Goal: Task Accomplishment & Management: Manage account settings

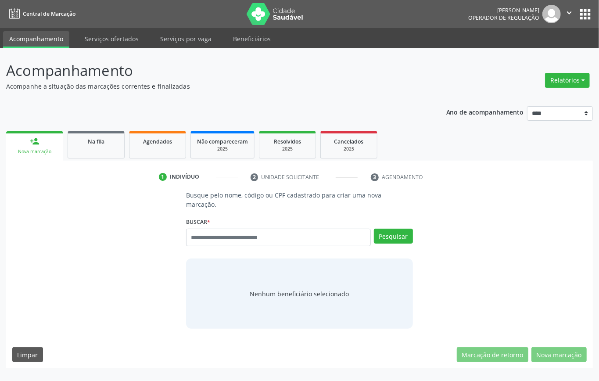
click at [225, 238] on input "text" at bounding box center [278, 237] width 185 height 18
type input "***"
click at [395, 233] on button "Pesquisar" at bounding box center [393, 235] width 39 height 15
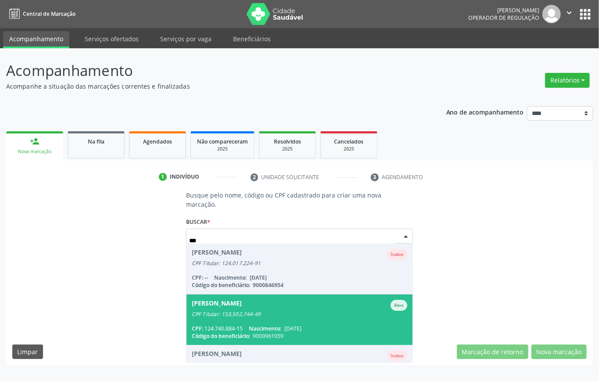
click at [246, 328] on div "CPF: 124.740.884-15 Nascimento: 24/11/1954" at bounding box center [299, 328] width 215 height 7
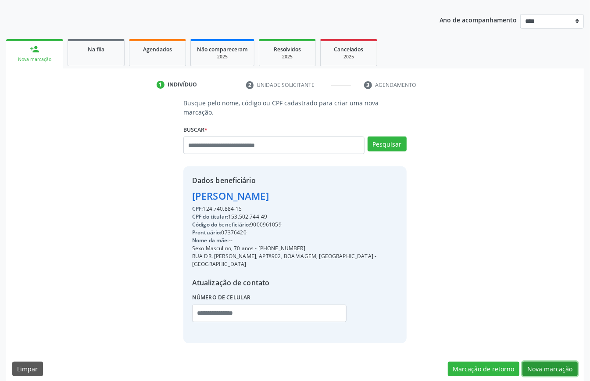
click at [554, 364] on button "Nova marcação" at bounding box center [549, 368] width 55 height 15
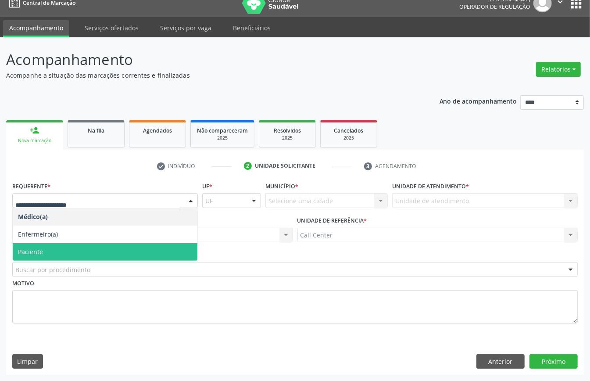
click at [57, 248] on span "Paciente" at bounding box center [105, 252] width 185 height 18
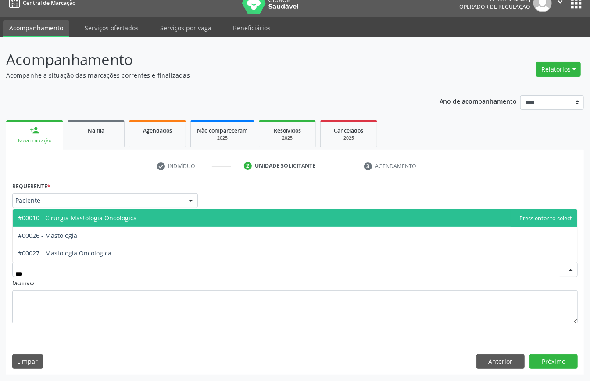
click at [122, 218] on span "#00010 - Cirurgia Mastologia Oncologica" at bounding box center [77, 218] width 119 height 8
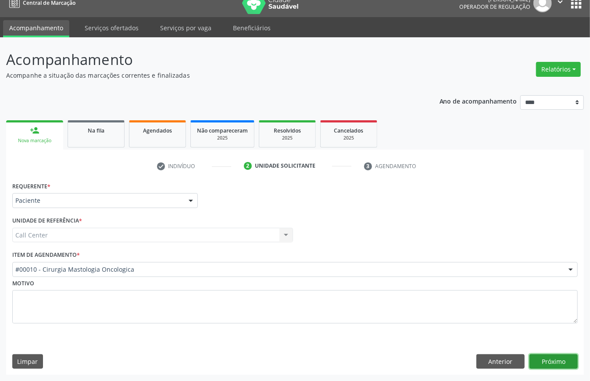
click at [562, 359] on button "Próximo" at bounding box center [553, 361] width 48 height 15
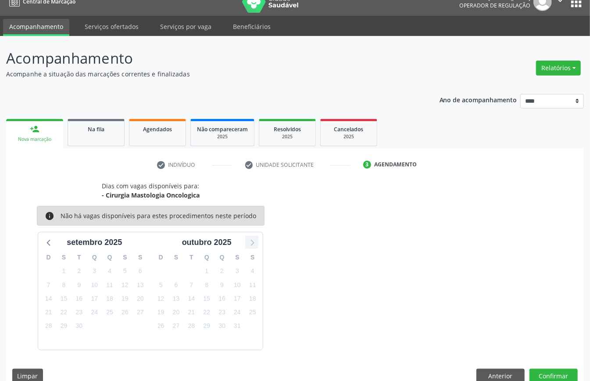
click at [255, 242] on icon at bounding box center [251, 241] width 11 height 11
drag, startPoint x: 496, startPoint y: 376, endPoint x: 324, endPoint y: 314, distance: 182.8
click at [483, 375] on button "Anterior" at bounding box center [500, 375] width 48 height 15
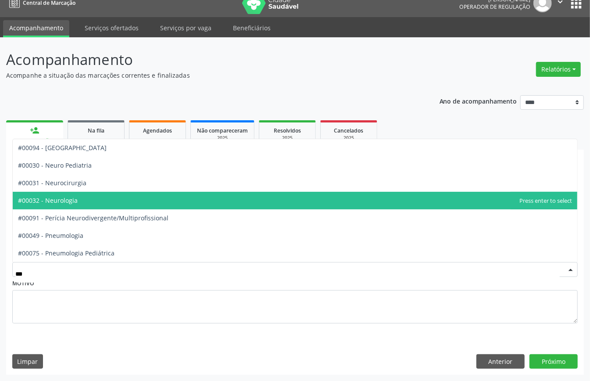
click at [82, 195] on span "#00032 - Neurologia" at bounding box center [295, 201] width 564 height 18
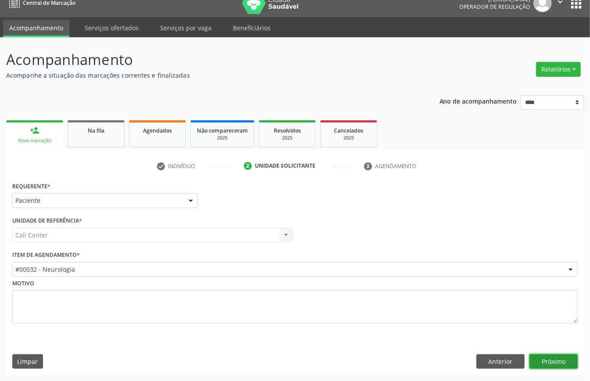
click at [551, 356] on button "Próximo" at bounding box center [553, 361] width 48 height 15
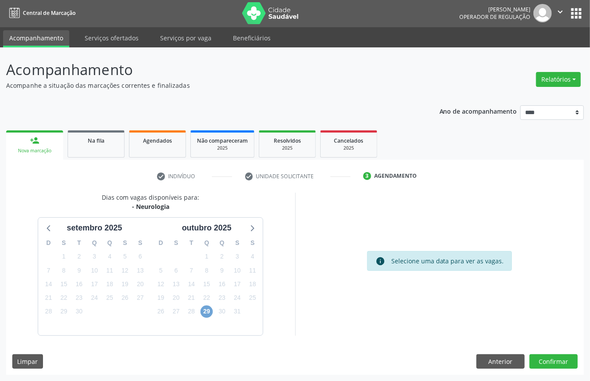
click at [208, 310] on span "29" at bounding box center [206, 311] width 12 height 12
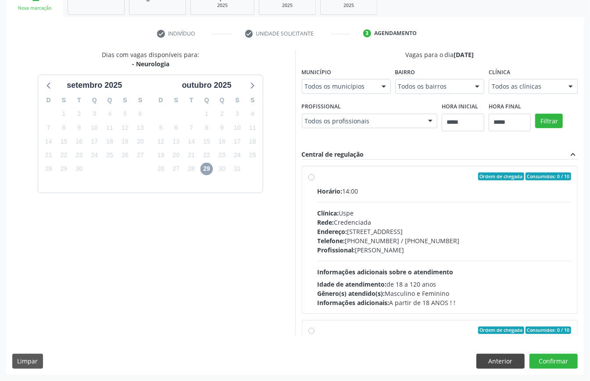
scroll to position [175, 0]
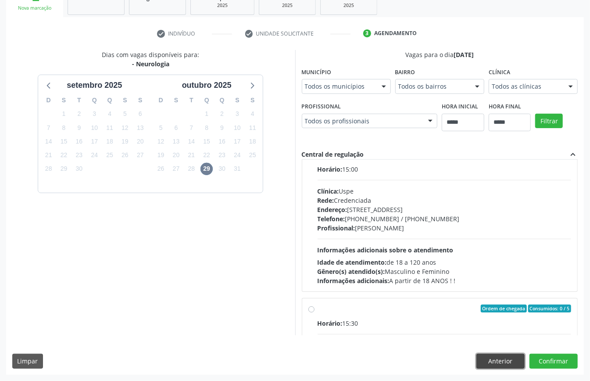
click at [514, 361] on button "Anterior" at bounding box center [500, 360] width 48 height 15
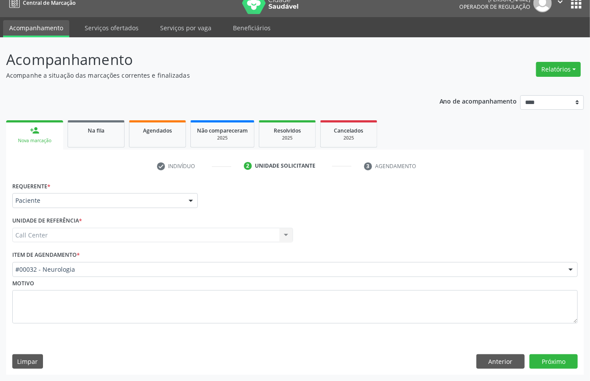
click at [92, 263] on div "#00032 - Neurologia" at bounding box center [294, 269] width 565 height 15
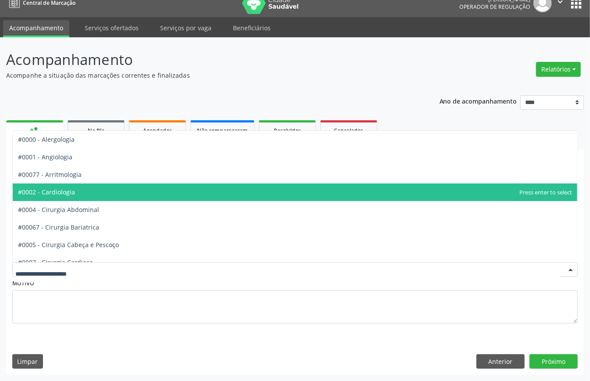
drag, startPoint x: 75, startPoint y: 187, endPoint x: 69, endPoint y: 185, distance: 6.0
click at [74, 186] on span "#0002 - Cardiologia" at bounding box center [295, 192] width 564 height 18
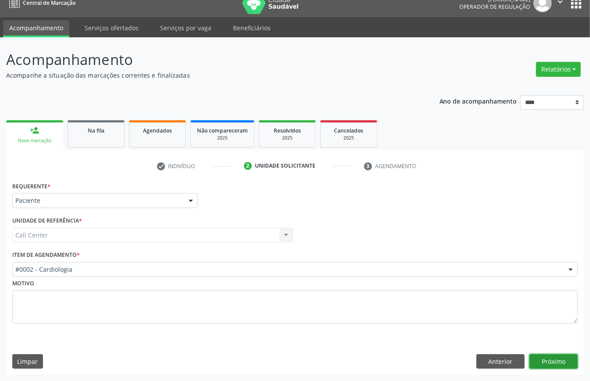
click at [548, 362] on button "Próximo" at bounding box center [553, 361] width 48 height 15
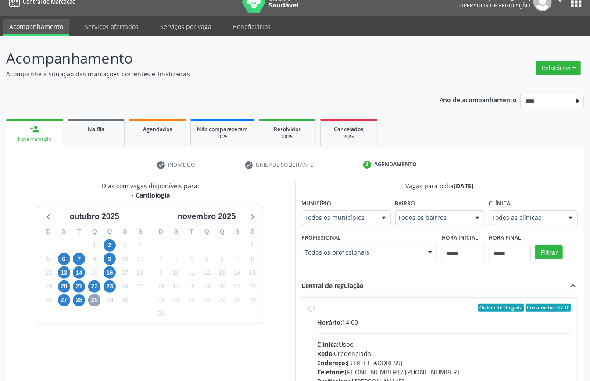
click at [98, 303] on span "29" at bounding box center [94, 300] width 12 height 12
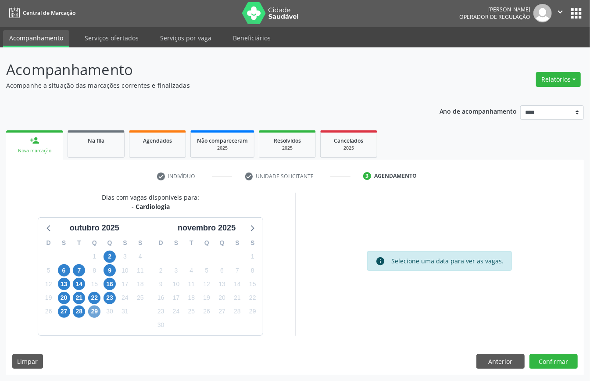
scroll to position [2, 0]
drag, startPoint x: 95, startPoint y: 307, endPoint x: 104, endPoint y: 308, distance: 8.8
click at [95, 307] on span "29" at bounding box center [94, 311] width 12 height 12
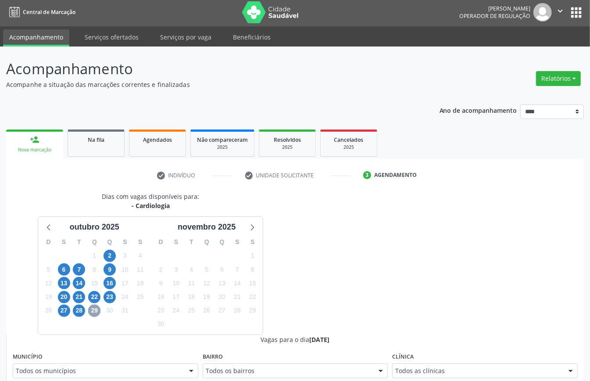
scroll to position [12, 0]
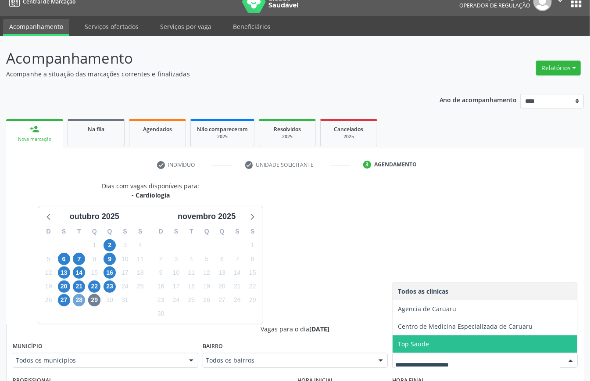
drag, startPoint x: 77, startPoint y: 302, endPoint x: 84, endPoint y: 303, distance: 7.1
click at [78, 302] on span "28" at bounding box center [79, 300] width 12 height 12
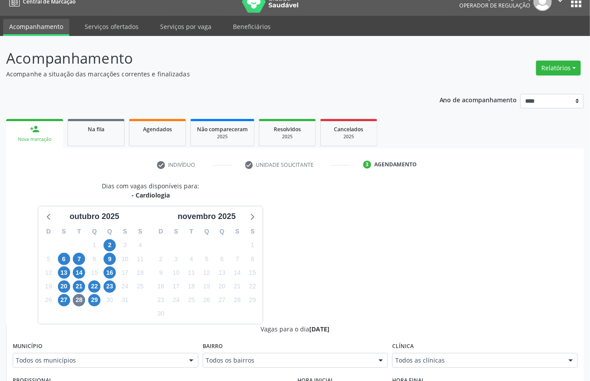
drag, startPoint x: 424, startPoint y: 359, endPoint x: 380, endPoint y: 353, distance: 44.2
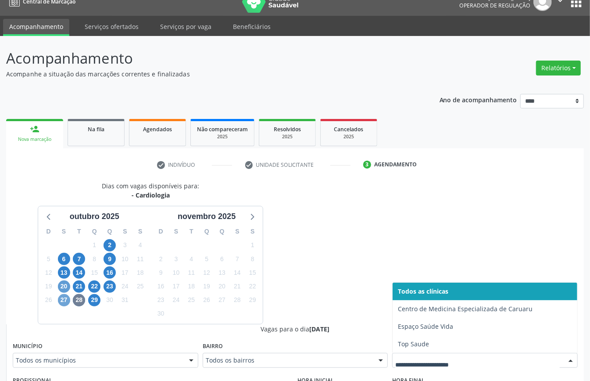
drag, startPoint x: 59, startPoint y: 298, endPoint x: 66, endPoint y: 299, distance: 7.0
click at [58, 299] on span "27" at bounding box center [64, 300] width 12 height 12
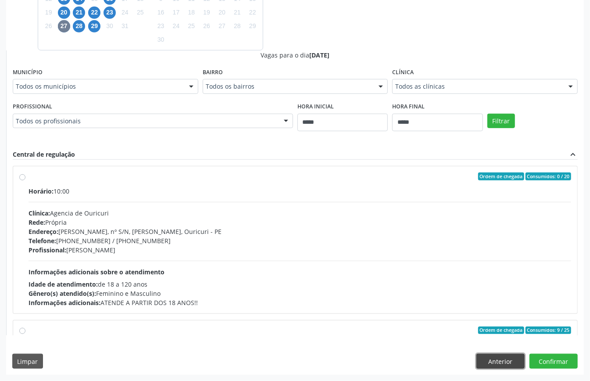
drag, startPoint x: 505, startPoint y: 359, endPoint x: 496, endPoint y: 353, distance: 10.2
click at [505, 360] on button "Anterior" at bounding box center [500, 360] width 48 height 15
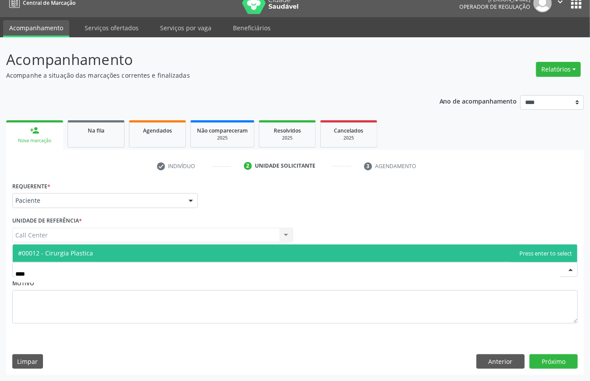
click at [61, 252] on span "#00012 - Cirurgia Plastica" at bounding box center [55, 253] width 75 height 8
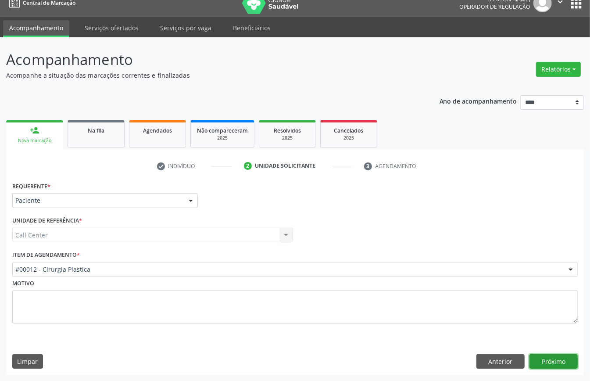
click at [549, 355] on button "Próximo" at bounding box center [553, 361] width 48 height 15
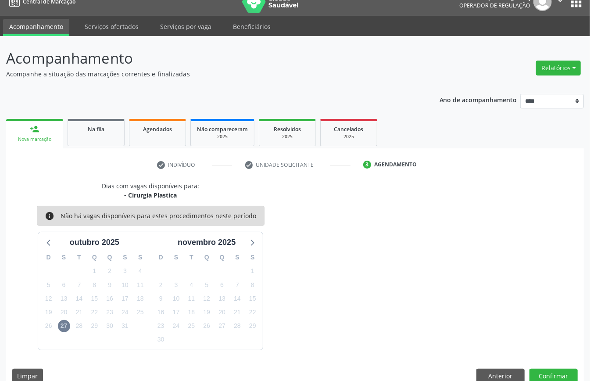
click at [63, 332] on div "3" at bounding box center [63, 339] width 15 height 14
click at [50, 241] on icon at bounding box center [48, 241] width 11 height 11
drag, startPoint x: 247, startPoint y: 243, endPoint x: 250, endPoint y: 247, distance: 5.3
click at [250, 247] on icon at bounding box center [251, 241] width 11 height 11
click at [486, 367] on div "Dias com vagas disponíveis para: - Cirurgia Plastica info Não há vagas disponív…" at bounding box center [295, 285] width 578 height 208
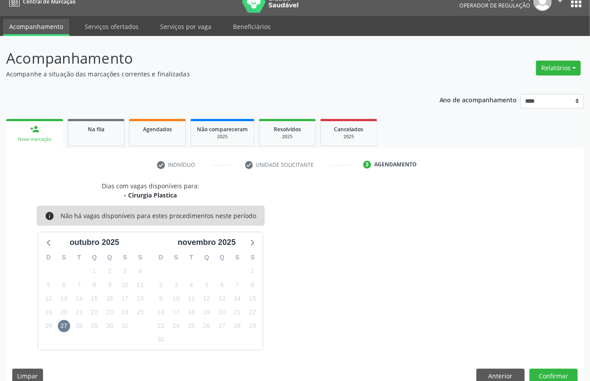
scroll to position [28, 0]
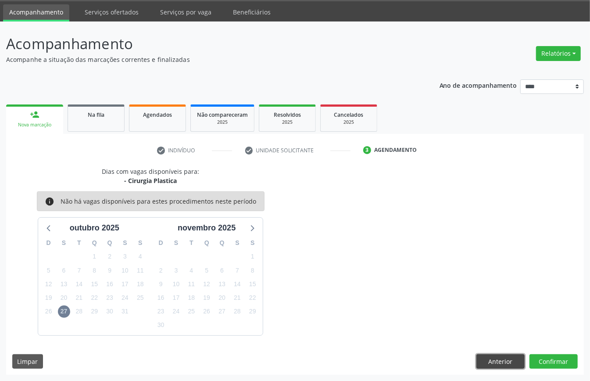
drag, startPoint x: 510, startPoint y: 353, endPoint x: 399, endPoint y: 329, distance: 113.1
click at [509, 354] on button "Anterior" at bounding box center [500, 361] width 48 height 15
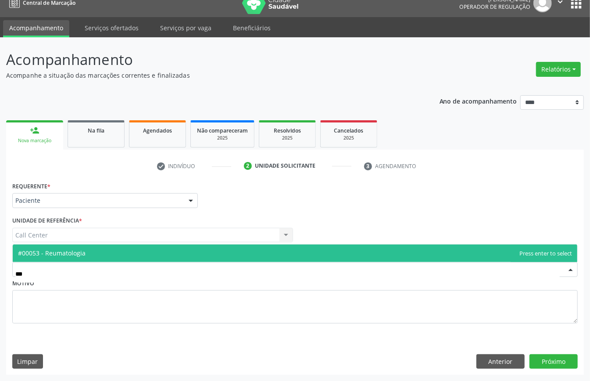
click at [72, 253] on span "#00053 - Reumatologia" at bounding box center [52, 253] width 68 height 8
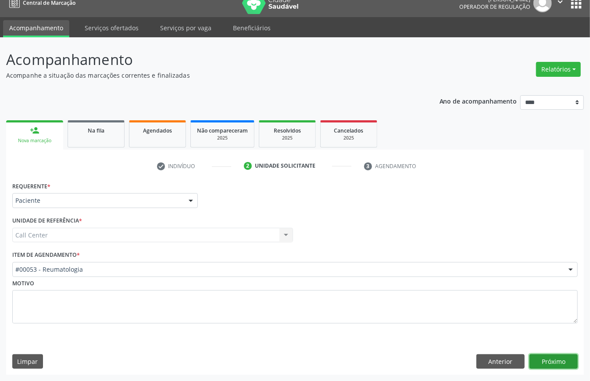
click at [540, 359] on button "Próximo" at bounding box center [553, 361] width 48 height 15
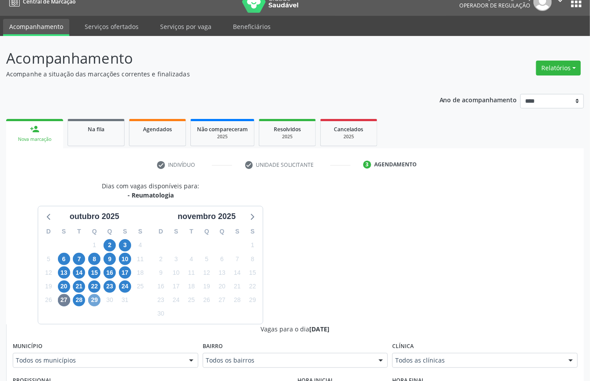
drag, startPoint x: 95, startPoint y: 299, endPoint x: 133, endPoint y: 308, distance: 39.6
click at [94, 300] on span "29" at bounding box center [94, 300] width 12 height 12
drag, startPoint x: 434, startPoint y: 353, endPoint x: 378, endPoint y: 349, distance: 56.2
click at [432, 353] on div "Clínica Todos as clínicas Todos as clínicas Agencia de Petrolina Clinica Diocle…" at bounding box center [485, 353] width 186 height 28
drag, startPoint x: 83, startPoint y: 297, endPoint x: 109, endPoint y: 304, distance: 26.8
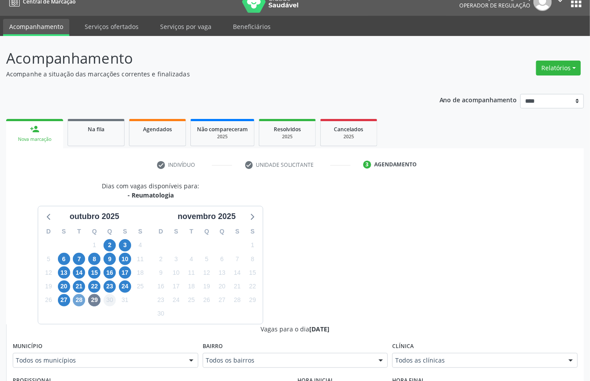
click at [83, 297] on span "28" at bounding box center [79, 300] width 12 height 12
drag, startPoint x: 420, startPoint y: 366, endPoint x: 361, endPoint y: 355, distance: 59.8
click at [420, 366] on div "Todos as clínicas" at bounding box center [485, 360] width 186 height 15
click at [61, 298] on span "27" at bounding box center [64, 300] width 12 height 12
drag, startPoint x: 418, startPoint y: 364, endPoint x: 403, endPoint y: 361, distance: 14.6
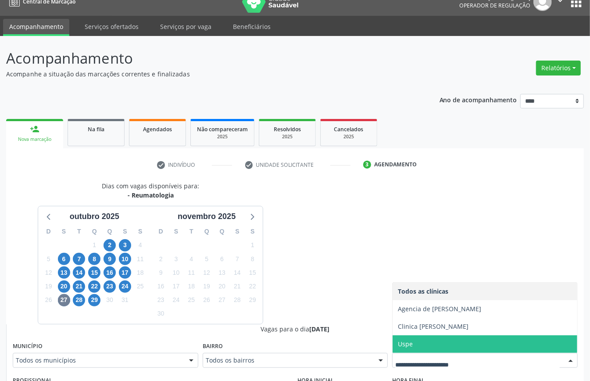
click at [403, 347] on span "Uspe" at bounding box center [405, 343] width 15 height 8
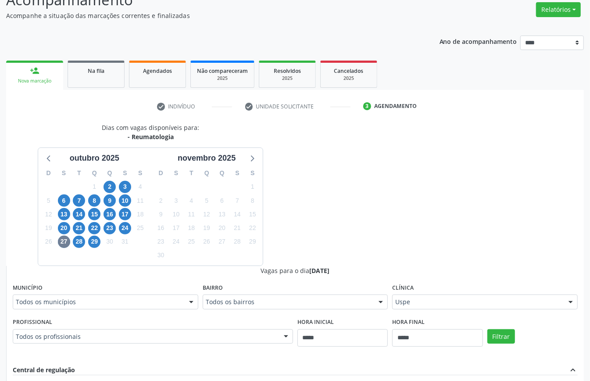
scroll to position [286, 0]
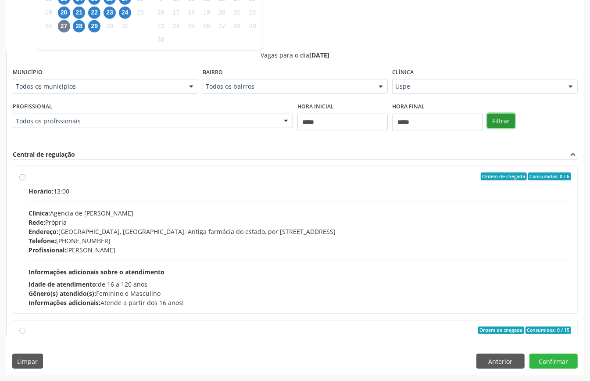
click at [502, 125] on button "Filtrar" at bounding box center [501, 121] width 28 height 15
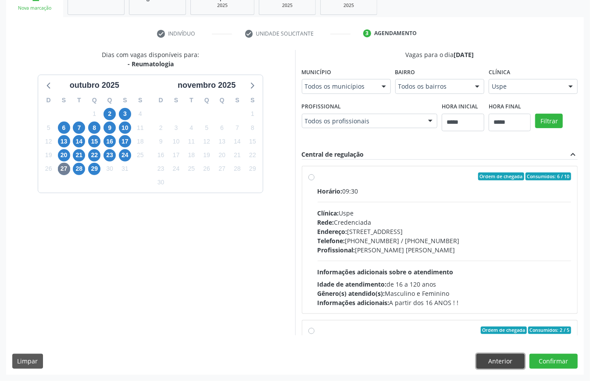
click at [496, 358] on button "Anterior" at bounding box center [500, 360] width 48 height 15
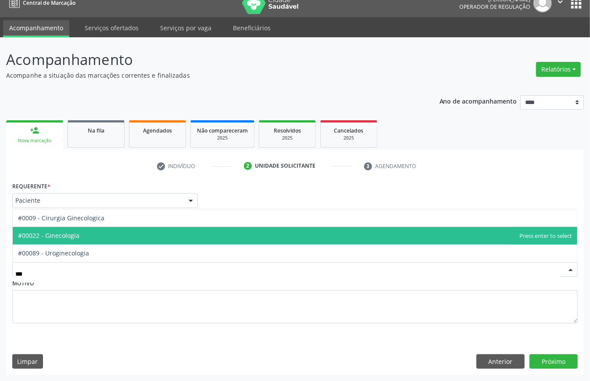
click at [112, 239] on span "#00022 - Ginecologia" at bounding box center [295, 236] width 564 height 18
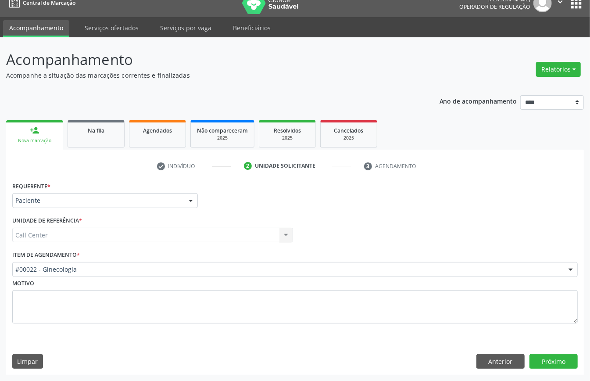
click at [544, 352] on div "Requerente * Paciente Médico(a) Enfermeiro(a) Paciente Nenhum resultado encontr…" at bounding box center [295, 276] width 578 height 195
click at [541, 358] on button "Próximo" at bounding box center [553, 361] width 48 height 15
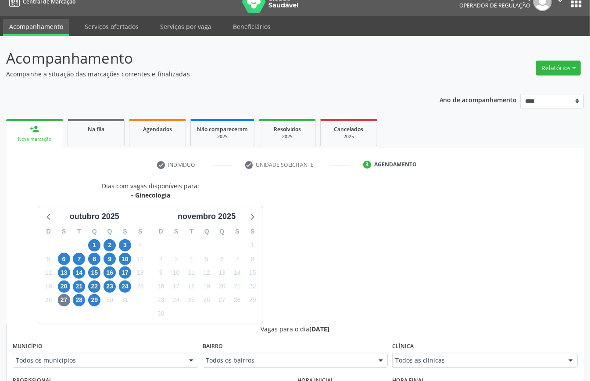
click at [71, 302] on div "28" at bounding box center [78, 300] width 15 height 14
click at [67, 302] on span "27" at bounding box center [64, 300] width 12 height 12
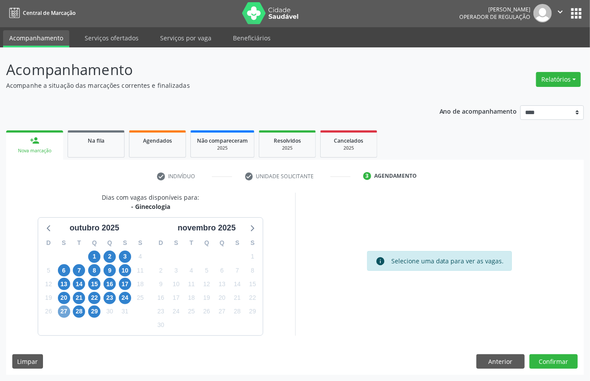
scroll to position [2, 0]
click at [64, 310] on span "27" at bounding box center [64, 311] width 12 height 12
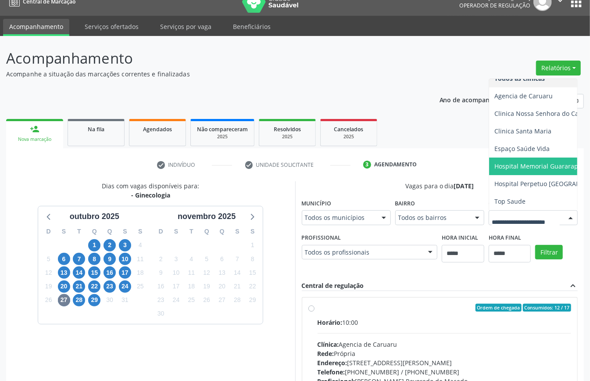
scroll to position [129, 0]
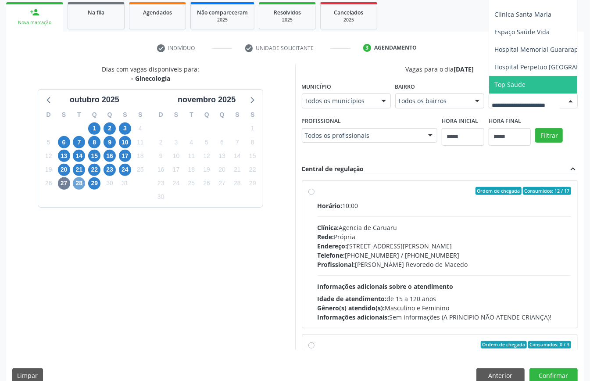
click at [80, 183] on span "28" at bounding box center [79, 183] width 12 height 12
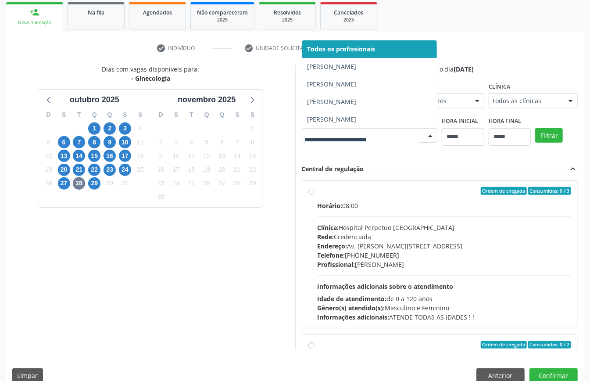
click at [319, 153] on div "Dias com vagas disponíveis para: - Ginecologia outubro 2025 D S T Q Q S S 28 29…" at bounding box center [295, 206] width 578 height 285
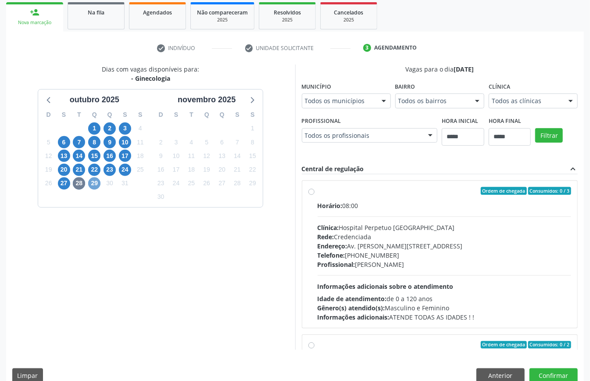
click at [94, 186] on span "29" at bounding box center [94, 183] width 12 height 12
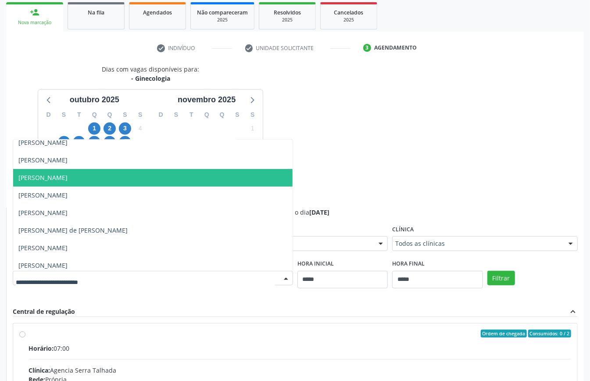
scroll to position [79, 0]
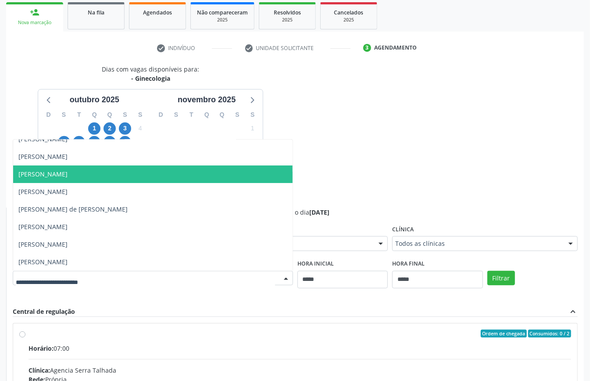
click at [363, 144] on div "Dias com vagas disponíveis para: - Ginecologia outubro 2025 D S T Q Q S S 28 29…" at bounding box center [295, 278] width 578 height 428
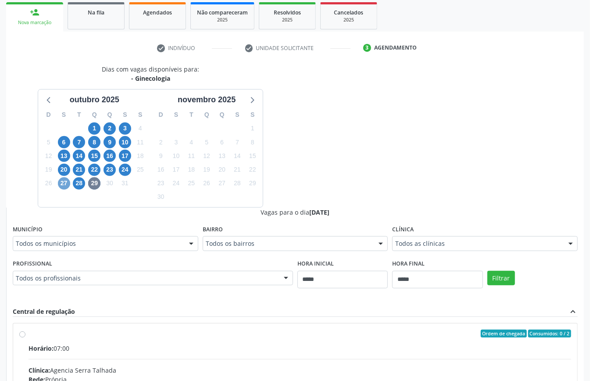
click at [67, 182] on span "27" at bounding box center [64, 183] width 12 height 12
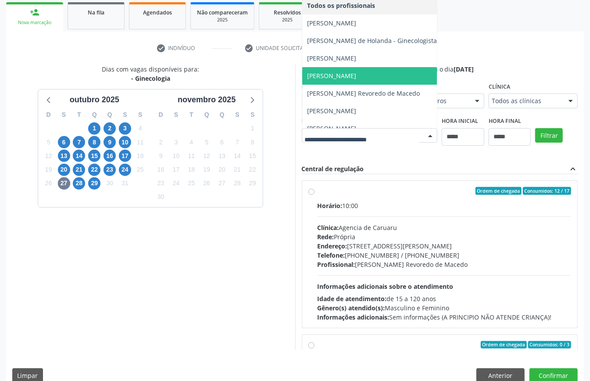
scroll to position [9, 0]
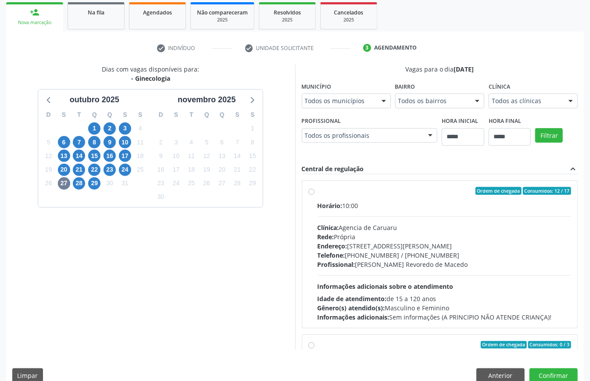
click at [423, 179] on div "Dias com vagas disponíveis para: - Ginecologia outubro 2025 D S T Q Q S S 28 29…" at bounding box center [295, 206] width 578 height 285
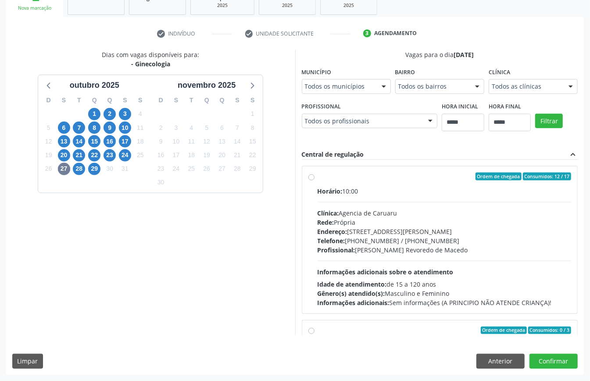
scroll to position [175, 0]
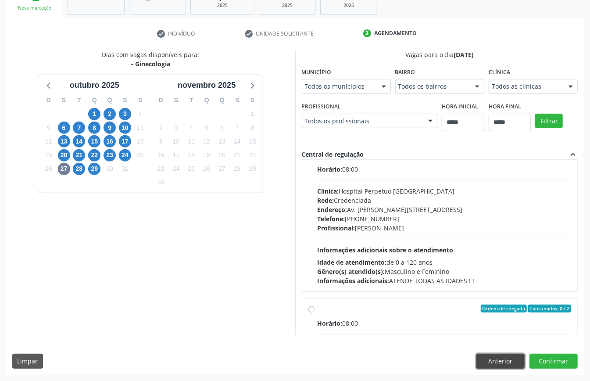
click at [498, 360] on button "Anterior" at bounding box center [500, 360] width 48 height 15
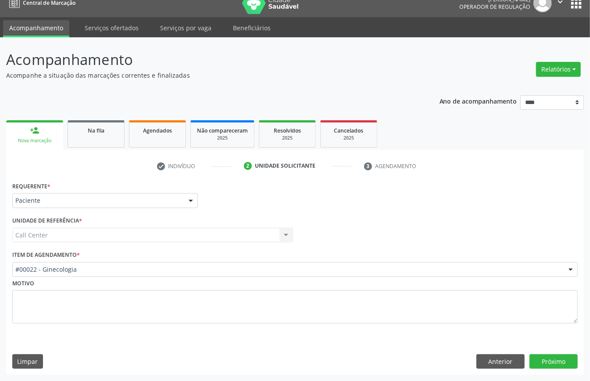
scroll to position [12, 0]
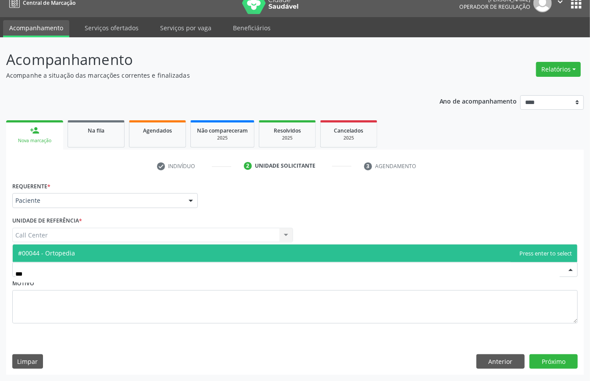
click at [61, 249] on span "#00044 - Ortopedia" at bounding box center [46, 253] width 57 height 8
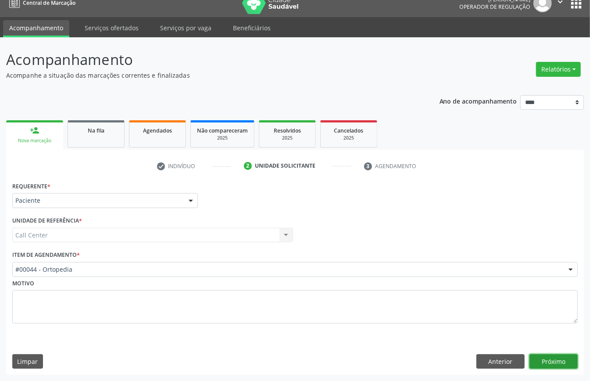
click at [565, 355] on button "Próximo" at bounding box center [553, 361] width 48 height 15
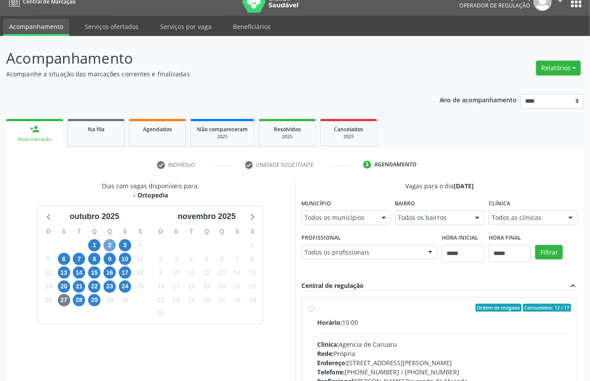
click at [108, 245] on span "2" at bounding box center [109, 245] width 12 height 12
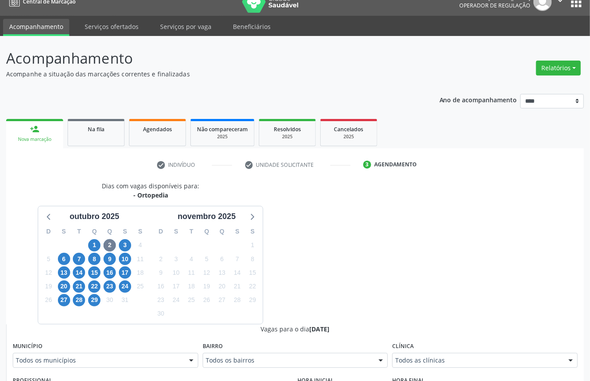
drag, startPoint x: 429, startPoint y: 360, endPoint x: 423, endPoint y: 361, distance: 5.9
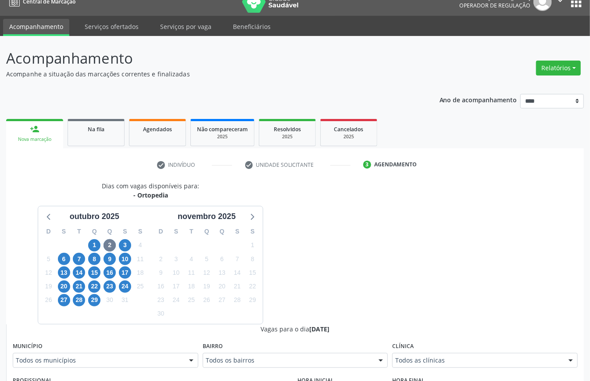
scroll to position [286, 0]
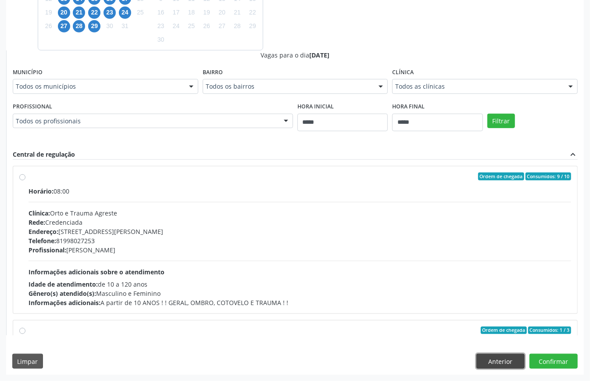
click at [501, 364] on button "Anterior" at bounding box center [500, 360] width 48 height 15
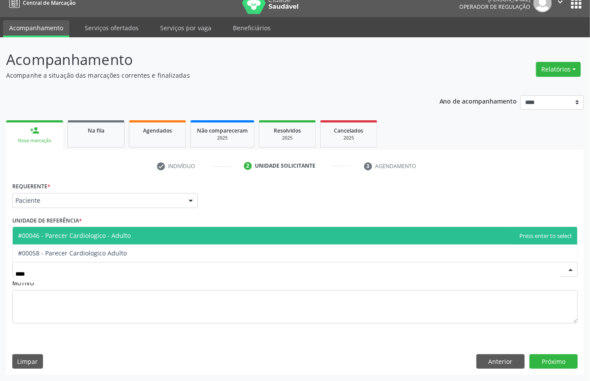
click at [111, 234] on span "#00046 - Parecer Cardiologico - Adulto" at bounding box center [74, 235] width 113 height 8
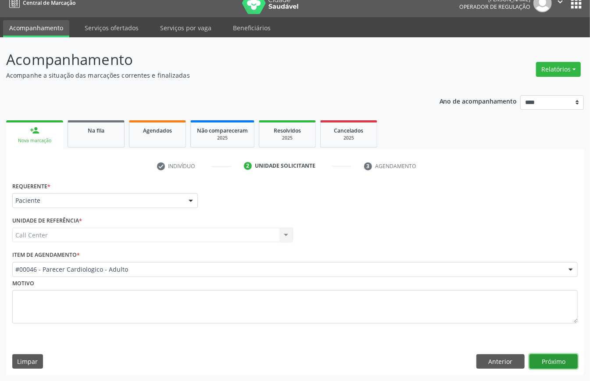
click at [551, 361] on button "Próximo" at bounding box center [553, 361] width 48 height 15
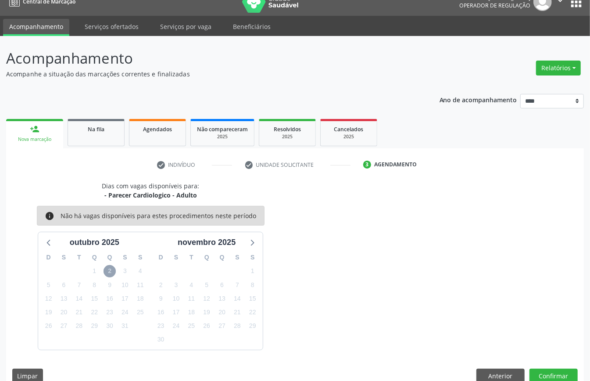
click at [110, 274] on span "2" at bounding box center [109, 271] width 12 height 12
click at [500, 371] on button "Anterior" at bounding box center [500, 375] width 48 height 15
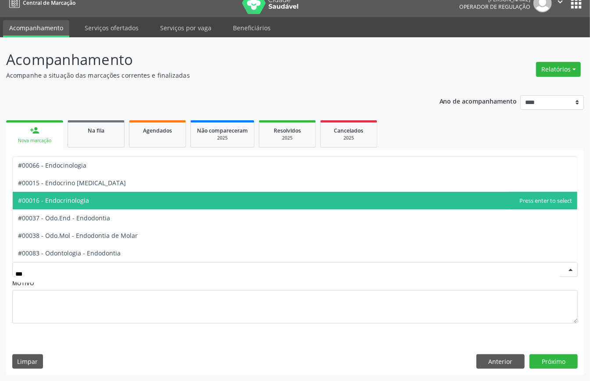
click at [89, 199] on span "#00016 - Endocrinologia" at bounding box center [53, 200] width 71 height 8
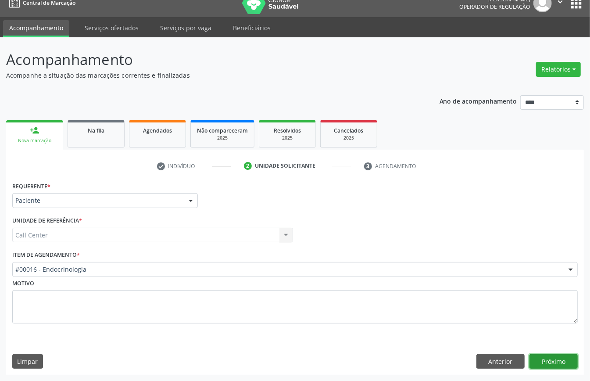
click at [542, 356] on button "Próximo" at bounding box center [553, 361] width 48 height 15
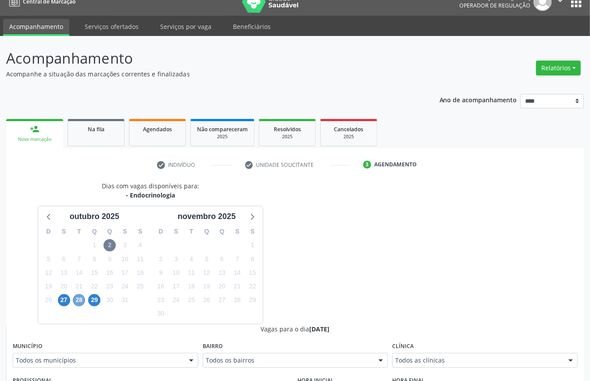
click at [80, 298] on span "28" at bounding box center [79, 300] width 12 height 12
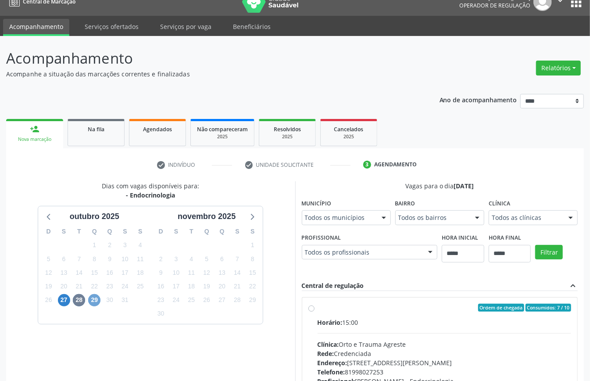
click at [95, 297] on span "29" at bounding box center [94, 300] width 12 height 12
click at [67, 299] on span "27" at bounding box center [64, 300] width 12 height 12
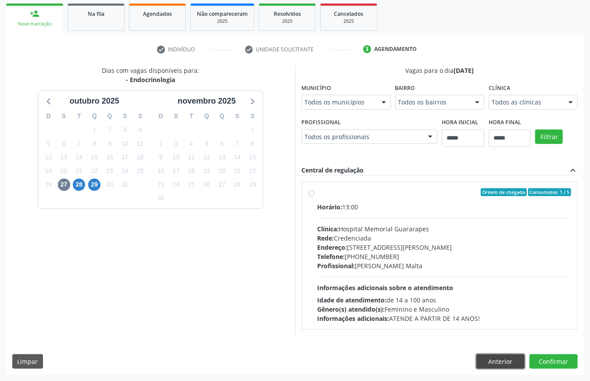
click at [507, 364] on button "Anterior" at bounding box center [500, 361] width 48 height 15
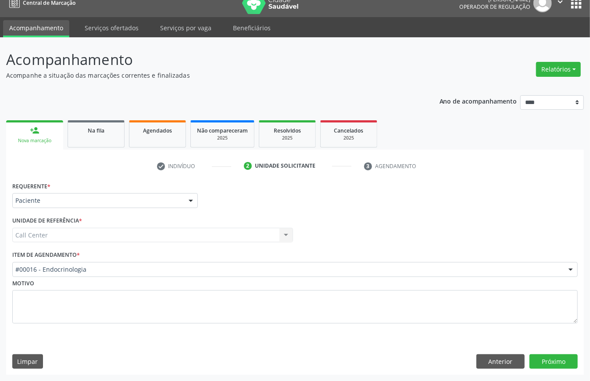
scroll to position [12, 0]
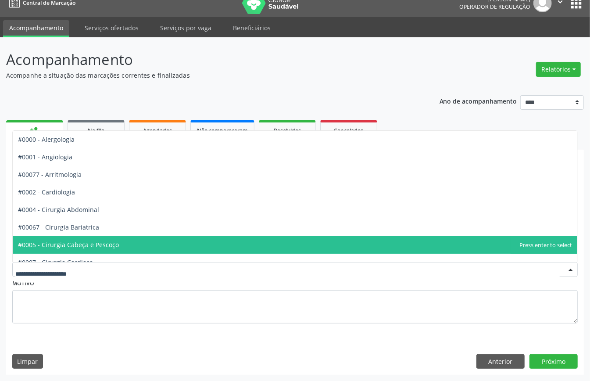
drag, startPoint x: 106, startPoint y: 264, endPoint x: 113, endPoint y: 265, distance: 7.1
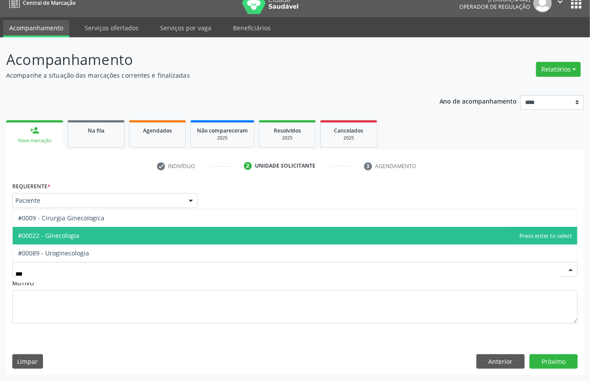
click at [66, 234] on span "#00022 - Ginecologia" at bounding box center [48, 235] width 61 height 8
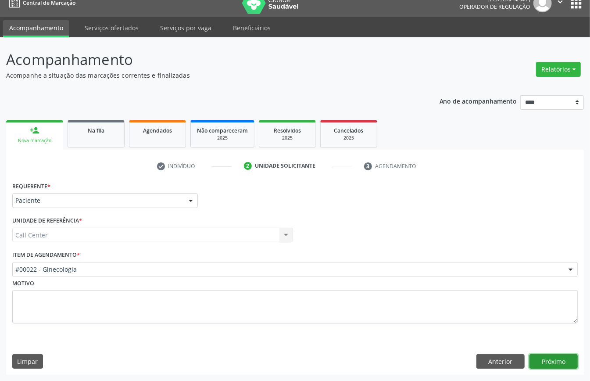
click at [551, 358] on button "Próximo" at bounding box center [553, 361] width 48 height 15
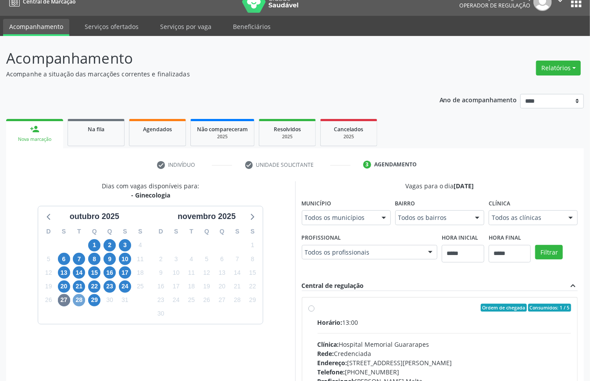
click at [75, 301] on span "28" at bounding box center [79, 300] width 12 height 12
click at [94, 299] on span "29" at bounding box center [94, 300] width 12 height 12
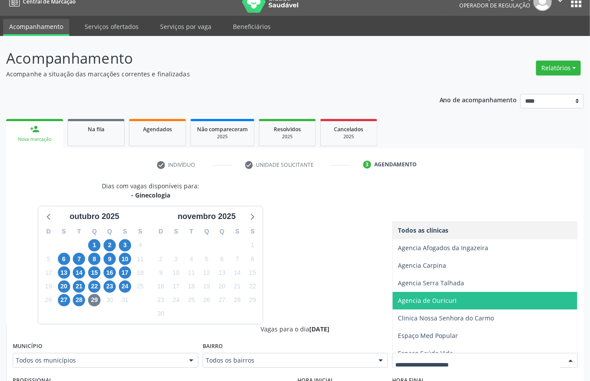
scroll to position [27, 0]
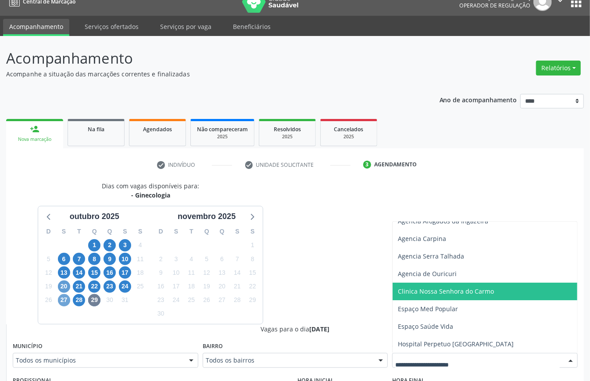
click at [64, 299] on span "27" at bounding box center [64, 300] width 12 height 12
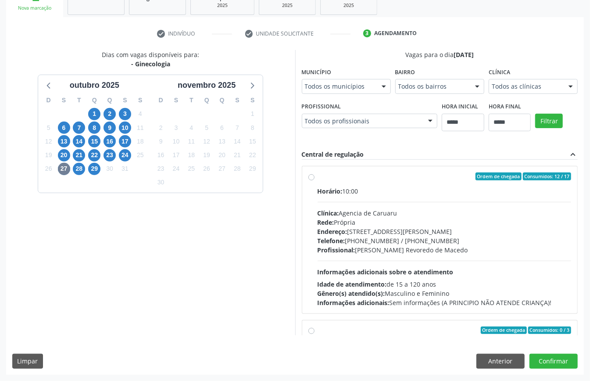
scroll to position [58, 0]
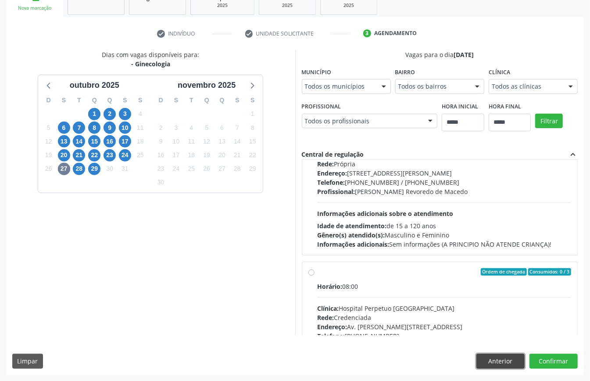
click at [510, 362] on button "Anterior" at bounding box center [500, 360] width 48 height 15
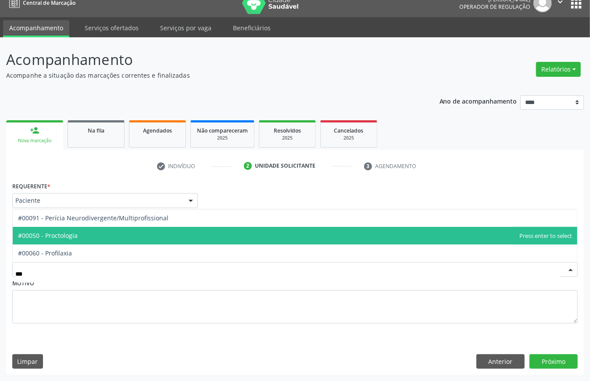
click at [52, 236] on span "#00050 - Proctologia" at bounding box center [295, 236] width 564 height 18
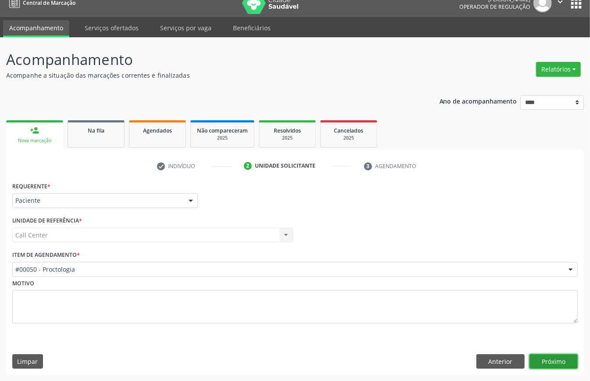
click at [555, 355] on button "Próximo" at bounding box center [553, 361] width 48 height 15
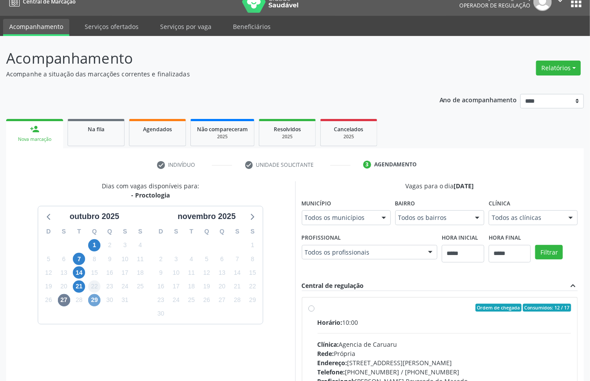
click at [97, 300] on span "29" at bounding box center [94, 300] width 12 height 12
click at [83, 286] on span "21" at bounding box center [79, 286] width 12 height 12
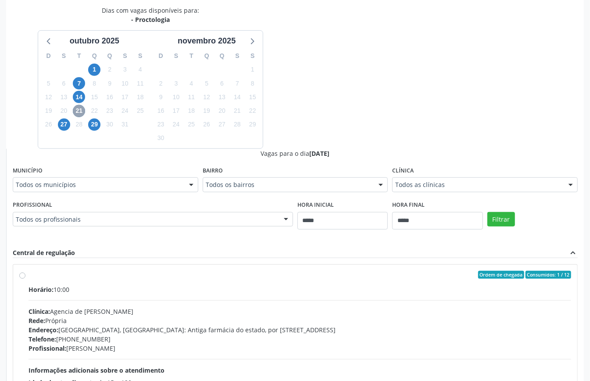
scroll to position [272, 0]
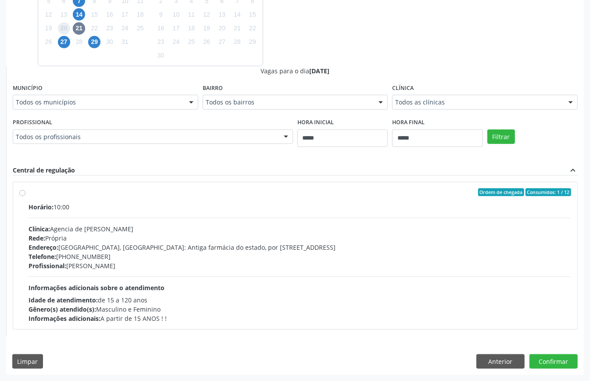
click at [65, 31] on span "20" at bounding box center [64, 28] width 12 height 12
click at [62, 43] on span "27" at bounding box center [64, 42] width 12 height 12
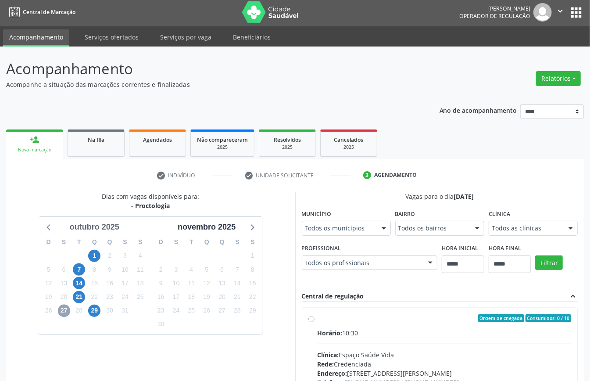
scroll to position [129, 0]
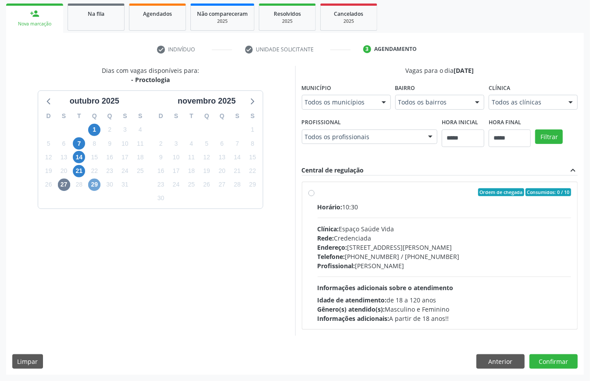
click at [92, 185] on span "29" at bounding box center [94, 184] width 12 height 12
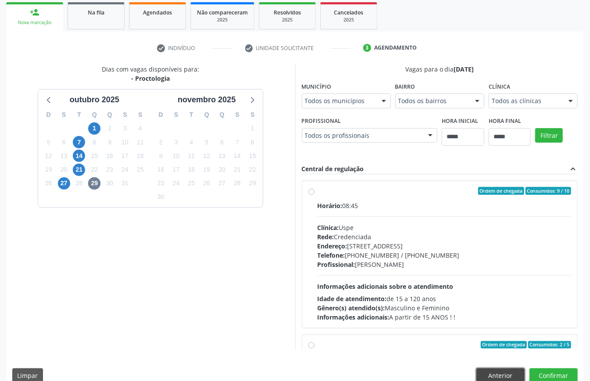
click at [503, 373] on button "Anterior" at bounding box center [500, 375] width 48 height 15
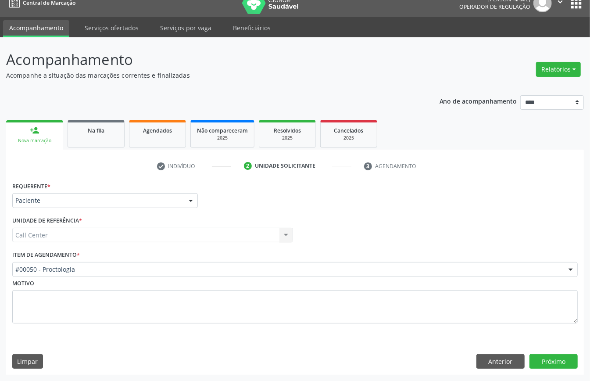
scroll to position [12, 0]
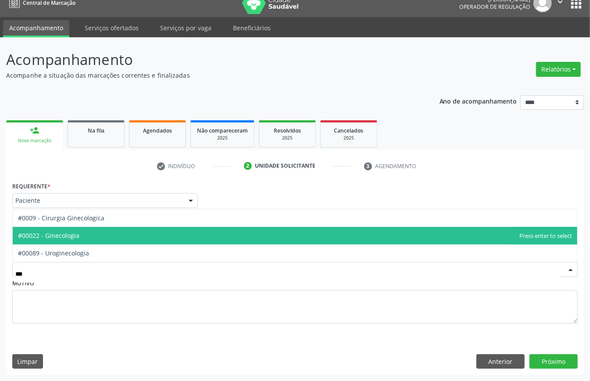
click at [79, 234] on span "#00022 - Ginecologia" at bounding box center [48, 235] width 61 height 8
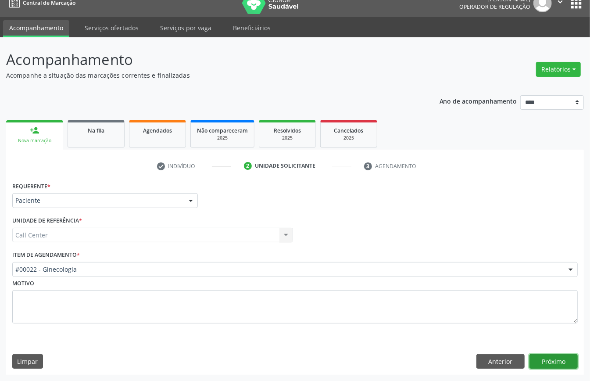
click at [557, 358] on button "Próximo" at bounding box center [553, 361] width 48 height 15
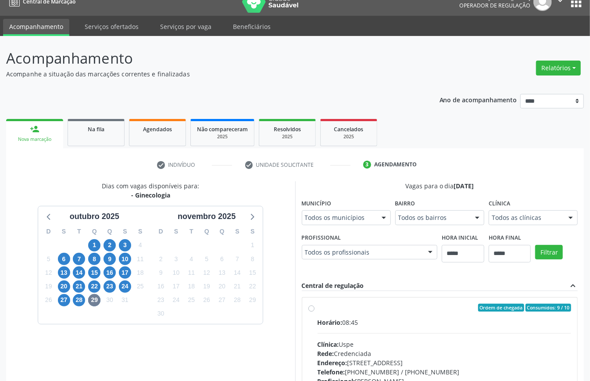
scroll to position [144, 0]
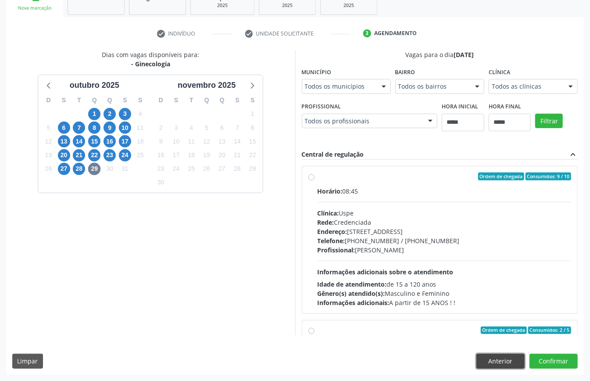
click at [503, 358] on button "Anterior" at bounding box center [500, 360] width 48 height 15
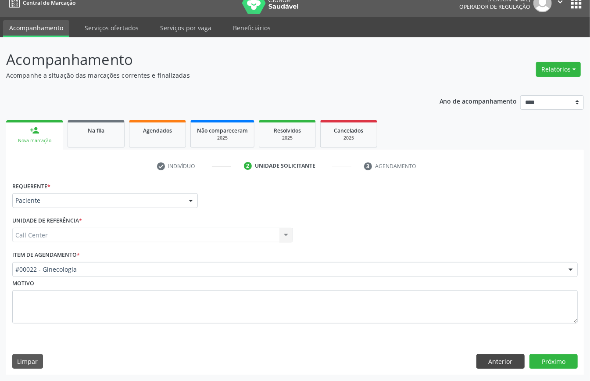
scroll to position [12, 0]
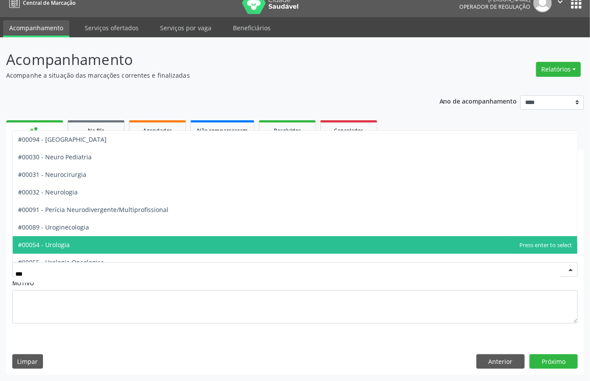
click at [114, 241] on span "#00054 - Urologia" at bounding box center [295, 245] width 564 height 18
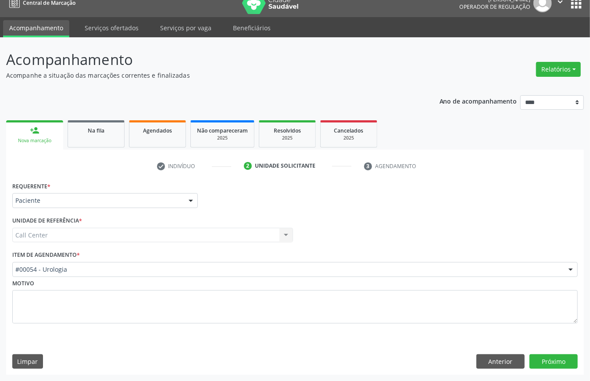
click at [553, 351] on div "Requerente * Paciente Médico(a) Enfermeiro(a) Paciente Nenhum resultado encontr…" at bounding box center [295, 276] width 578 height 195
click at [546, 363] on button "Próximo" at bounding box center [553, 361] width 48 height 15
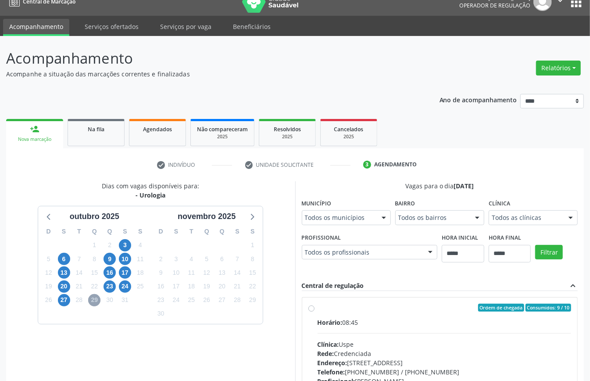
click at [89, 298] on span "29" at bounding box center [94, 300] width 12 height 12
click at [96, 306] on span "29" at bounding box center [94, 300] width 12 height 12
click at [61, 303] on span "27" at bounding box center [64, 300] width 12 height 12
click at [108, 286] on span "23" at bounding box center [109, 286] width 12 height 12
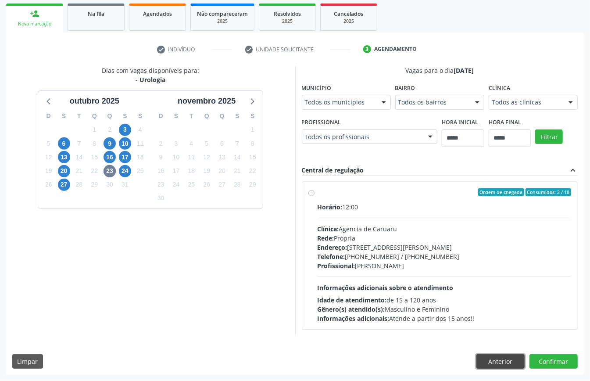
click at [490, 354] on button "Anterior" at bounding box center [500, 361] width 48 height 15
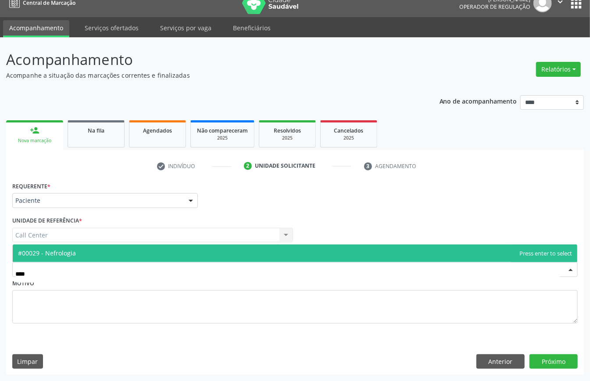
click at [107, 257] on span "#00029 - Nefrologia" at bounding box center [295, 253] width 564 height 18
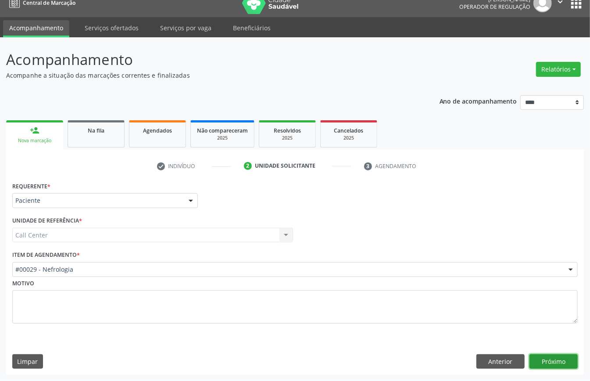
click at [556, 354] on button "Próximo" at bounding box center [553, 361] width 48 height 15
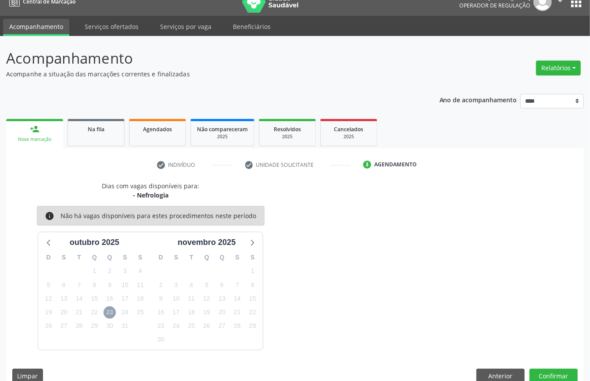
click at [103, 315] on div "23" at bounding box center [109, 312] width 12 height 14
click at [499, 374] on button "Anterior" at bounding box center [500, 375] width 48 height 15
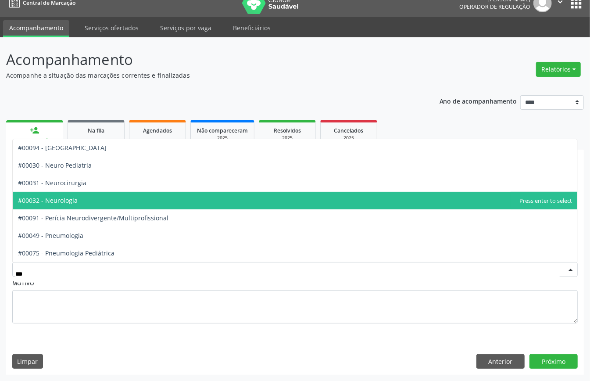
click at [74, 200] on span "#00032 - Neurologia" at bounding box center [48, 200] width 60 height 8
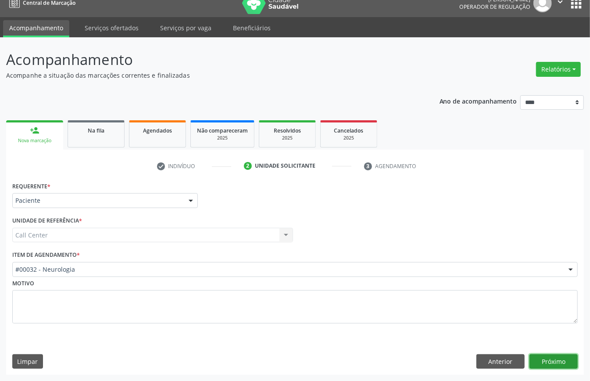
click at [548, 360] on button "Próximo" at bounding box center [553, 361] width 48 height 15
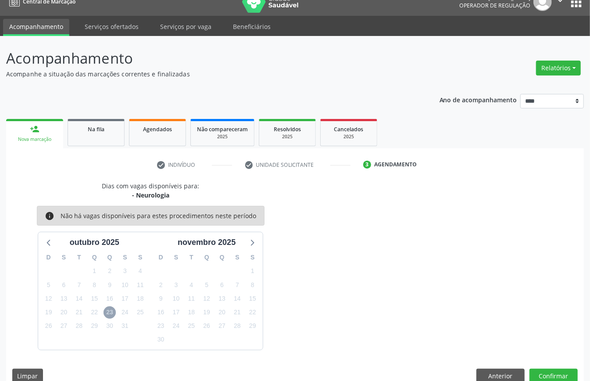
click at [111, 310] on span "23" at bounding box center [109, 312] width 12 height 12
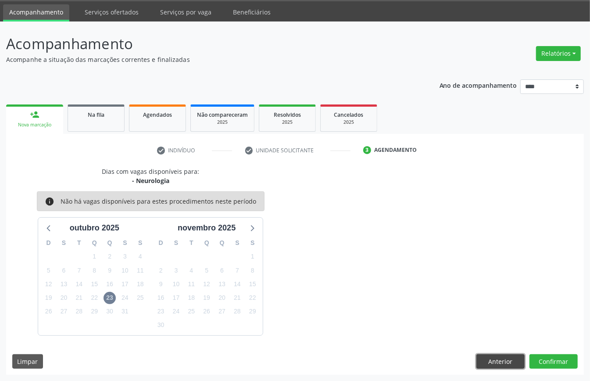
drag, startPoint x: 507, startPoint y: 360, endPoint x: 494, endPoint y: 353, distance: 14.9
click at [506, 360] on button "Anterior" at bounding box center [500, 361] width 48 height 15
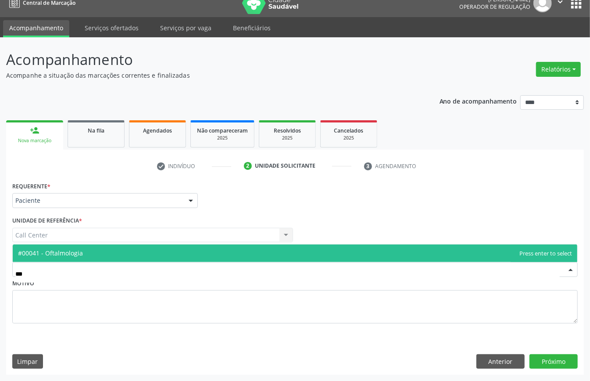
click at [109, 257] on span "#00041 - Oftalmologia" at bounding box center [295, 253] width 564 height 18
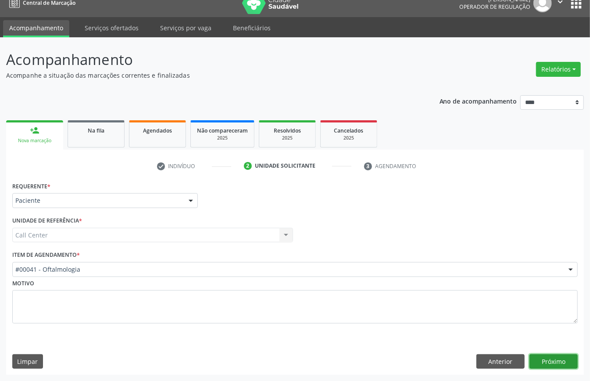
click at [564, 359] on button "Próximo" at bounding box center [553, 361] width 48 height 15
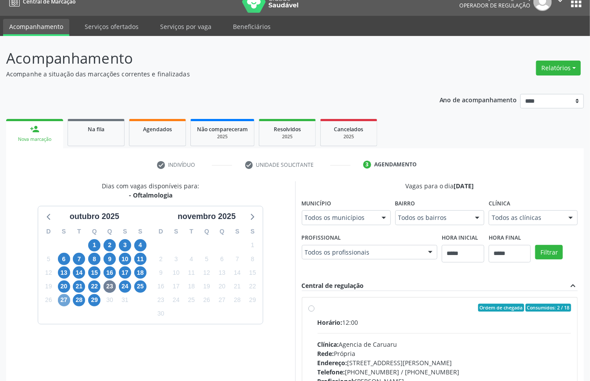
click at [62, 299] on span "27" at bounding box center [64, 300] width 12 height 12
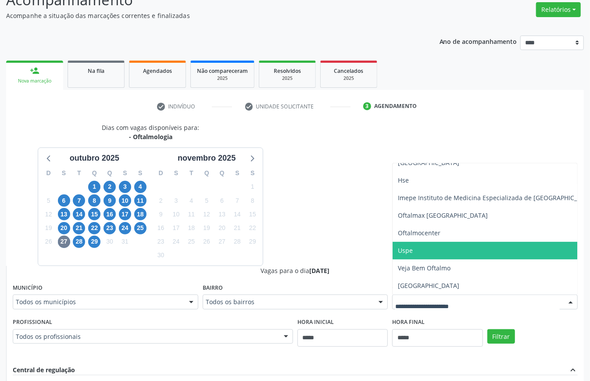
scroll to position [129, 0]
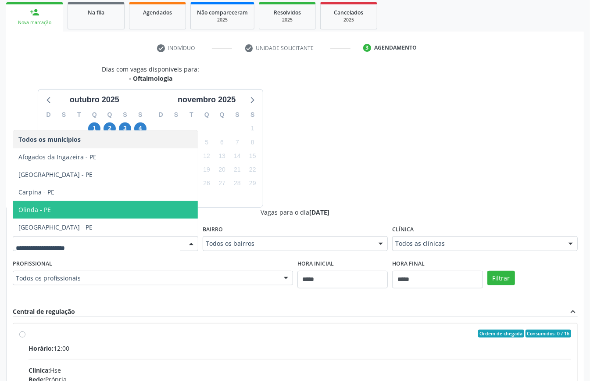
click at [259, 203] on div "6" at bounding box center [252, 197] width 15 height 14
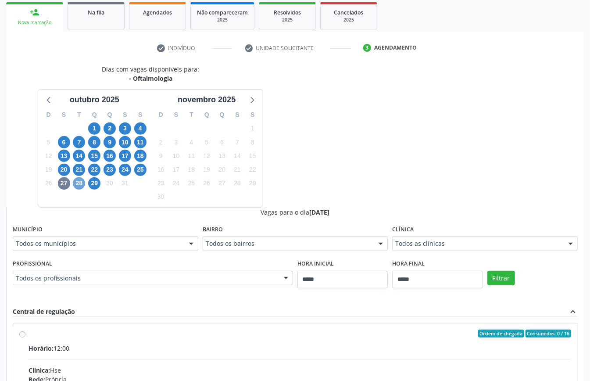
click at [81, 185] on span "28" at bounding box center [79, 183] width 12 height 12
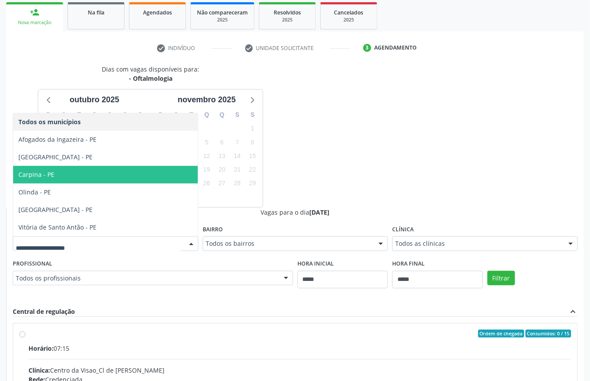
drag, startPoint x: 419, startPoint y: 188, endPoint x: 289, endPoint y: 186, distance: 129.8
click at [419, 189] on div "Dias com vagas disponíveis para: - Oftalmologia outubro 2025 D S T Q Q S S 28 2…" at bounding box center [295, 278] width 578 height 428
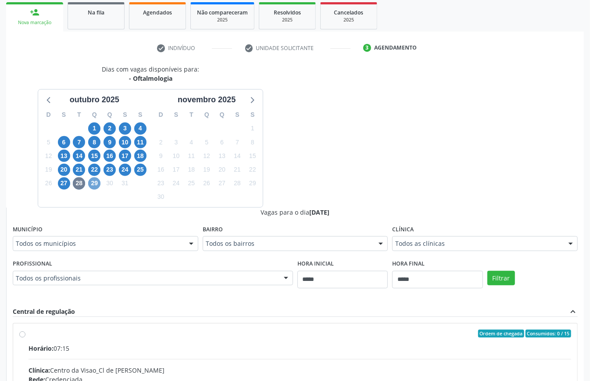
drag, startPoint x: 95, startPoint y: 180, endPoint x: 146, endPoint y: 213, distance: 60.4
click at [95, 181] on span "29" at bounding box center [94, 183] width 12 height 12
drag, startPoint x: 371, startPoint y: 140, endPoint x: 376, endPoint y: 143, distance: 5.5
click at [376, 143] on div "Dias com vagas disponíveis para: - Oftalmologia outubro 2025 D S T Q Q S S 28 2…" at bounding box center [295, 278] width 578 height 428
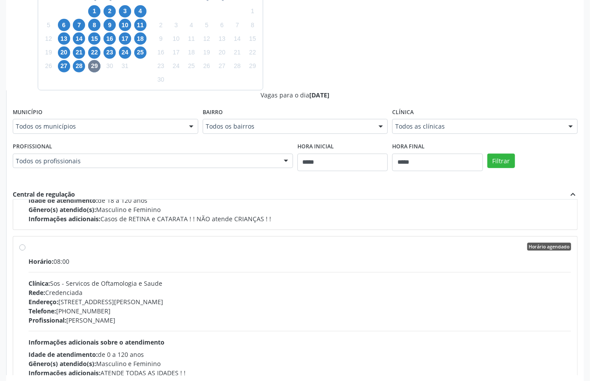
scroll to position [286, 0]
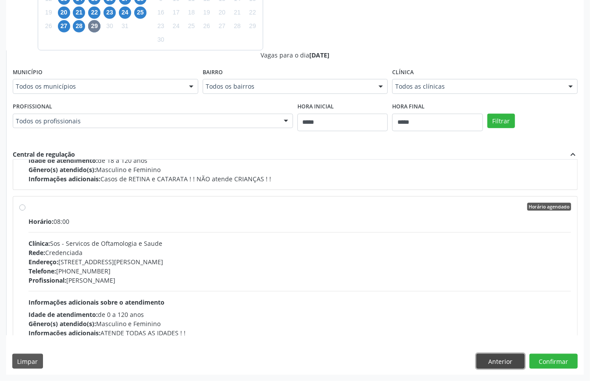
drag, startPoint x: 507, startPoint y: 362, endPoint x: 499, endPoint y: 355, distance: 10.6
click at [507, 363] on button "Anterior" at bounding box center [500, 360] width 48 height 15
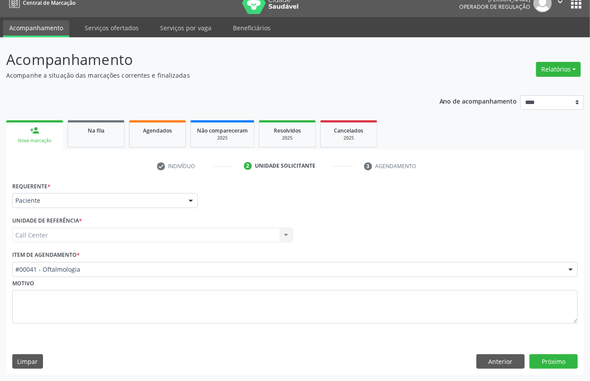
scroll to position [12, 0]
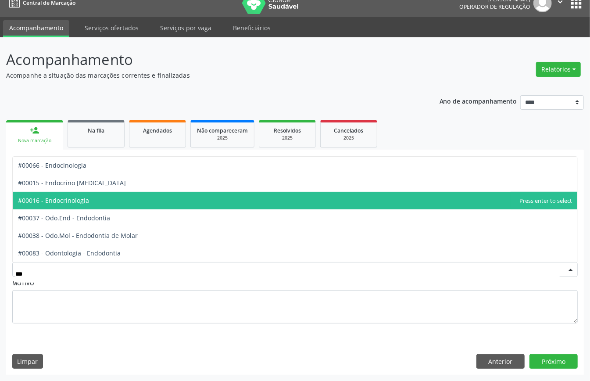
click at [88, 197] on span "#00016 - Endocrinologia" at bounding box center [53, 200] width 71 height 8
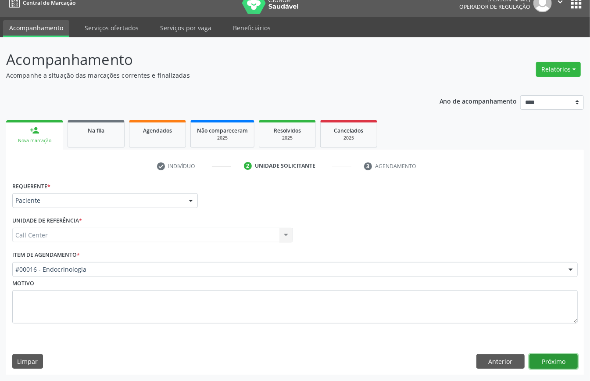
click at [557, 358] on button "Próximo" at bounding box center [553, 361] width 48 height 15
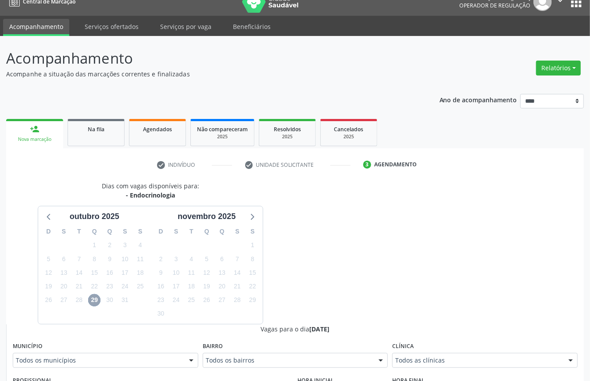
click at [99, 302] on span "29" at bounding box center [94, 300] width 12 height 12
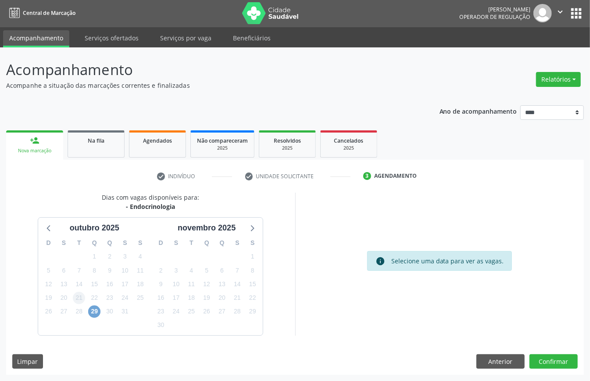
scroll to position [2, 0]
click at [96, 310] on span "29" at bounding box center [94, 311] width 12 height 12
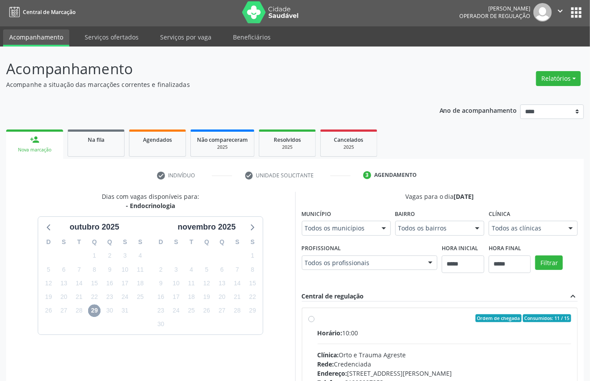
scroll to position [12, 0]
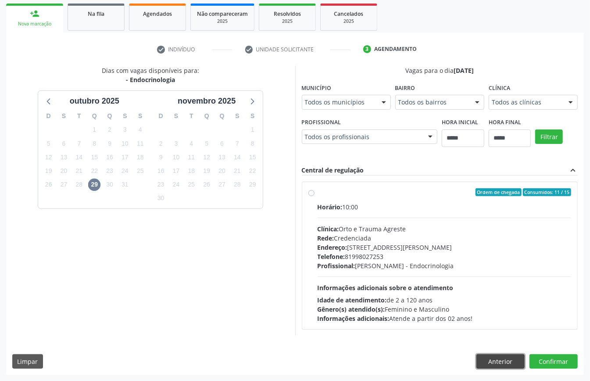
drag, startPoint x: 492, startPoint y: 355, endPoint x: 483, endPoint y: 357, distance: 8.9
click at [492, 355] on button "Anterior" at bounding box center [500, 361] width 48 height 15
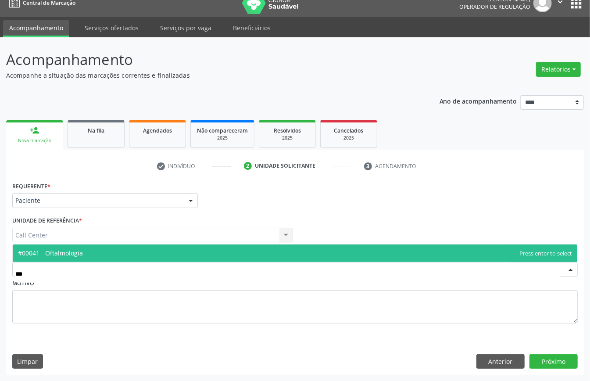
drag, startPoint x: 150, startPoint y: 253, endPoint x: 183, endPoint y: 262, distance: 34.2
click at [149, 253] on span "#00041 - Oftalmologia" at bounding box center [295, 253] width 564 height 18
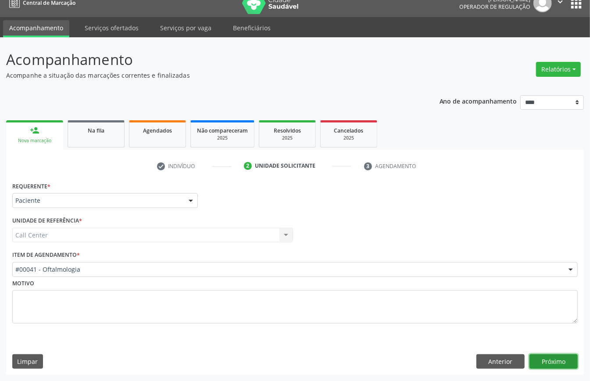
click at [545, 361] on button "Próximo" at bounding box center [553, 361] width 48 height 15
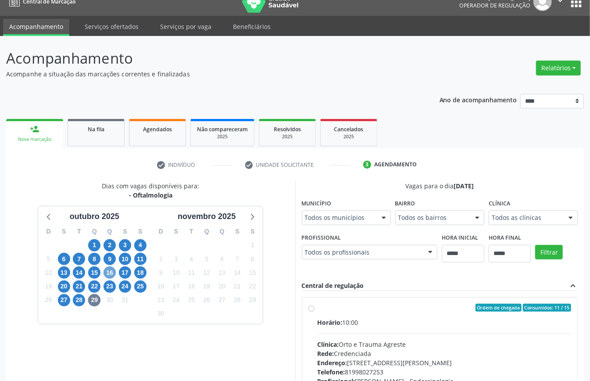
click at [109, 274] on span "16" at bounding box center [109, 272] width 12 height 12
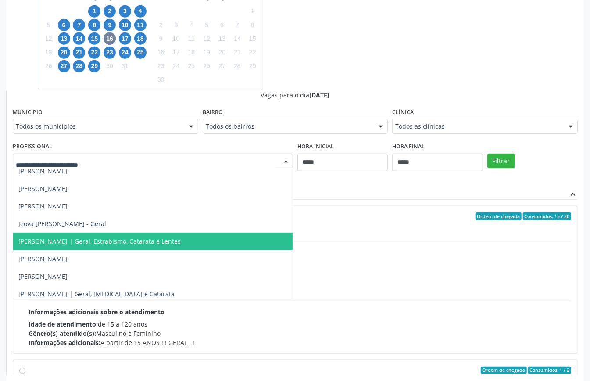
scroll to position [292, 0]
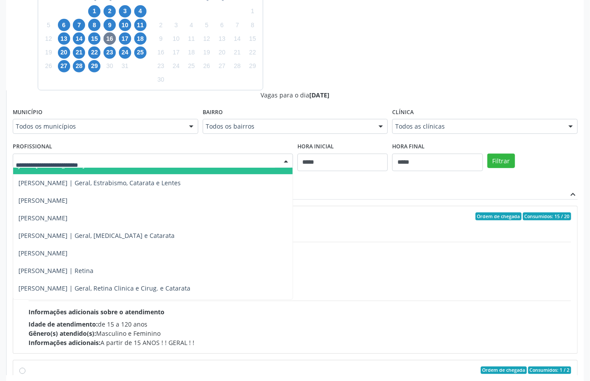
click at [367, 89] on div "Dias com vagas disponíveis para: - Oftalmologia outubro 2025 D S T Q Q S S 28 2…" at bounding box center [295, 161] width 578 height 428
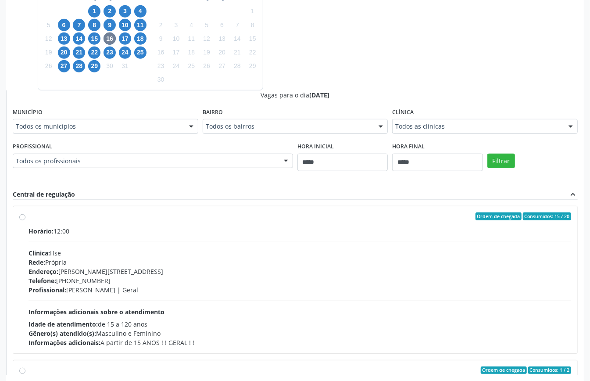
drag, startPoint x: 92, startPoint y: 162, endPoint x: 92, endPoint y: 168, distance: 6.2
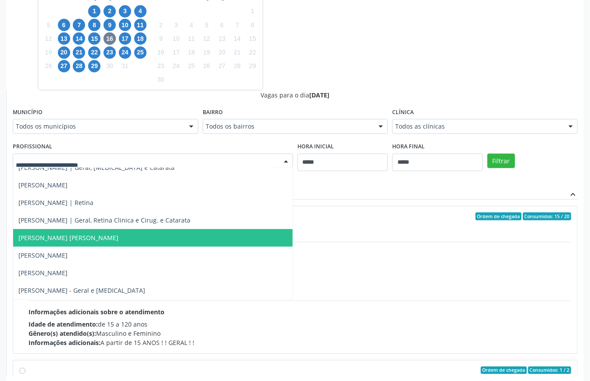
scroll to position [302, 0]
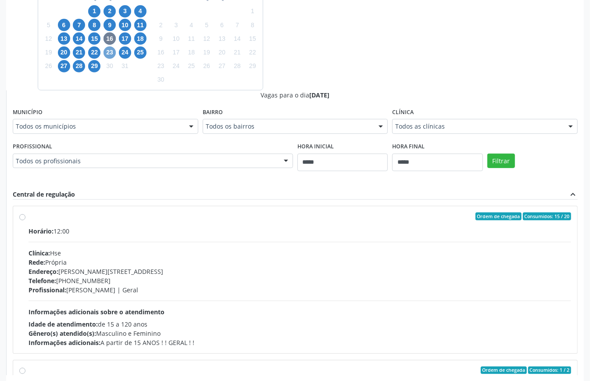
drag, startPoint x: 110, startPoint y: 53, endPoint x: 118, endPoint y: 61, distance: 12.4
click at [110, 53] on span "23" at bounding box center [109, 52] width 12 height 12
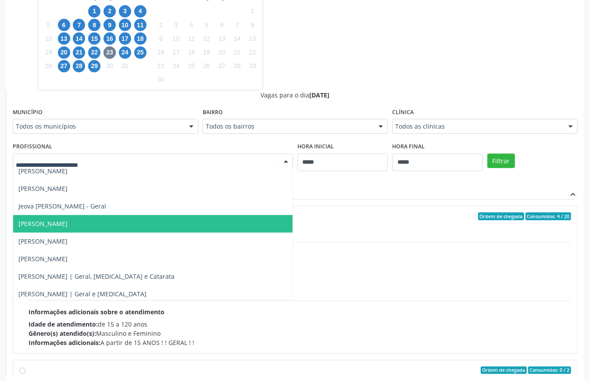
scroll to position [292, 0]
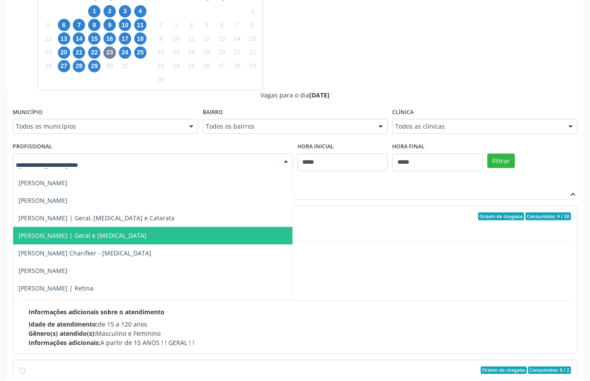
click at [137, 234] on span "[PERSON_NAME] | Geral e [MEDICAL_DATA]" at bounding box center [152, 236] width 279 height 18
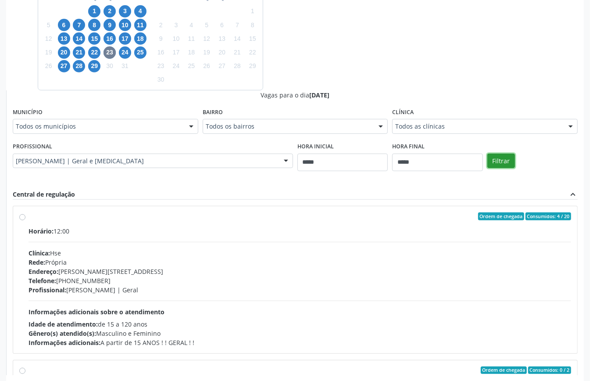
click at [502, 158] on button "Filtrar" at bounding box center [501, 160] width 28 height 15
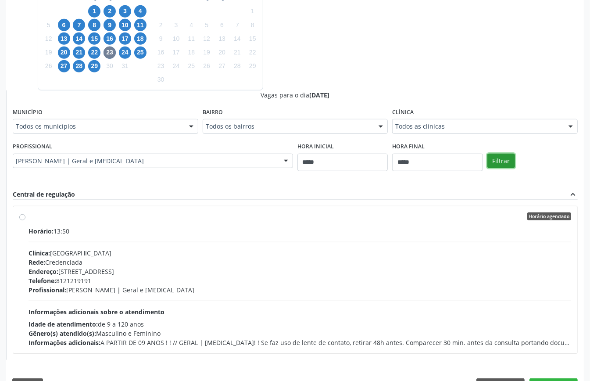
scroll to position [272, 0]
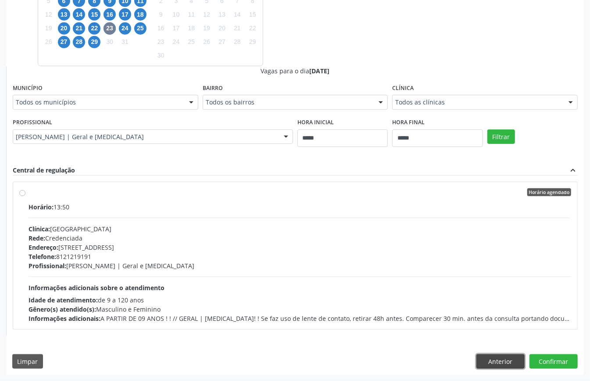
click at [499, 364] on button "Anterior" at bounding box center [500, 361] width 48 height 15
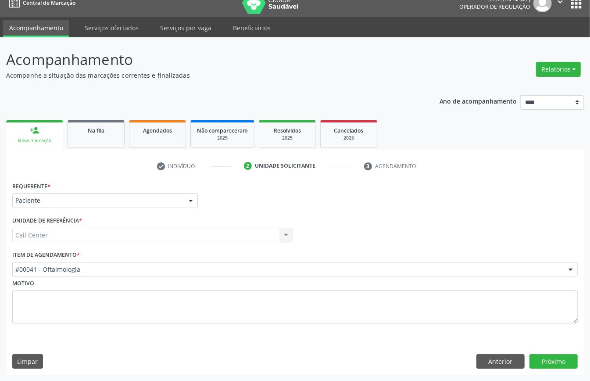
scroll to position [12, 0]
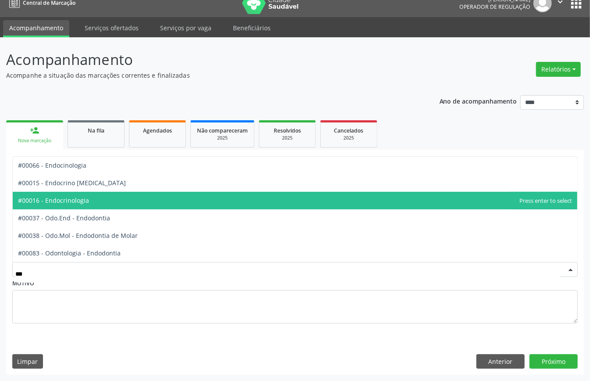
drag, startPoint x: 86, startPoint y: 196, endPoint x: 96, endPoint y: 203, distance: 11.4
click at [86, 196] on span "#00016 - Endocrinologia" at bounding box center [53, 200] width 71 height 8
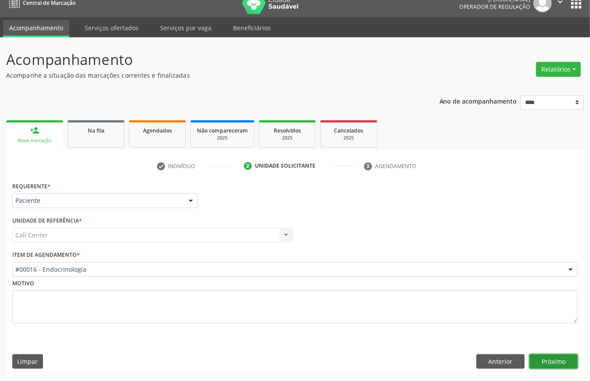
click at [560, 363] on button "Próximo" at bounding box center [553, 361] width 48 height 15
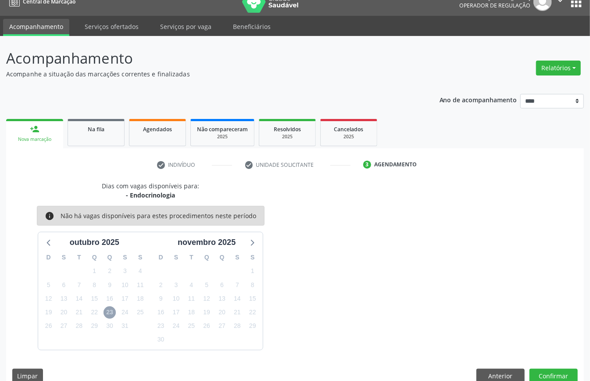
click at [111, 313] on span "23" at bounding box center [109, 312] width 12 height 12
click at [44, 246] on icon at bounding box center [48, 241] width 11 height 11
click at [497, 373] on button "Anterior" at bounding box center [500, 375] width 48 height 15
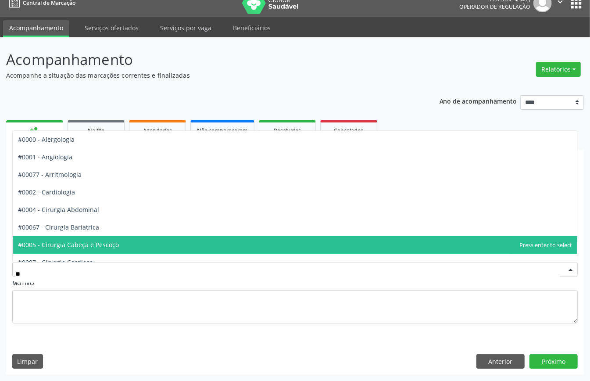
type input "***"
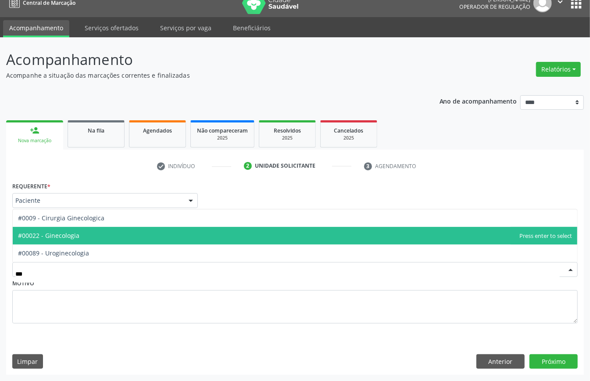
click at [78, 236] on span "#00022 - Ginecologia" at bounding box center [48, 235] width 61 height 8
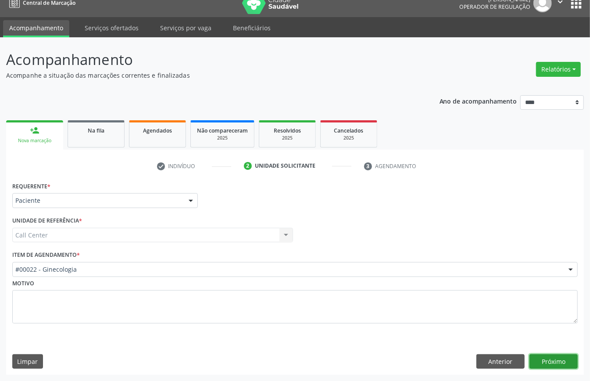
click at [567, 362] on button "Próximo" at bounding box center [553, 361] width 48 height 15
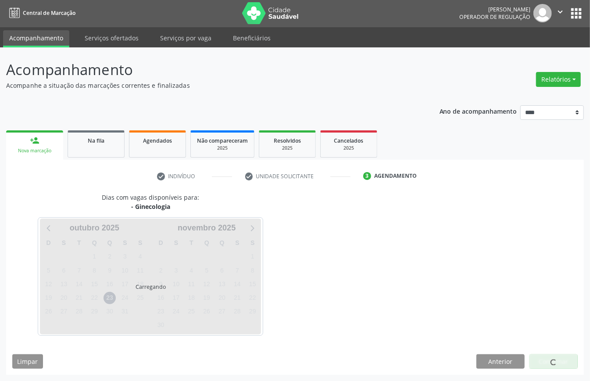
scroll to position [2, 0]
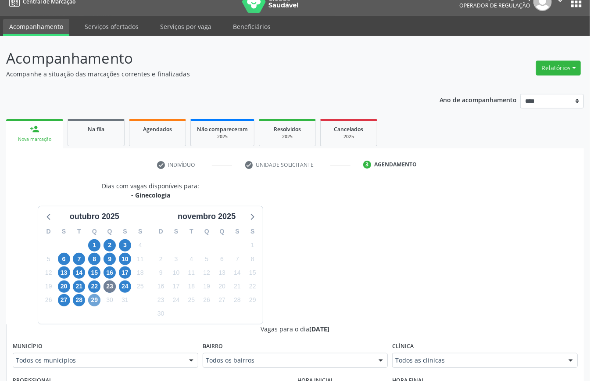
click at [95, 301] on span "29" at bounding box center [94, 300] width 12 height 12
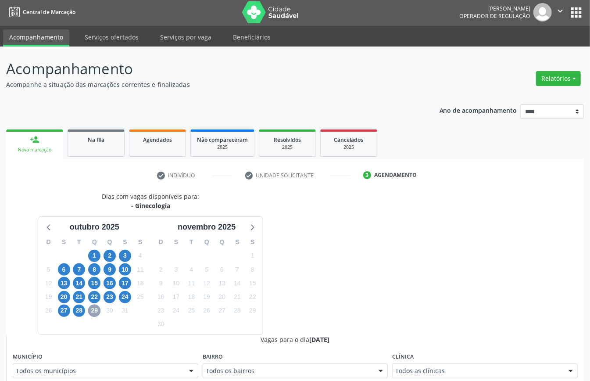
scroll to position [12, 0]
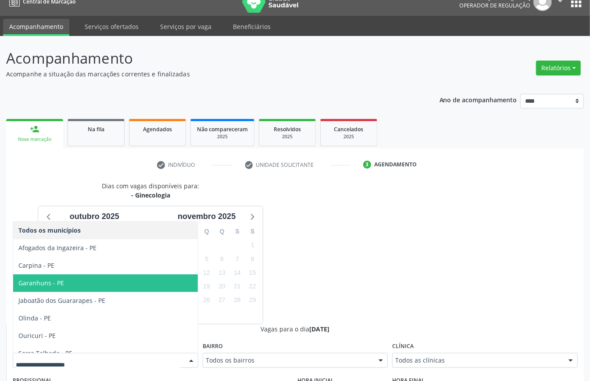
drag, startPoint x: 386, startPoint y: 270, endPoint x: 387, endPoint y: 276, distance: 6.2
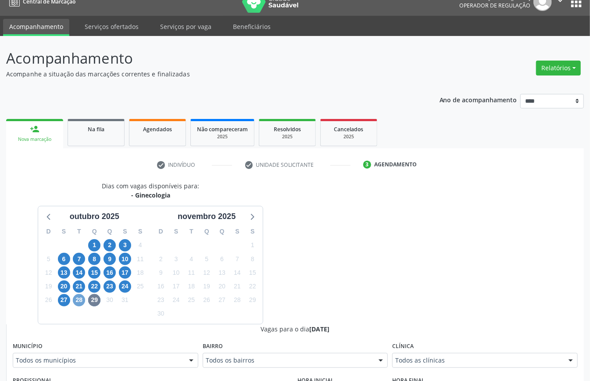
click at [75, 300] on span "28" at bounding box center [79, 300] width 12 height 12
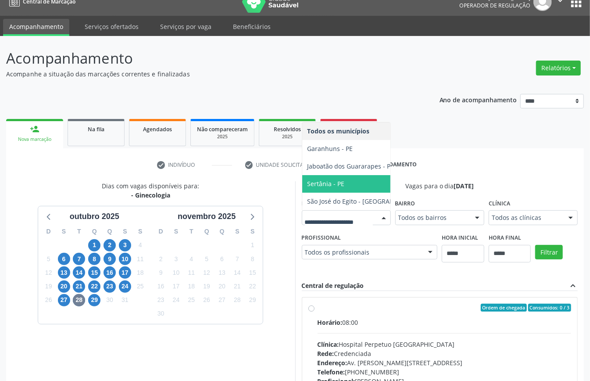
click at [334, 265] on div "Dias com vagas disponíveis para: - Ginecologia outubro 2025 D S T Q Q S S 28 29…" at bounding box center [295, 323] width 578 height 285
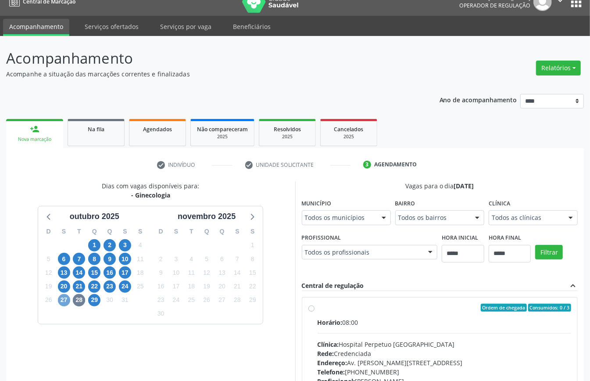
click at [63, 299] on span "27" at bounding box center [64, 300] width 12 height 12
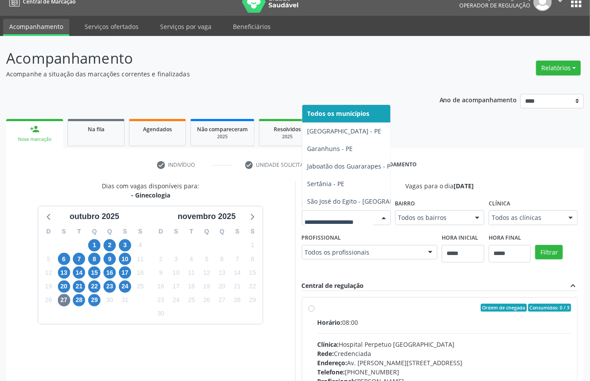
click at [342, 277] on div "Dias com vagas disponíveis para: - Ginecologia outubro 2025 D S T Q Q S S 28 29…" at bounding box center [295, 323] width 578 height 285
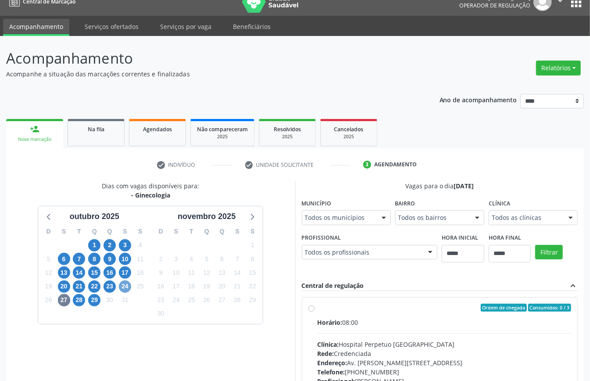
click at [124, 287] on span "24" at bounding box center [125, 286] width 12 height 12
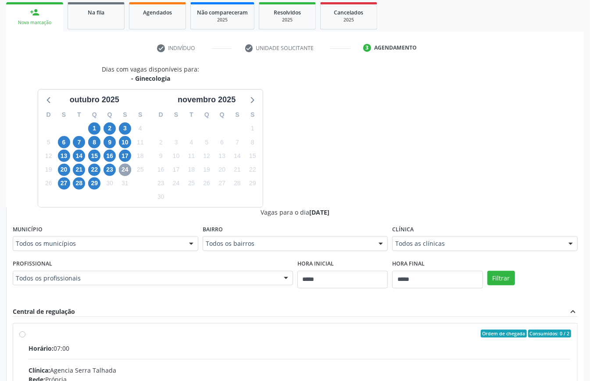
scroll to position [188, 0]
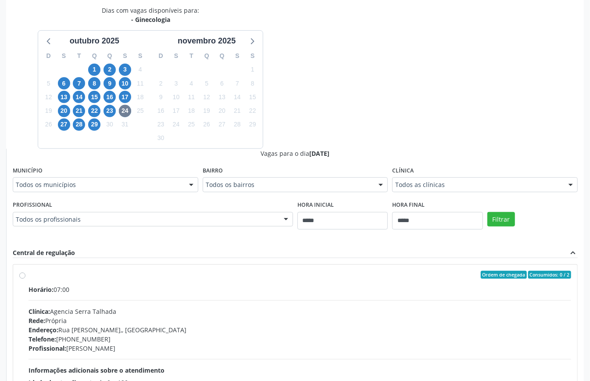
click at [379, 138] on div "Dias com vagas disponíveis para: - Ginecologia outubro 2025 D S T Q Q S S 28 29…" at bounding box center [295, 220] width 578 height 428
click at [102, 178] on div "Todos os municípios" at bounding box center [106, 184] width 186 height 15
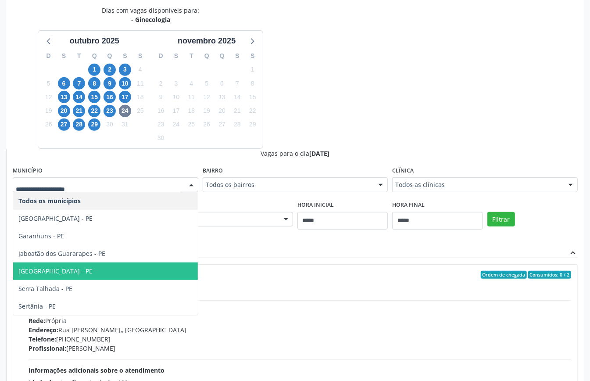
click at [88, 269] on span "[GEOGRAPHIC_DATA] - PE" at bounding box center [105, 271] width 185 height 18
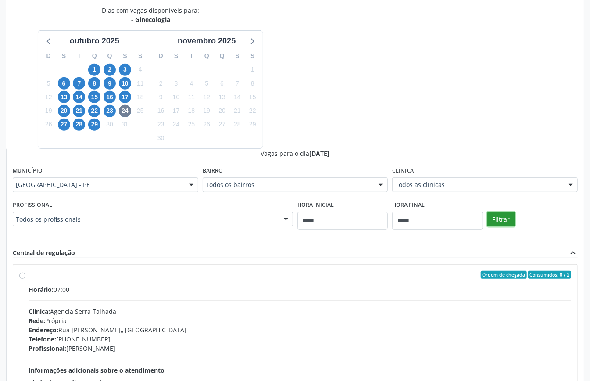
drag, startPoint x: 493, startPoint y: 218, endPoint x: 489, endPoint y: 217, distance: 4.9
click at [494, 218] on button "Filtrar" at bounding box center [501, 219] width 28 height 15
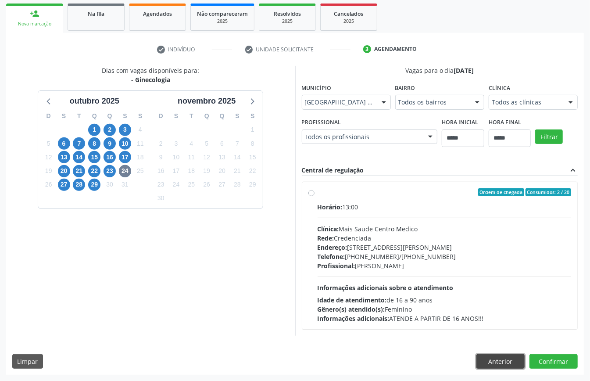
click at [520, 361] on button "Anterior" at bounding box center [500, 361] width 48 height 15
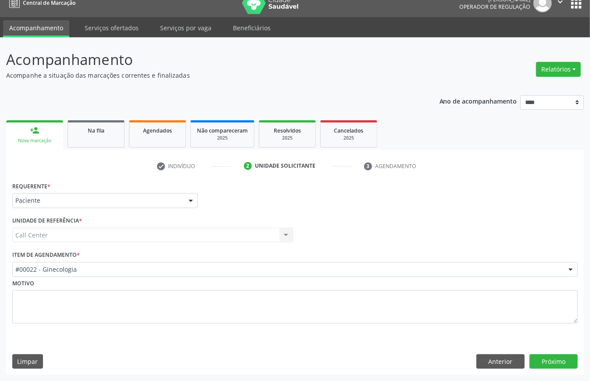
scroll to position [12, 0]
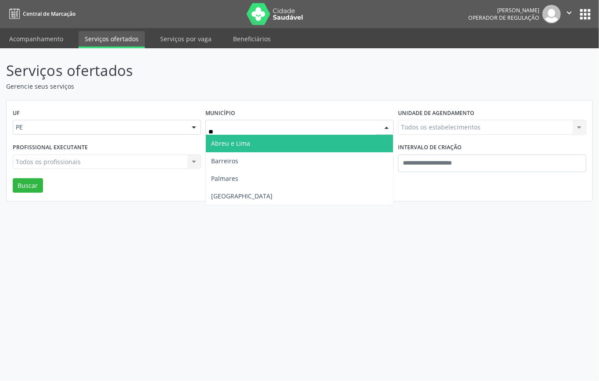
type input "***"
click at [251, 139] on span "[GEOGRAPHIC_DATA]" at bounding box center [299, 144] width 187 height 18
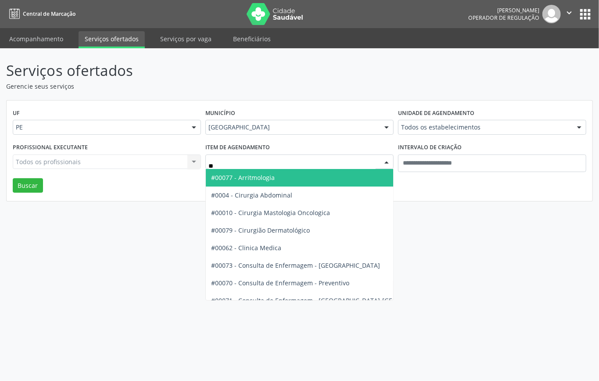
type input "***"
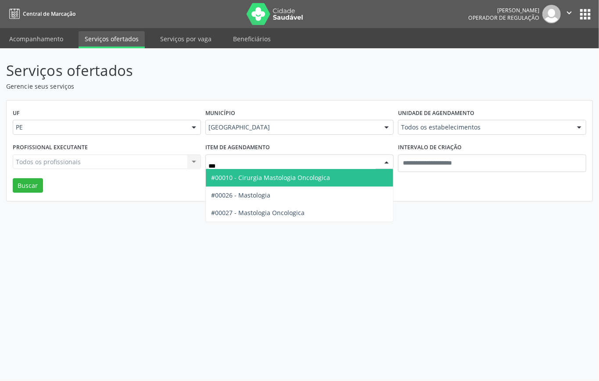
click at [253, 178] on span "#00010 - Cirurgia Mastologia Oncologica" at bounding box center [270, 177] width 119 height 8
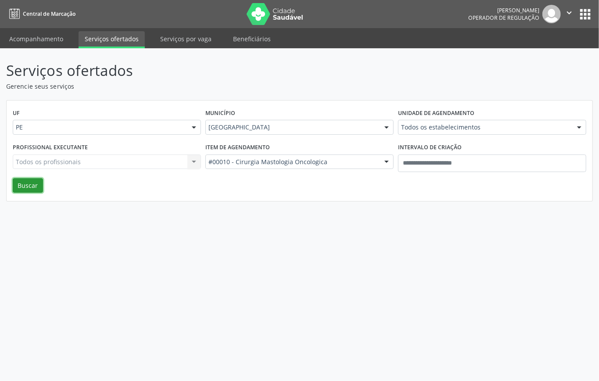
click at [28, 188] on button "Buscar" at bounding box center [28, 185] width 30 height 15
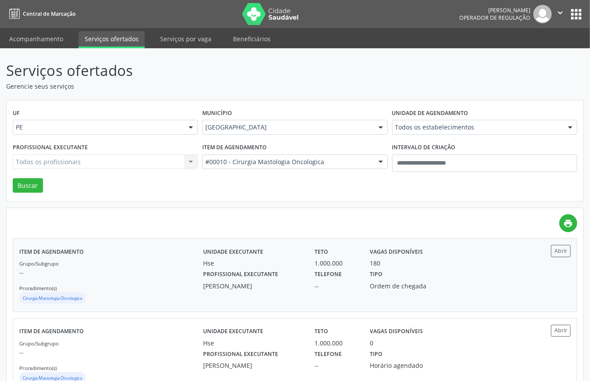
scroll to position [31, 0]
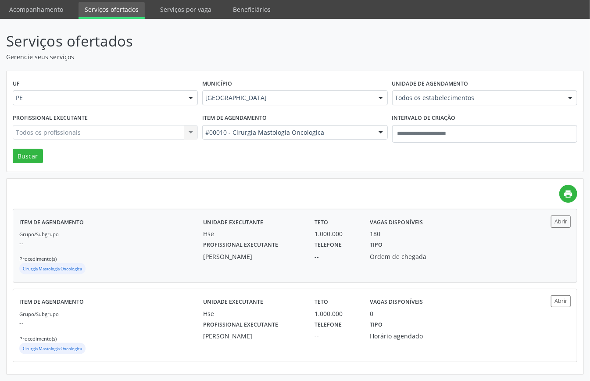
click at [149, 246] on p "--" at bounding box center [111, 242] width 184 height 9
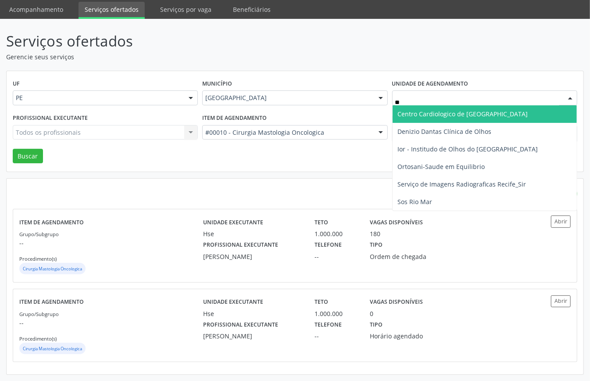
type input "***"
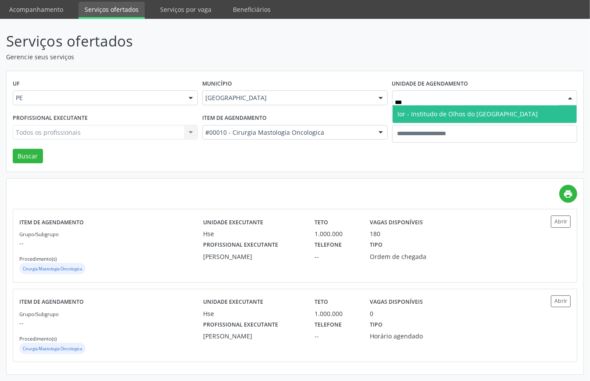
click at [427, 114] on span "Ior - Institudo de Olhos do [GEOGRAPHIC_DATA]" at bounding box center [468, 114] width 140 height 8
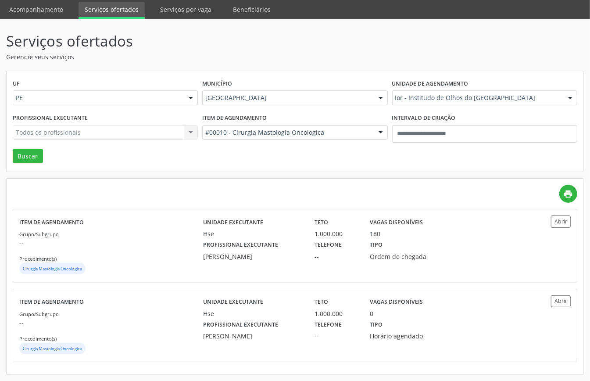
drag, startPoint x: 325, startPoint y: 129, endPoint x: 302, endPoint y: 151, distance: 32.3
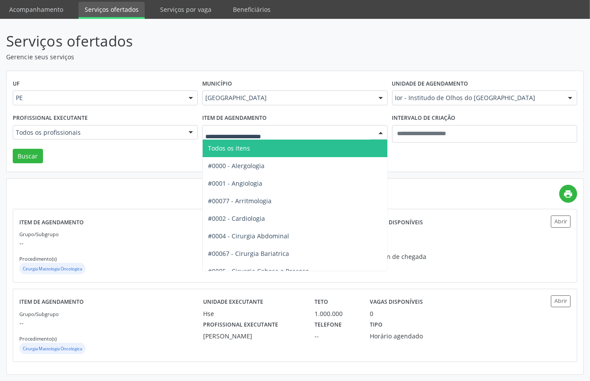
click at [274, 150] on span "Todos os itens" at bounding box center [324, 148] width 243 height 18
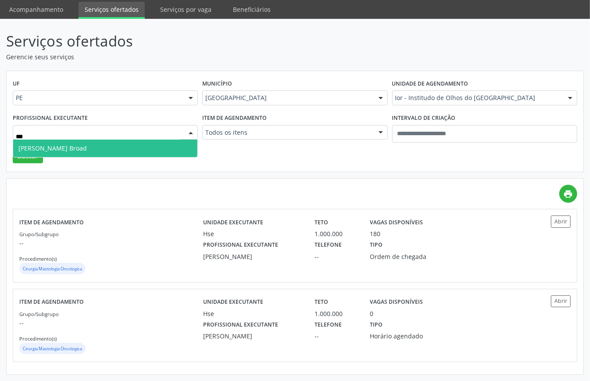
type input "****"
click at [115, 146] on span "Juliana Japiassu Broad" at bounding box center [105, 148] width 184 height 18
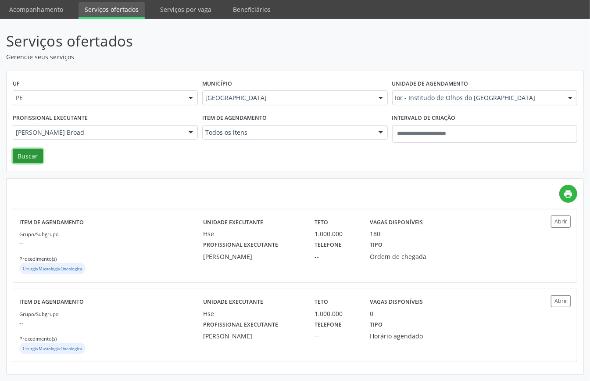
click at [24, 155] on button "Buscar" at bounding box center [28, 156] width 30 height 15
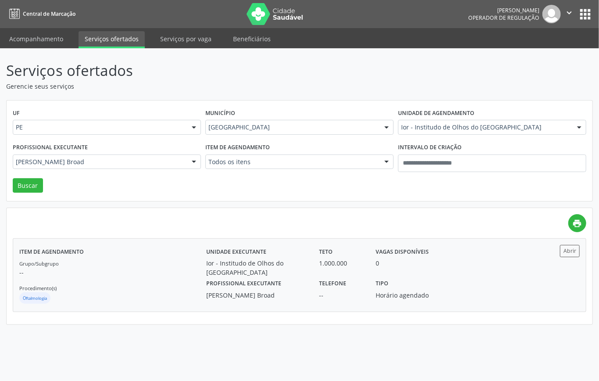
click at [88, 271] on p "--" at bounding box center [112, 272] width 187 height 9
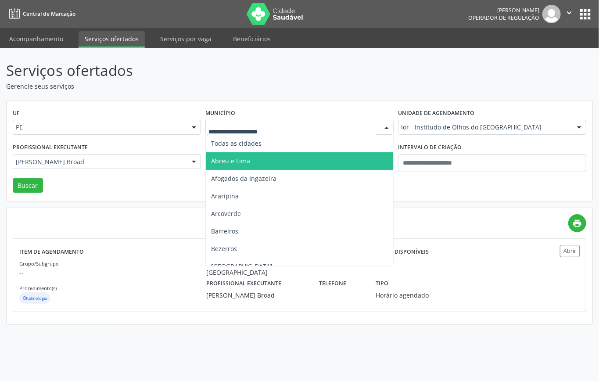
type input "*"
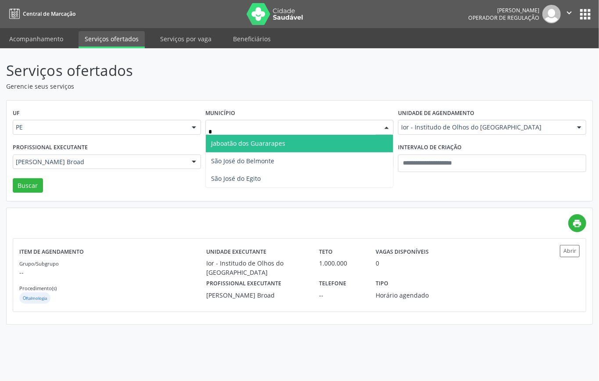
click at [244, 143] on span "Jaboatão dos Guararapes" at bounding box center [248, 143] width 74 height 8
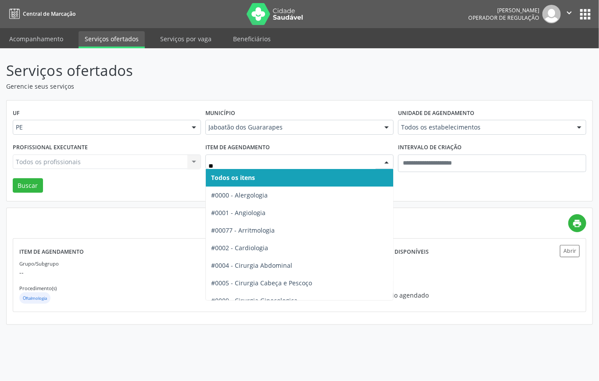
type input "***"
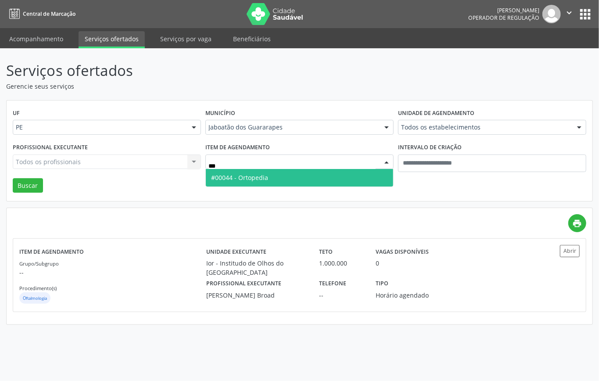
drag, startPoint x: 247, startPoint y: 178, endPoint x: 239, endPoint y: 181, distance: 9.4
click at [245, 181] on span "#00044 - Ortopedia" at bounding box center [239, 177] width 57 height 8
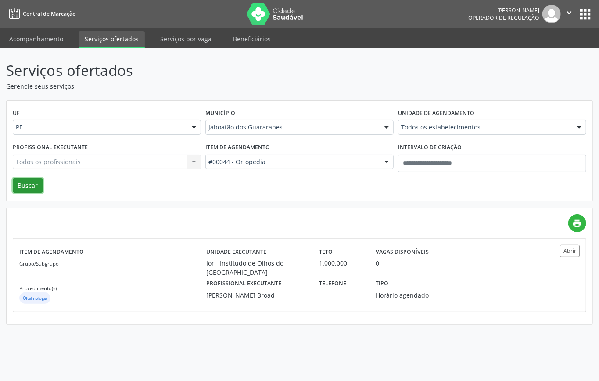
click at [32, 186] on button "Buscar" at bounding box center [28, 185] width 30 height 15
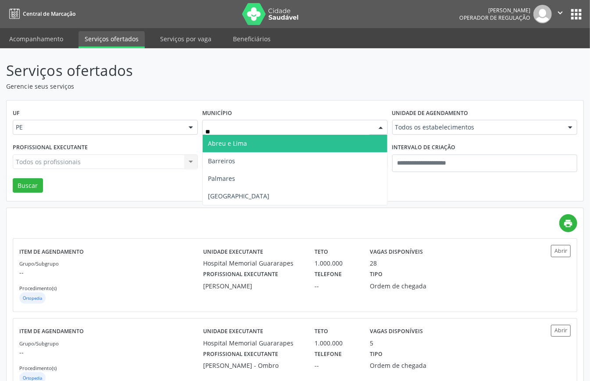
type input "***"
click at [237, 143] on span "Recife" at bounding box center [295, 144] width 184 height 18
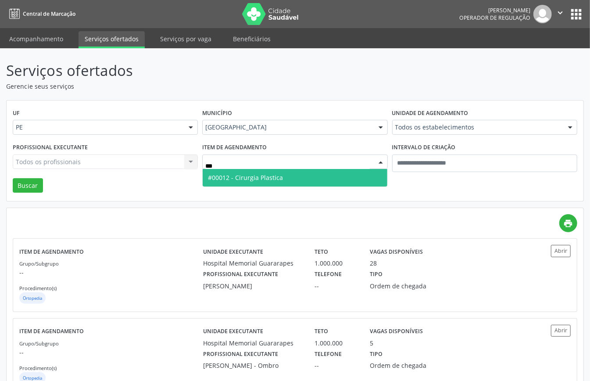
type input "****"
click at [260, 176] on span "#00012 - Cirurgia Plastica" at bounding box center [245, 177] width 75 height 8
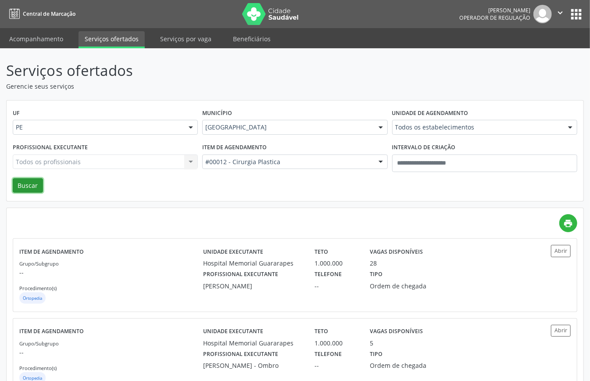
click at [30, 185] on button "Buscar" at bounding box center [28, 185] width 30 height 15
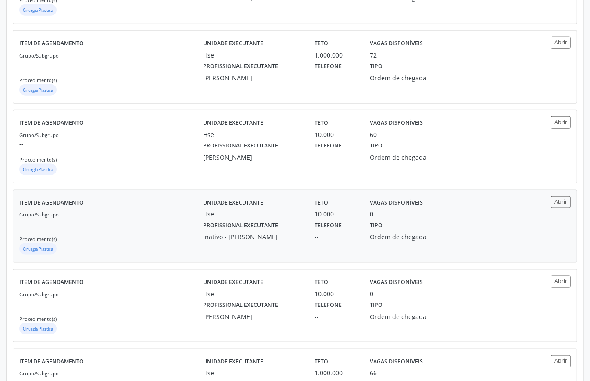
scroll to position [643, 0]
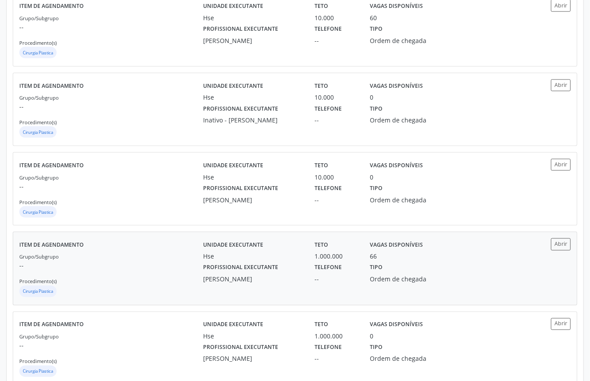
click at [145, 251] on div "Item de agendamento Grupo/Subgrupo -- Procedimento(s) Cirurgia Plastica" at bounding box center [111, 268] width 184 height 60
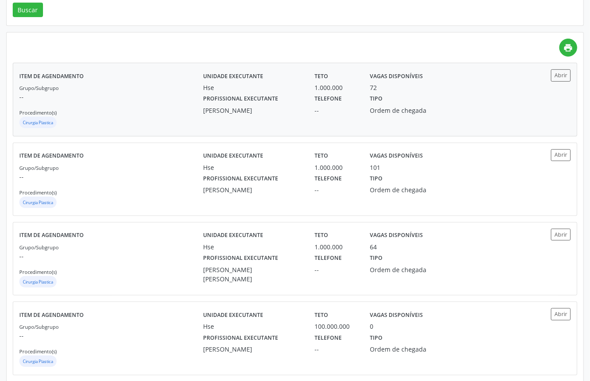
scroll to position [0, 0]
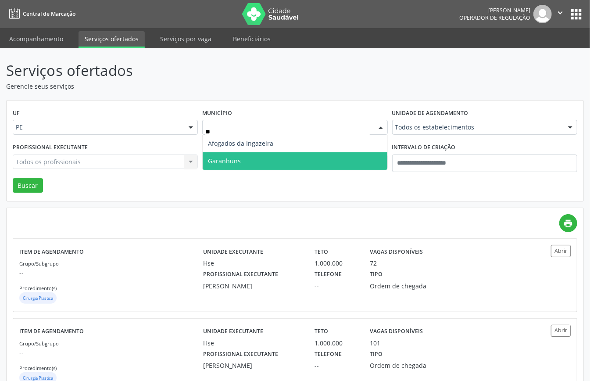
type input "***"
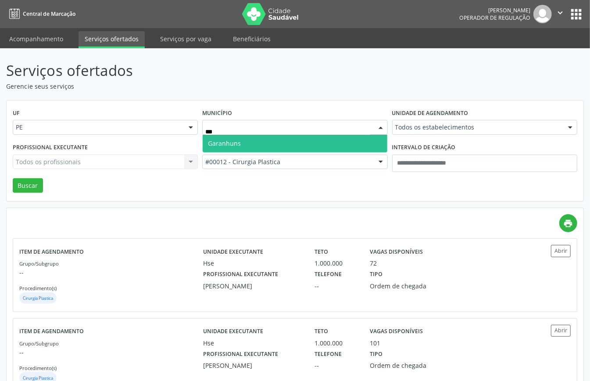
click at [233, 140] on span "Garanhuns" at bounding box center [224, 143] width 33 height 8
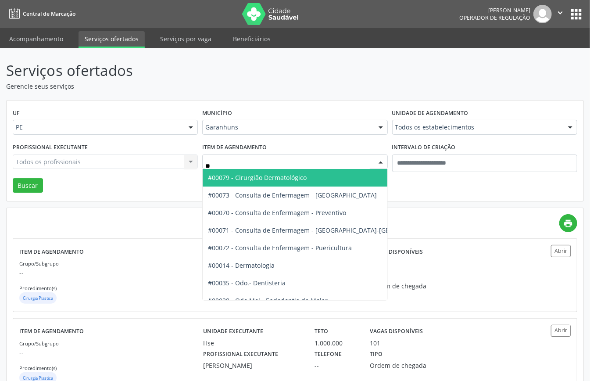
type input "***"
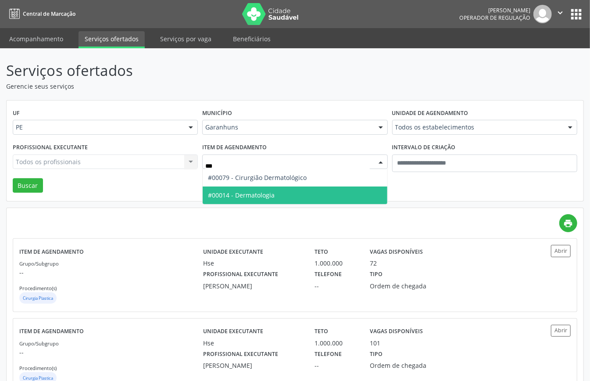
click at [246, 189] on span "#00014 - Dermatologia" at bounding box center [295, 195] width 184 height 18
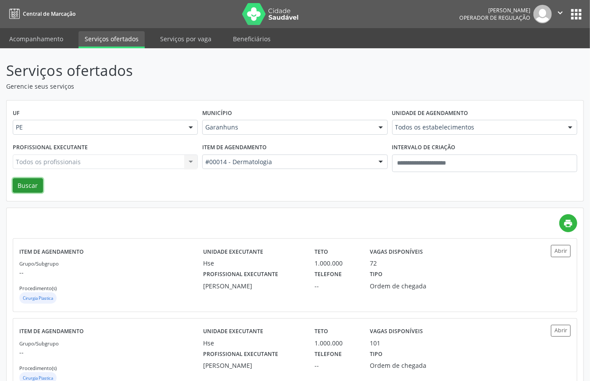
click at [24, 188] on button "Buscar" at bounding box center [28, 185] width 30 height 15
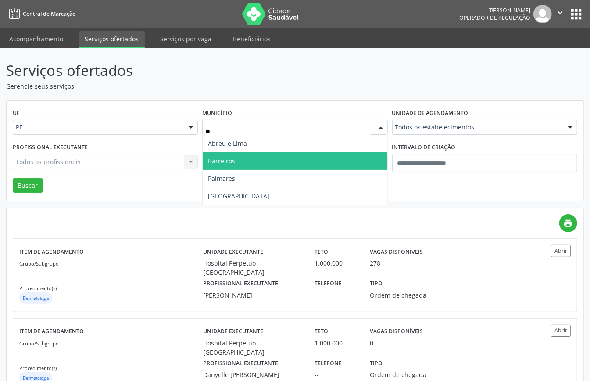
type input "***"
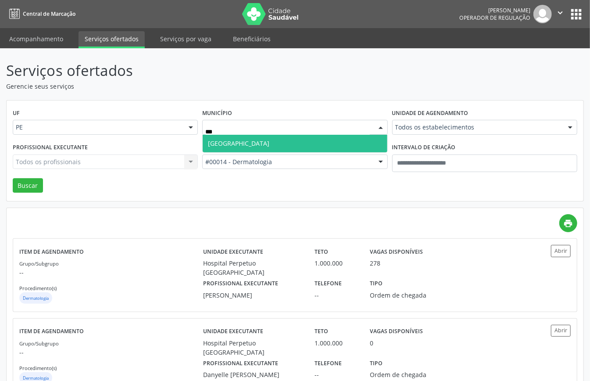
click at [252, 144] on span "Recife" at bounding box center [295, 144] width 184 height 18
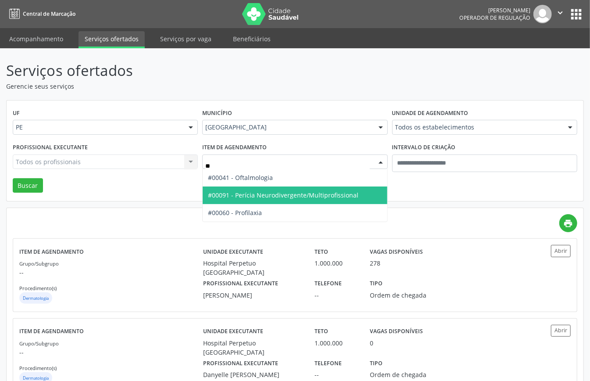
type input "***"
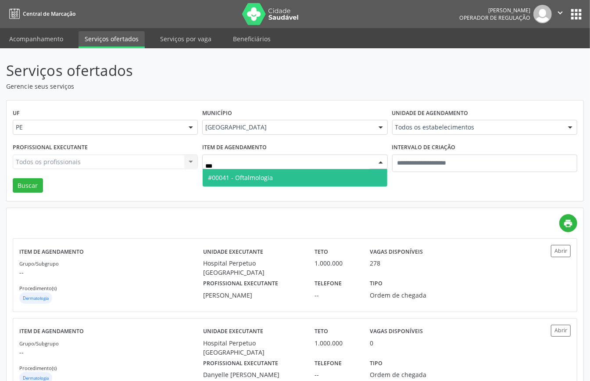
click at [264, 176] on span "#00041 - Oftalmologia" at bounding box center [240, 177] width 65 height 8
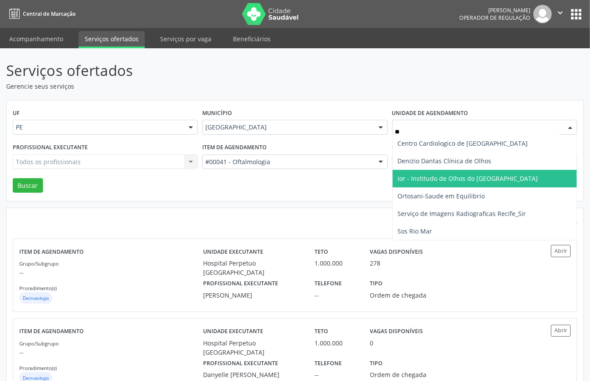
type input "***"
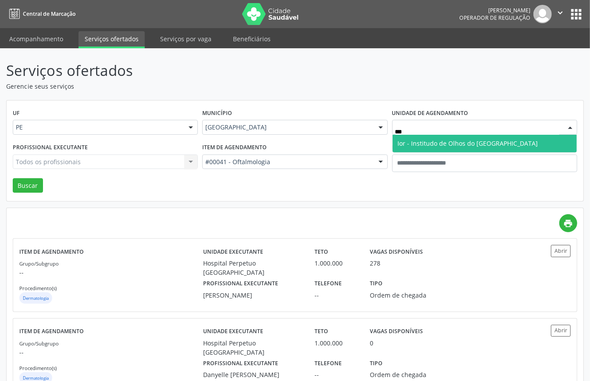
click at [408, 143] on span "Ior - Institudo de Olhos do Recife" at bounding box center [468, 143] width 140 height 8
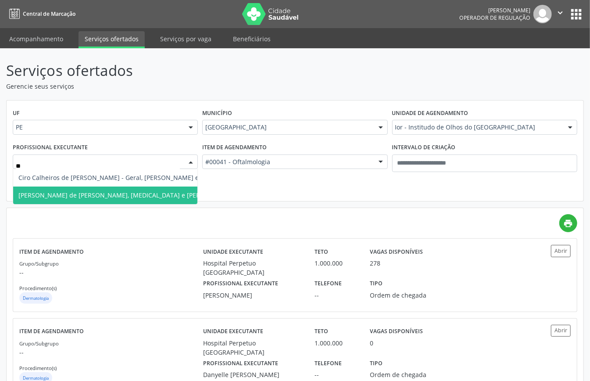
type input "***"
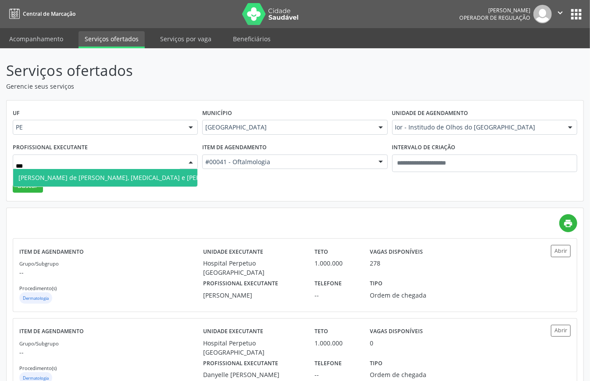
drag, startPoint x: 90, startPoint y: 174, endPoint x: 57, endPoint y: 183, distance: 34.6
click at [88, 175] on span "Henrique Moura de Paula - Geral, Glaucoma e Catarata" at bounding box center [127, 177] width 218 height 8
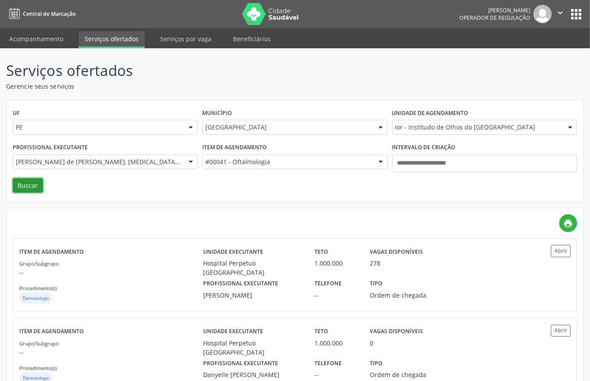
click at [37, 187] on button "Buscar" at bounding box center [28, 185] width 30 height 15
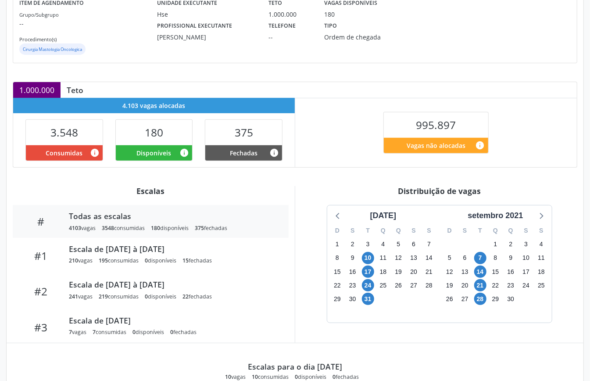
scroll to position [175, 0]
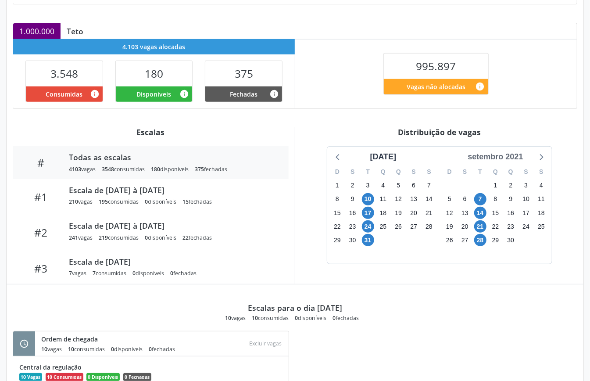
click at [496, 155] on div "setembro 2021" at bounding box center [495, 157] width 62 height 12
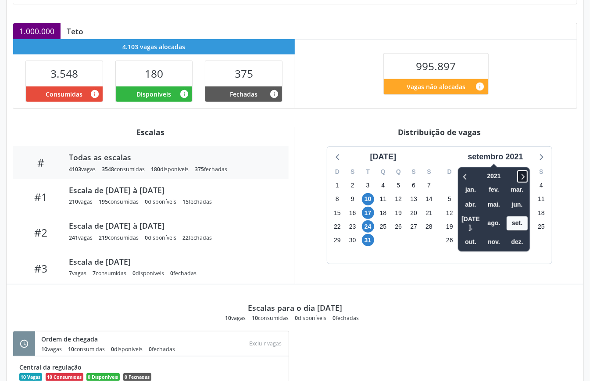
click at [522, 176] on icon at bounding box center [522, 176] width 9 height 11
click at [522, 175] on icon at bounding box center [522, 176] width 9 height 11
click at [489, 235] on span "nov." at bounding box center [493, 242] width 21 height 14
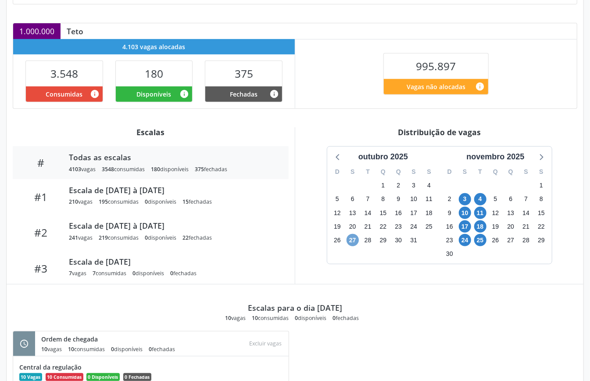
click at [353, 239] on span "27" at bounding box center [352, 240] width 12 height 12
click at [463, 199] on span "3" at bounding box center [465, 199] width 12 height 12
click at [482, 198] on span "4" at bounding box center [480, 199] width 12 height 12
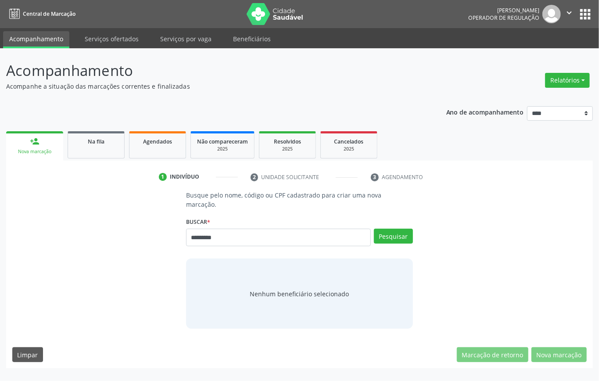
type input "*********"
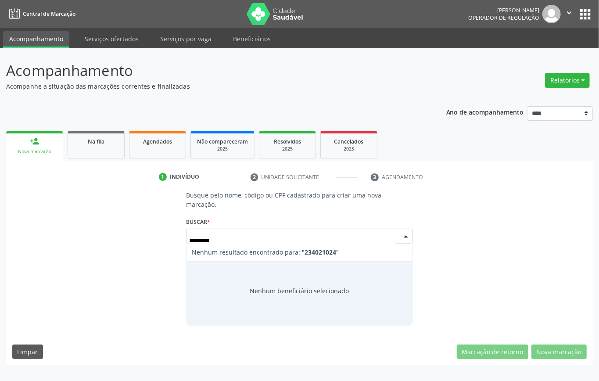
click at [195, 241] on input "*********" at bounding box center [292, 241] width 206 height 18
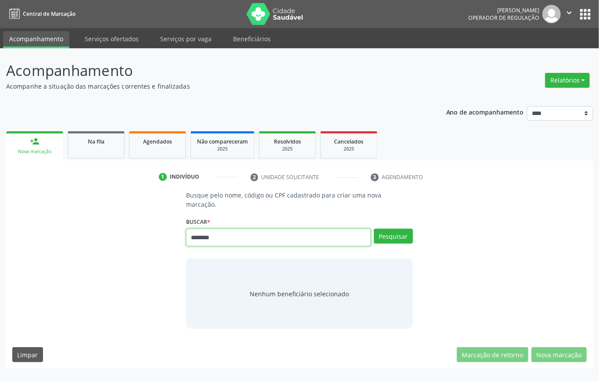
click at [195, 237] on input "********" at bounding box center [278, 237] width 185 height 18
type input "*********"
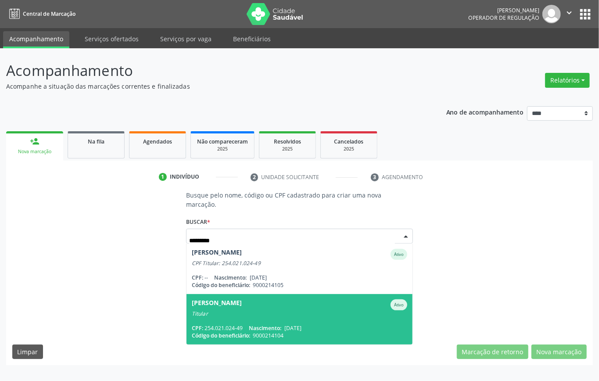
click at [242, 307] on div "Julia Galdino Santos da Silva" at bounding box center [217, 304] width 50 height 11
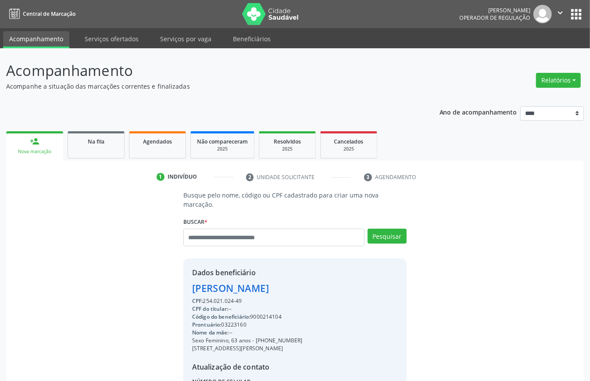
scroll to position [92, 0]
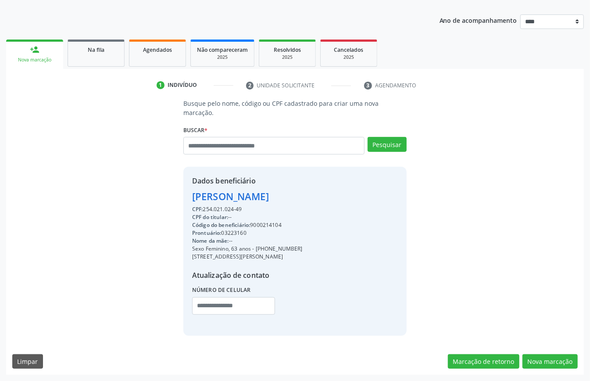
click at [530, 376] on div "Acompanhamento Acompanhe a situação das marcações correntes e finalizadas Relat…" at bounding box center [295, 169] width 590 height 424
click at [548, 364] on button "Nova marcação" at bounding box center [549, 361] width 55 height 15
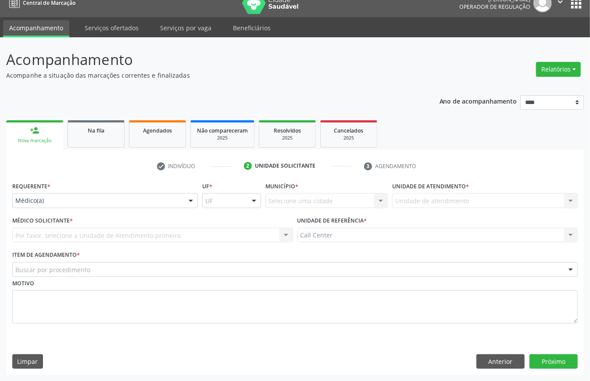
scroll to position [12, 0]
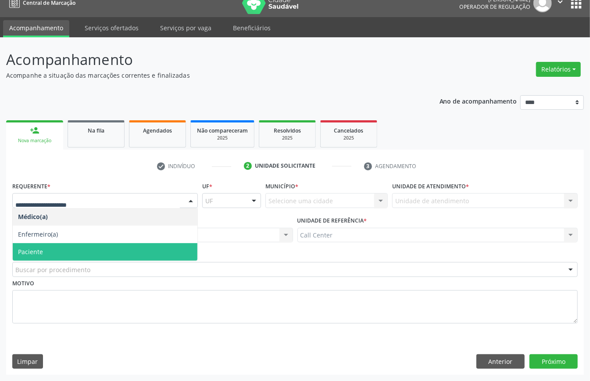
click at [58, 244] on span "Paciente" at bounding box center [105, 252] width 185 height 18
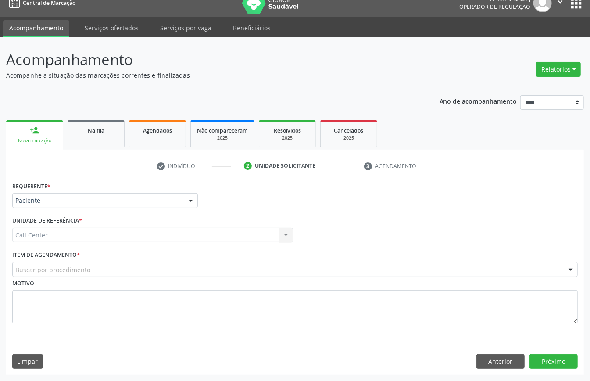
click at [96, 272] on div "Buscar por procedimento" at bounding box center [294, 269] width 565 height 15
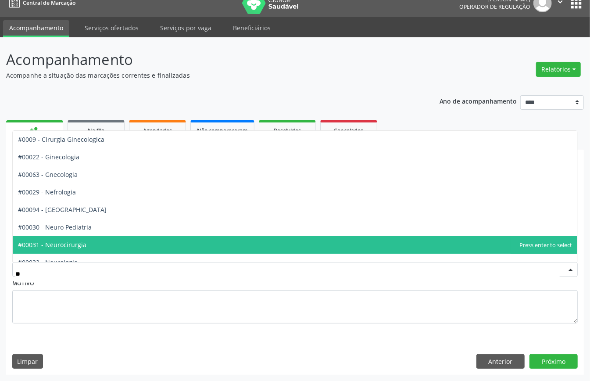
type input "***"
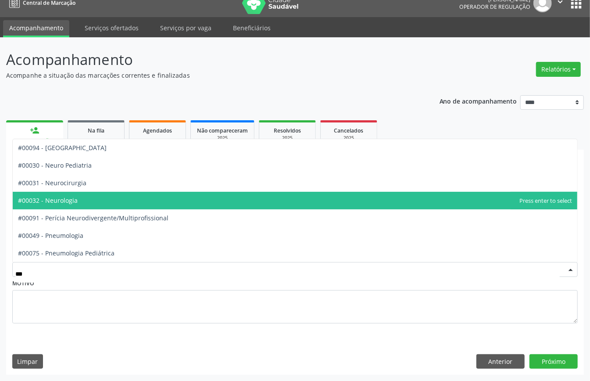
click at [83, 199] on span "#00032 - Neurologia" at bounding box center [295, 201] width 564 height 18
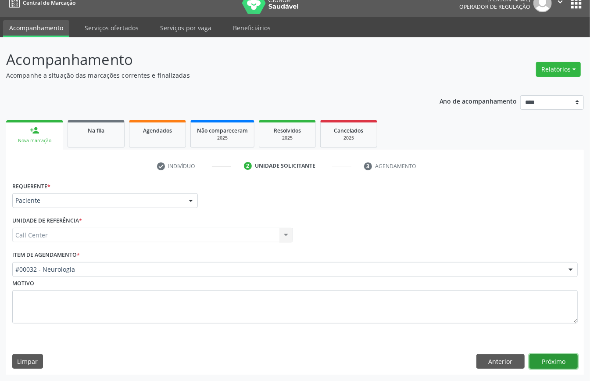
click at [549, 354] on button "Próximo" at bounding box center [553, 361] width 48 height 15
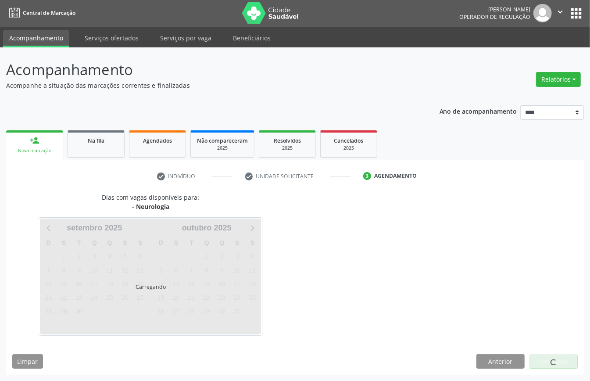
scroll to position [2, 0]
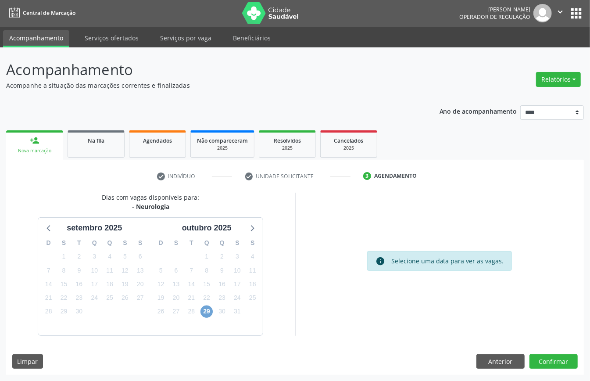
click at [204, 307] on span "29" at bounding box center [206, 311] width 12 height 12
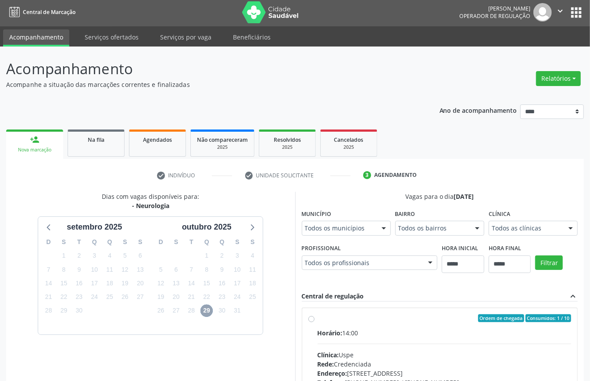
scroll to position [144, 0]
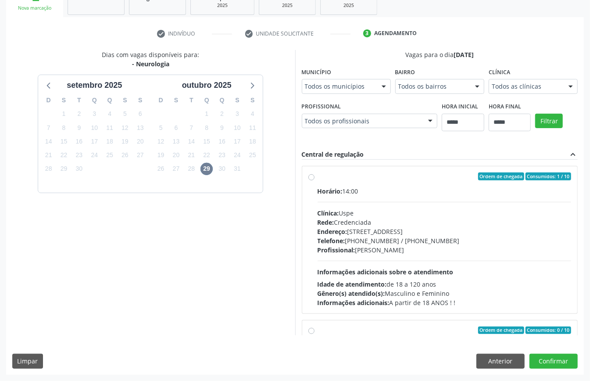
click at [329, 268] on span "Informações adicionais sobre o atendimento" at bounding box center [386, 272] width 136 height 8
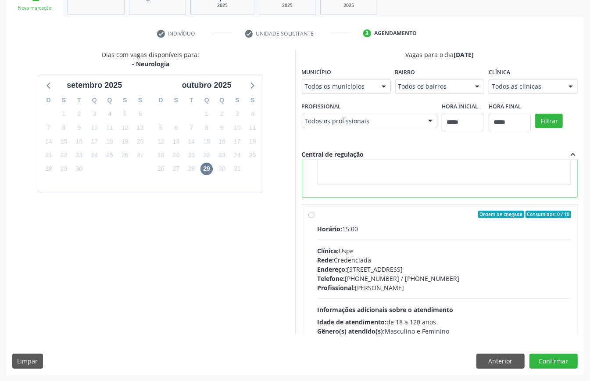
scroll to position [58, 0]
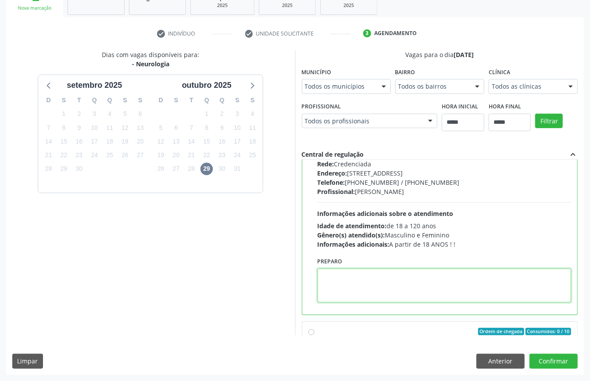
paste textarea "**********"
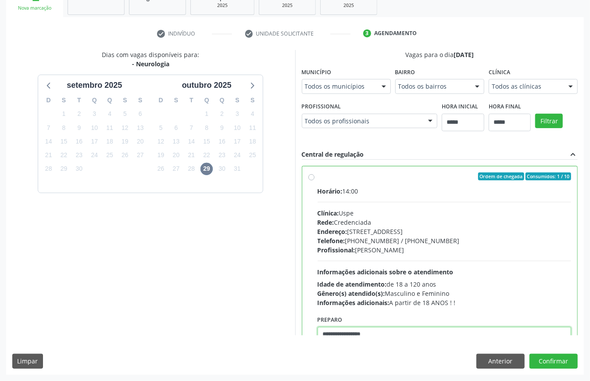
scroll to position [351, 0]
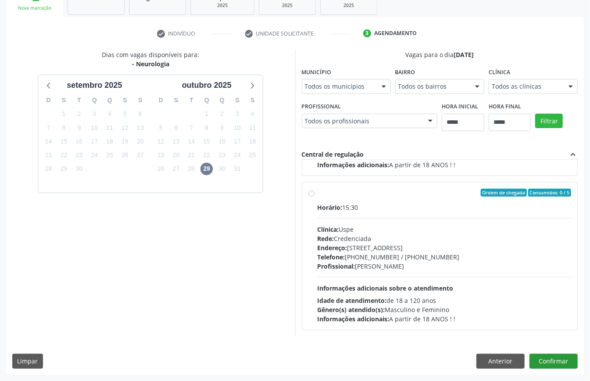
type textarea "**********"
click at [558, 365] on button "Confirmar" at bounding box center [553, 360] width 48 height 15
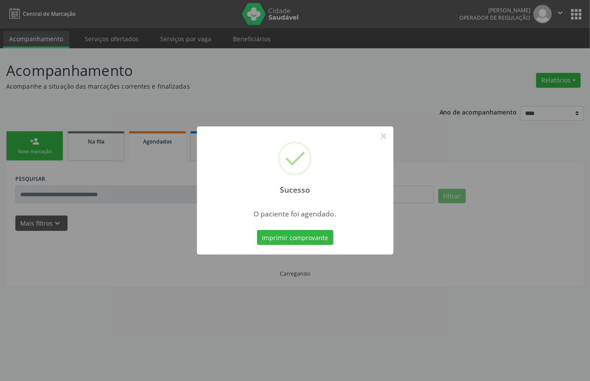
scroll to position [0, 0]
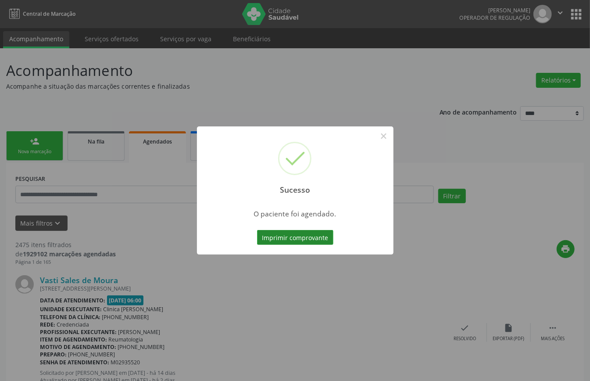
click at [289, 239] on button "Imprimir comprovante" at bounding box center [295, 237] width 76 height 15
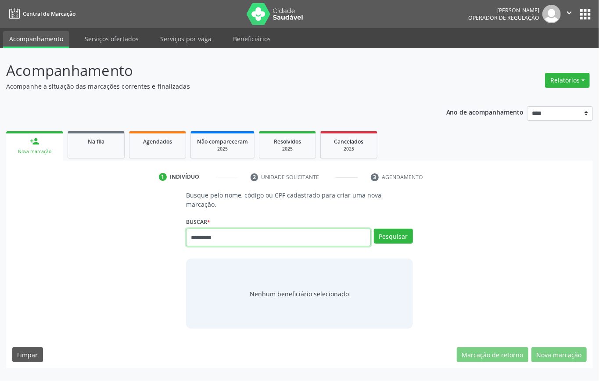
type input "*********"
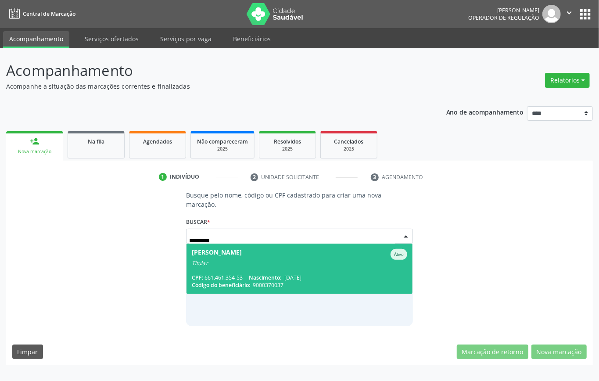
click at [268, 268] on span "Maria de Lourdes Marques Duarte Ativo Titular CPF: 661.461.354-53 Nascimento: 2…" at bounding box center [299, 268] width 226 height 50
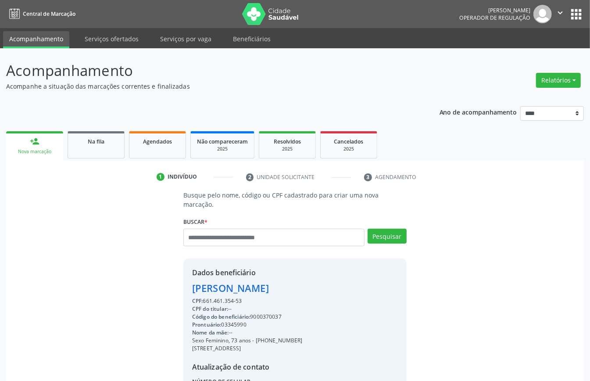
scroll to position [92, 0]
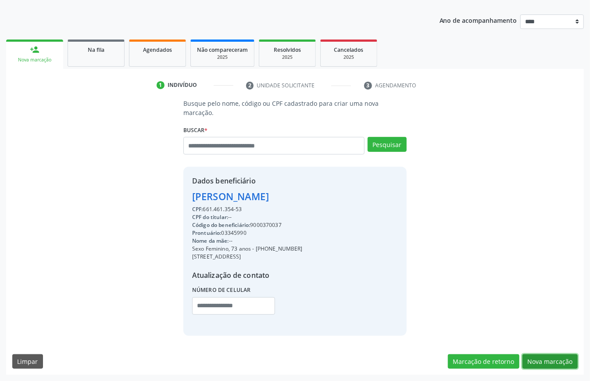
click at [541, 359] on button "Nova marcação" at bounding box center [549, 361] width 55 height 15
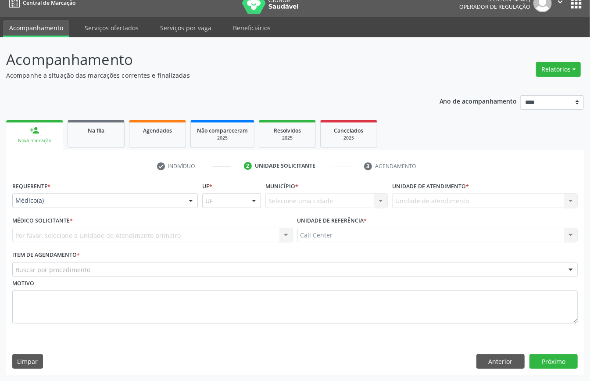
scroll to position [12, 0]
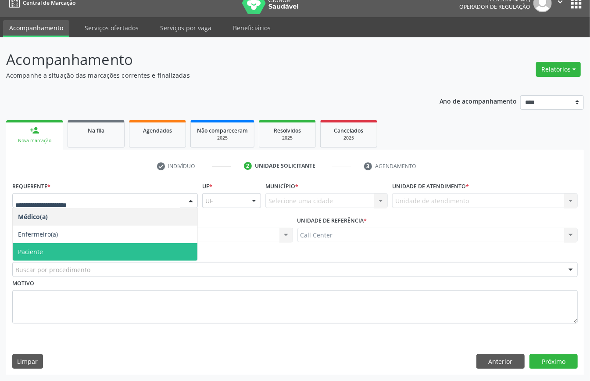
click at [46, 246] on span "Paciente" at bounding box center [105, 252] width 185 height 18
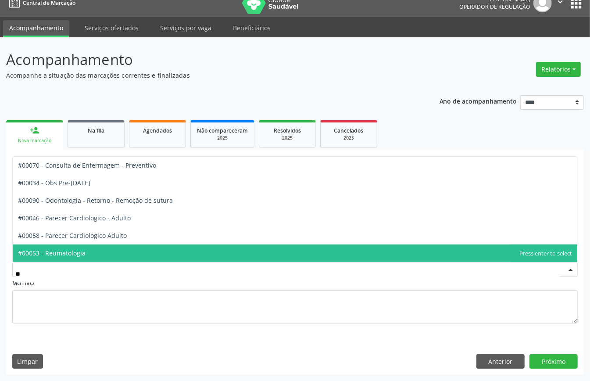
type input "***"
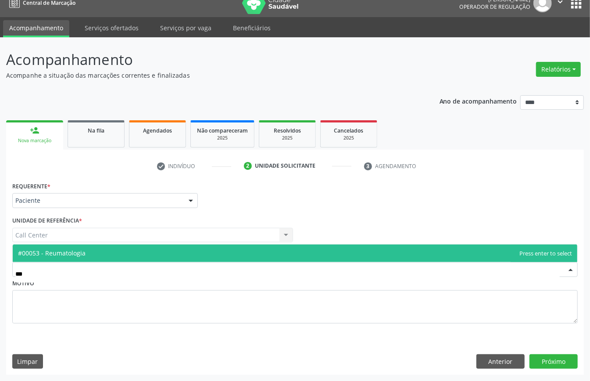
click at [88, 250] on span "#00053 - Reumatologia" at bounding box center [295, 253] width 564 height 18
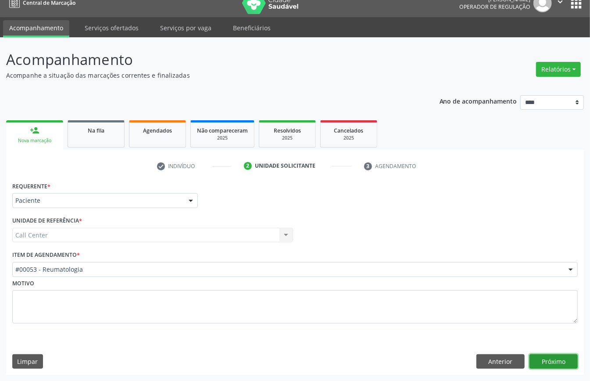
click at [560, 362] on button "Próximo" at bounding box center [553, 361] width 48 height 15
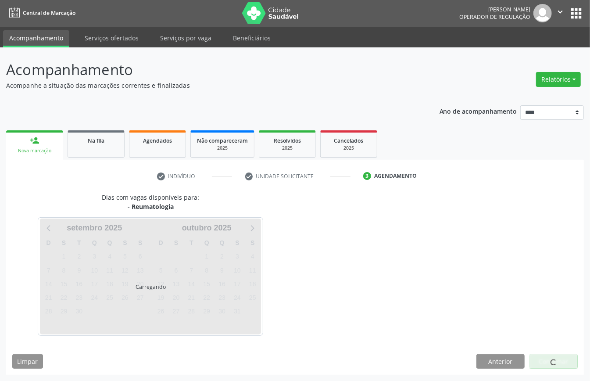
scroll to position [2, 0]
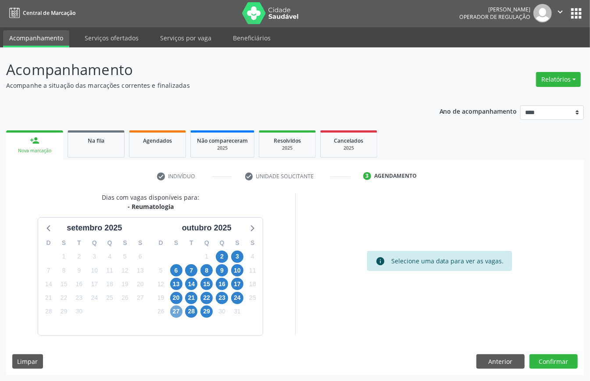
click at [176, 308] on span "27" at bounding box center [176, 311] width 12 height 12
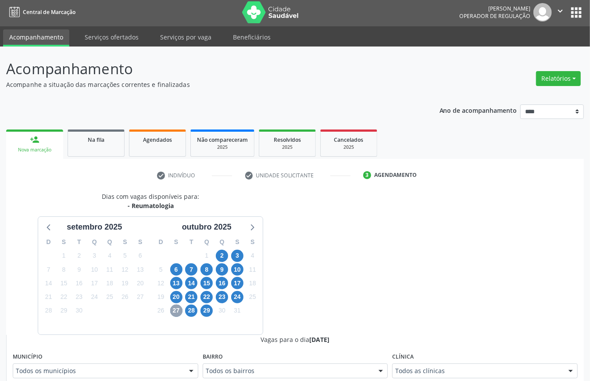
scroll to position [118, 0]
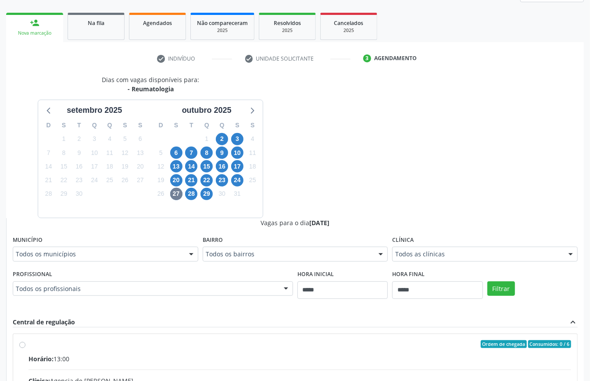
drag, startPoint x: 418, startPoint y: 251, endPoint x: 422, endPoint y: 253, distance: 4.5
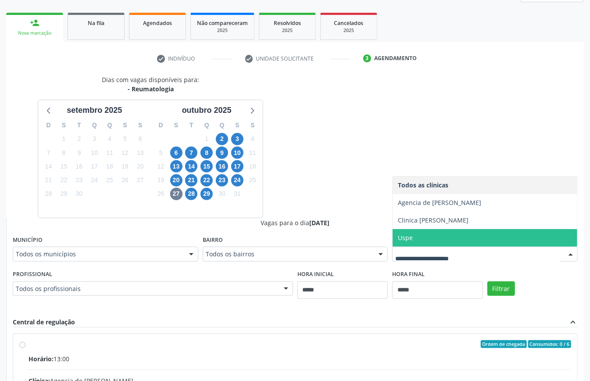
click at [428, 236] on span "Uspe" at bounding box center [484, 238] width 185 height 18
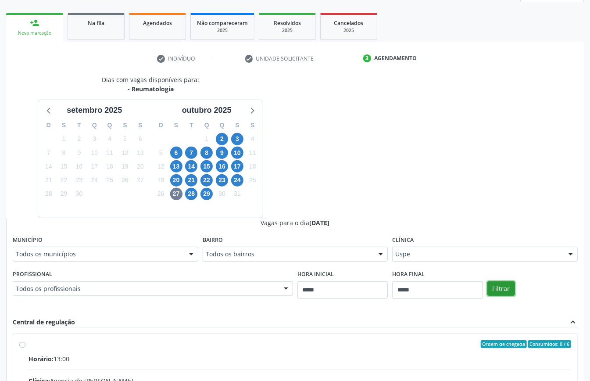
click at [500, 290] on button "Filtrar" at bounding box center [501, 288] width 28 height 15
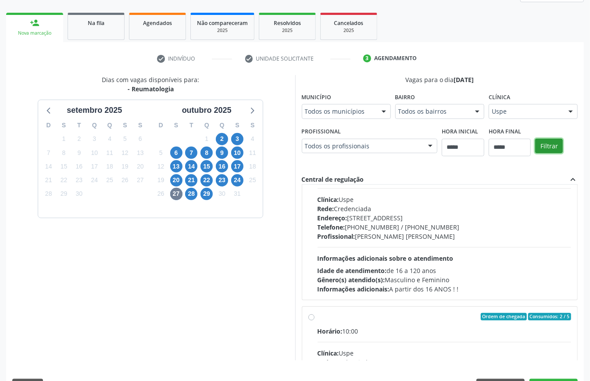
scroll to position [0, 0]
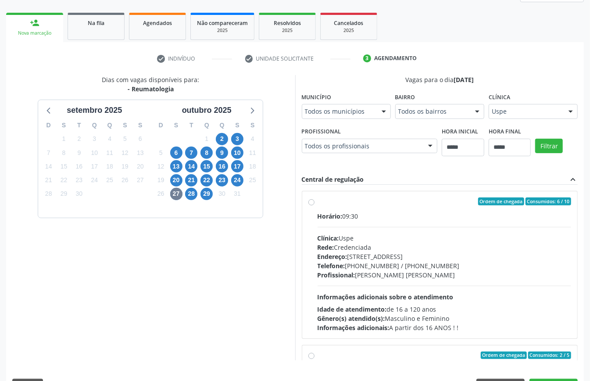
click at [351, 262] on div "Telefone: (81) 3221-8850 / 3035-7616" at bounding box center [445, 265] width 254 height 9
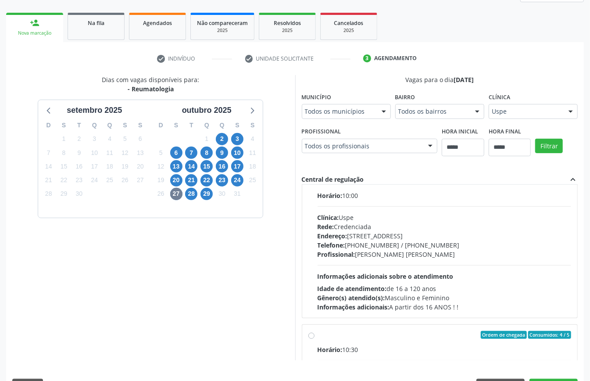
scroll to position [117, 0]
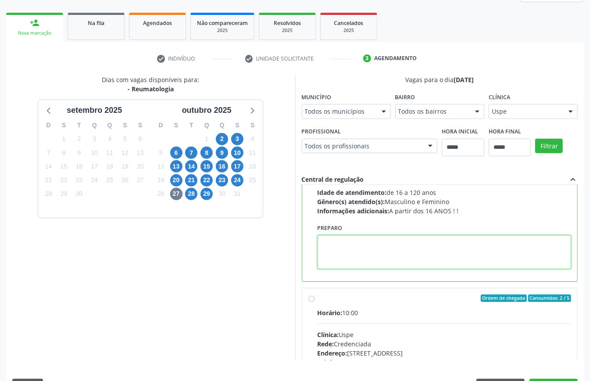
paste textarea "**********"
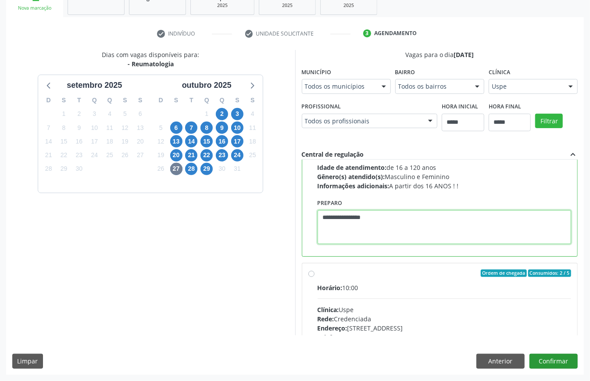
type textarea "**********"
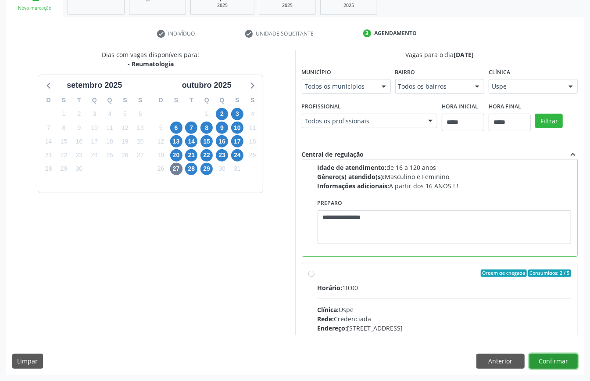
click at [546, 357] on button "Confirmar" at bounding box center [553, 360] width 48 height 15
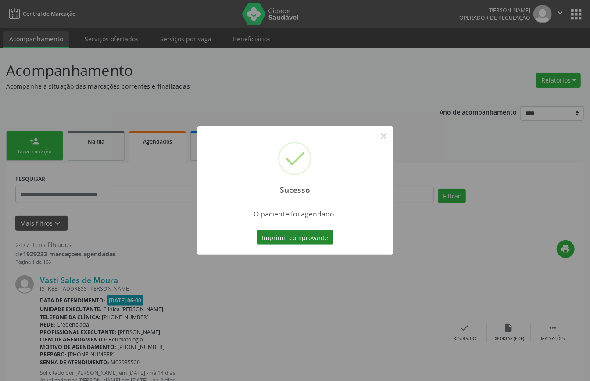
click at [318, 240] on button "Imprimir comprovante" at bounding box center [295, 237] width 76 height 15
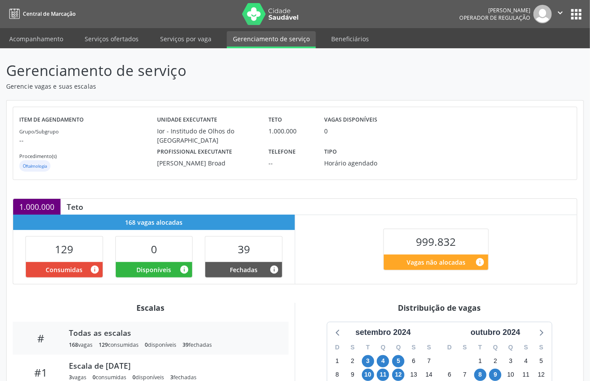
scroll to position [117, 0]
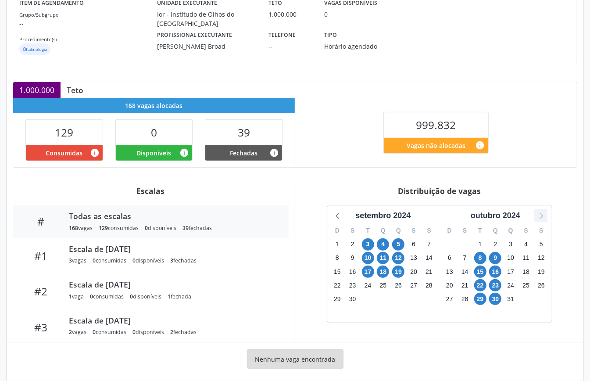
click at [541, 214] on icon at bounding box center [540, 215] width 11 height 11
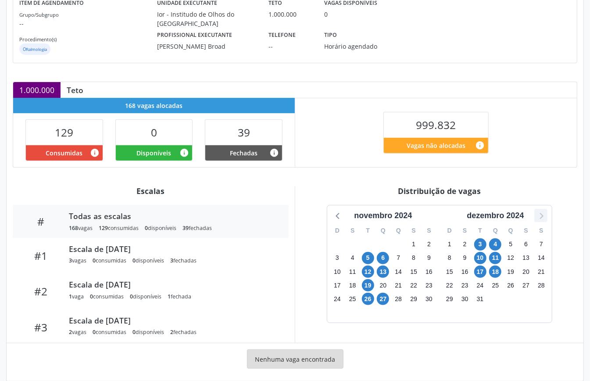
click at [541, 215] on icon at bounding box center [540, 215] width 11 height 11
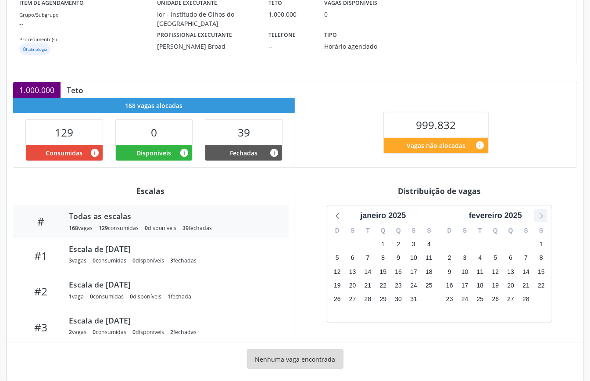
click at [541, 215] on icon at bounding box center [541, 216] width 4 height 6
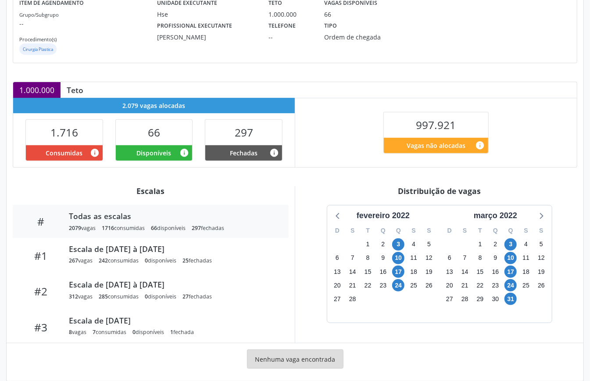
scroll to position [132, 0]
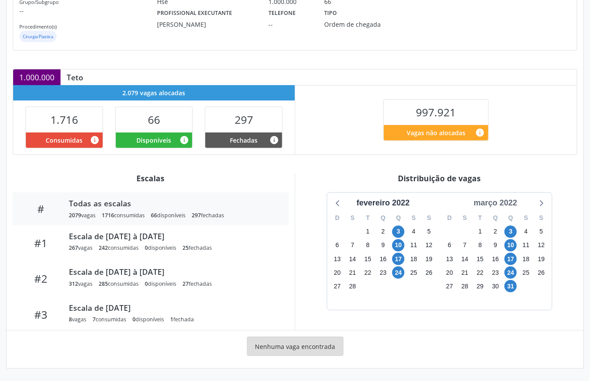
click at [506, 202] on div "março 2022" at bounding box center [495, 203] width 50 height 12
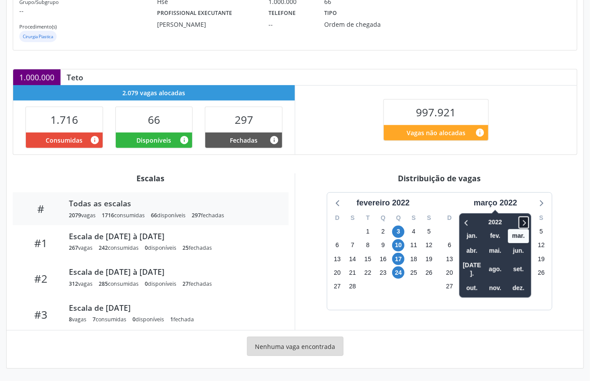
click at [522, 221] on icon at bounding box center [523, 222] width 9 height 11
click at [523, 220] on icon at bounding box center [523, 222] width 9 height 11
click at [468, 281] on span "out." at bounding box center [471, 288] width 21 height 14
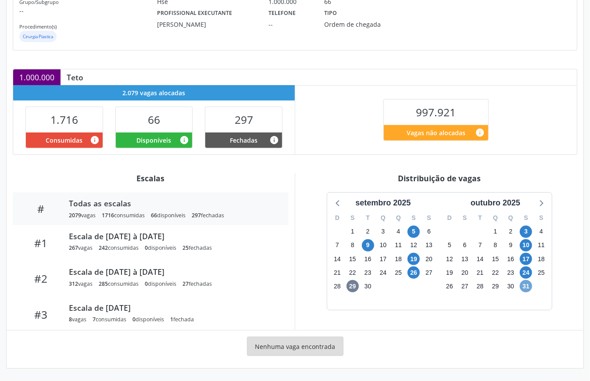
click at [523, 283] on span "31" at bounding box center [526, 286] width 12 height 12
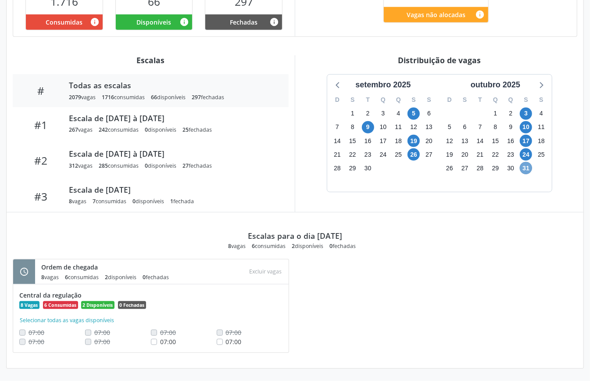
scroll to position [249, 0]
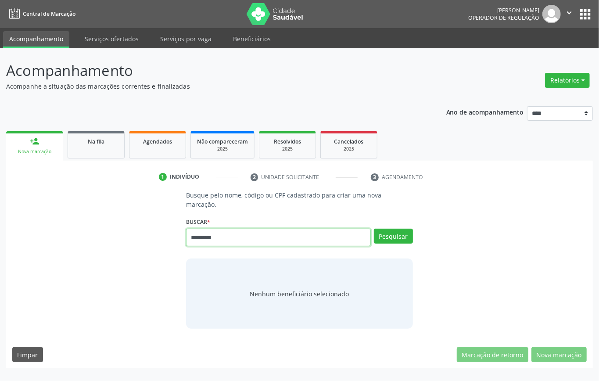
type input "*********"
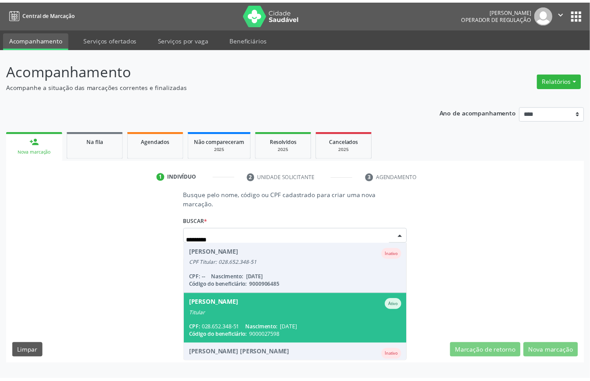
scroll to position [32, 0]
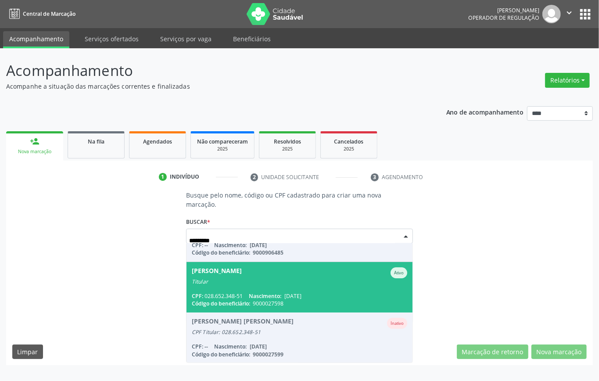
click at [271, 282] on div "Titular" at bounding box center [299, 281] width 215 height 7
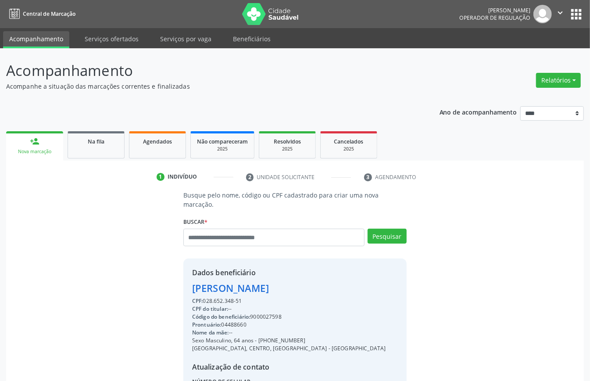
scroll to position [107, 0]
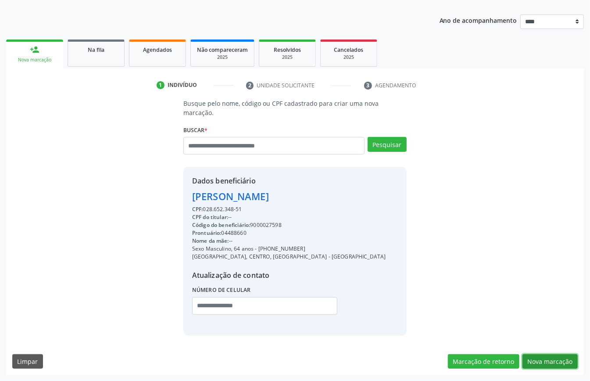
click at [539, 364] on button "Nova marcação" at bounding box center [549, 361] width 55 height 15
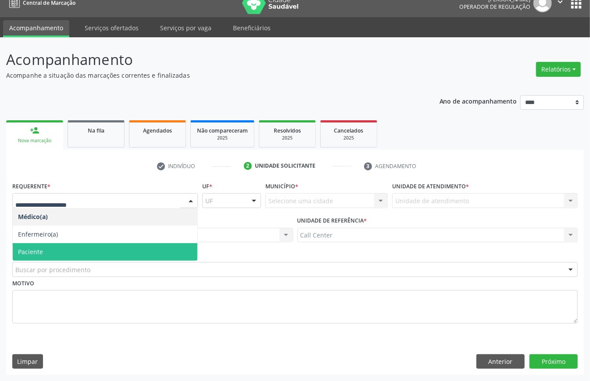
click at [39, 257] on span "Paciente" at bounding box center [105, 252] width 185 height 18
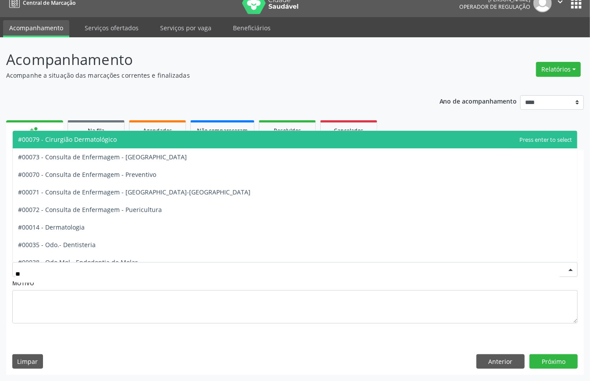
type input "***"
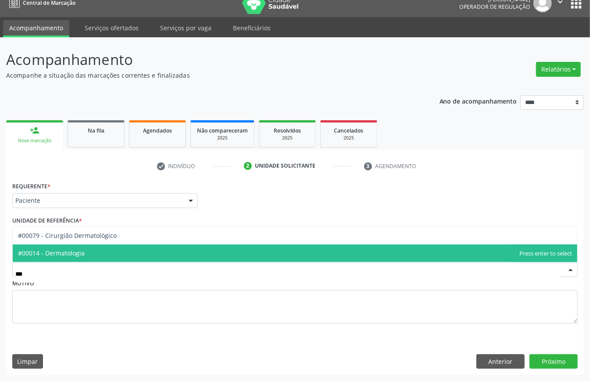
click at [89, 253] on span "#00014 - Dermatologia" at bounding box center [295, 253] width 564 height 18
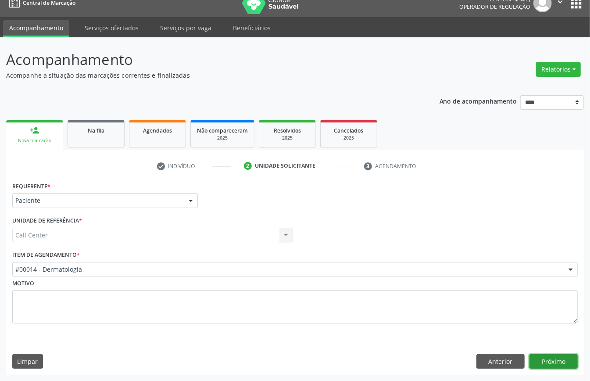
click at [557, 354] on button "Próximo" at bounding box center [553, 361] width 48 height 15
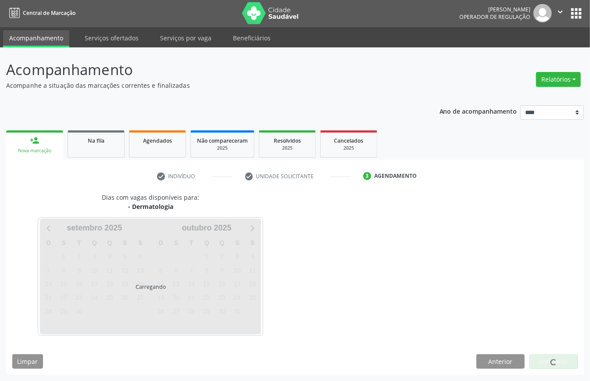
scroll to position [2, 0]
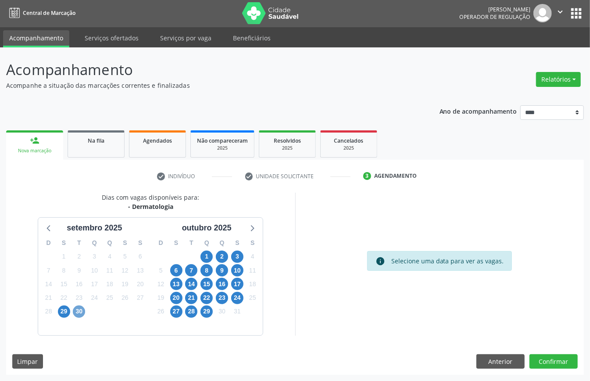
click at [82, 310] on span "30" at bounding box center [79, 311] width 12 height 12
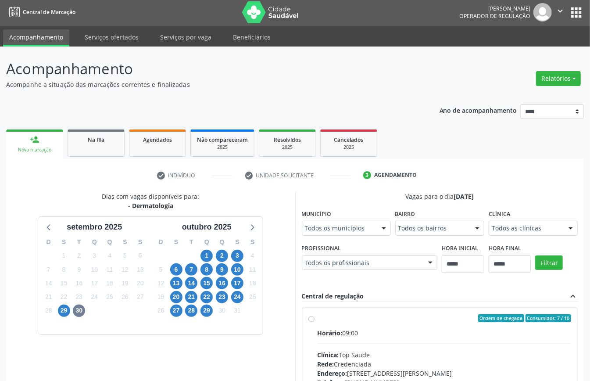
click at [335, 278] on div "Dias com vagas disponíveis para: - Dermatologia setembro 2025 D S T Q Q S S 31 …" at bounding box center [295, 326] width 578 height 269
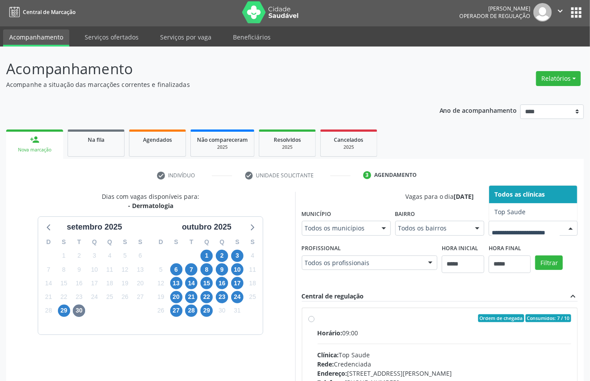
scroll to position [6, 0]
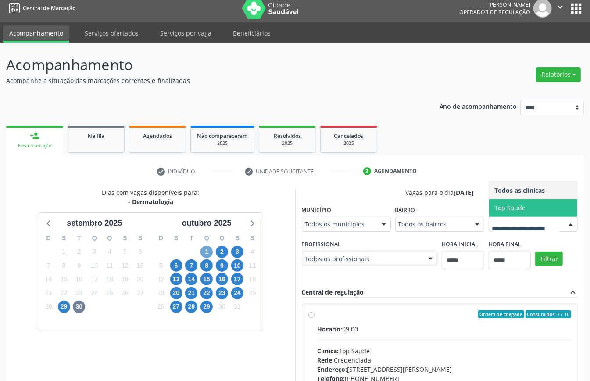
click at [203, 251] on span "1" at bounding box center [206, 252] width 12 height 12
drag, startPoint x: 221, startPoint y: 249, endPoint x: 236, endPoint y: 253, distance: 15.1
click at [222, 249] on span "2" at bounding box center [222, 252] width 12 height 12
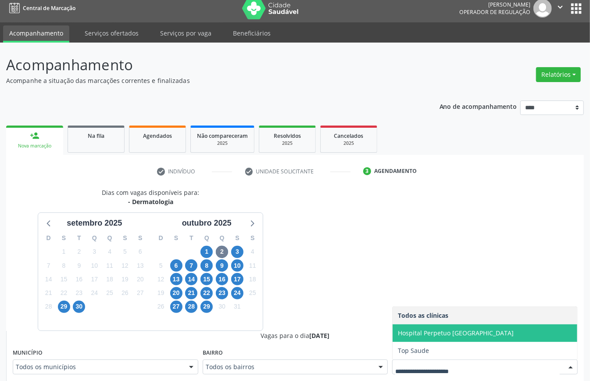
click at [450, 333] on span "Hospital Perpetuo [GEOGRAPHIC_DATA]" at bounding box center [456, 332] width 116 height 8
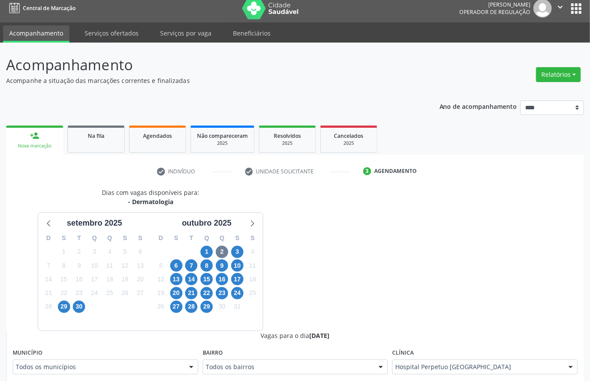
scroll to position [239, 0]
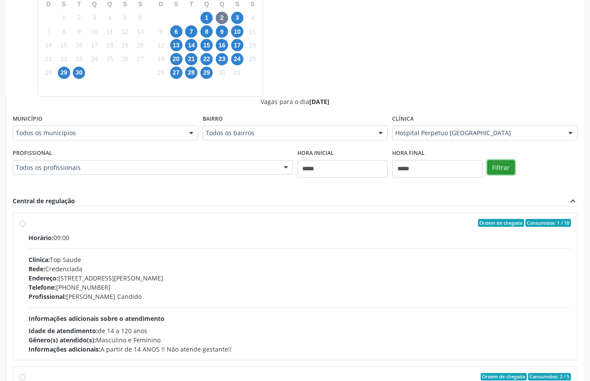
click at [504, 173] on button "Filtrar" at bounding box center [501, 167] width 28 height 15
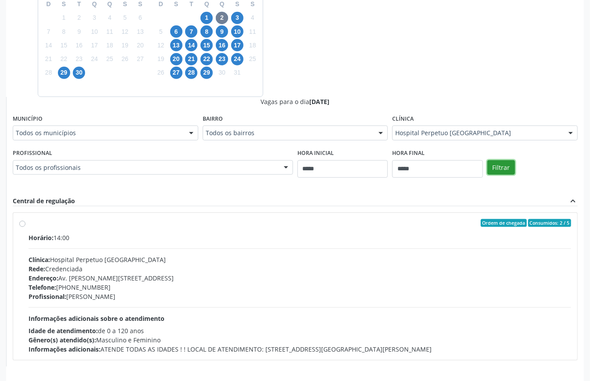
scroll to position [123, 0]
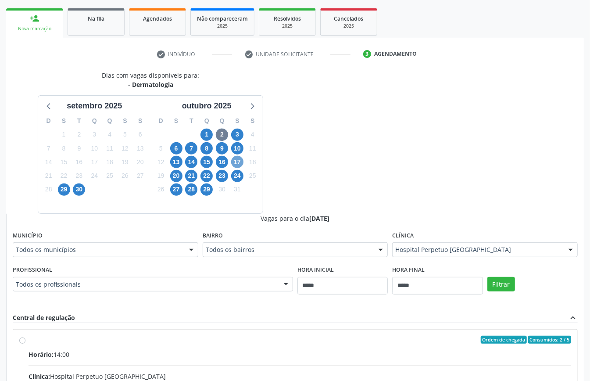
click at [238, 161] on span "17" at bounding box center [237, 162] width 12 height 12
click at [223, 161] on span "16" at bounding box center [222, 162] width 12 height 12
drag, startPoint x: 441, startPoint y: 246, endPoint x: 443, endPoint y: 251, distance: 4.7
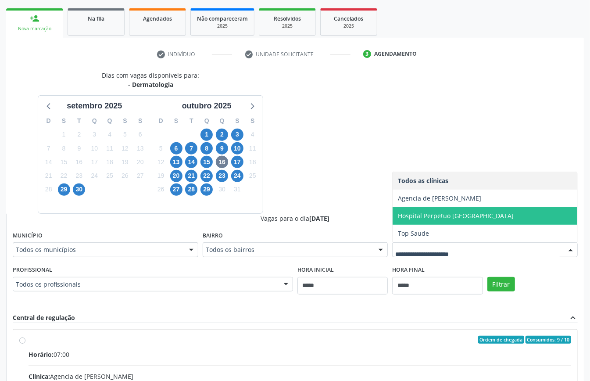
click at [432, 217] on span "Hospital Perpetuo [GEOGRAPHIC_DATA]" at bounding box center [456, 215] width 116 height 8
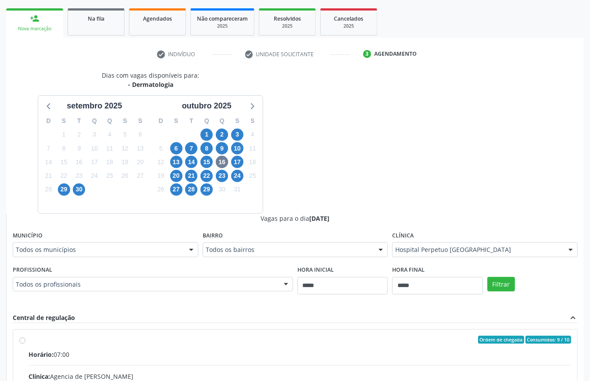
click at [508, 275] on div "Filtrar" at bounding box center [532, 283] width 95 height 40
click at [489, 285] on button "Filtrar" at bounding box center [501, 284] width 28 height 15
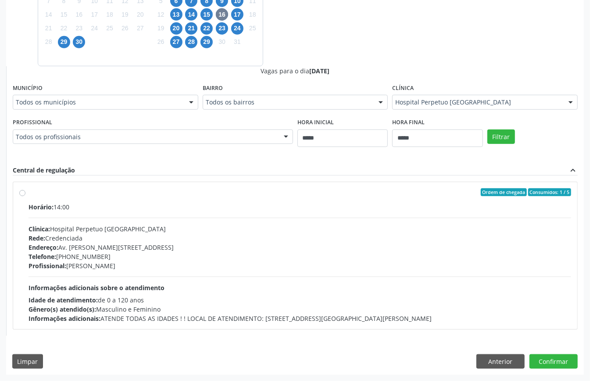
click at [236, 267] on div "Profissional: Lindocharles Tenorio" at bounding box center [300, 265] width 542 height 9
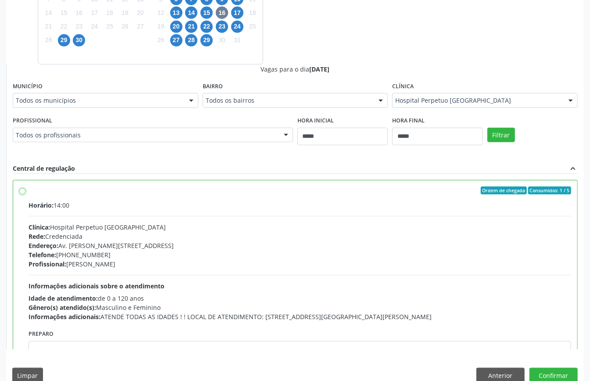
scroll to position [44, 0]
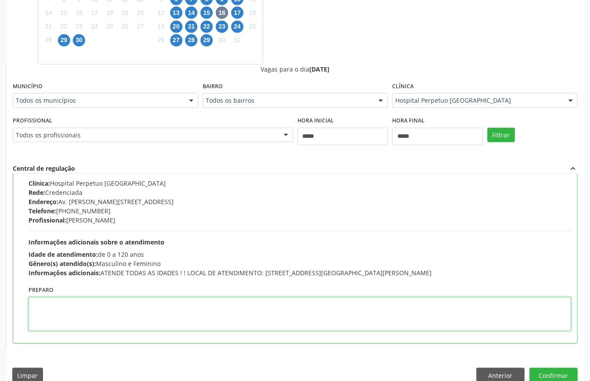
paste textarea "**********"
type textarea "**********"
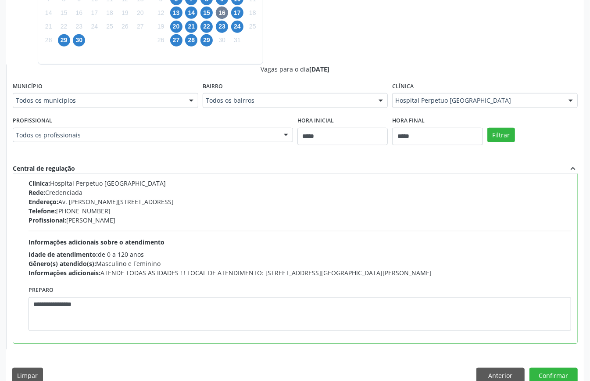
click at [551, 367] on div "Dias com vagas disponíveis para: - Dermatologia setembro 2025 D S T Q Q S S 31 …" at bounding box center [295, 155] width 578 height 467
click at [541, 370] on button "Confirmar" at bounding box center [553, 374] width 48 height 15
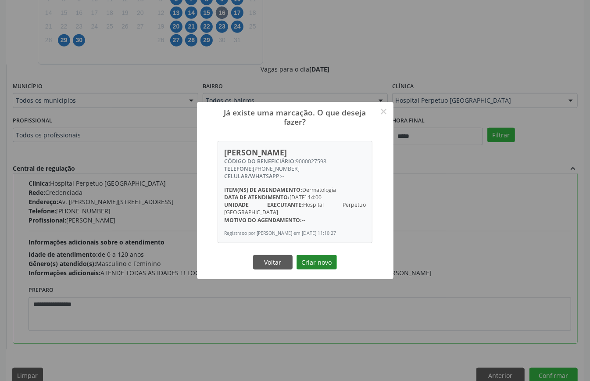
click at [325, 260] on button "Criar novo" at bounding box center [316, 262] width 40 height 15
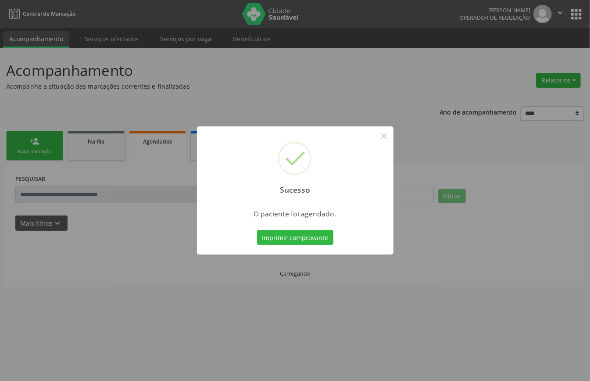
scroll to position [0, 0]
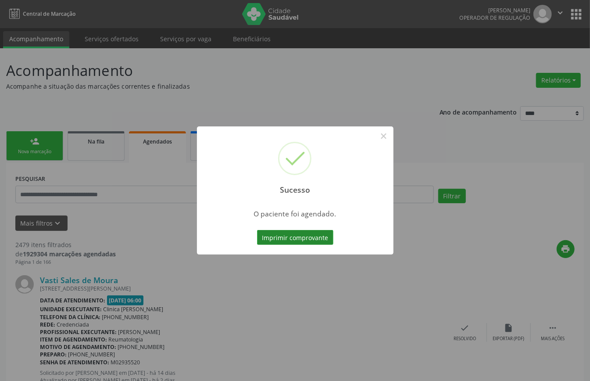
click at [274, 235] on button "Imprimir comprovante" at bounding box center [295, 237] width 76 height 15
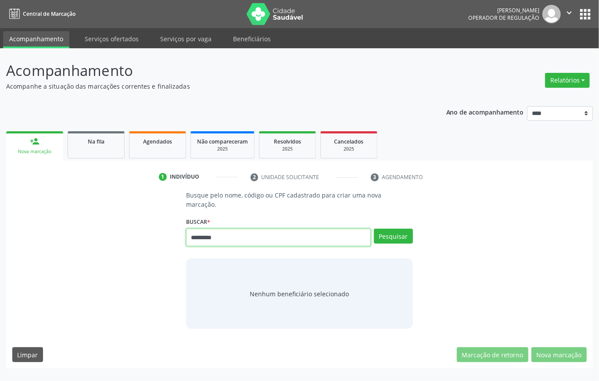
type input "*********"
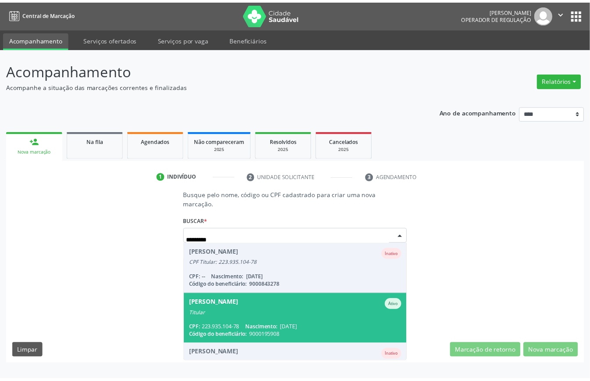
scroll to position [32, 0]
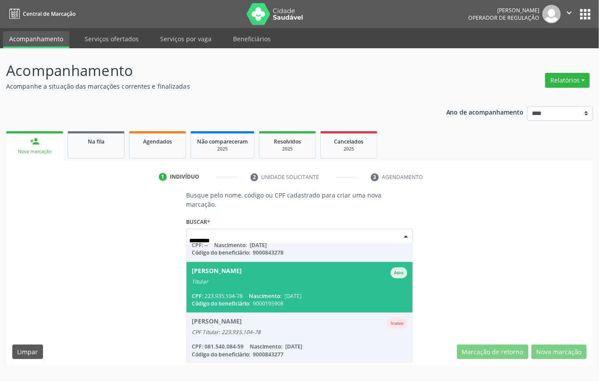
click at [251, 279] on div "Titular" at bounding box center [299, 281] width 215 height 7
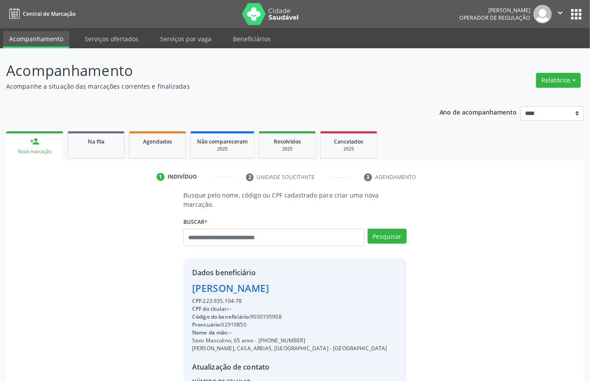
scroll to position [92, 0]
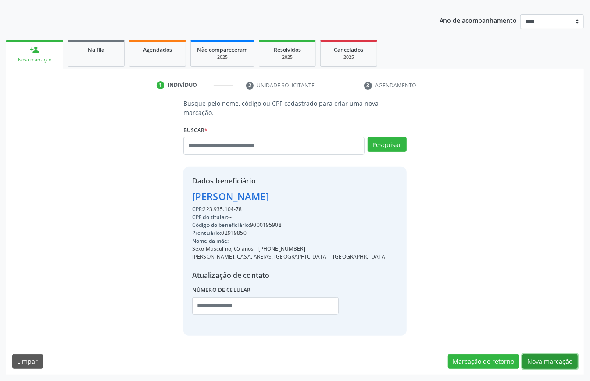
click at [547, 359] on button "Nova marcação" at bounding box center [549, 361] width 55 height 15
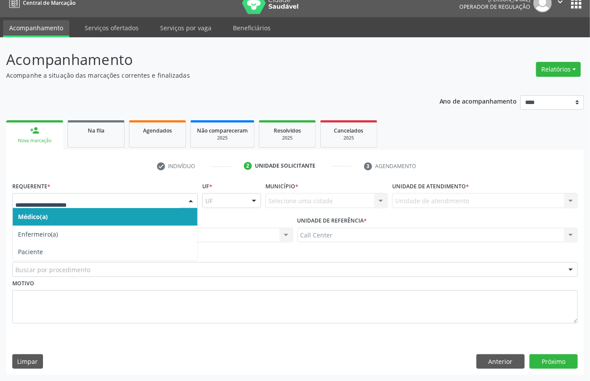
drag, startPoint x: 58, startPoint y: 194, endPoint x: 39, endPoint y: 209, distance: 24.7
click at [57, 195] on div at bounding box center [105, 200] width 186 height 15
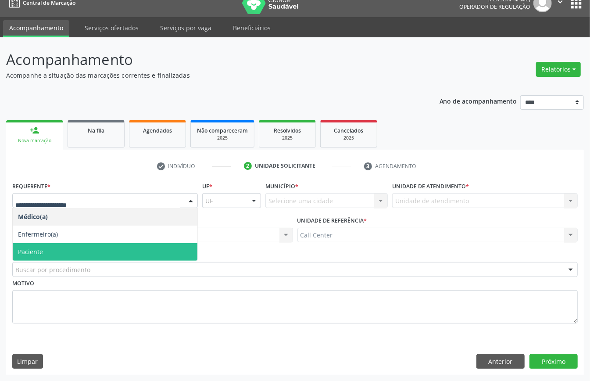
click at [25, 249] on span "Paciente" at bounding box center [30, 251] width 25 height 8
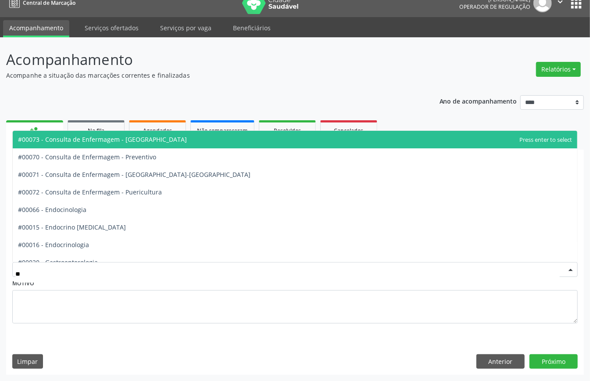
type input "***"
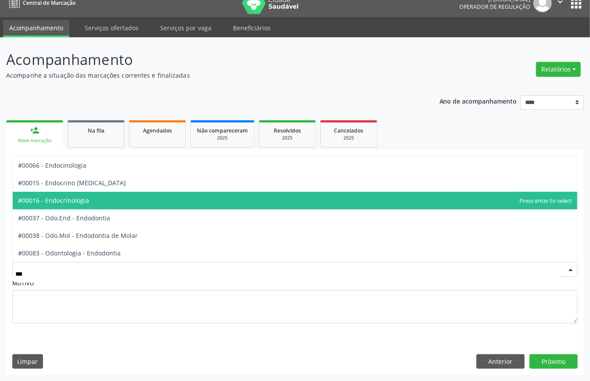
click at [65, 195] on span "#00016 - Endocrinologia" at bounding box center [295, 201] width 564 height 18
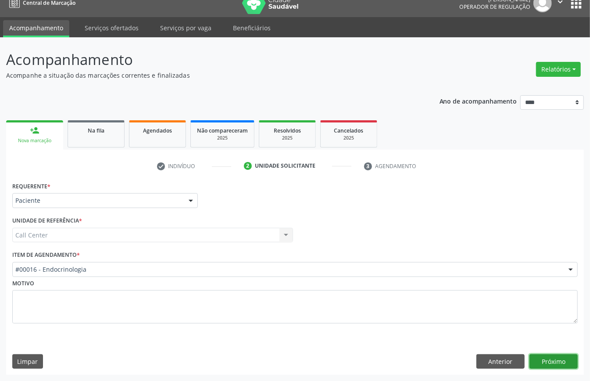
click at [557, 355] on button "Próximo" at bounding box center [553, 361] width 48 height 15
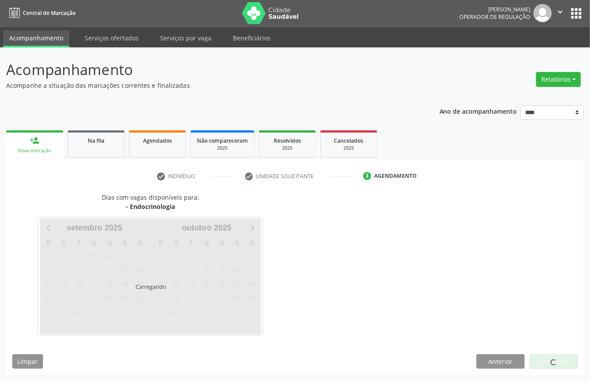
scroll to position [2, 0]
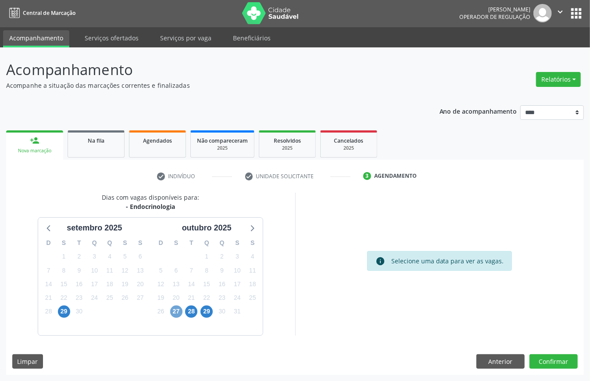
click at [178, 311] on span "27" at bounding box center [176, 311] width 12 height 12
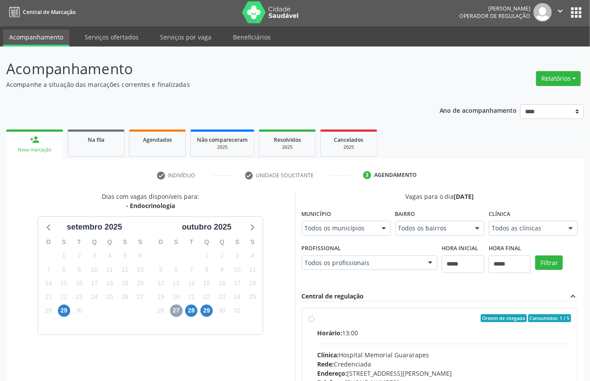
scroll to position [129, 0]
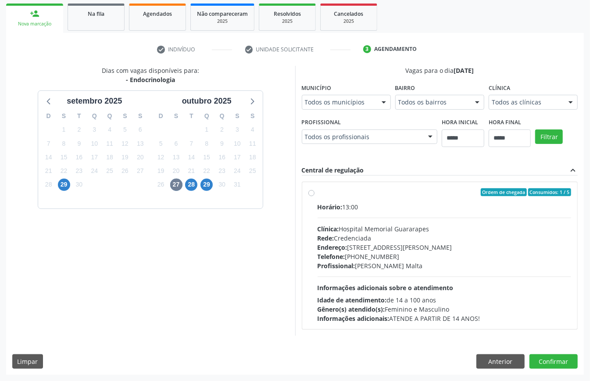
click at [359, 264] on div "Profissional: [PERSON_NAME]" at bounding box center [445, 265] width 254 height 9
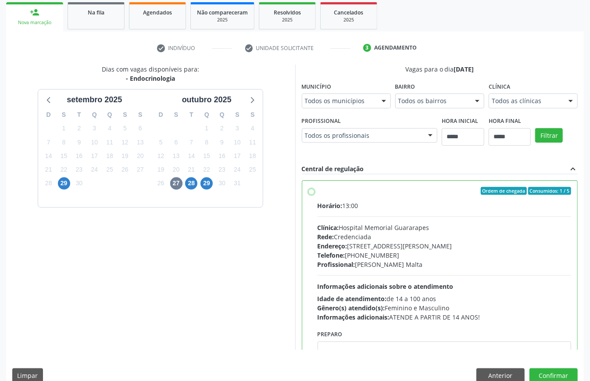
scroll to position [44, 0]
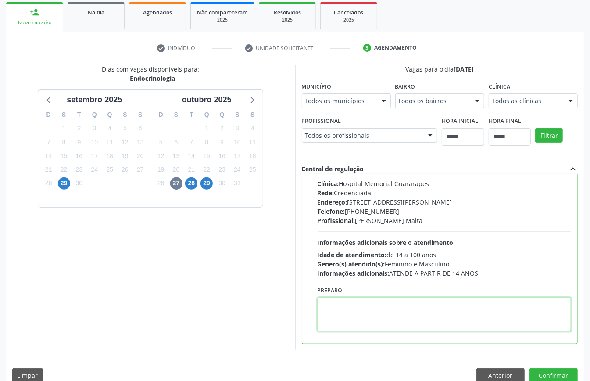
paste textarea "**********"
type textarea "**********"
click at [551, 369] on button "Confirmar" at bounding box center [553, 375] width 48 height 15
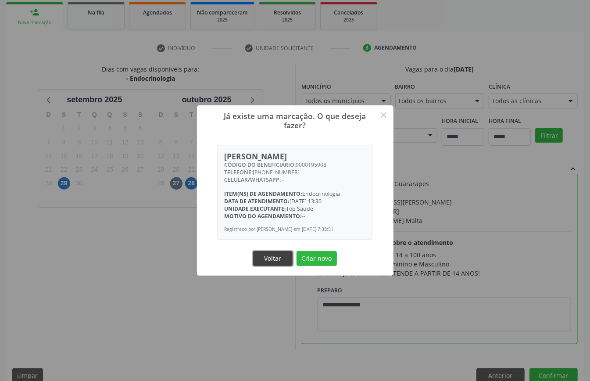
click at [264, 258] on button "Voltar" at bounding box center [272, 258] width 39 height 15
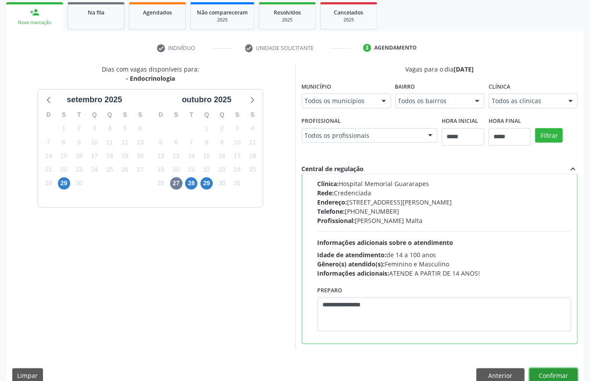
click at [556, 376] on button "Confirmar" at bounding box center [553, 375] width 48 height 15
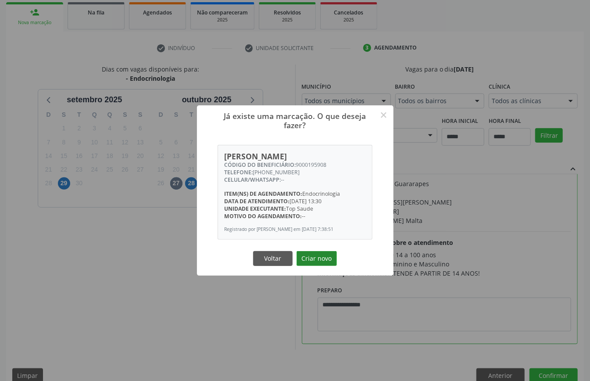
click at [318, 256] on button "Criar novo" at bounding box center [316, 258] width 40 height 15
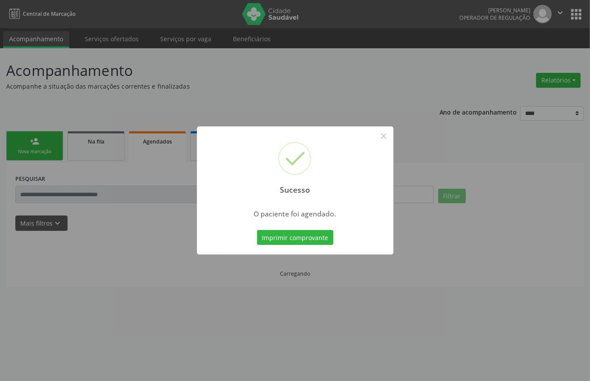
scroll to position [0, 0]
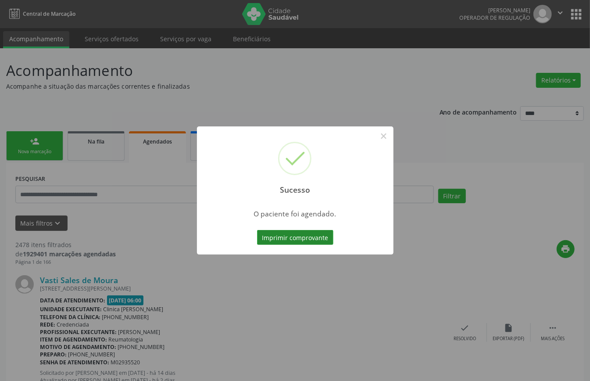
click at [307, 235] on button "Imprimir comprovante" at bounding box center [295, 237] width 76 height 15
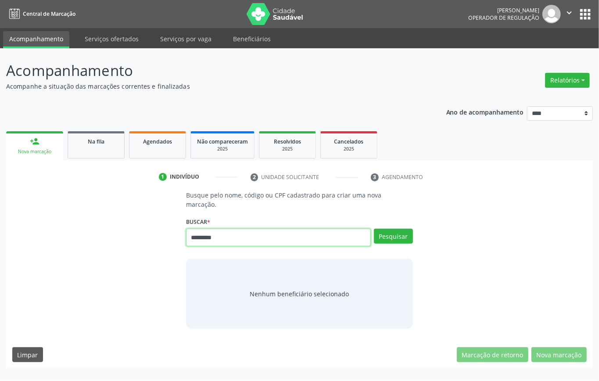
type input "*********"
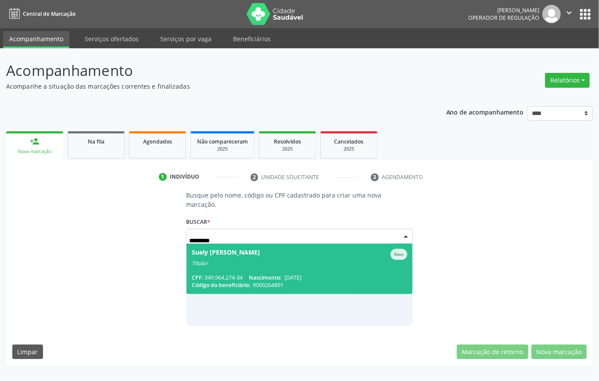
click at [282, 269] on span "Suely [PERSON_NAME] Ativo Titular CPF: 349.964.274-34 Nascimento: [DATE] Código…" at bounding box center [299, 268] width 226 height 50
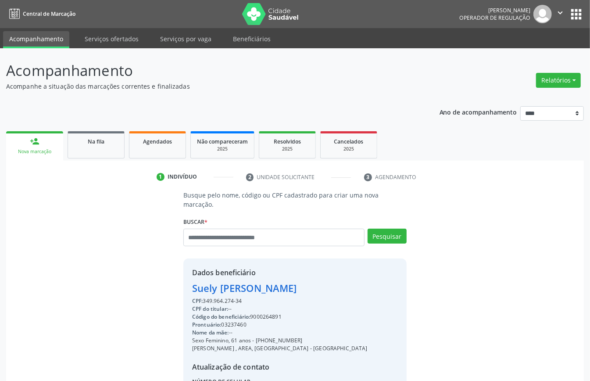
scroll to position [92, 0]
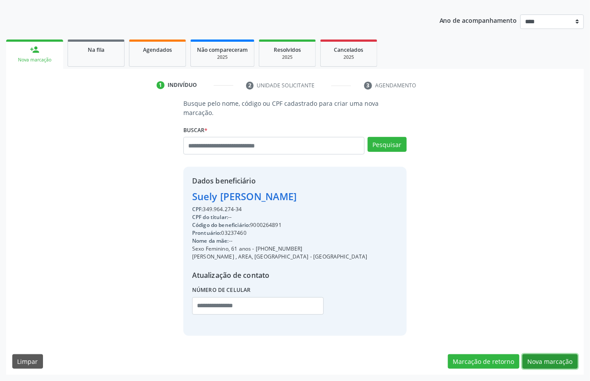
drag, startPoint x: 547, startPoint y: 354, endPoint x: 535, endPoint y: 350, distance: 13.0
click at [546, 354] on button "Nova marcação" at bounding box center [549, 361] width 55 height 15
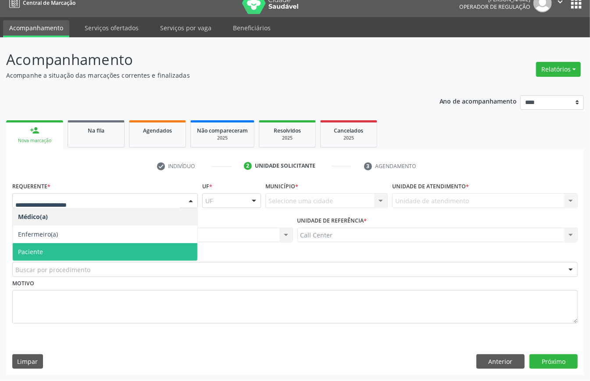
click at [57, 243] on span "Paciente" at bounding box center [105, 252] width 185 height 18
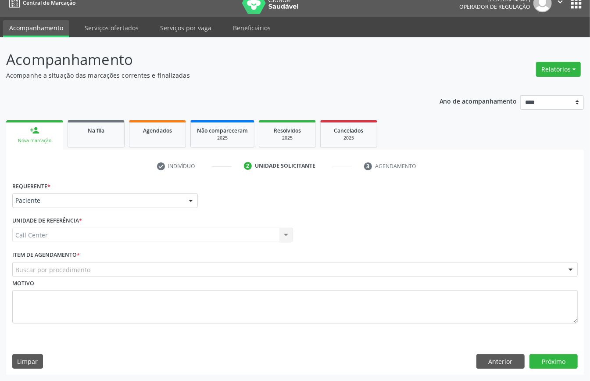
click at [72, 260] on label "Item de agendamento *" at bounding box center [46, 255] width 68 height 14
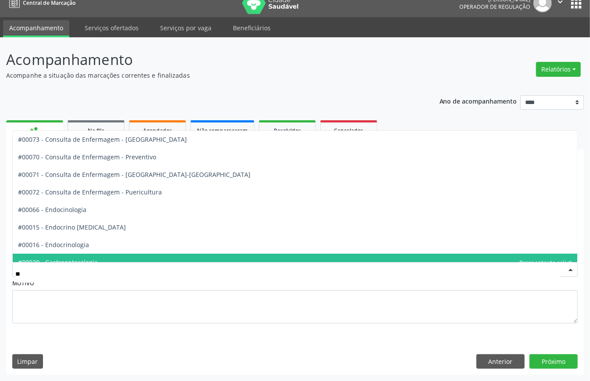
type input "***"
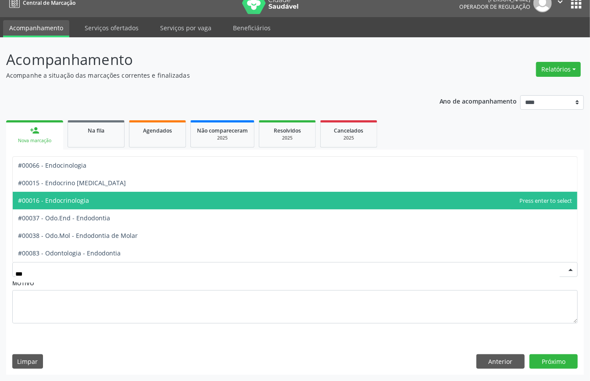
click at [77, 200] on span "#00016 - Endocrinologia" at bounding box center [53, 200] width 71 height 8
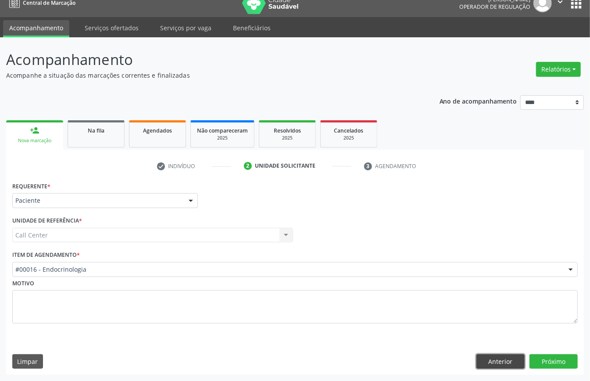
click at [502, 359] on button "Anterior" at bounding box center [500, 361] width 48 height 15
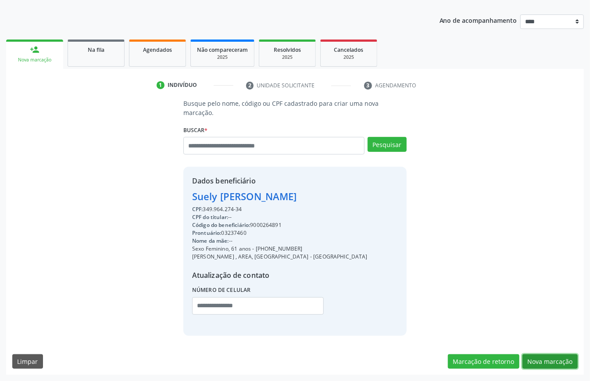
click at [548, 355] on button "Nova marcação" at bounding box center [549, 361] width 55 height 15
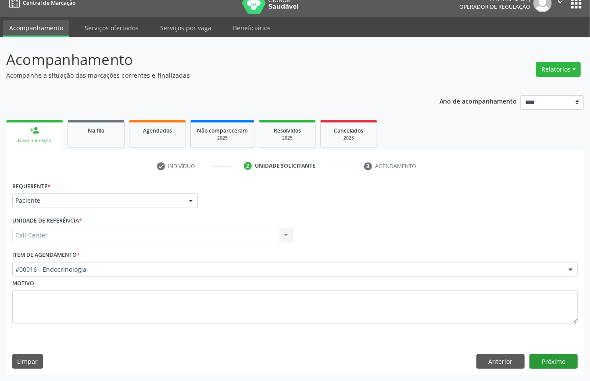
click at [567, 353] on div "Requerente * Paciente Médico(a) Enfermeiro(a) Paciente Nenhum resultado encontr…" at bounding box center [295, 276] width 578 height 195
click at [564, 357] on button "Próximo" at bounding box center [553, 361] width 48 height 15
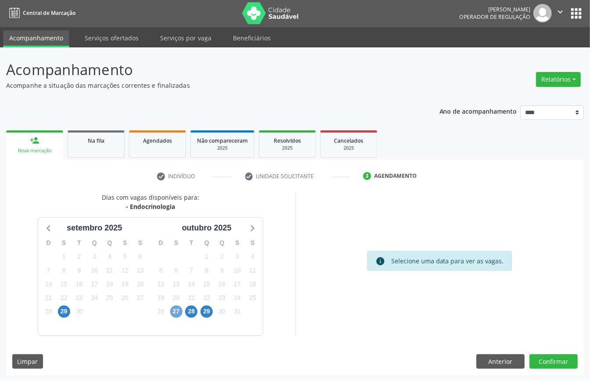
click at [172, 308] on span "27" at bounding box center [176, 311] width 12 height 12
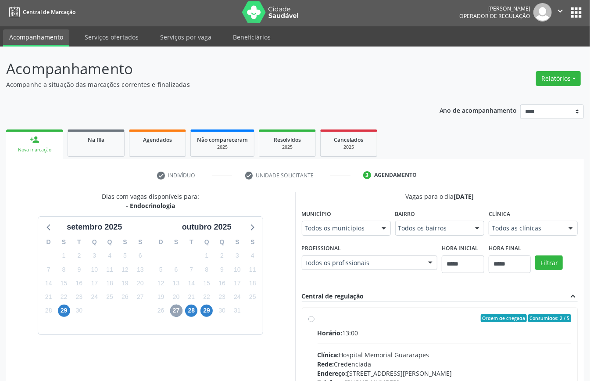
scroll to position [129, 0]
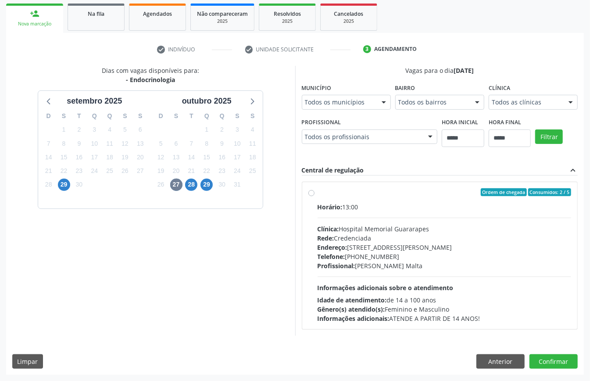
click at [337, 230] on span "Clínica:" at bounding box center [328, 229] width 21 height 8
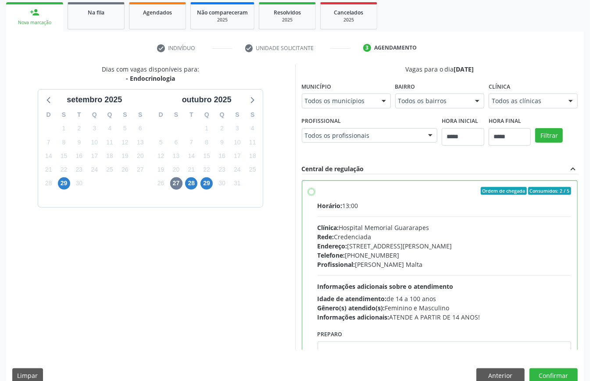
scroll to position [44, 0]
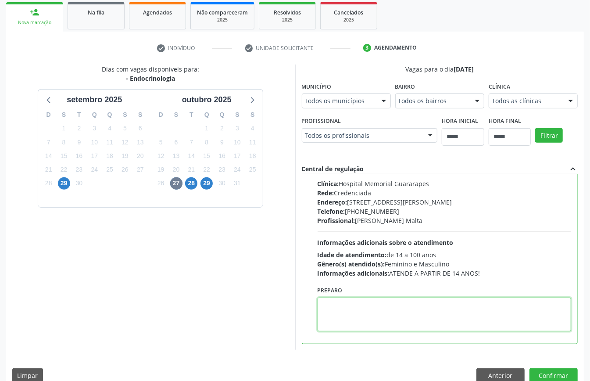
paste textarea "**********"
type textarea "**********"
click at [549, 374] on button "Confirmar" at bounding box center [553, 375] width 48 height 15
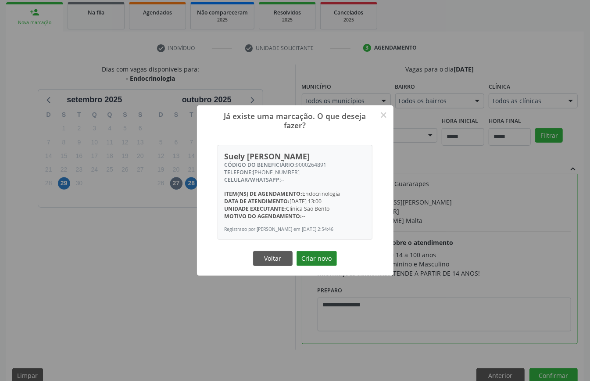
click at [323, 262] on button "Criar novo" at bounding box center [316, 258] width 40 height 15
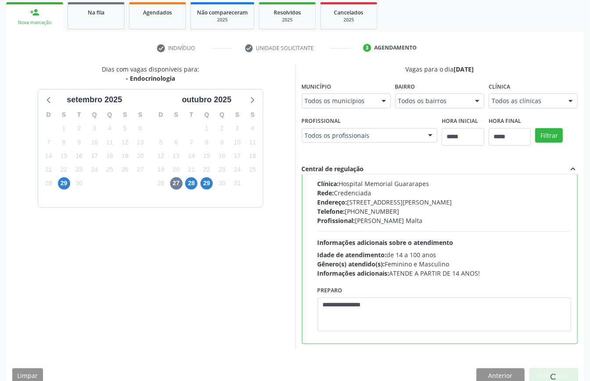
scroll to position [0, 0]
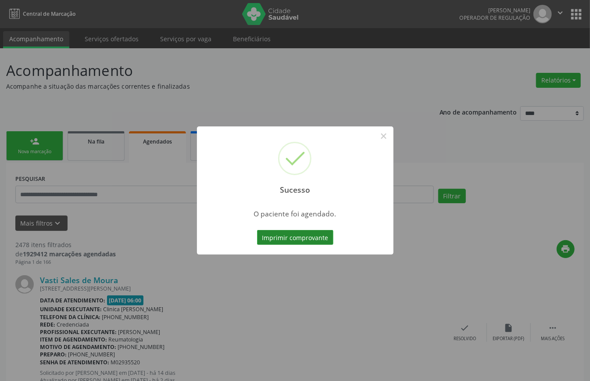
click at [296, 239] on button "Imprimir comprovante" at bounding box center [295, 237] width 76 height 15
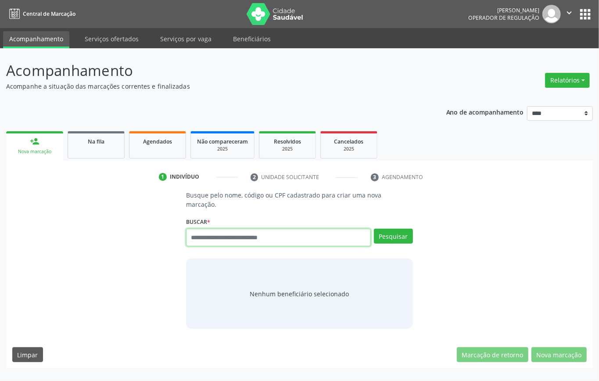
paste input "**********"
type input "**********"
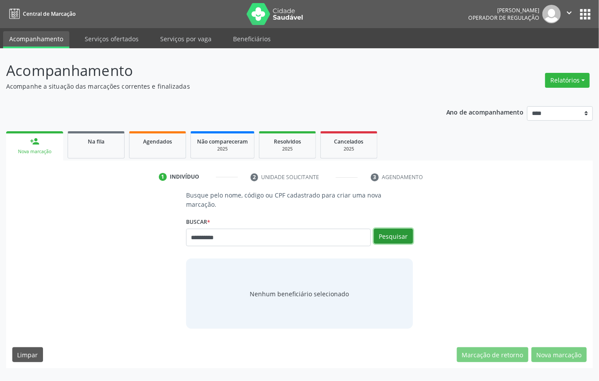
click at [389, 236] on button "Pesquisar" at bounding box center [393, 235] width 39 height 15
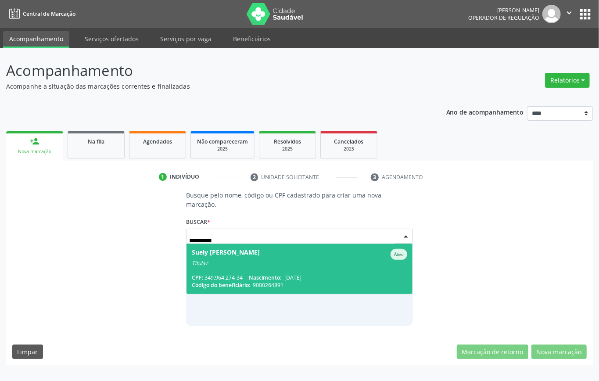
click at [253, 267] on span "Suely [PERSON_NAME] Ativo Titular CPF: 349.964.274-34 Nascimento: [DATE] Código…" at bounding box center [299, 268] width 226 height 50
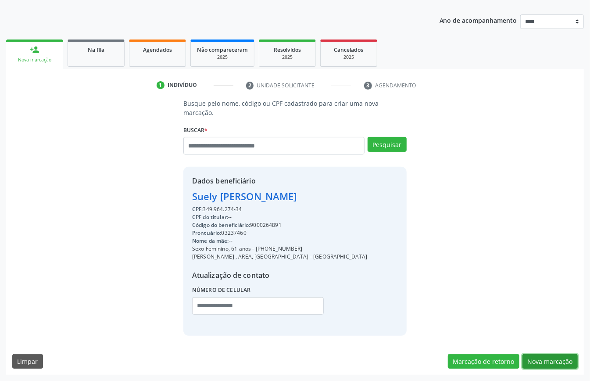
click at [554, 360] on button "Nova marcação" at bounding box center [549, 361] width 55 height 15
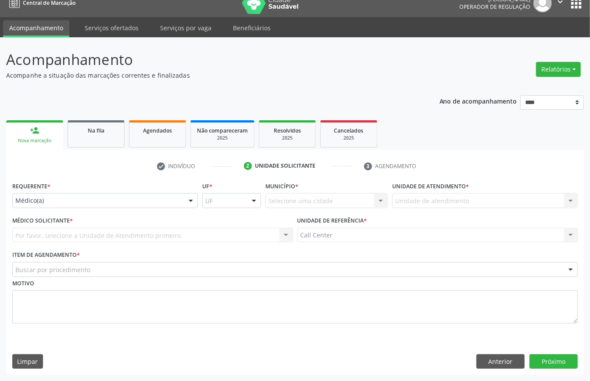
scroll to position [12, 0]
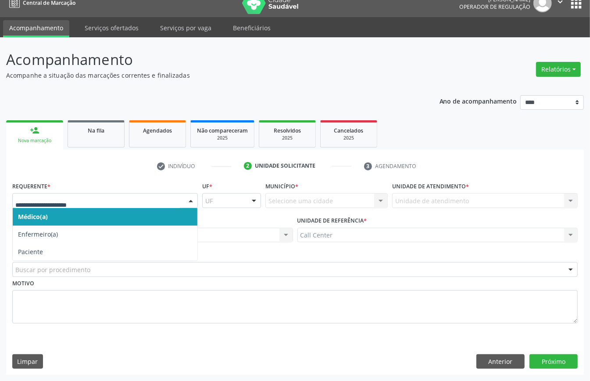
click at [77, 206] on div at bounding box center [105, 200] width 186 height 15
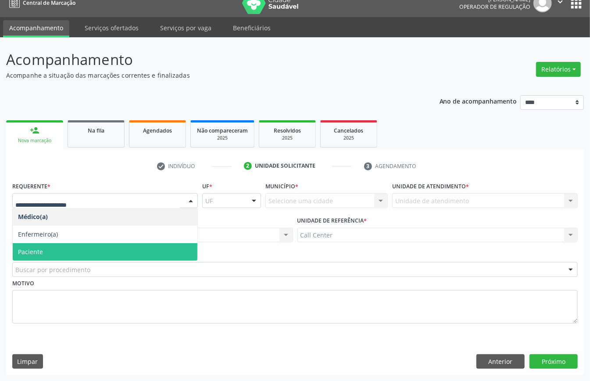
drag, startPoint x: 48, startPoint y: 245, endPoint x: 47, endPoint y: 255, distance: 10.6
click at [48, 246] on span "Paciente" at bounding box center [105, 252] width 185 height 18
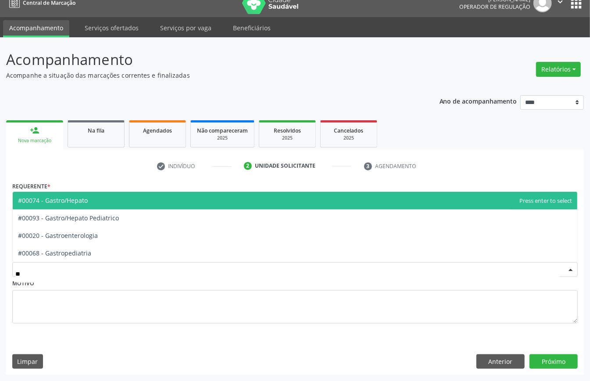
type input "***"
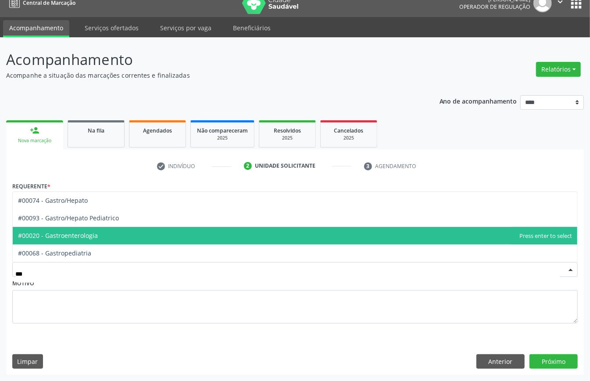
click at [70, 235] on span "#00020 - Gastroenterologia" at bounding box center [58, 235] width 80 height 8
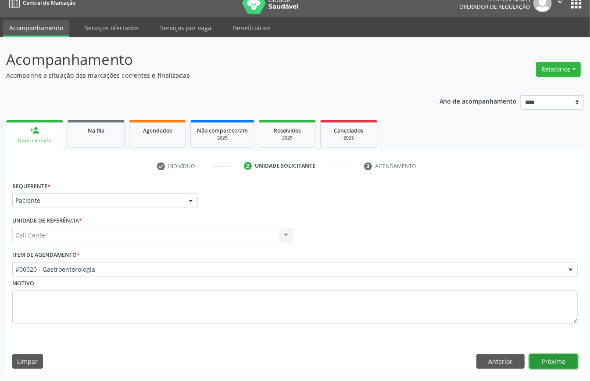
click at [549, 360] on button "Próximo" at bounding box center [553, 361] width 48 height 15
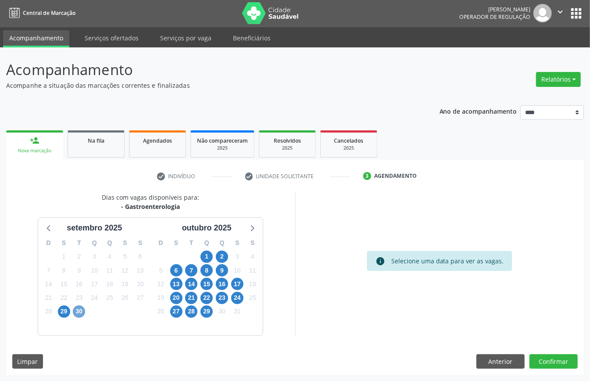
click at [78, 310] on span "30" at bounding box center [79, 311] width 12 height 12
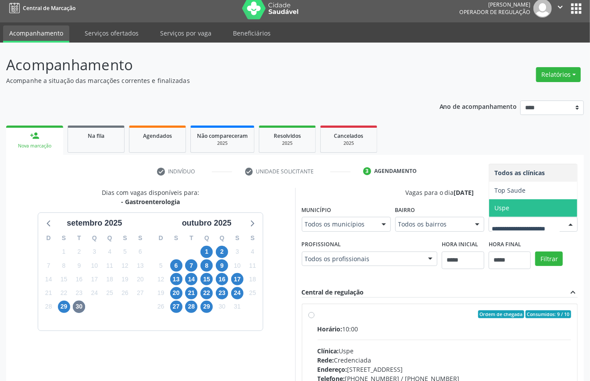
click at [494, 212] on span "Uspe" at bounding box center [501, 207] width 15 height 8
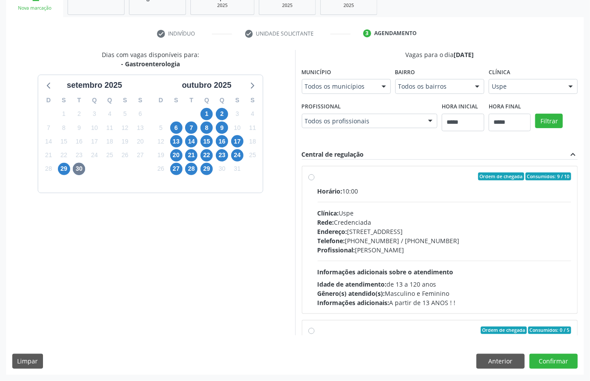
scroll to position [58, 0]
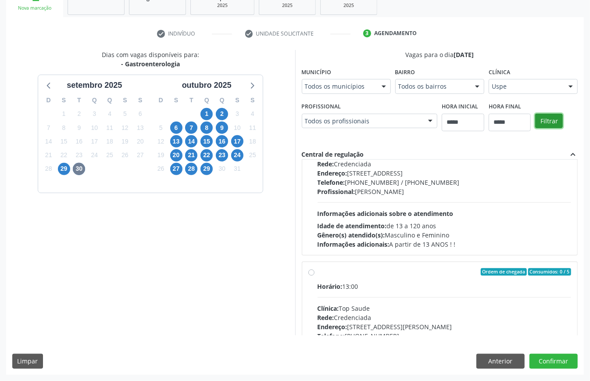
click at [535, 128] on button "Filtrar" at bounding box center [549, 121] width 28 height 15
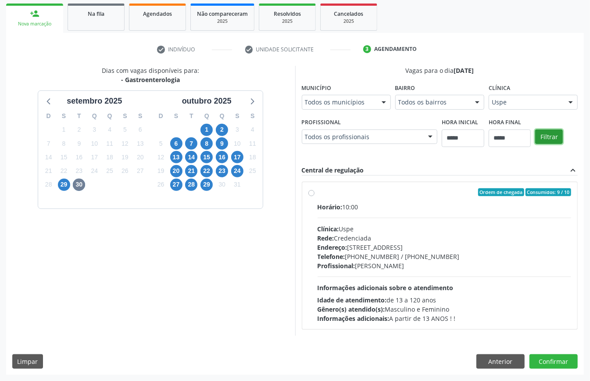
scroll to position [0, 0]
click at [351, 228] on div "Clínica: Uspe" at bounding box center [445, 228] width 254 height 9
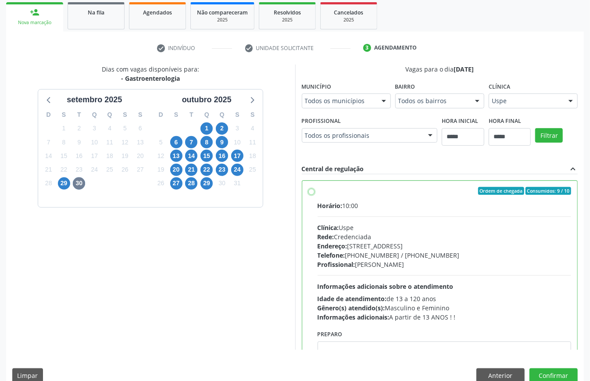
scroll to position [44, 0]
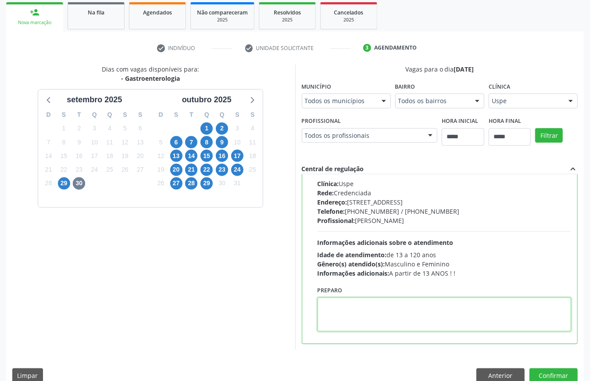
paste textarea "**********"
type textarea "**********"
drag, startPoint x: 380, startPoint y: 308, endPoint x: 214, endPoint y: 309, distance: 165.3
click at [214, 309] on div "Dias com vagas disponíveis para: - Gastroenterologia setembro 2025 D S T Q Q S …" at bounding box center [295, 206] width 578 height 285
click at [204, 125] on span "1" at bounding box center [206, 128] width 12 height 12
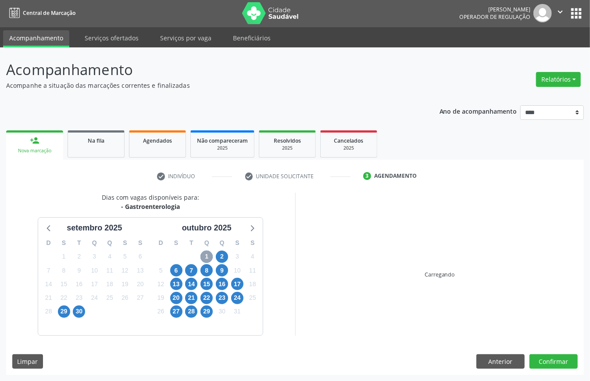
scroll to position [129, 0]
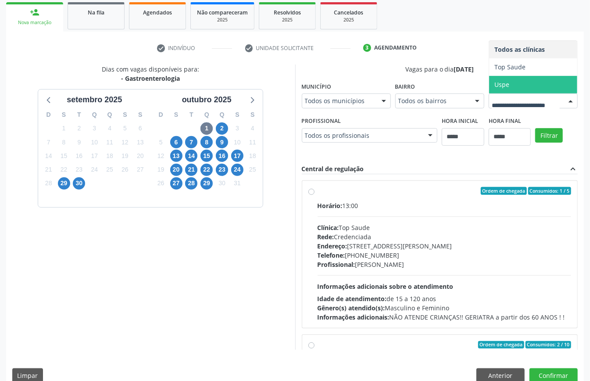
click at [494, 89] on span "Uspe" at bounding box center [501, 84] width 15 height 8
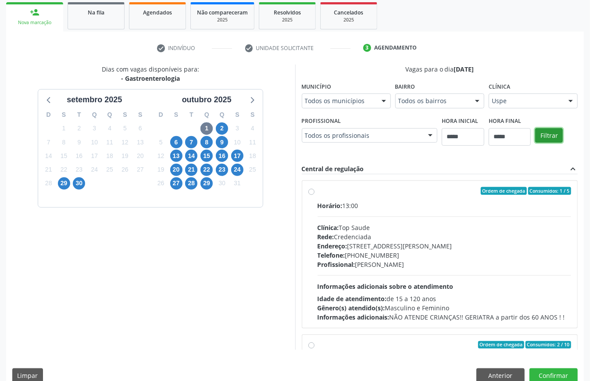
click at [535, 143] on button "Filtrar" at bounding box center [549, 135] width 28 height 15
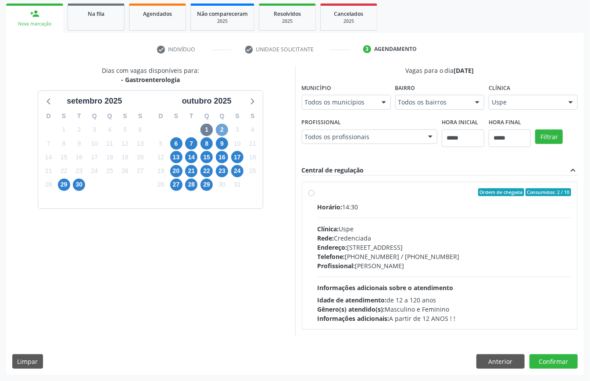
click at [222, 129] on span "2" at bounding box center [222, 130] width 12 height 12
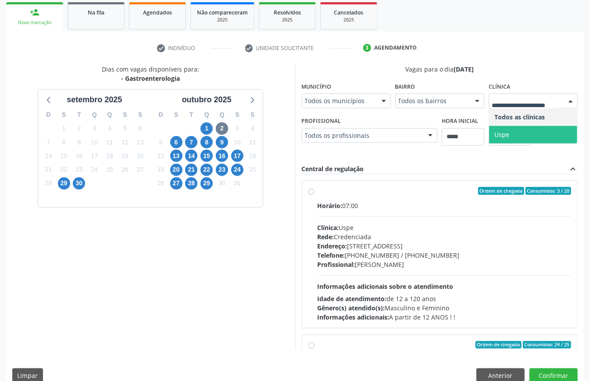
click at [504, 133] on span "Uspe" at bounding box center [501, 134] width 15 height 8
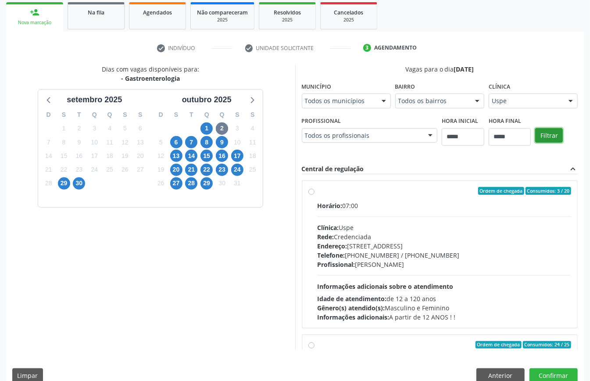
click at [553, 138] on button "Filtrar" at bounding box center [549, 135] width 28 height 15
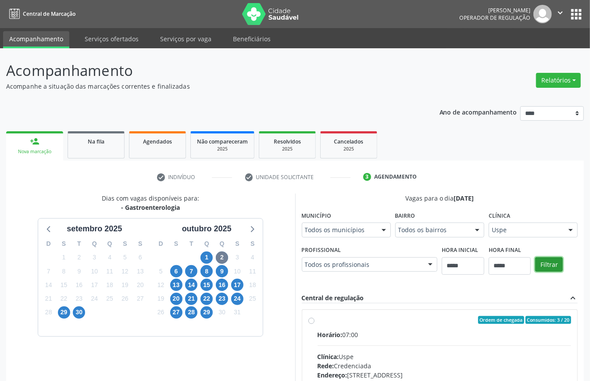
scroll to position [144, 0]
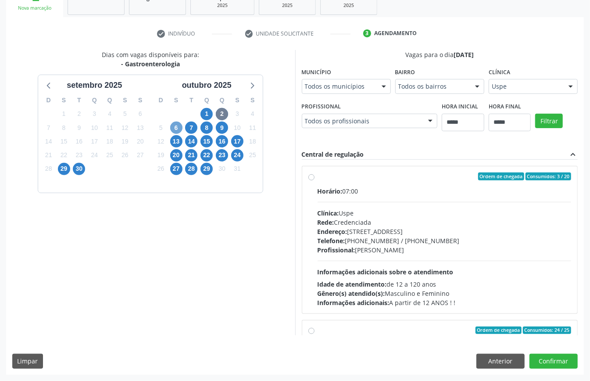
click at [178, 128] on span "6" at bounding box center [176, 127] width 12 height 12
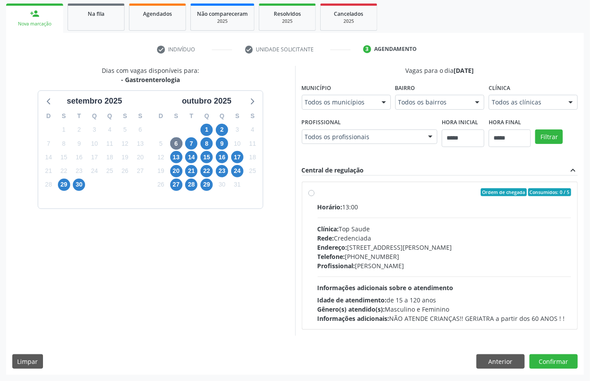
click at [489, 110] on div "Todos as clínicas" at bounding box center [533, 102] width 89 height 15
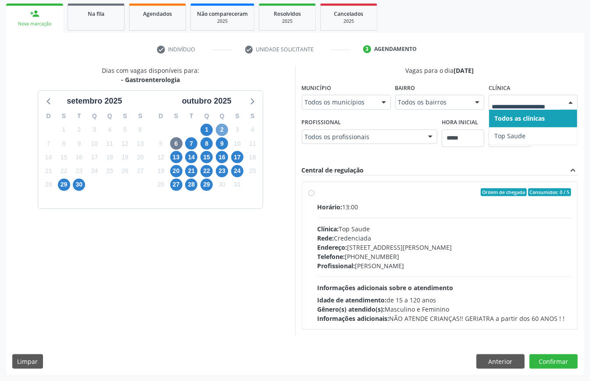
click at [218, 124] on span "2" at bounding box center [222, 130] width 12 height 12
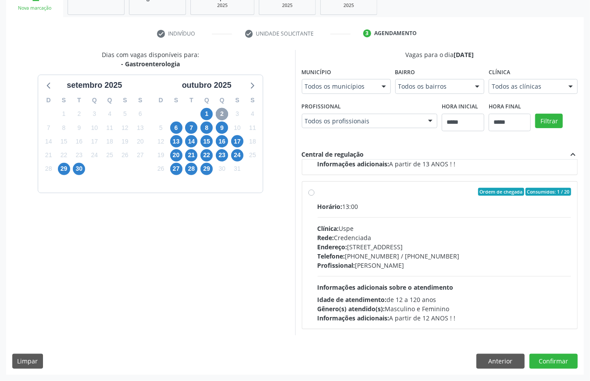
scroll to position [293, 0]
click at [192, 288] on div "Dias com vagas disponíveis para: - Gastroenterologia setembro 2025 D S T Q Q S …" at bounding box center [150, 192] width 289 height 285
drag, startPoint x: 363, startPoint y: 220, endPoint x: 398, endPoint y: 258, distance: 51.5
click at [366, 220] on div "Horário: 13:00 Clínica: Uspe Rede: Credenciada Endereço: Rua do Espinheiro, nº …" at bounding box center [445, 262] width 254 height 121
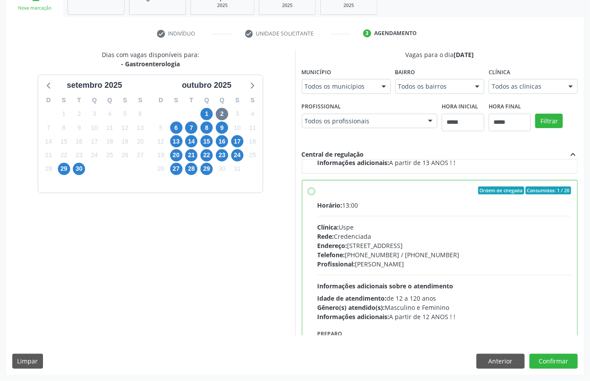
scroll to position [353, 0]
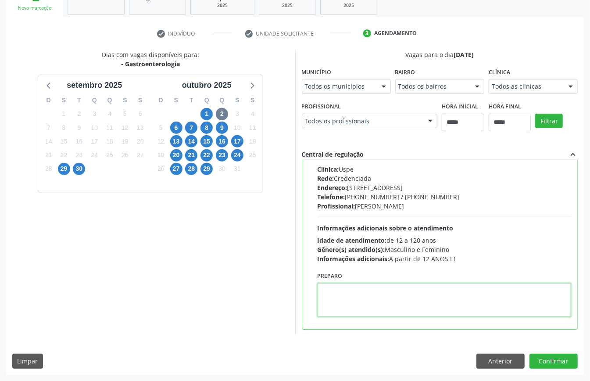
paste textarea "**********"
type textarea "**********"
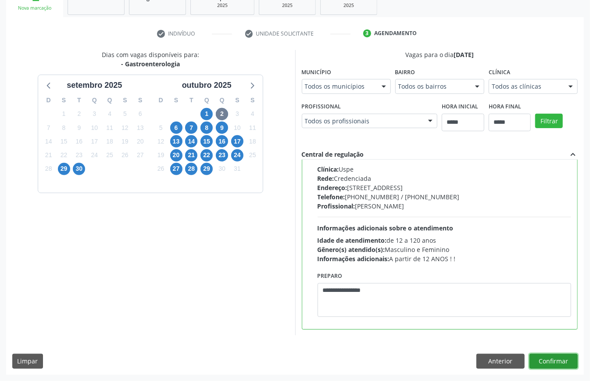
click at [564, 355] on button "Confirmar" at bounding box center [553, 360] width 48 height 15
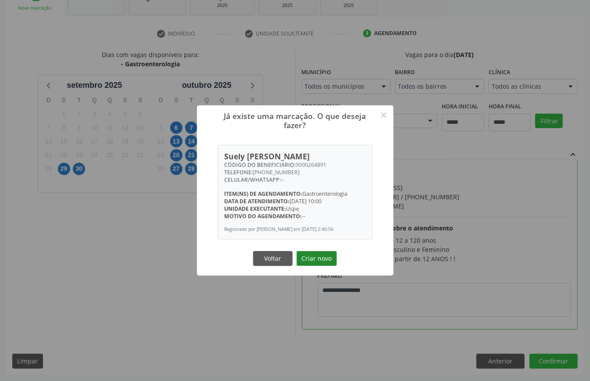
click at [318, 259] on button "Criar novo" at bounding box center [316, 258] width 40 height 15
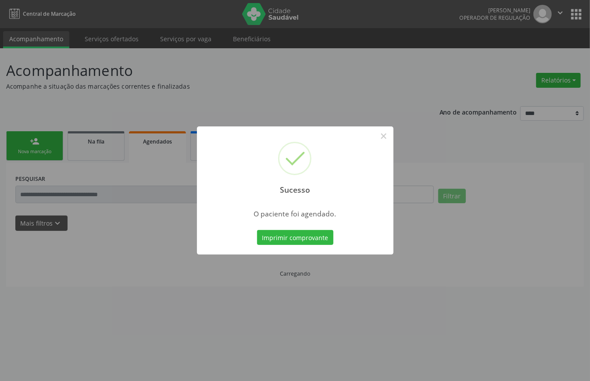
scroll to position [0, 0]
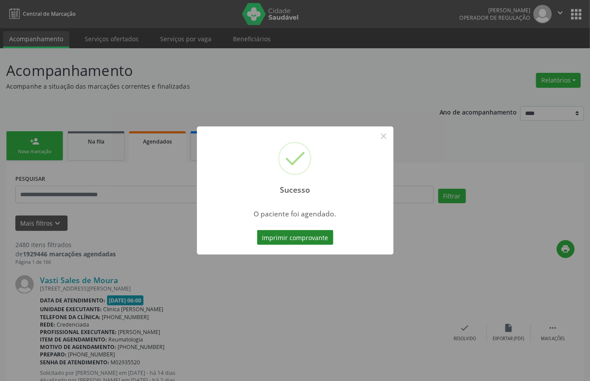
click at [313, 234] on button "Imprimir comprovante" at bounding box center [295, 237] width 76 height 15
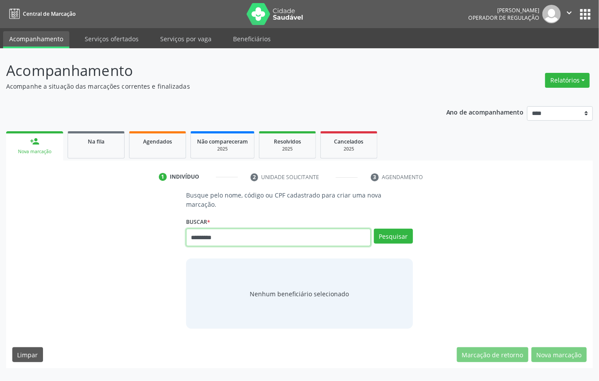
type input "*********"
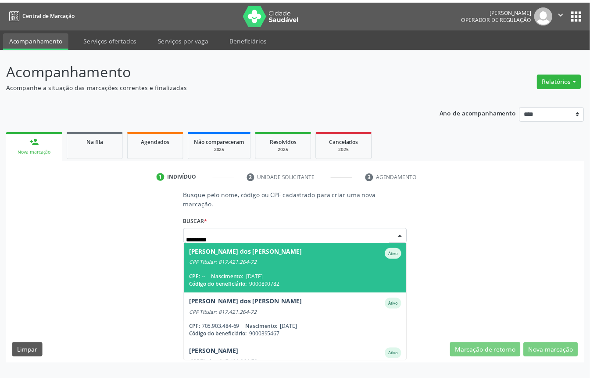
scroll to position [81, 0]
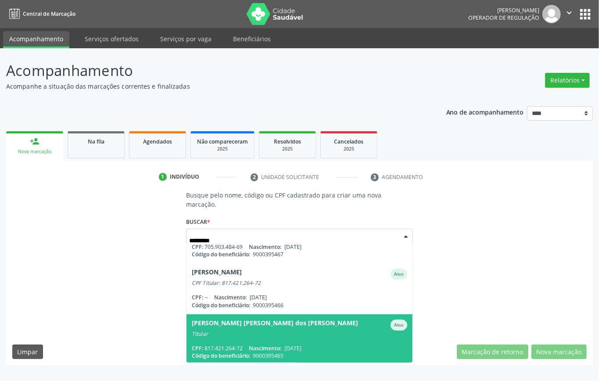
click at [339, 348] on div "CPF: 817.421.264-72 Nascimento: [DATE]" at bounding box center [299, 347] width 215 height 7
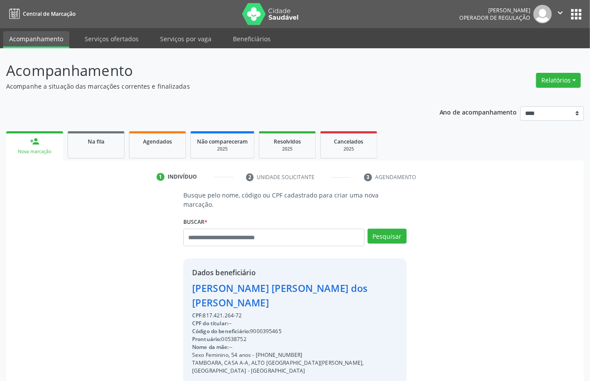
scroll to position [92, 0]
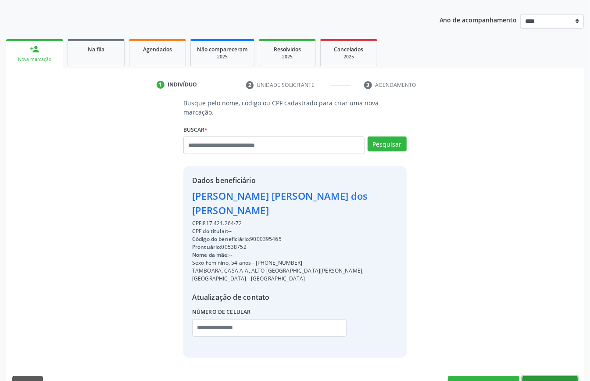
click at [548, 376] on button "Nova marcação" at bounding box center [549, 383] width 55 height 15
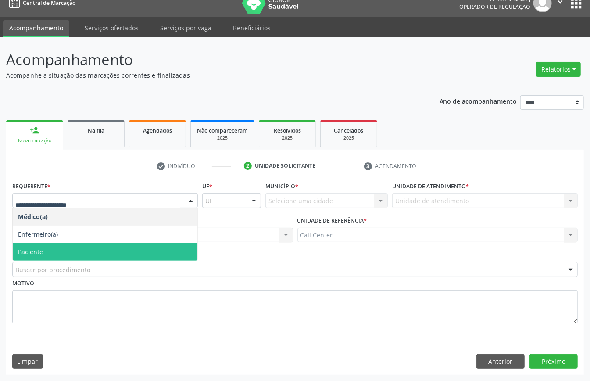
drag, startPoint x: 68, startPoint y: 246, endPoint x: 66, endPoint y: 252, distance: 6.4
click at [65, 251] on span "Paciente" at bounding box center [105, 252] width 185 height 18
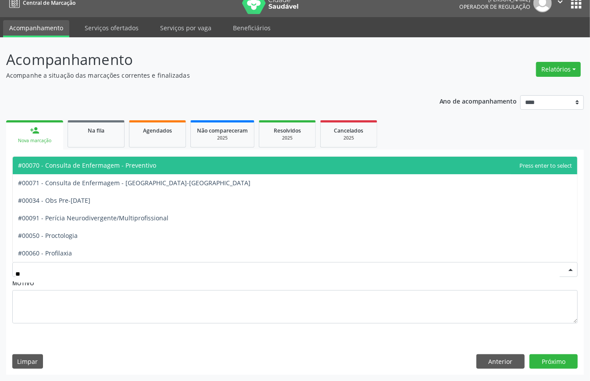
type input "***"
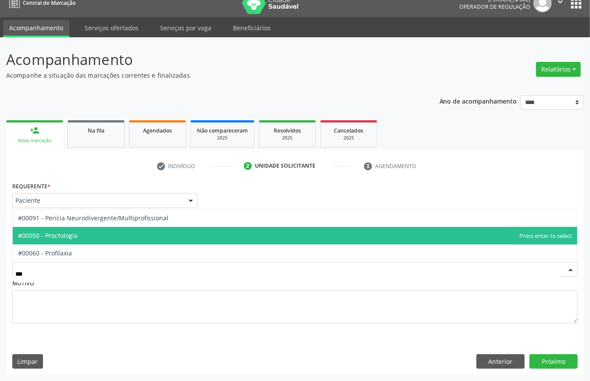
click at [87, 234] on span "#00050 - Proctologia" at bounding box center [295, 236] width 564 height 18
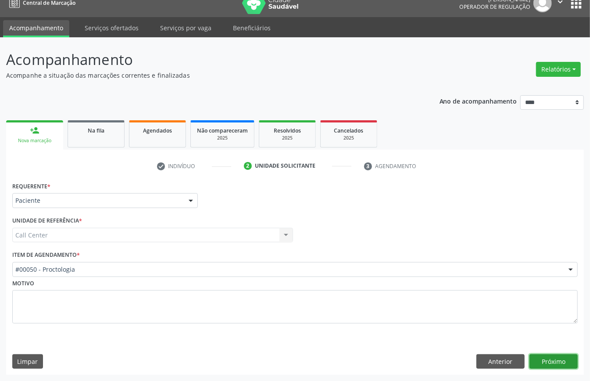
click at [546, 358] on button "Próximo" at bounding box center [553, 361] width 48 height 15
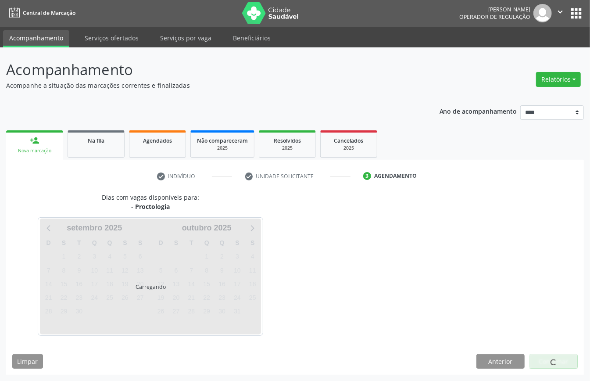
scroll to position [2, 0]
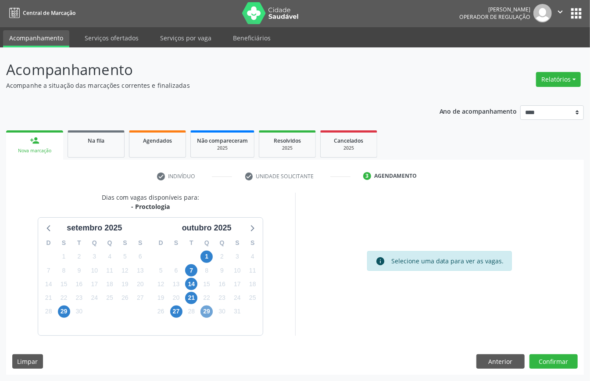
click at [210, 308] on span "29" at bounding box center [206, 311] width 12 height 12
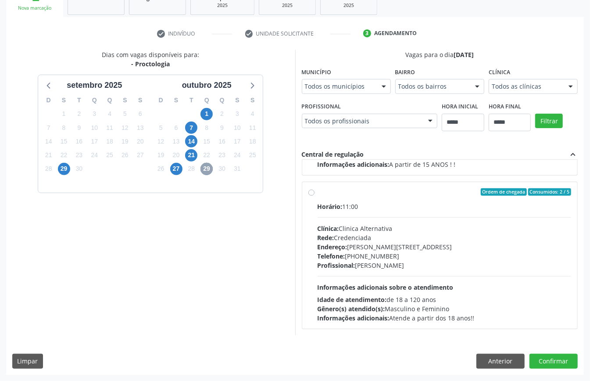
scroll to position [0, 0]
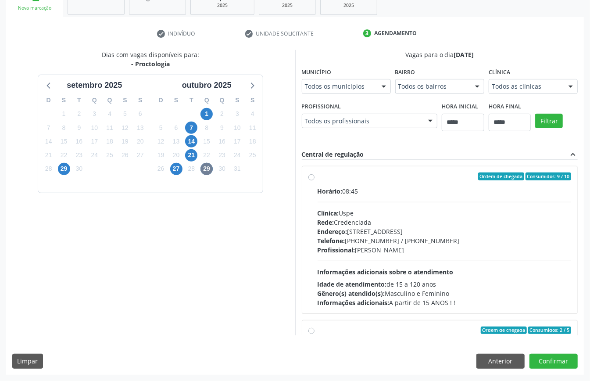
click at [398, 243] on div "Telefone: [PHONE_NUMBER] / [PHONE_NUMBER]" at bounding box center [445, 240] width 254 height 9
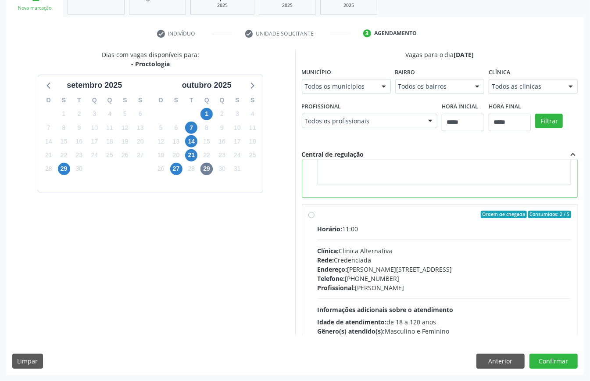
scroll to position [58, 0]
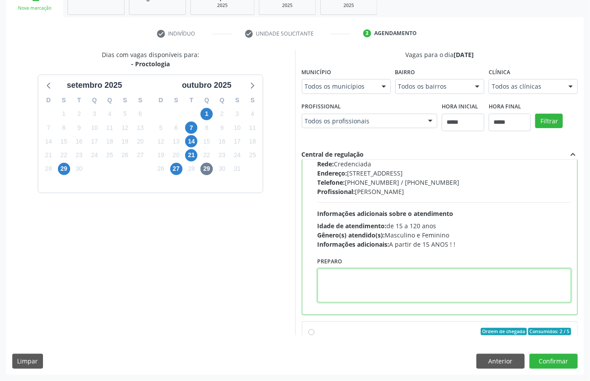
paste textarea "**********"
type textarea "**********"
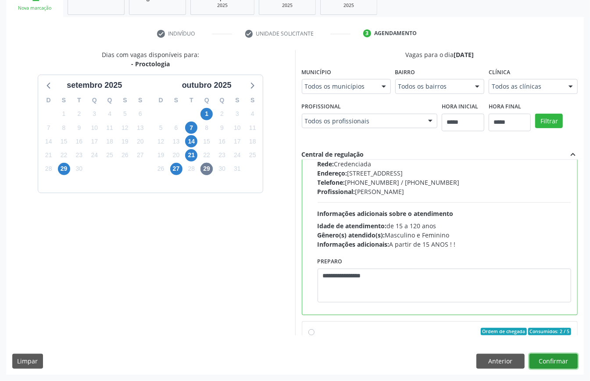
click at [553, 364] on button "Confirmar" at bounding box center [553, 360] width 48 height 15
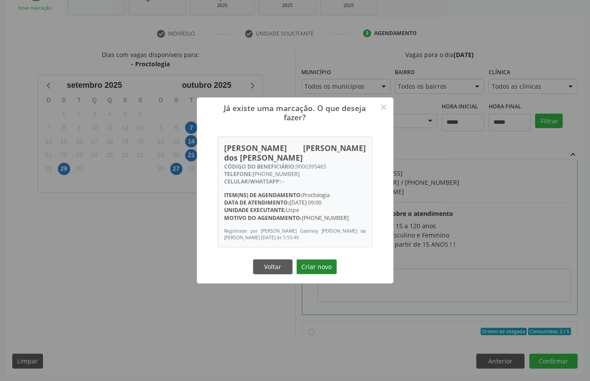
click at [318, 260] on button "Criar novo" at bounding box center [316, 266] width 40 height 15
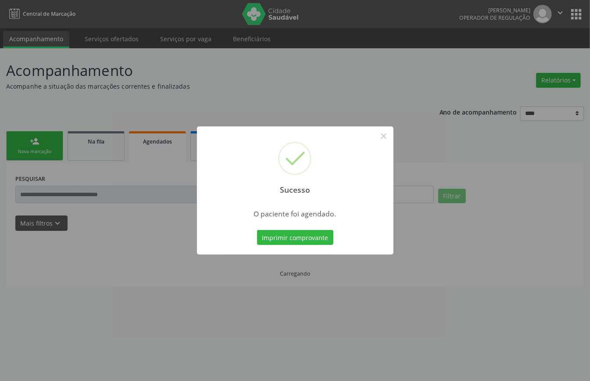
scroll to position [0, 0]
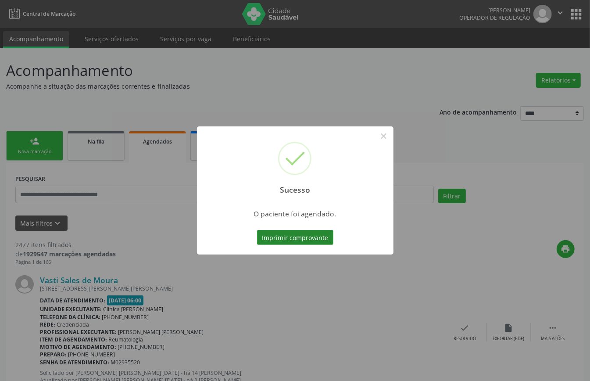
click at [315, 237] on button "Imprimir comprovante" at bounding box center [295, 237] width 76 height 15
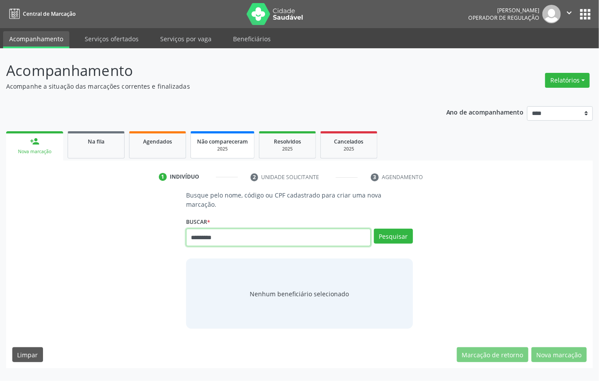
type input "*********"
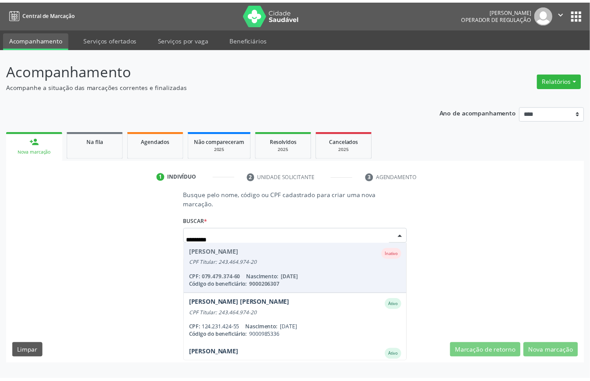
scroll to position [32, 0]
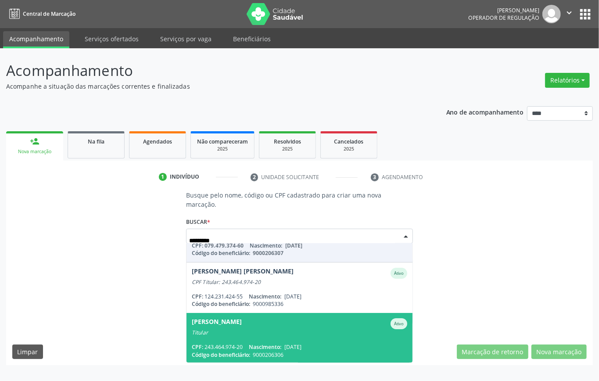
click at [283, 341] on span "[PERSON_NAME] Ativo Titular CPF: 243.464.974-20 Nascimento: [DATE] Código do be…" at bounding box center [299, 338] width 226 height 50
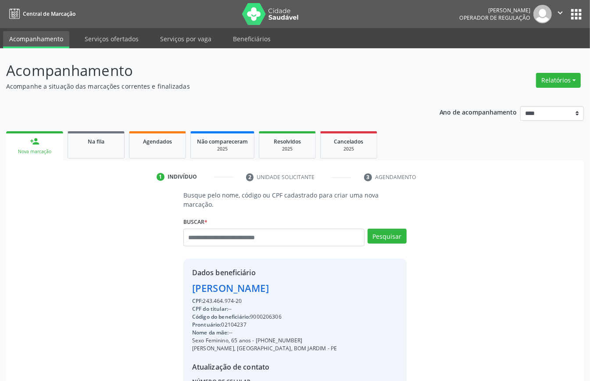
scroll to position [92, 0]
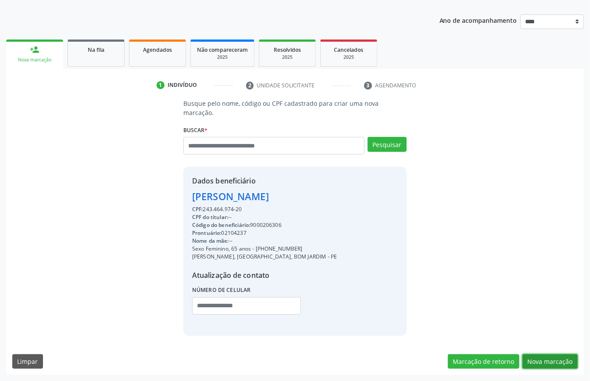
click at [561, 362] on button "Nova marcação" at bounding box center [549, 361] width 55 height 15
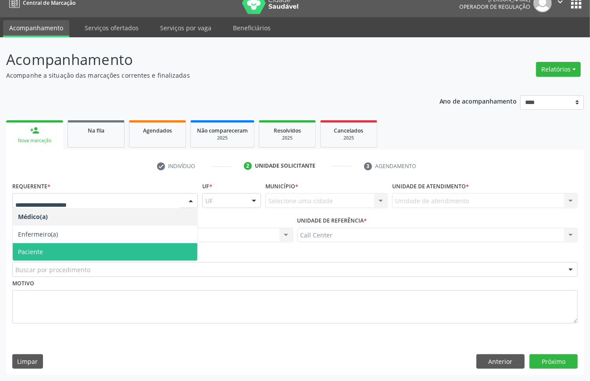
click at [55, 244] on span "Paciente" at bounding box center [105, 252] width 185 height 18
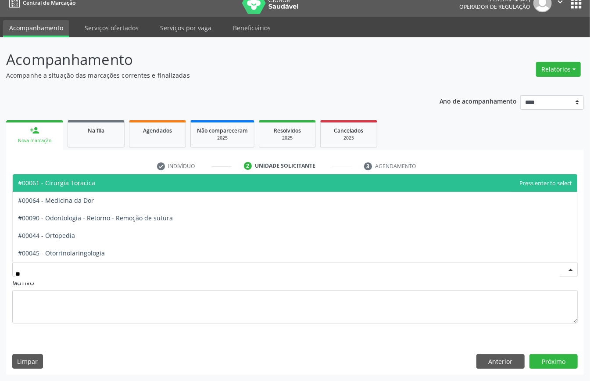
type input "***"
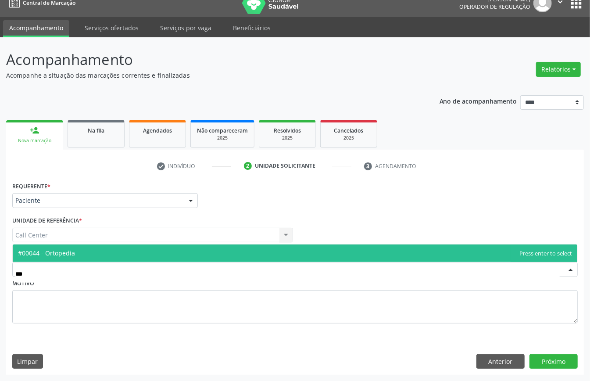
click at [84, 251] on span "#00044 - Ortopedia" at bounding box center [295, 253] width 564 height 18
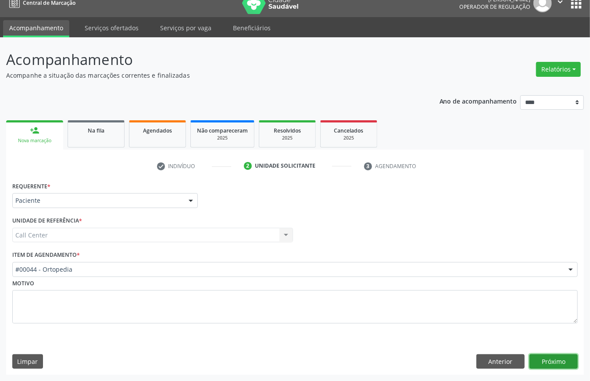
click at [565, 359] on button "Próximo" at bounding box center [553, 361] width 48 height 15
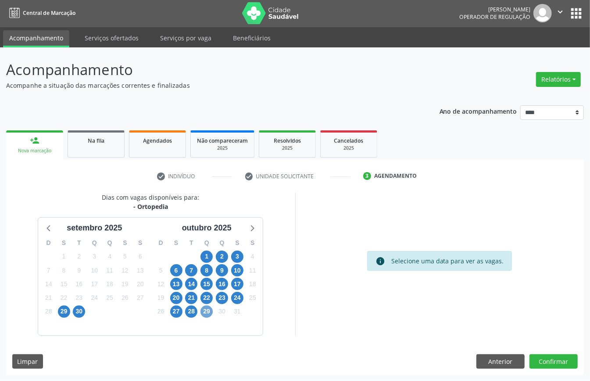
click at [206, 309] on span "29" at bounding box center [206, 311] width 12 height 12
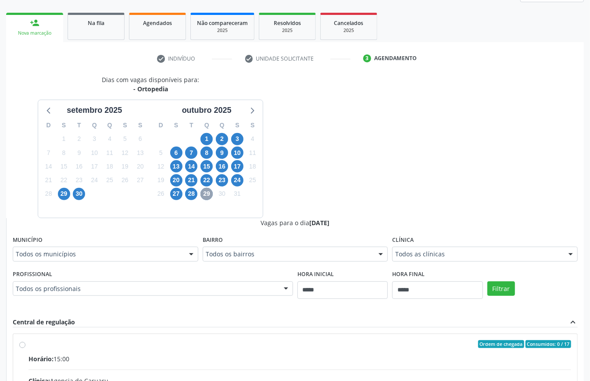
scroll to position [177, 0]
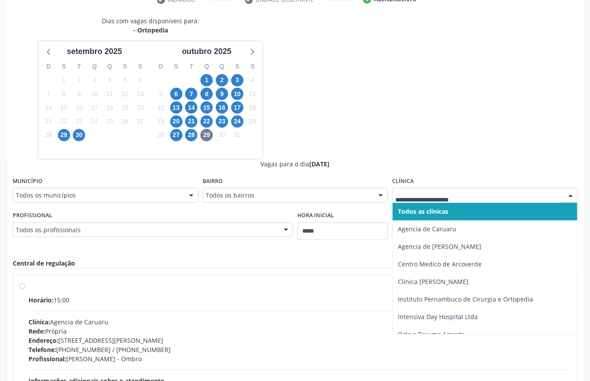
drag, startPoint x: 430, startPoint y: 191, endPoint x: 444, endPoint y: 235, distance: 46.5
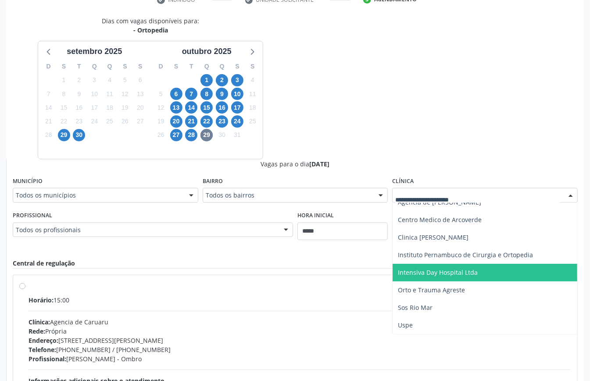
scroll to position [0, 0]
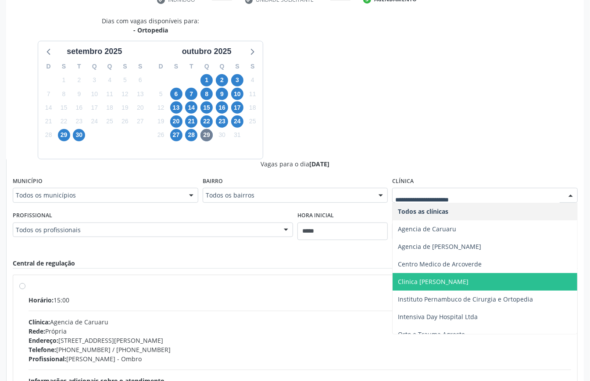
drag, startPoint x: 460, startPoint y: 281, endPoint x: 486, endPoint y: 278, distance: 26.5
click at [460, 281] on span "Clinica [PERSON_NAME]" at bounding box center [433, 281] width 71 height 8
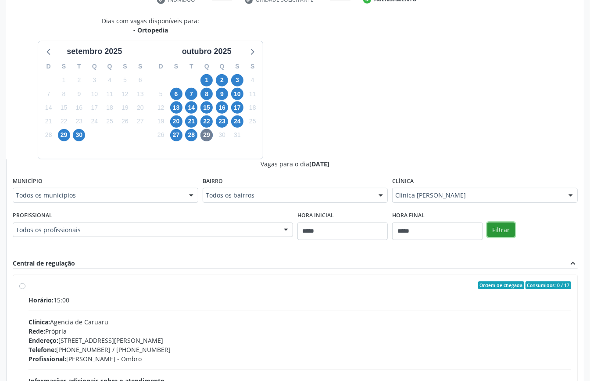
click at [493, 225] on button "Filtrar" at bounding box center [501, 229] width 28 height 15
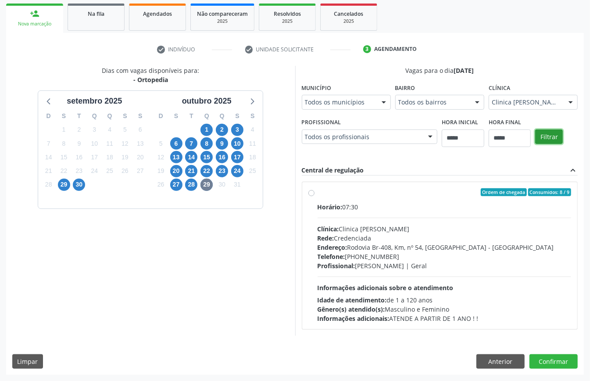
scroll to position [129, 0]
click at [346, 216] on div "Horário: 07:30 Clínica: Clinica Dioclecio Coutinho Rede: Credenciada Endereço: …" at bounding box center [445, 262] width 254 height 121
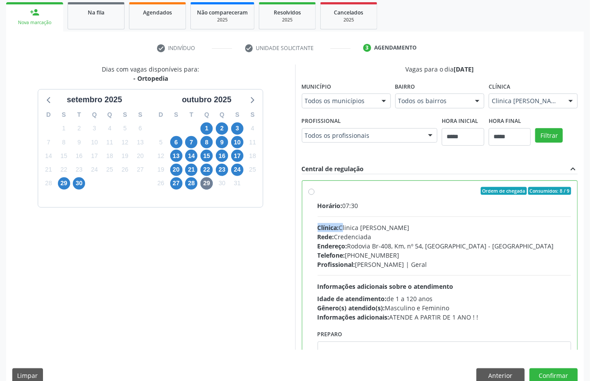
scroll to position [44, 0]
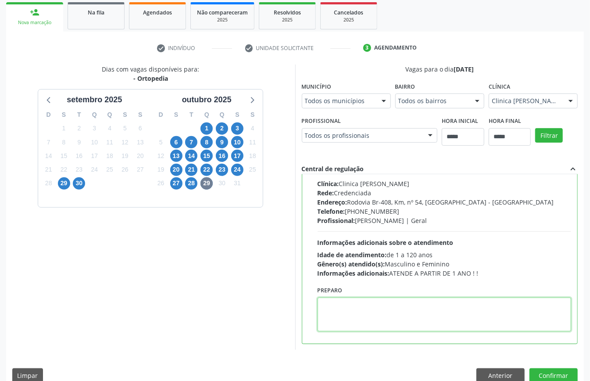
paste textarea "**********"
type textarea "**********"
click at [562, 373] on button "Confirmar" at bounding box center [553, 375] width 48 height 15
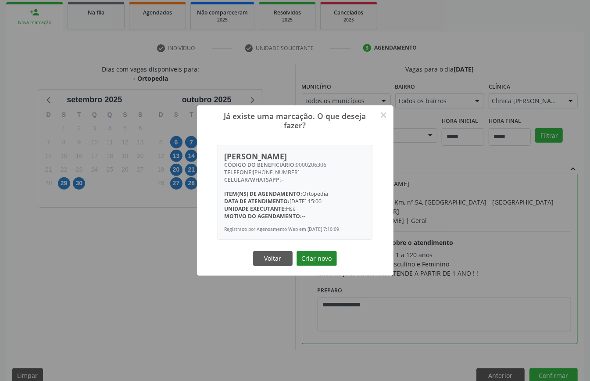
click at [307, 262] on button "Criar novo" at bounding box center [316, 258] width 40 height 15
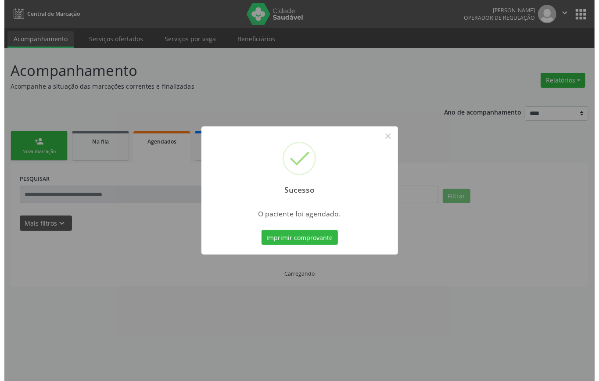
scroll to position [0, 0]
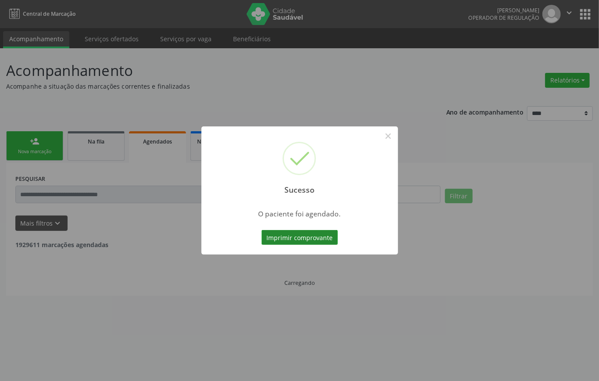
click at [306, 234] on button "Imprimir comprovante" at bounding box center [299, 237] width 76 height 15
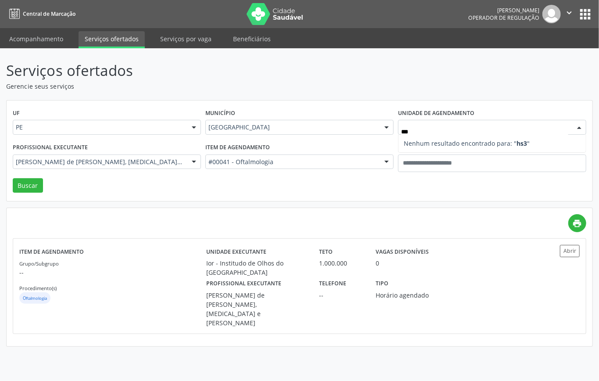
type input "**"
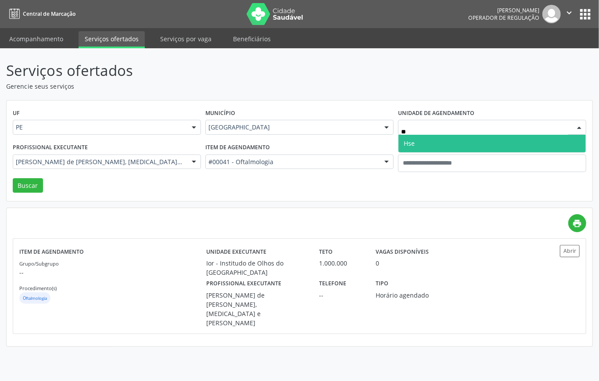
click at [425, 139] on span "Hse" at bounding box center [491, 144] width 187 height 18
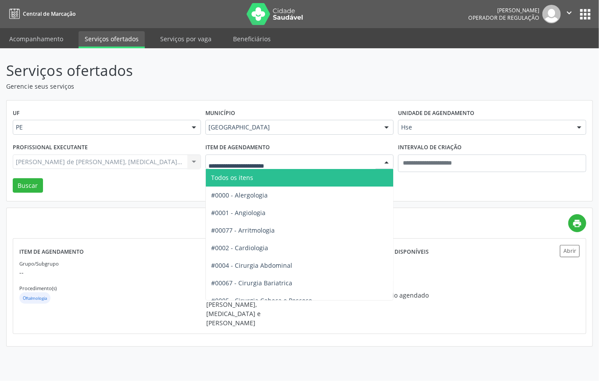
drag, startPoint x: 259, startPoint y: 178, endPoint x: 241, endPoint y: 179, distance: 17.6
click at [259, 179] on span "Todos os itens" at bounding box center [327, 178] width 243 height 18
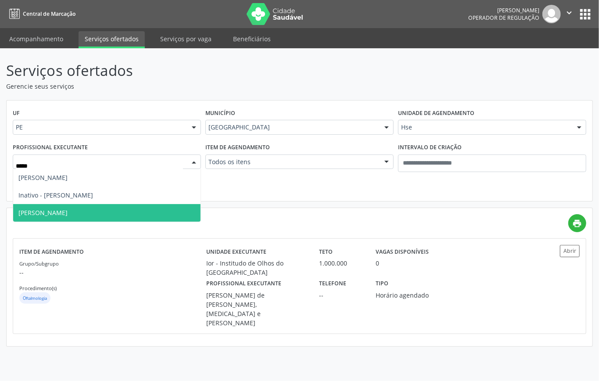
click at [116, 210] on span "Maria da Graca Pinto Ribeiro" at bounding box center [106, 213] width 187 height 18
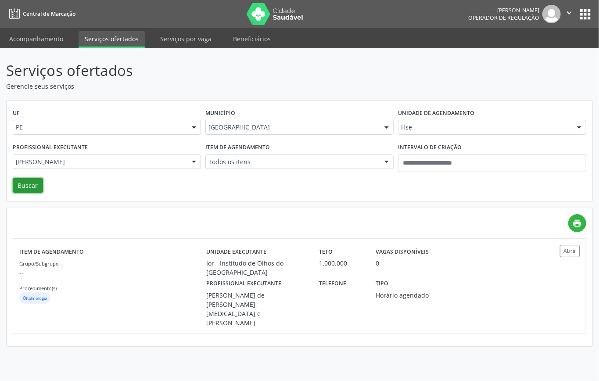
click at [29, 182] on button "Buscar" at bounding box center [28, 185] width 30 height 15
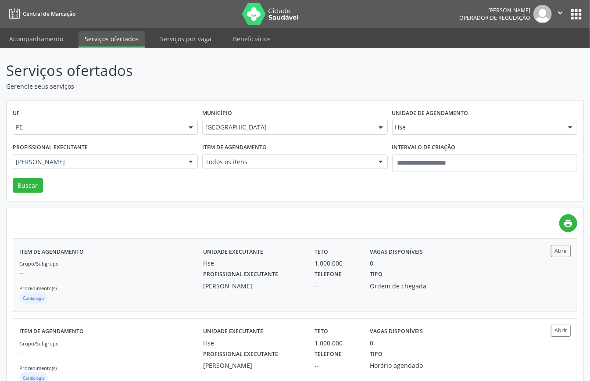
scroll to position [31, 0]
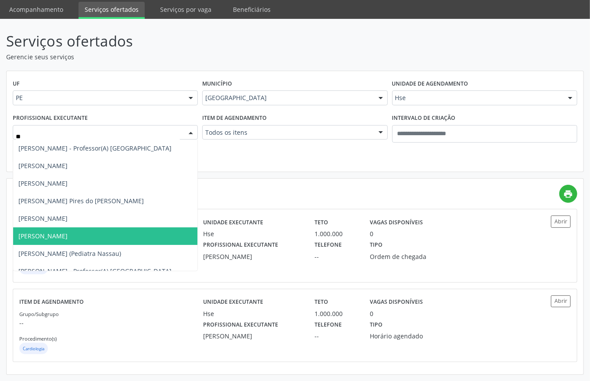
type input "***"
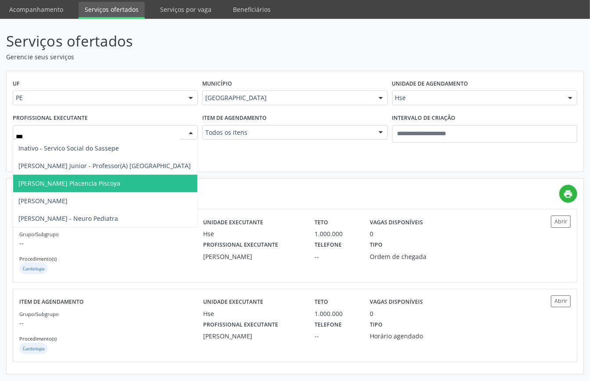
click at [89, 181] on span "Victor Enrrique Placencia Piscoya" at bounding box center [69, 183] width 102 height 8
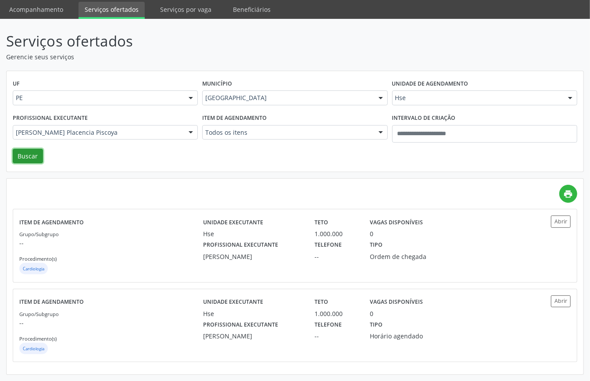
drag, startPoint x: 16, startPoint y: 155, endPoint x: 34, endPoint y: 164, distance: 20.2
click at [17, 155] on button "Buscar" at bounding box center [28, 156] width 30 height 15
click at [141, 252] on div "Grupo/Subgrupo -- Procedimento(s) Ginecologia" at bounding box center [111, 252] width 184 height 47
click at [442, 88] on label "Unidade de agendamento" at bounding box center [430, 84] width 76 height 14
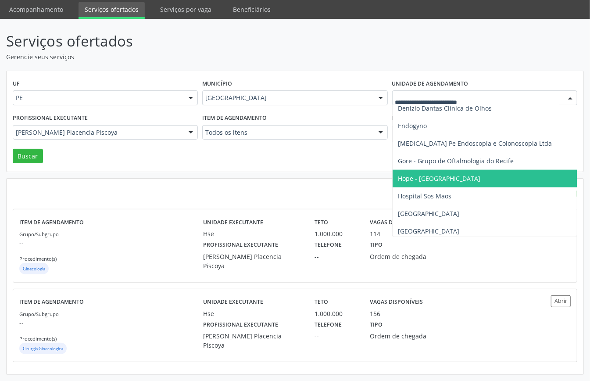
scroll to position [526, 0]
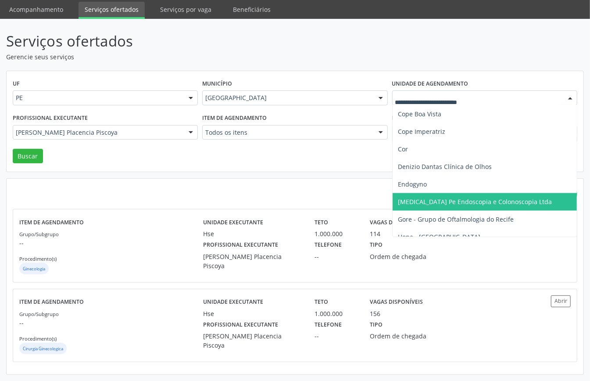
click at [428, 197] on span "Gastro Pe Endoscopia e Colonoscopia Ltda" at bounding box center [475, 201] width 154 height 8
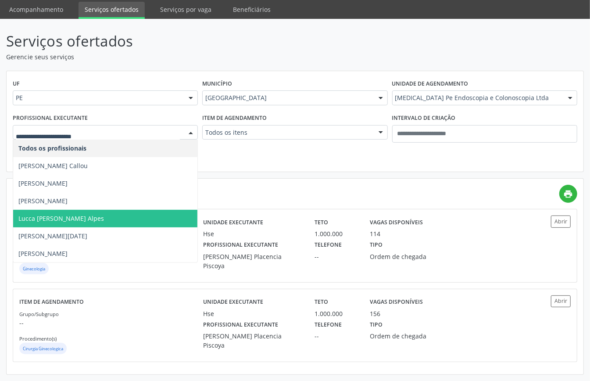
click at [72, 218] on span "Lucca Joaquim Novaes Alpes" at bounding box center [61, 218] width 86 height 8
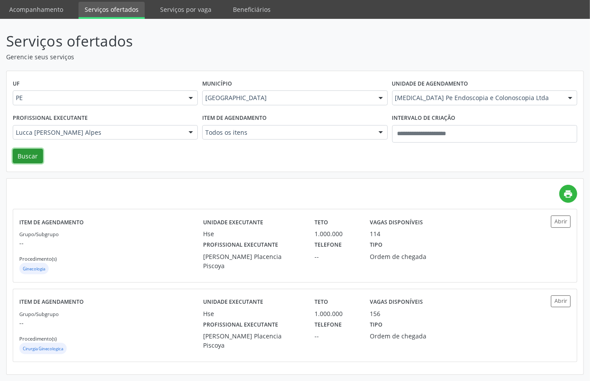
click at [21, 151] on button "Buscar" at bounding box center [28, 156] width 30 height 15
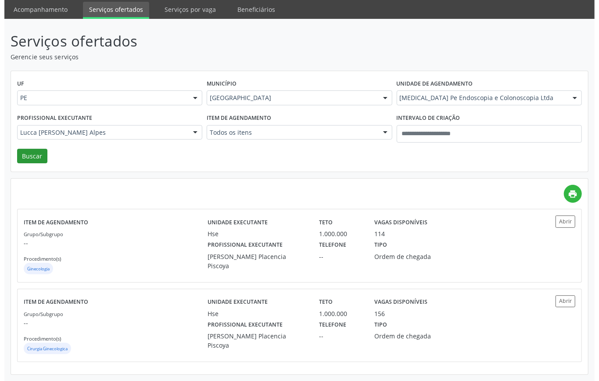
scroll to position [0, 0]
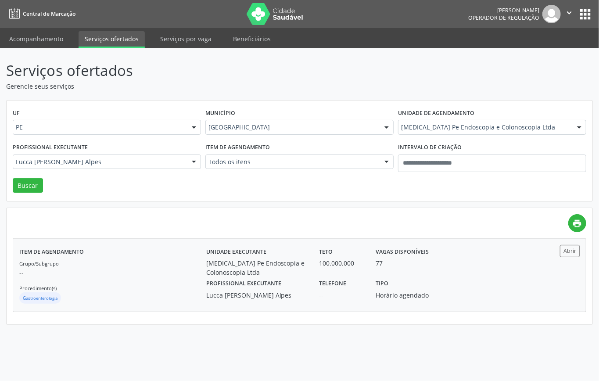
click at [167, 289] on div "Grupo/Subgrupo -- Procedimento(s) Gastroenterologia" at bounding box center [112, 281] width 187 height 47
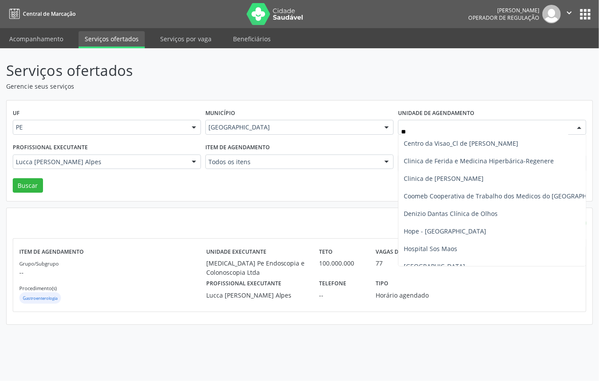
type input "***"
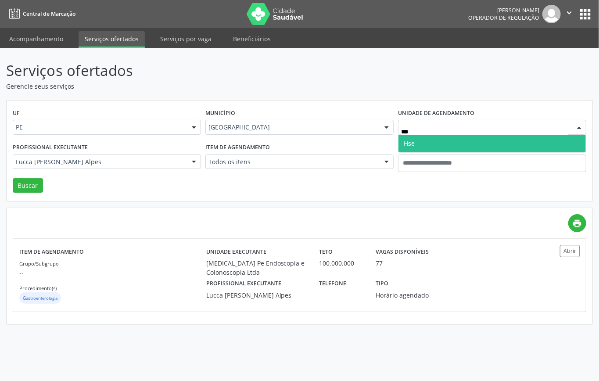
click at [446, 141] on span "Hse" at bounding box center [491, 144] width 187 height 18
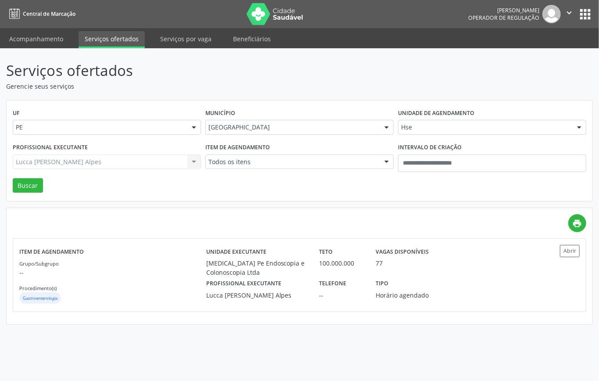
click at [134, 161] on div "Lucca Joaquim Novaes Alpes Todos os profissionais Aline Quental Callou Erivanda…" at bounding box center [107, 161] width 188 height 15
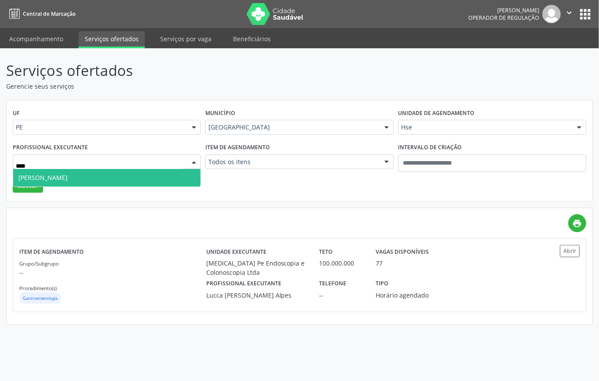
click at [121, 172] on span "[PERSON_NAME]" at bounding box center [106, 178] width 187 height 18
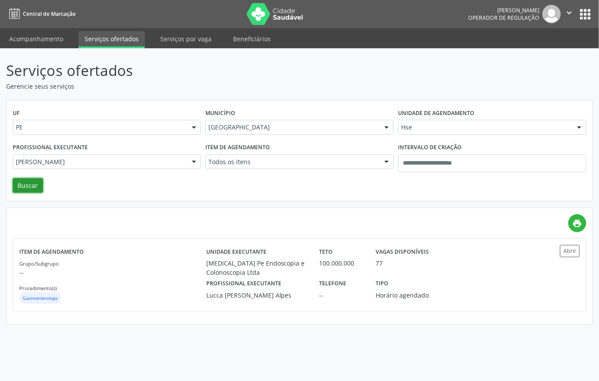
click at [30, 188] on button "Buscar" at bounding box center [28, 185] width 30 height 15
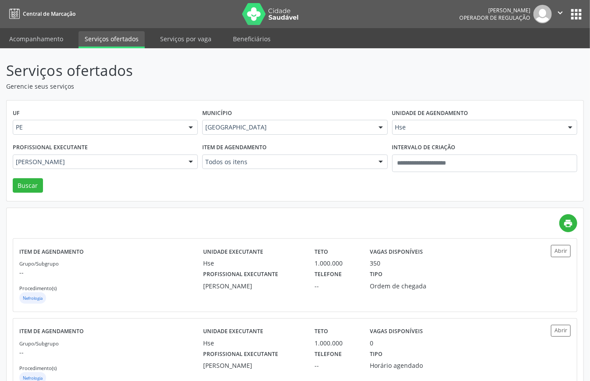
scroll to position [31, 0]
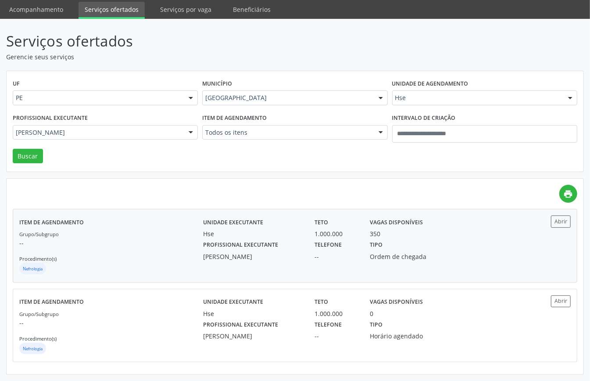
click at [178, 246] on div "Grupo/Subgrupo -- Procedimento(s) Nefrologia" at bounding box center [111, 252] width 184 height 47
drag, startPoint x: 415, startPoint y: 94, endPoint x: 402, endPoint y: 118, distance: 27.7
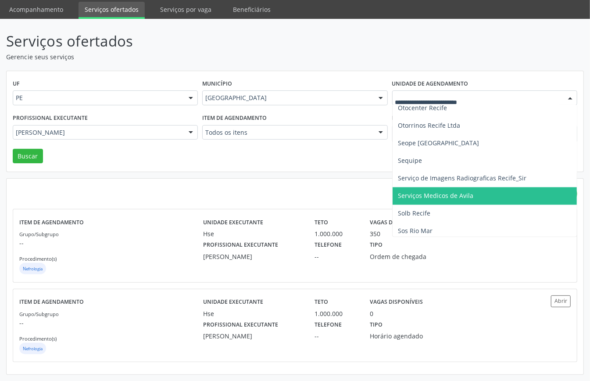
scroll to position [1053, 0]
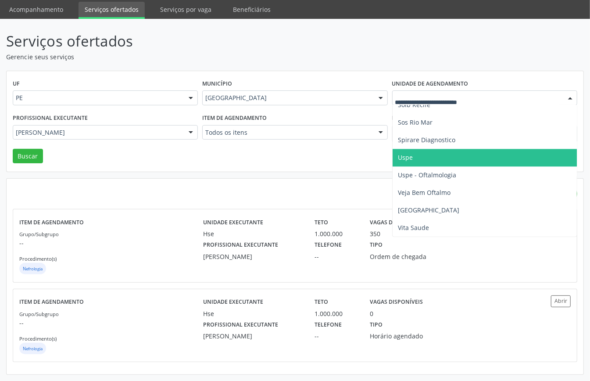
click at [415, 149] on span "Uspe" at bounding box center [502, 158] width 220 height 18
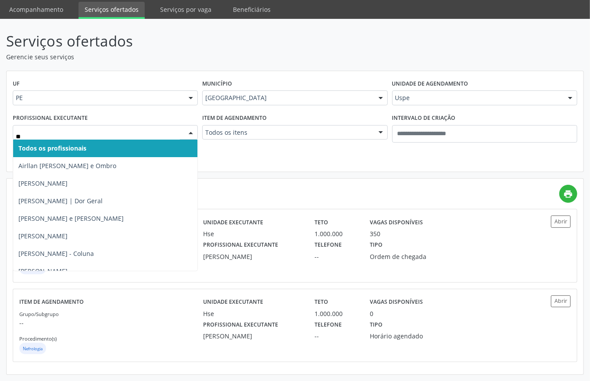
type input "***"
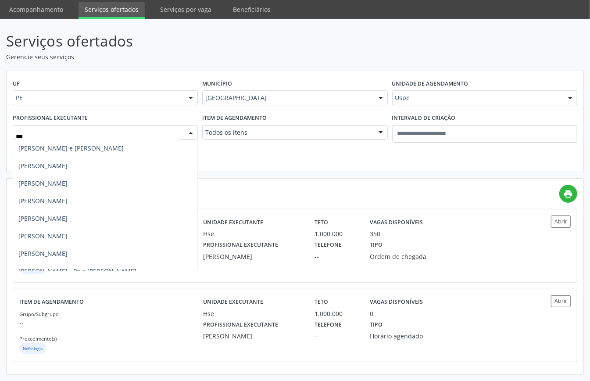
scroll to position [62, 0]
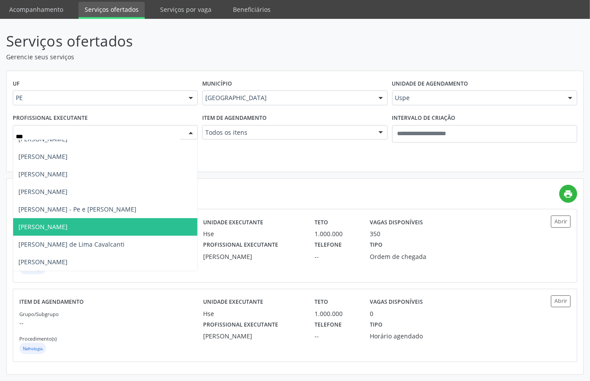
drag, startPoint x: 80, startPoint y: 225, endPoint x: 46, endPoint y: 205, distance: 39.1
click at [68, 225] on span "Rosiene Lisboa Leandro" at bounding box center [42, 226] width 49 height 8
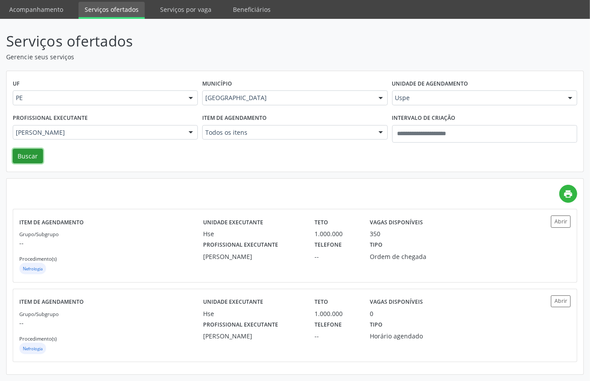
click at [24, 150] on button "Buscar" at bounding box center [28, 156] width 30 height 15
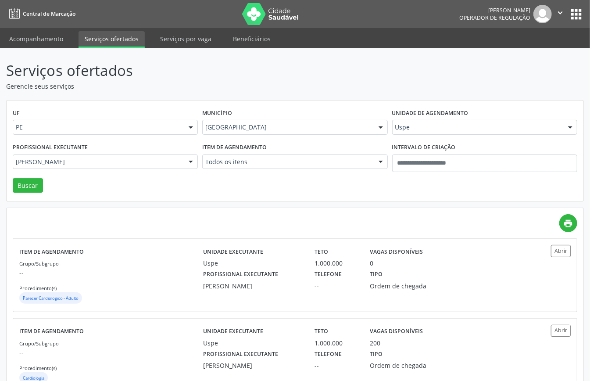
scroll to position [31, 0]
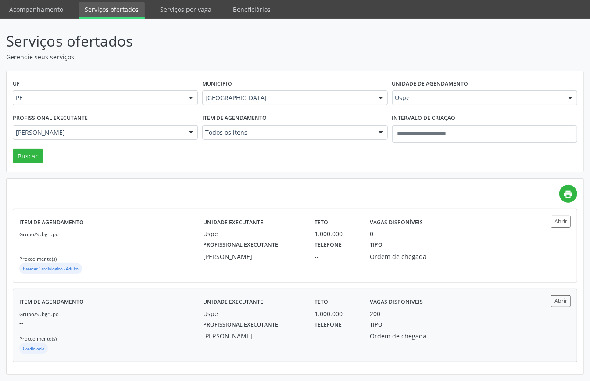
click at [118, 322] on p "--" at bounding box center [111, 322] width 184 height 9
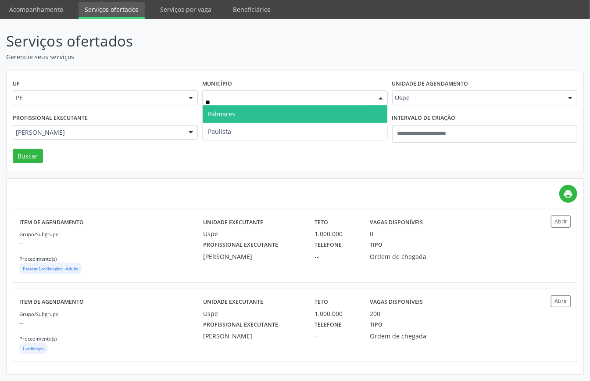
type input "***"
click at [342, 107] on span "Paulista" at bounding box center [295, 114] width 184 height 18
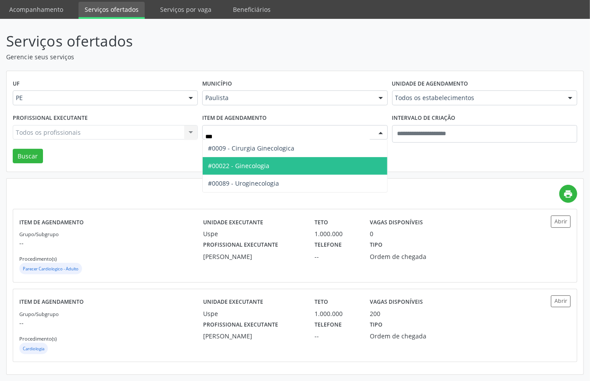
click at [256, 158] on span "#00022 - Ginecologia" at bounding box center [295, 166] width 184 height 18
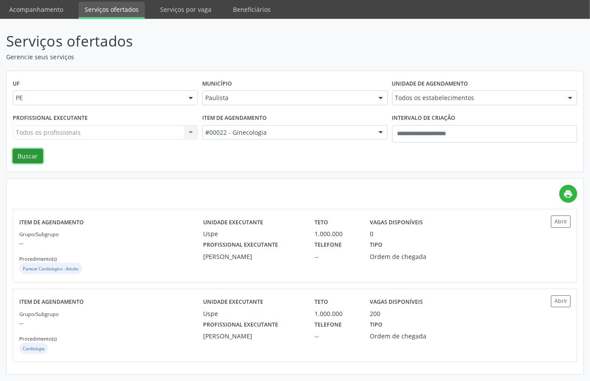
click at [18, 150] on button "Buscar" at bounding box center [28, 156] width 30 height 15
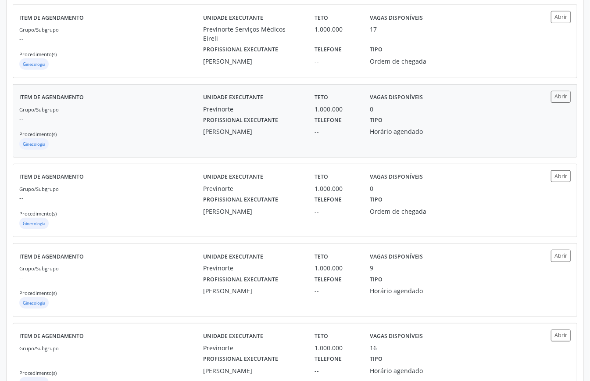
scroll to position [350, 0]
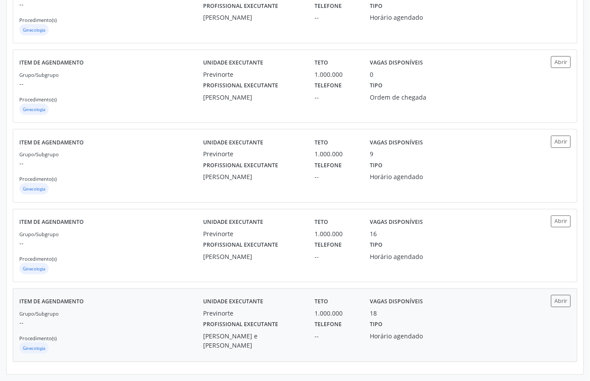
click at [154, 332] on div "Grupo/Subgrupo -- Procedimento(s) Ginecologia" at bounding box center [111, 331] width 184 height 47
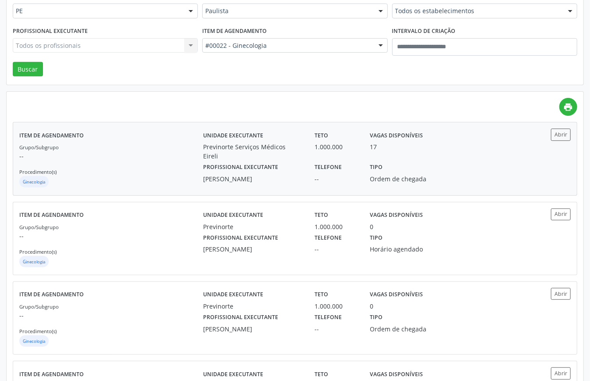
scroll to position [0, 0]
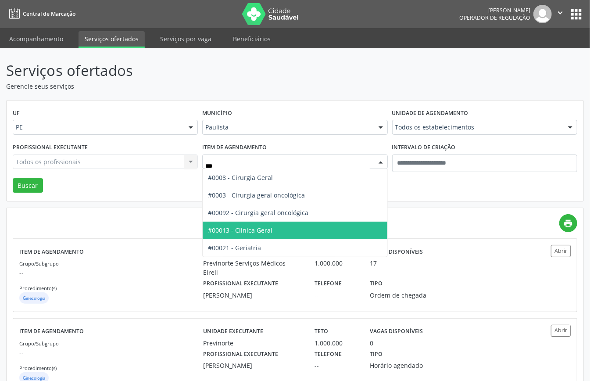
click at [276, 232] on span "#00013 - Clinica Geral" at bounding box center [295, 230] width 184 height 18
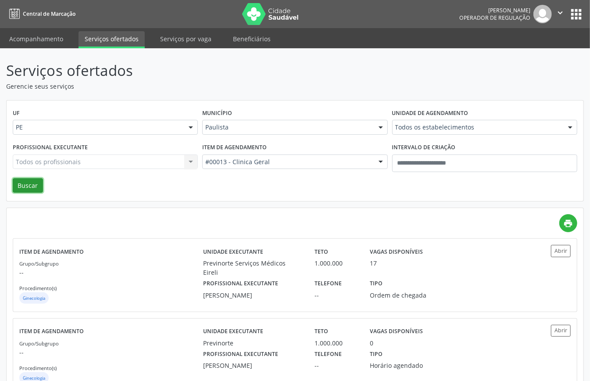
click at [34, 186] on button "Buscar" at bounding box center [28, 185] width 30 height 15
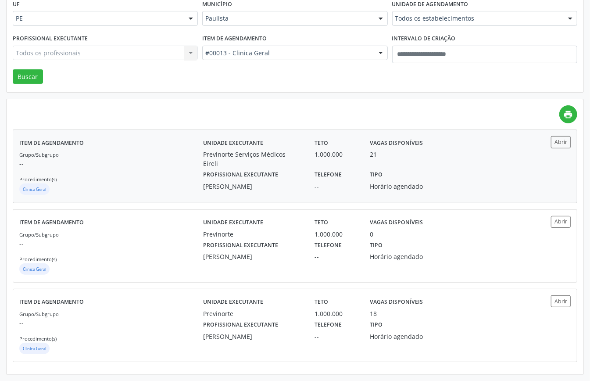
click at [181, 157] on div "Grupo/Subgrupo -- Procedimento(s) Clinica Geral" at bounding box center [111, 173] width 184 height 47
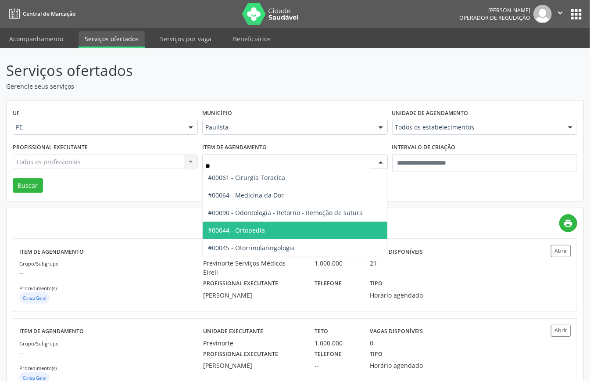
type input "***"
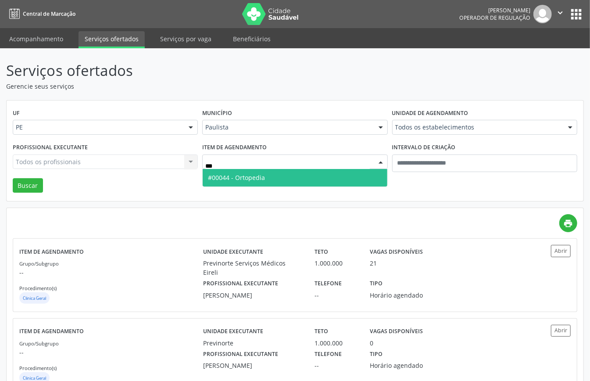
click at [290, 181] on span "#00044 - Ortopedia" at bounding box center [295, 178] width 184 height 18
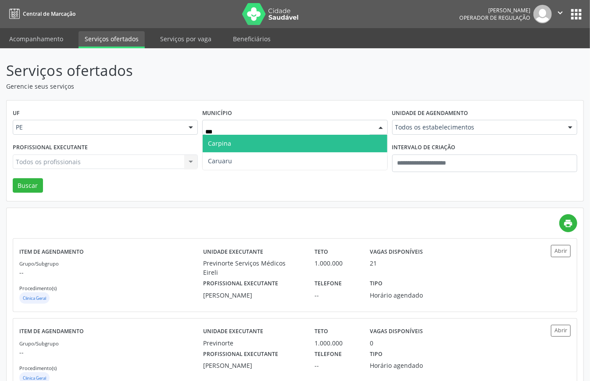
drag, startPoint x: 213, startPoint y: 141, endPoint x: 216, endPoint y: 152, distance: 11.3
click at [214, 143] on span "Carpina" at bounding box center [219, 143] width 23 height 8
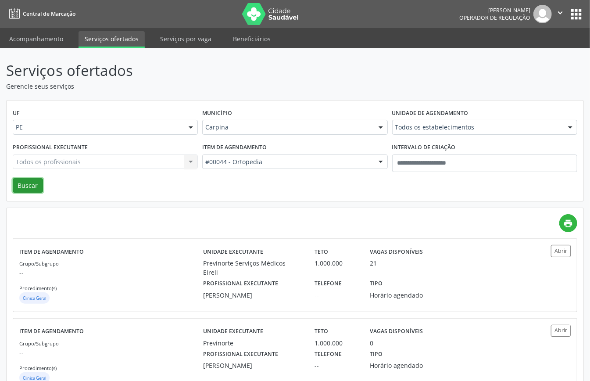
click at [35, 188] on button "Buscar" at bounding box center [28, 185] width 30 height 15
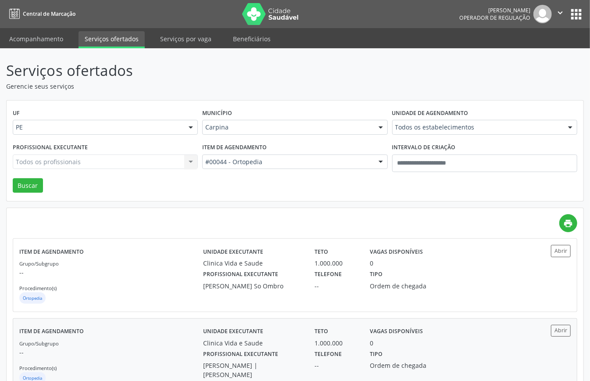
scroll to position [111, 0]
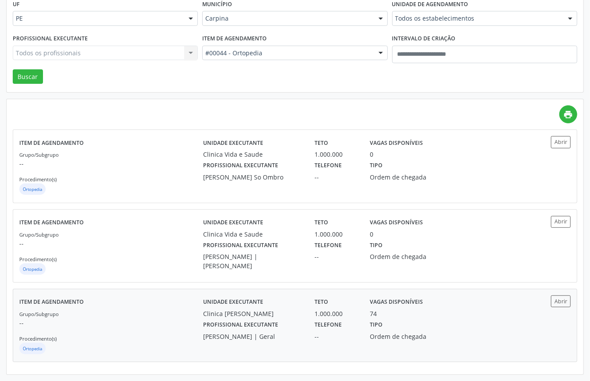
click at [182, 323] on p "--" at bounding box center [111, 322] width 184 height 9
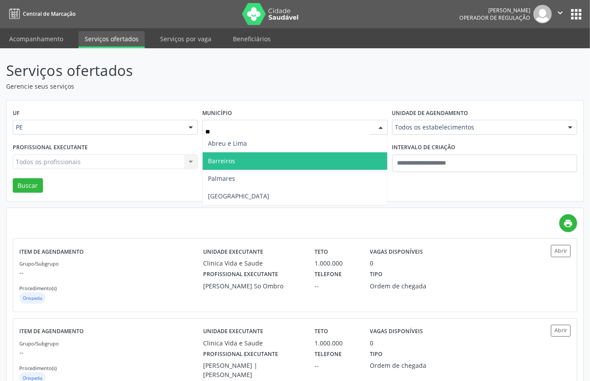
type input "***"
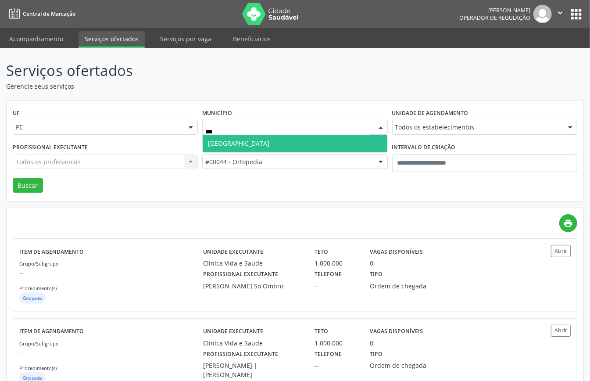
click at [240, 141] on span "Recife" at bounding box center [295, 144] width 184 height 18
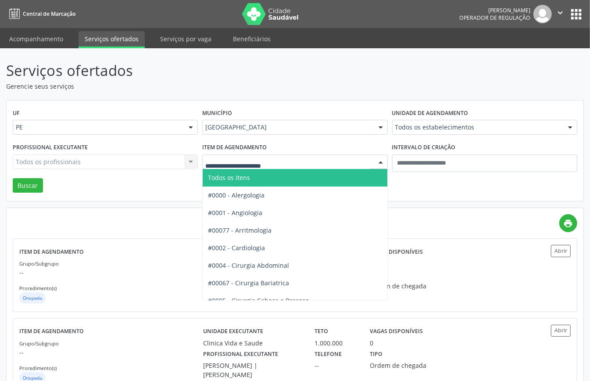
click at [258, 176] on span "Todos os itens" at bounding box center [324, 178] width 243 height 18
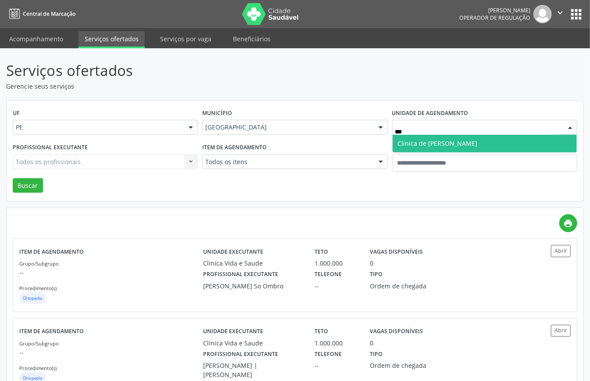
drag, startPoint x: 404, startPoint y: 139, endPoint x: 390, endPoint y: 143, distance: 14.2
click at [403, 140] on span "Clinica de Olhos Clovis Paiva" at bounding box center [438, 143] width 80 height 8
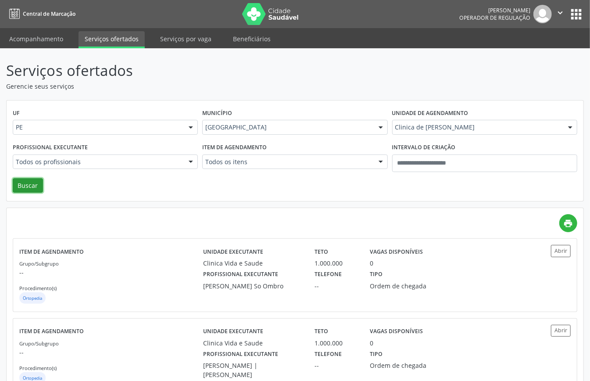
click at [32, 184] on button "Buscar" at bounding box center [28, 185] width 30 height 15
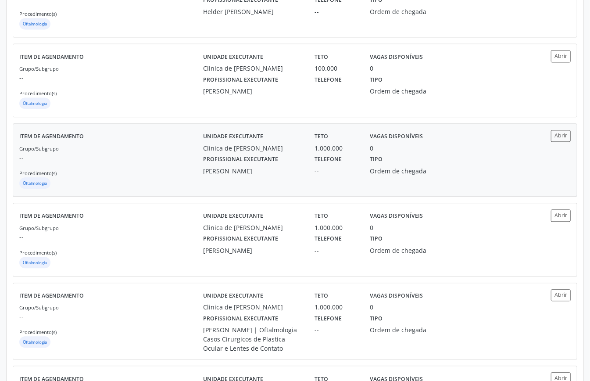
scroll to position [1106, 0]
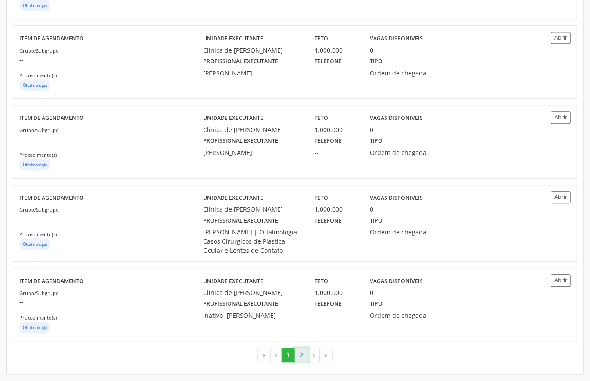
click at [302, 353] on button "2" at bounding box center [302, 354] width 14 height 15
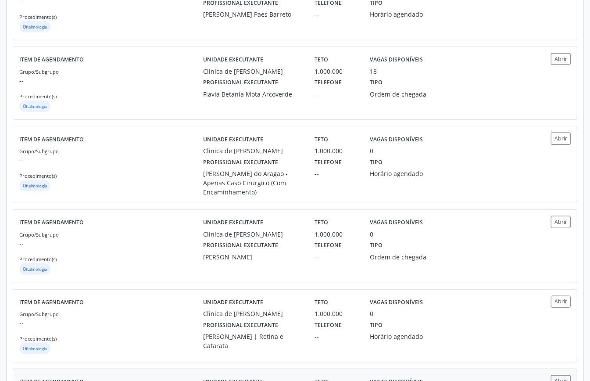
scroll to position [534, 0]
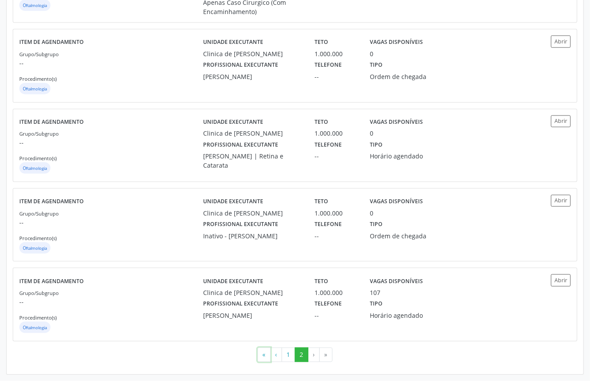
click at [266, 358] on button "«" at bounding box center [263, 354] width 13 height 15
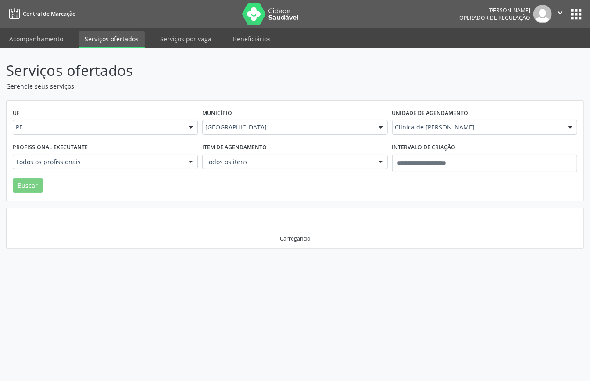
scroll to position [0, 0]
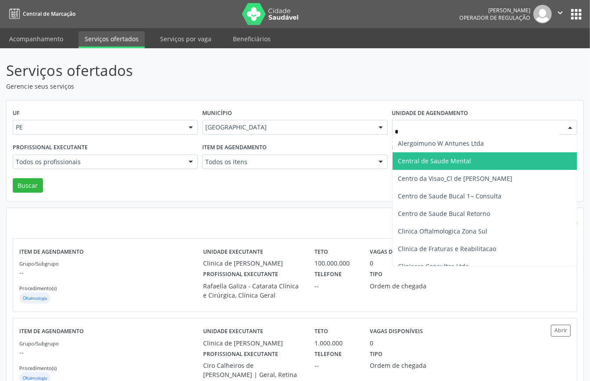
type input "**"
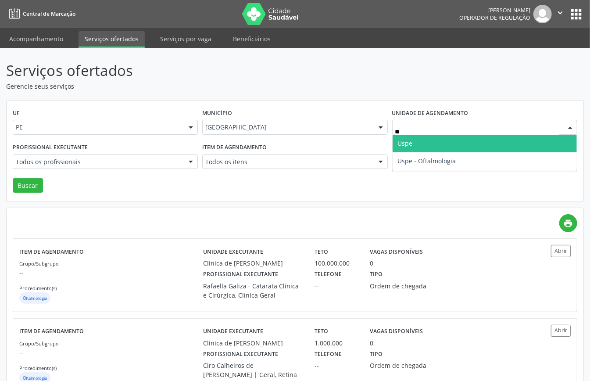
click at [417, 142] on span "Uspe" at bounding box center [484, 144] width 184 height 18
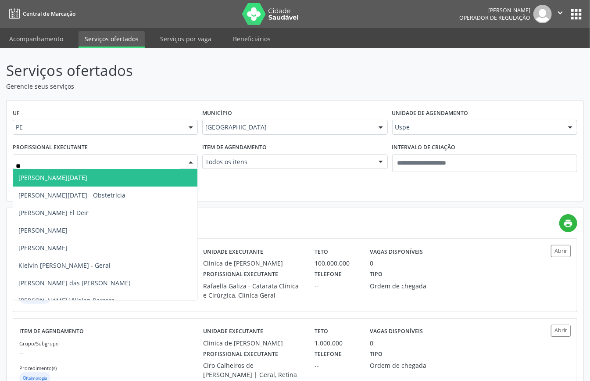
type input "***"
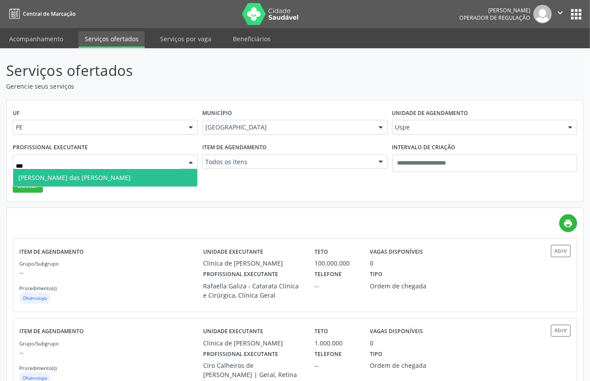
click at [67, 176] on span "Maria das Gracas Barbosa Vidal de Carvalho" at bounding box center [74, 177] width 112 height 8
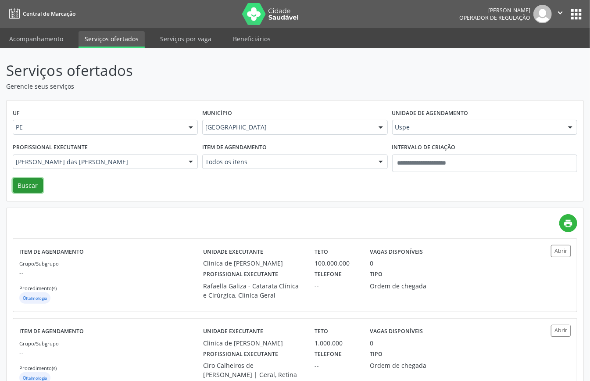
click at [28, 182] on button "Buscar" at bounding box center [28, 185] width 30 height 15
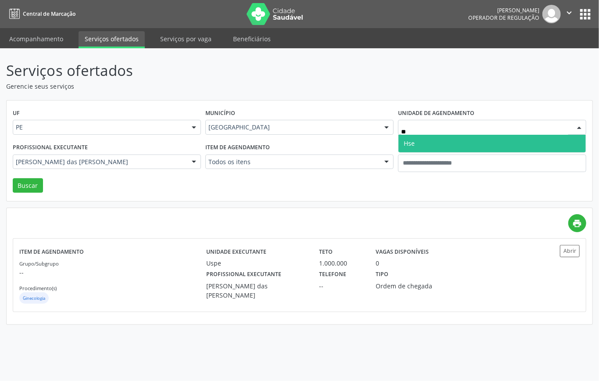
type input "***"
click at [421, 145] on span "Hse" at bounding box center [491, 144] width 187 height 18
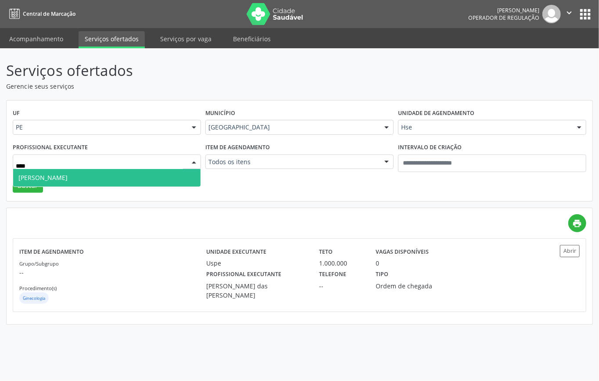
type input "*****"
drag, startPoint x: 103, startPoint y: 178, endPoint x: 98, endPoint y: 186, distance: 9.0
click at [102, 181] on span "Hebert Barbosa Ferreira" at bounding box center [106, 178] width 187 height 18
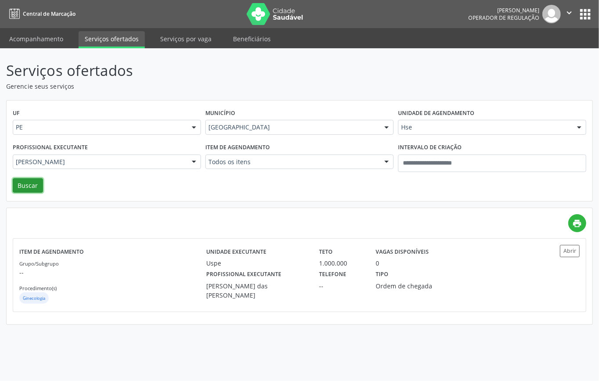
click at [28, 187] on button "Buscar" at bounding box center [28, 185] width 30 height 15
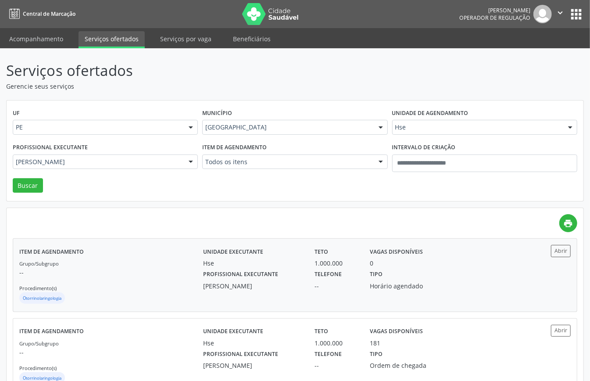
scroll to position [31, 0]
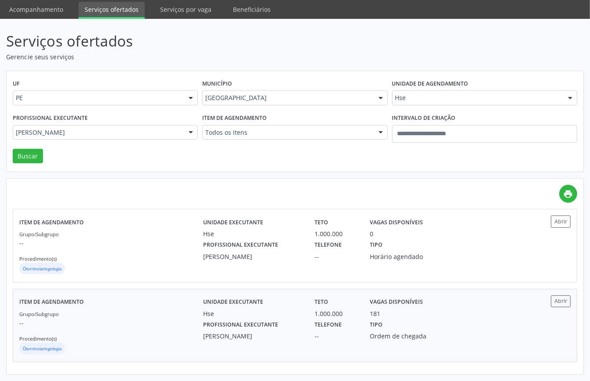
click at [150, 324] on p "--" at bounding box center [111, 322] width 184 height 9
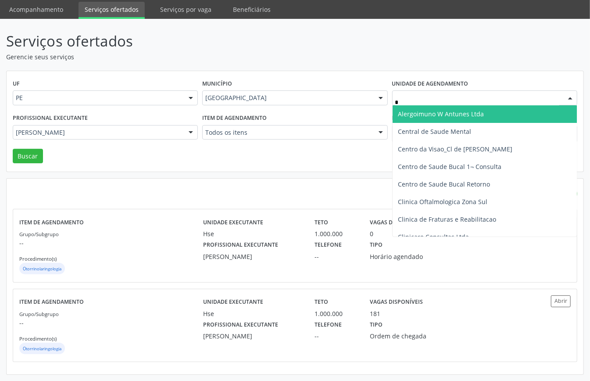
type input "**"
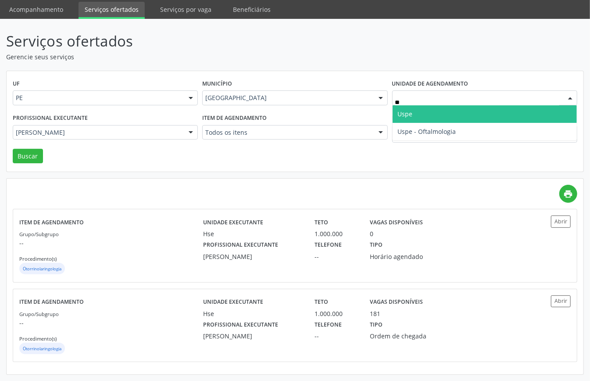
click at [416, 111] on span "Uspe" at bounding box center [484, 114] width 184 height 18
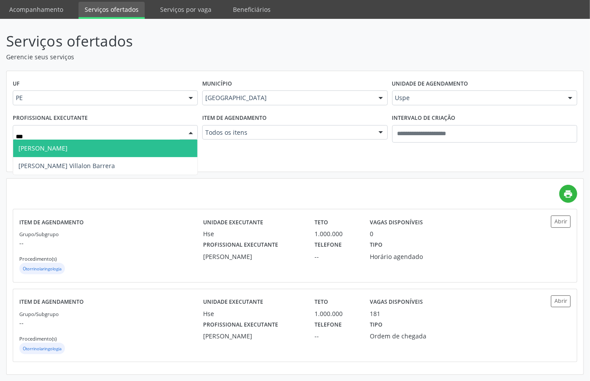
drag, startPoint x: 100, startPoint y: 149, endPoint x: 57, endPoint y: 160, distance: 45.1
click at [100, 149] on span "Elson Leao Bezerra" at bounding box center [105, 148] width 184 height 18
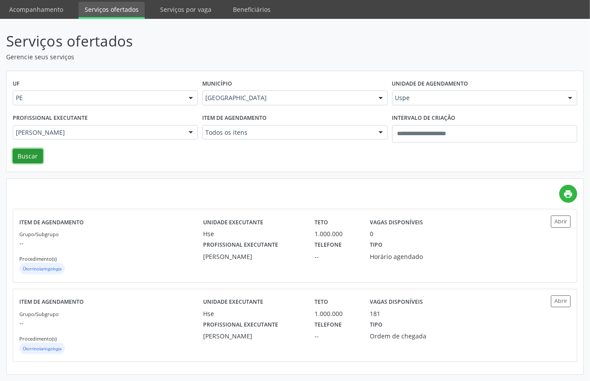
click at [35, 153] on button "Buscar" at bounding box center [28, 156] width 30 height 15
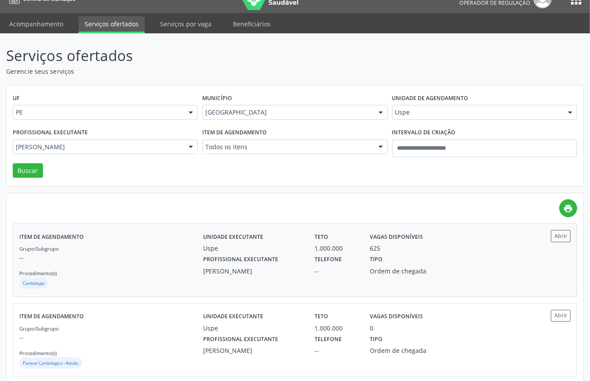
scroll to position [0, 0]
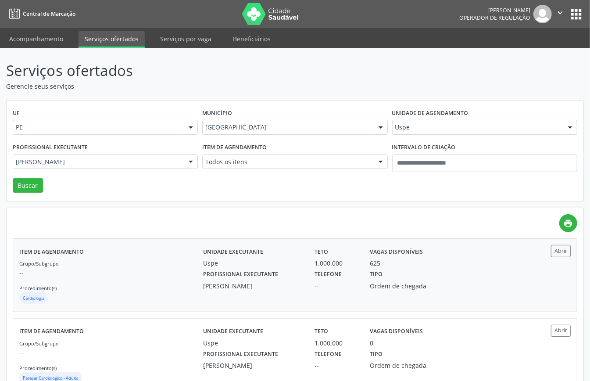
click at [132, 270] on p "--" at bounding box center [111, 272] width 184 height 9
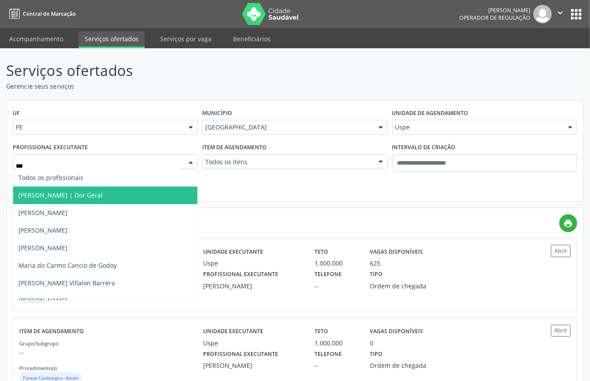
type input "****"
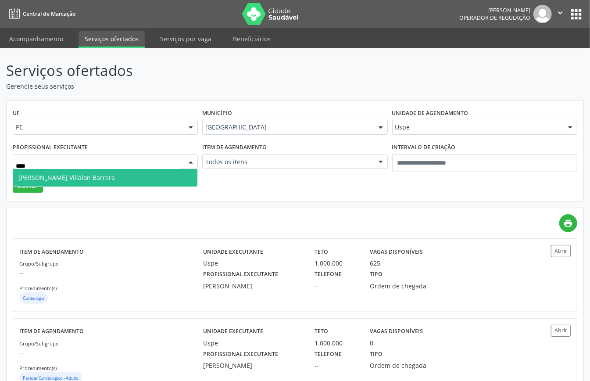
click at [109, 176] on span "Odis Nelson Villalon Barrera" at bounding box center [105, 178] width 184 height 18
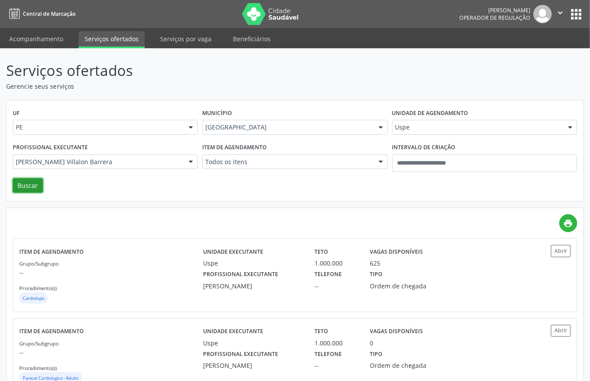
click at [25, 182] on button "Buscar" at bounding box center [28, 185] width 30 height 15
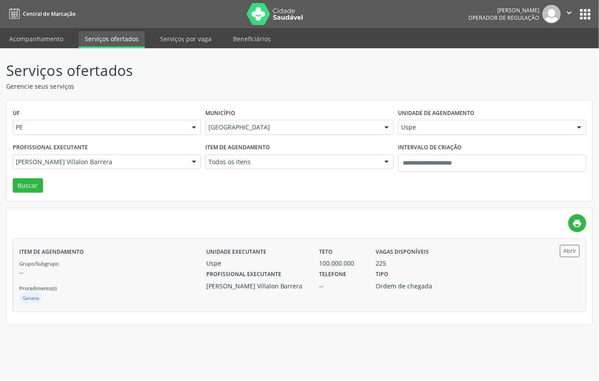
click at [141, 285] on div "Grupo/Subgrupo -- Procedimento(s) Geriatria" at bounding box center [112, 281] width 187 height 47
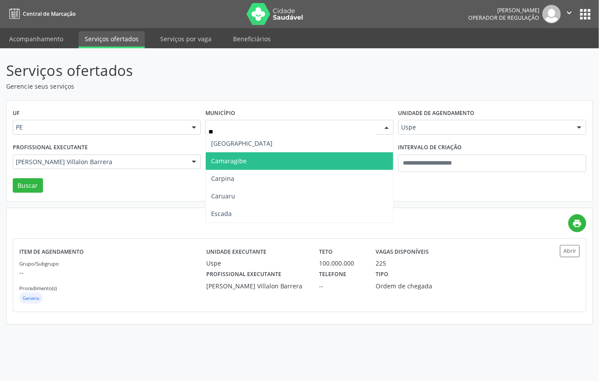
type input "***"
click at [250, 158] on span "Caruaru" at bounding box center [299, 161] width 187 height 18
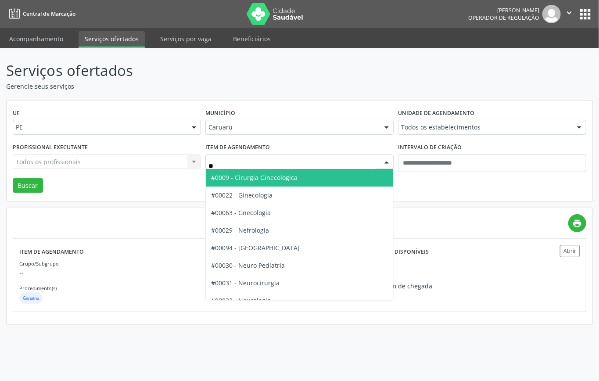
type input "***"
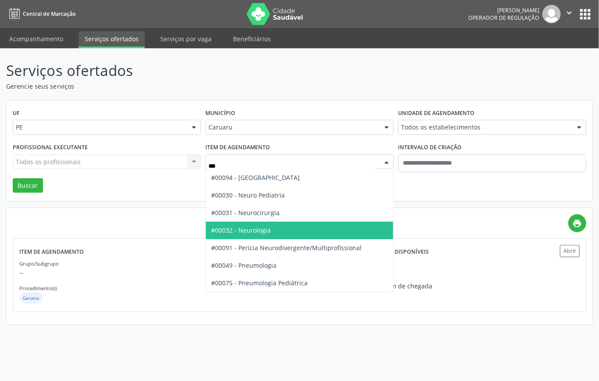
drag, startPoint x: 264, startPoint y: 227, endPoint x: 234, endPoint y: 227, distance: 29.4
click at [263, 227] on span "#00032 - Neurologia" at bounding box center [241, 230] width 60 height 8
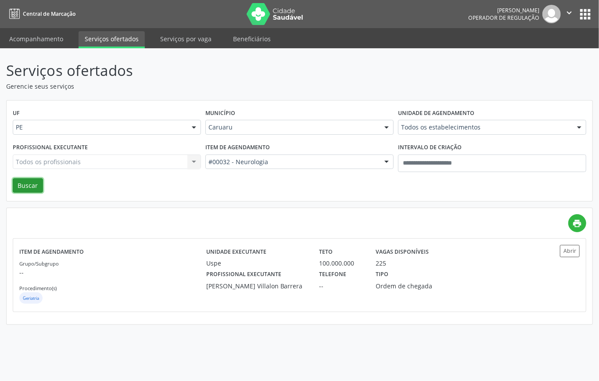
click at [39, 182] on button "Buscar" at bounding box center [28, 185] width 30 height 15
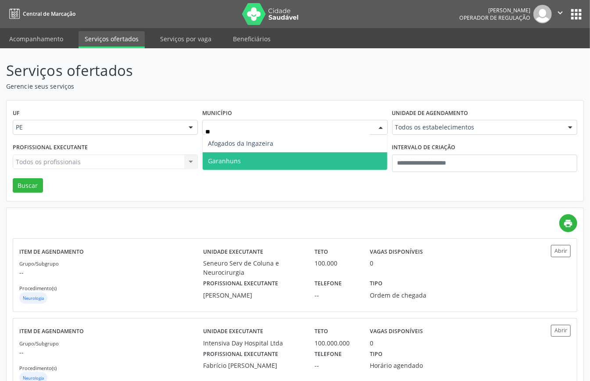
type input "***"
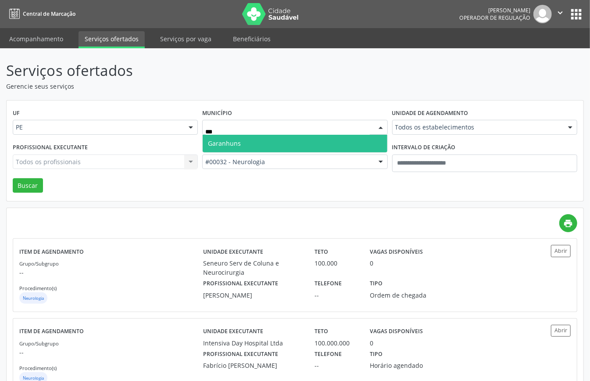
click at [241, 139] on span "Garanhuns" at bounding box center [224, 143] width 33 height 8
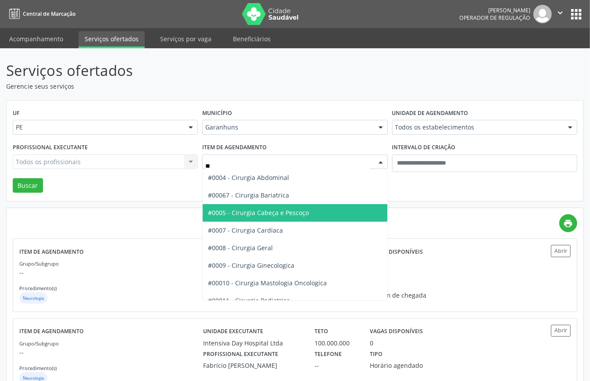
type input "***"
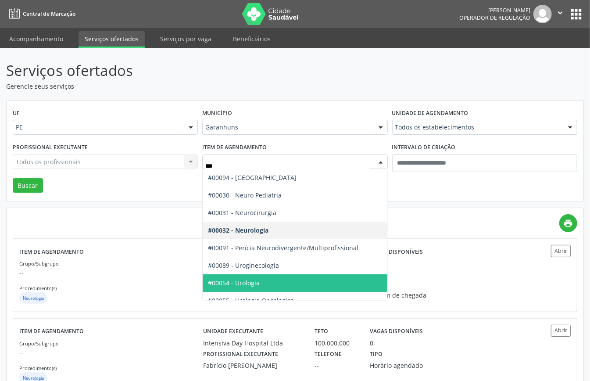
click at [268, 277] on span "#00054 - Urologia" at bounding box center [295, 283] width 184 height 18
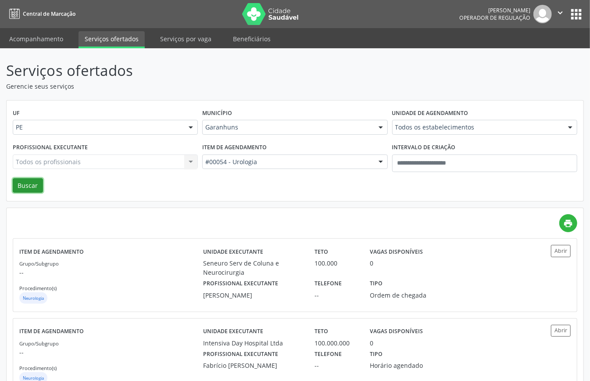
click at [26, 179] on button "Buscar" at bounding box center [28, 185] width 30 height 15
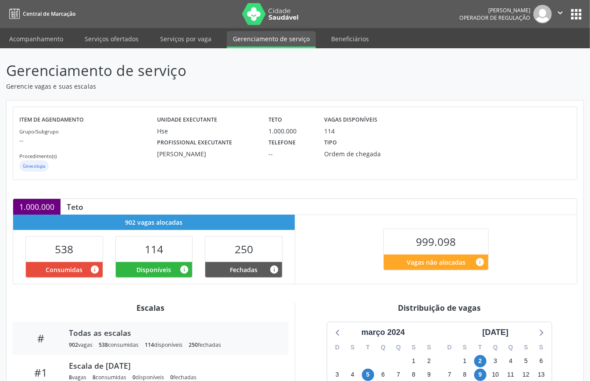
scroll to position [234, 0]
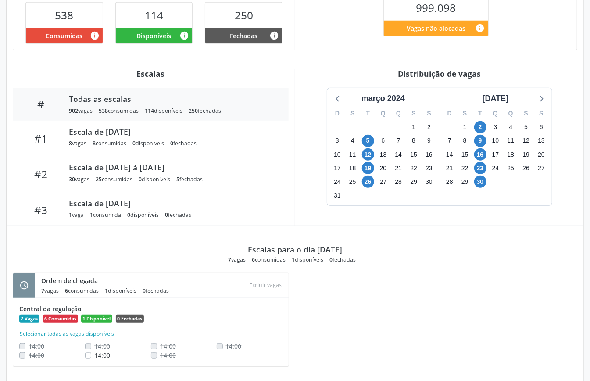
click at [500, 86] on div "Distribuição de vagas março 2024 D S T Q Q S S 25 26 27 28 29 1 2 3 4 5 6 7 8 9…" at bounding box center [439, 147] width 289 height 157
click at [505, 101] on div "[DATE]" at bounding box center [495, 99] width 33 height 12
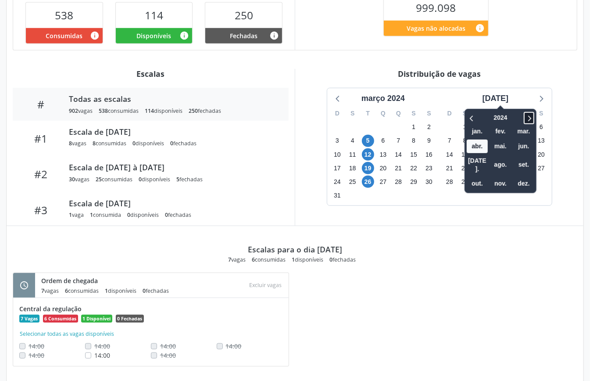
click at [524, 120] on icon at bounding box center [528, 118] width 9 height 11
click at [467, 177] on span "out." at bounding box center [477, 184] width 21 height 14
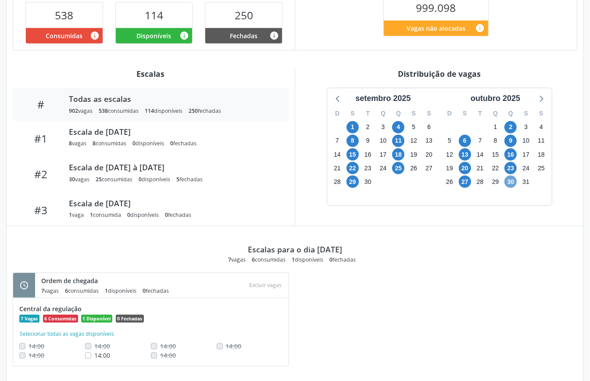
click at [511, 181] on span "30" at bounding box center [510, 181] width 12 height 12
click at [457, 185] on div "27" at bounding box center [464, 182] width 15 height 14
click at [463, 183] on span "27" at bounding box center [465, 181] width 12 height 12
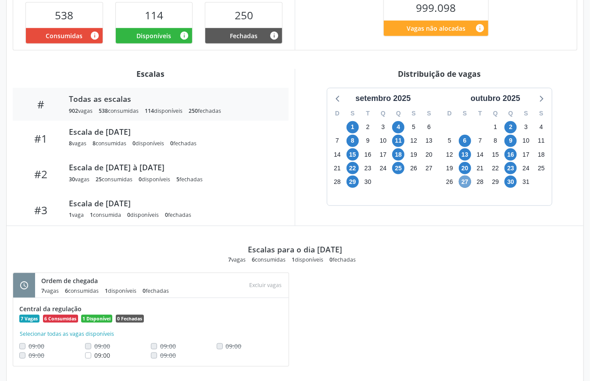
click at [463, 183] on span "27" at bounding box center [465, 181] width 12 height 12
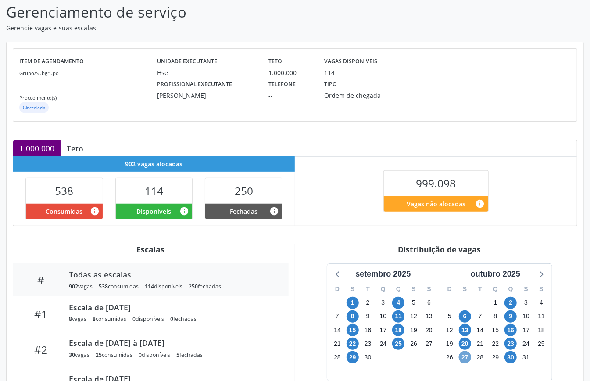
scroll to position [0, 0]
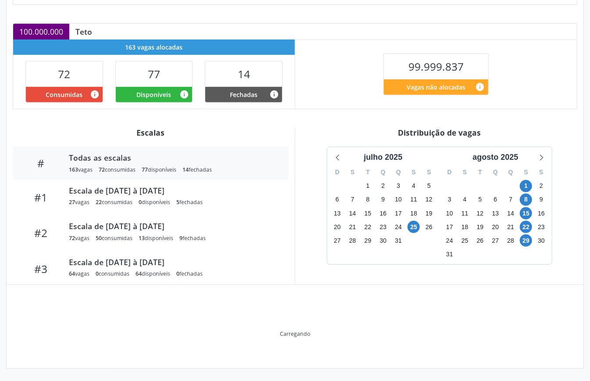
scroll to position [132, 0]
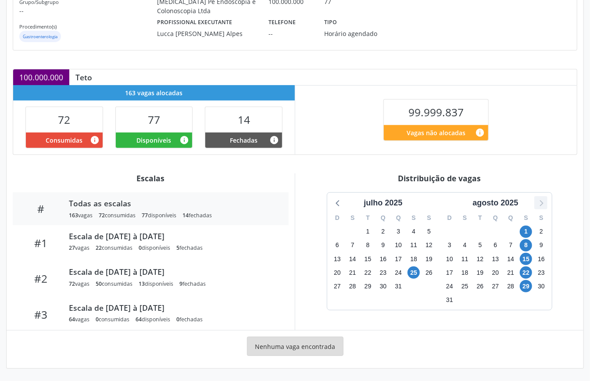
click at [544, 204] on icon at bounding box center [540, 202] width 11 height 11
click at [524, 268] on span "24" at bounding box center [526, 272] width 12 height 12
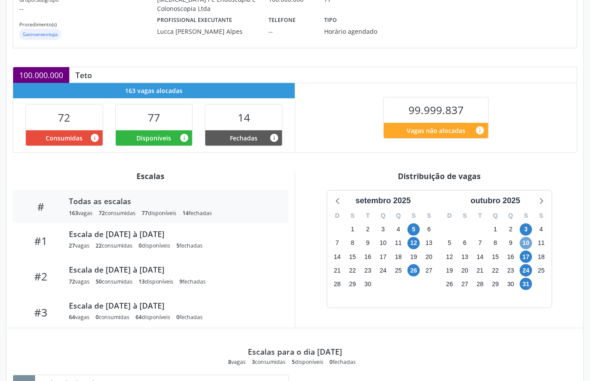
click at [526, 248] on span "10" at bounding box center [526, 243] width 12 height 12
click at [528, 254] on span "17" at bounding box center [526, 256] width 12 height 12
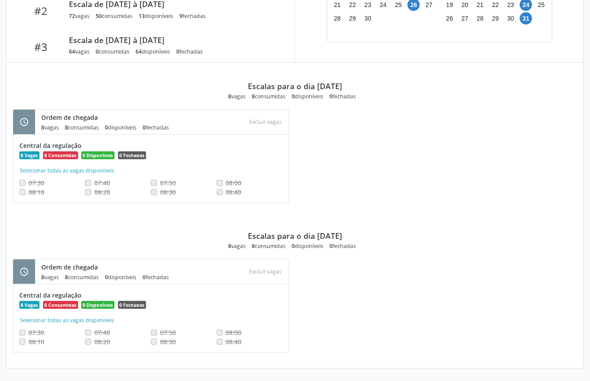
scroll to position [165, 0]
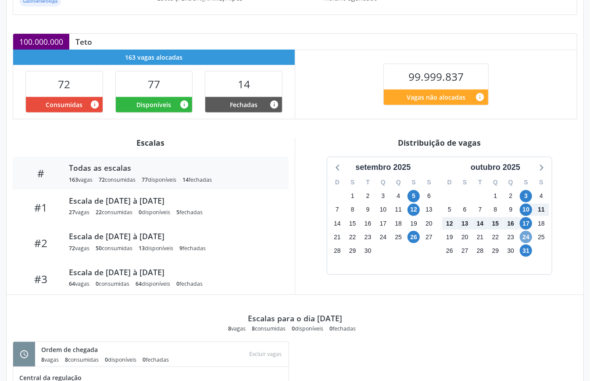
click at [527, 239] on span "24" at bounding box center [526, 237] width 12 height 12
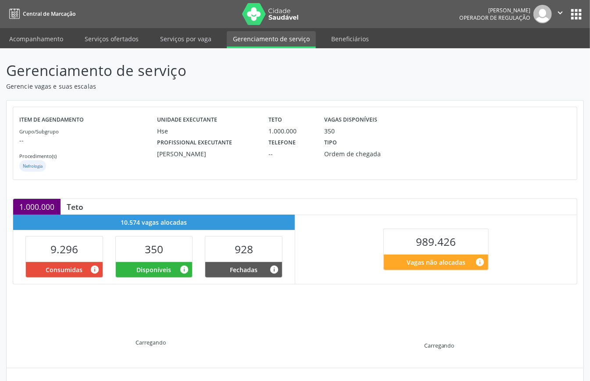
scroll to position [85, 0]
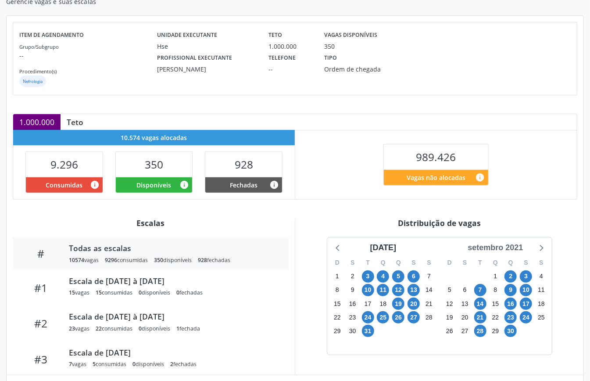
click at [509, 247] on div "setembro 2021" at bounding box center [495, 248] width 62 height 12
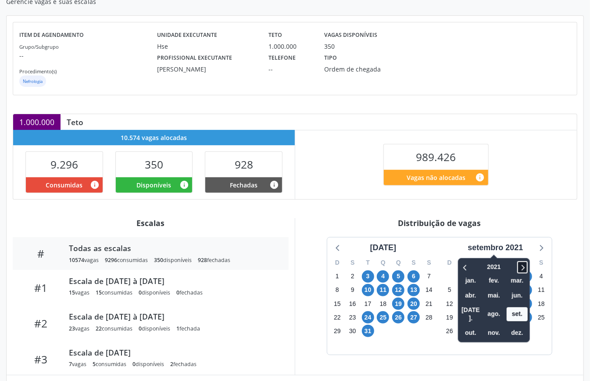
click at [524, 264] on icon at bounding box center [522, 267] width 9 height 11
click at [469, 326] on span "out." at bounding box center [470, 333] width 21 height 14
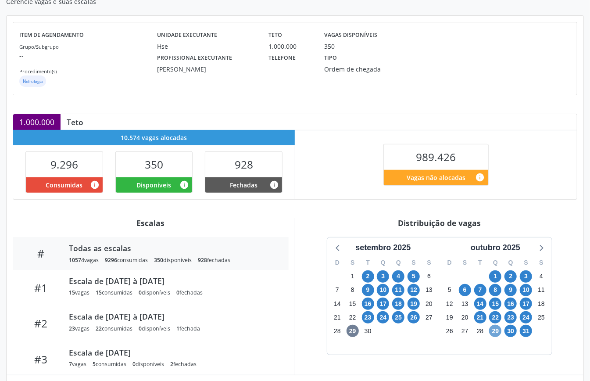
click at [496, 328] on span "29" at bounding box center [495, 331] width 12 height 12
click at [524, 331] on span "31" at bounding box center [526, 331] width 12 height 12
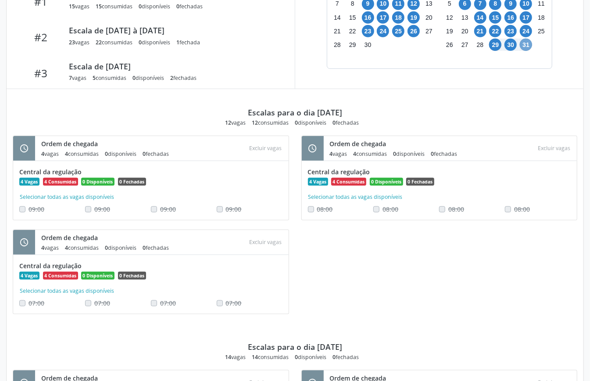
scroll to position [312, 0]
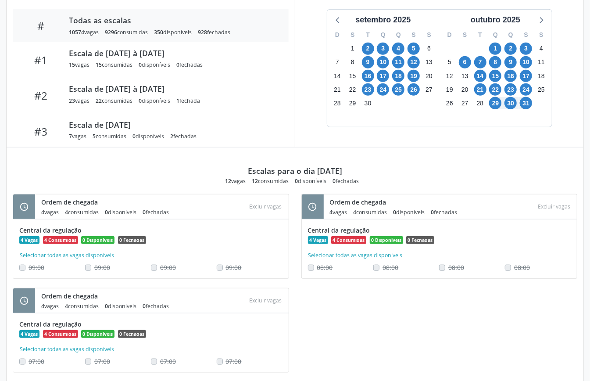
click at [537, 14] on div "outubro 2025" at bounding box center [495, 18] width 112 height 16
click at [545, 20] on icon at bounding box center [540, 19] width 11 height 11
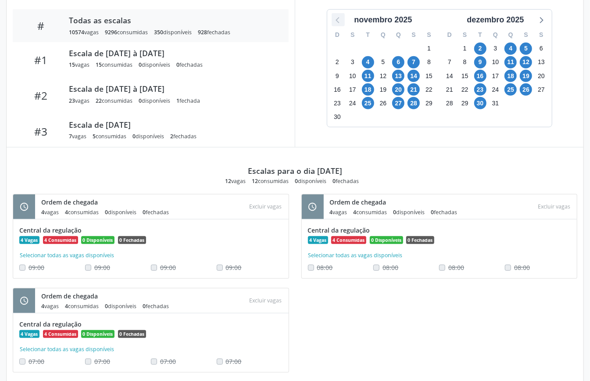
click at [337, 19] on icon at bounding box center [337, 19] width 11 height 11
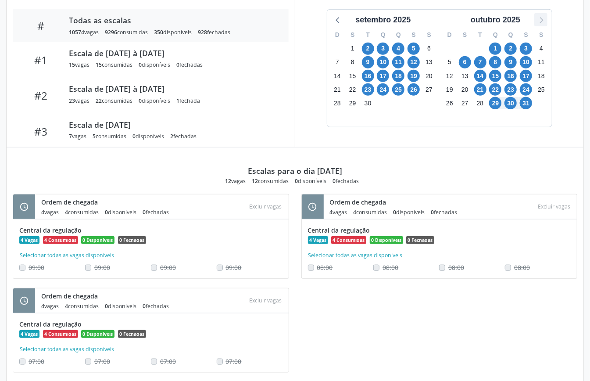
click at [537, 24] on icon at bounding box center [540, 19] width 11 height 11
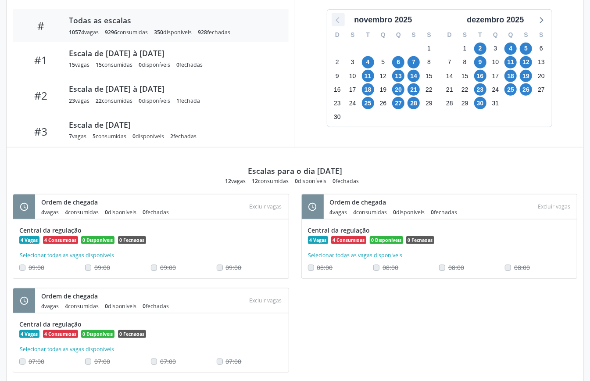
click at [334, 19] on icon at bounding box center [337, 19] width 11 height 11
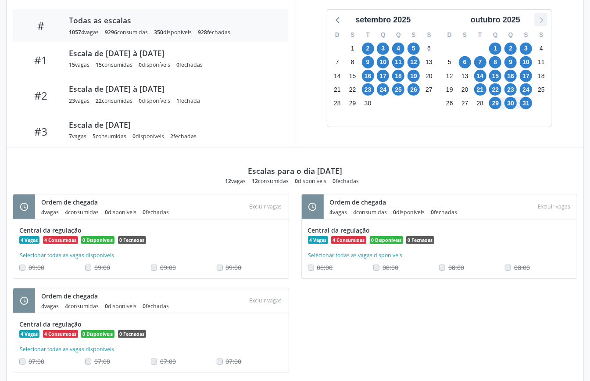
click at [539, 23] on icon at bounding box center [540, 19] width 11 height 11
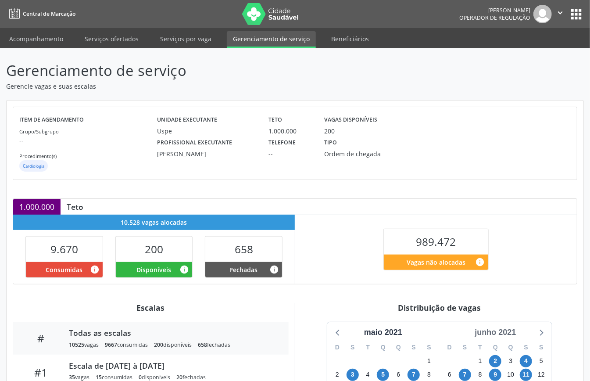
click at [499, 331] on div "junho 2021" at bounding box center [495, 332] width 48 height 12
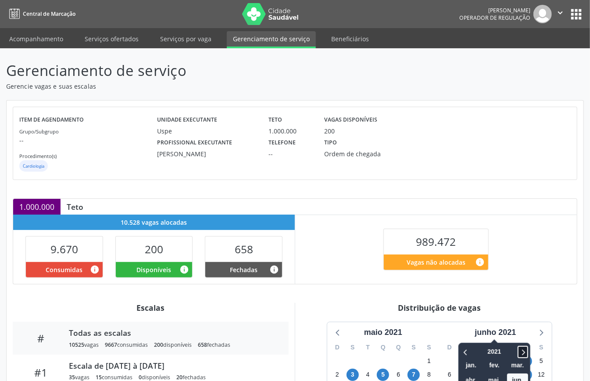
click at [524, 353] on icon at bounding box center [522, 351] width 9 height 11
click at [523, 351] on icon at bounding box center [523, 352] width 3 height 6
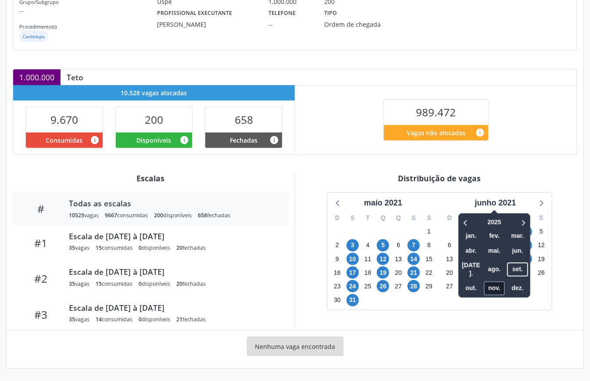
click at [490, 281] on span "nov." at bounding box center [494, 288] width 21 height 14
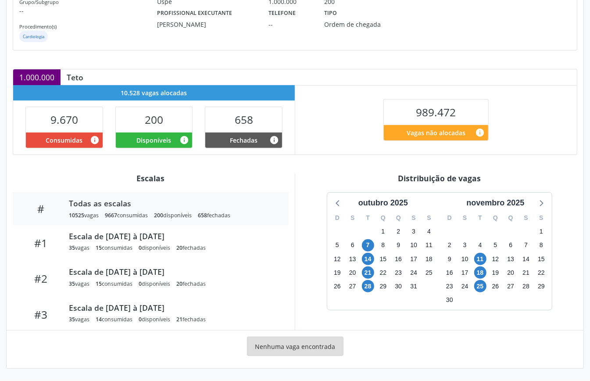
click at [560, 296] on div "outubro 2025 D S T Q Q S S 28 29 30 1 2 3 4 5 6 7 8 9 10 11 12 13 14 15 16 17 1…" at bounding box center [439, 251] width 276 height 118
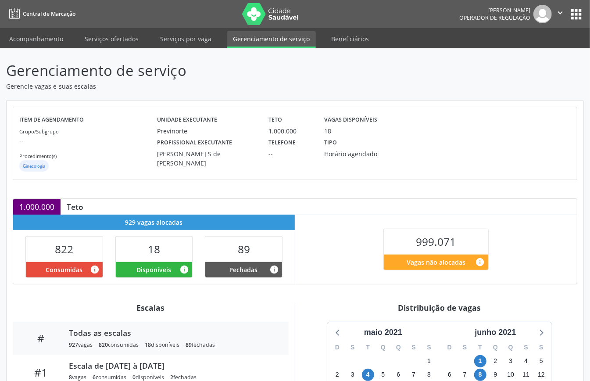
scroll to position [132, 0]
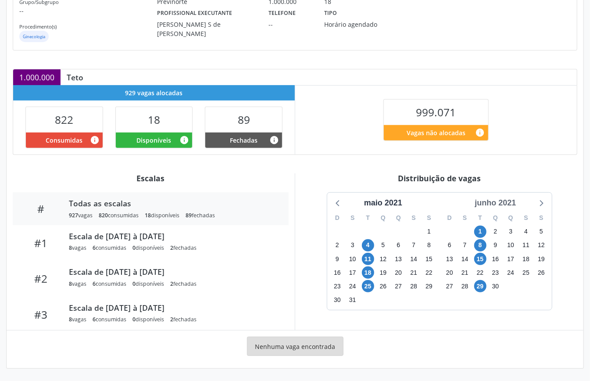
click at [506, 197] on div "junho 2021" at bounding box center [495, 203] width 48 height 12
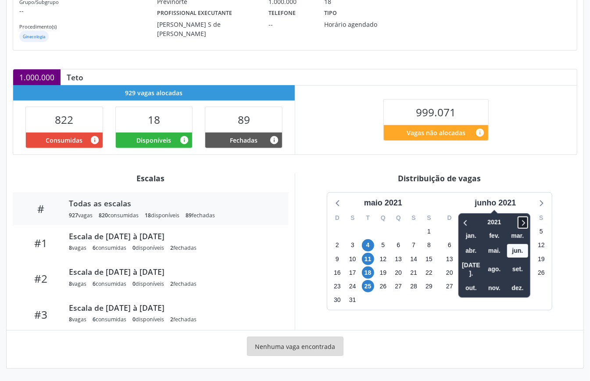
click at [523, 222] on icon at bounding box center [522, 222] width 9 height 11
click at [472, 281] on span "out." at bounding box center [470, 288] width 21 height 14
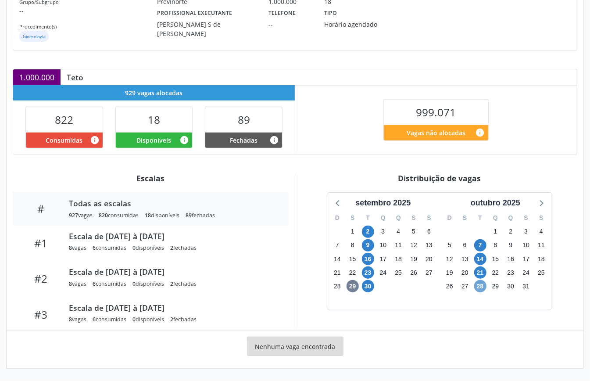
click at [477, 285] on span "28" at bounding box center [480, 286] width 12 height 12
click at [476, 285] on span "28" at bounding box center [480, 286] width 12 height 12
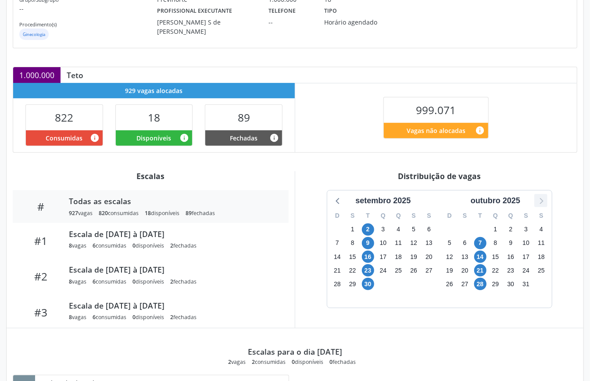
click at [539, 201] on icon at bounding box center [540, 200] width 11 height 11
click at [369, 248] on span "4" at bounding box center [368, 243] width 12 height 12
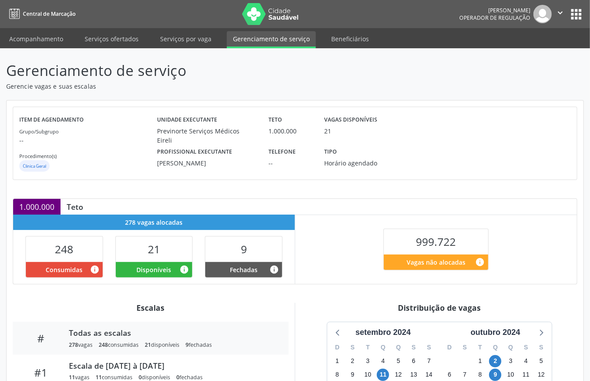
scroll to position [132, 0]
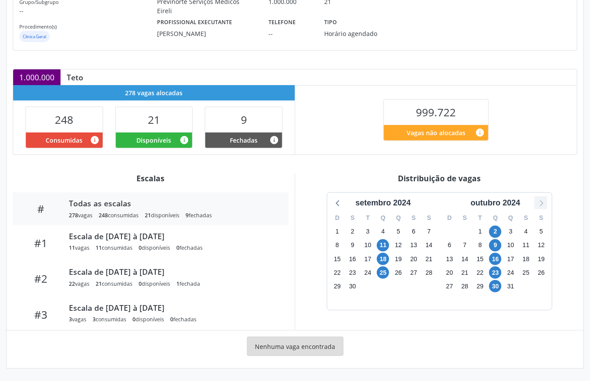
click at [543, 199] on icon at bounding box center [540, 202] width 11 height 11
click at [544, 199] on icon at bounding box center [540, 202] width 11 height 11
click at [545, 198] on icon at bounding box center [540, 202] width 11 height 11
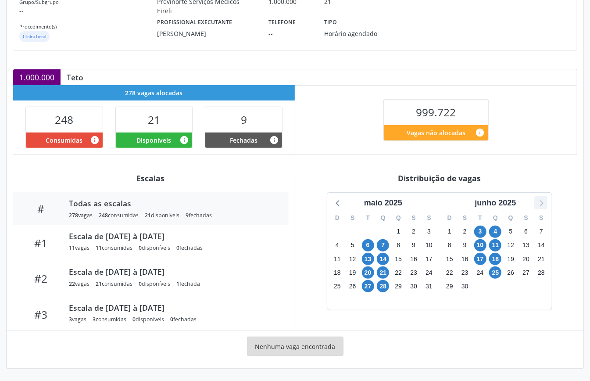
click at [545, 198] on icon at bounding box center [540, 202] width 11 height 11
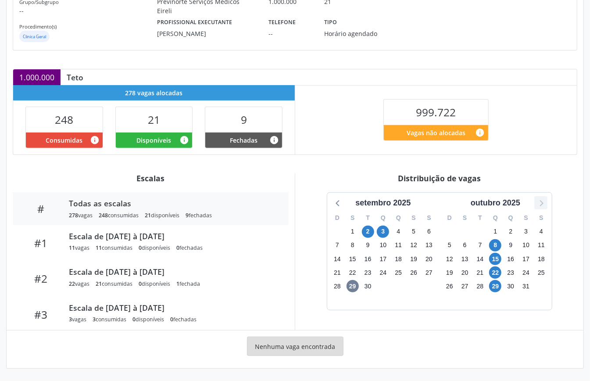
click at [545, 198] on icon at bounding box center [540, 202] width 11 height 11
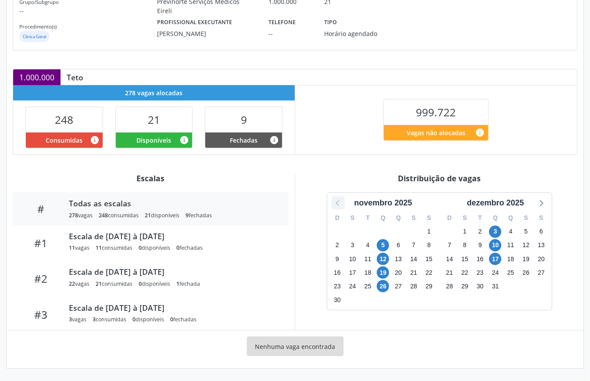
click at [334, 202] on icon at bounding box center [337, 202] width 11 height 11
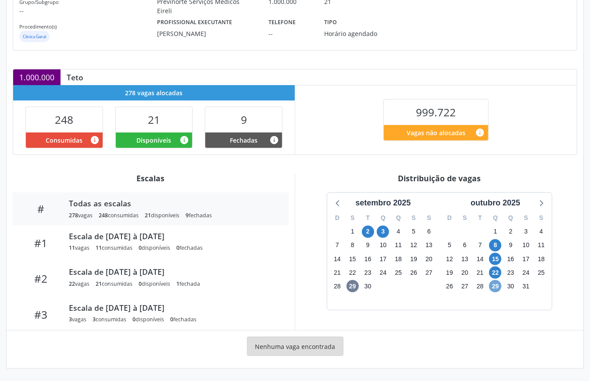
click at [492, 286] on span "29" at bounding box center [495, 286] width 12 height 12
click at [493, 285] on span "29" at bounding box center [495, 286] width 12 height 12
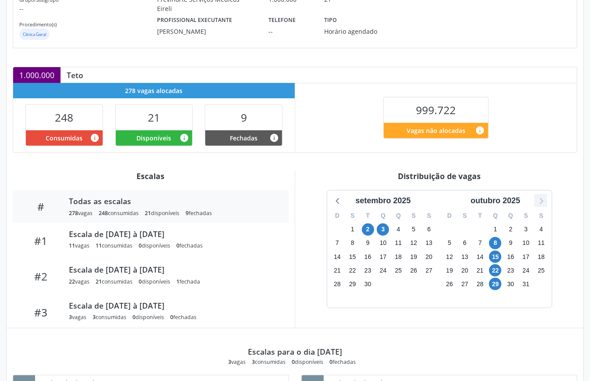
click at [544, 200] on icon at bounding box center [540, 200] width 11 height 11
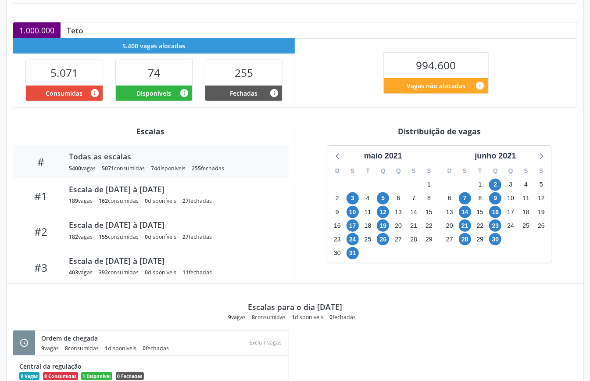
scroll to position [258, 0]
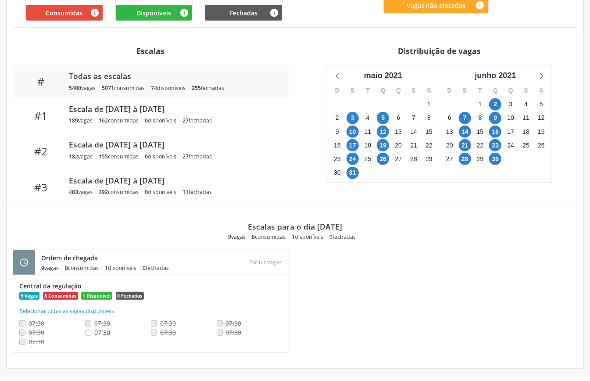
click at [505, 66] on div "junho 2021" at bounding box center [495, 73] width 112 height 16
click at [503, 77] on div "junho 2021" at bounding box center [495, 76] width 48 height 12
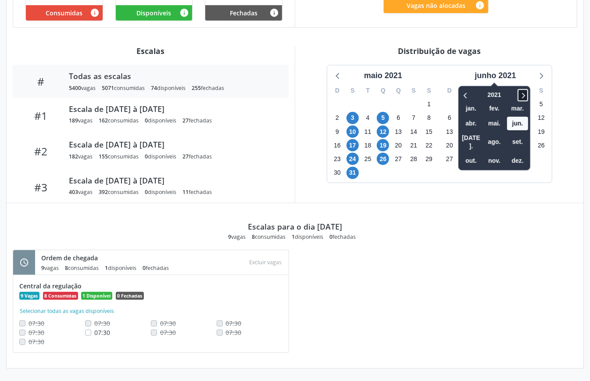
click at [524, 94] on icon at bounding box center [523, 96] width 3 height 6
click at [466, 154] on span "out." at bounding box center [470, 161] width 21 height 14
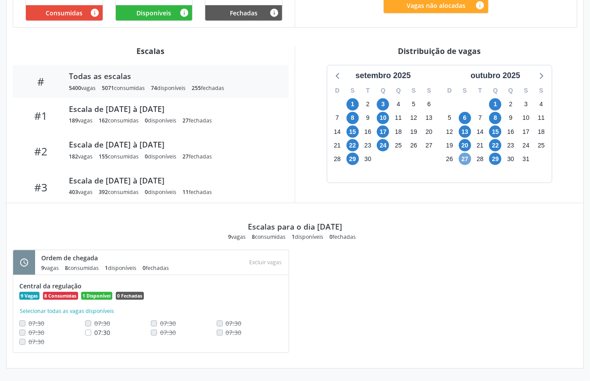
drag, startPoint x: 460, startPoint y: 155, endPoint x: 464, endPoint y: 158, distance: 4.7
click at [460, 156] on span "27" at bounding box center [465, 159] width 12 height 12
click at [500, 159] on span "29" at bounding box center [495, 159] width 12 height 12
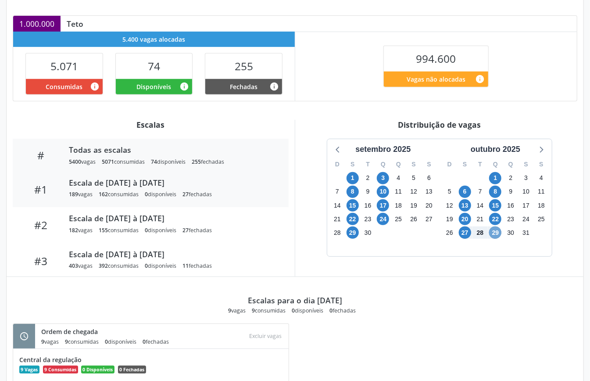
scroll to position [0, 0]
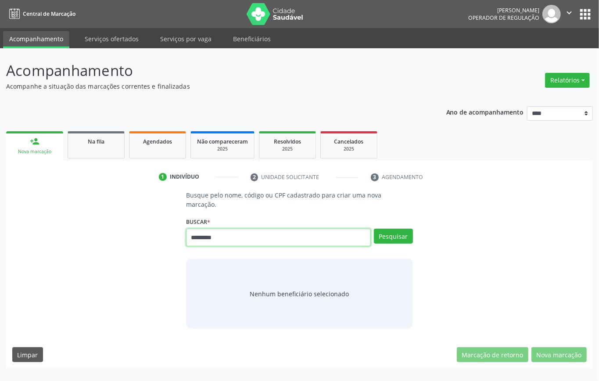
type input "*********"
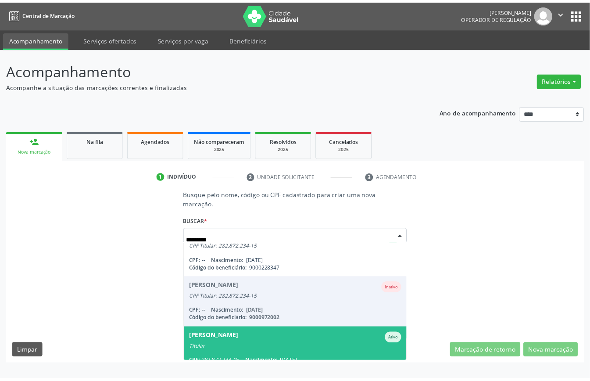
scroll to position [75, 0]
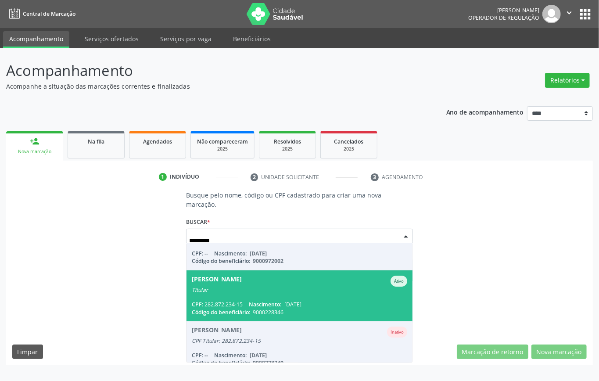
click at [316, 300] on div "CPF: 282.872.234-15 Nascimento: [DATE]" at bounding box center [299, 303] width 215 height 7
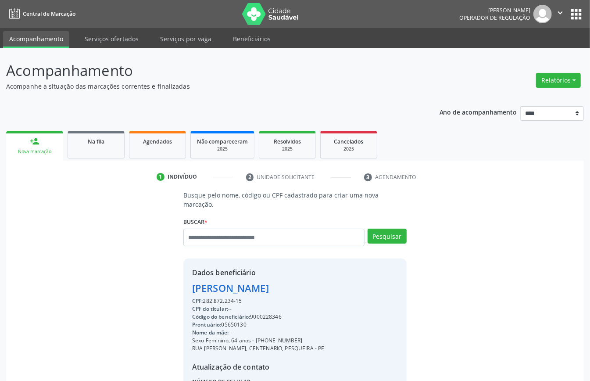
scroll to position [92, 0]
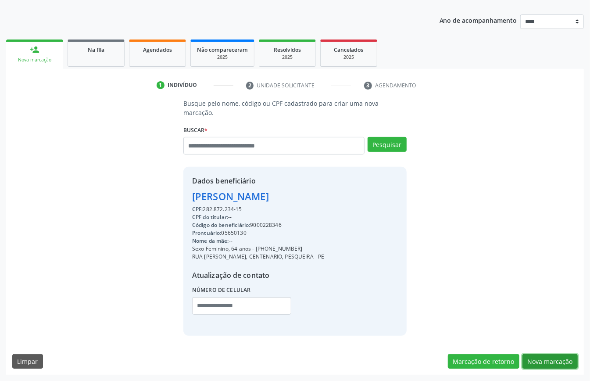
click at [534, 356] on button "Nova marcação" at bounding box center [549, 361] width 55 height 15
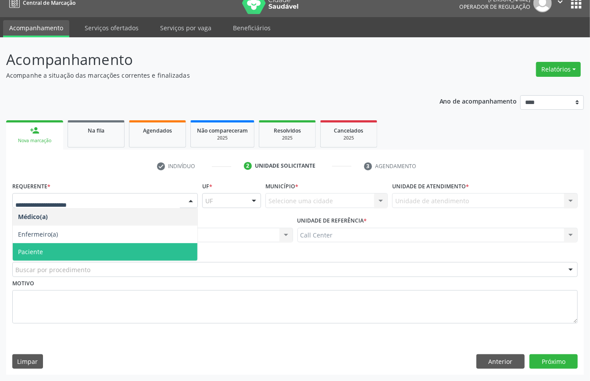
click at [44, 243] on span "Paciente" at bounding box center [105, 252] width 185 height 18
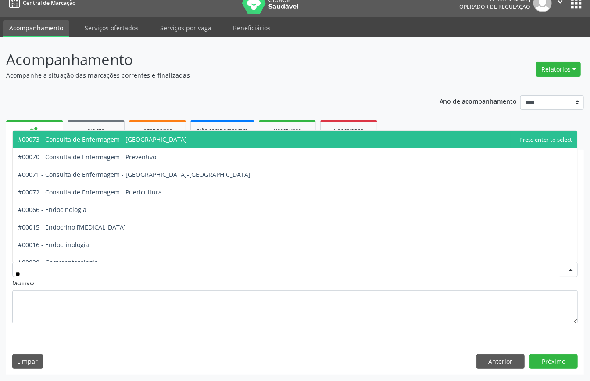
type input "***"
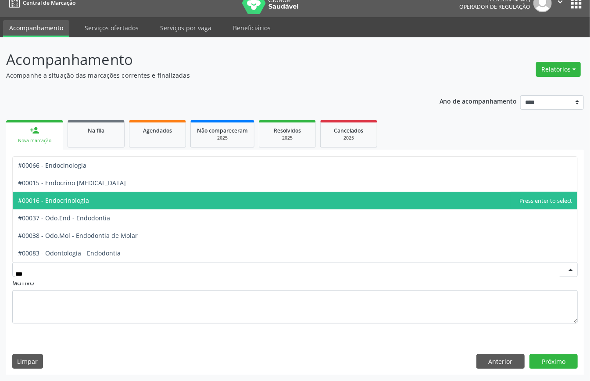
drag, startPoint x: 87, startPoint y: 199, endPoint x: 111, endPoint y: 204, distance: 24.7
click at [88, 199] on span "#00016 - Endocrinologia" at bounding box center [53, 200] width 71 height 8
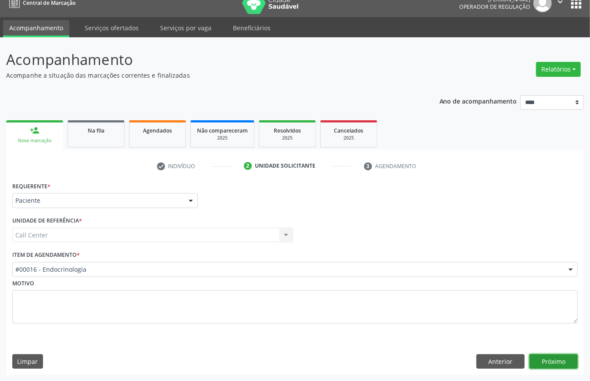
click at [544, 354] on button "Próximo" at bounding box center [553, 361] width 48 height 15
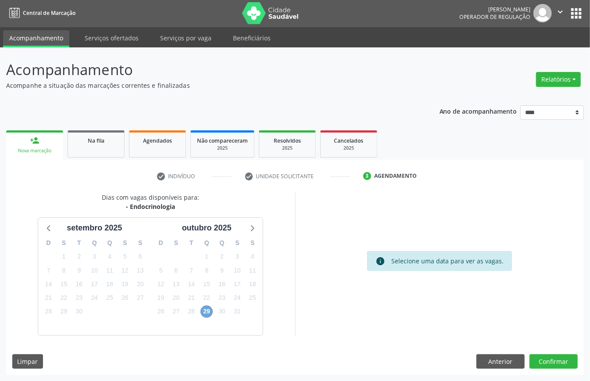
click at [206, 312] on span "29" at bounding box center [206, 311] width 12 height 12
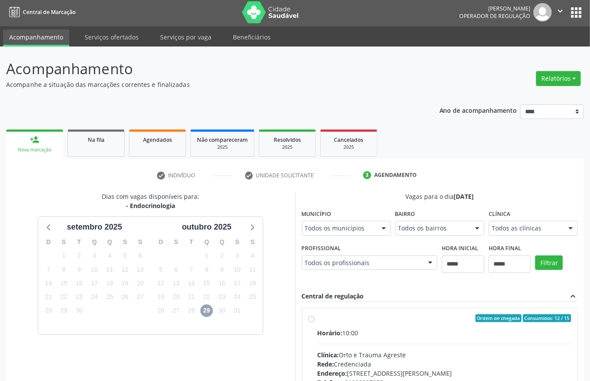
scroll to position [129, 0]
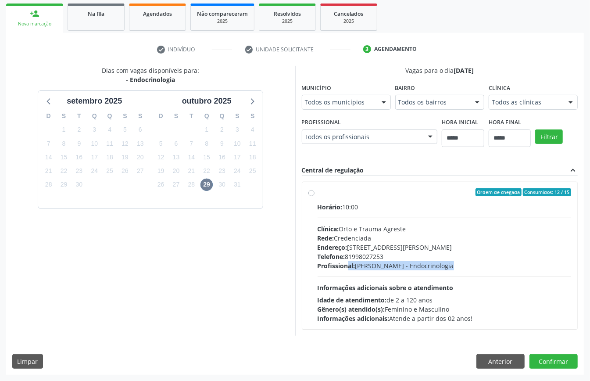
click at [351, 269] on div "Horário: 10:00 Clínica: Orto e Trauma Agreste Rede: Credenciada Endereço: Rua S…" at bounding box center [445, 262] width 254 height 121
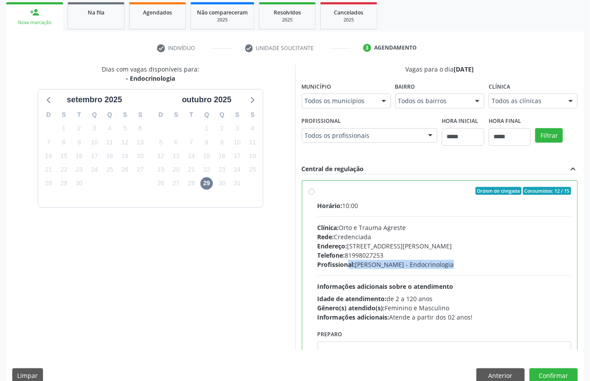
scroll to position [44, 0]
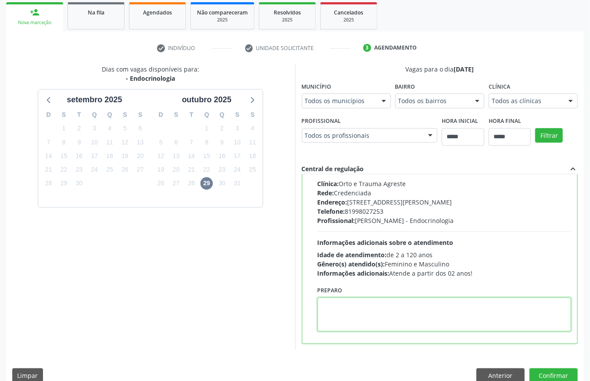
drag, startPoint x: 351, startPoint y: 297, endPoint x: 355, endPoint y: 303, distance: 6.6
click at [353, 300] on textarea at bounding box center [445, 314] width 254 height 34
paste textarea "**********"
type textarea "**********"
click at [555, 368] on button "Confirmar" at bounding box center [553, 375] width 48 height 15
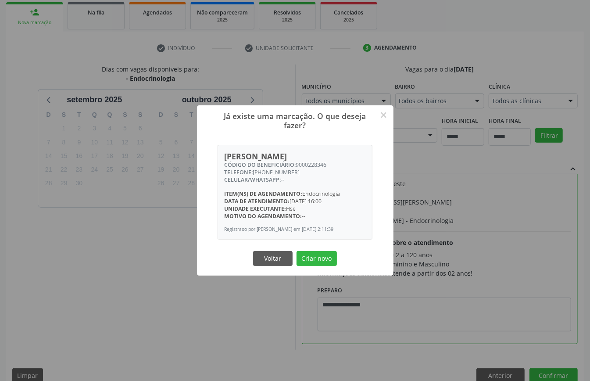
click at [322, 268] on div "Voltar Criar novo" at bounding box center [295, 258] width 88 height 18
click at [323, 266] on button "Criar novo" at bounding box center [316, 258] width 40 height 15
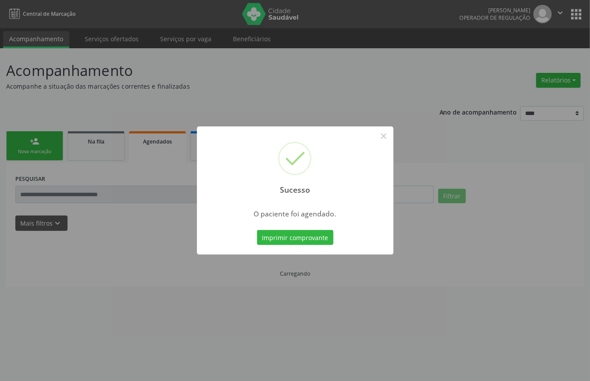
scroll to position [0, 0]
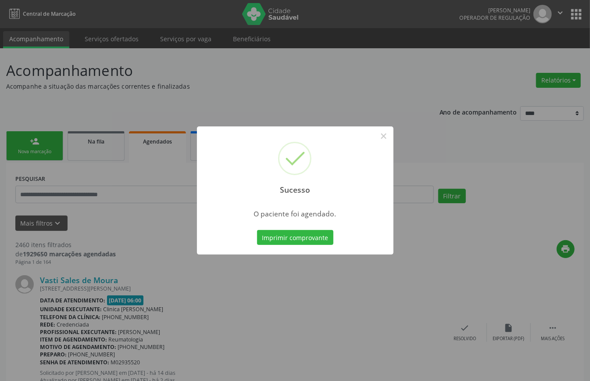
click at [293, 225] on div "Sucesso × O paciente foi agendado. Imprimir comprovante Cancel" at bounding box center [295, 190] width 196 height 128
click at [292, 232] on button "Imprimir comprovante" at bounding box center [295, 237] width 76 height 15
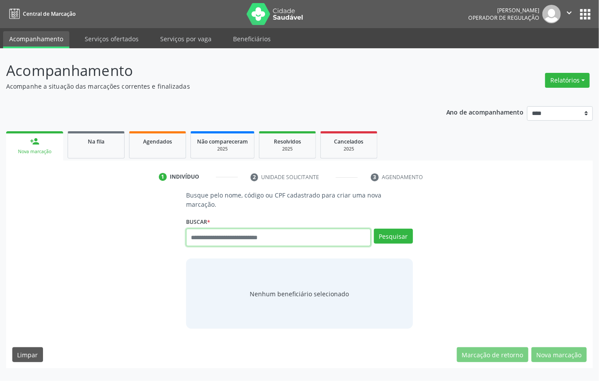
click at [218, 239] on input "text" at bounding box center [278, 237] width 185 height 18
type input "*********"
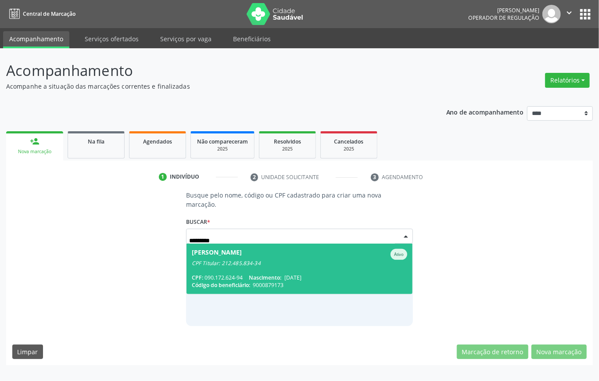
click at [323, 274] on div "CPF: 090.172.624-94 Nascimento: [DATE]" at bounding box center [299, 277] width 215 height 7
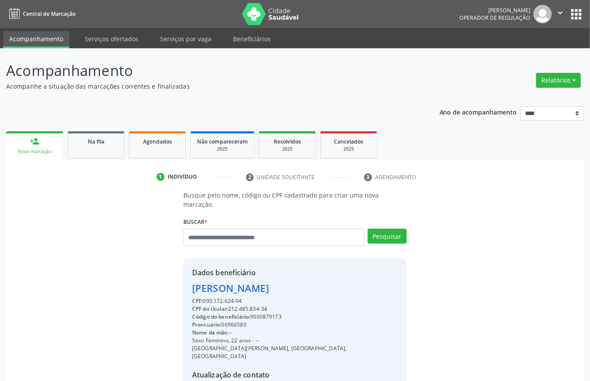
scroll to position [92, 0]
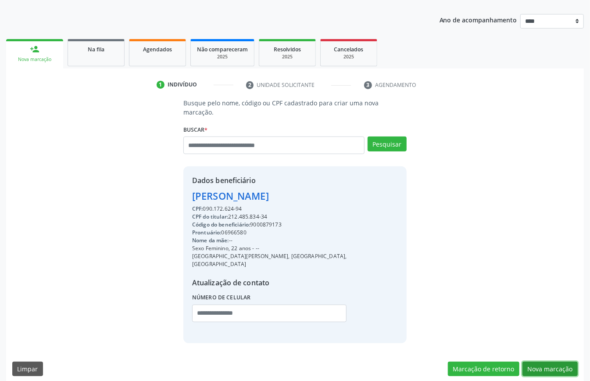
click at [541, 361] on button "Nova marcação" at bounding box center [549, 368] width 55 height 15
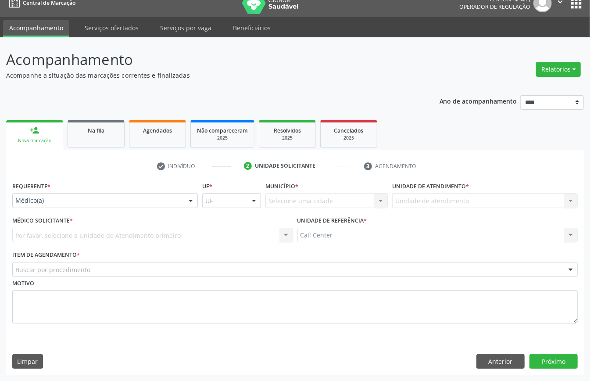
drag, startPoint x: 55, startPoint y: 200, endPoint x: 71, endPoint y: 216, distance: 22.0
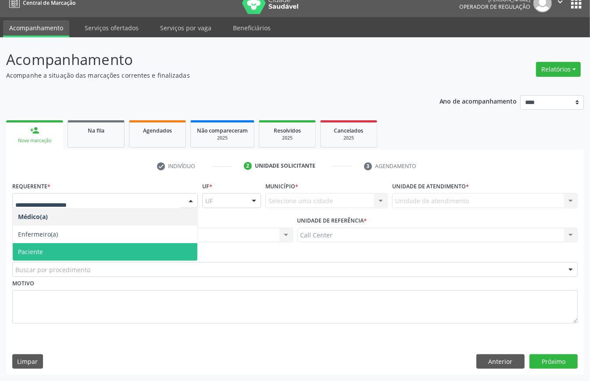
drag, startPoint x: 71, startPoint y: 253, endPoint x: 74, endPoint y: 260, distance: 7.9
click at [72, 254] on span "Paciente" at bounding box center [105, 252] width 185 height 18
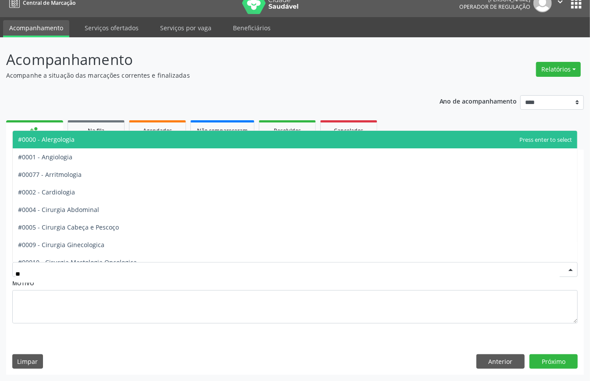
type input "***"
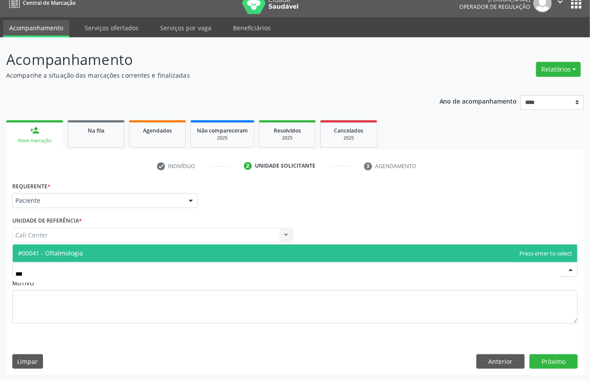
click at [111, 250] on span "#00041 - Oftalmologia" at bounding box center [295, 253] width 564 height 18
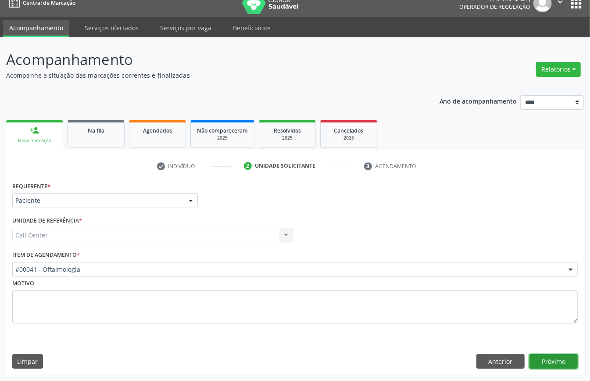
click at [551, 357] on button "Próximo" at bounding box center [553, 361] width 48 height 15
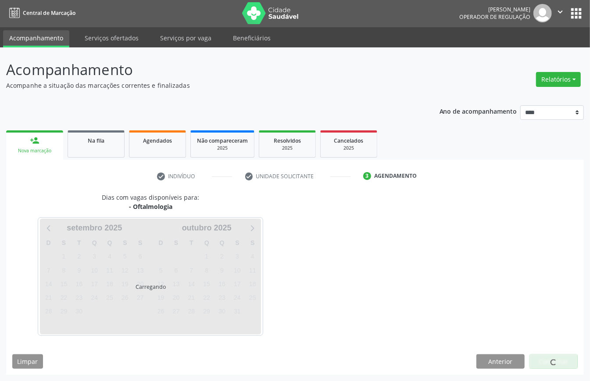
scroll to position [2, 0]
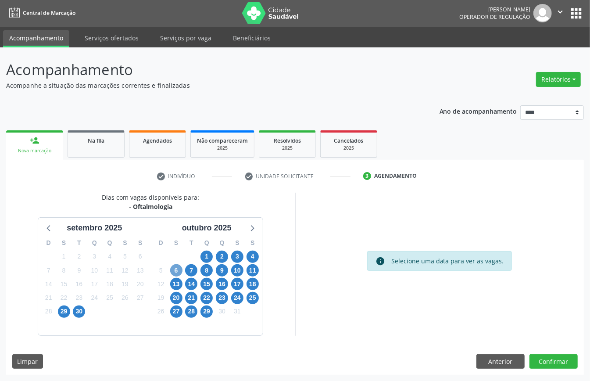
click at [178, 271] on span "6" at bounding box center [176, 270] width 12 height 12
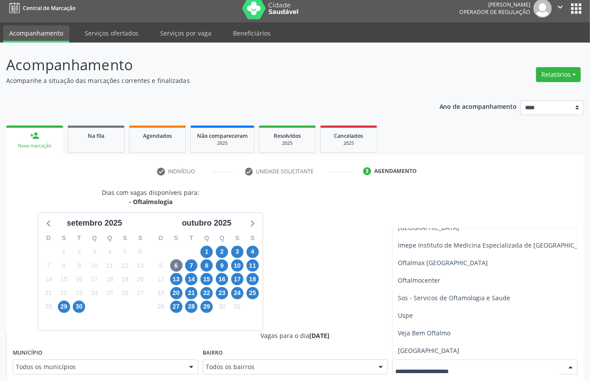
scroll to position [123, 0]
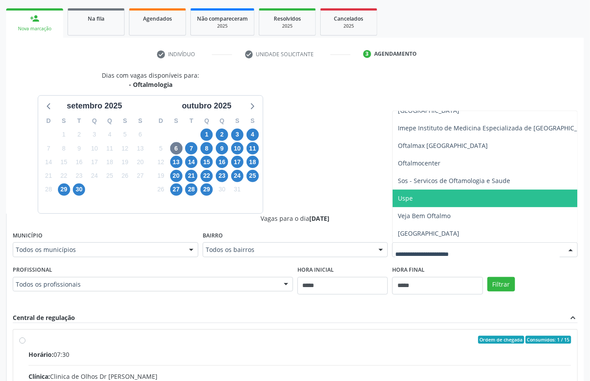
click at [417, 192] on span "Uspe" at bounding box center [495, 198] width 207 height 18
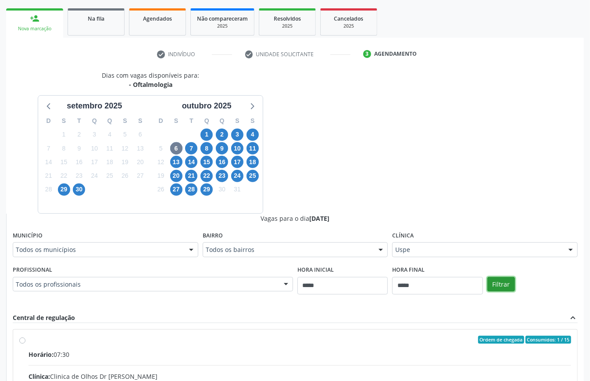
click at [497, 284] on button "Filtrar" at bounding box center [501, 284] width 28 height 15
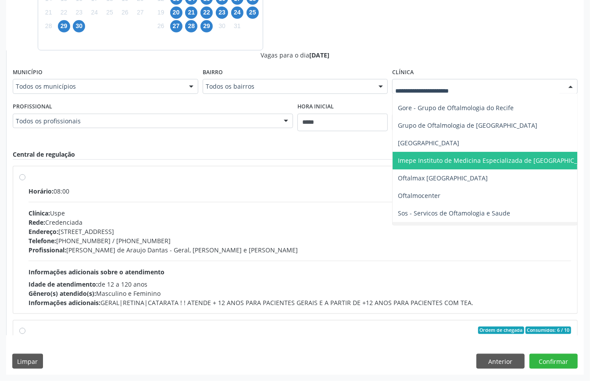
scroll to position [169, 0]
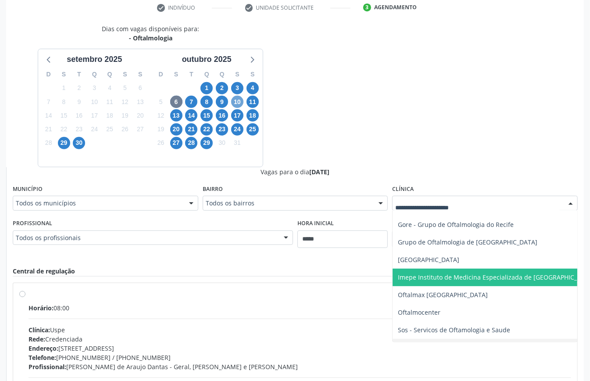
click at [239, 102] on span "10" at bounding box center [237, 102] width 12 height 12
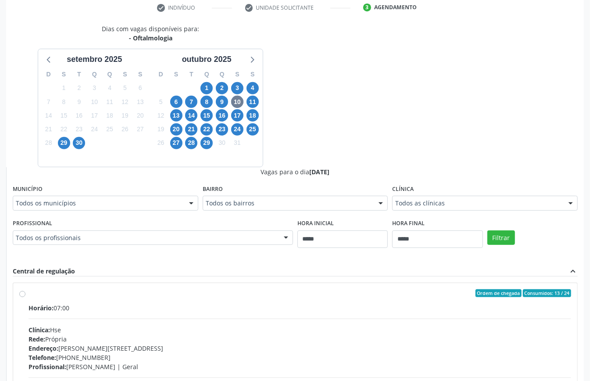
drag, startPoint x: 469, startPoint y: 193, endPoint x: 466, endPoint y: 202, distance: 8.9
click at [469, 194] on div "Clínica Todos as clínicas Todos as clínicas Centro da Visao_Cl de Olhos Guilher…" at bounding box center [485, 196] width 186 height 28
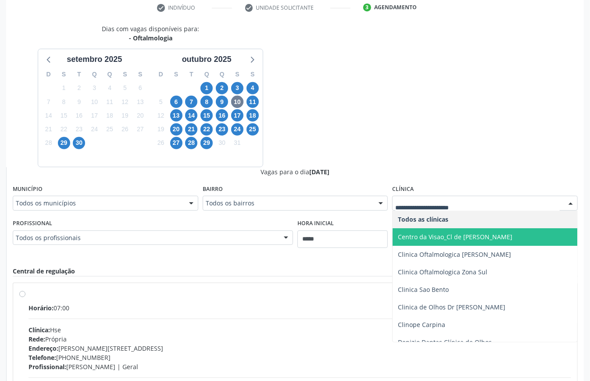
scroll to position [117, 0]
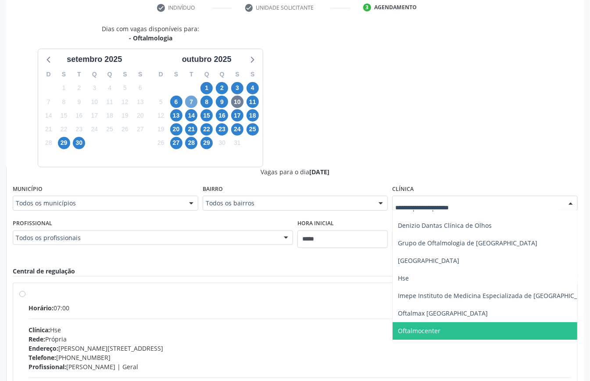
drag, startPoint x: 192, startPoint y: 101, endPoint x: 192, endPoint y: 106, distance: 5.3
click at [192, 106] on span "7" at bounding box center [191, 102] width 12 height 12
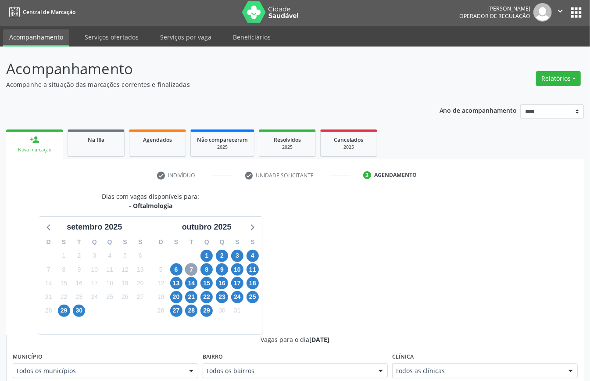
scroll to position [169, 0]
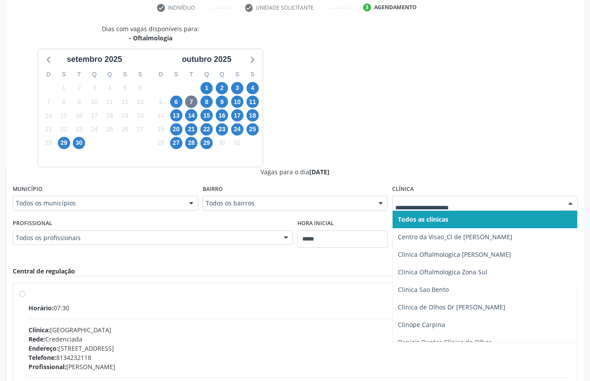
click at [492, 209] on div at bounding box center [485, 203] width 186 height 15
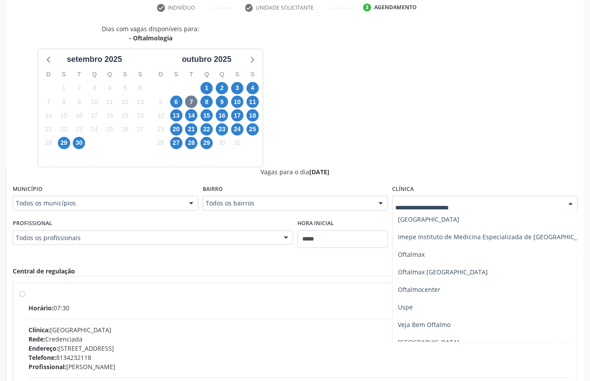
scroll to position [193, 0]
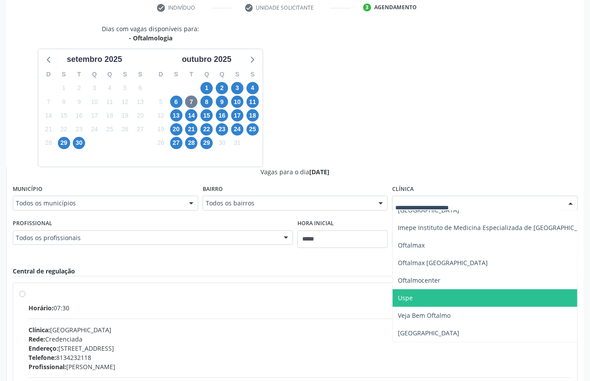
click at [458, 293] on span "Uspe" at bounding box center [495, 298] width 207 height 18
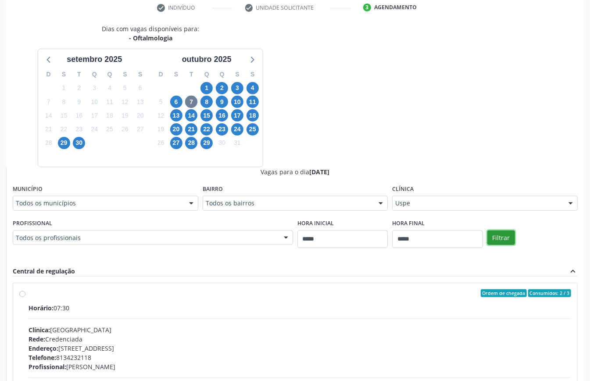
click at [500, 239] on button "Filtrar" at bounding box center [501, 237] width 28 height 15
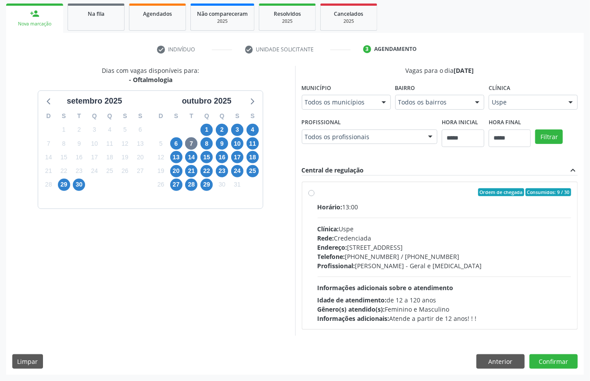
click at [532, 106] on div "Uspe" at bounding box center [533, 102] width 89 height 15
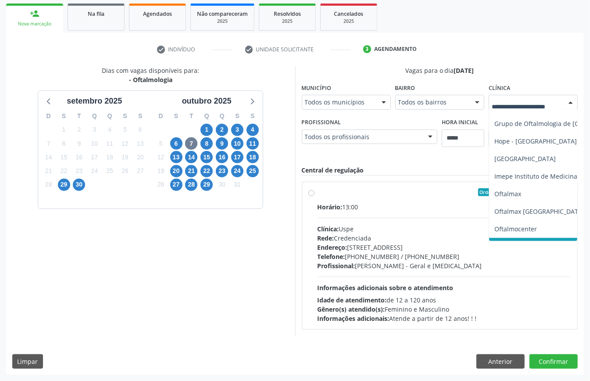
scroll to position [76, 0]
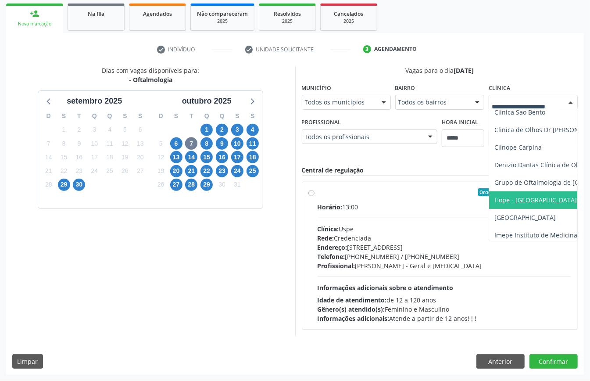
click at [507, 199] on span "Hope - [GEOGRAPHIC_DATA]" at bounding box center [535, 200] width 82 height 8
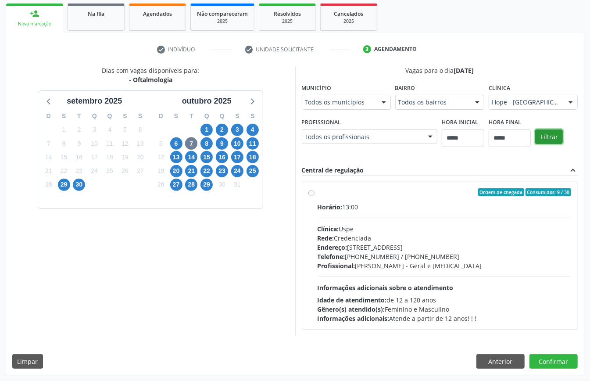
click at [547, 135] on button "Filtrar" at bounding box center [549, 136] width 28 height 15
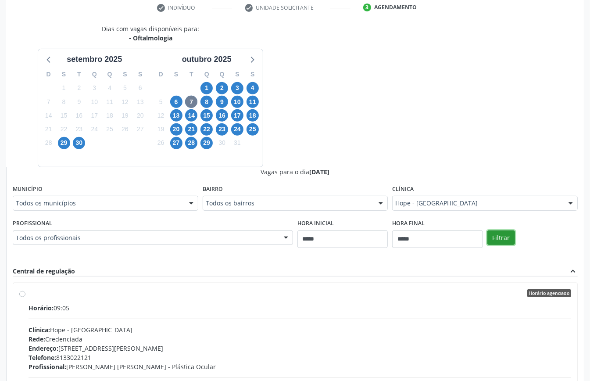
scroll to position [111, 0]
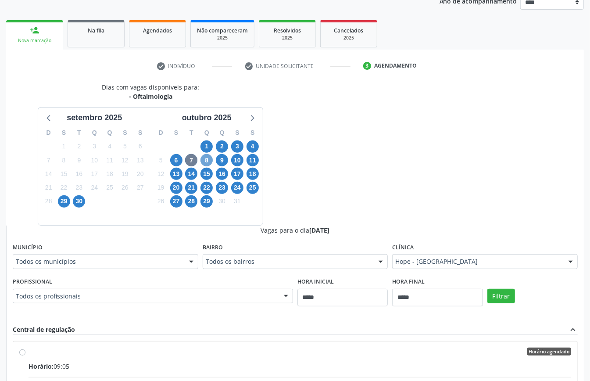
click at [206, 161] on span "8" at bounding box center [206, 160] width 12 height 12
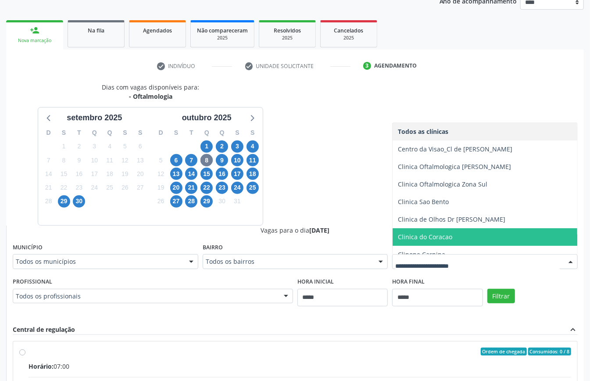
scroll to position [117, 0]
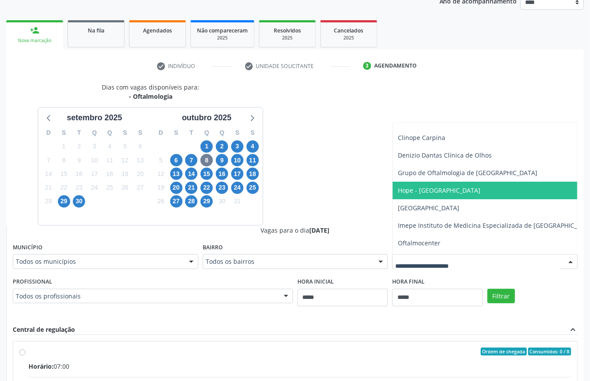
click at [449, 194] on span "Hope - [GEOGRAPHIC_DATA]" at bounding box center [439, 190] width 82 height 8
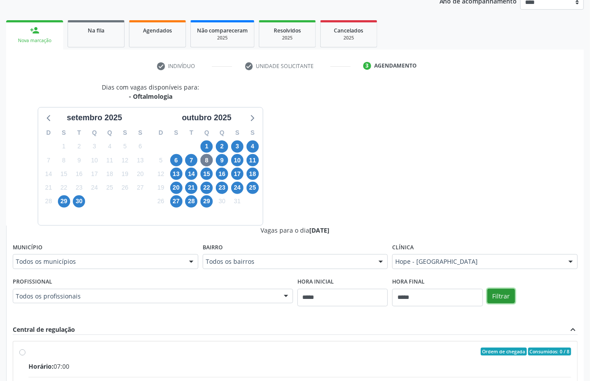
click at [497, 292] on button "Filtrar" at bounding box center [501, 296] width 28 height 15
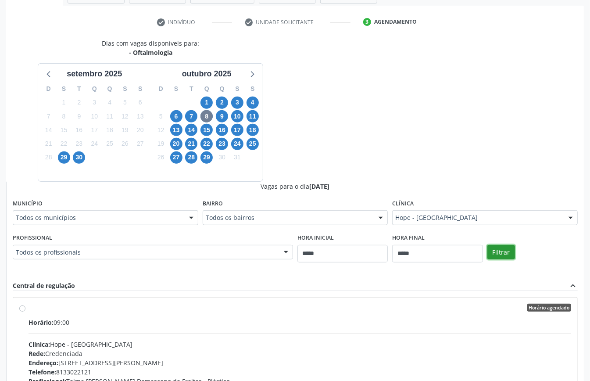
scroll to position [96, 0]
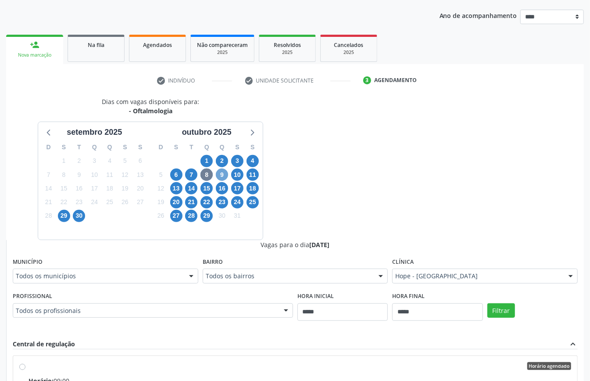
drag, startPoint x: 218, startPoint y: 174, endPoint x: 239, endPoint y: 179, distance: 21.7
click at [218, 175] on span "9" at bounding box center [222, 174] width 12 height 12
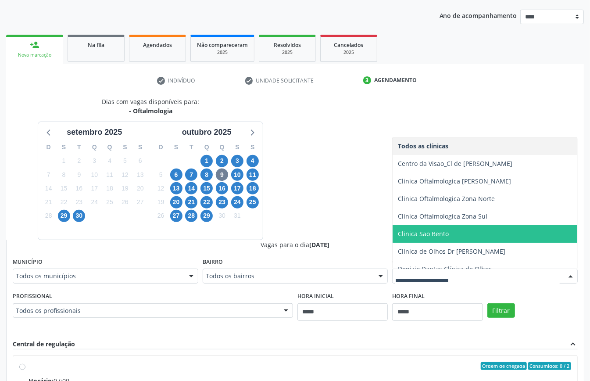
scroll to position [117, 0]
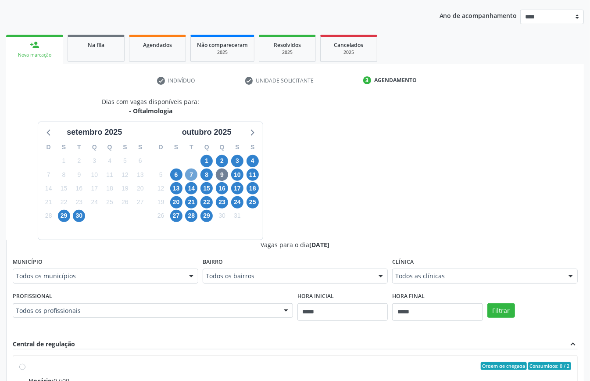
click at [189, 176] on span "7" at bounding box center [191, 174] width 12 height 12
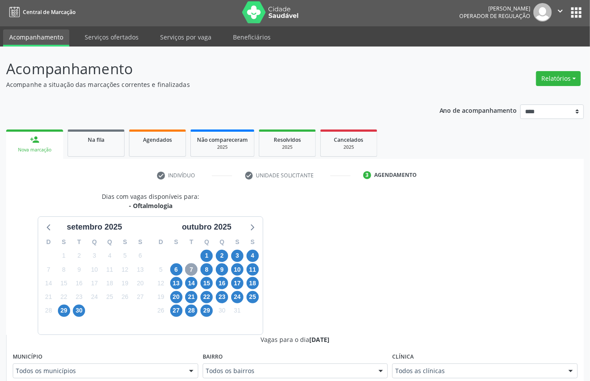
scroll to position [96, 0]
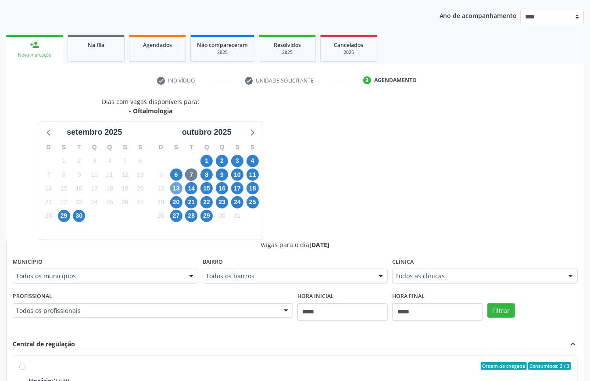
click at [177, 190] on span "13" at bounding box center [176, 188] width 12 height 12
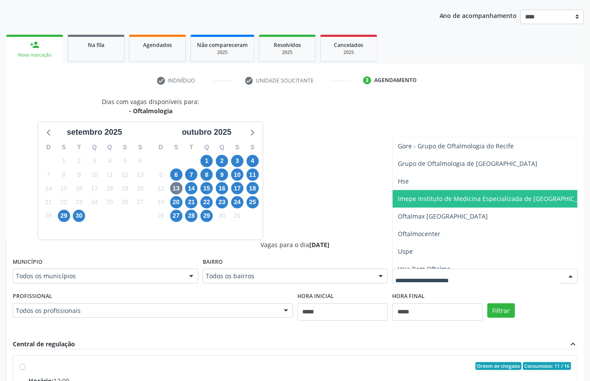
scroll to position [117, 0]
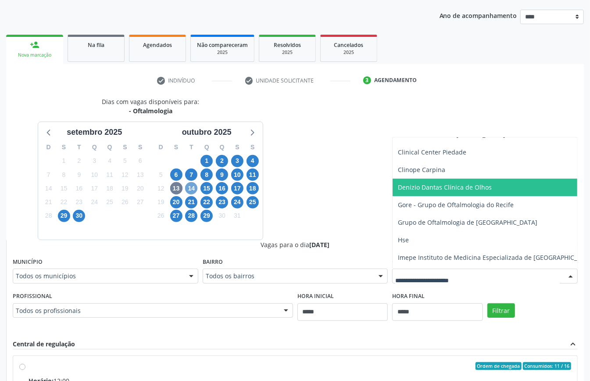
click at [193, 189] on span "14" at bounding box center [191, 188] width 12 height 12
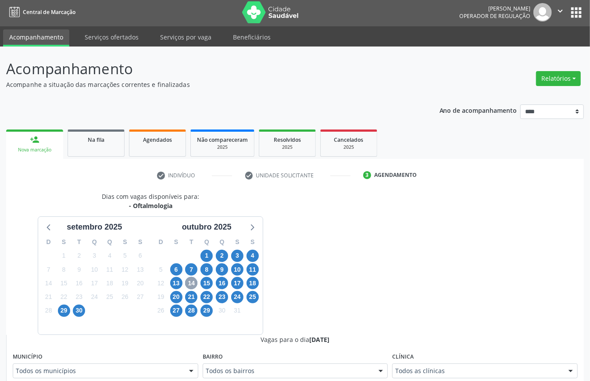
scroll to position [96, 0]
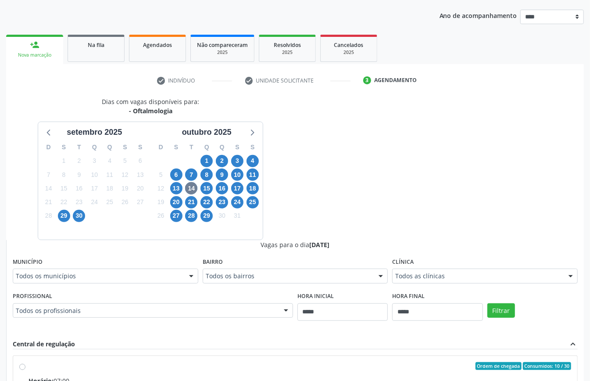
click at [422, 281] on div "Todos as clínicas" at bounding box center [485, 275] width 186 height 15
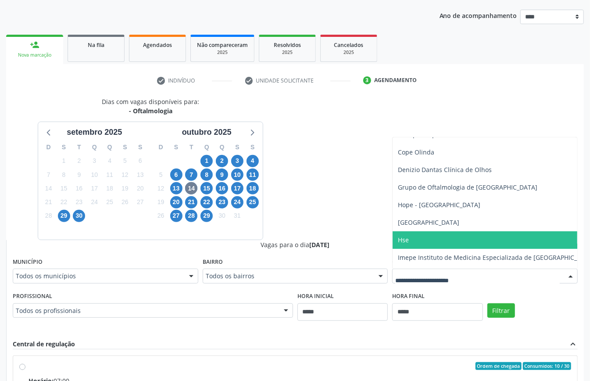
scroll to position [175, 0]
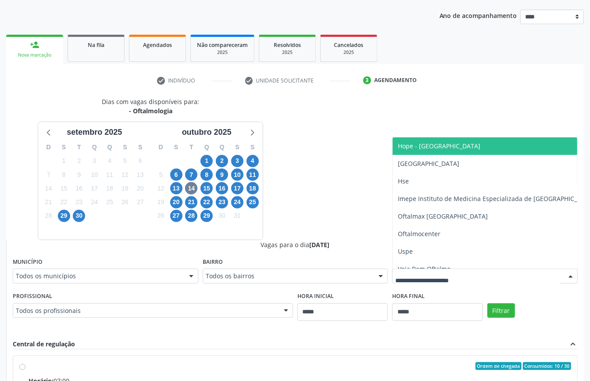
drag, startPoint x: 460, startPoint y: 143, endPoint x: 464, endPoint y: 153, distance: 11.8
click at [460, 144] on span "Hope - [GEOGRAPHIC_DATA]" at bounding box center [439, 146] width 82 height 8
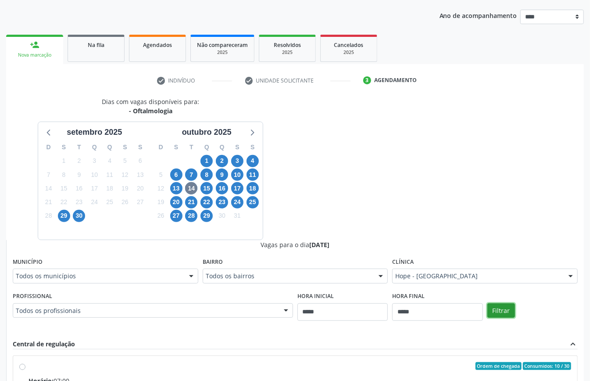
click at [491, 312] on button "Filtrar" at bounding box center [501, 310] width 28 height 15
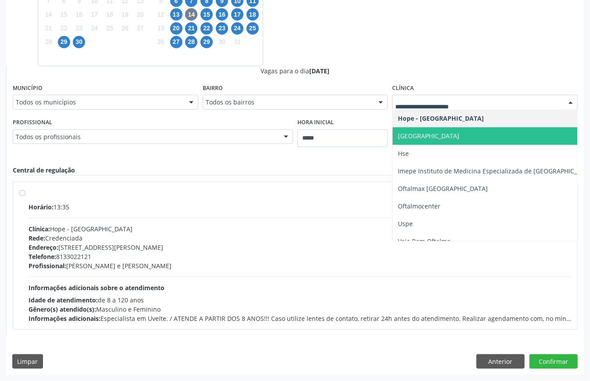
click at [444, 134] on span "[GEOGRAPHIC_DATA]" at bounding box center [428, 136] width 61 height 8
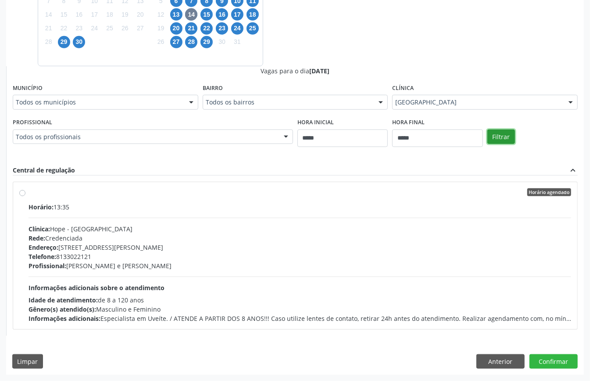
click at [503, 139] on button "Filtrar" at bounding box center [501, 136] width 28 height 15
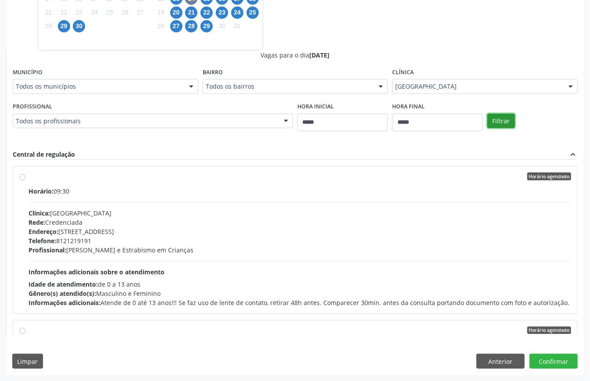
scroll to position [169, 0]
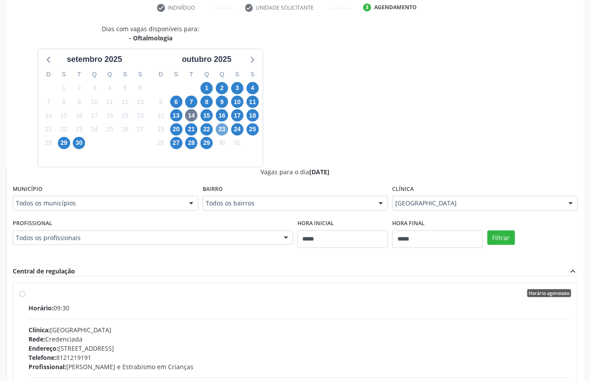
click at [225, 131] on span "23" at bounding box center [222, 129] width 12 height 12
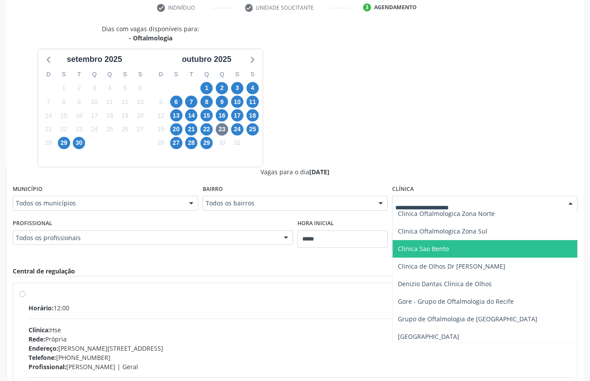
scroll to position [117, 0]
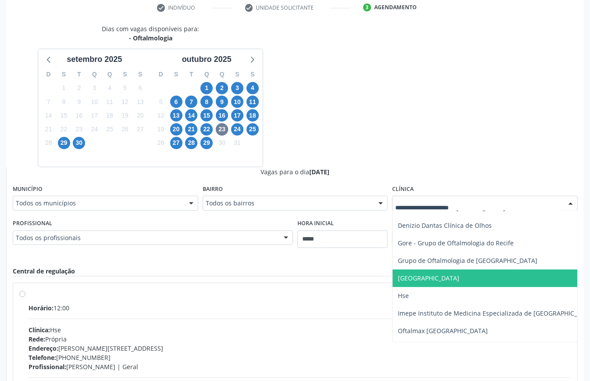
click at [459, 275] on span "Hospital de Olhos Santa Luzia" at bounding box center [428, 278] width 61 height 8
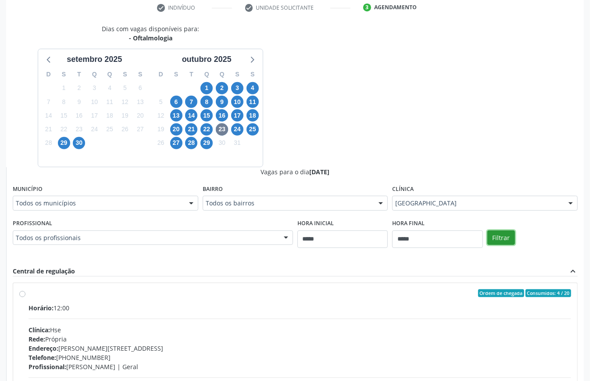
click at [500, 246] on div "Filtrar" at bounding box center [532, 237] width 95 height 40
click at [508, 243] on button "Filtrar" at bounding box center [501, 237] width 28 height 15
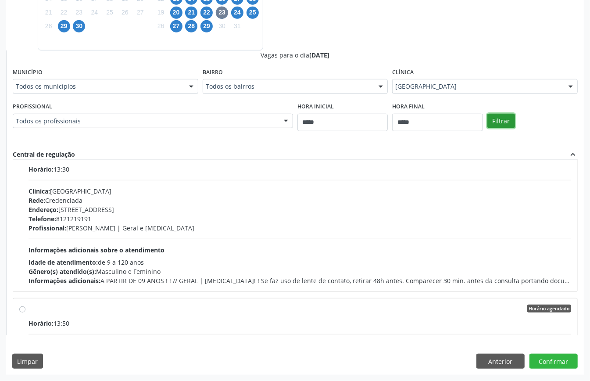
scroll to position [228, 0]
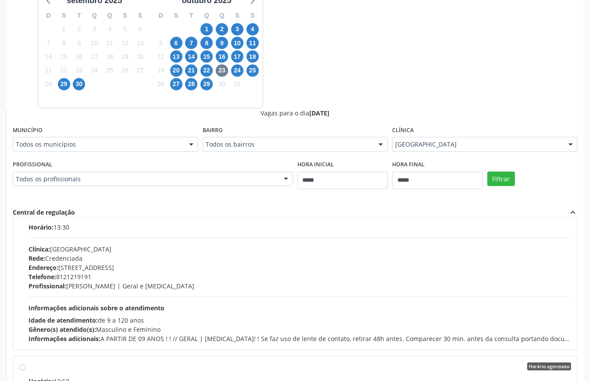
click at [125, 256] on div "Rede: Credenciada" at bounding box center [300, 257] width 542 height 9
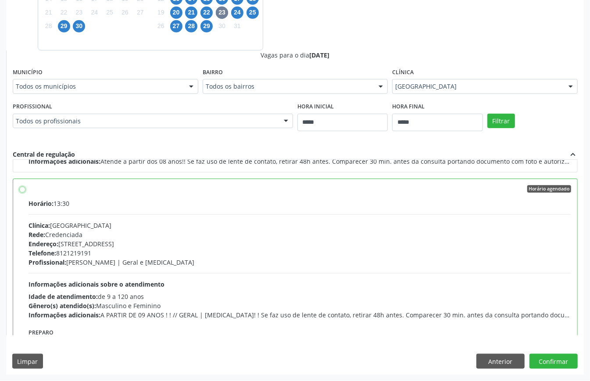
scroll to position [200, 0]
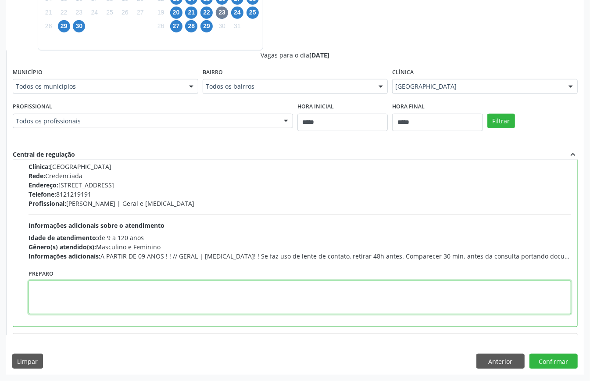
paste textarea "**********"
type textarea "**********"
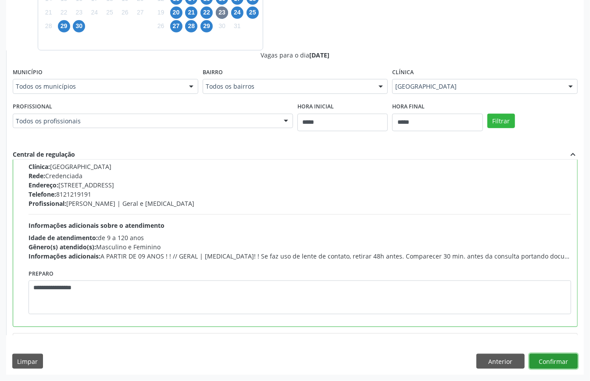
click at [565, 365] on button "Confirmar" at bounding box center [553, 360] width 48 height 15
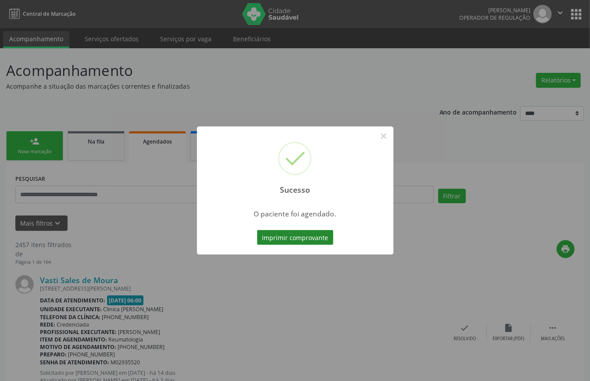
click at [301, 242] on button "Imprimir comprovante" at bounding box center [295, 237] width 76 height 15
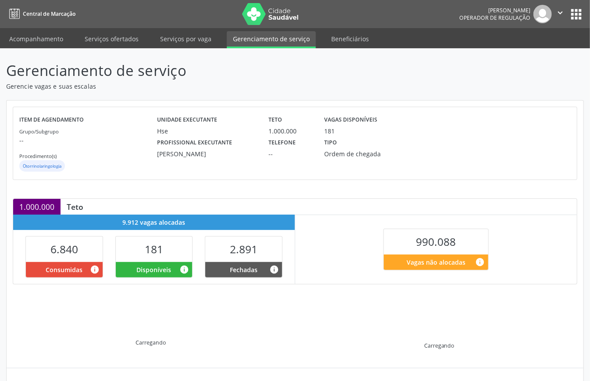
scroll to position [85, 0]
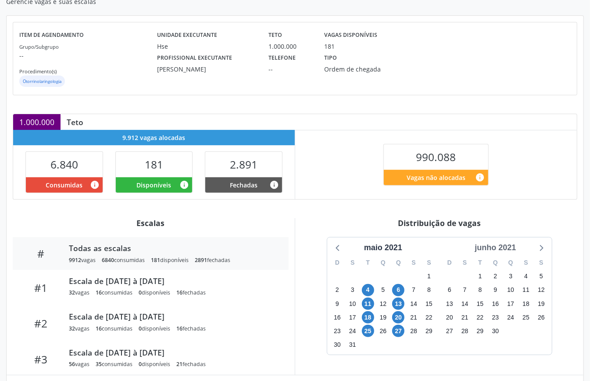
click at [502, 250] on div "junho 2021" at bounding box center [495, 248] width 48 height 12
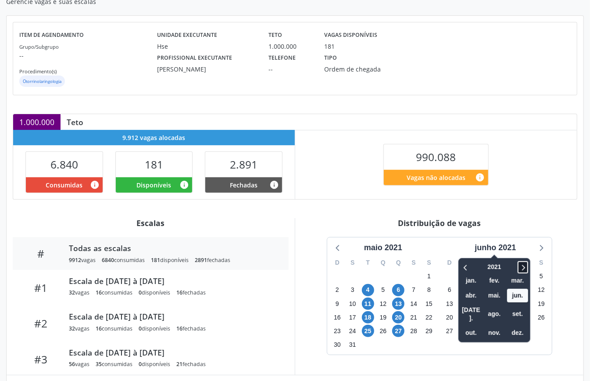
click at [520, 265] on icon at bounding box center [522, 267] width 9 height 11
click at [474, 326] on span "out." at bounding box center [470, 333] width 21 height 14
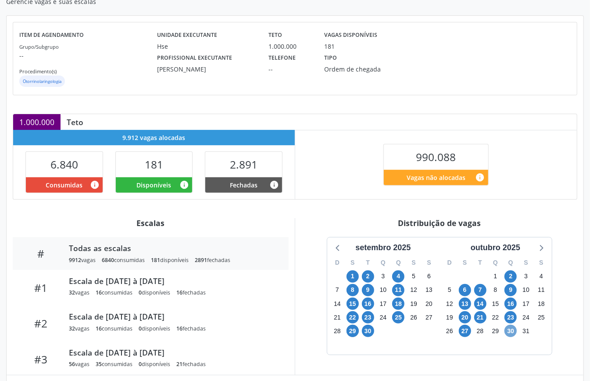
click at [513, 333] on span "30" at bounding box center [510, 331] width 12 height 12
click at [512, 332] on span "30" at bounding box center [510, 331] width 12 height 12
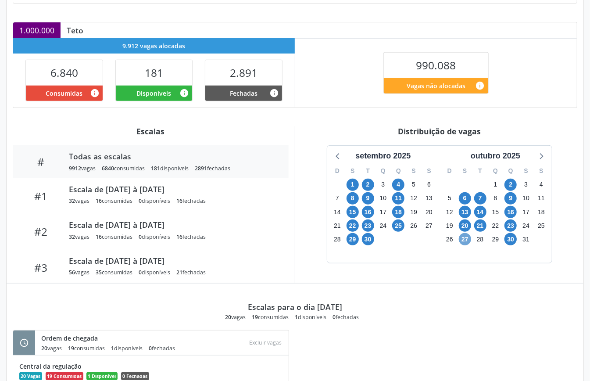
click at [467, 243] on span "27" at bounding box center [465, 239] width 12 height 12
click at [510, 239] on span "30" at bounding box center [510, 239] width 12 height 12
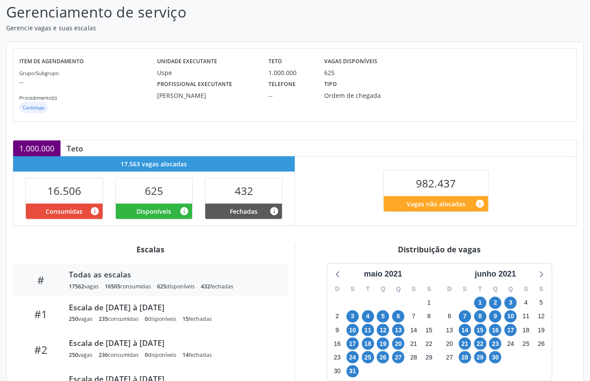
scroll to position [175, 0]
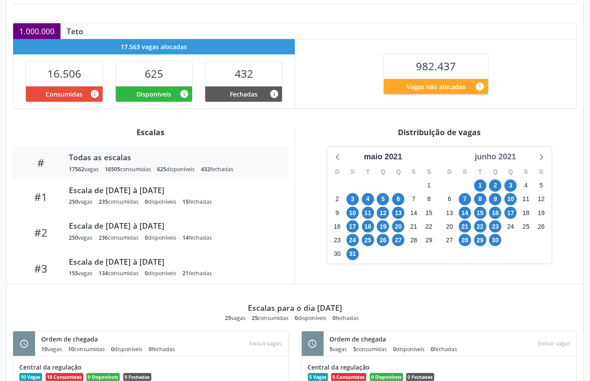
click at [507, 161] on div "junho 2021" at bounding box center [495, 157] width 48 height 12
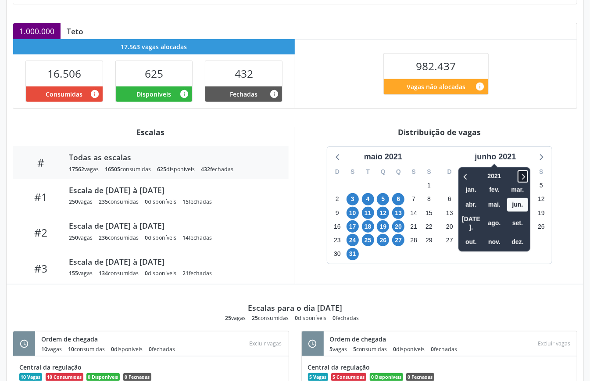
click at [525, 175] on icon at bounding box center [522, 176] width 9 height 11
click at [469, 235] on span "out." at bounding box center [470, 242] width 21 height 14
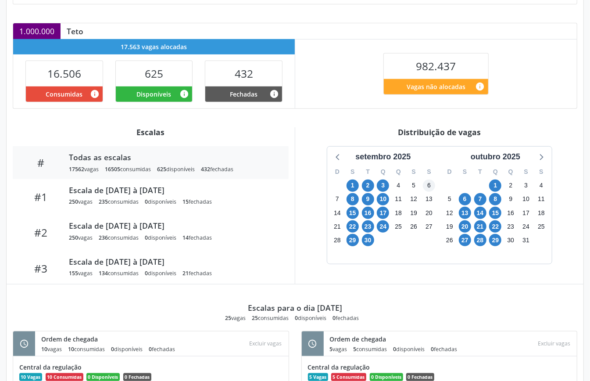
click at [537, 155] on icon at bounding box center [540, 156] width 11 height 11
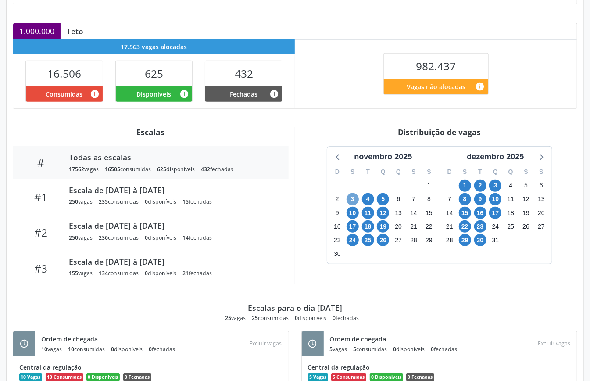
click at [355, 199] on span "3" at bounding box center [352, 199] width 12 height 12
click at [381, 204] on span "5" at bounding box center [383, 199] width 12 height 12
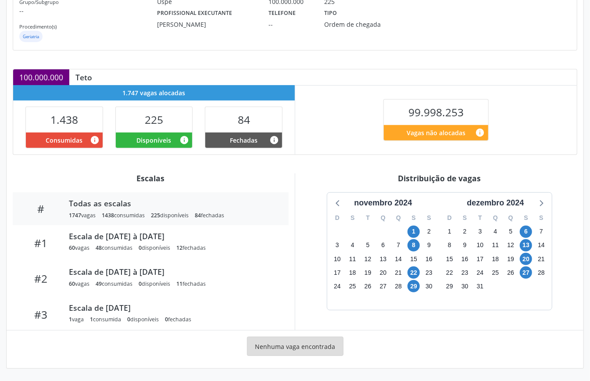
scroll to position [132, 0]
click at [537, 203] on icon at bounding box center [540, 202] width 11 height 11
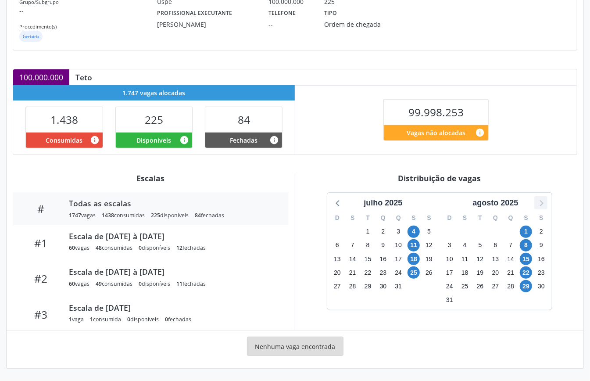
click at [537, 203] on icon at bounding box center [540, 202] width 11 height 11
click at [332, 204] on div at bounding box center [338, 202] width 13 height 13
click at [525, 285] on span "31" at bounding box center [526, 286] width 12 height 12
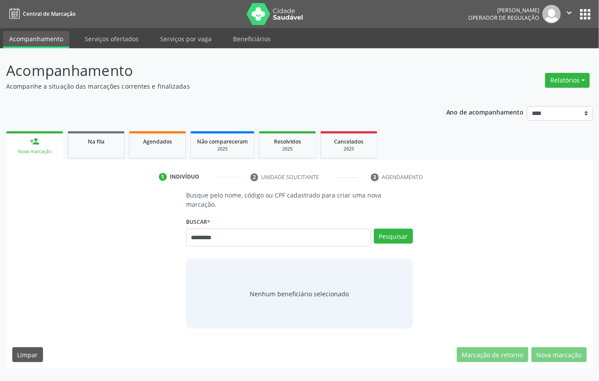
type input "*********"
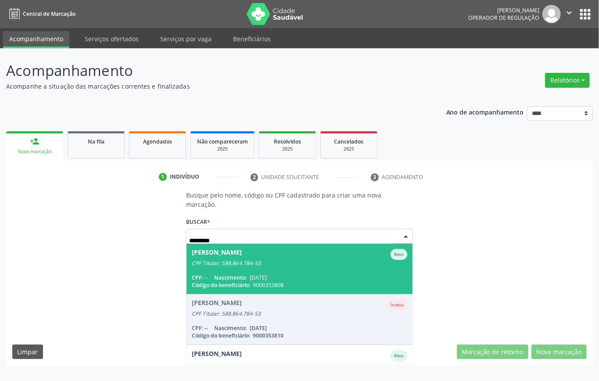
click at [257, 274] on span "[DATE]" at bounding box center [258, 277] width 17 height 7
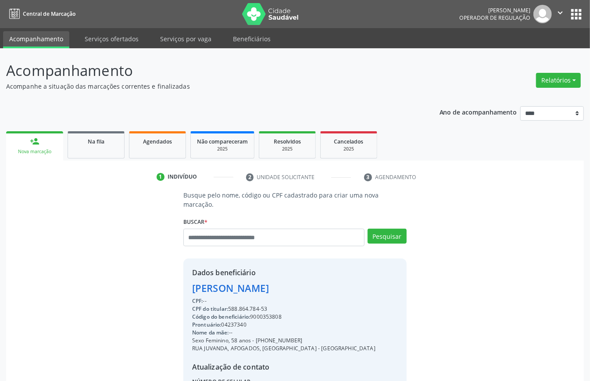
scroll to position [92, 0]
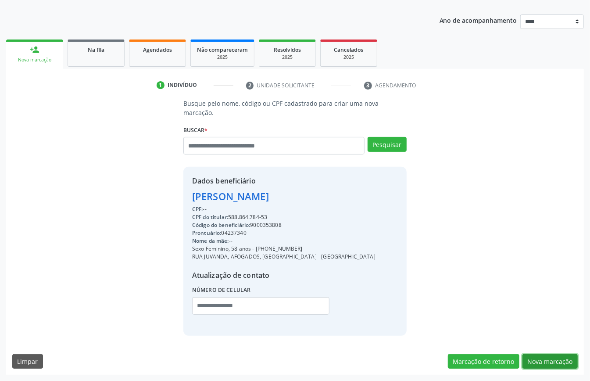
click at [532, 358] on button "Nova marcação" at bounding box center [549, 361] width 55 height 15
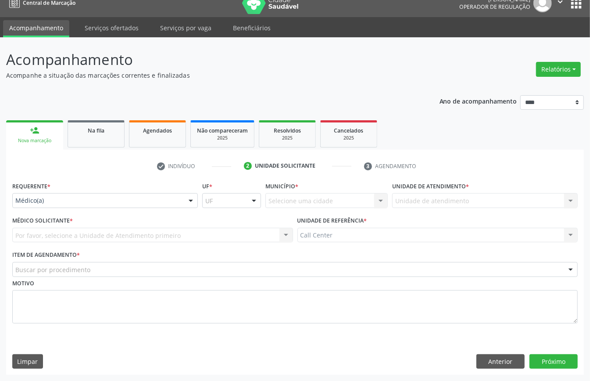
drag, startPoint x: 57, startPoint y: 201, endPoint x: 54, endPoint y: 223, distance: 22.5
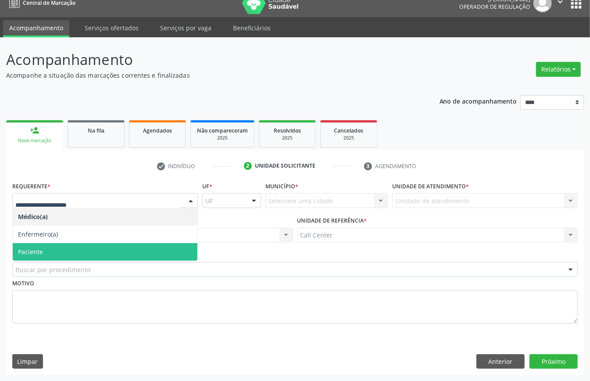
click at [47, 247] on span "Paciente" at bounding box center [105, 252] width 185 height 18
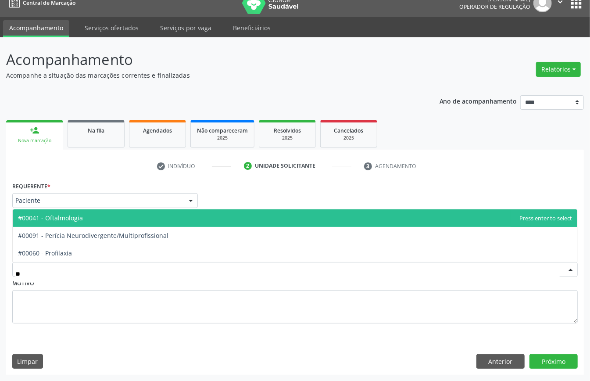
type input "***"
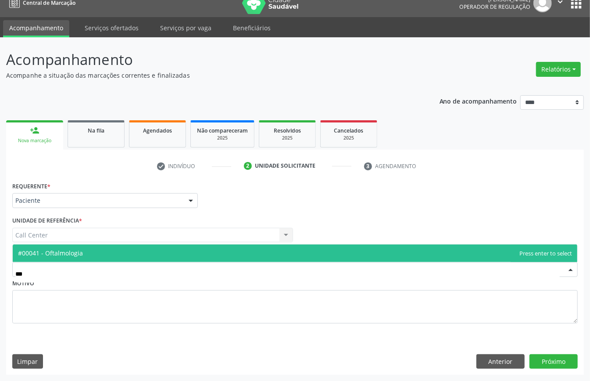
click at [82, 250] on span "#00041 - Oftalmologia" at bounding box center [50, 253] width 65 height 8
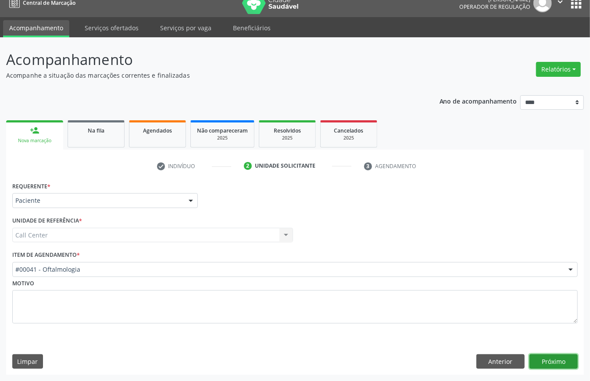
click at [544, 356] on button "Próximo" at bounding box center [553, 361] width 48 height 15
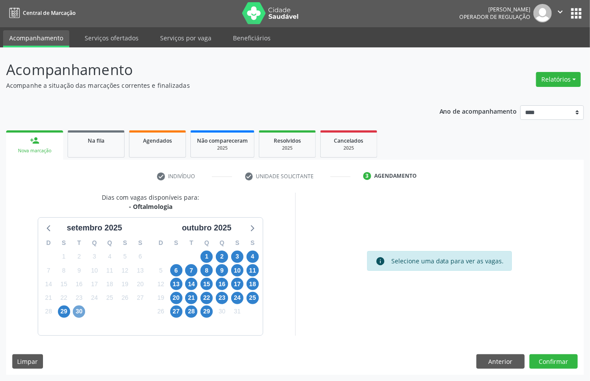
click at [80, 311] on span "30" at bounding box center [79, 311] width 12 height 12
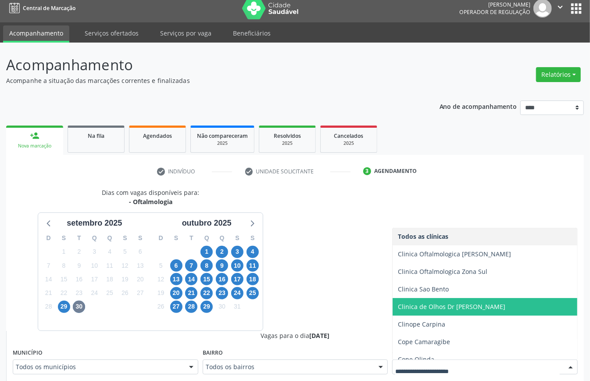
scroll to position [176, 0]
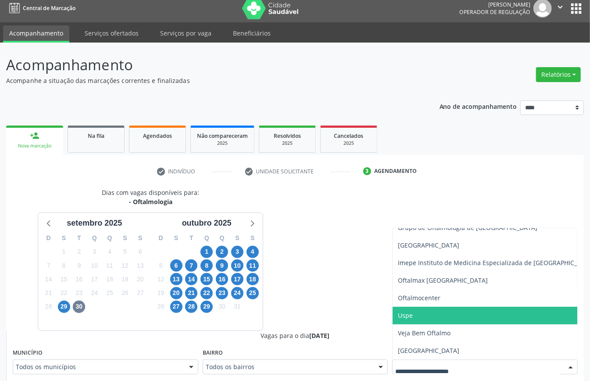
click at [420, 307] on span "Uspe" at bounding box center [495, 316] width 207 height 18
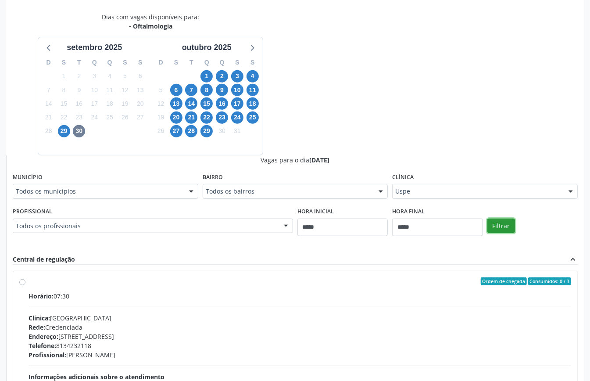
click at [495, 223] on button "Filtrar" at bounding box center [501, 225] width 28 height 15
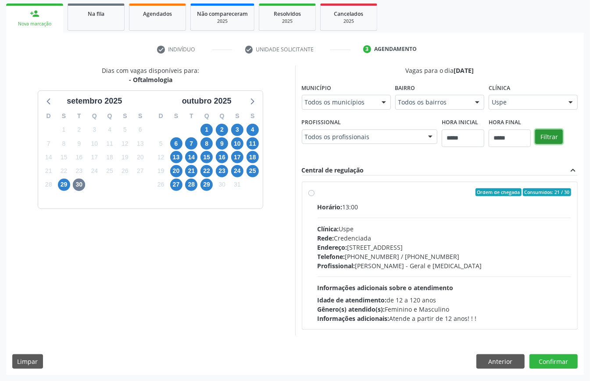
scroll to position [129, 0]
click at [384, 239] on div "Rede: Credenciada" at bounding box center [445, 237] width 254 height 9
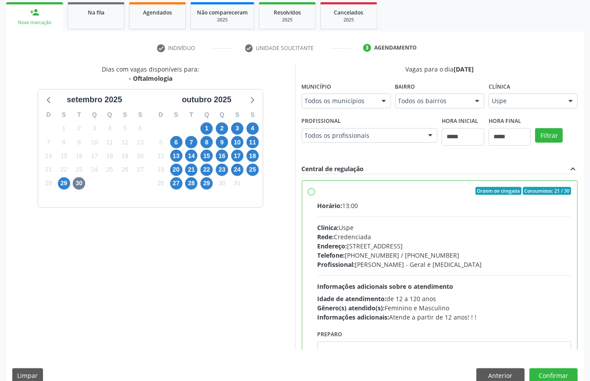
scroll to position [44, 0]
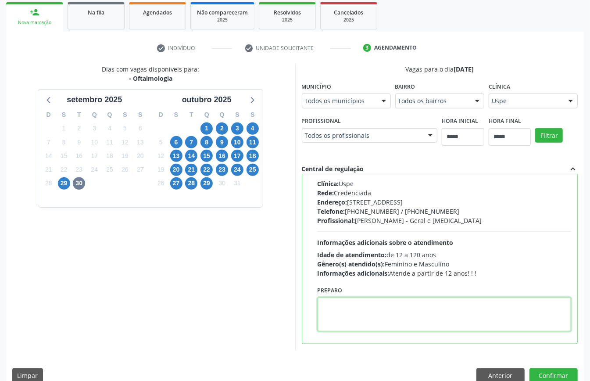
paste textarea "**********"
type textarea "**********"
click at [547, 372] on button "Confirmar" at bounding box center [553, 375] width 48 height 15
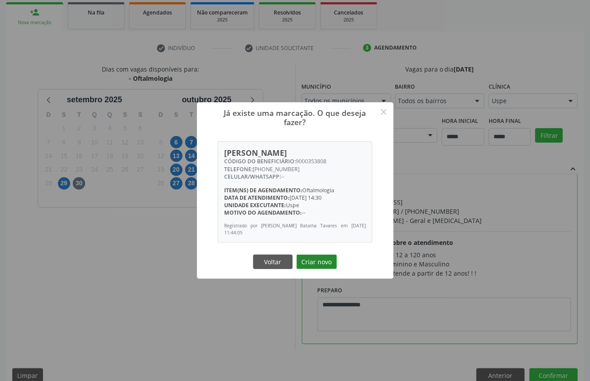
click at [311, 258] on button "Criar novo" at bounding box center [316, 261] width 40 height 15
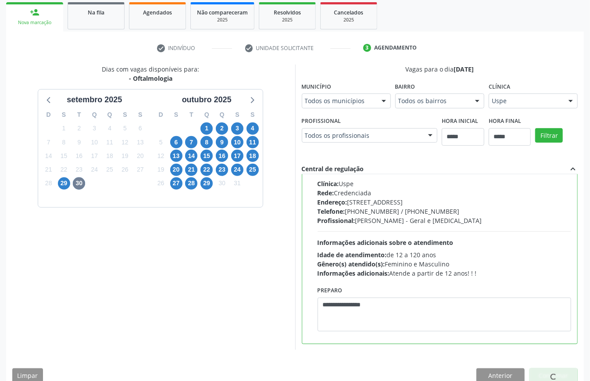
scroll to position [0, 0]
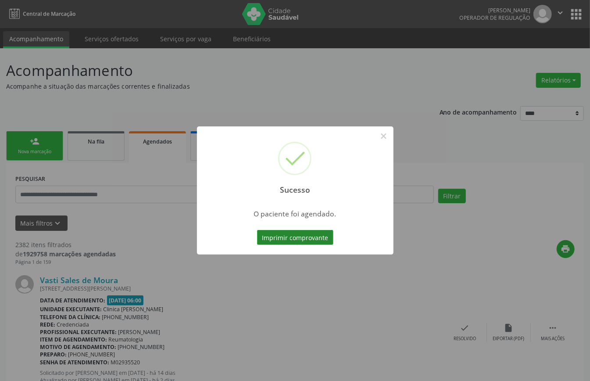
click at [309, 234] on button "Imprimir comprovante" at bounding box center [295, 237] width 76 height 15
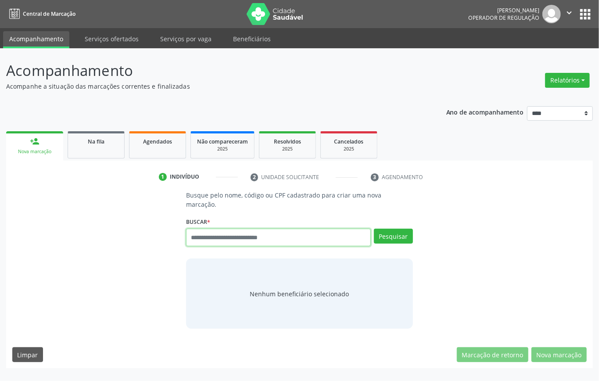
paste input "**********"
type input "**********"
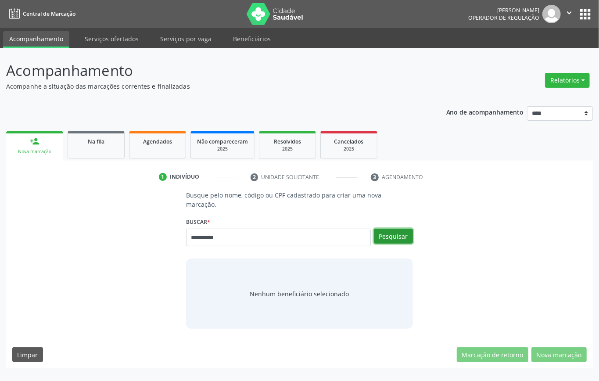
click at [386, 239] on button "Pesquisar" at bounding box center [393, 235] width 39 height 15
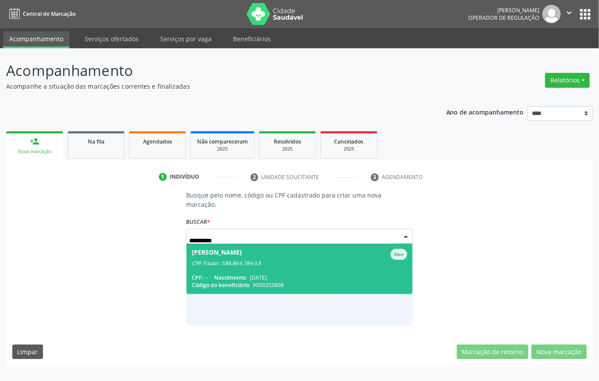
click at [234, 269] on span "Adijane da Silva Morais Ativo CPF Titular: 588.864.784-53 CPF: -- Nascimento: 1…" at bounding box center [299, 268] width 226 height 50
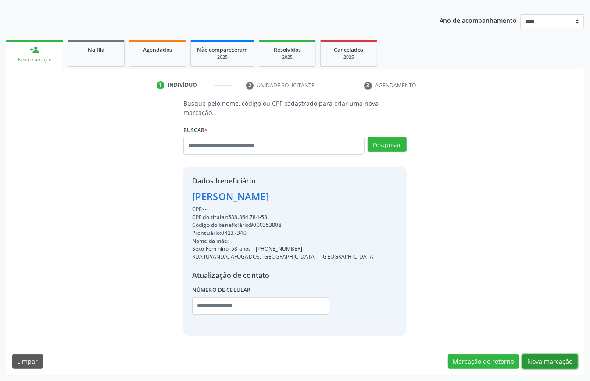
click at [564, 359] on button "Nova marcação" at bounding box center [549, 361] width 55 height 15
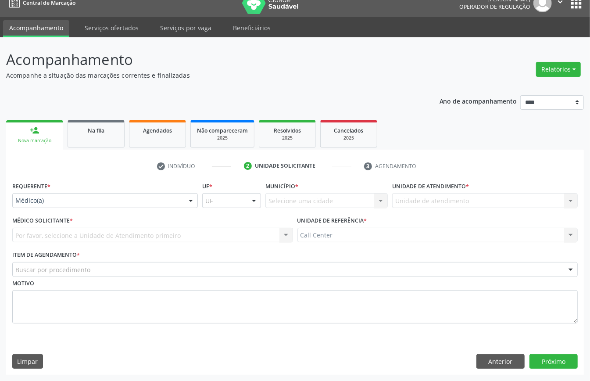
scroll to position [12, 0]
drag, startPoint x: 82, startPoint y: 195, endPoint x: 82, endPoint y: 208, distance: 13.2
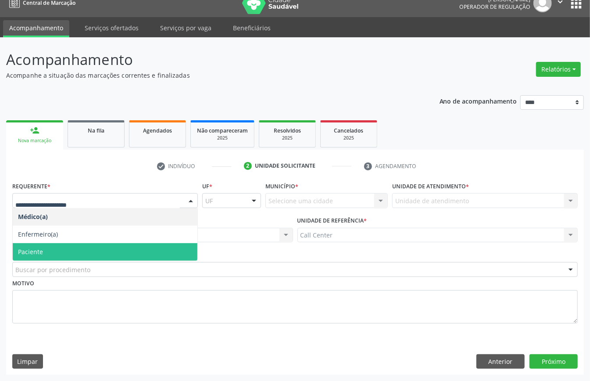
drag, startPoint x: 61, startPoint y: 248, endPoint x: 62, endPoint y: 267, distance: 18.9
click at [61, 251] on span "Paciente" at bounding box center [105, 252] width 185 height 18
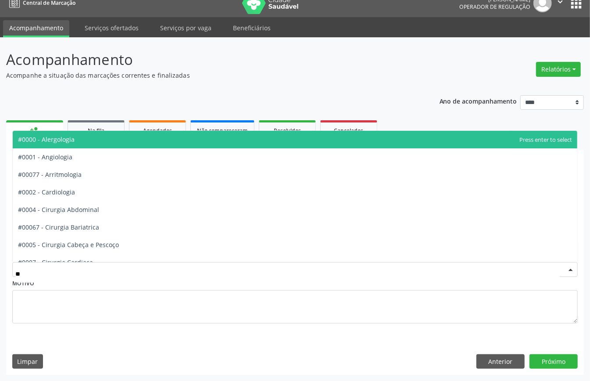
type input "***"
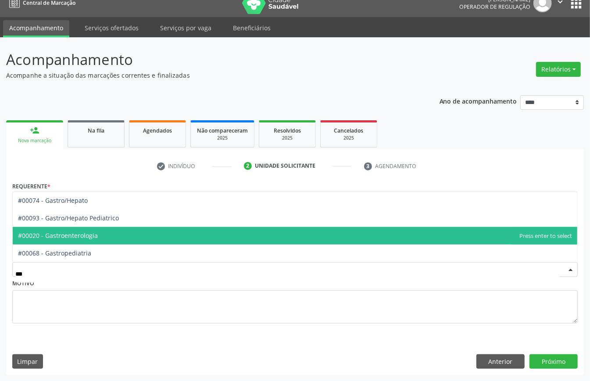
click at [67, 237] on span "#00020 - Gastroenterologia" at bounding box center [58, 235] width 80 height 8
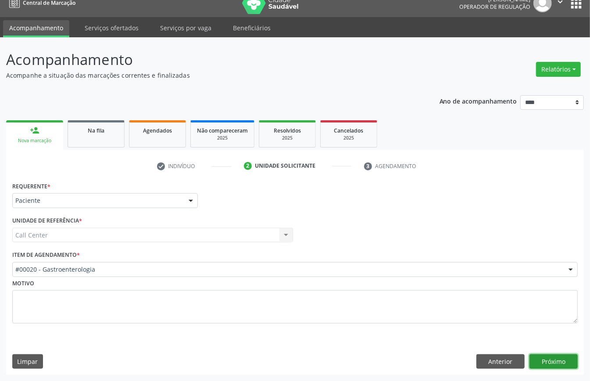
click at [562, 360] on button "Próximo" at bounding box center [553, 361] width 48 height 15
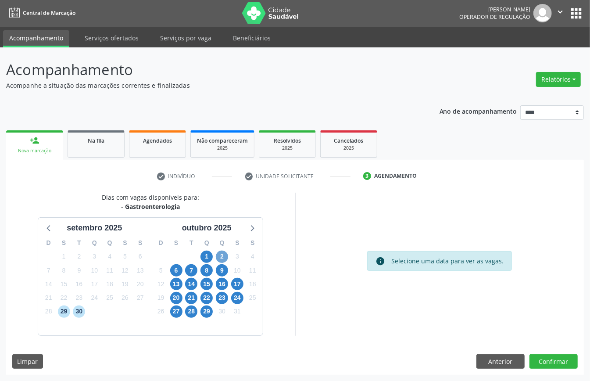
click at [222, 253] on span "2" at bounding box center [222, 256] width 12 height 12
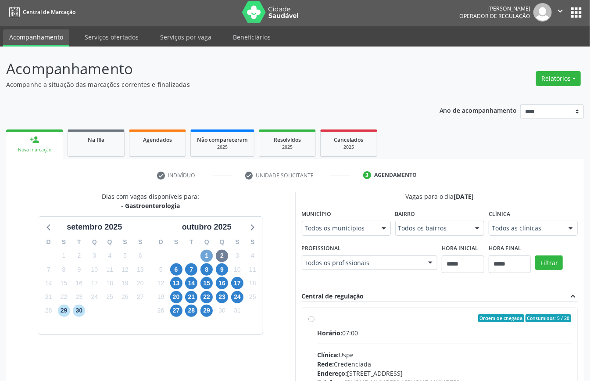
click at [204, 253] on span "1" at bounding box center [206, 256] width 12 height 12
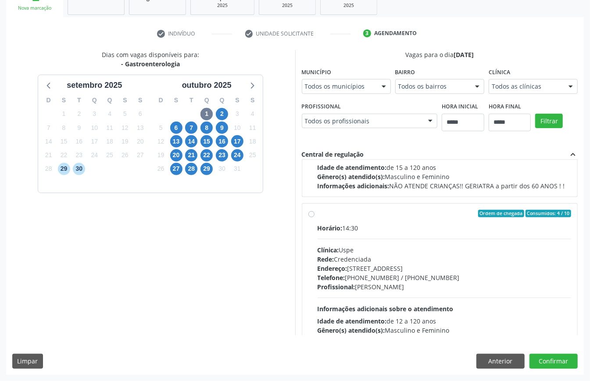
scroll to position [139, 0]
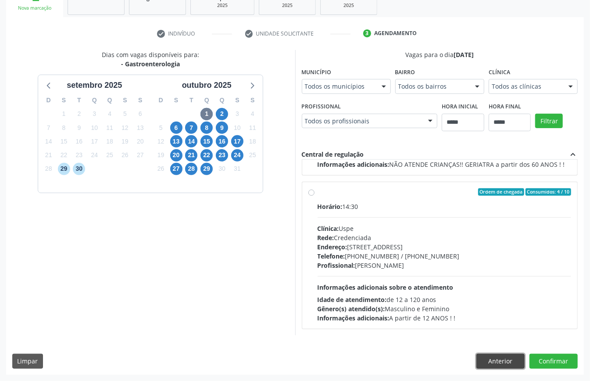
click at [510, 357] on button "Anterior" at bounding box center [500, 360] width 48 height 15
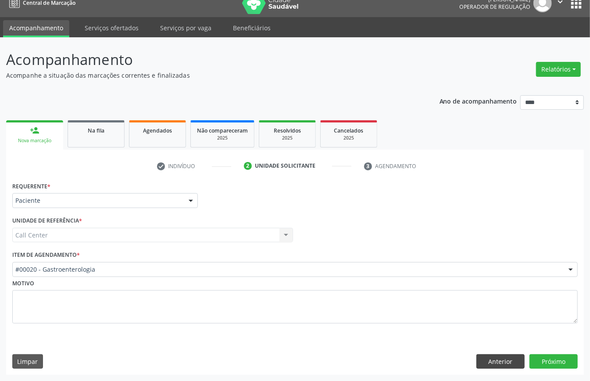
scroll to position [12, 0]
click at [509, 357] on button "Anterior" at bounding box center [500, 361] width 48 height 15
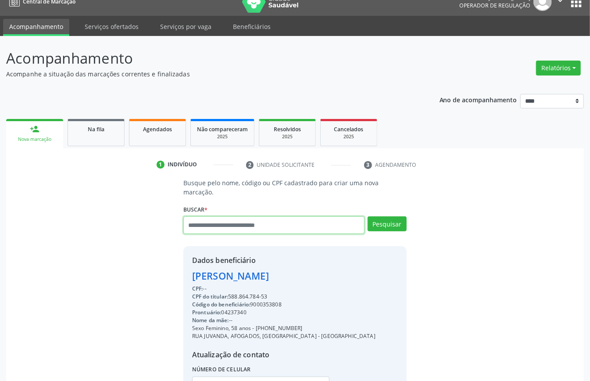
click at [293, 223] on input "text" at bounding box center [273, 225] width 181 height 18
type input "******"
type input "*"
type input "********"
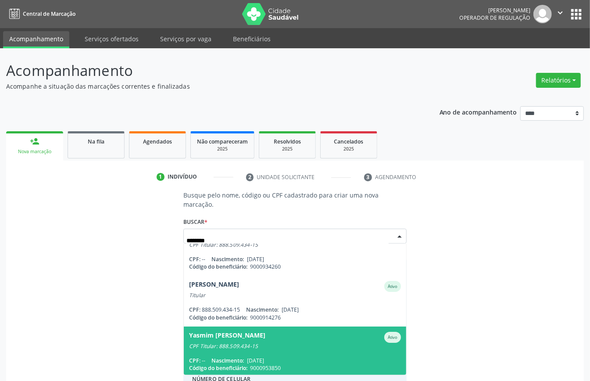
scroll to position [0, 0]
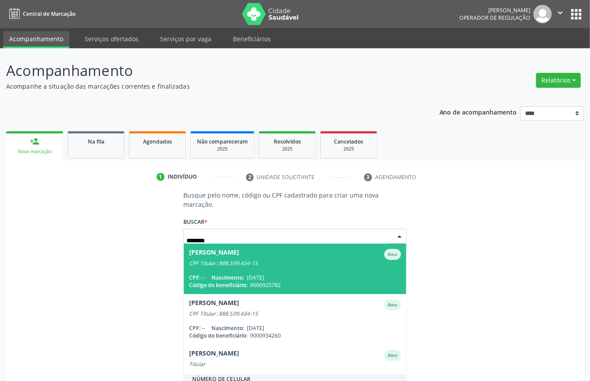
click at [225, 274] on span "Nascimento:" at bounding box center [227, 277] width 32 height 7
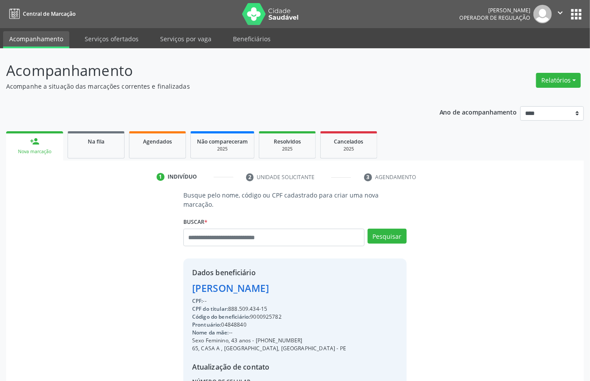
scroll to position [92, 0]
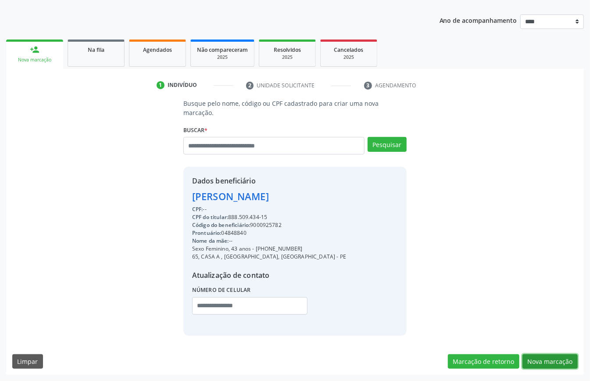
click at [541, 362] on button "Nova marcação" at bounding box center [549, 361] width 55 height 15
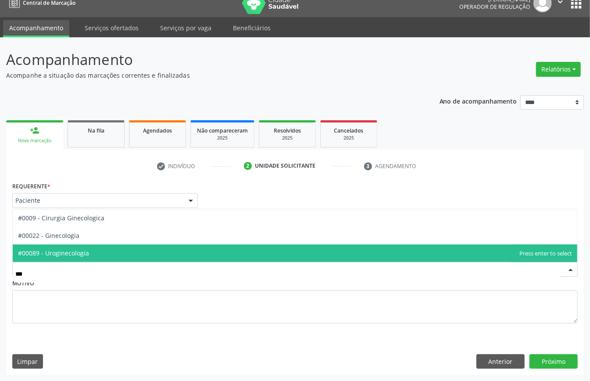
type input "****"
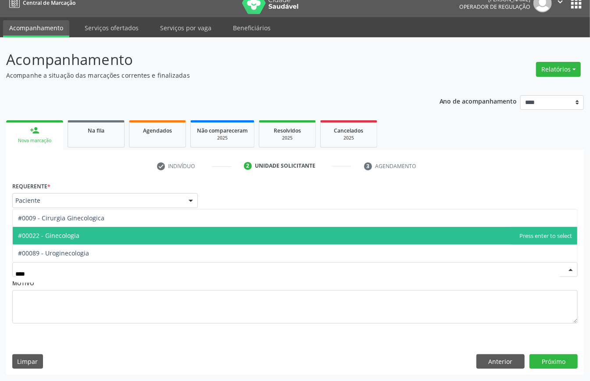
click at [102, 239] on span "#00022 - Ginecologia" at bounding box center [295, 236] width 564 height 18
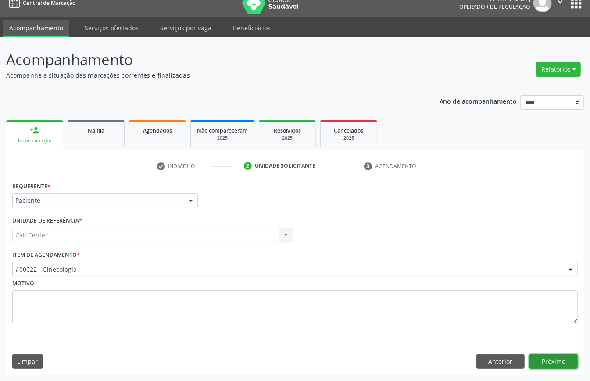
click at [563, 360] on button "Próximo" at bounding box center [553, 361] width 48 height 15
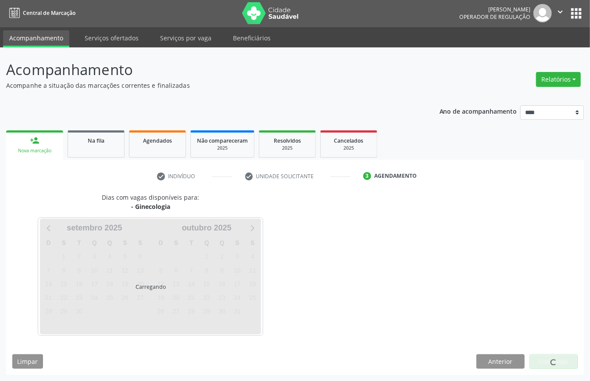
scroll to position [2, 0]
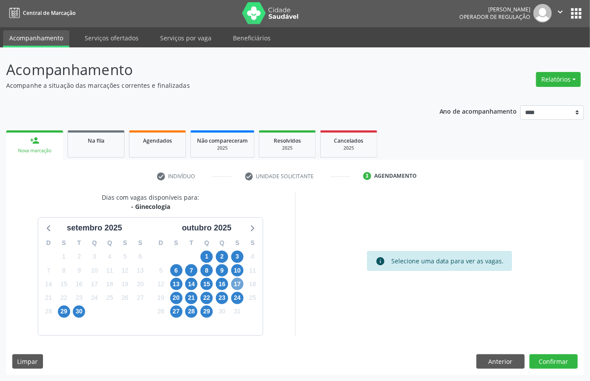
click at [240, 288] on span "17" at bounding box center [237, 284] width 12 height 12
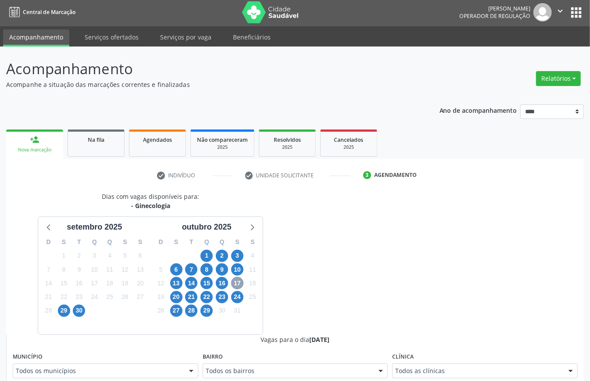
scroll to position [177, 0]
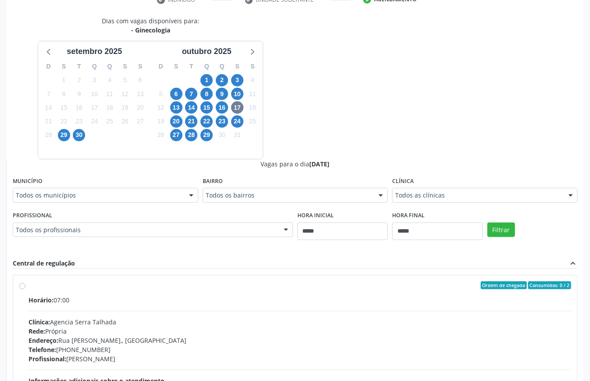
drag, startPoint x: 428, startPoint y: 201, endPoint x: 428, endPoint y: 207, distance: 6.2
click at [428, 203] on div "Todos as clínicas Todos as clínicas Agencia [GEOGRAPHIC_DATA] [GEOGRAPHIC_DATA]…" at bounding box center [485, 195] width 186 height 15
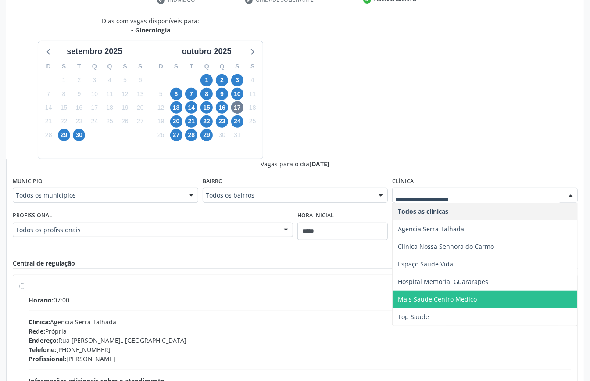
drag, startPoint x: 449, startPoint y: 296, endPoint x: 455, endPoint y: 293, distance: 7.1
click at [449, 299] on span "Mais Saude Centro Medico" at bounding box center [437, 299] width 79 height 8
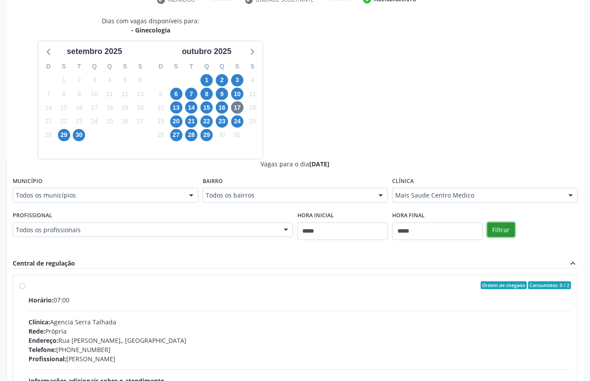
click at [500, 231] on button "Filtrar" at bounding box center [501, 229] width 28 height 15
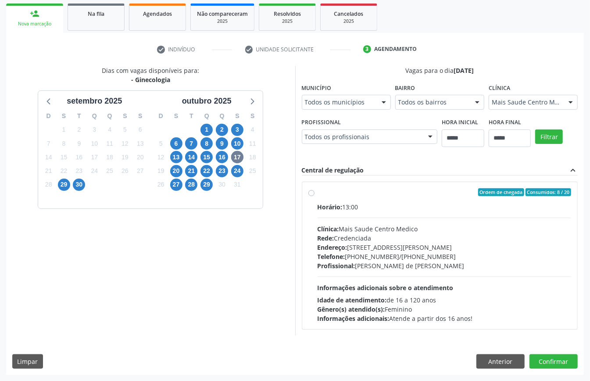
click at [334, 237] on span "Rede:" at bounding box center [326, 238] width 17 height 8
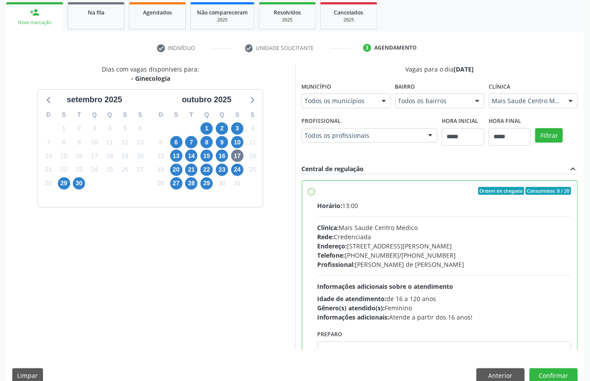
scroll to position [44, 0]
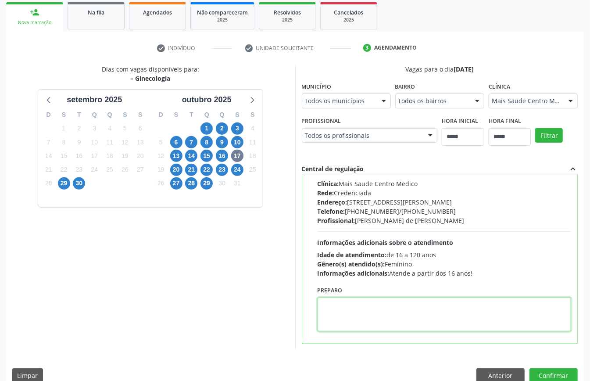
paste textarea "**********"
type textarea "**********"
click at [550, 375] on button "Confirmar" at bounding box center [553, 375] width 48 height 15
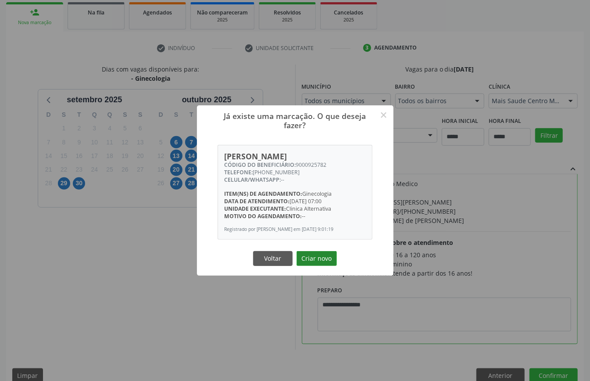
click at [322, 261] on button "Criar novo" at bounding box center [316, 258] width 40 height 15
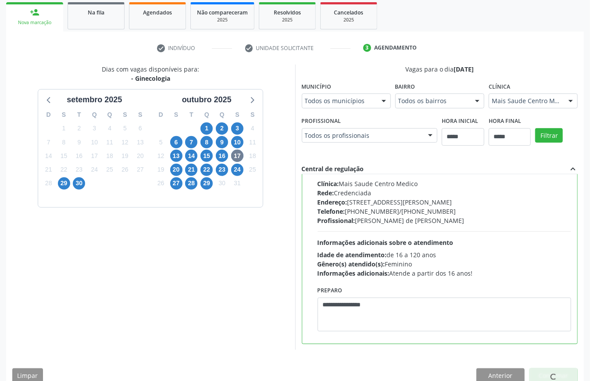
scroll to position [0, 0]
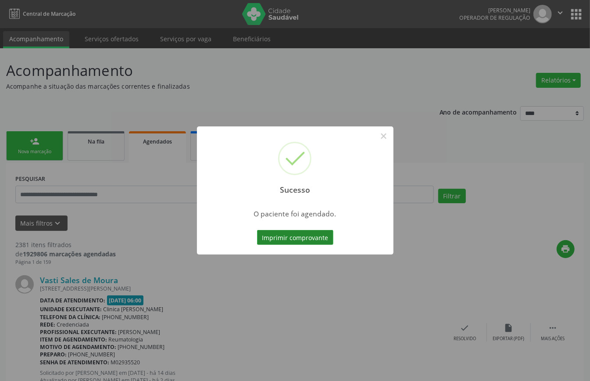
click at [317, 236] on button "Imprimir comprovante" at bounding box center [295, 237] width 76 height 15
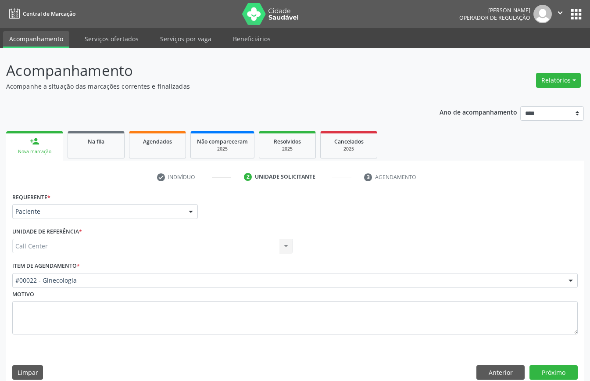
scroll to position [12, 0]
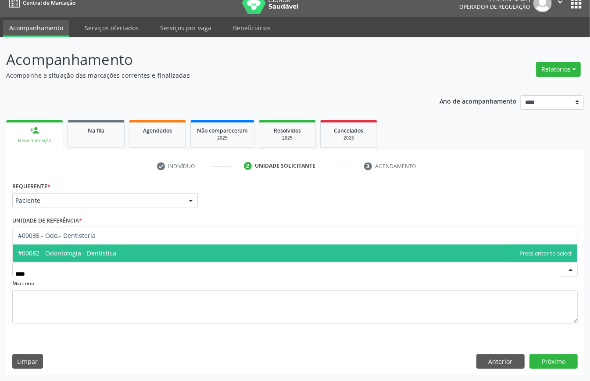
drag, startPoint x: 100, startPoint y: 254, endPoint x: 264, endPoint y: 295, distance: 168.1
click at [102, 255] on span "#00082 - Odontologia - Dentística" at bounding box center [67, 253] width 98 height 8
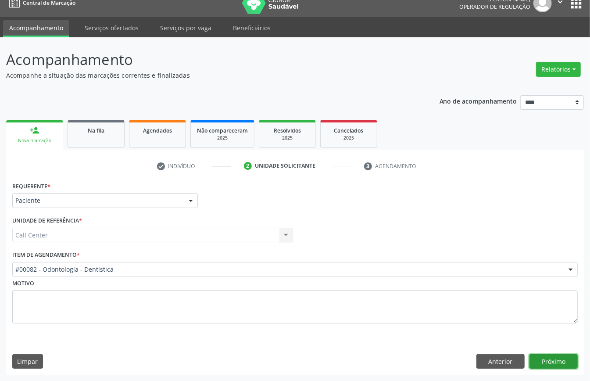
click at [548, 360] on button "Próximo" at bounding box center [553, 361] width 48 height 15
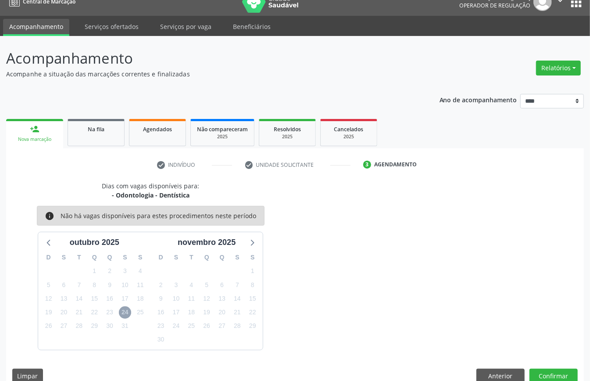
click at [122, 312] on span "24" at bounding box center [125, 312] width 12 height 12
click at [125, 313] on span "24" at bounding box center [125, 312] width 12 height 12
click at [46, 237] on icon at bounding box center [48, 241] width 11 height 11
click at [257, 243] on div at bounding box center [251, 241] width 13 height 13
click at [496, 358] on div "Dias com vagas disponíveis para: - Odontologia - Dentística info Não há vagas d…" at bounding box center [295, 285] width 578 height 208
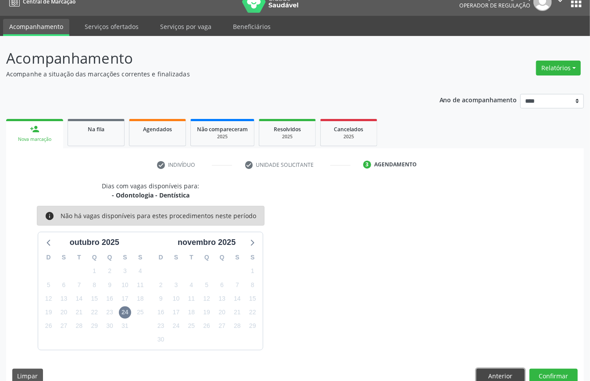
click at [501, 374] on button "Anterior" at bounding box center [500, 375] width 48 height 15
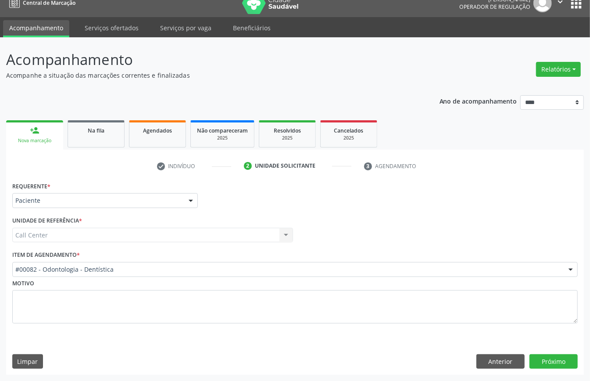
click at [164, 262] on div "#00082 - Odontologia - Dentística" at bounding box center [294, 269] width 565 height 15
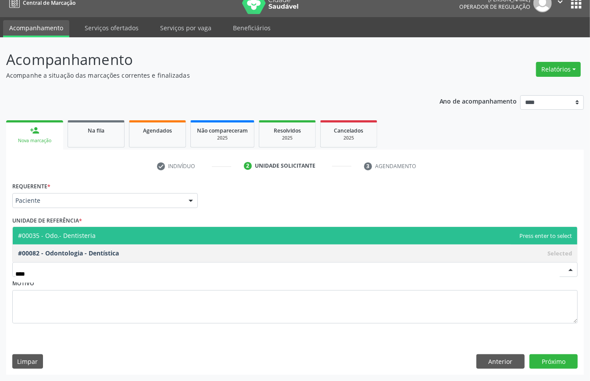
click at [109, 232] on span "#00035 - Odo.- Dentisteria" at bounding box center [295, 236] width 564 height 18
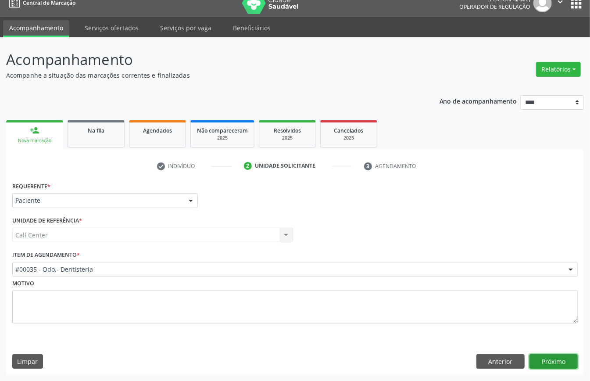
click at [552, 357] on button "Próximo" at bounding box center [553, 361] width 48 height 15
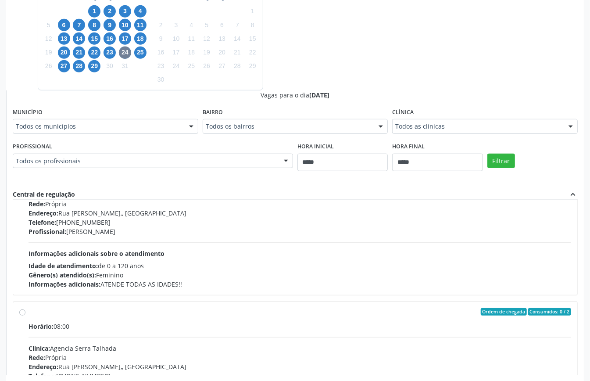
scroll to position [234, 0]
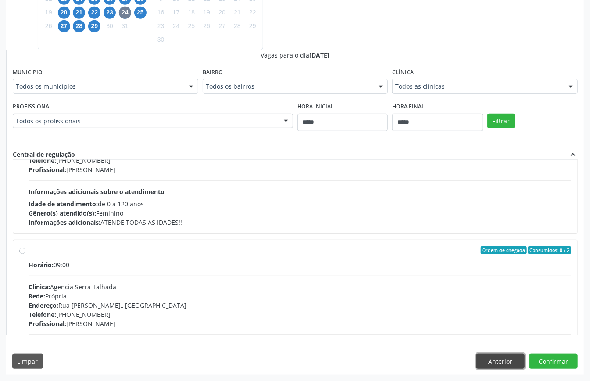
drag, startPoint x: 499, startPoint y: 361, endPoint x: 483, endPoint y: 364, distance: 16.0
click at [499, 364] on button "Anterior" at bounding box center [500, 360] width 48 height 15
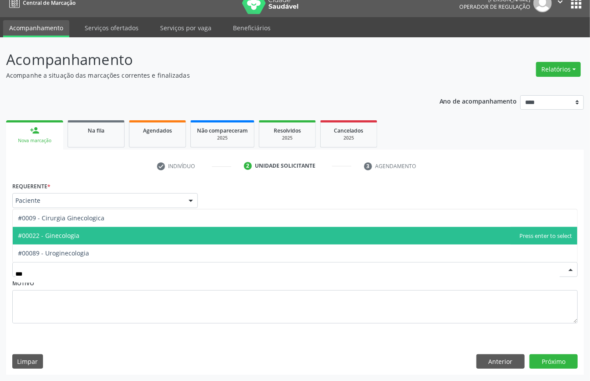
click at [83, 235] on span "#00022 - Ginecologia" at bounding box center [295, 236] width 564 height 18
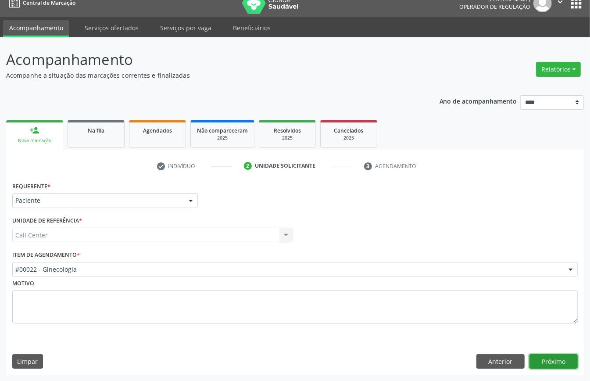
click at [543, 358] on button "Próximo" at bounding box center [553, 361] width 48 height 15
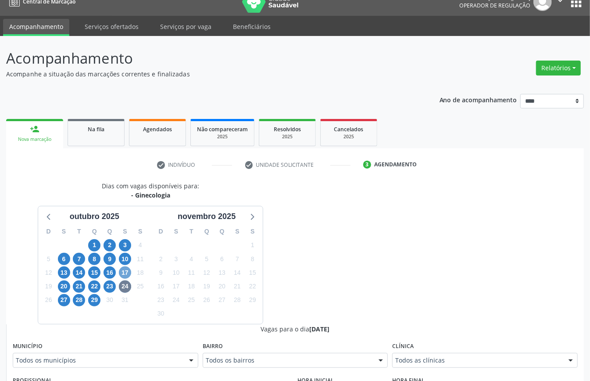
click at [126, 272] on span "17" at bounding box center [125, 272] width 12 height 12
click at [125, 260] on span "10" at bounding box center [125, 259] width 12 height 12
drag, startPoint x: 490, startPoint y: 367, endPoint x: 473, endPoint y: 364, distance: 17.3
click at [488, 367] on div "Todos as clínicas" at bounding box center [485, 360] width 186 height 15
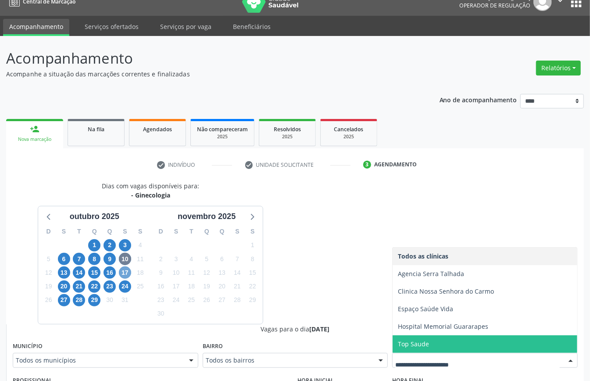
click at [125, 273] on span "17" at bounding box center [125, 272] width 12 height 12
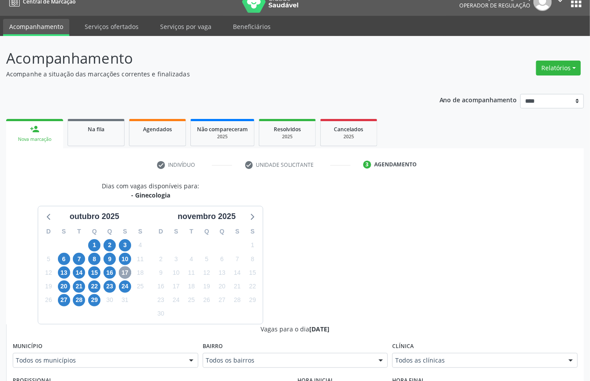
scroll to position [188, 0]
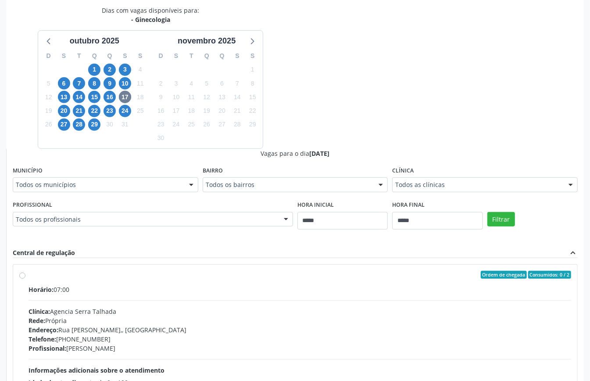
drag, startPoint x: 464, startPoint y: 175, endPoint x: 458, endPoint y: 179, distance: 7.2
click at [464, 174] on div "Clínica Todos as clínicas Todos as clínicas Agencia [GEOGRAPHIC_DATA] [GEOGRAPH…" at bounding box center [485, 178] width 186 height 28
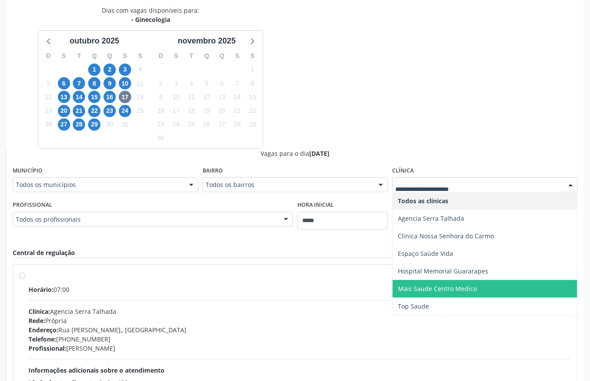
click at [439, 288] on span "Mais Saude Centro Medico" at bounding box center [437, 288] width 79 height 8
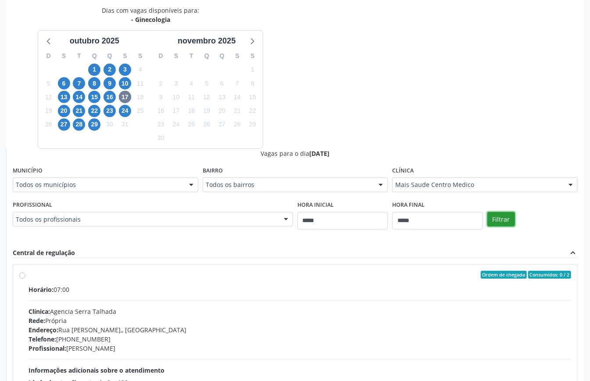
click at [498, 220] on button "Filtrar" at bounding box center [501, 219] width 28 height 15
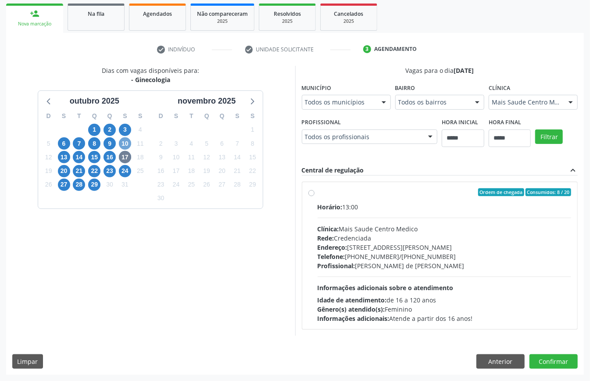
click at [122, 143] on span "10" at bounding box center [125, 143] width 12 height 12
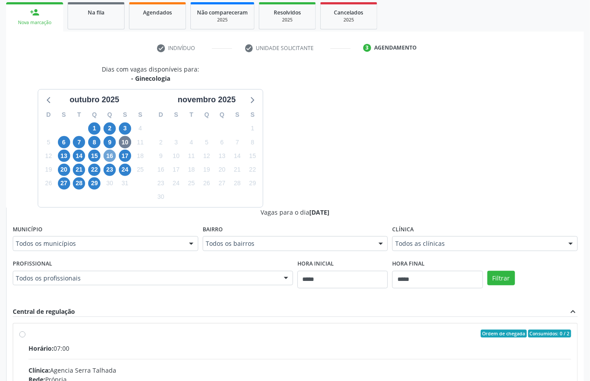
click at [110, 158] on span "16" at bounding box center [109, 156] width 12 height 12
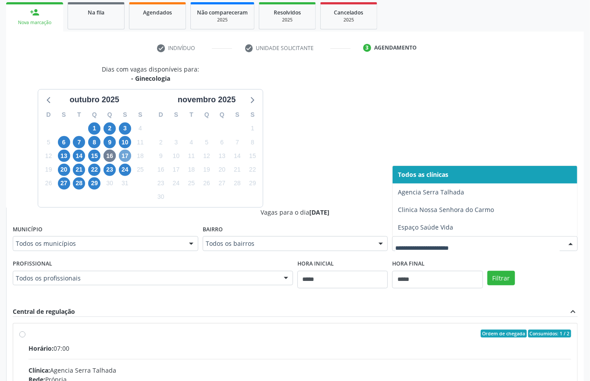
click at [126, 153] on span "17" at bounding box center [125, 156] width 12 height 12
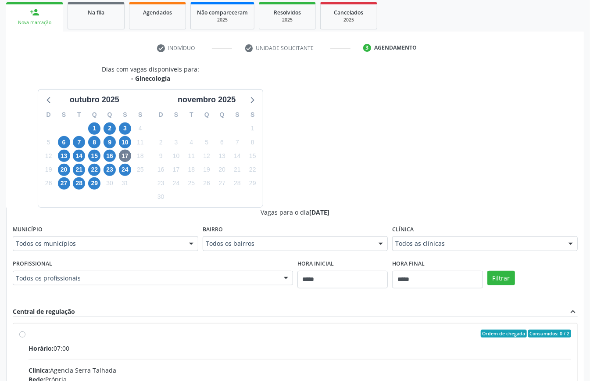
drag, startPoint x: 439, startPoint y: 239, endPoint x: 435, endPoint y: 248, distance: 10.0
click at [439, 239] on div "Todos as clínicas" at bounding box center [485, 243] width 186 height 15
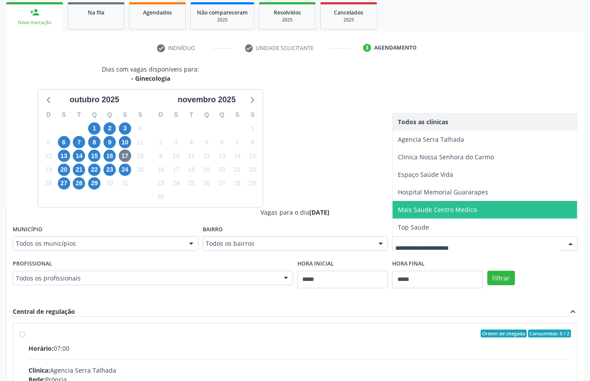
drag, startPoint x: 428, startPoint y: 205, endPoint x: 464, endPoint y: 213, distance: 36.4
click at [428, 206] on span "Mais Saude Centro Medico" at bounding box center [484, 210] width 185 height 18
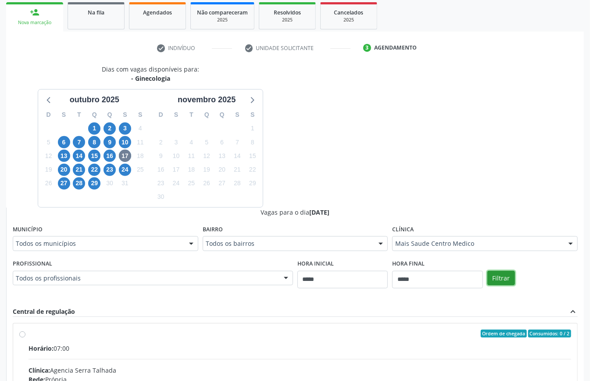
click at [504, 282] on button "Filtrar" at bounding box center [501, 278] width 28 height 15
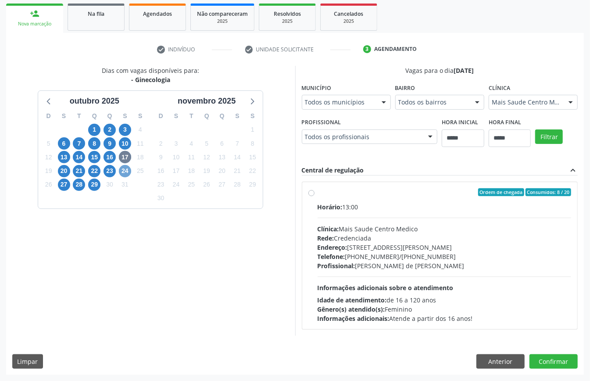
click at [129, 169] on span "24" at bounding box center [125, 171] width 12 height 12
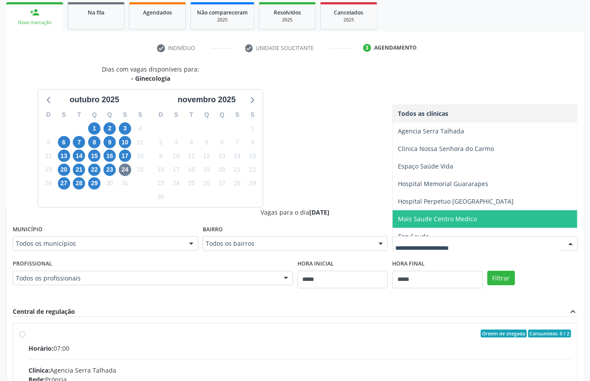
click at [446, 221] on span "Mais Saude Centro Medico" at bounding box center [437, 218] width 79 height 8
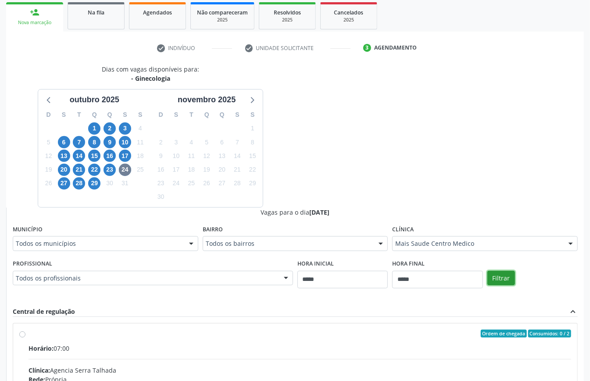
click at [503, 272] on button "Filtrar" at bounding box center [501, 278] width 28 height 15
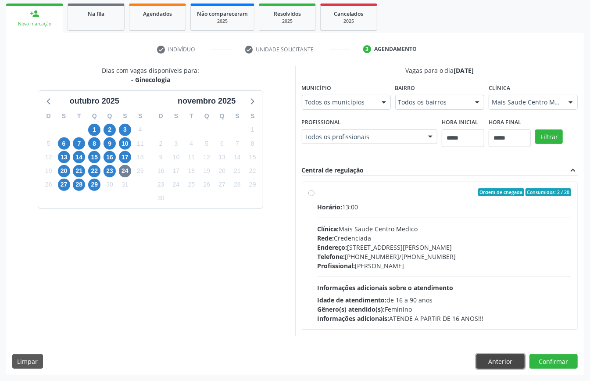
click at [492, 365] on button "Anterior" at bounding box center [500, 361] width 48 height 15
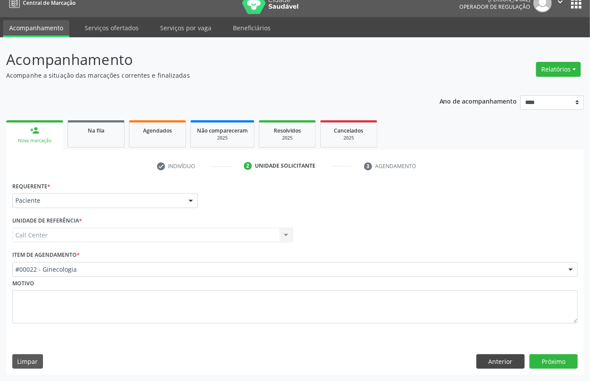
scroll to position [12, 0]
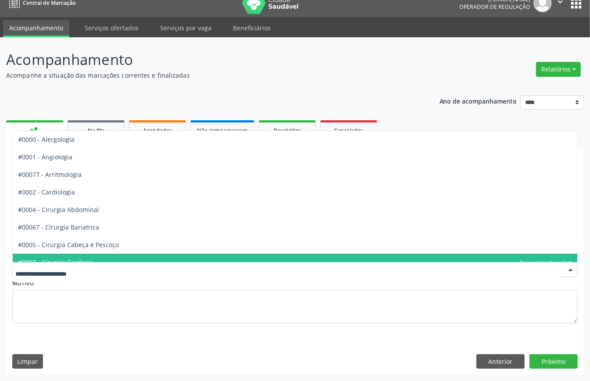
click at [93, 274] on div at bounding box center [294, 269] width 565 height 15
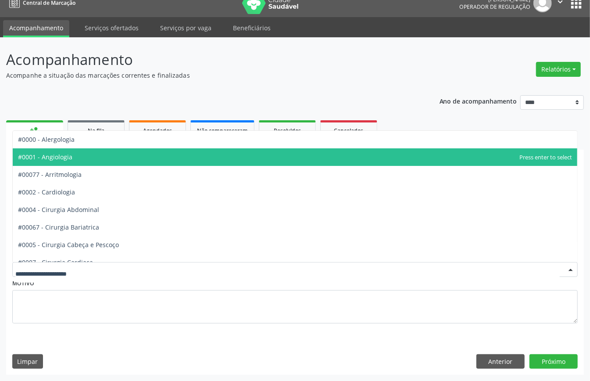
click at [78, 153] on span "#0001 - Angiologia" at bounding box center [295, 157] width 564 height 18
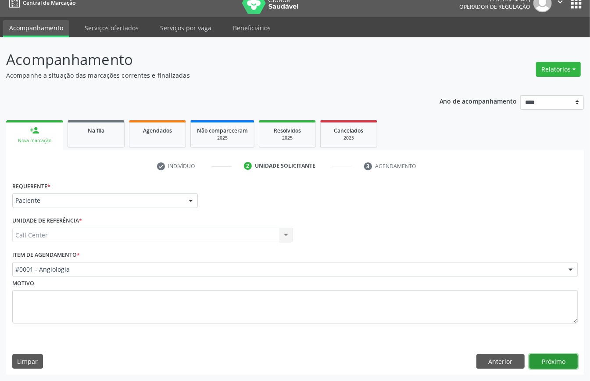
click at [549, 362] on button "Próximo" at bounding box center [553, 361] width 48 height 15
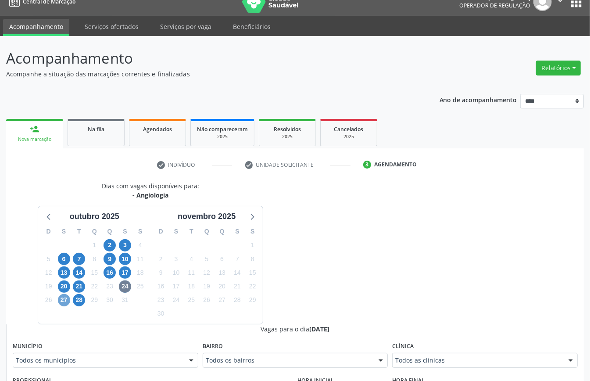
click at [64, 301] on span "27" at bounding box center [64, 300] width 12 height 12
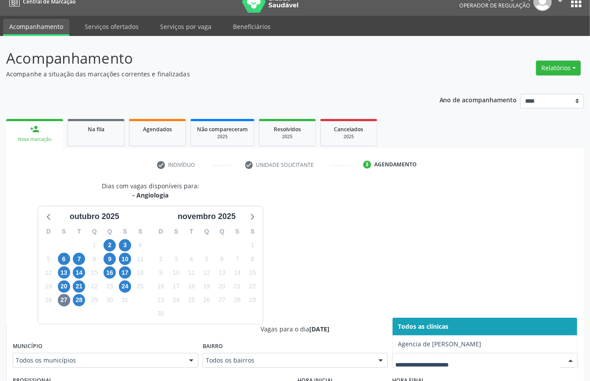
drag, startPoint x: 437, startPoint y: 362, endPoint x: 421, endPoint y: 360, distance: 16.0
click at [78, 300] on span "28" at bounding box center [79, 300] width 12 height 12
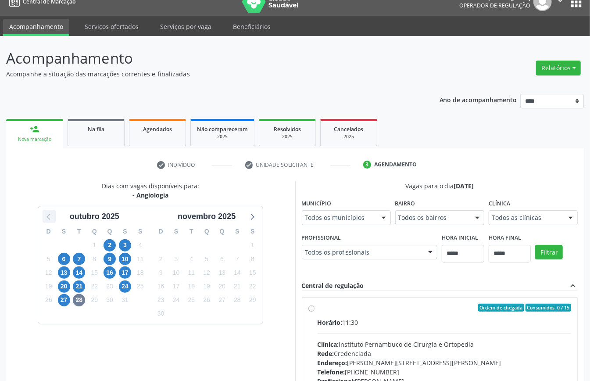
click at [50, 216] on icon at bounding box center [48, 215] width 11 height 11
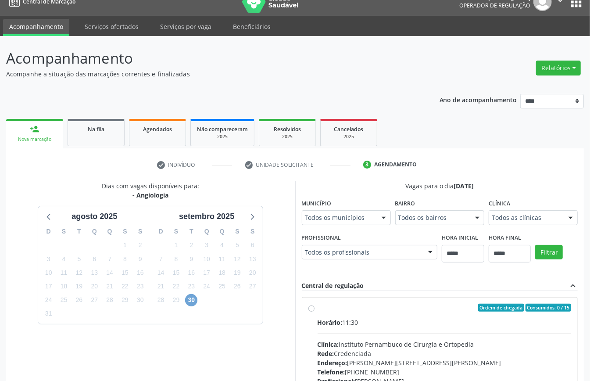
click at [191, 303] on span "30" at bounding box center [191, 300] width 12 height 12
click at [254, 220] on icon at bounding box center [251, 215] width 11 height 11
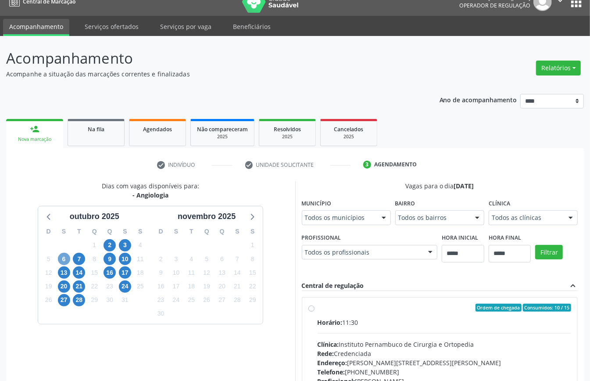
click at [62, 258] on span "6" at bounding box center [64, 259] width 12 height 12
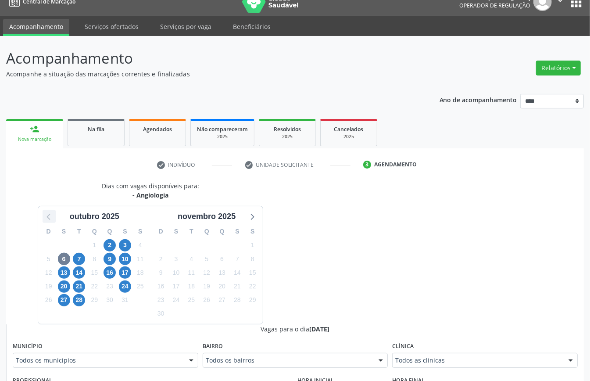
click at [54, 211] on icon at bounding box center [48, 215] width 11 height 11
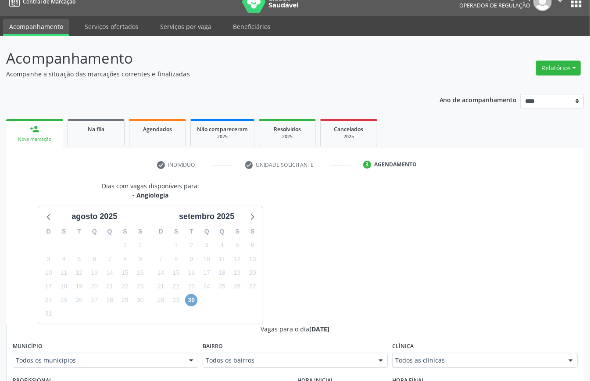
click at [194, 300] on span "30" at bounding box center [191, 300] width 12 height 12
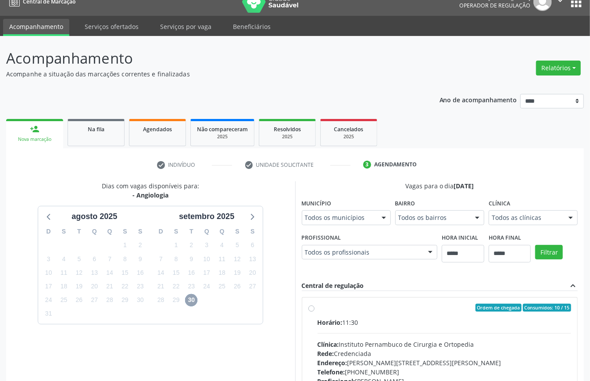
scroll to position [129, 0]
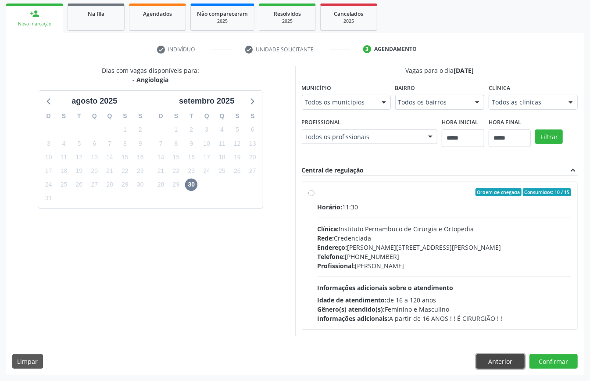
drag, startPoint x: 500, startPoint y: 358, endPoint x: 481, endPoint y: 355, distance: 19.1
click at [498, 358] on button "Anterior" at bounding box center [500, 361] width 48 height 15
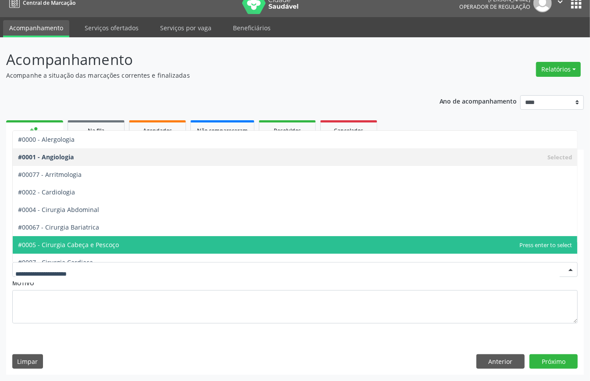
scroll to position [292, 0]
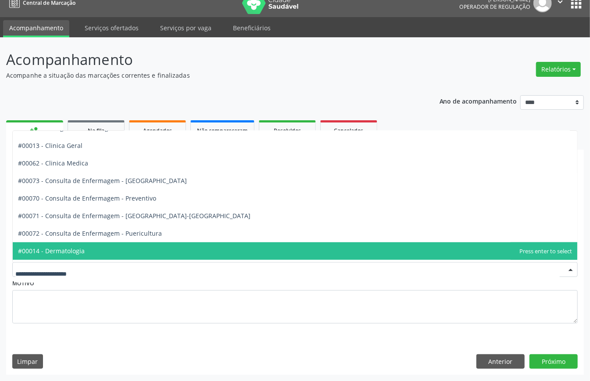
click at [80, 244] on span "#00014 - Dermatologia" at bounding box center [295, 251] width 564 height 18
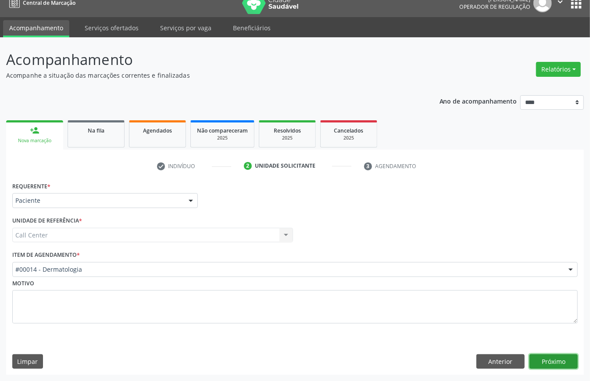
click at [560, 359] on button "Próximo" at bounding box center [553, 361] width 48 height 15
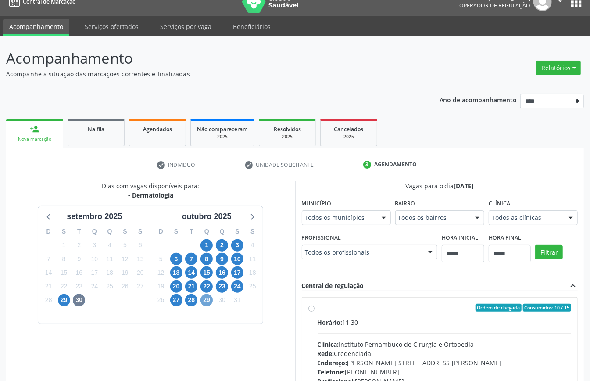
click at [206, 301] on span "29" at bounding box center [206, 300] width 12 height 12
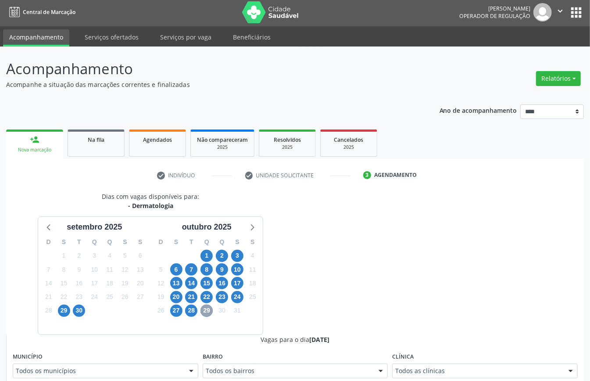
scroll to position [12, 0]
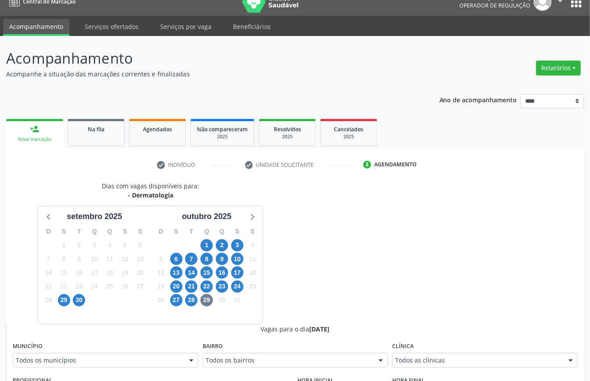
click at [458, 357] on div "Todos as clínicas" at bounding box center [485, 360] width 186 height 15
click at [190, 300] on span "28" at bounding box center [191, 300] width 12 height 12
drag, startPoint x: 450, startPoint y: 354, endPoint x: 411, endPoint y: 346, distance: 39.5
click at [448, 353] on div "Todos as clínicas" at bounding box center [485, 360] width 186 height 15
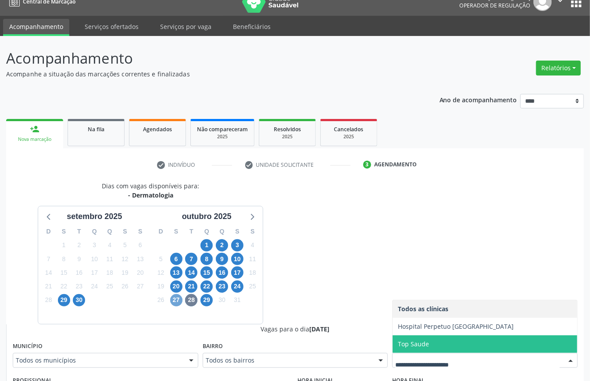
click at [176, 300] on span "27" at bounding box center [176, 300] width 12 height 12
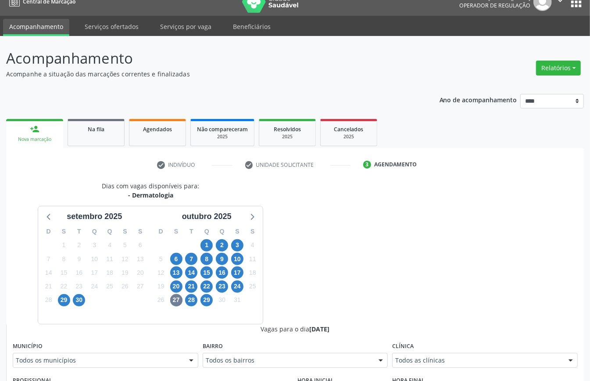
drag, startPoint x: 453, startPoint y: 356, endPoint x: 421, endPoint y: 353, distance: 32.1
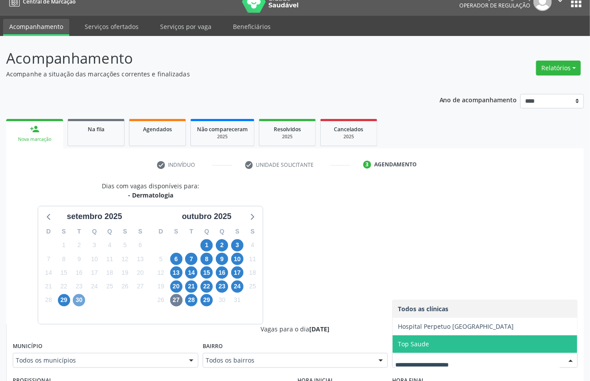
click at [83, 299] on span "30" at bounding box center [79, 300] width 12 height 12
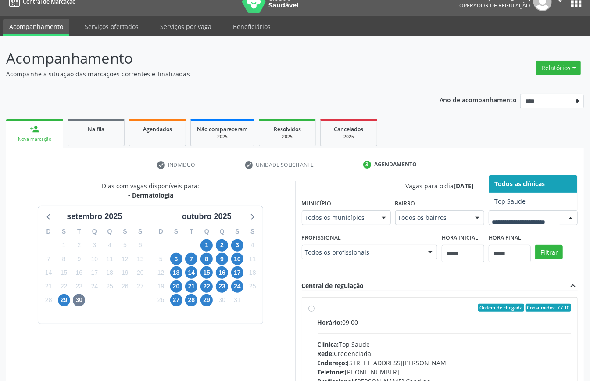
drag, startPoint x: 464, startPoint y: 364, endPoint x: 413, endPoint y: 358, distance: 51.2
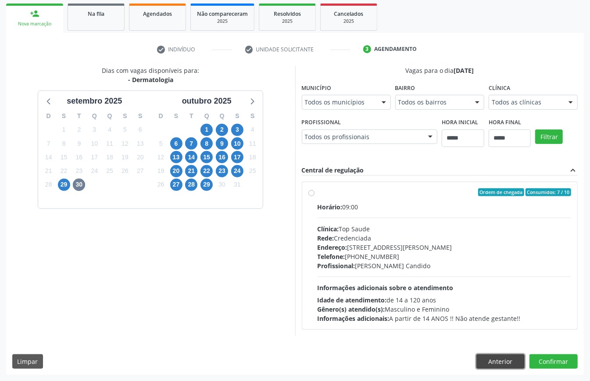
drag, startPoint x: 504, startPoint y: 357, endPoint x: 482, endPoint y: 353, distance: 22.7
click at [502, 357] on button "Anterior" at bounding box center [500, 361] width 48 height 15
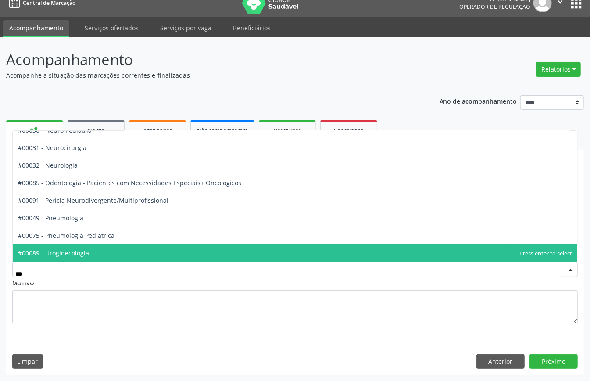
scroll to position [0, 0]
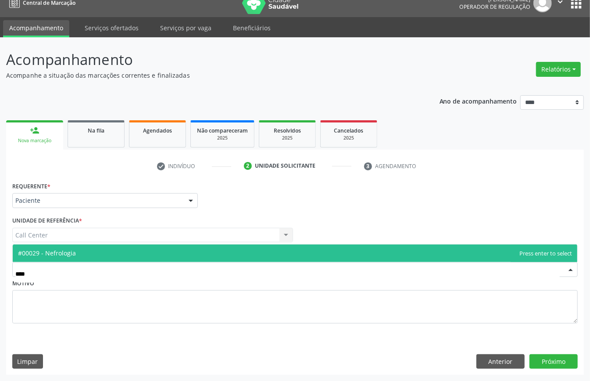
click at [95, 250] on span "#00029 - Nefrologia" at bounding box center [295, 253] width 564 height 18
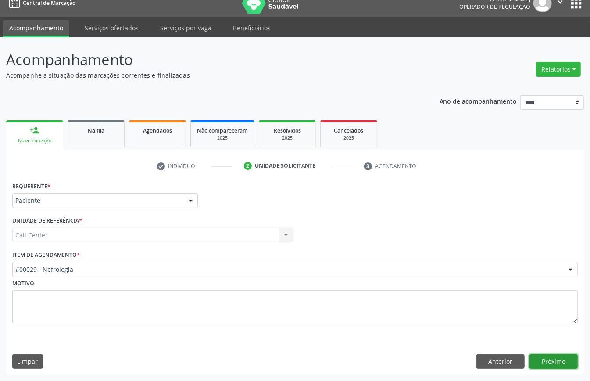
click at [551, 361] on button "Próximo" at bounding box center [553, 361] width 48 height 15
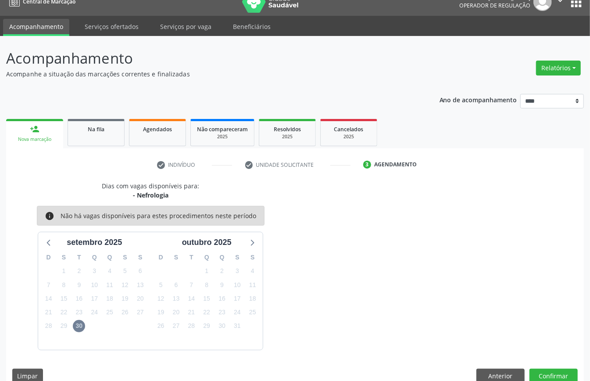
scroll to position [28, 0]
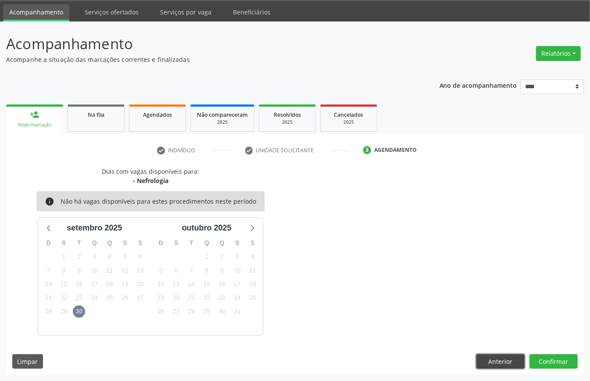
click at [498, 362] on button "Anterior" at bounding box center [500, 361] width 48 height 15
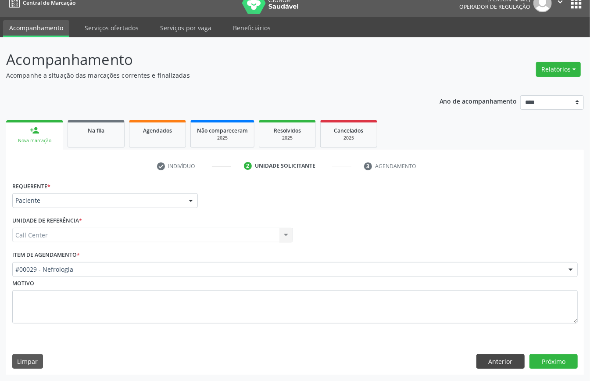
scroll to position [12, 0]
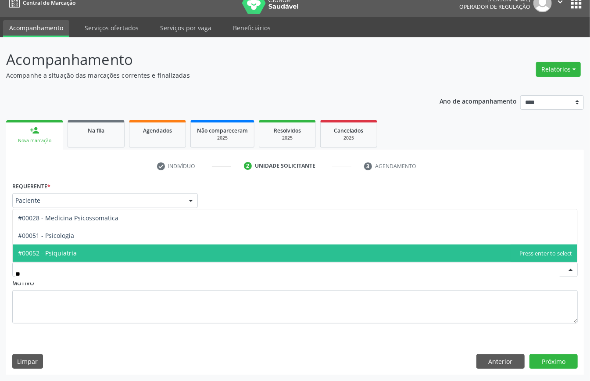
click at [92, 250] on span "#00052 - Psiquiatria" at bounding box center [295, 253] width 564 height 18
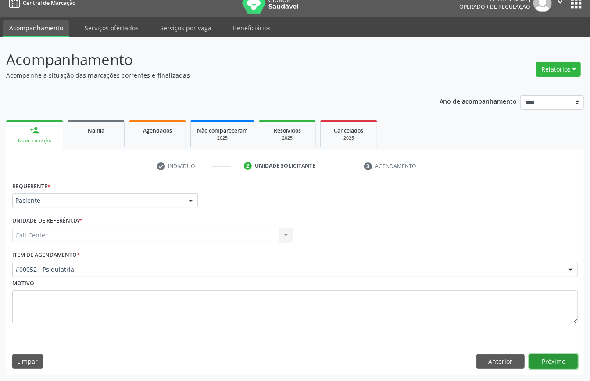
click at [556, 357] on button "Próximo" at bounding box center [553, 361] width 48 height 15
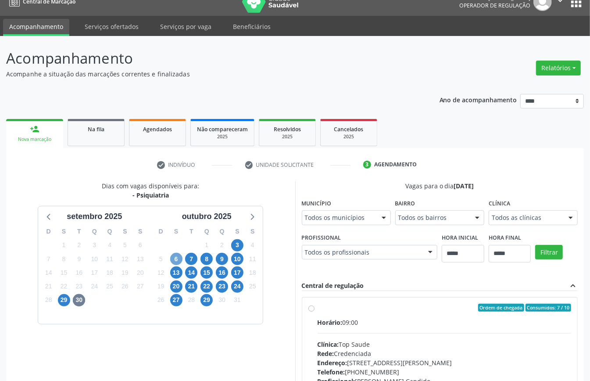
click at [178, 255] on span "6" at bounding box center [176, 259] width 12 height 12
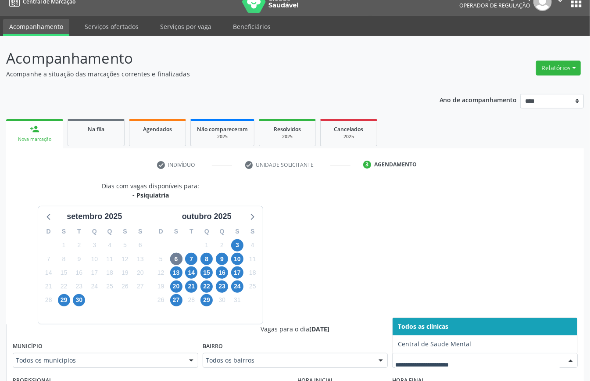
scroll to position [246, 0]
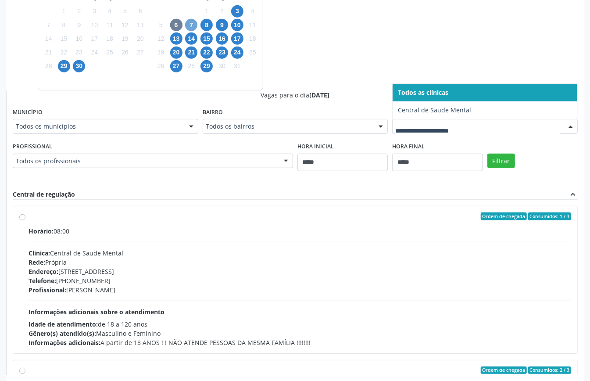
click at [193, 25] on span "7" at bounding box center [191, 25] width 12 height 12
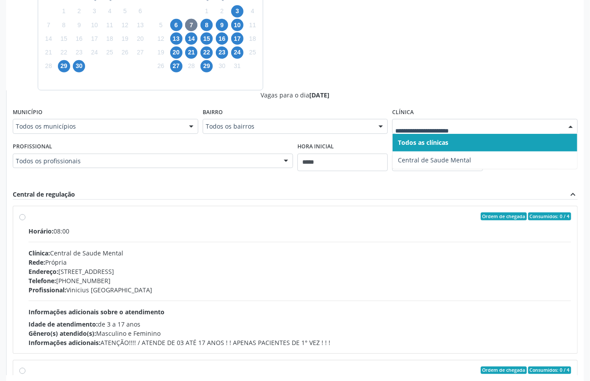
drag, startPoint x: 467, startPoint y: 127, endPoint x: 432, endPoint y: 152, distance: 42.7
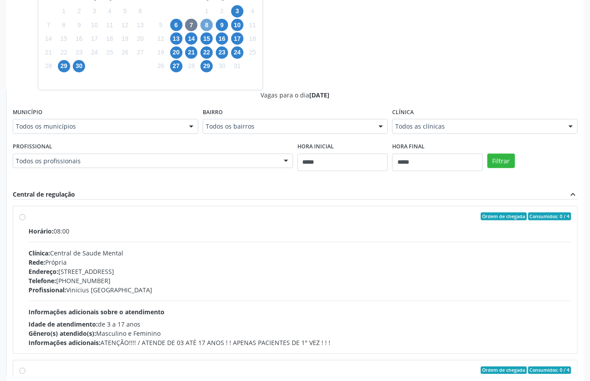
click at [207, 27] on span "8" at bounding box center [206, 25] width 12 height 12
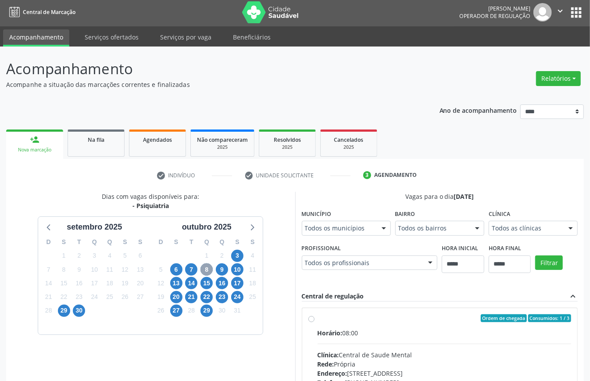
scroll to position [144, 0]
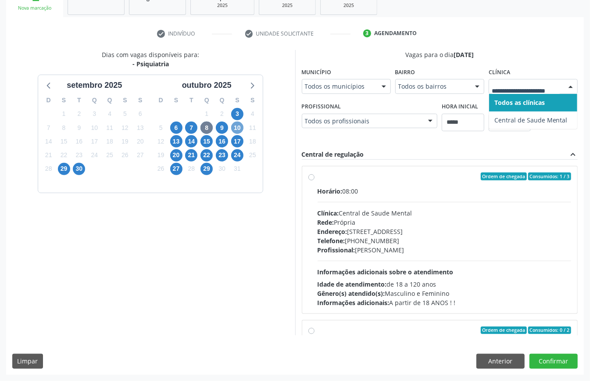
click at [233, 128] on span "10" at bounding box center [237, 127] width 12 height 12
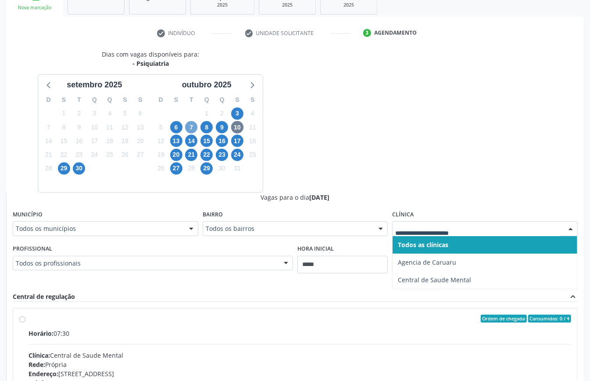
click at [196, 126] on span "7" at bounding box center [191, 127] width 12 height 12
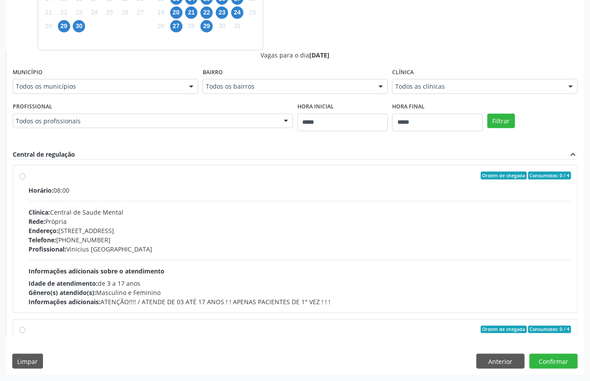
scroll to position [0, 0]
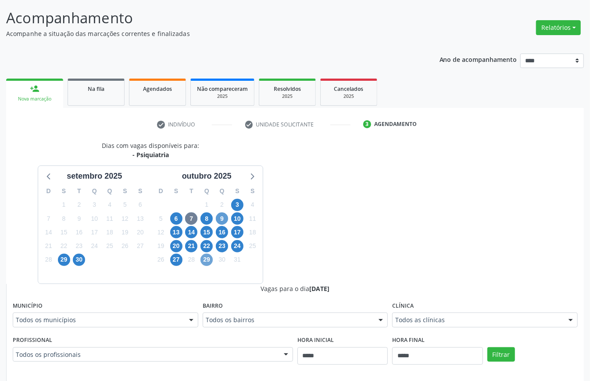
drag, startPoint x: 206, startPoint y: 259, endPoint x: 219, endPoint y: 266, distance: 15.3
click at [206, 259] on span "29" at bounding box center [206, 259] width 12 height 12
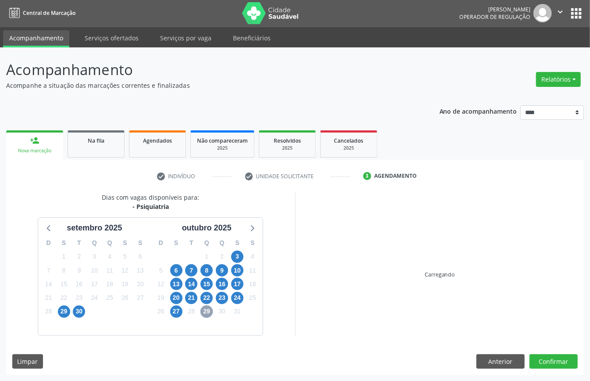
scroll to position [53, 0]
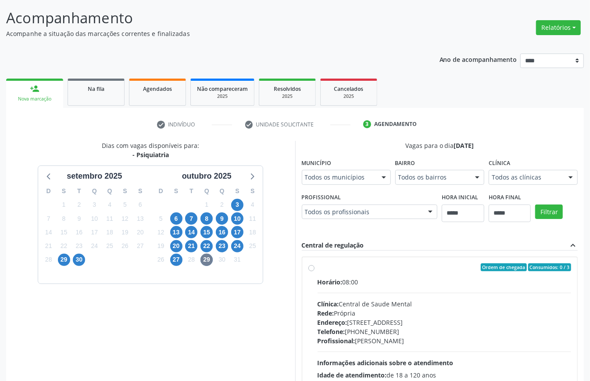
click at [549, 181] on div "Todos as clínicas" at bounding box center [533, 177] width 89 height 15
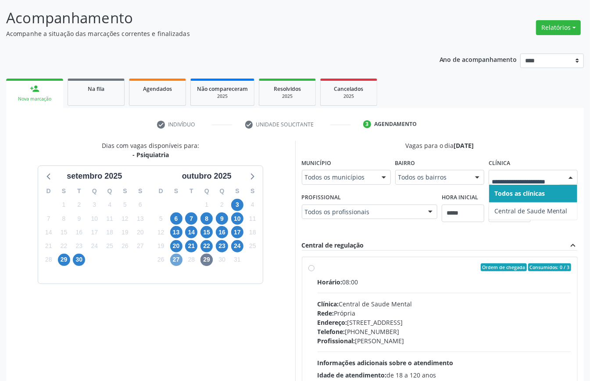
click at [175, 260] on span "27" at bounding box center [176, 259] width 12 height 12
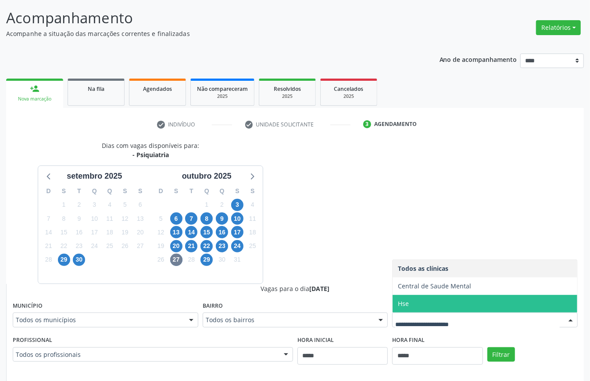
click at [416, 302] on span "Hse" at bounding box center [484, 304] width 185 height 18
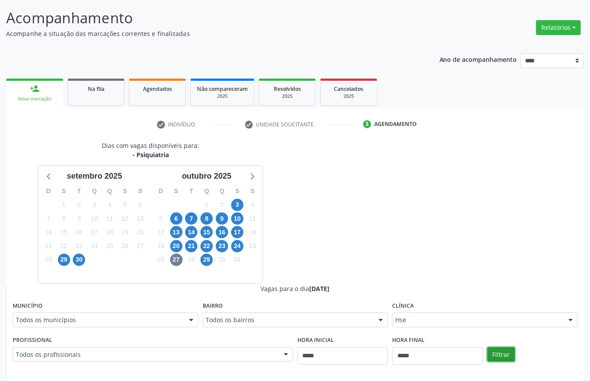
click at [504, 352] on button "Filtrar" at bounding box center [501, 354] width 28 height 15
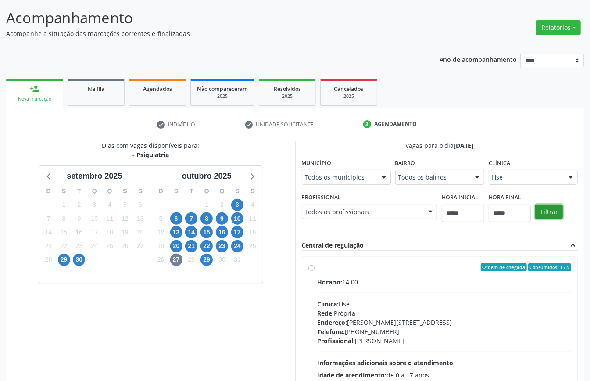
scroll to position [129, 0]
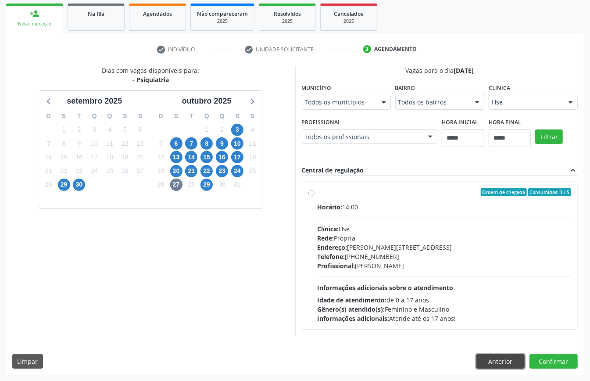
click at [500, 364] on button "Anterior" at bounding box center [500, 361] width 48 height 15
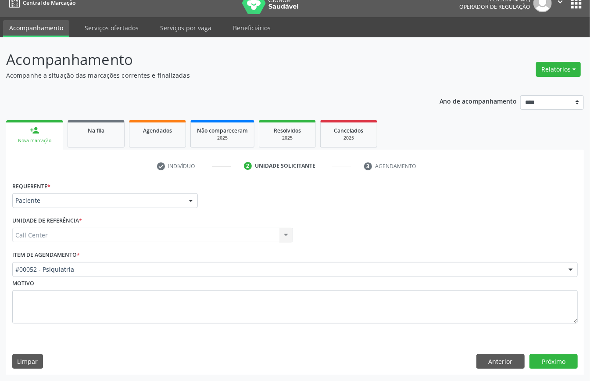
scroll to position [12, 0]
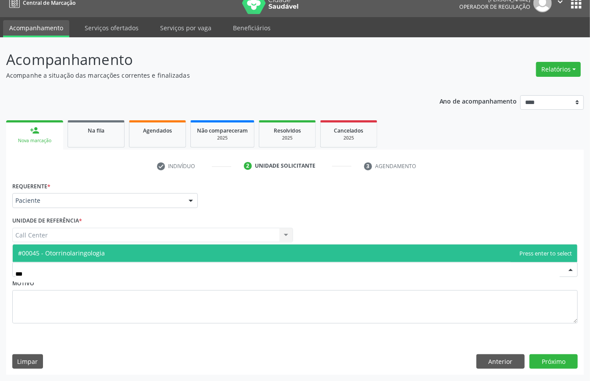
click at [105, 251] on span "#00045 - Otorrinolaringologia" at bounding box center [61, 253] width 87 height 8
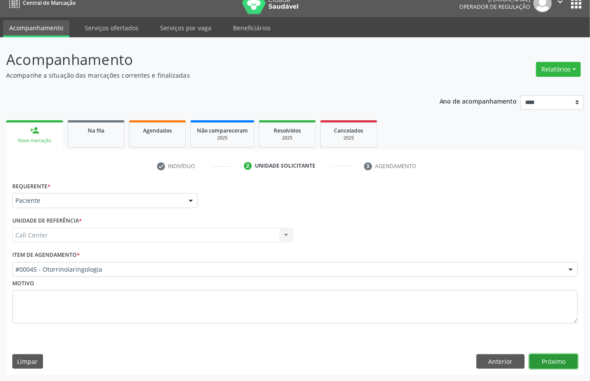
click at [536, 356] on button "Próximo" at bounding box center [553, 361] width 48 height 15
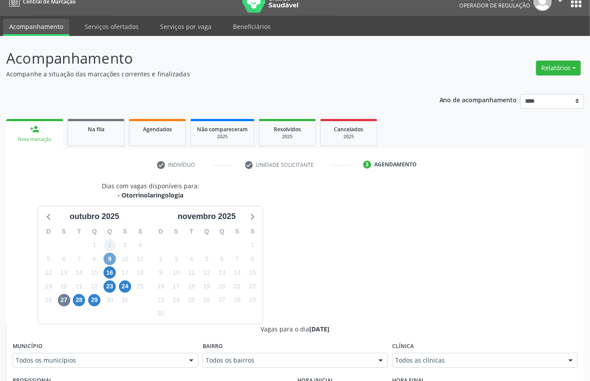
click at [107, 256] on span "9" at bounding box center [109, 259] width 12 height 12
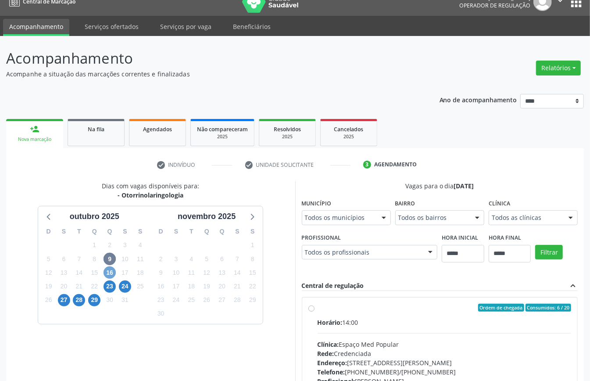
click at [109, 272] on span "16" at bounding box center [109, 272] width 12 height 12
click at [111, 285] on span "23" at bounding box center [109, 286] width 12 height 12
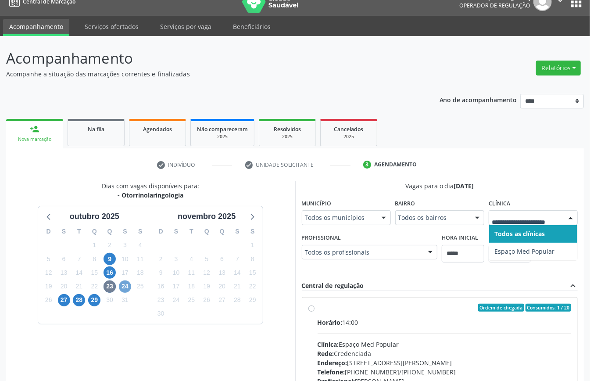
click at [125, 286] on span "24" at bounding box center [125, 286] width 12 height 12
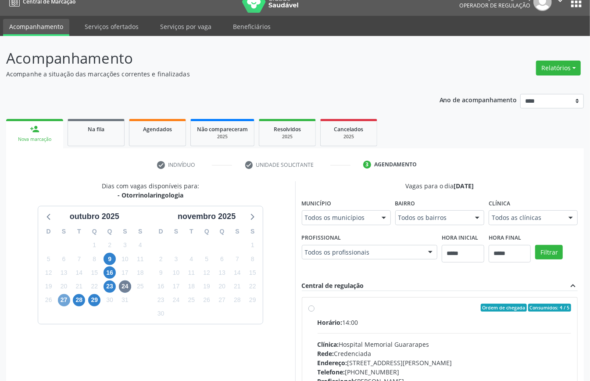
drag, startPoint x: 60, startPoint y: 296, endPoint x: 67, endPoint y: 305, distance: 11.0
click at [60, 297] on span "27" at bounding box center [64, 300] width 12 height 12
click at [79, 302] on span "28" at bounding box center [79, 300] width 12 height 12
click at [64, 297] on span "27" at bounding box center [64, 300] width 12 height 12
click at [82, 298] on span "28" at bounding box center [79, 300] width 12 height 12
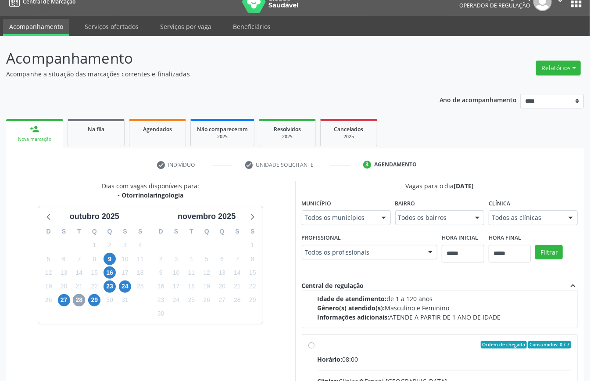
scroll to position [175, 0]
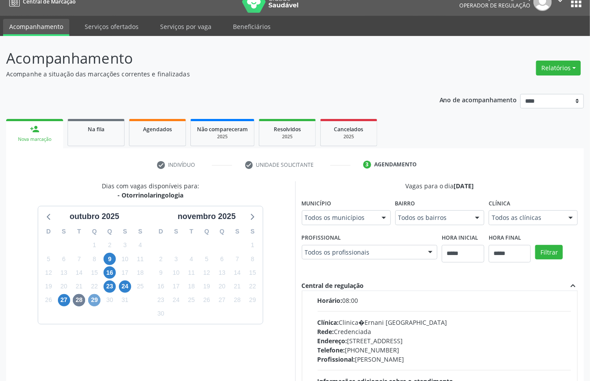
click at [98, 299] on span "29" at bounding box center [94, 300] width 12 height 12
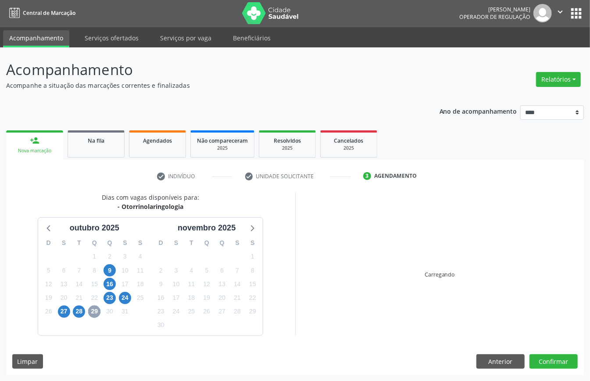
scroll to position [12, 0]
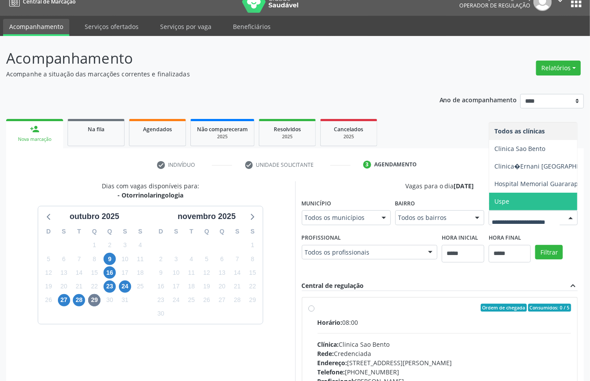
click at [489, 210] on span "Uspe" at bounding box center [548, 202] width 119 height 18
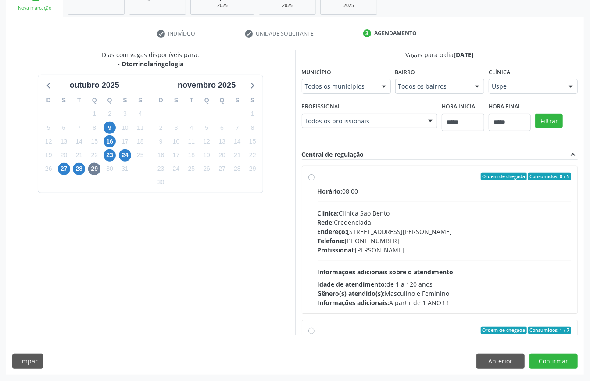
scroll to position [286, 0]
click at [535, 125] on button "Filtrar" at bounding box center [549, 121] width 28 height 15
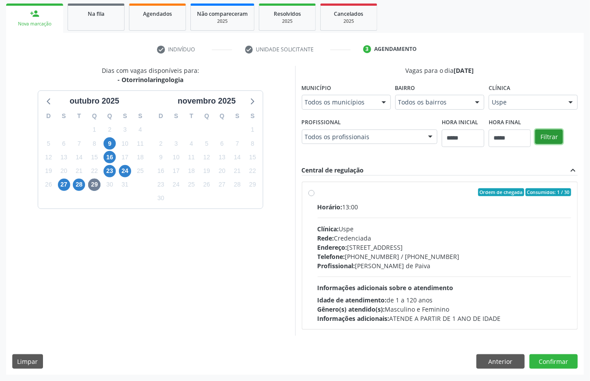
scroll to position [129, 0]
click at [499, 360] on button "Anterior" at bounding box center [500, 361] width 48 height 15
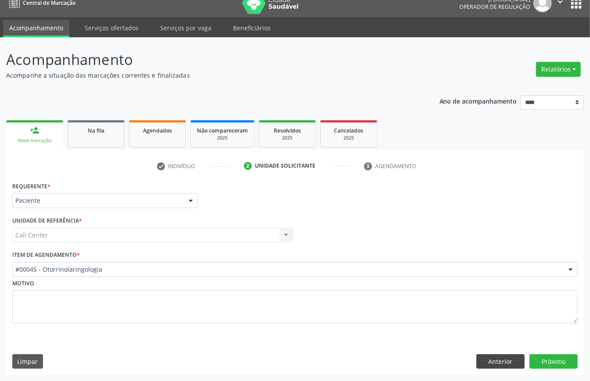
scroll to position [12, 0]
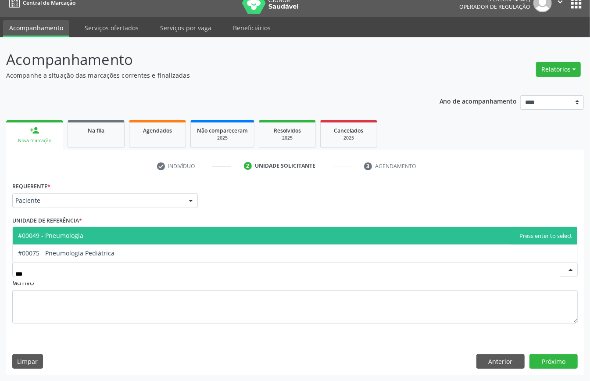
click at [97, 229] on span "#00049 - Pneumologia" at bounding box center [295, 236] width 564 height 18
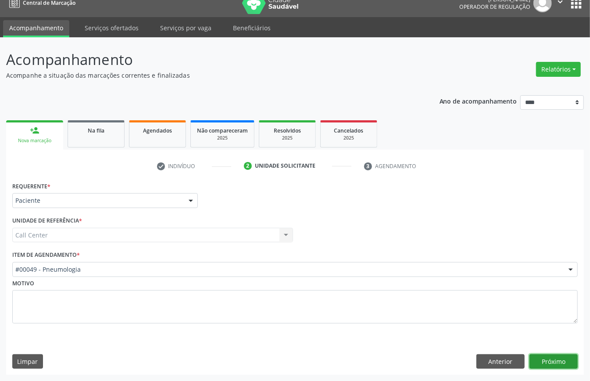
click at [546, 358] on button "Próximo" at bounding box center [553, 361] width 48 height 15
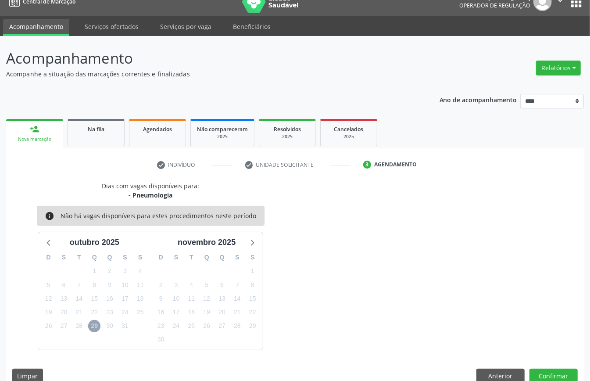
click at [95, 327] on span "29" at bounding box center [94, 326] width 12 height 12
click at [49, 246] on icon at bounding box center [48, 241] width 11 height 11
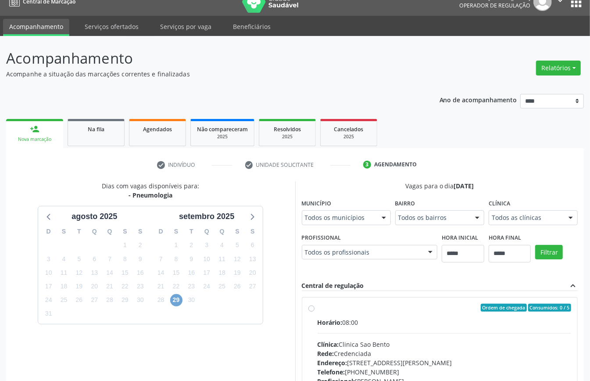
click at [172, 302] on span "29" at bounding box center [176, 300] width 12 height 12
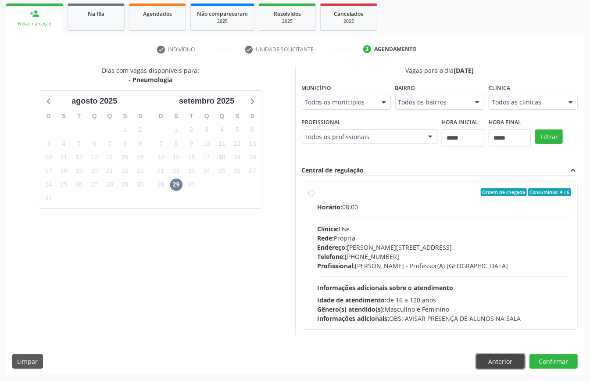
click at [495, 358] on button "Anterior" at bounding box center [500, 361] width 48 height 15
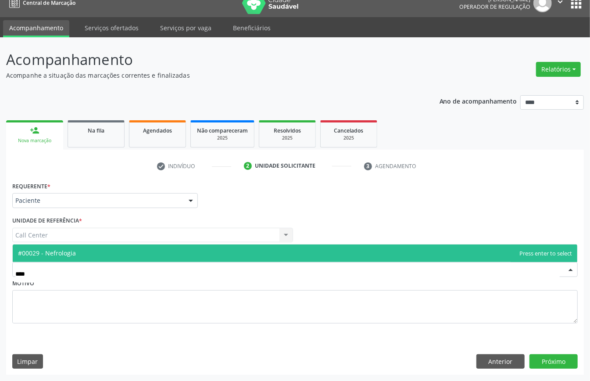
click at [69, 249] on span "#00029 - Nefrologia" at bounding box center [47, 253] width 58 height 8
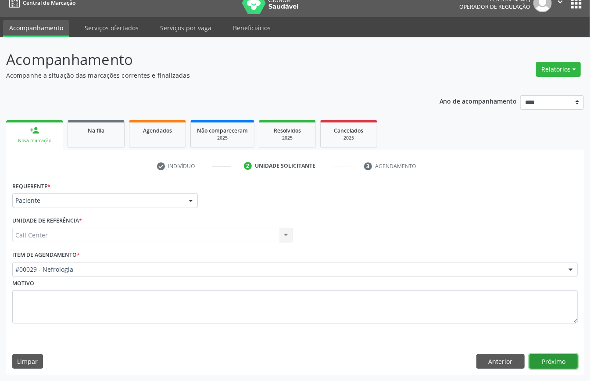
click at [564, 362] on button "Próximo" at bounding box center [553, 361] width 48 height 15
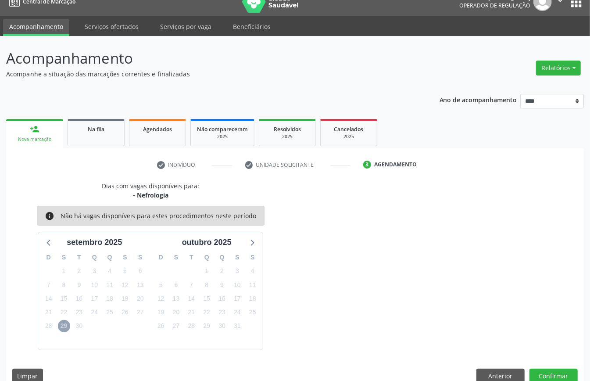
click at [59, 327] on span "29" at bounding box center [64, 326] width 12 height 12
click at [482, 367] on div "Dias com vagas disponíveis para: - Nefrologia info Não há vagas disponíveis par…" at bounding box center [295, 285] width 578 height 208
click at [489, 376] on button "Anterior" at bounding box center [500, 375] width 48 height 15
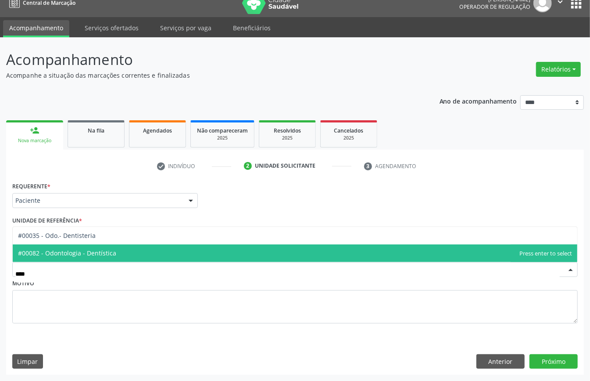
click at [111, 246] on span "#00082 - Odontologia - Dentística" at bounding box center [295, 253] width 564 height 18
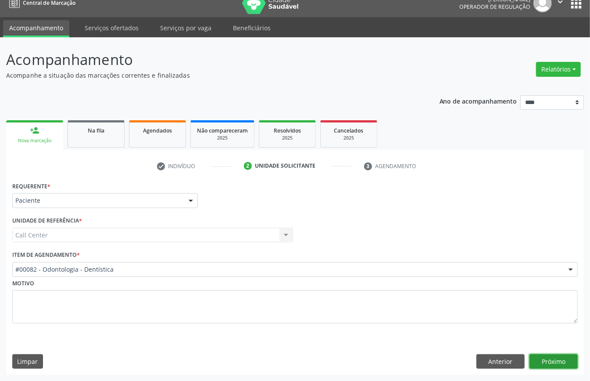
click at [552, 360] on button "Próximo" at bounding box center [553, 361] width 48 height 15
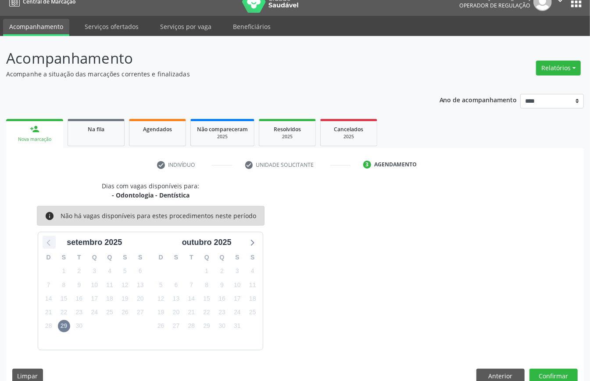
click at [50, 241] on icon at bounding box center [48, 241] width 11 height 11
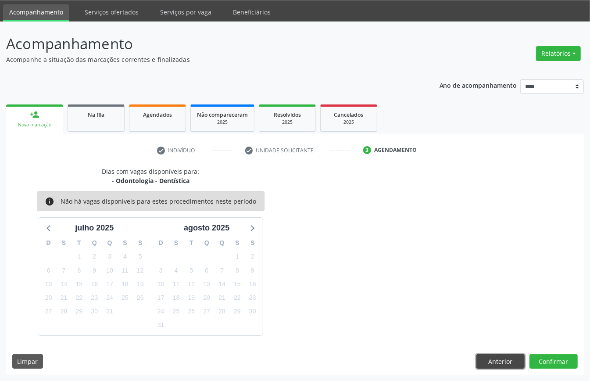
drag, startPoint x: 504, startPoint y: 360, endPoint x: 500, endPoint y: 357, distance: 4.7
click at [503, 360] on button "Anterior" at bounding box center [500, 361] width 48 height 15
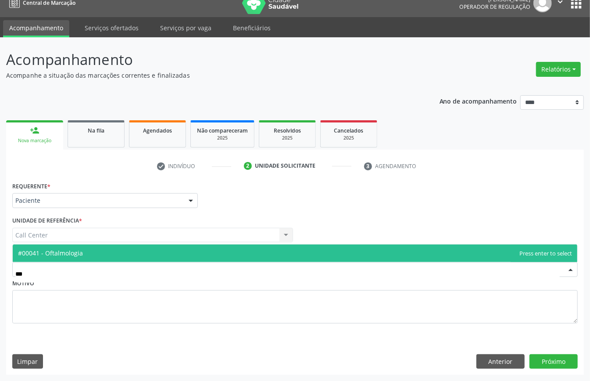
click at [121, 253] on span "#00041 - Oftalmologia" at bounding box center [295, 253] width 564 height 18
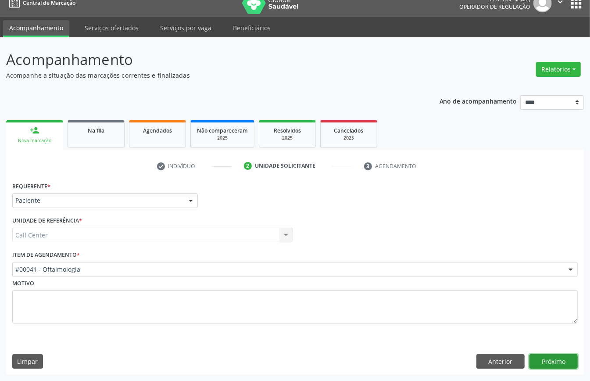
click at [564, 358] on button "Próximo" at bounding box center [553, 361] width 48 height 15
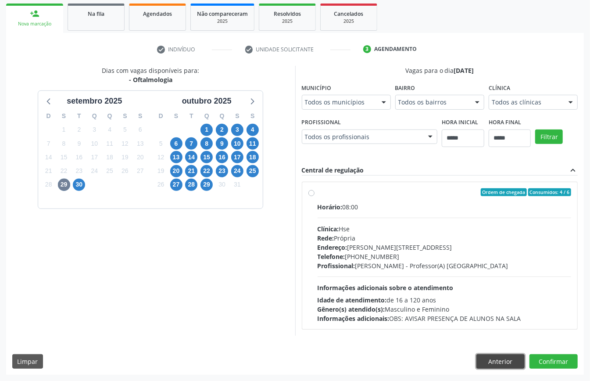
click at [495, 358] on button "Anterior" at bounding box center [500, 361] width 48 height 15
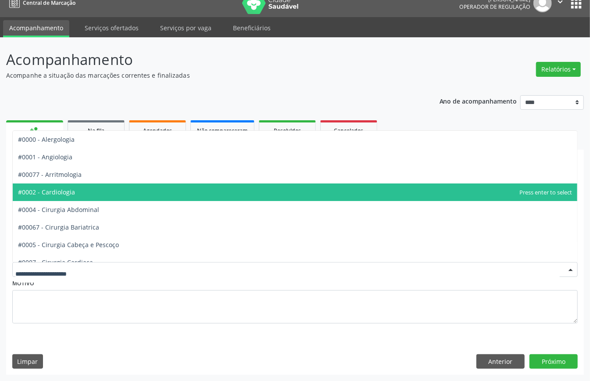
click at [120, 192] on span "#0002 - Cardiologia" at bounding box center [295, 192] width 564 height 18
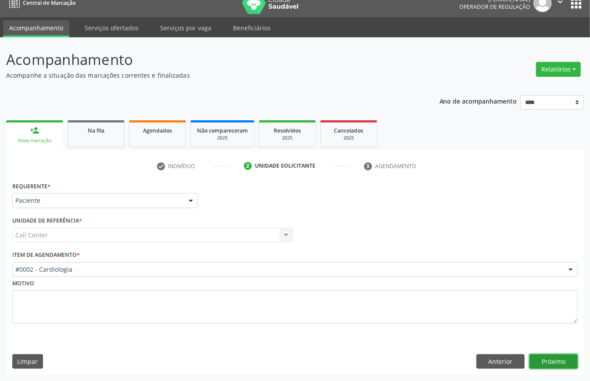
click at [549, 360] on button "Próximo" at bounding box center [553, 361] width 48 height 15
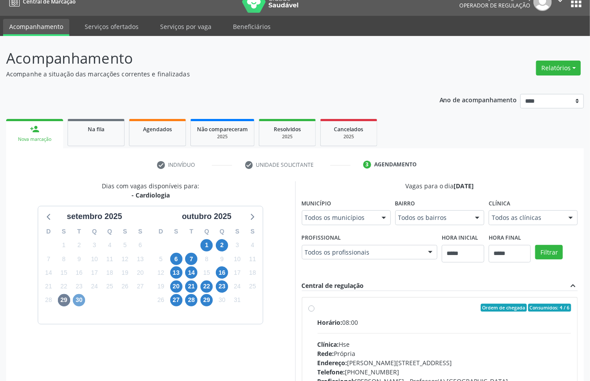
click at [82, 302] on span "30" at bounding box center [79, 300] width 12 height 12
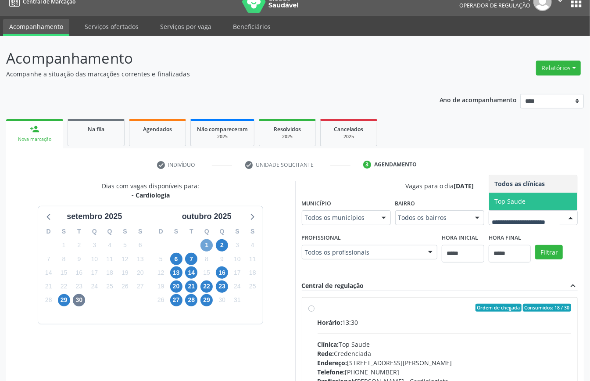
drag, startPoint x: 204, startPoint y: 245, endPoint x: 357, endPoint y: 326, distance: 173.0
click at [205, 247] on span "1" at bounding box center [206, 245] width 12 height 12
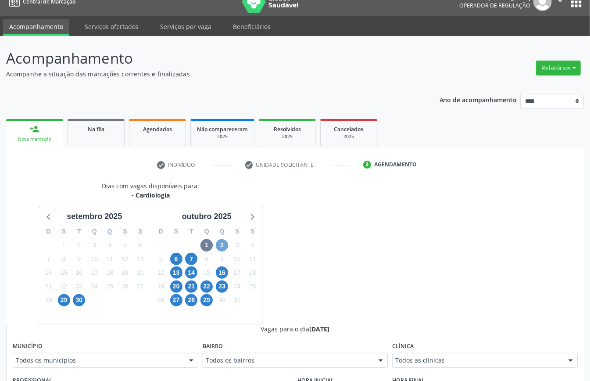
click at [220, 246] on span "2" at bounding box center [222, 245] width 12 height 12
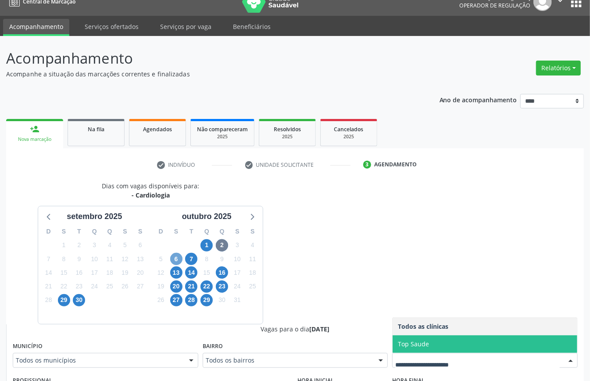
click at [176, 259] on span "6" at bounding box center [176, 259] width 12 height 12
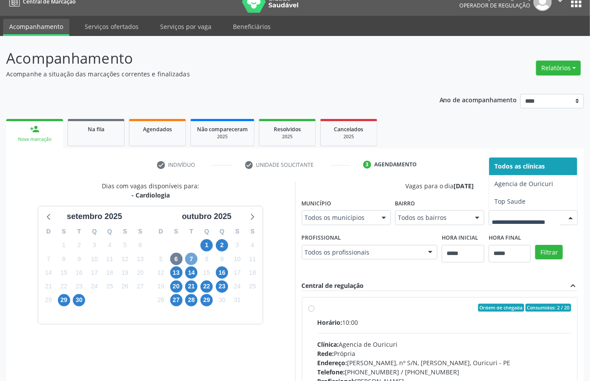
click at [189, 258] on span "7" at bounding box center [191, 259] width 12 height 12
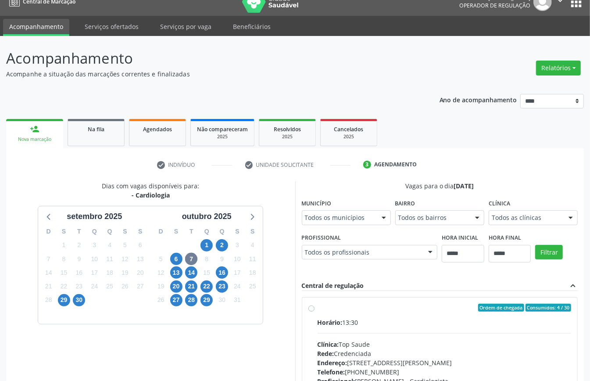
drag, startPoint x: 439, startPoint y: 361, endPoint x: 389, endPoint y: 350, distance: 50.8
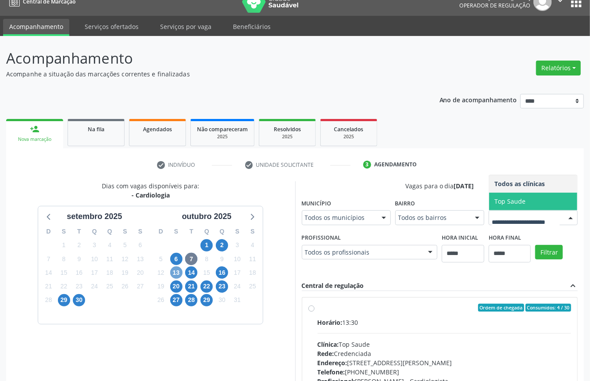
click at [172, 270] on span "13" at bounding box center [176, 272] width 12 height 12
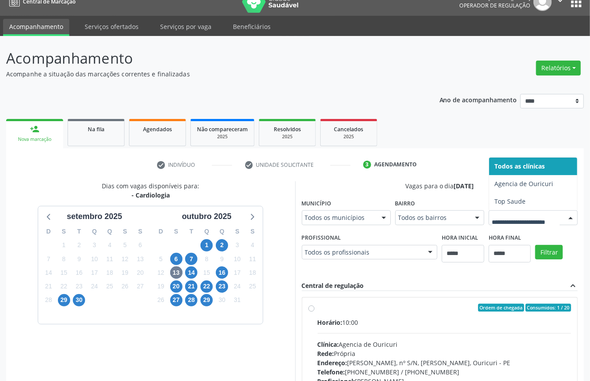
drag, startPoint x: 435, startPoint y: 363, endPoint x: 380, endPoint y: 357, distance: 55.6
click at [193, 273] on span "14" at bounding box center [191, 272] width 12 height 12
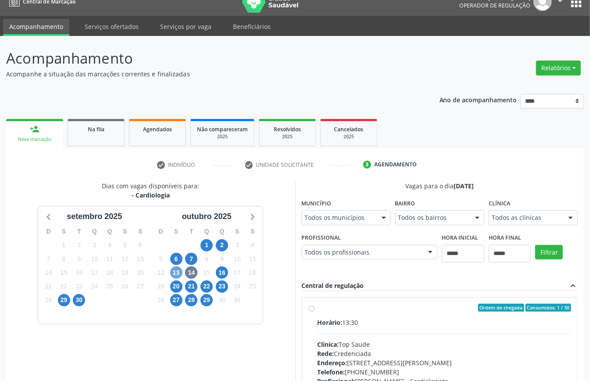
click at [172, 271] on span "13" at bounding box center [176, 272] width 12 height 12
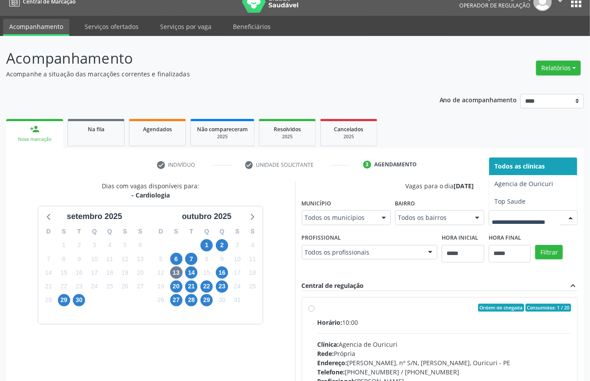
click at [489, 225] on div at bounding box center [533, 217] width 89 height 15
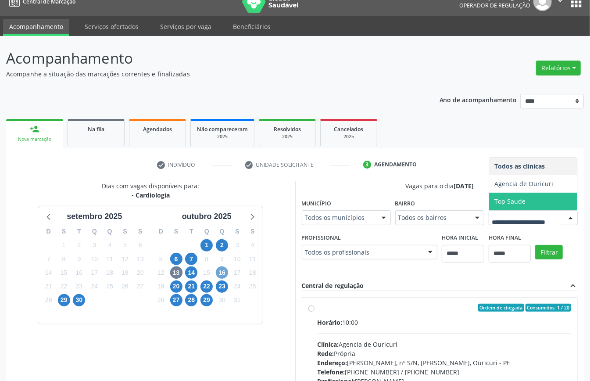
click at [218, 275] on span "16" at bounding box center [222, 272] width 12 height 12
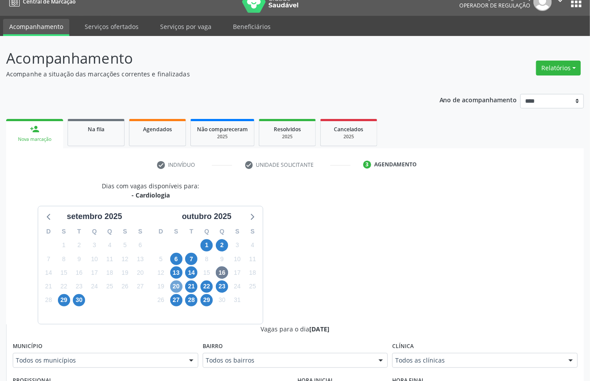
click at [172, 285] on span "20" at bounding box center [176, 286] width 12 height 12
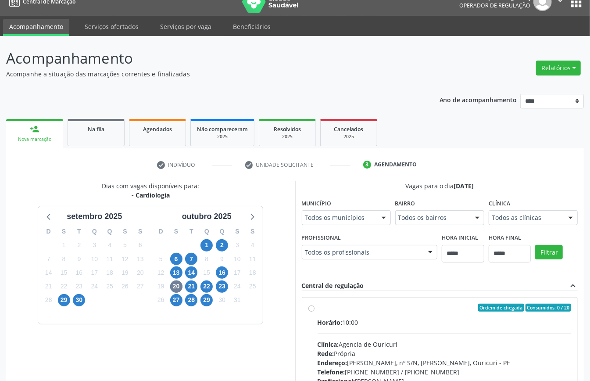
click at [339, 302] on div "Dias com vagas disponíveis para: - Cardiologia setembro 2025 D S T Q Q S S 31 1…" at bounding box center [295, 323] width 578 height 285
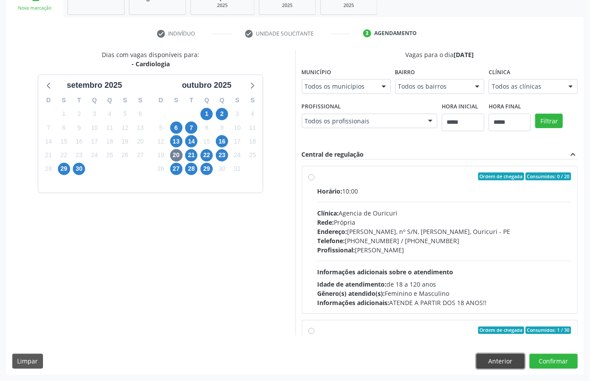
click at [495, 355] on button "Anterior" at bounding box center [500, 360] width 48 height 15
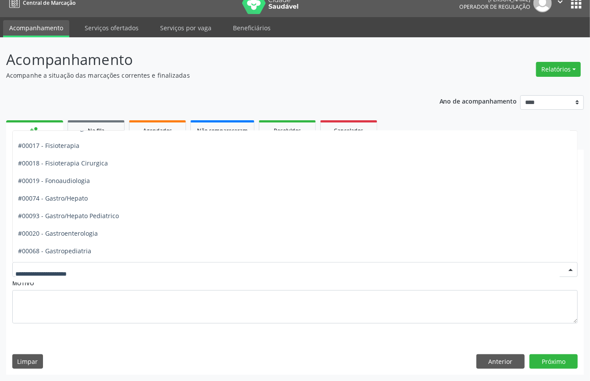
scroll to position [526, 0]
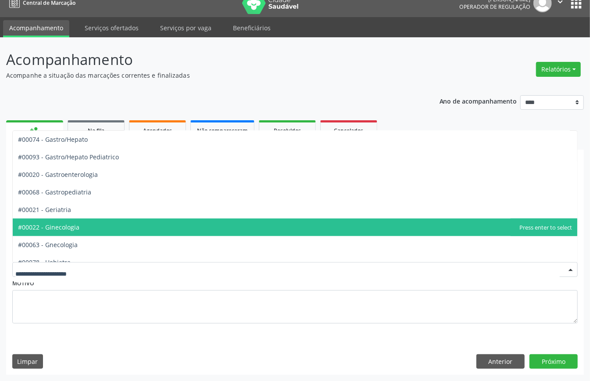
click at [90, 225] on span "#00022 - Ginecologia" at bounding box center [295, 227] width 564 height 18
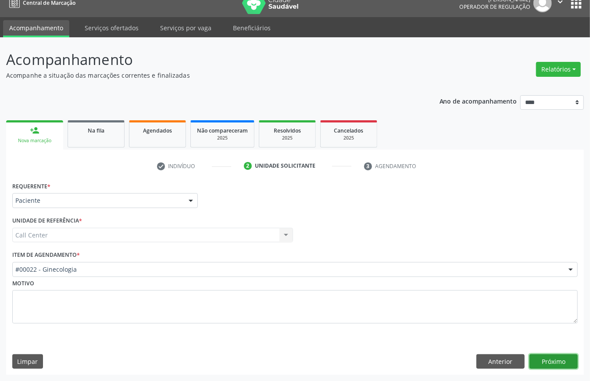
click at [554, 362] on button "Próximo" at bounding box center [553, 361] width 48 height 15
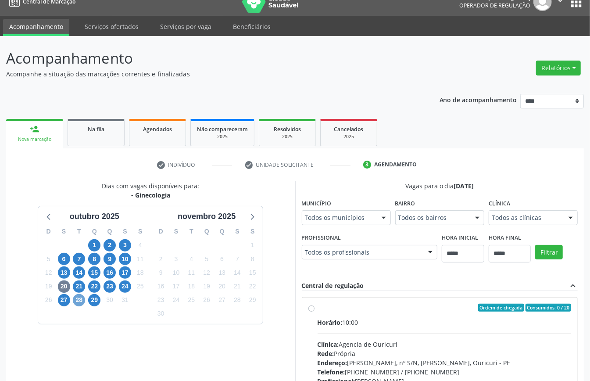
click at [78, 302] on span "28" at bounding box center [79, 300] width 12 height 12
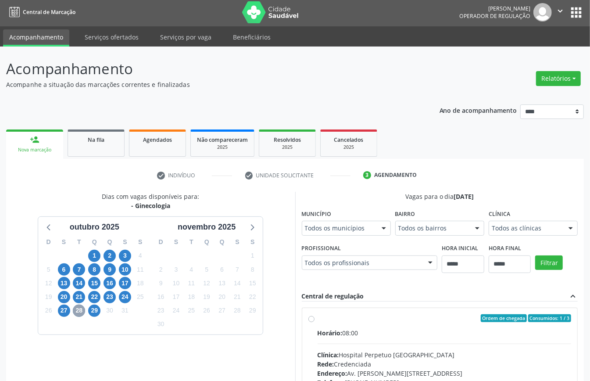
scroll to position [12, 0]
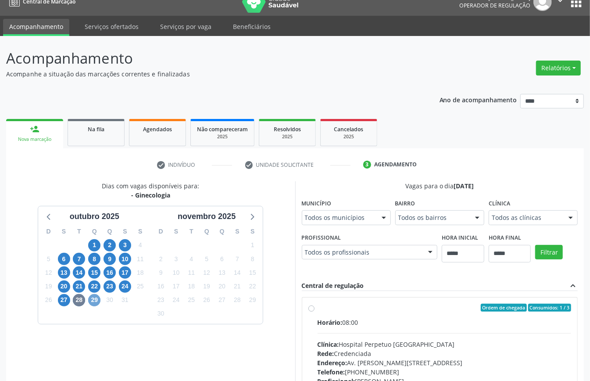
click at [94, 297] on span "29" at bounding box center [94, 300] width 12 height 12
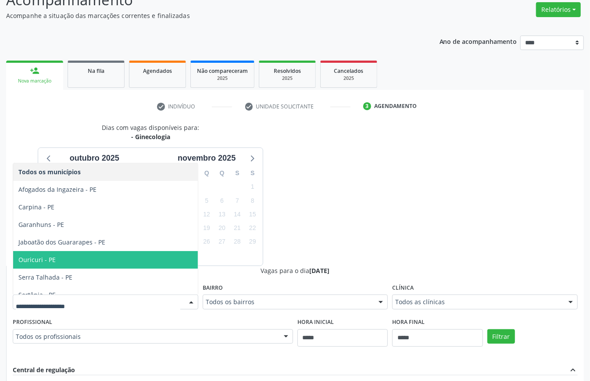
scroll to position [9, 0]
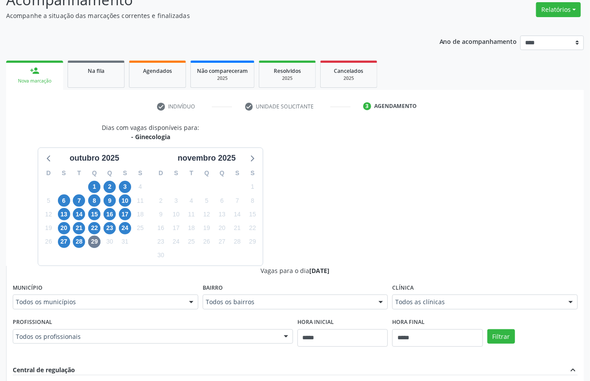
click at [399, 197] on div "Dias com vagas disponíveis para: - Ginecologia outubro 2025 D S T Q Q S S 28 29…" at bounding box center [295, 337] width 578 height 428
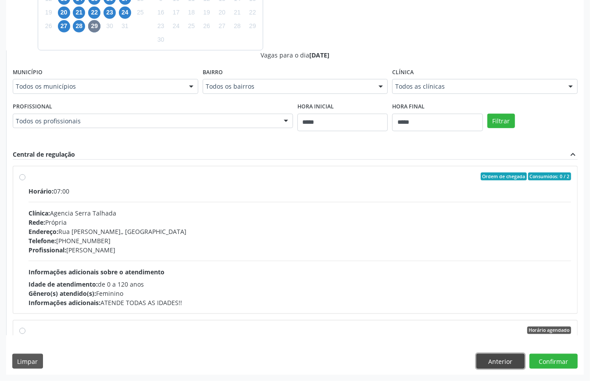
click at [509, 360] on button "Anterior" at bounding box center [500, 360] width 48 height 15
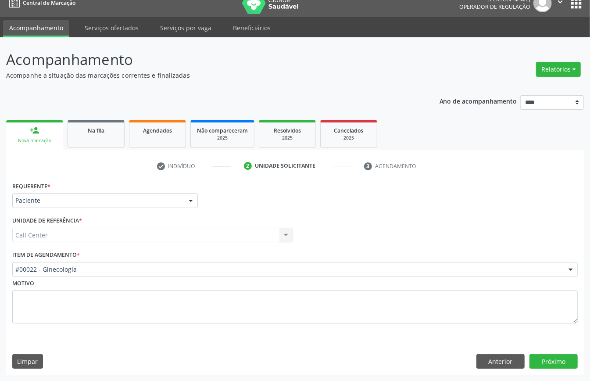
scroll to position [12, 0]
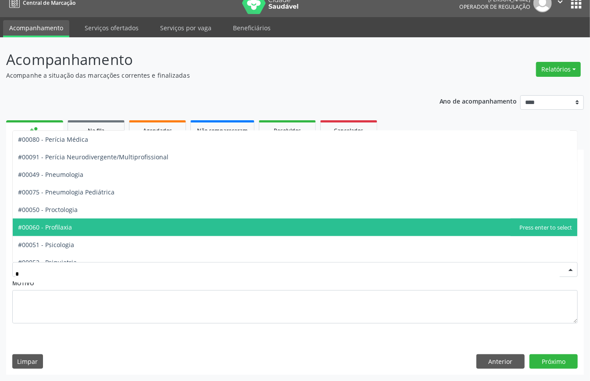
type input "**"
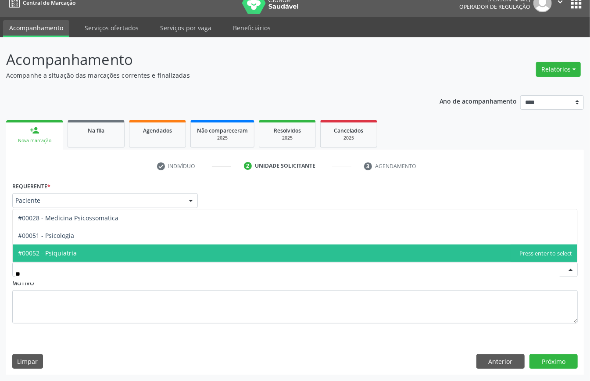
scroll to position [0, 0]
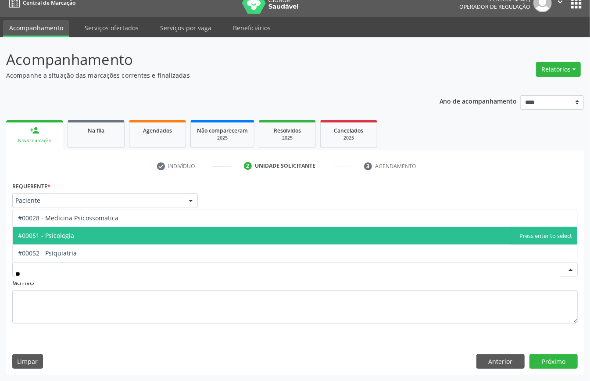
click at [85, 232] on span "#00051 - Psicologia" at bounding box center [295, 236] width 564 height 18
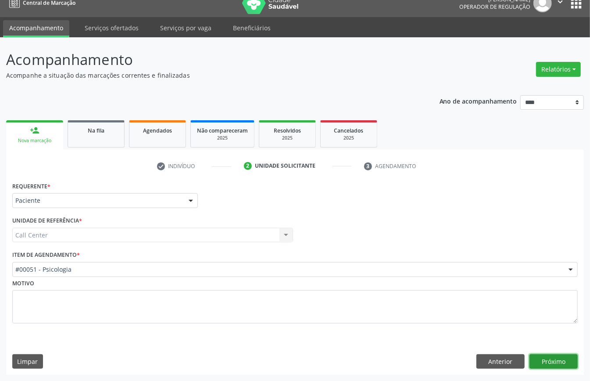
click at [564, 360] on button "Próximo" at bounding box center [553, 361] width 48 height 15
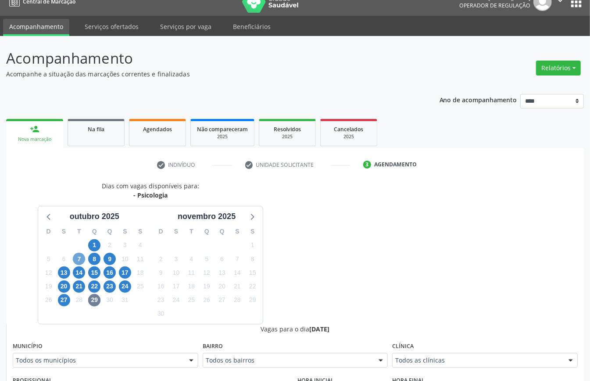
click at [76, 258] on span "7" at bounding box center [79, 259] width 12 height 12
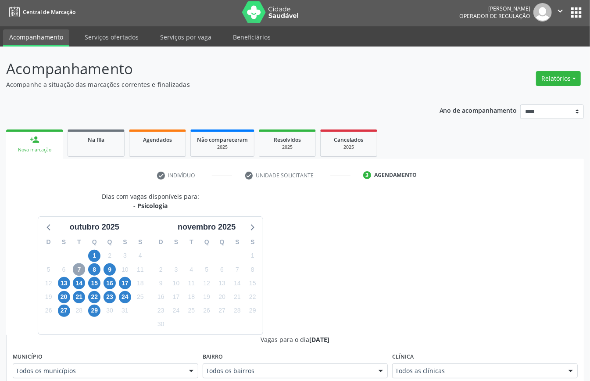
scroll to position [12, 0]
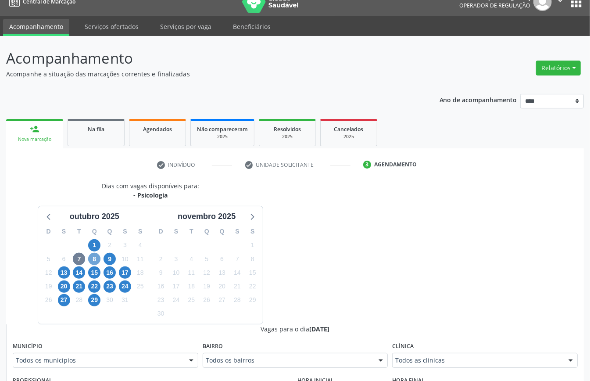
click at [95, 262] on span "8" at bounding box center [94, 259] width 12 height 12
click at [116, 269] on div "16" at bounding box center [109, 273] width 12 height 14
click at [110, 272] on span "16" at bounding box center [109, 272] width 12 height 12
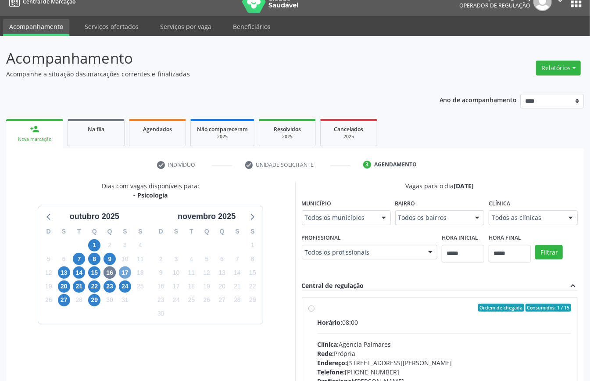
click at [124, 271] on span "17" at bounding box center [125, 272] width 12 height 12
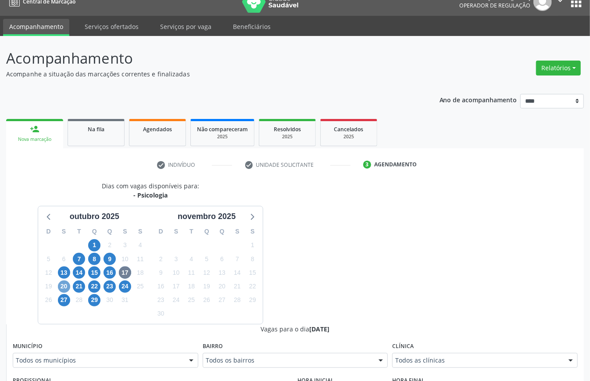
drag, startPoint x: 65, startPoint y: 285, endPoint x: 82, endPoint y: 290, distance: 17.6
click at [65, 284] on span "20" at bounding box center [64, 286] width 12 height 12
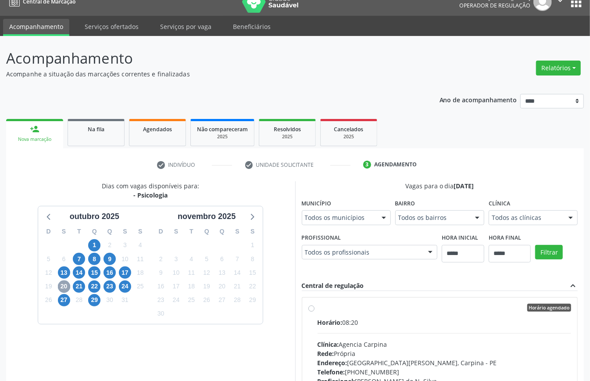
scroll to position [129, 0]
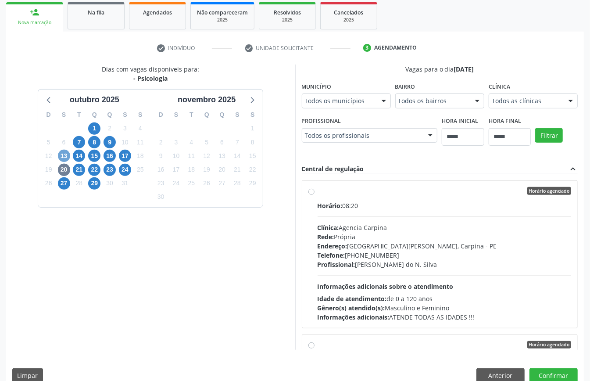
drag, startPoint x: 65, startPoint y: 154, endPoint x: 71, endPoint y: 156, distance: 6.0
click at [71, 156] on div "13" at bounding box center [63, 156] width 15 height 14
click at [66, 157] on span "13" at bounding box center [64, 156] width 12 height 12
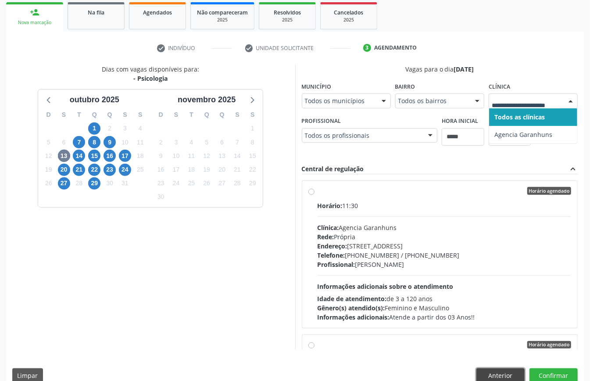
click at [506, 374] on button "Anterior" at bounding box center [500, 375] width 48 height 15
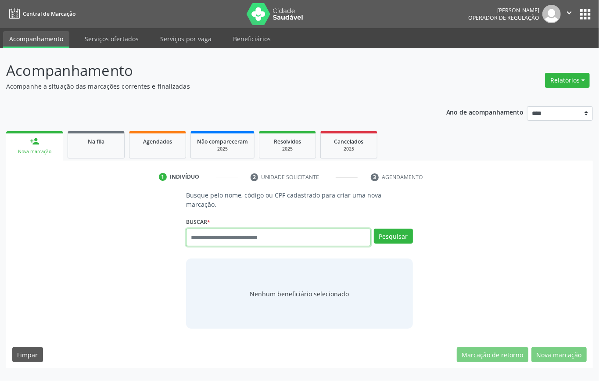
paste input "**********"
type input "**********"
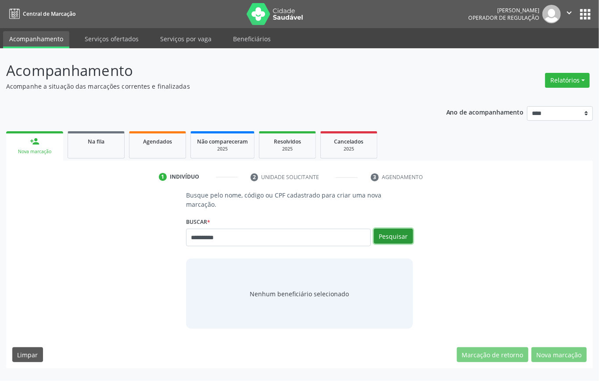
click at [399, 235] on button "Pesquisar" at bounding box center [393, 235] width 39 height 15
type input "**********"
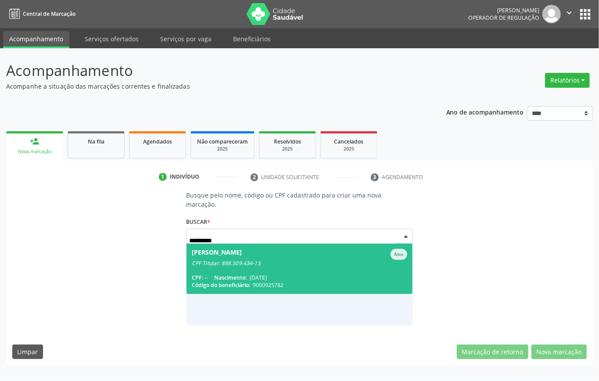
click at [285, 269] on span "[PERSON_NAME] CPF Titular: 888.509.434-15 CPF: -- Nascimento: [DATE] Código do …" at bounding box center [299, 268] width 226 height 50
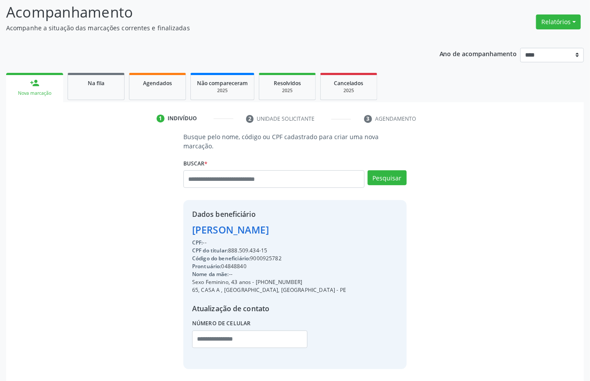
scroll to position [92, 0]
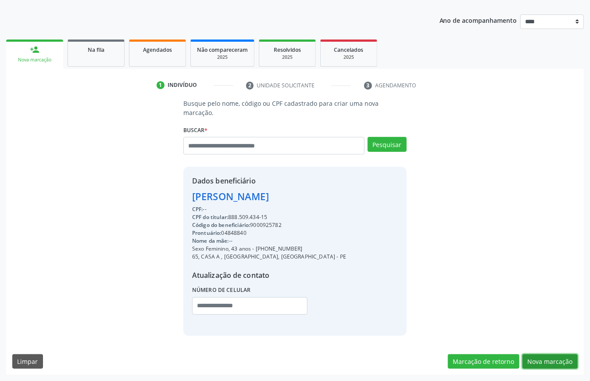
drag, startPoint x: 546, startPoint y: 358, endPoint x: 504, endPoint y: 338, distance: 46.7
click at [546, 359] on button "Nova marcação" at bounding box center [549, 361] width 55 height 15
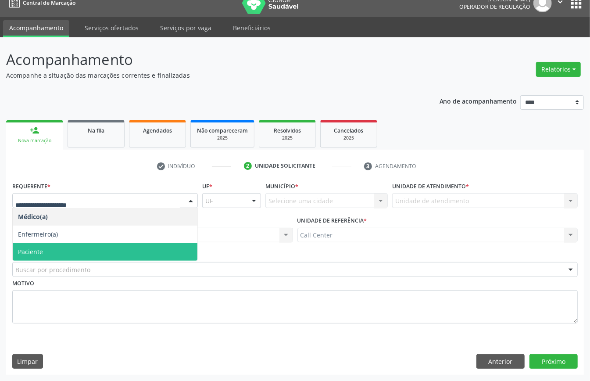
drag, startPoint x: 60, startPoint y: 247, endPoint x: 61, endPoint y: 253, distance: 6.2
click at [60, 248] on span "Paciente" at bounding box center [105, 252] width 185 height 18
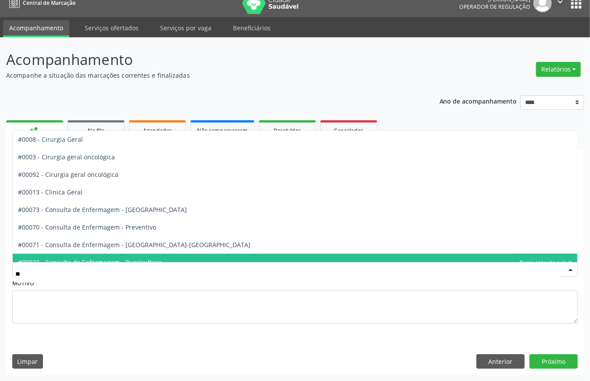
type input "***"
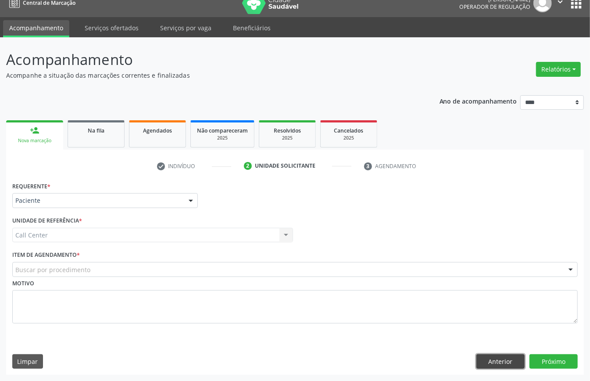
click at [504, 355] on button "Anterior" at bounding box center [500, 361] width 48 height 15
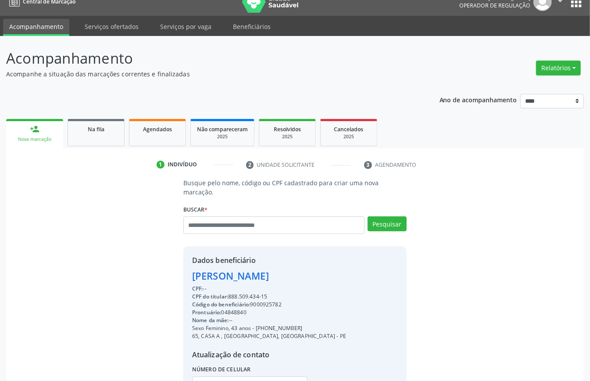
click at [246, 296] on div "CPF do titular: 888.509.434-15" at bounding box center [269, 297] width 154 height 8
copy div "888.509.434"
paste input "**********"
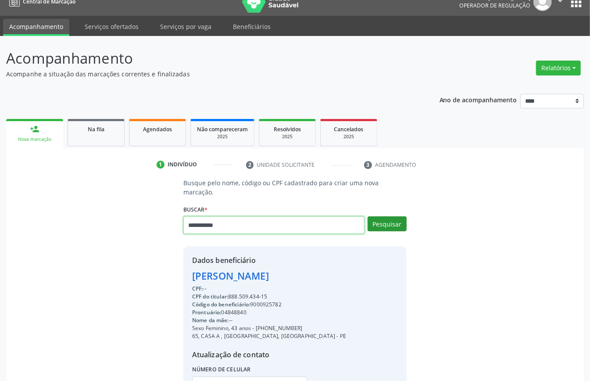
type input "**********"
click at [391, 218] on button "Pesquisar" at bounding box center [386, 223] width 39 height 15
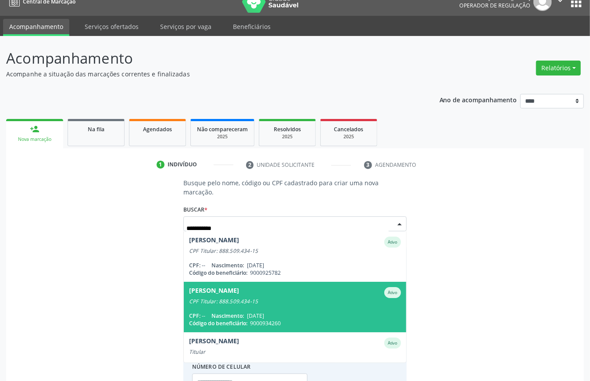
scroll to position [69, 0]
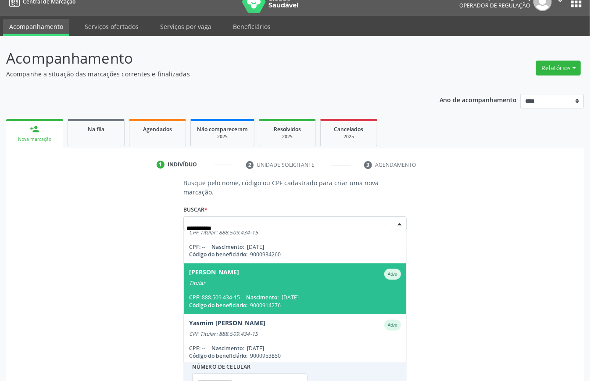
click at [235, 287] on span "Wladimir Bezerra Calado Ativo Titular CPF: 888.509.434-15 Nascimento: 21/10/197…" at bounding box center [295, 288] width 222 height 50
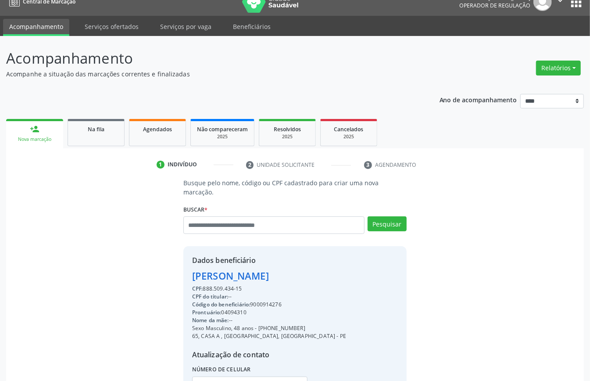
scroll to position [92, 0]
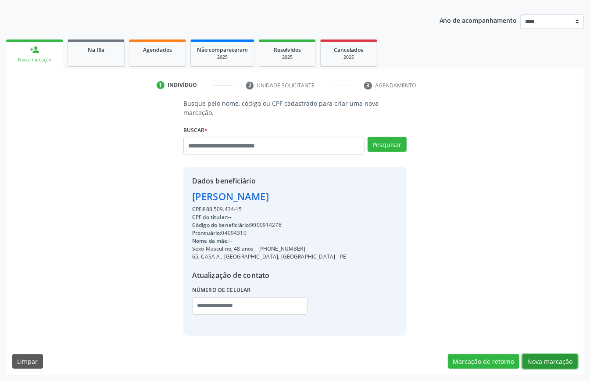
click at [537, 360] on button "Nova marcação" at bounding box center [549, 361] width 55 height 15
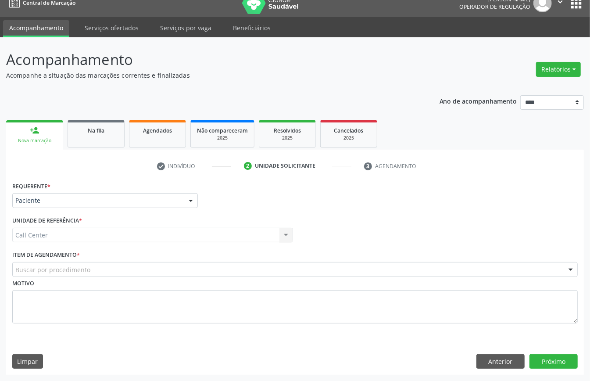
click at [117, 267] on div "Buscar por procedimento" at bounding box center [294, 269] width 565 height 15
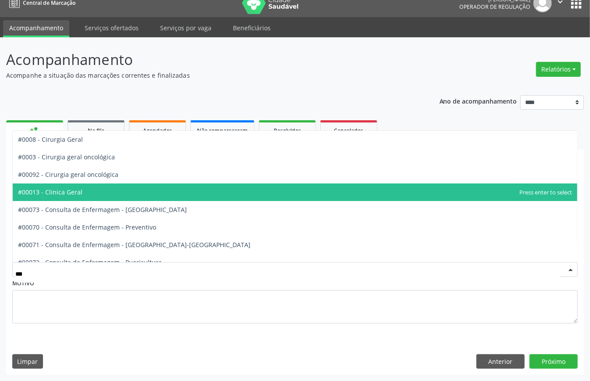
type input "****"
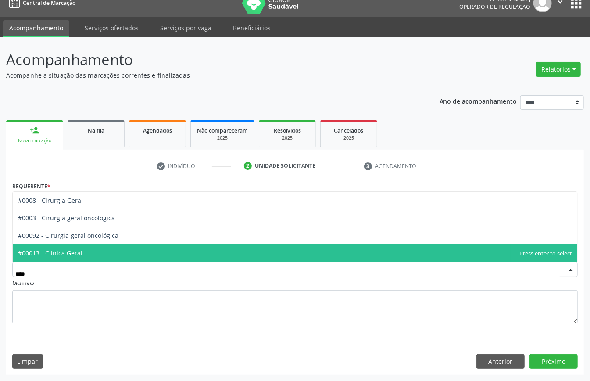
click at [103, 253] on span "#00013 - Clinica Geral" at bounding box center [295, 253] width 564 height 18
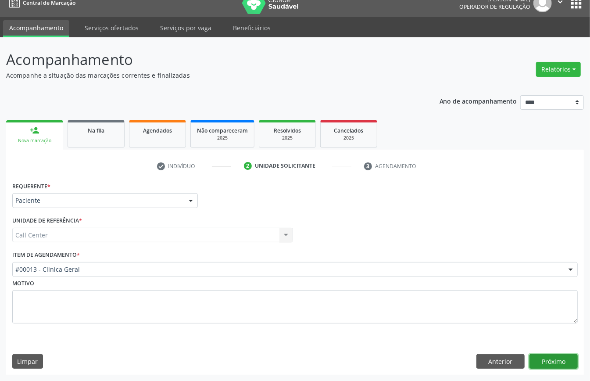
click at [561, 355] on button "Próximo" at bounding box center [553, 361] width 48 height 15
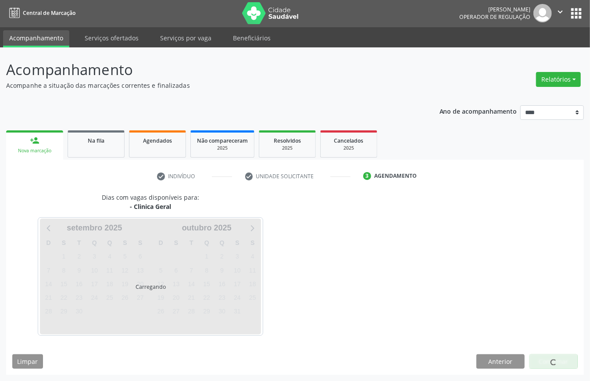
scroll to position [2, 0]
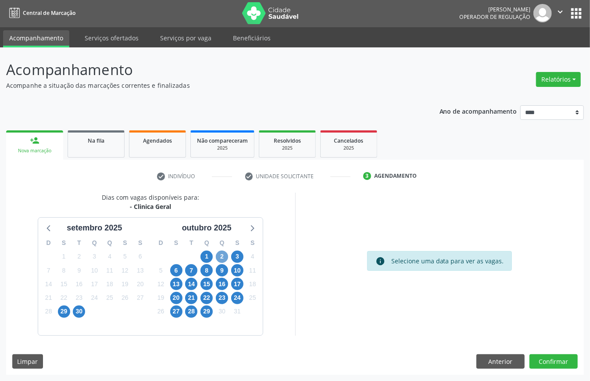
click at [220, 257] on span "2" at bounding box center [222, 256] width 12 height 12
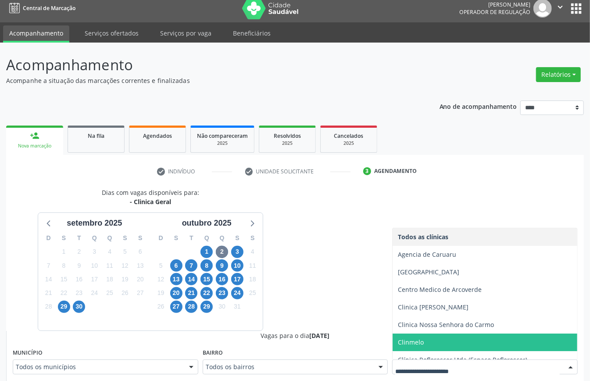
scroll to position [79, 0]
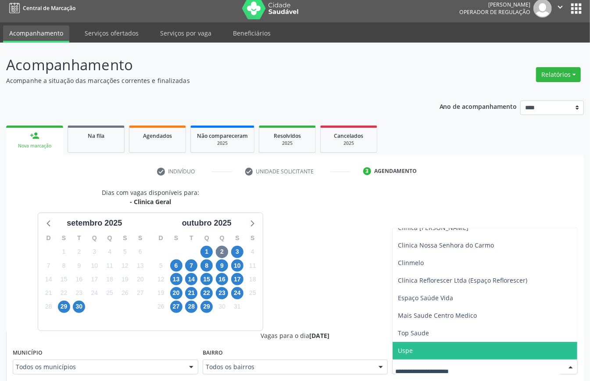
click at [425, 346] on span "Uspe" at bounding box center [484, 351] width 185 height 18
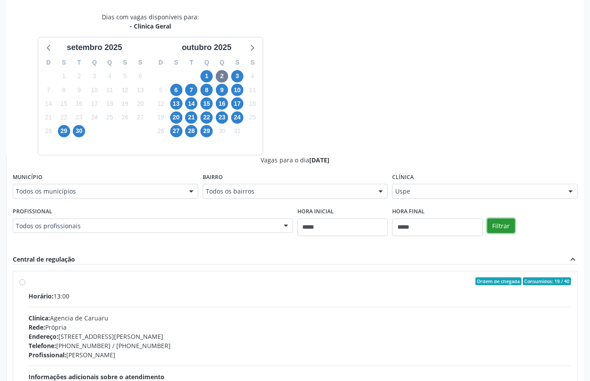
click at [505, 228] on button "Filtrar" at bounding box center [501, 225] width 28 height 15
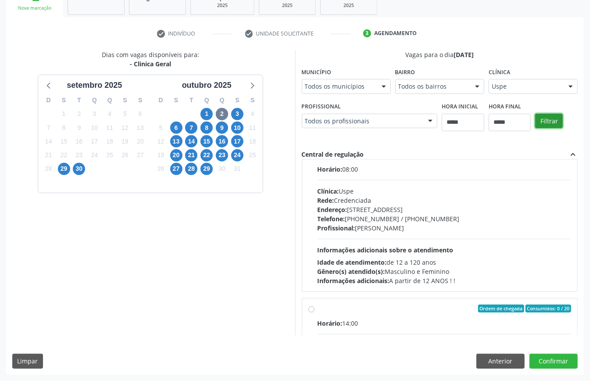
scroll to position [448, 0]
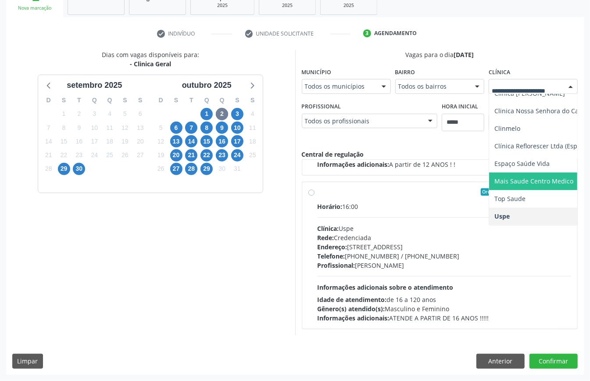
click at [508, 179] on span "Mais Saude Centro Medico" at bounding box center [533, 181] width 79 height 8
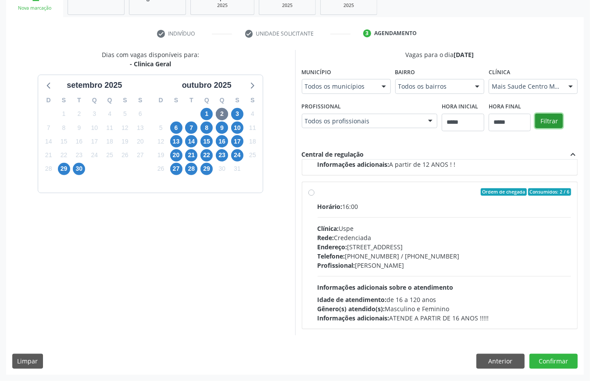
click at [544, 118] on button "Filtrar" at bounding box center [549, 121] width 28 height 15
click at [176, 127] on span "6" at bounding box center [176, 127] width 12 height 12
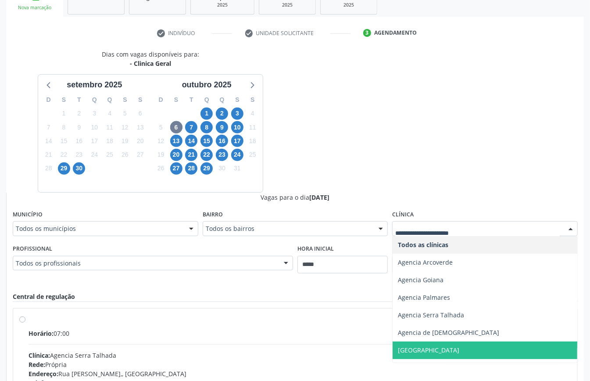
scroll to position [172, 0]
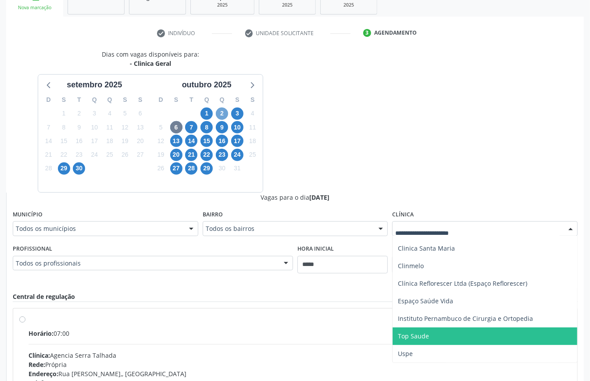
click at [218, 111] on span "2" at bounding box center [222, 113] width 12 height 12
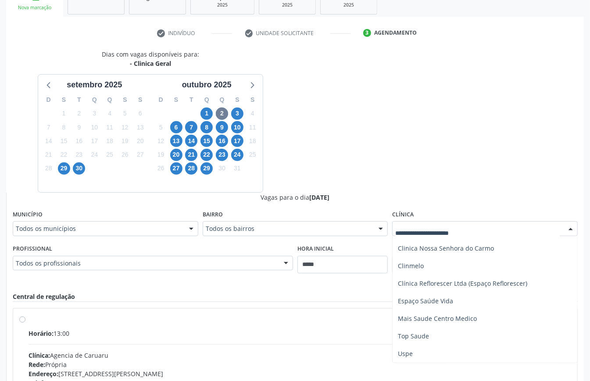
scroll to position [286, 0]
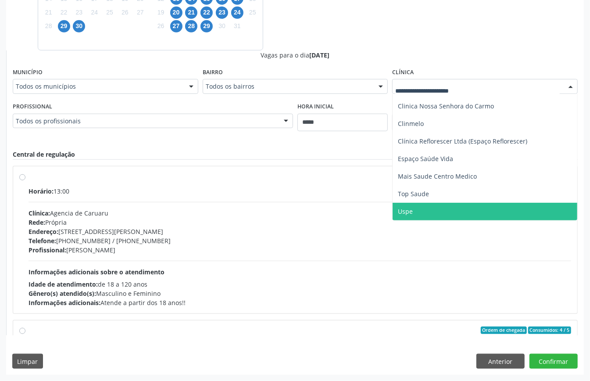
click at [406, 212] on span "Uspe" at bounding box center [405, 211] width 15 height 8
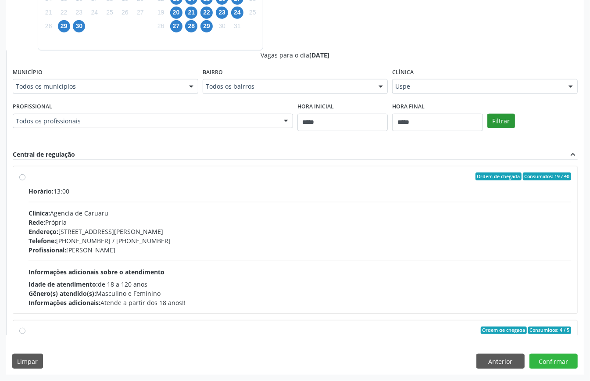
click at [499, 114] on div "Filtrar" at bounding box center [532, 120] width 95 height 40
click at [499, 120] on button "Filtrar" at bounding box center [501, 121] width 28 height 15
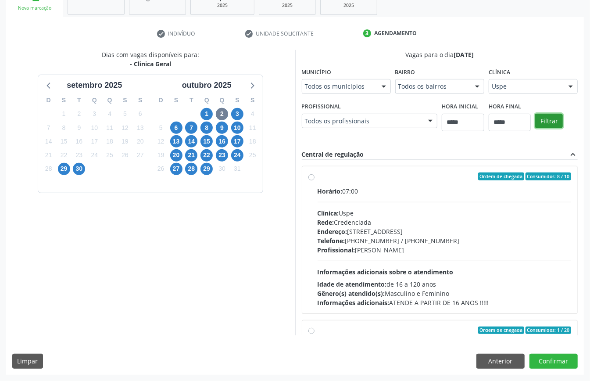
scroll to position [117, 0]
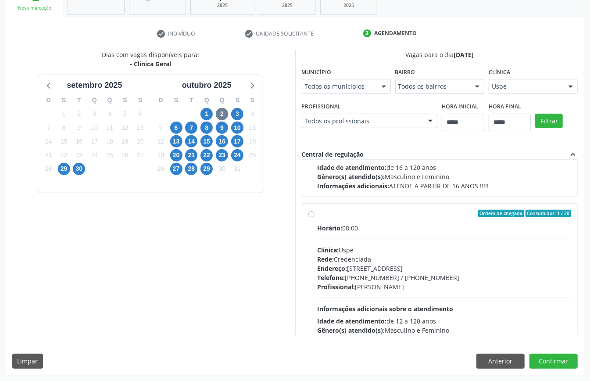
click at [360, 231] on div "Horário: 08:00" at bounding box center [445, 227] width 254 height 9
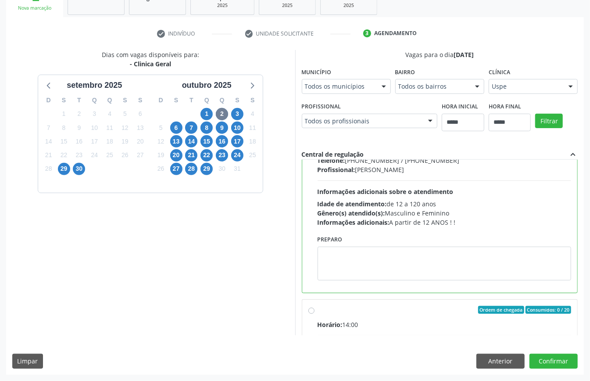
scroll to position [292, 0]
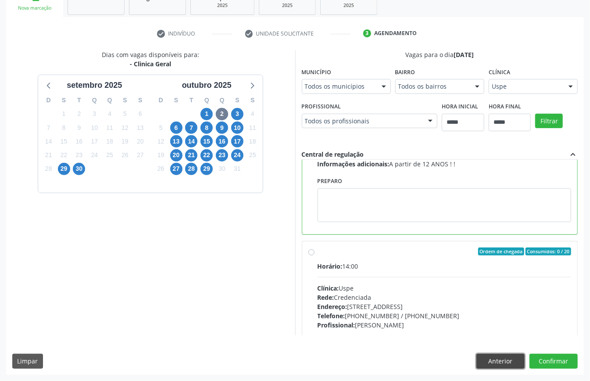
click at [506, 361] on button "Anterior" at bounding box center [500, 360] width 48 height 15
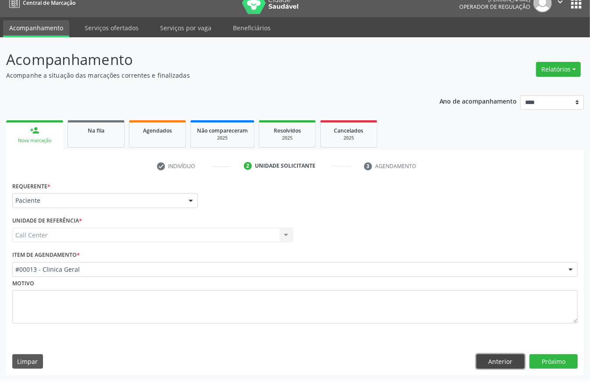
drag, startPoint x: 481, startPoint y: 360, endPoint x: 476, endPoint y: 358, distance: 5.5
click at [481, 360] on button "Anterior" at bounding box center [500, 361] width 48 height 15
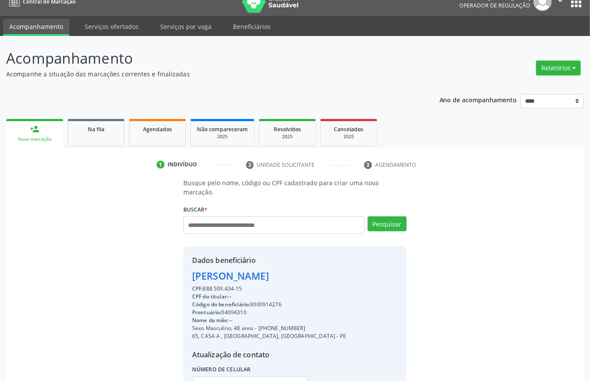
click at [217, 285] on div "CPF: 888.509.434-15" at bounding box center [269, 289] width 154 height 8
copy div "888.509.434"
paste input "**********"
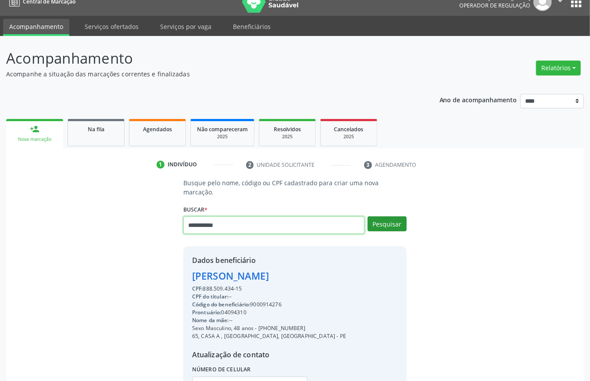
type input "**********"
click at [382, 218] on button "Pesquisar" at bounding box center [386, 223] width 39 height 15
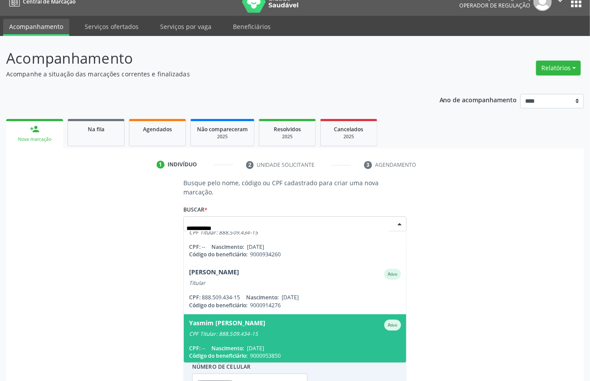
click at [250, 334] on div "CPF Titular: 888.509.434-15" at bounding box center [295, 333] width 212 height 7
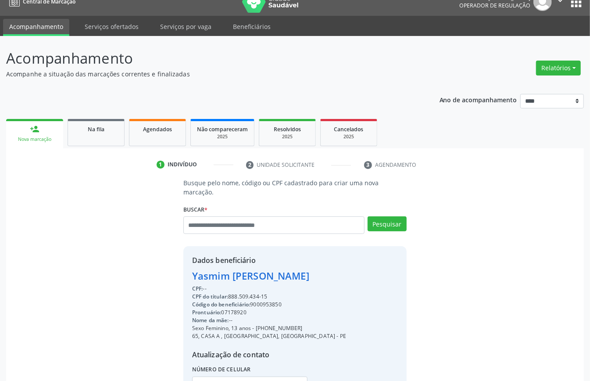
scroll to position [92, 0]
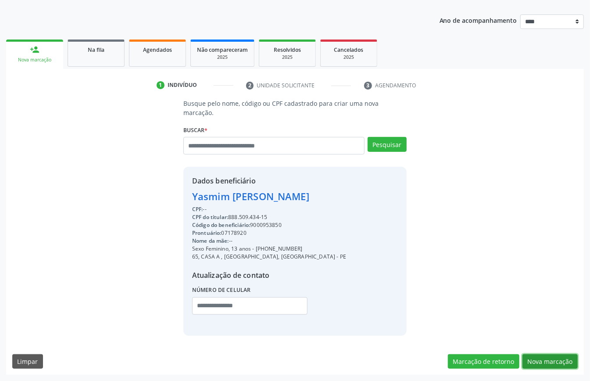
click at [541, 357] on button "Nova marcação" at bounding box center [549, 361] width 55 height 15
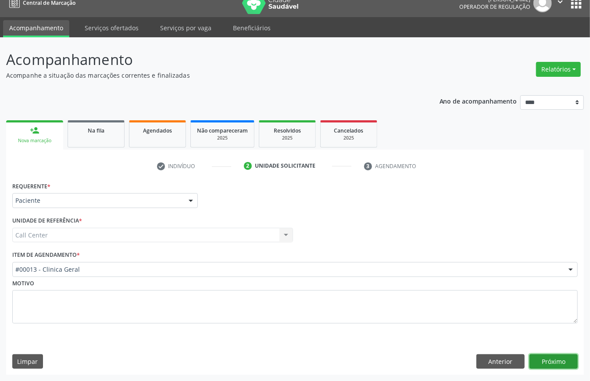
click at [541, 360] on button "Próximo" at bounding box center [553, 361] width 48 height 15
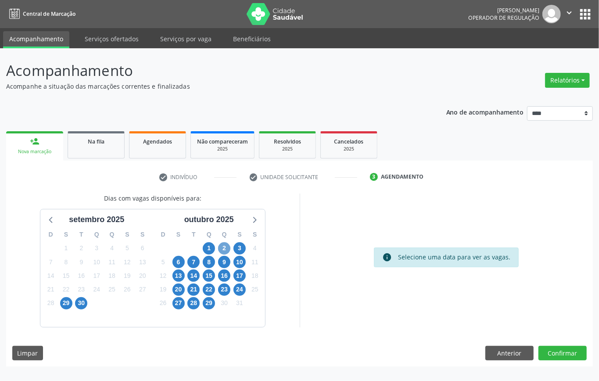
click at [225, 250] on span "2" at bounding box center [224, 248] width 12 height 12
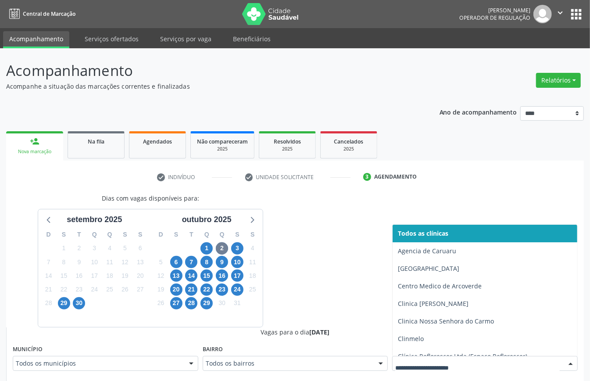
drag, startPoint x: 481, startPoint y: 371, endPoint x: 465, endPoint y: 365, distance: 16.6
click at [481, 371] on div at bounding box center [485, 363] width 186 height 15
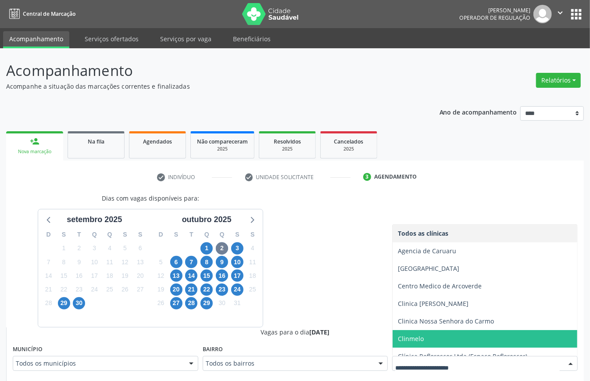
scroll to position [79, 0]
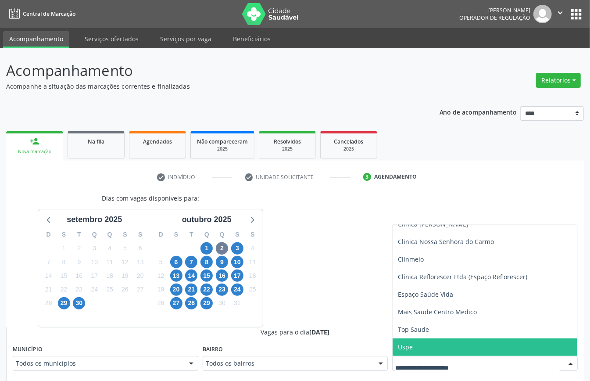
click at [412, 346] on span "Uspe" at bounding box center [405, 346] width 15 height 8
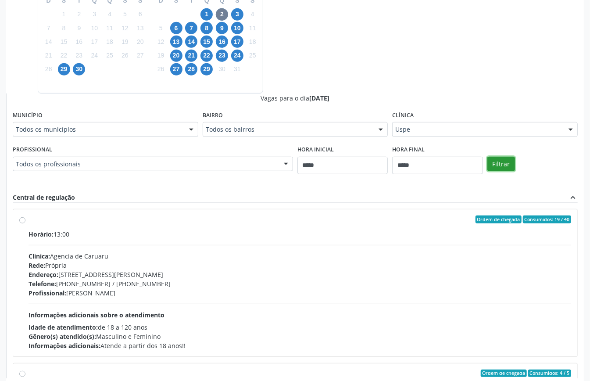
drag, startPoint x: 504, startPoint y: 161, endPoint x: 495, endPoint y: 195, distance: 35.7
click at [504, 161] on button "Filtrar" at bounding box center [501, 164] width 28 height 15
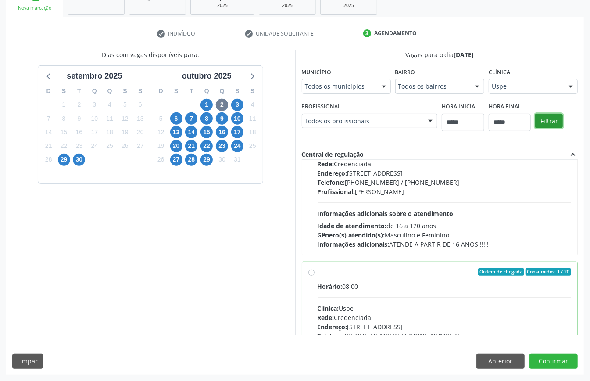
scroll to position [175, 0]
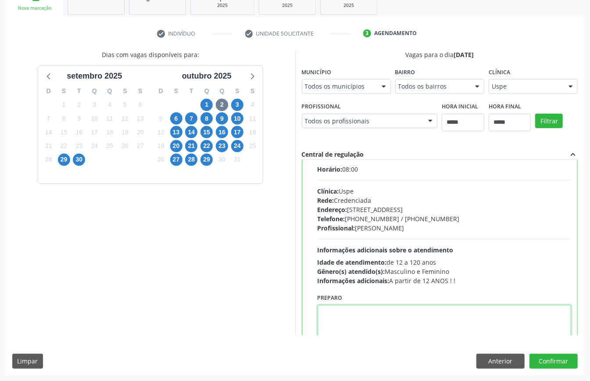
paste textarea "**********"
type textarea "**********"
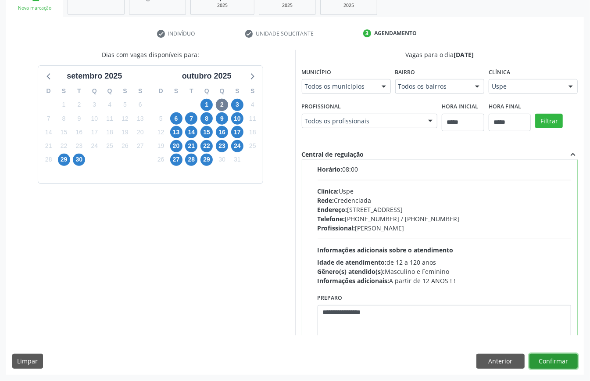
click at [558, 362] on button "Confirmar" at bounding box center [553, 360] width 48 height 15
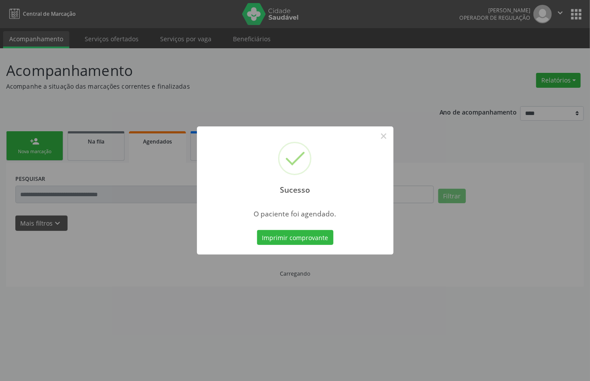
scroll to position [0, 0]
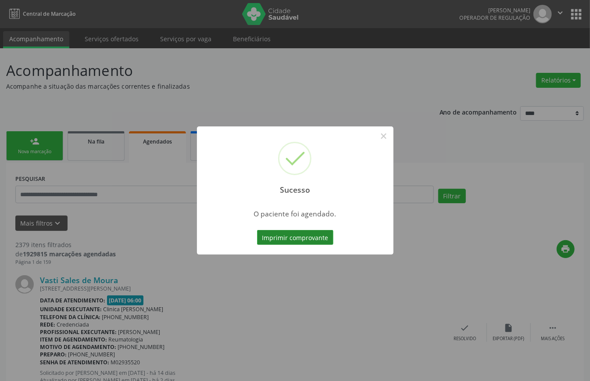
click at [321, 235] on button "Imprimir comprovante" at bounding box center [295, 237] width 76 height 15
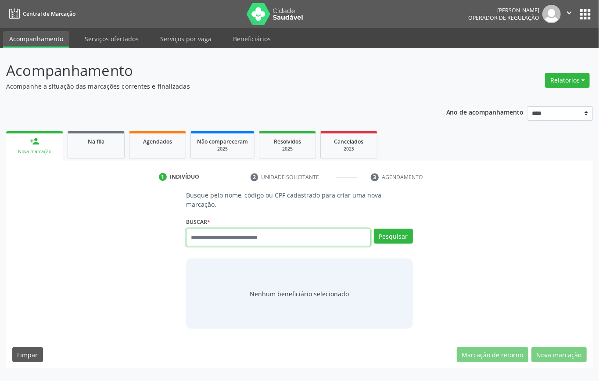
paste input "**********"
type input "**********"
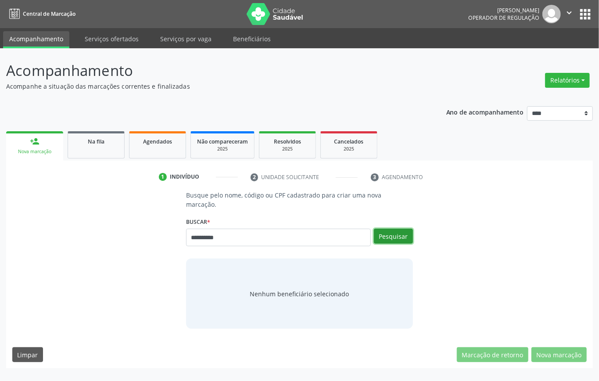
click at [392, 232] on button "Pesquisar" at bounding box center [393, 235] width 39 height 15
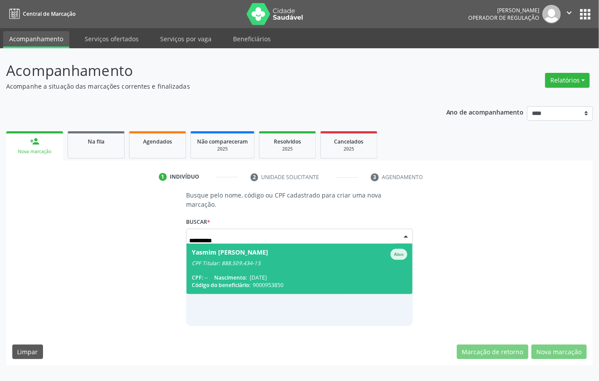
click at [281, 269] on span "Yasmim Gabriela da Silva Calado Ativo CPF Titular: 888.509.434-15 CPF: -- Nasci…" at bounding box center [299, 268] width 226 height 50
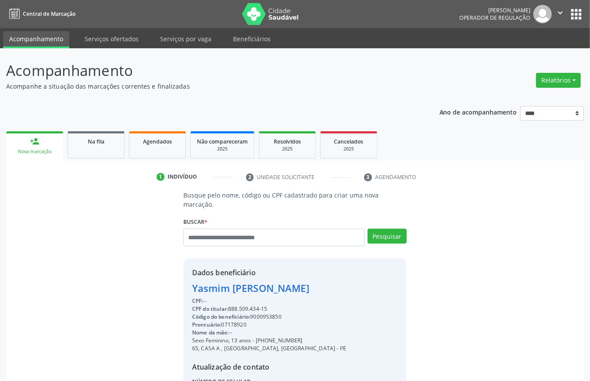
scroll to position [92, 0]
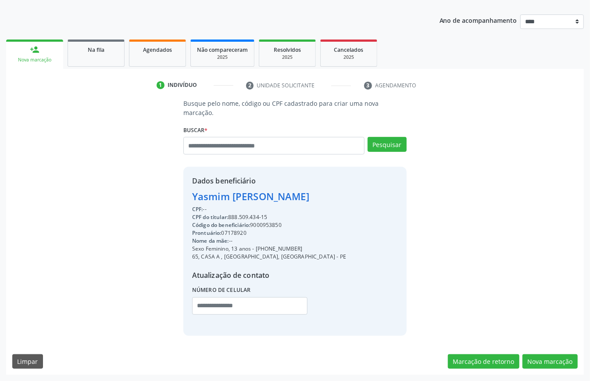
click at [239, 214] on div "CPF do titular: 888.509.434-15" at bounding box center [269, 217] width 154 height 8
copy div "888.509.434"
paste input "**********"
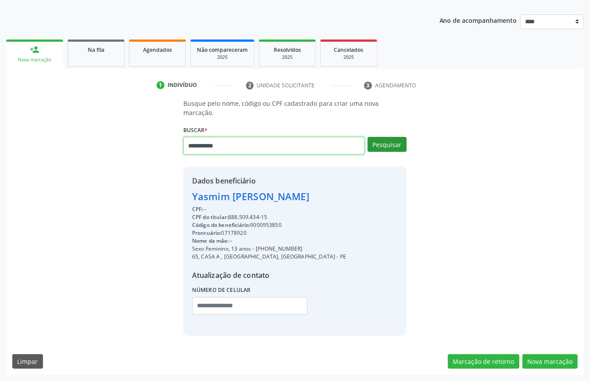
type input "**********"
click at [385, 142] on button "Pesquisar" at bounding box center [386, 144] width 39 height 15
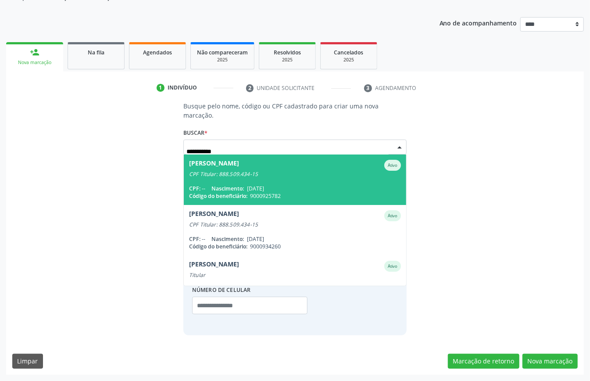
scroll to position [89, 0]
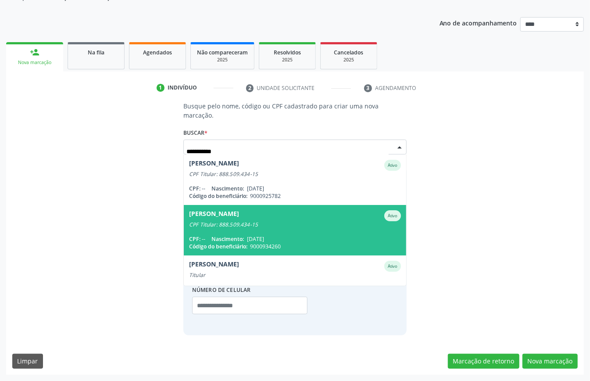
click at [316, 239] on div "CPF: -- Nascimento: 07/03/2009" at bounding box center [295, 238] width 212 height 7
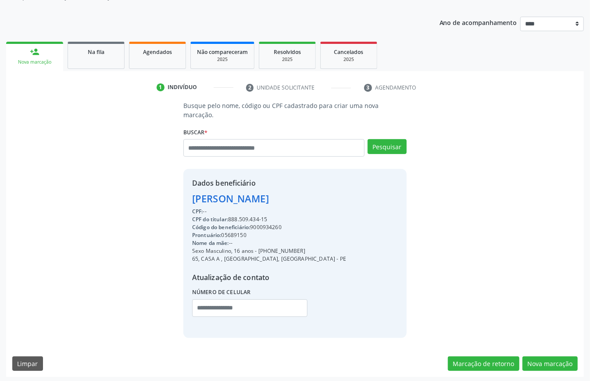
scroll to position [92, 0]
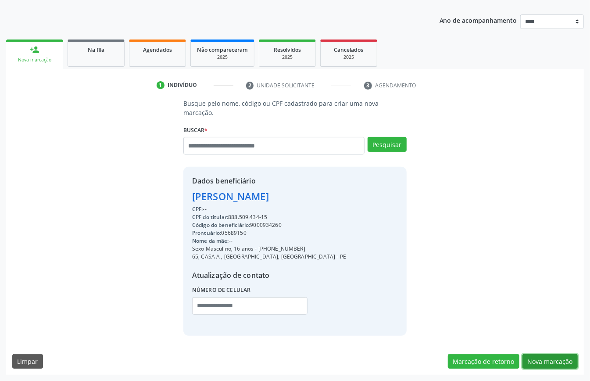
click at [555, 362] on button "Nova marcação" at bounding box center [549, 361] width 55 height 15
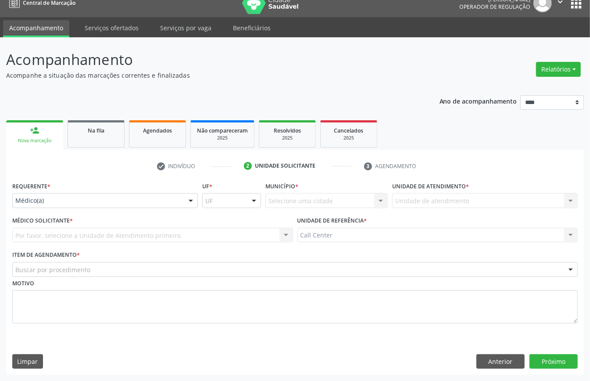
scroll to position [12, 0]
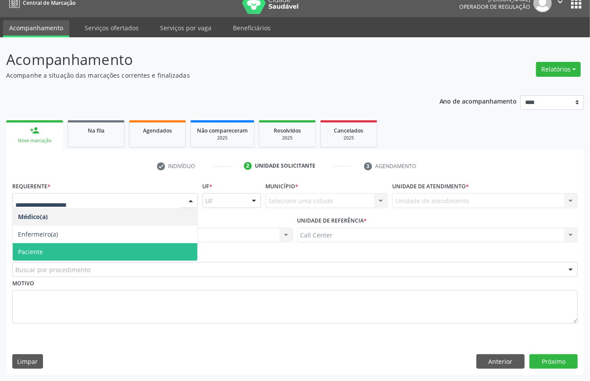
drag, startPoint x: 65, startPoint y: 252, endPoint x: 75, endPoint y: 264, distance: 15.6
click at [66, 253] on span "Paciente" at bounding box center [105, 252] width 185 height 18
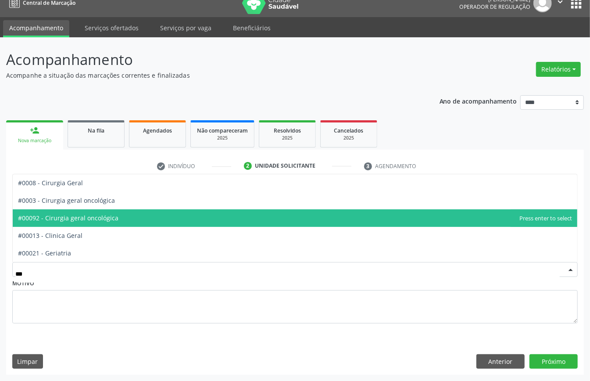
click at [96, 224] on span "#00092 - Cirurgia geral oncológica" at bounding box center [295, 218] width 564 height 18
type input "***"
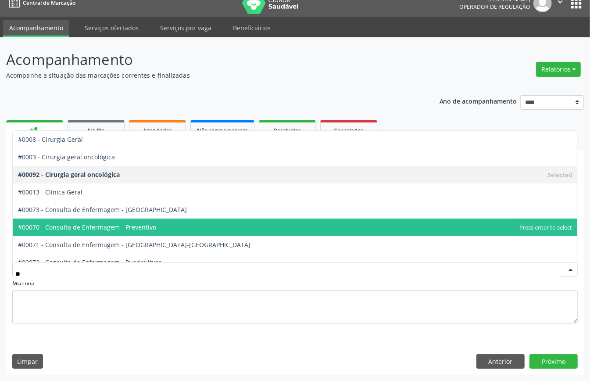
type input "***"
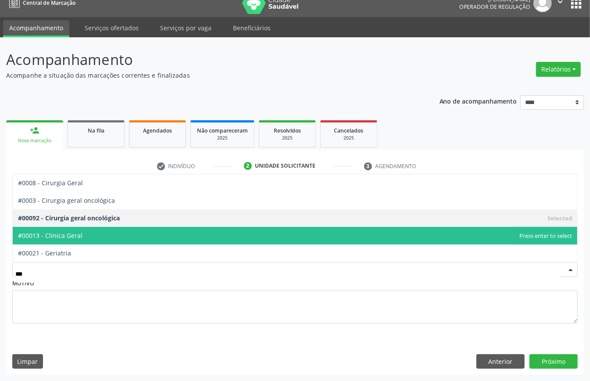
click at [102, 240] on span "#00013 - Clinica Geral" at bounding box center [295, 236] width 564 height 18
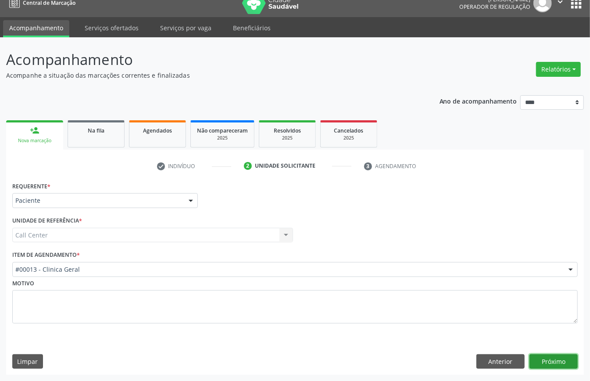
click at [541, 354] on button "Próximo" at bounding box center [553, 361] width 48 height 15
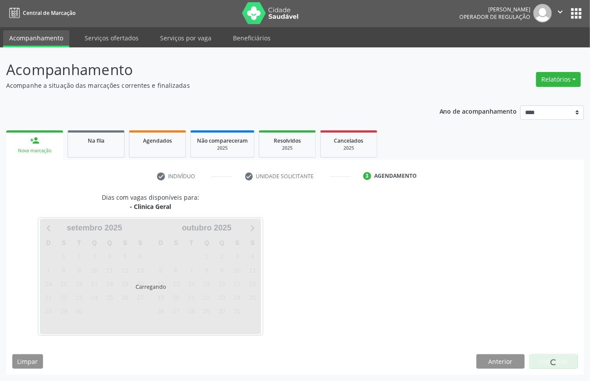
scroll to position [2, 0]
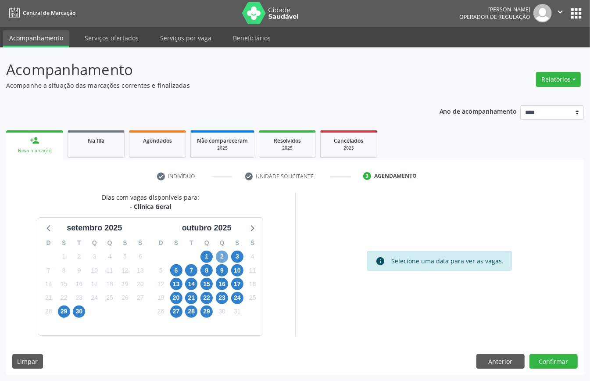
click at [222, 255] on span "2" at bounding box center [222, 256] width 12 height 12
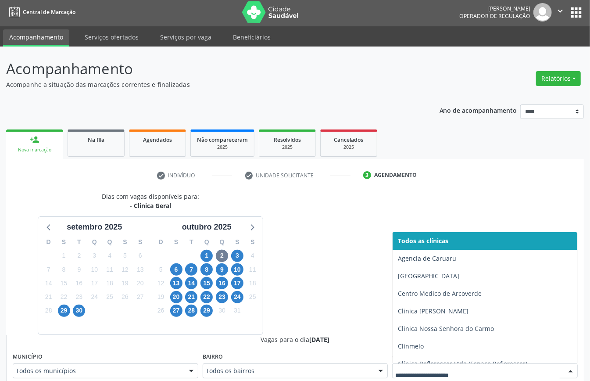
scroll to position [6, 0]
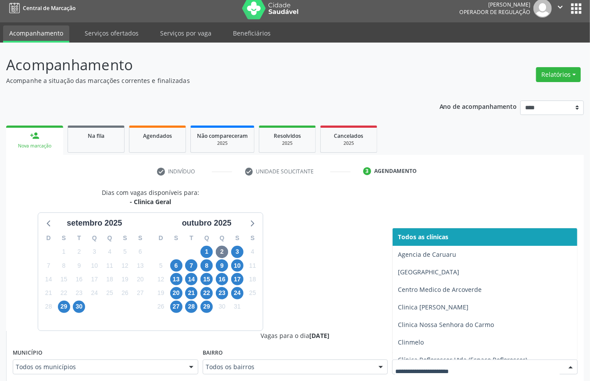
click at [417, 366] on div at bounding box center [485, 366] width 186 height 15
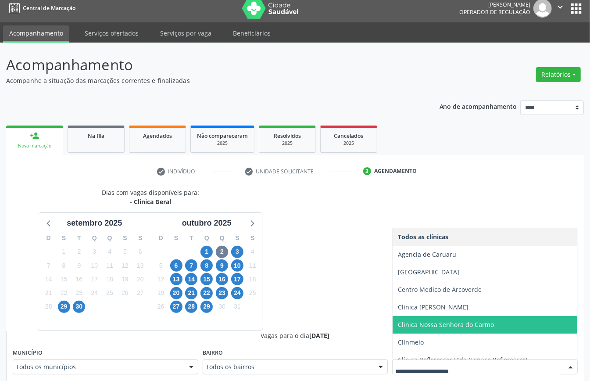
scroll to position [79, 0]
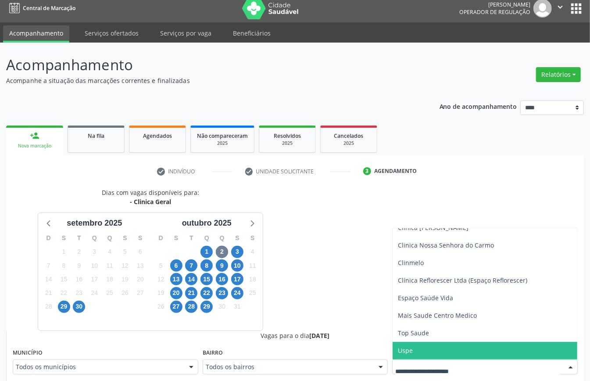
click at [419, 344] on span "Uspe" at bounding box center [484, 351] width 185 height 18
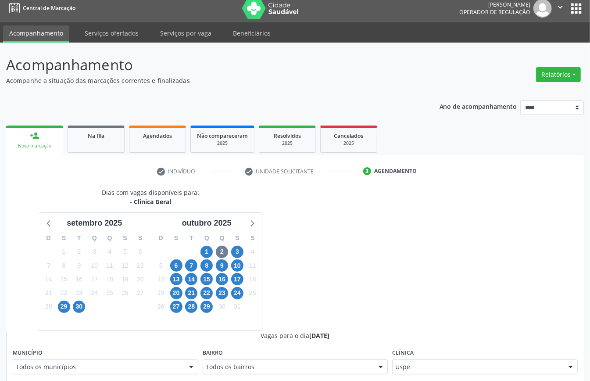
scroll to position [239, 0]
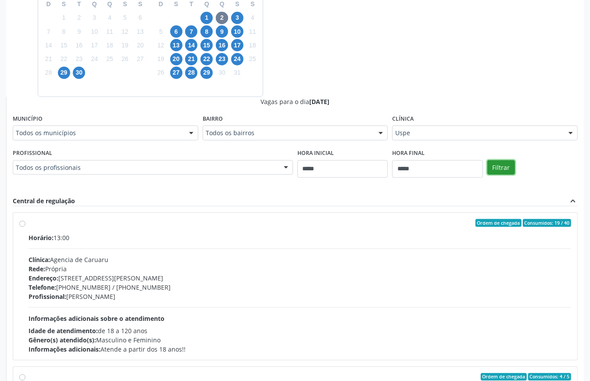
drag, startPoint x: 512, startPoint y: 171, endPoint x: 497, endPoint y: 218, distance: 49.4
click at [511, 177] on div "Filtrar" at bounding box center [532, 166] width 95 height 40
drag, startPoint x: 514, startPoint y: 165, endPoint x: 504, endPoint y: 176, distance: 14.9
click at [513, 167] on button "Filtrar" at bounding box center [501, 167] width 28 height 15
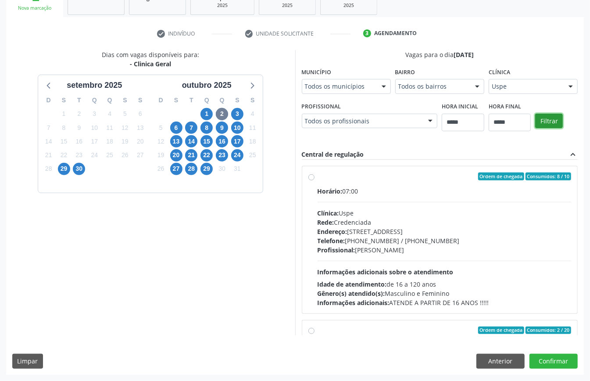
scroll to position [144, 0]
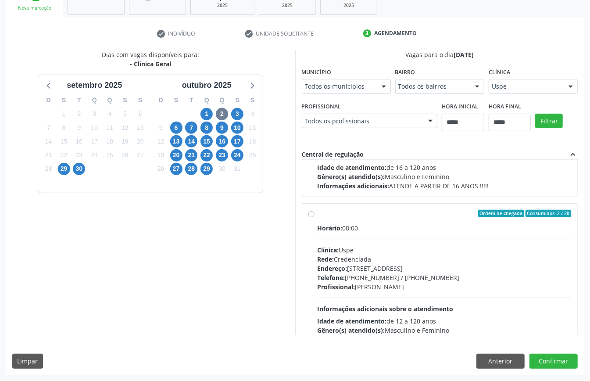
click at [399, 275] on div "Telefone: (81) 3221-8850 / 3035-7616" at bounding box center [445, 277] width 254 height 9
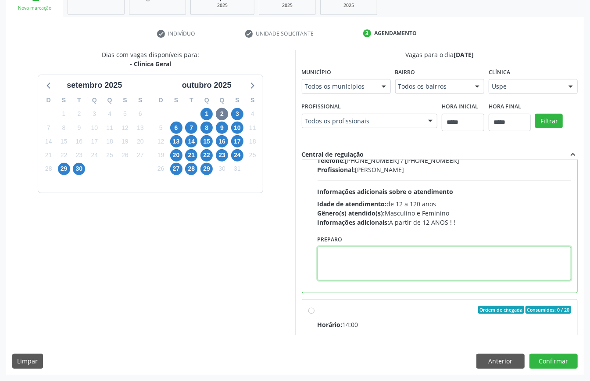
paste textarea "**********"
type textarea "**********"
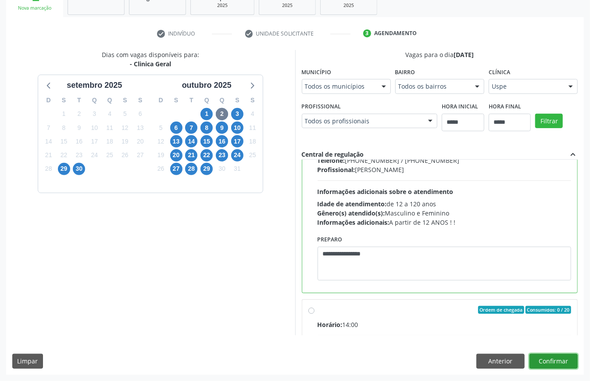
click at [544, 367] on button "Confirmar" at bounding box center [553, 360] width 48 height 15
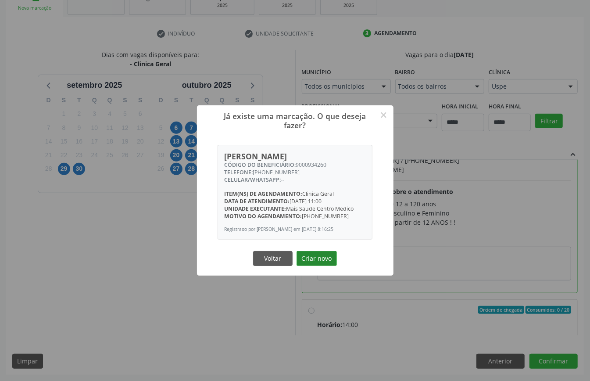
click at [328, 262] on button "Criar novo" at bounding box center [316, 258] width 40 height 15
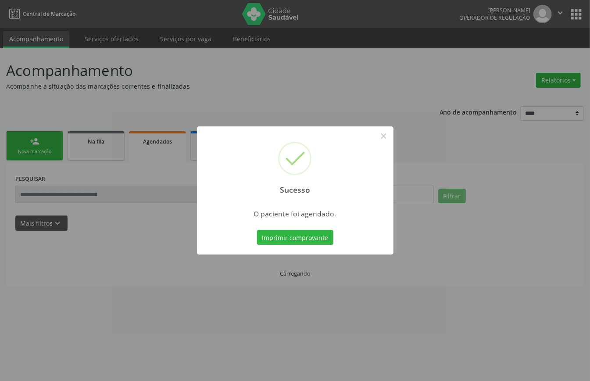
scroll to position [0, 0]
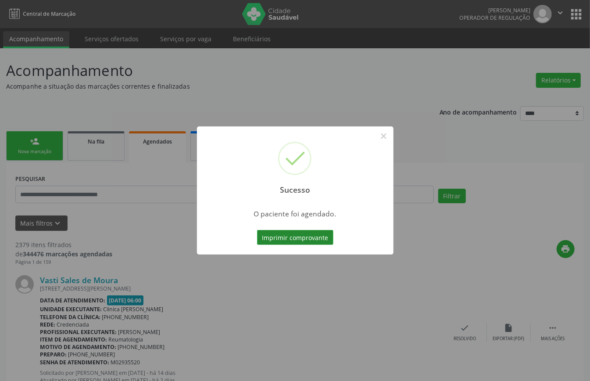
click at [306, 237] on button "Imprimir comprovante" at bounding box center [295, 237] width 76 height 15
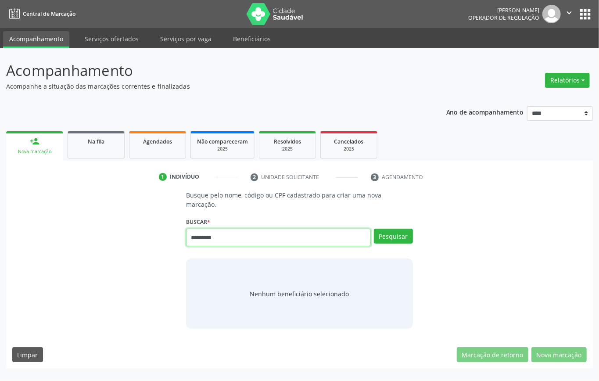
type input "*********"
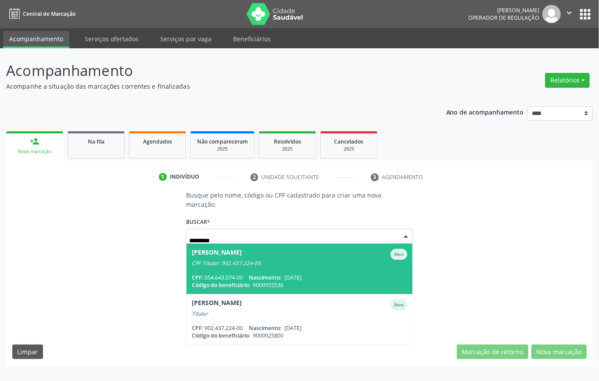
click at [343, 268] on span "[PERSON_NAME] CPF Titular: 902.437.224-00 CPF: 054.643.074-00 Nascimento: [DATE…" at bounding box center [299, 268] width 226 height 50
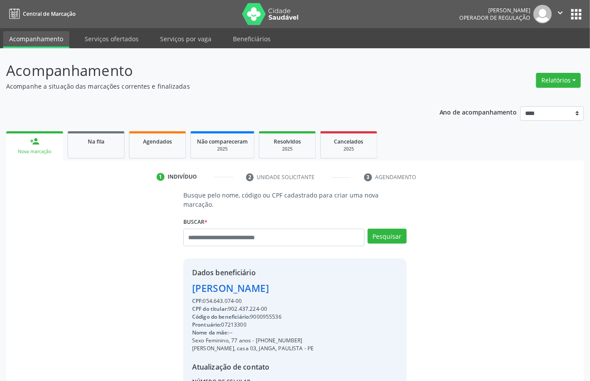
scroll to position [92, 0]
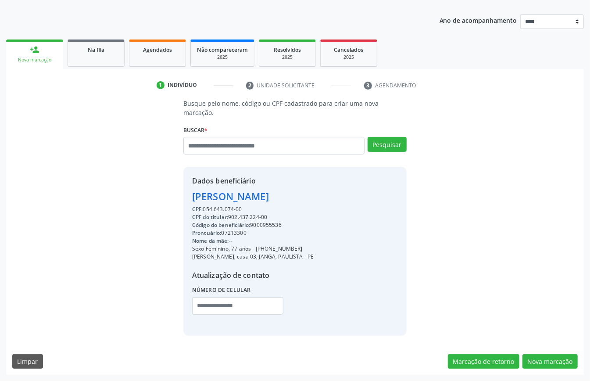
click at [274, 225] on div "Código do beneficiário: 9000955536" at bounding box center [253, 225] width 122 height 8
copy div "9000955536"
click at [151, 53] on div "Agendados" at bounding box center [158, 49] width 44 height 9
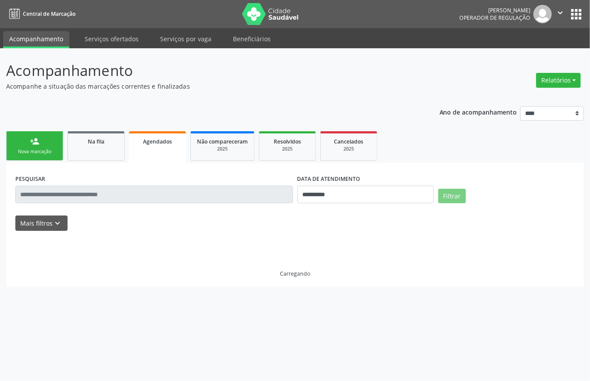
scroll to position [0, 0]
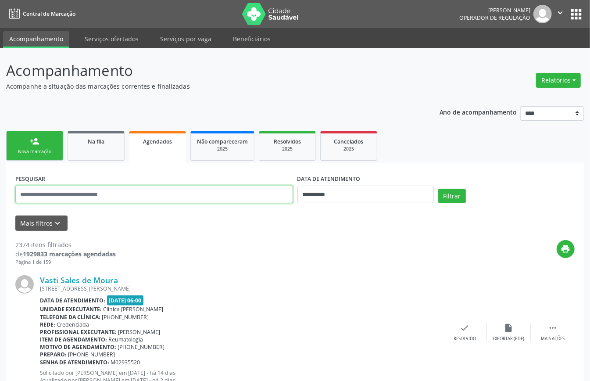
paste input "**********"
type input "**********"
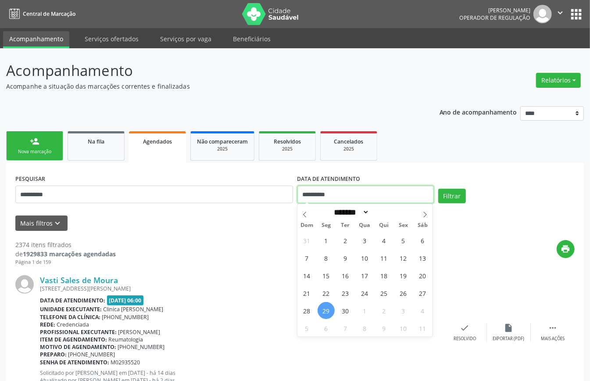
click at [365, 196] on input "**********" at bounding box center [365, 195] width 136 height 18
click at [461, 197] on button "Filtrar" at bounding box center [452, 196] width 28 height 15
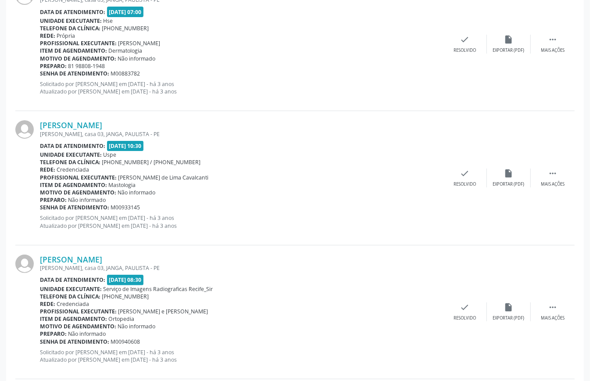
scroll to position [1928, 0]
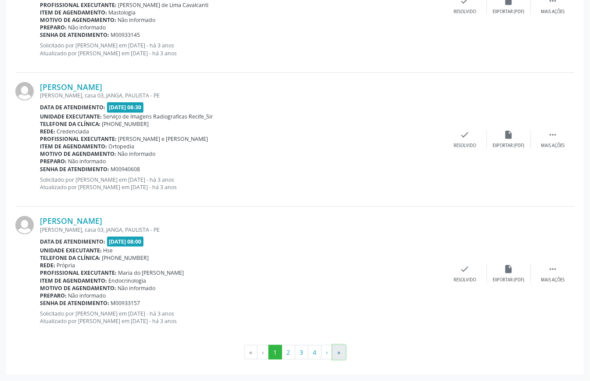
click at [346, 350] on button "»" at bounding box center [338, 352] width 13 height 15
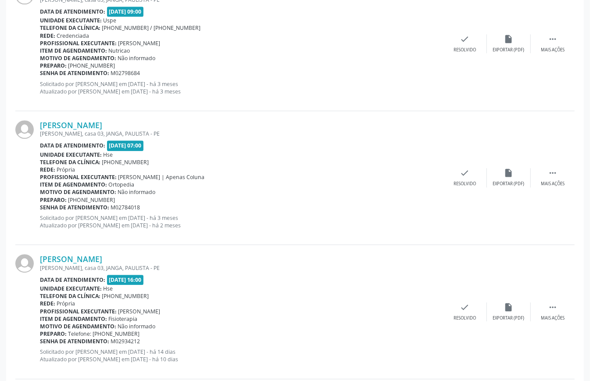
scroll to position [1284, 0]
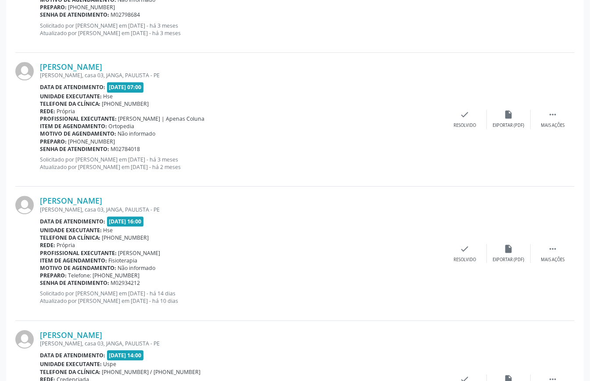
click at [281, 260] on div "Item de agendamento: Fisioterapia" at bounding box center [241, 260] width 403 height 7
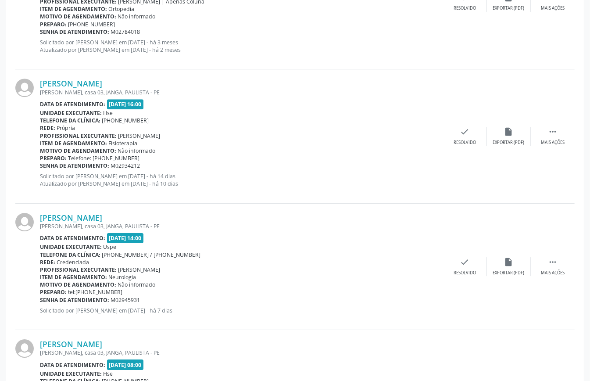
scroll to position [1518, 0]
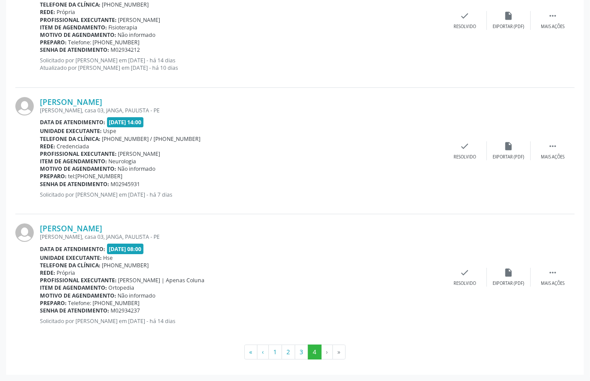
click at [161, 355] on ul "« ‹ 1 2 3 4 › »" at bounding box center [294, 351] width 559 height 15
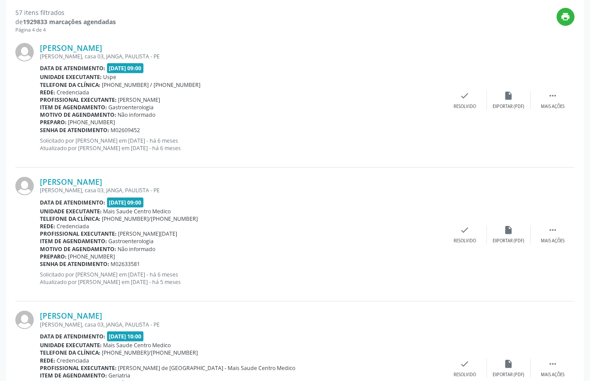
scroll to position [0, 0]
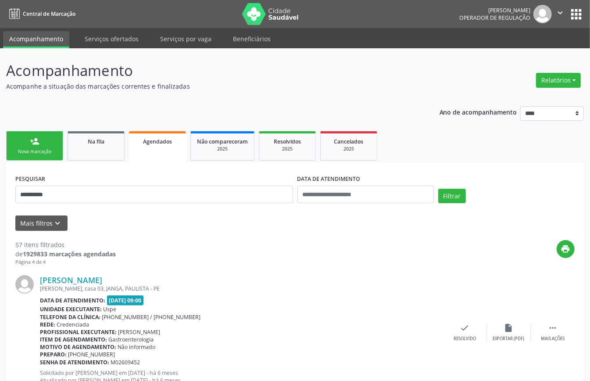
click at [29, 146] on link "person_add Nova marcação" at bounding box center [34, 145] width 57 height 29
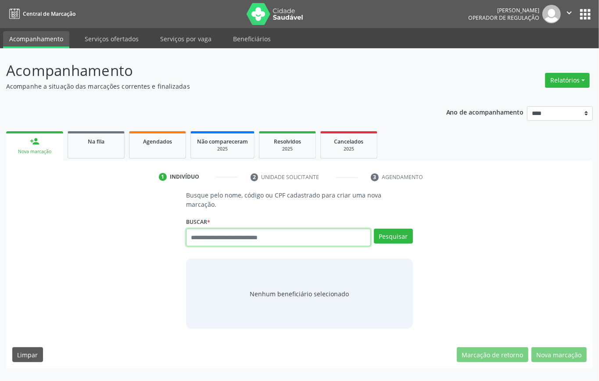
click at [231, 237] on input "text" at bounding box center [278, 237] width 185 height 18
click at [212, 239] on input "text" at bounding box center [278, 237] width 185 height 18
click at [153, 139] on span "Agendados" at bounding box center [157, 141] width 29 height 7
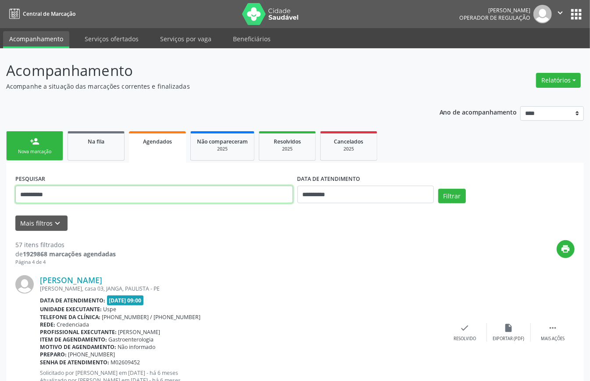
click at [37, 192] on input "**********" at bounding box center [154, 195] width 278 height 18
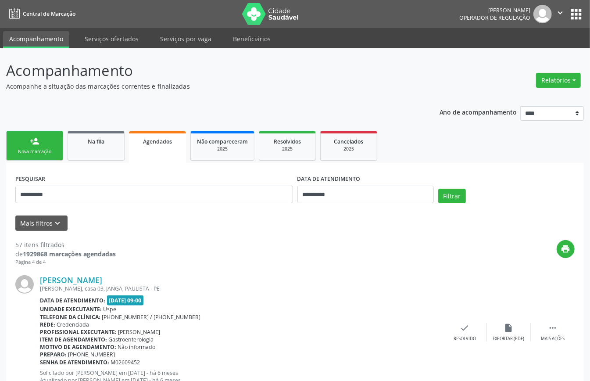
click at [32, 147] on link "person_add Nova marcação" at bounding box center [34, 145] width 57 height 29
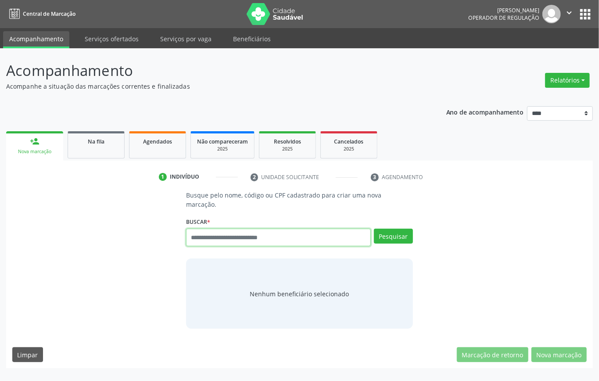
click at [216, 239] on input "text" at bounding box center [278, 237] width 185 height 18
paste input "**********"
type input "**********"
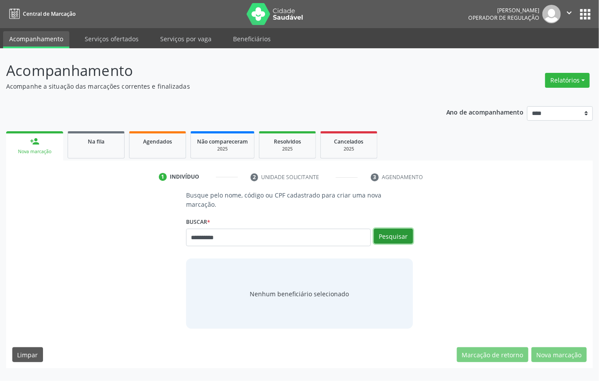
click at [403, 236] on button "Pesquisar" at bounding box center [393, 235] width 39 height 15
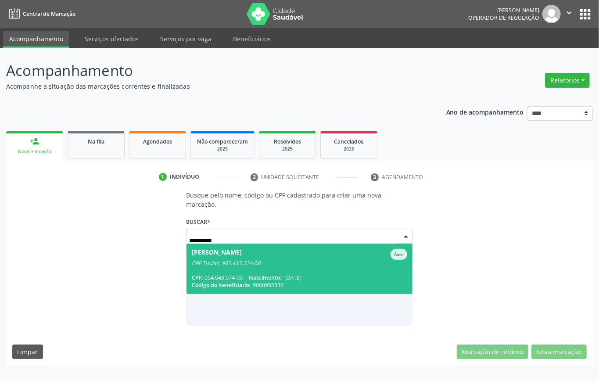
click at [291, 272] on span "[PERSON_NAME] CPF Titular: 902.437.224-00 CPF: 054.643.074-00 Nascimento: [DATE…" at bounding box center [299, 268] width 226 height 50
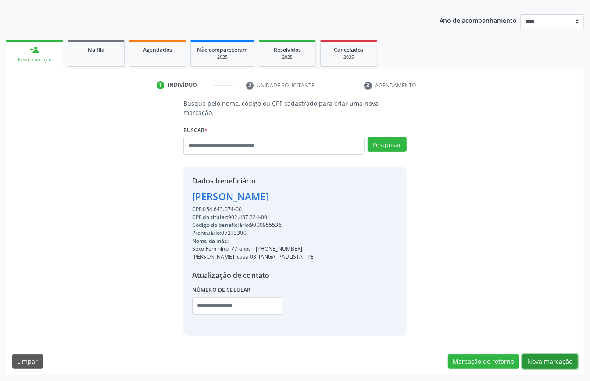
click at [553, 360] on button "Nova marcação" at bounding box center [549, 361] width 55 height 15
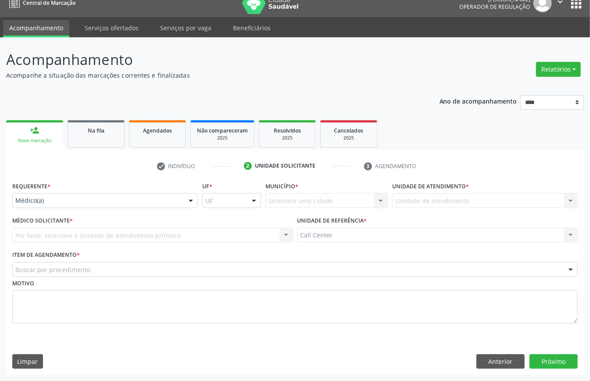
drag, startPoint x: 68, startPoint y: 194, endPoint x: 69, endPoint y: 241, distance: 47.0
click at [69, 196] on div "Médico(a)" at bounding box center [105, 200] width 186 height 15
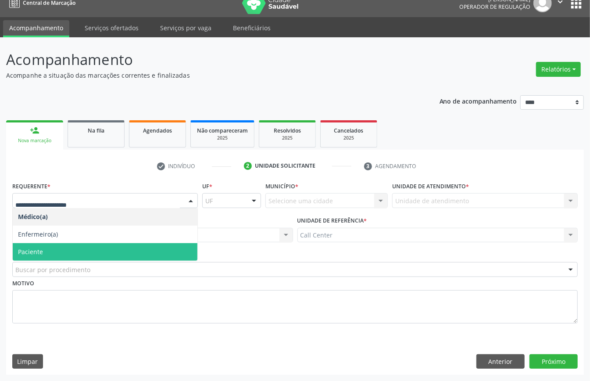
click at [63, 253] on span "Paciente" at bounding box center [105, 252] width 185 height 18
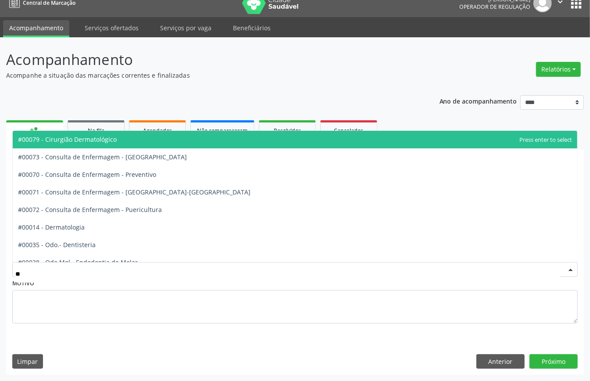
type input "***"
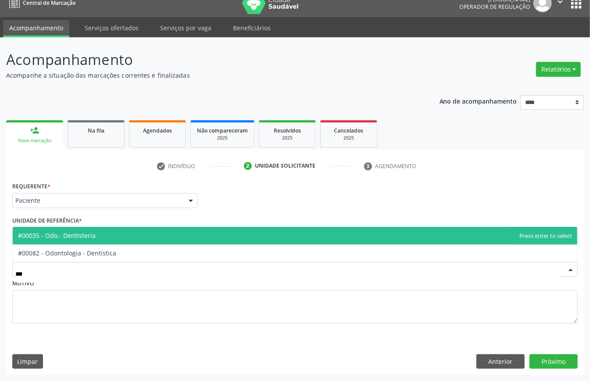
click at [76, 232] on span "#00035 - Odo.- Dentisteria" at bounding box center [57, 235] width 78 height 8
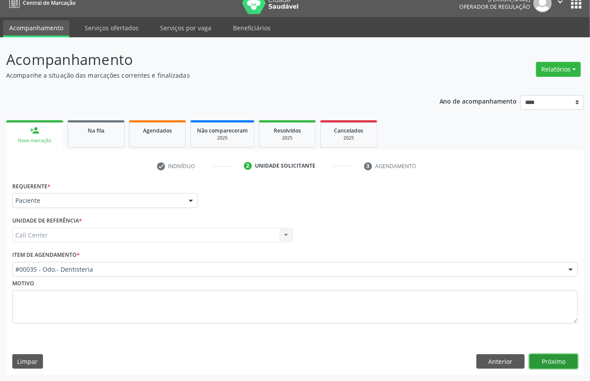
click at [559, 364] on button "Próximo" at bounding box center [553, 361] width 48 height 15
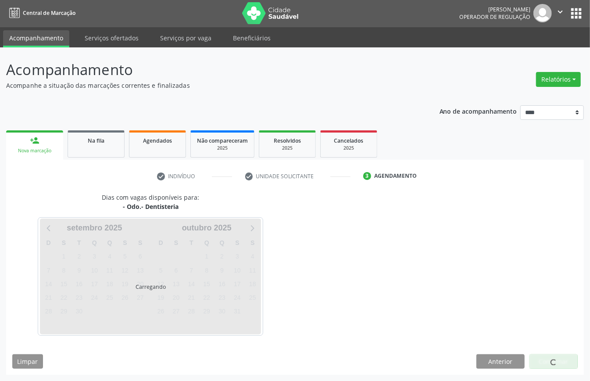
scroll to position [2, 0]
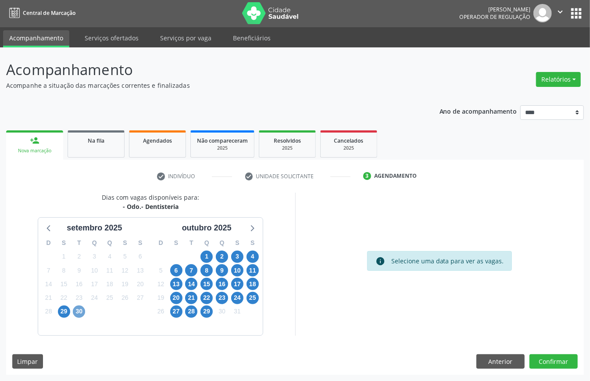
click at [79, 309] on span "30" at bounding box center [79, 311] width 12 height 12
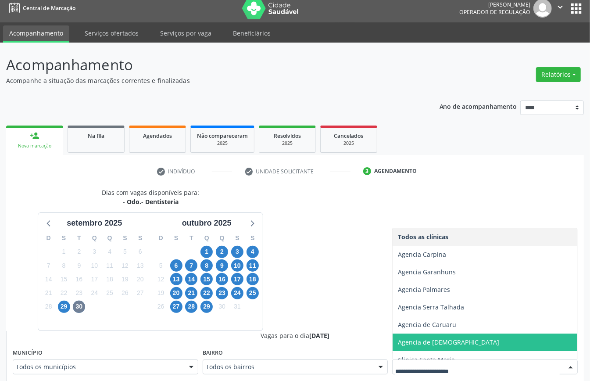
scroll to position [44, 0]
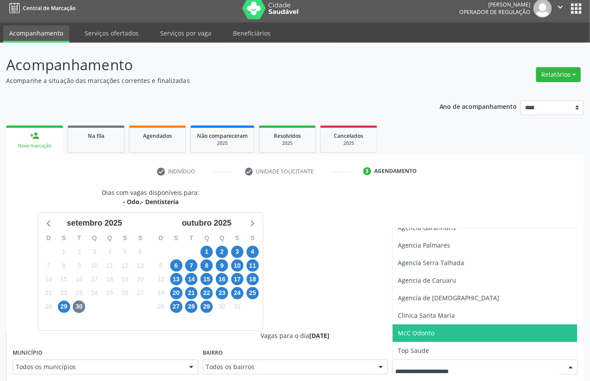
click at [441, 329] on span "McC Odonto" at bounding box center [484, 333] width 185 height 18
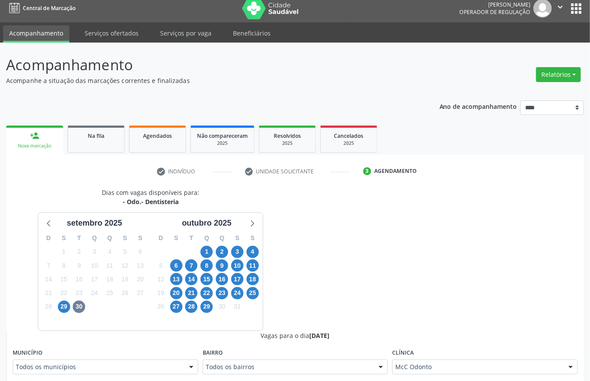
scroll to position [239, 0]
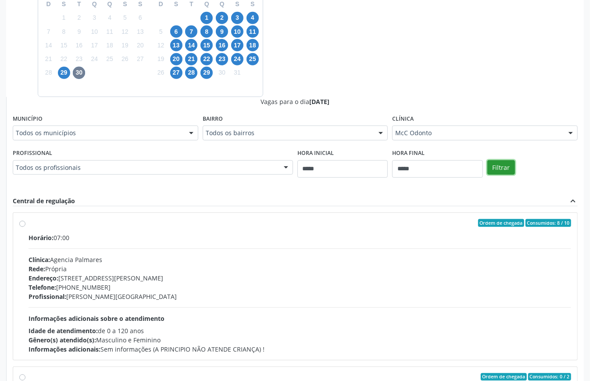
click at [502, 168] on button "Filtrar" at bounding box center [501, 167] width 28 height 15
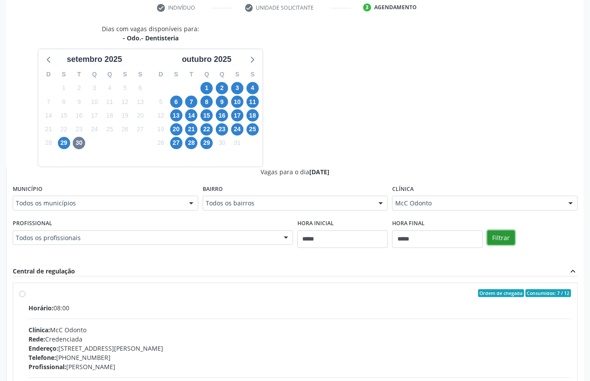
scroll to position [286, 0]
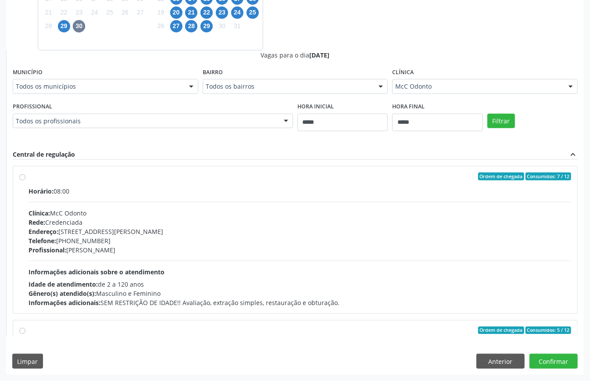
click at [53, 188] on span "Horário:" at bounding box center [41, 191] width 25 height 8
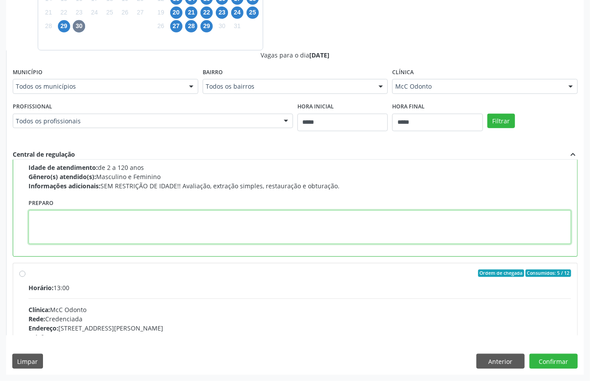
drag, startPoint x: 62, startPoint y: 229, endPoint x: 54, endPoint y: 232, distance: 8.5
paste textarea "**********"
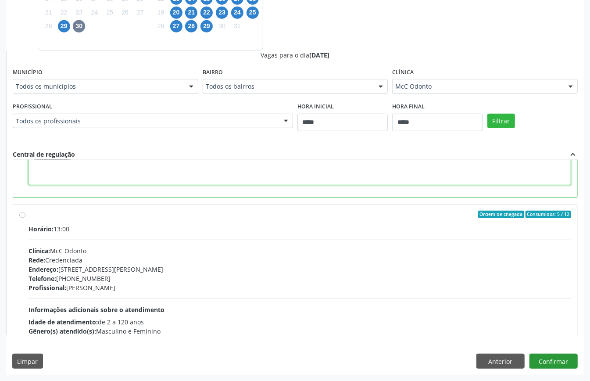
type textarea "**********"
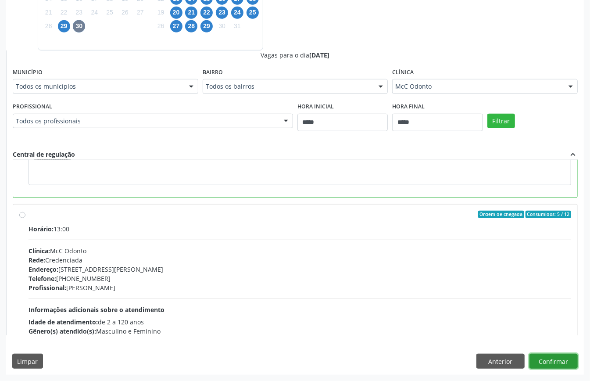
click at [554, 359] on button "Confirmar" at bounding box center [553, 360] width 48 height 15
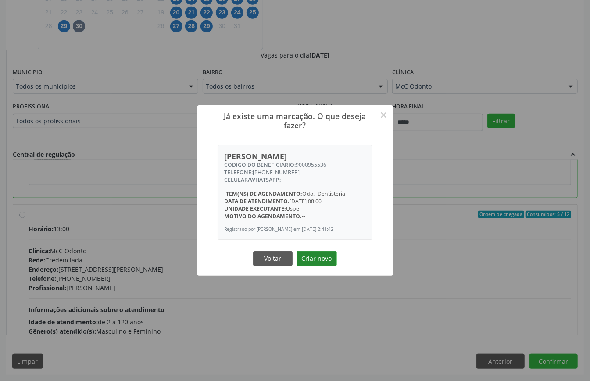
click at [316, 263] on button "Criar novo" at bounding box center [316, 258] width 40 height 15
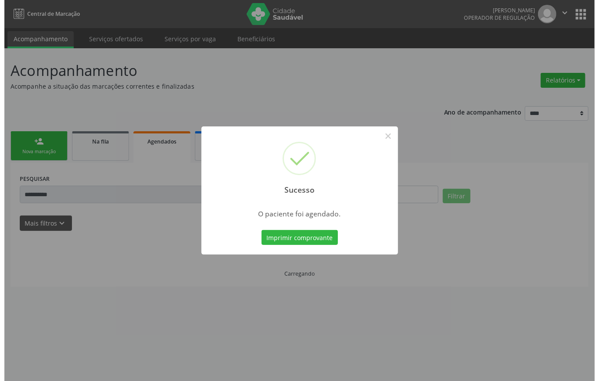
scroll to position [0, 0]
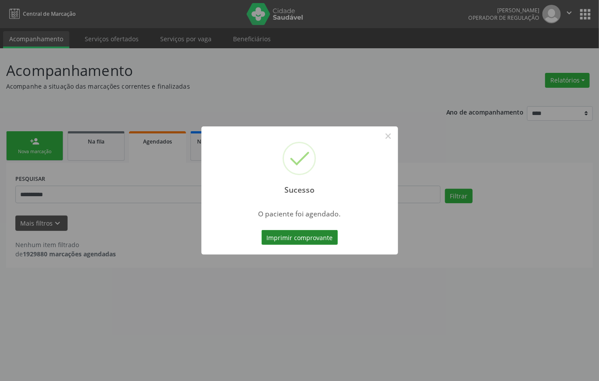
click at [311, 232] on button "Imprimir comprovante" at bounding box center [299, 237] width 76 height 15
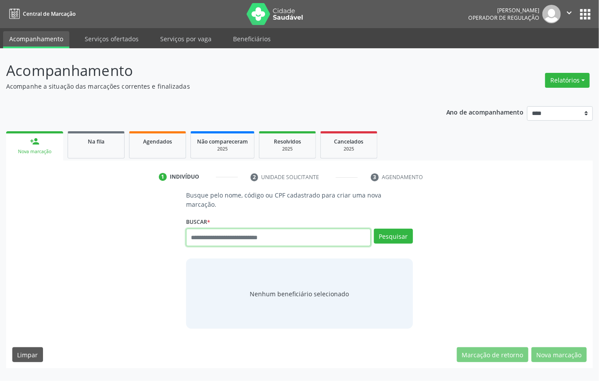
click at [226, 235] on input "text" at bounding box center [278, 237] width 185 height 18
type input "*********"
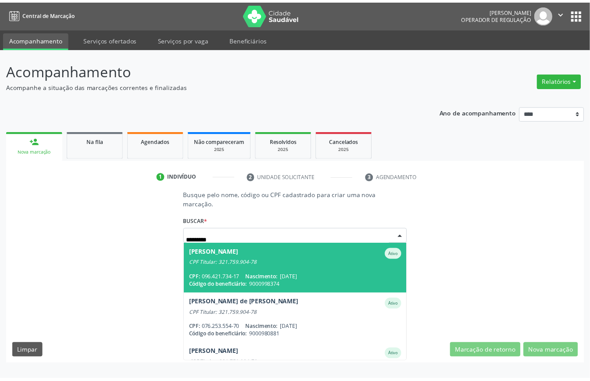
scroll to position [58, 0]
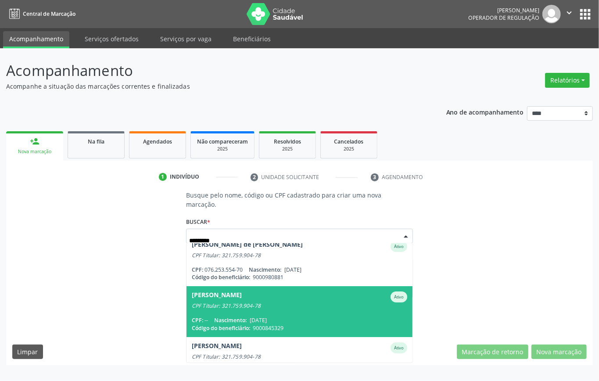
click at [307, 316] on div "CPF: -- Nascimento: [DATE]" at bounding box center [299, 319] width 215 height 7
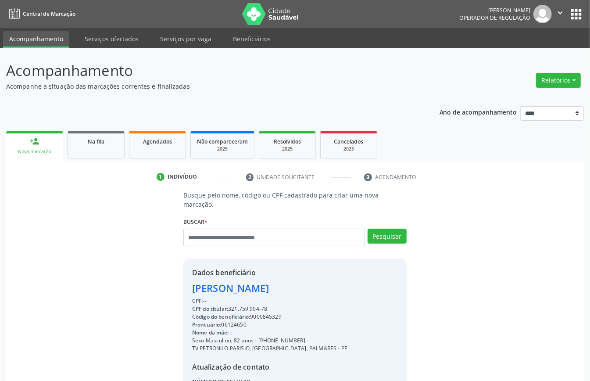
scroll to position [92, 0]
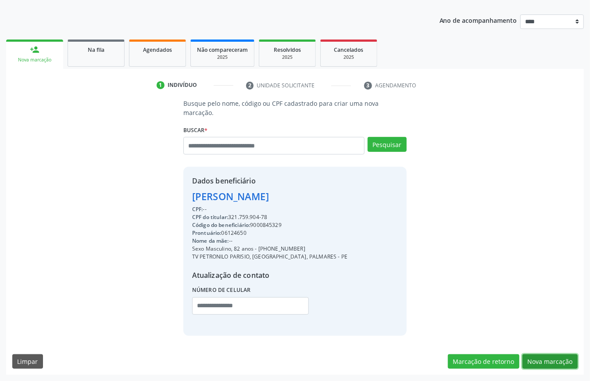
click at [537, 358] on button "Nova marcação" at bounding box center [549, 361] width 55 height 15
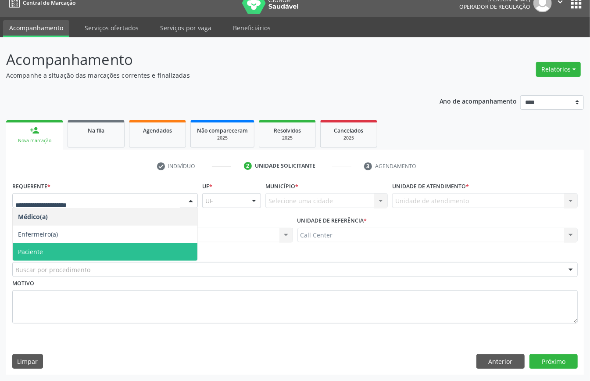
click at [25, 247] on span "Paciente" at bounding box center [30, 251] width 25 height 8
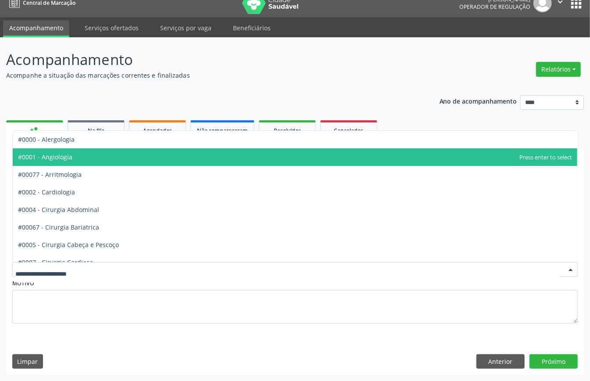
click at [75, 150] on span "#0001 - Angiologia" at bounding box center [295, 157] width 564 height 18
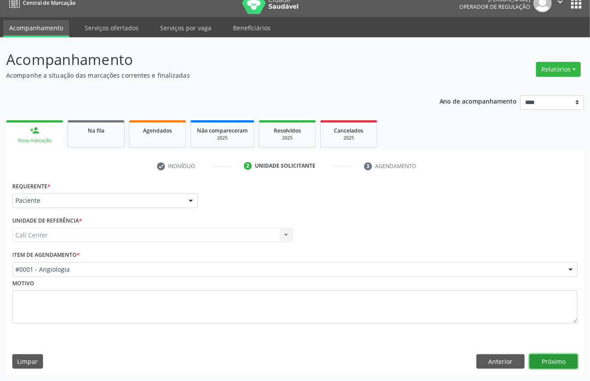
click at [554, 365] on button "Próximo" at bounding box center [553, 361] width 48 height 15
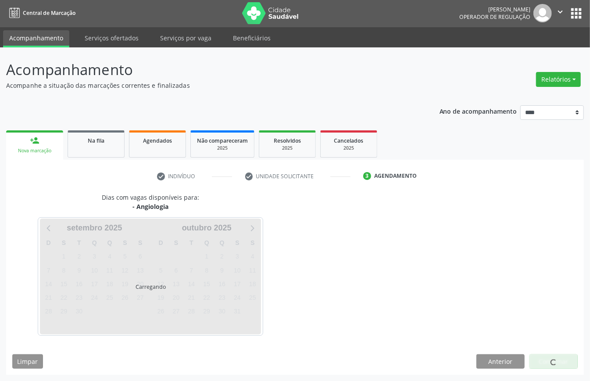
scroll to position [2, 0]
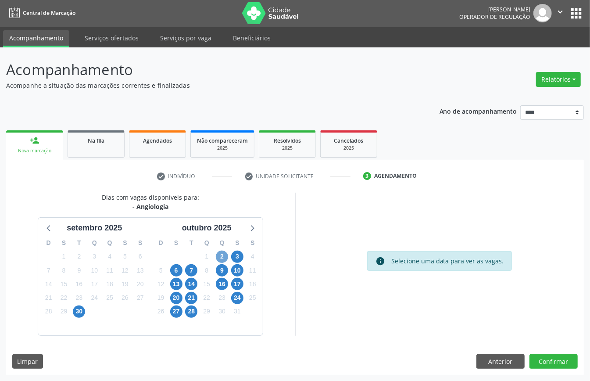
click at [221, 257] on span "2" at bounding box center [222, 256] width 12 height 12
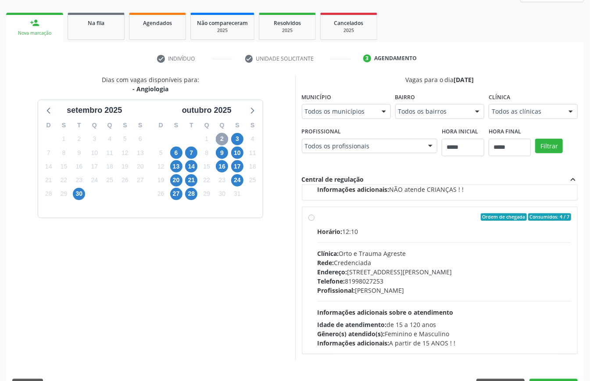
scroll to position [0, 0]
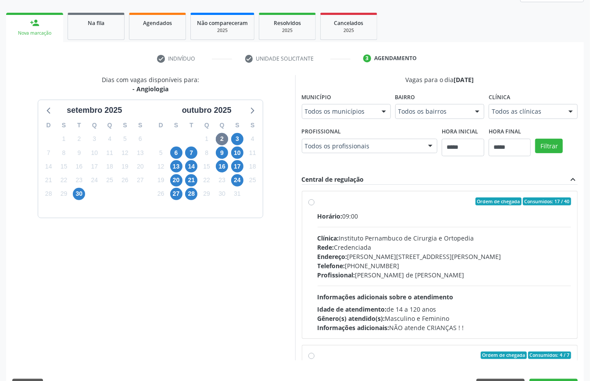
drag, startPoint x: 374, startPoint y: 238, endPoint x: 369, endPoint y: 256, distance: 19.0
click at [373, 233] on div "Clínica: Instituto Pernambuco de Cirurgia e Ortopedia" at bounding box center [445, 237] width 254 height 9
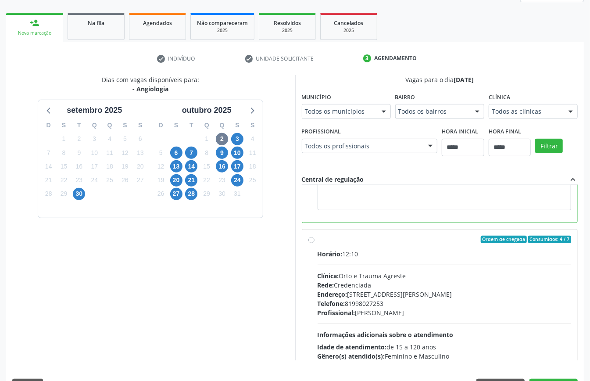
scroll to position [58, 0]
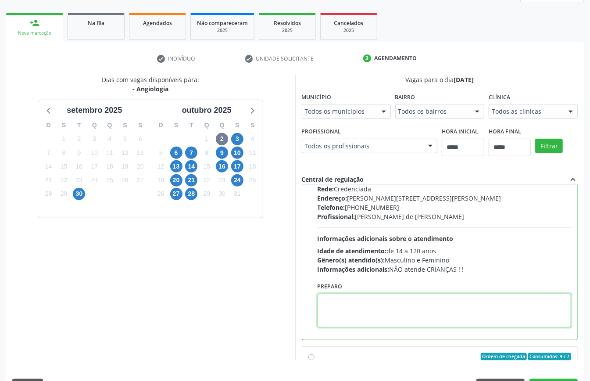
paste textarea "**********"
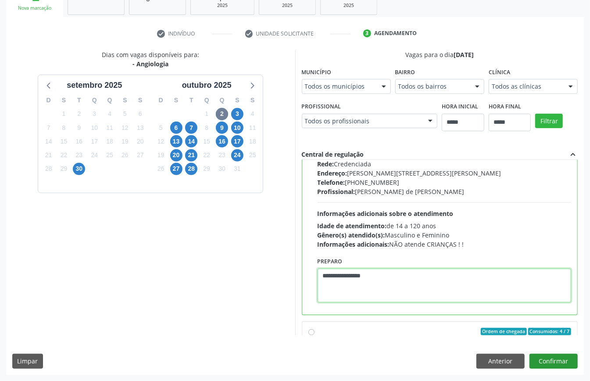
type textarea "**********"
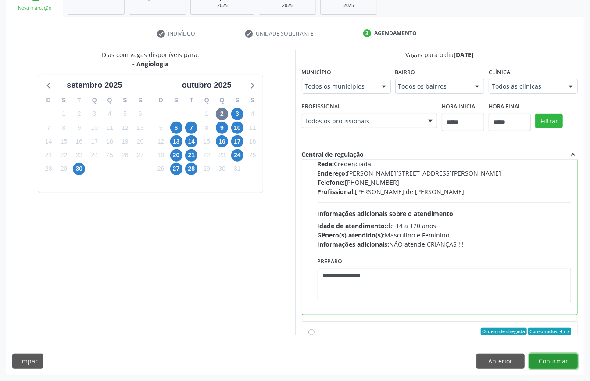
click at [556, 360] on button "Confirmar" at bounding box center [553, 360] width 48 height 15
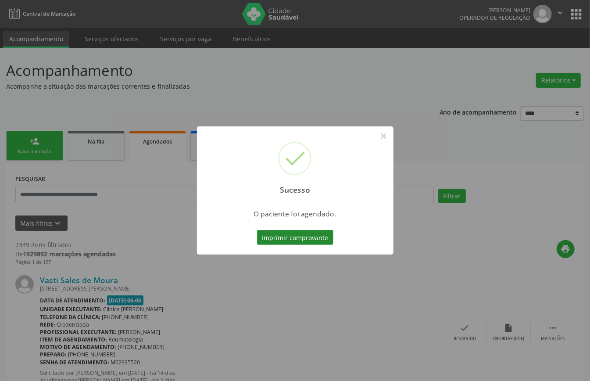
click at [294, 235] on button "Imprimir comprovante" at bounding box center [295, 237] width 76 height 15
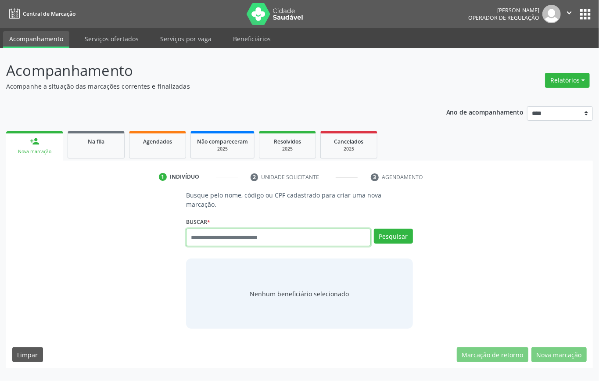
paste input "**********"
type input "**********"
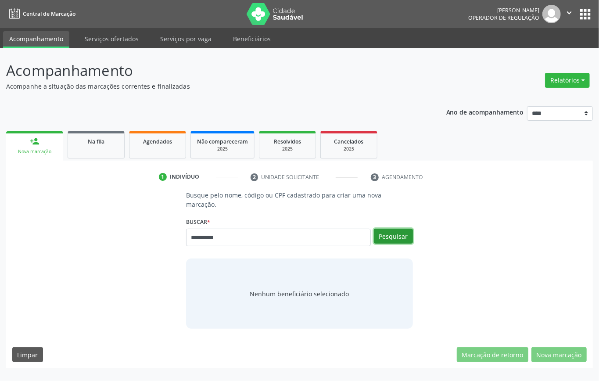
click at [407, 230] on button "Pesquisar" at bounding box center [393, 235] width 39 height 15
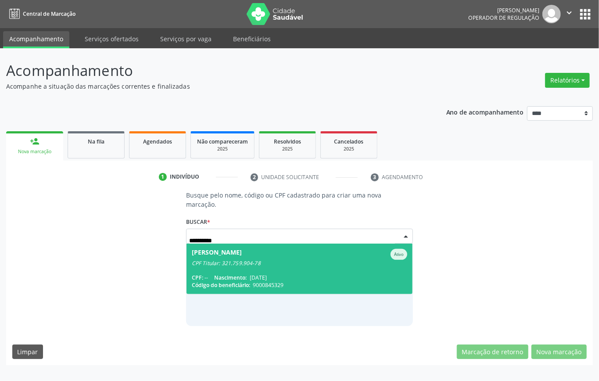
click at [252, 261] on div "CPF Titular: 321.759.904-78" at bounding box center [299, 263] width 215 height 7
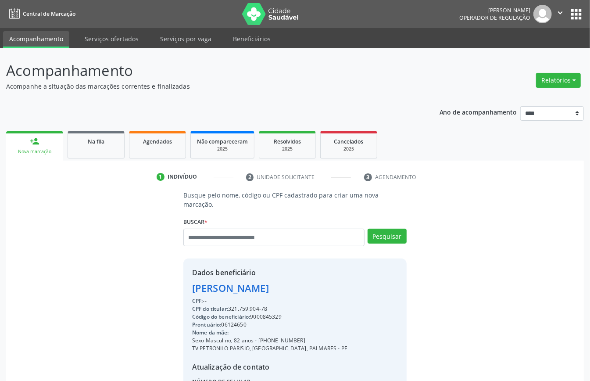
scroll to position [92, 0]
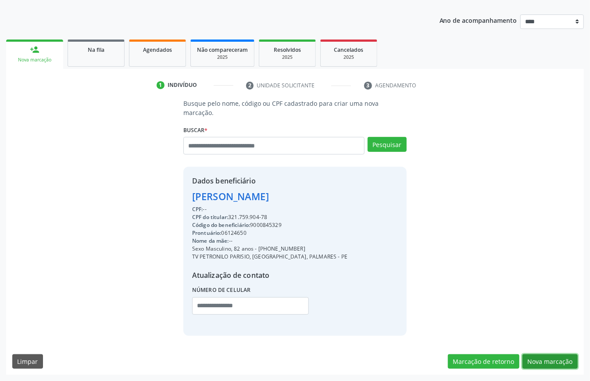
click at [558, 358] on button "Nova marcação" at bounding box center [549, 361] width 55 height 15
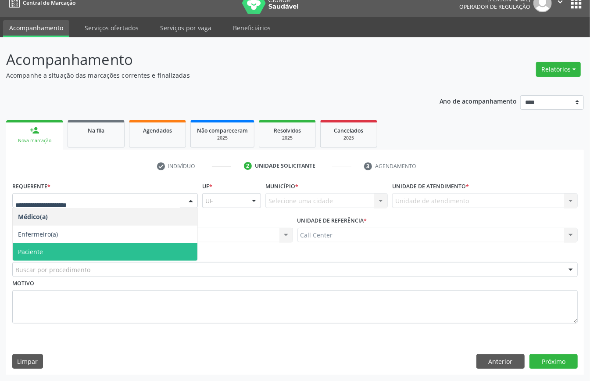
click at [50, 250] on span "Paciente" at bounding box center [105, 252] width 185 height 18
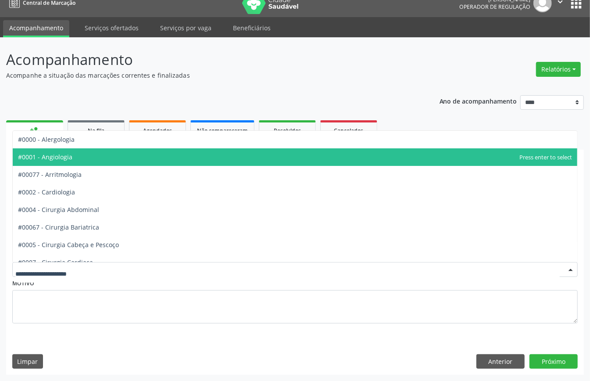
click at [78, 153] on span "#0001 - Angiologia" at bounding box center [295, 157] width 564 height 18
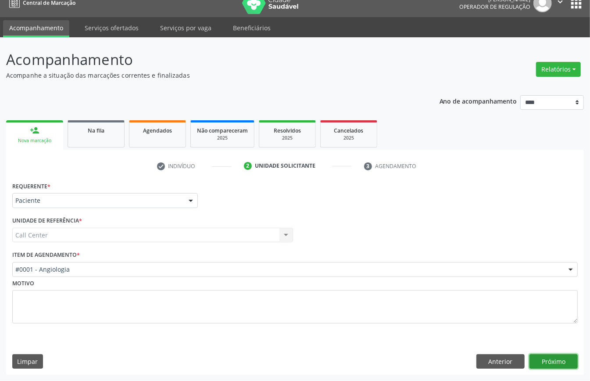
click at [553, 366] on button "Próximo" at bounding box center [553, 361] width 48 height 15
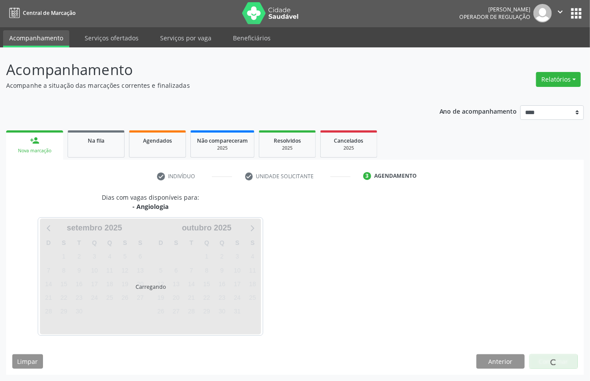
scroll to position [2, 0]
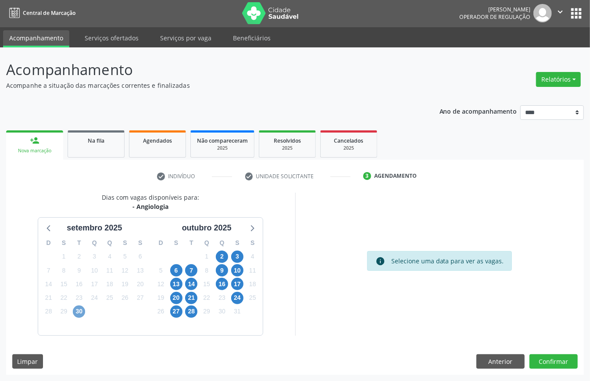
click at [82, 310] on span "30" at bounding box center [79, 311] width 12 height 12
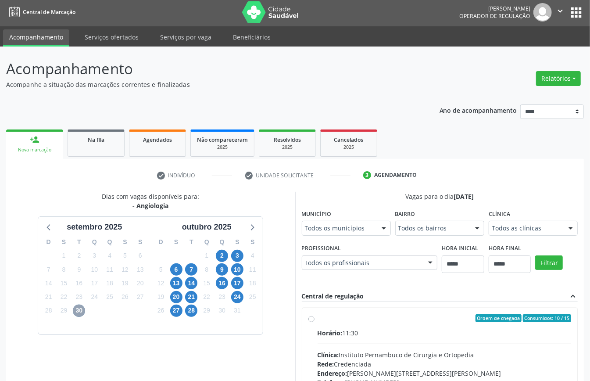
scroll to position [118, 0]
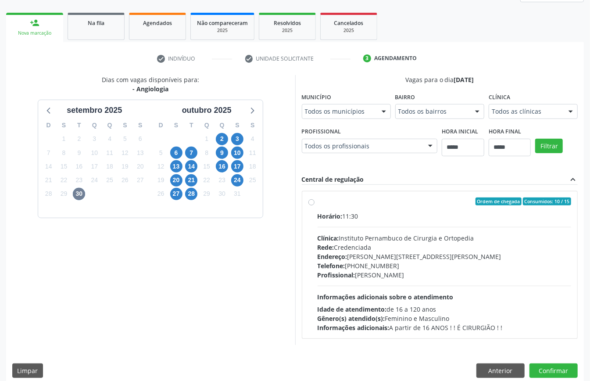
click at [350, 269] on div "Telefone: [PHONE_NUMBER]" at bounding box center [445, 265] width 254 height 9
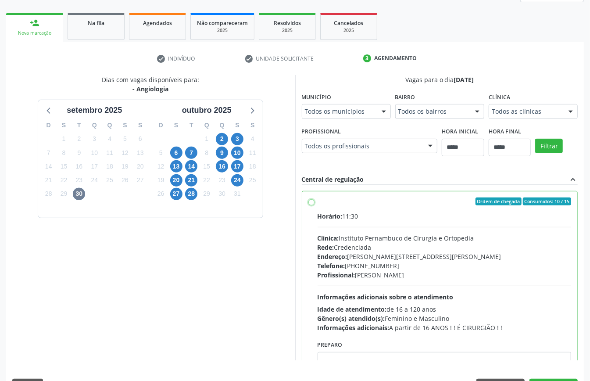
scroll to position [44, 0]
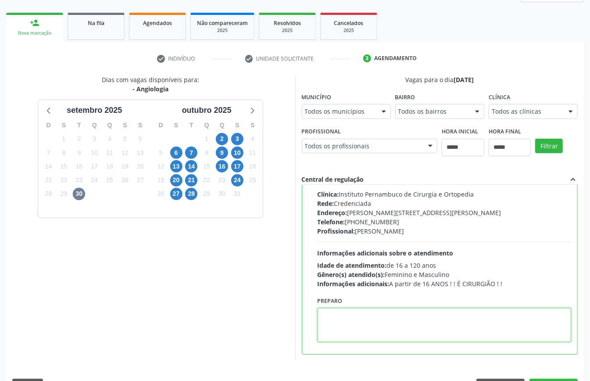
paste textarea "**********"
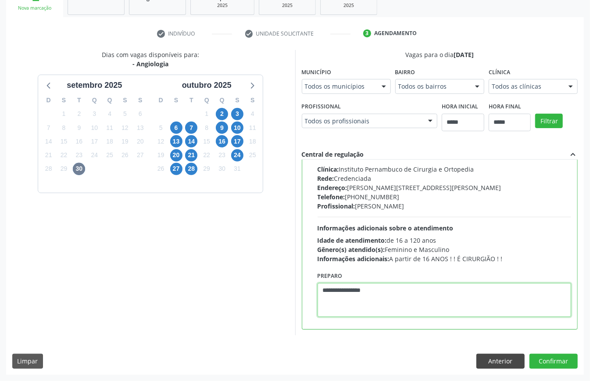
type textarea "**********"
click at [509, 368] on button "Anterior" at bounding box center [500, 360] width 48 height 15
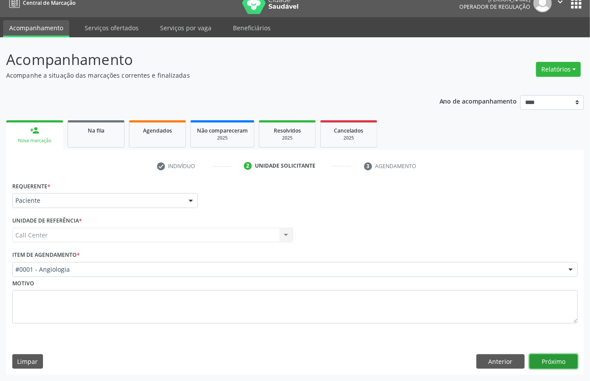
click at [569, 357] on button "Próximo" at bounding box center [553, 361] width 48 height 15
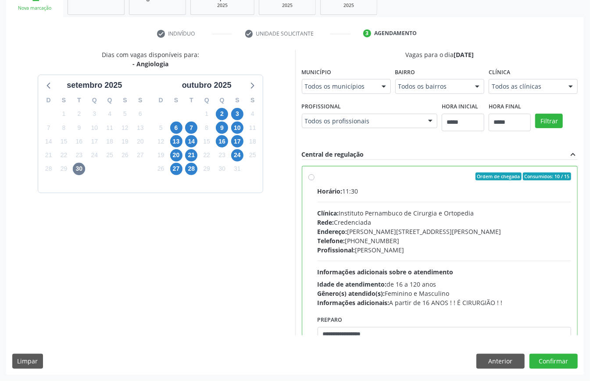
scroll to position [44, 0]
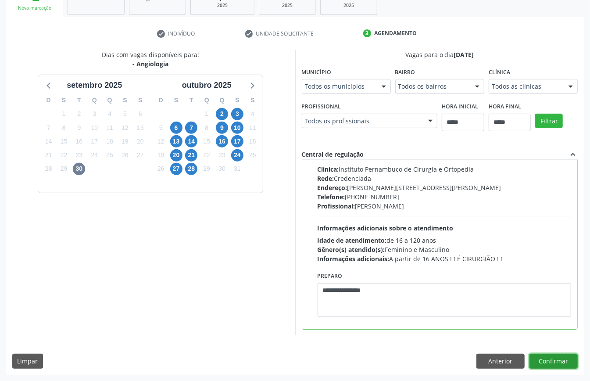
drag, startPoint x: 563, startPoint y: 362, endPoint x: 562, endPoint y: 367, distance: 5.3
click at [562, 367] on button "Confirmar" at bounding box center [553, 360] width 48 height 15
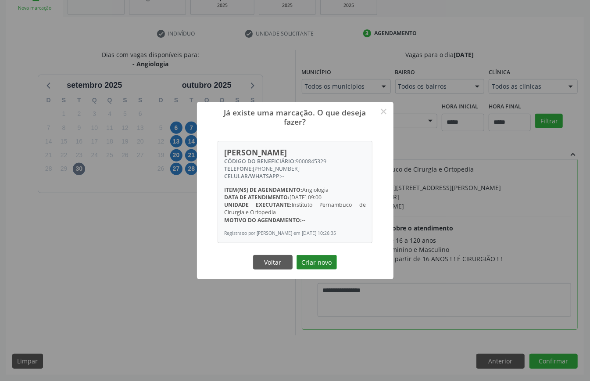
click at [325, 262] on button "Criar novo" at bounding box center [316, 262] width 40 height 15
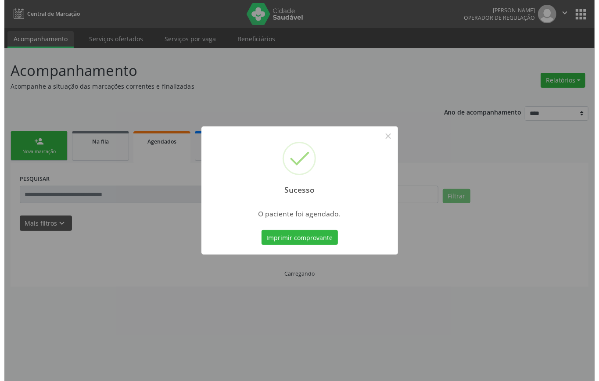
scroll to position [0, 0]
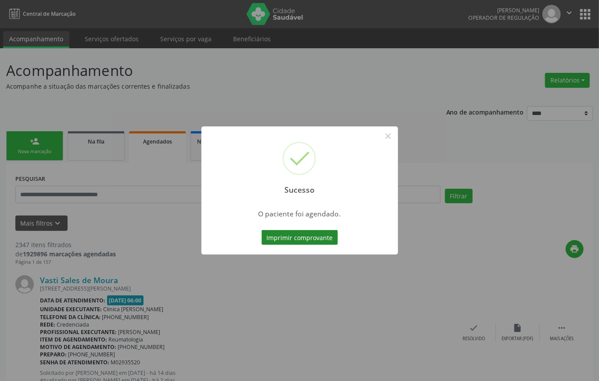
click at [307, 232] on button "Imprimir comprovante" at bounding box center [299, 237] width 76 height 15
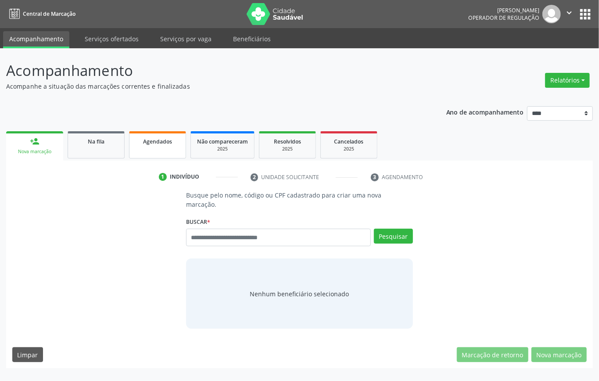
click at [153, 152] on link "Agendados" at bounding box center [157, 144] width 57 height 27
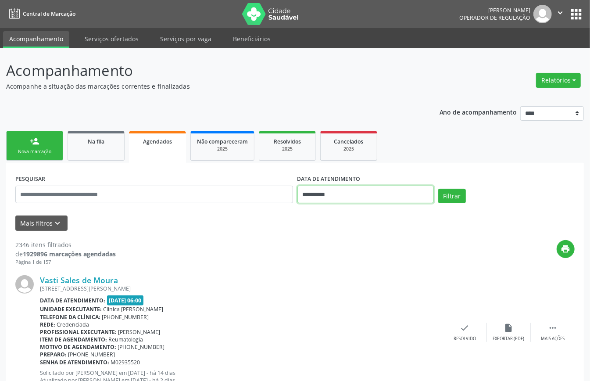
click at [331, 193] on input "**********" at bounding box center [365, 195] width 136 height 18
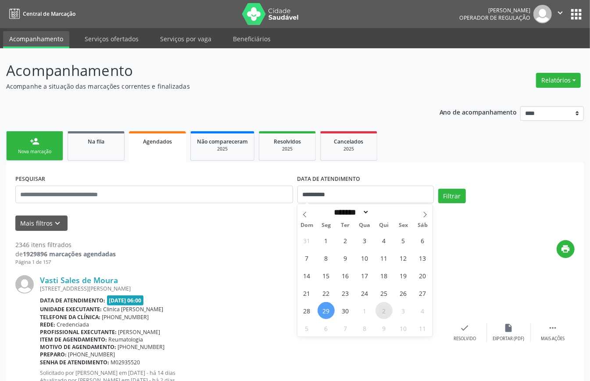
click at [390, 313] on span "2" at bounding box center [383, 310] width 17 height 17
type input "**********"
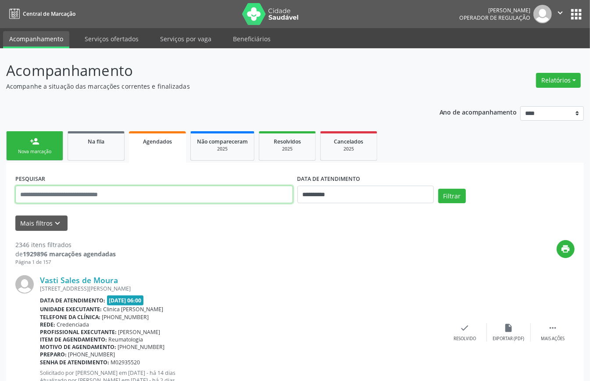
paste input "**********"
type input "**********"
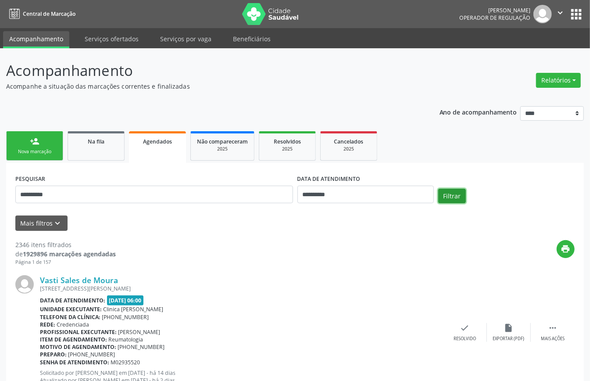
click at [455, 192] on button "Filtrar" at bounding box center [452, 196] width 28 height 15
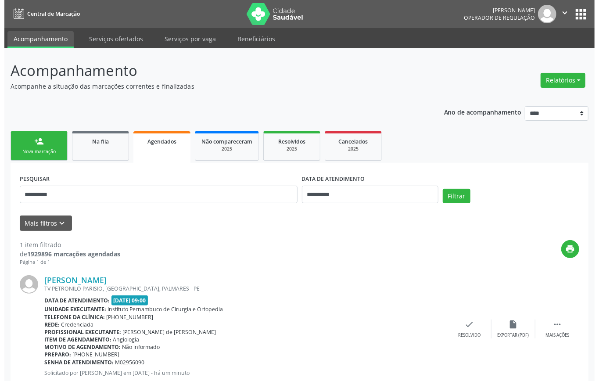
scroll to position [26, 0]
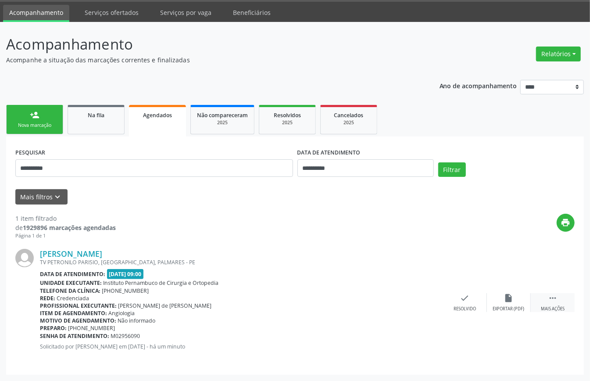
click at [552, 298] on icon "" at bounding box center [553, 298] width 10 height 10
click at [424, 298] on icon "cancel" at bounding box center [421, 298] width 10 height 10
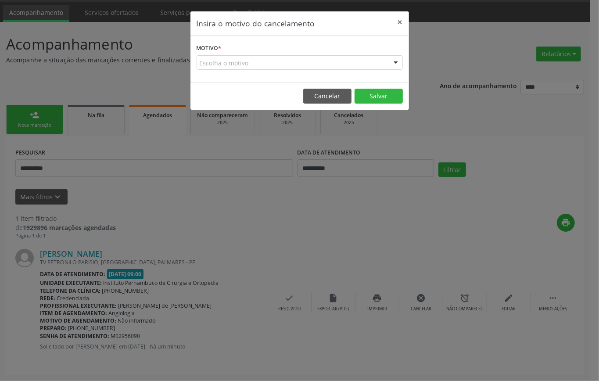
click at [272, 62] on div "Escolha o motivo" at bounding box center [299, 62] width 206 height 15
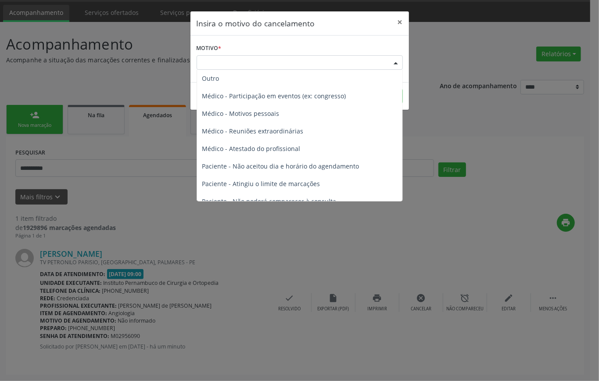
scroll to position [44, 0]
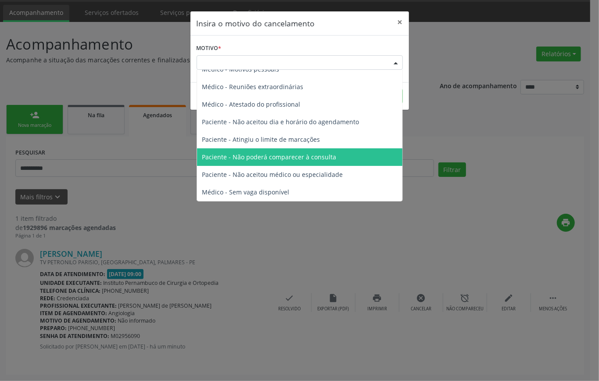
click at [268, 157] on span "Paciente - Não poderá comparecer à consulta" at bounding box center [269, 157] width 134 height 8
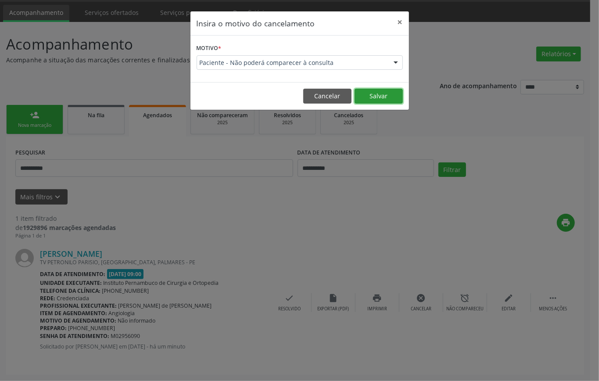
drag, startPoint x: 374, startPoint y: 92, endPoint x: 378, endPoint y: 95, distance: 4.7
click at [378, 94] on button "Salvar" at bounding box center [378, 96] width 48 height 15
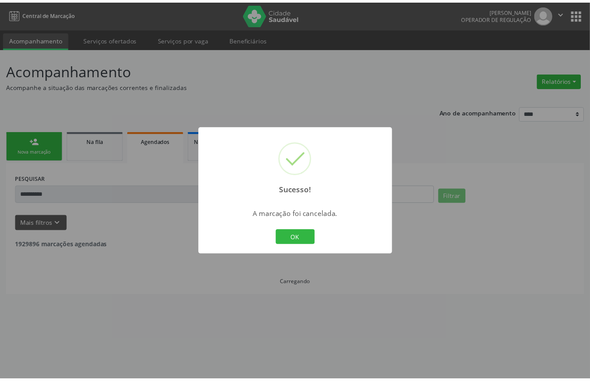
scroll to position [0, 0]
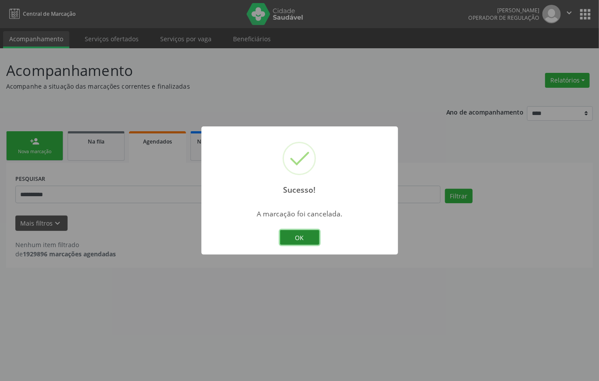
click at [305, 234] on button "OK" at bounding box center [299, 237] width 39 height 15
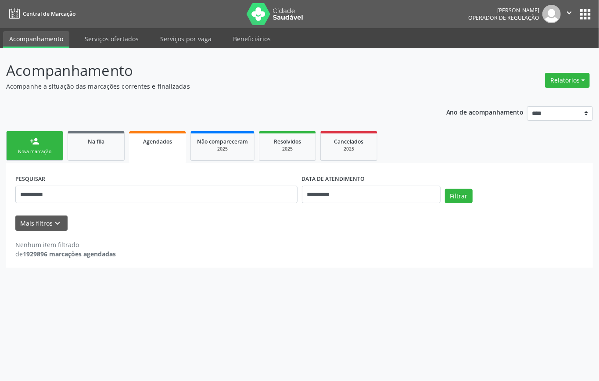
click at [47, 148] on div "Nova marcação" at bounding box center [35, 151] width 44 height 7
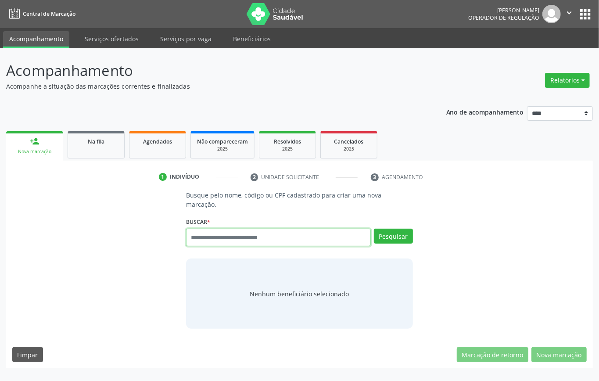
click at [213, 241] on input "text" at bounding box center [278, 237] width 185 height 18
type input "*********"
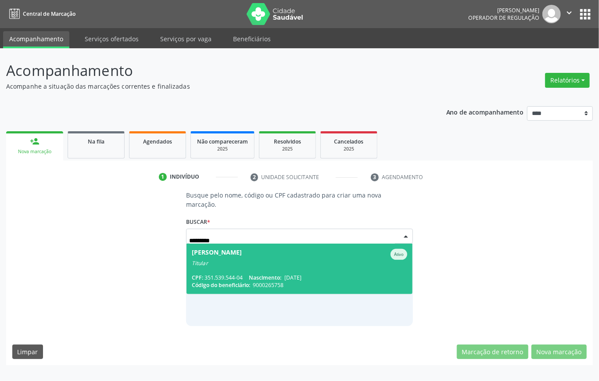
click at [214, 260] on div "Titular" at bounding box center [299, 263] width 215 height 7
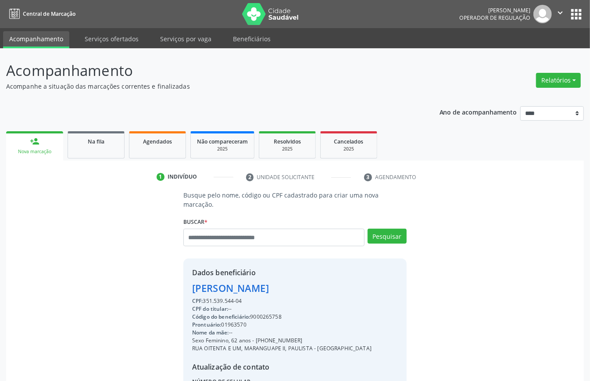
scroll to position [92, 0]
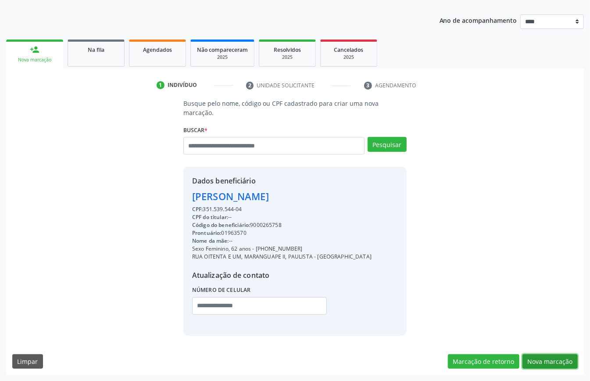
click at [540, 357] on button "Nova marcação" at bounding box center [549, 361] width 55 height 15
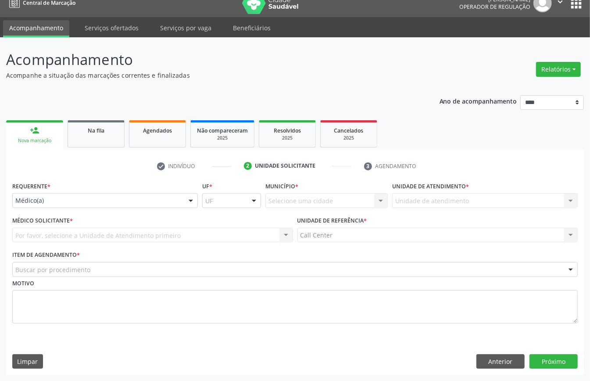
scroll to position [12, 0]
click at [63, 193] on div "Médico(a)" at bounding box center [105, 200] width 186 height 15
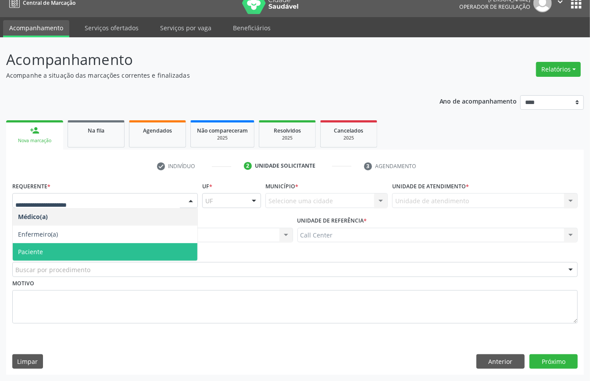
click at [36, 244] on span "Paciente" at bounding box center [105, 252] width 185 height 18
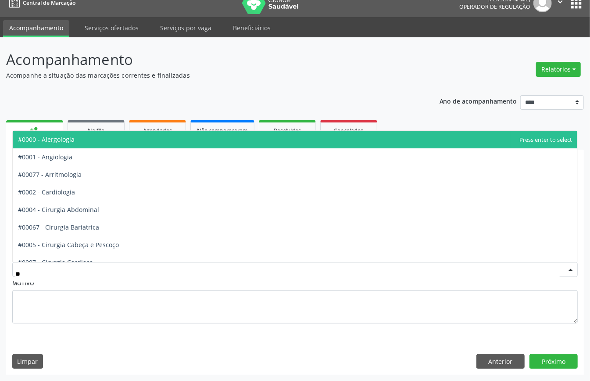
type input "***"
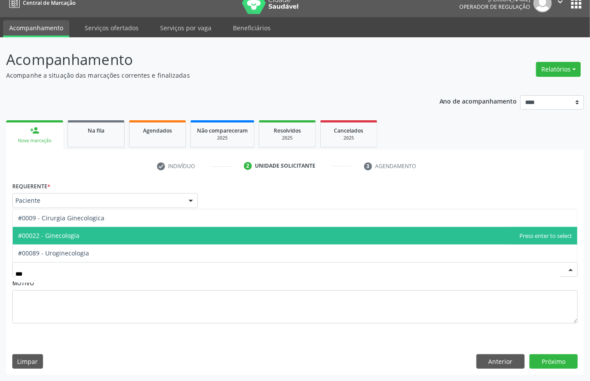
click at [79, 237] on span "#00022 - Ginecologia" at bounding box center [48, 235] width 61 height 8
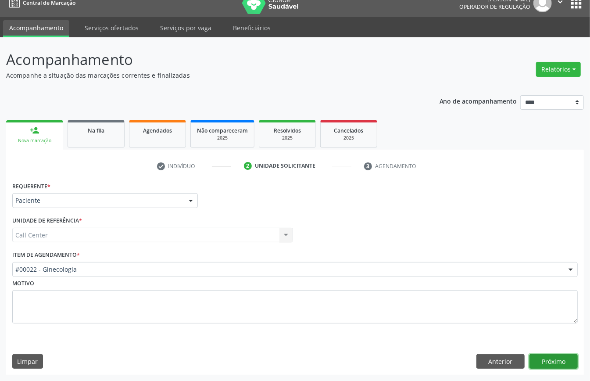
click at [548, 359] on button "Próximo" at bounding box center [553, 361] width 48 height 15
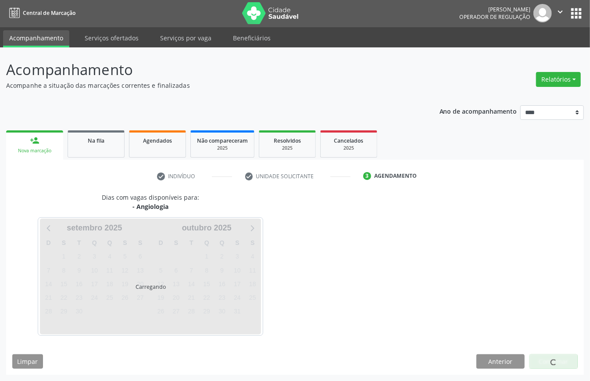
scroll to position [2, 0]
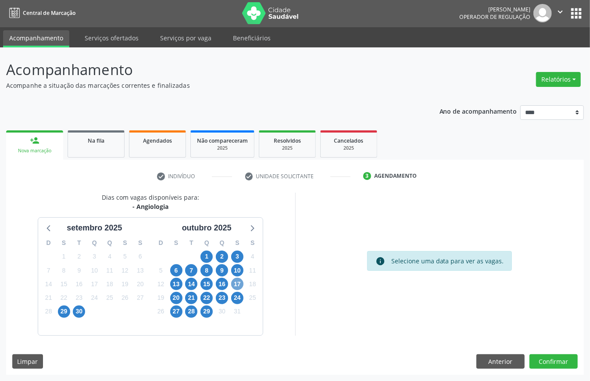
click at [237, 282] on span "17" at bounding box center [237, 284] width 12 height 12
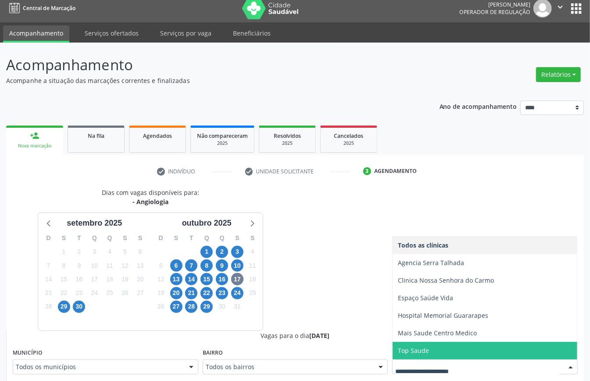
click at [435, 333] on span "Mais Saude Centro Medico" at bounding box center [437, 332] width 79 height 8
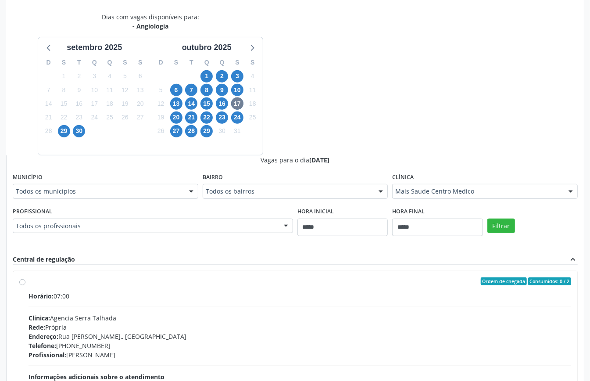
scroll to position [123, 0]
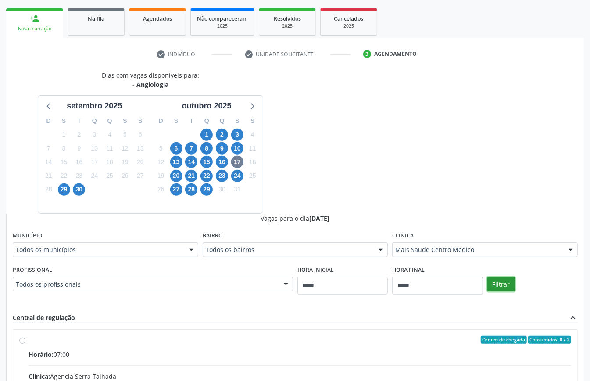
click at [504, 279] on button "Filtrar" at bounding box center [501, 284] width 28 height 15
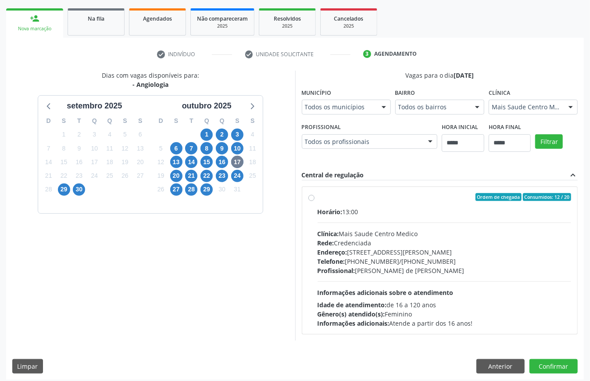
click at [339, 237] on span "Clínica:" at bounding box center [328, 233] width 21 height 8
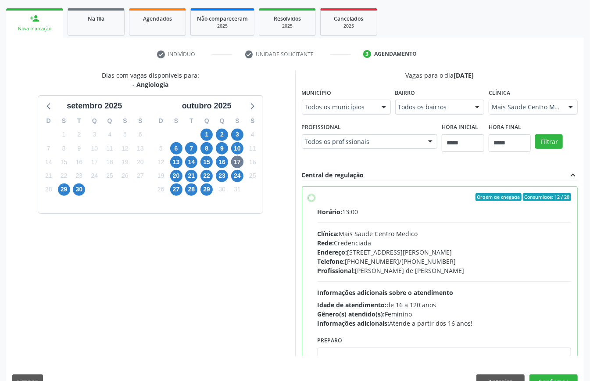
scroll to position [44, 0]
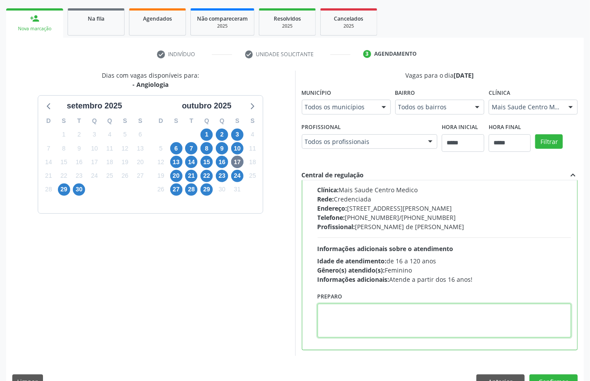
paste textarea "**********"
type textarea "**********"
click at [557, 375] on button "Confirmar" at bounding box center [553, 381] width 48 height 15
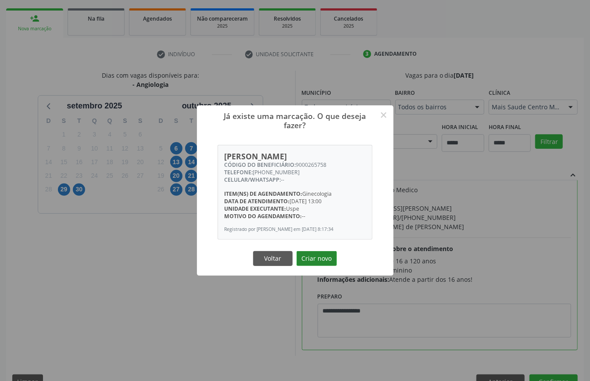
click at [320, 257] on button "Criar novo" at bounding box center [316, 258] width 40 height 15
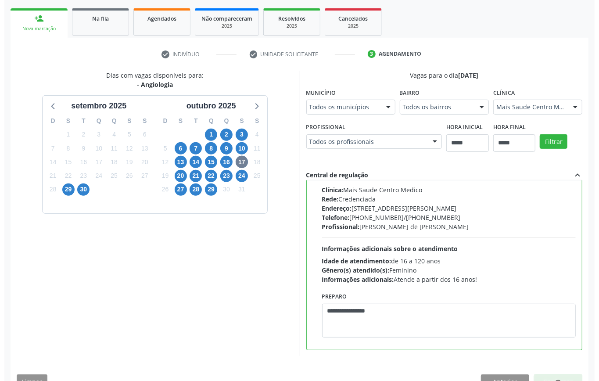
scroll to position [0, 0]
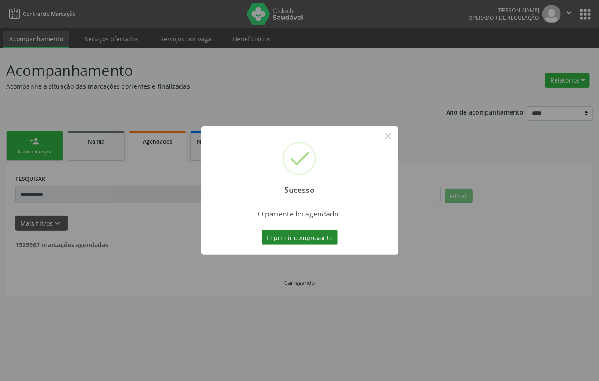
click at [304, 236] on button "Imprimir comprovante" at bounding box center [299, 237] width 76 height 15
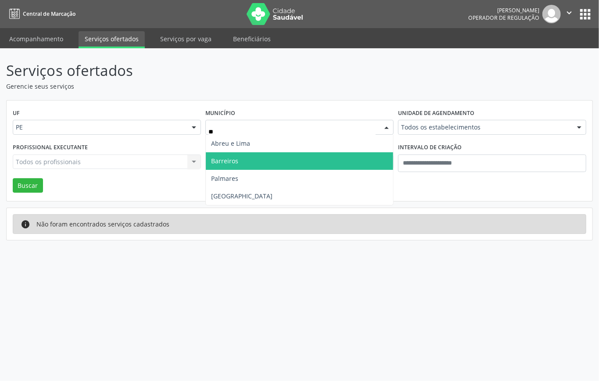
type input "***"
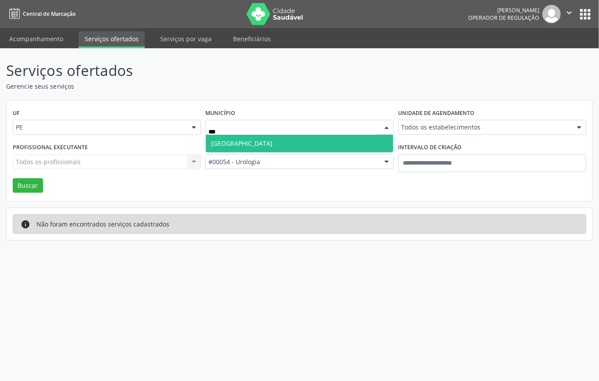
click at [264, 139] on span "[GEOGRAPHIC_DATA]" at bounding box center [299, 144] width 187 height 18
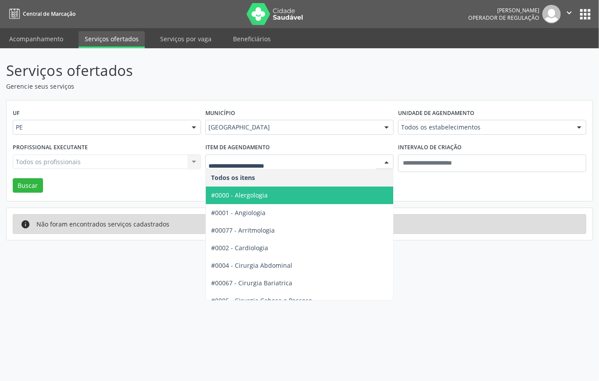
click at [456, 196] on div "UF PE PE Nenhum resultado encontrado para: " " Não há nenhuma opção para ser ex…" at bounding box center [299, 150] width 585 height 101
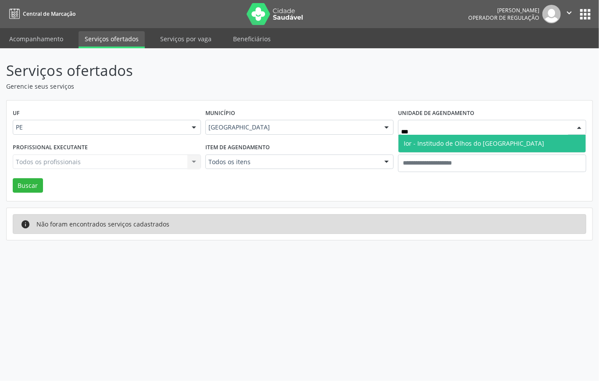
click at [446, 141] on span "Ior - Institudo de Olhos do [GEOGRAPHIC_DATA]" at bounding box center [473, 143] width 140 height 8
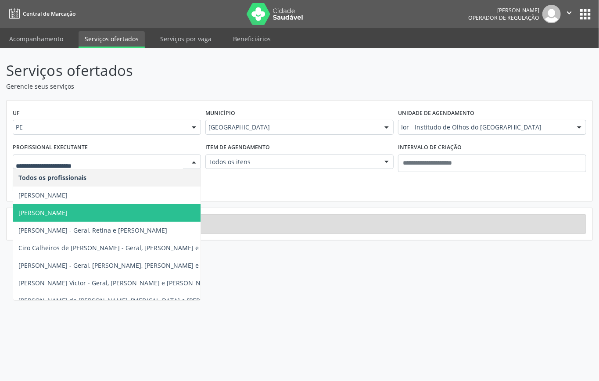
click at [79, 211] on span "[PERSON_NAME]" at bounding box center [134, 213] width 242 height 18
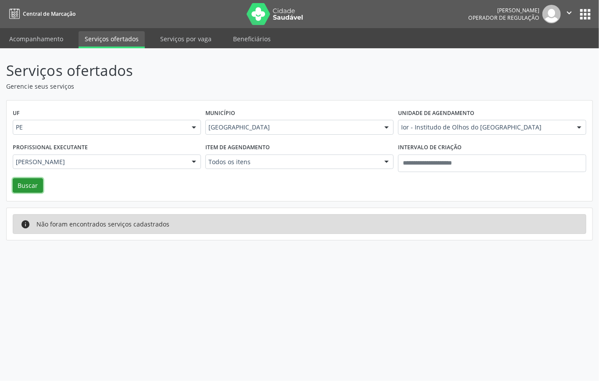
click at [27, 184] on button "Buscar" at bounding box center [28, 185] width 30 height 15
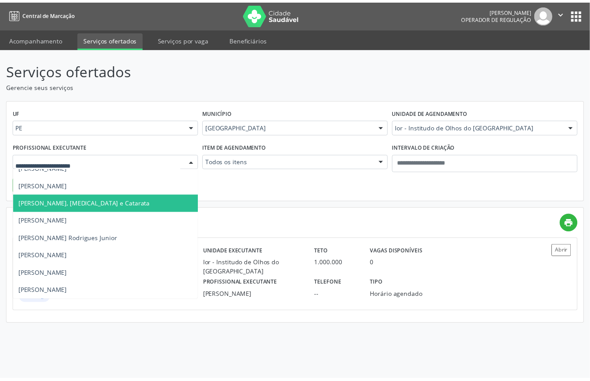
scroll to position [234, 0]
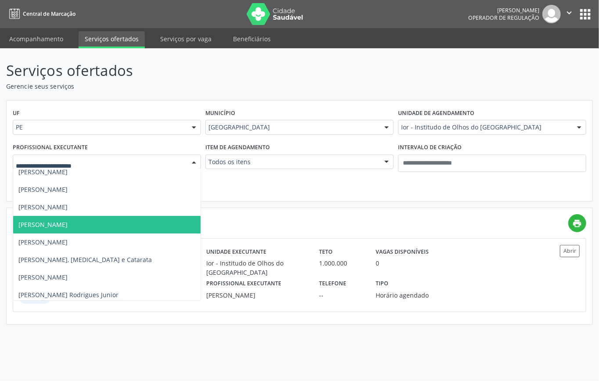
click at [68, 221] on span "[PERSON_NAME]" at bounding box center [42, 224] width 49 height 8
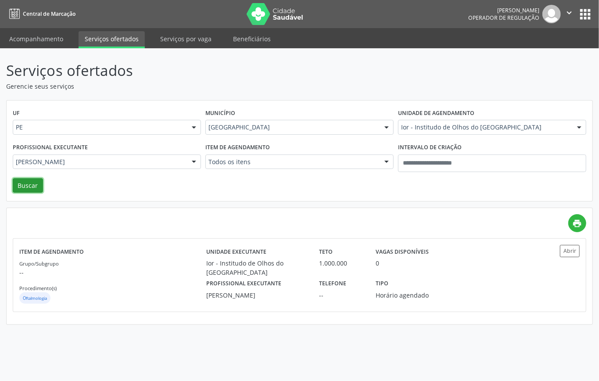
click at [32, 186] on button "Buscar" at bounding box center [28, 185] width 30 height 15
click at [149, 284] on div "Grupo/Subgrupo -- Procedimento(s) Oftalmologia" at bounding box center [112, 281] width 187 height 47
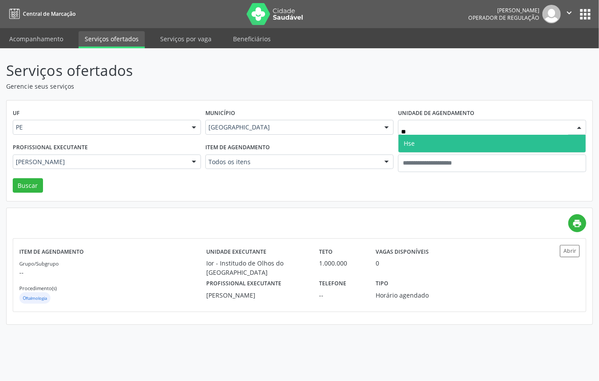
type input "***"
click at [418, 143] on span "Hse" at bounding box center [491, 144] width 187 height 18
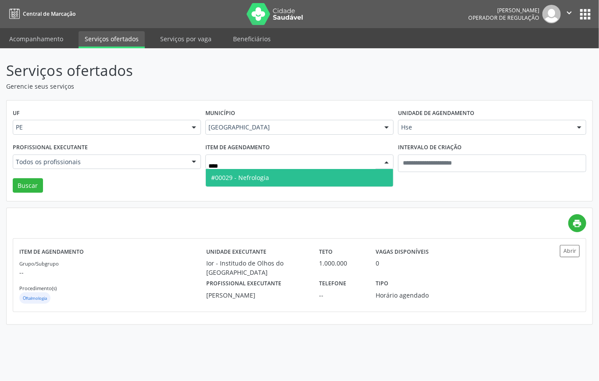
drag, startPoint x: 253, startPoint y: 175, endPoint x: 239, endPoint y: 174, distance: 13.7
click at [253, 175] on span "#00029 - Nefrologia" at bounding box center [240, 177] width 58 height 8
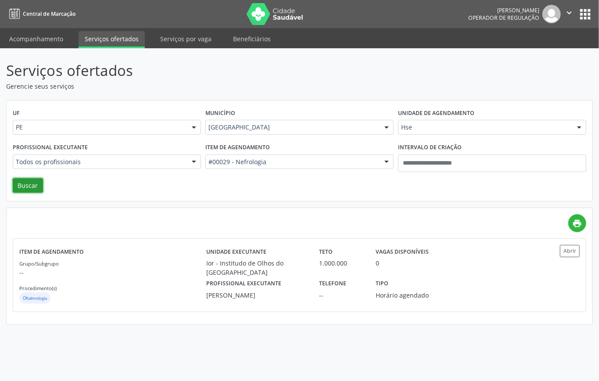
click at [21, 183] on button "Buscar" at bounding box center [28, 185] width 30 height 15
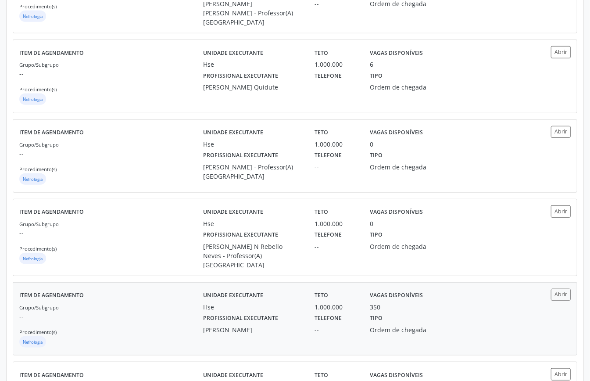
scroll to position [303, 0]
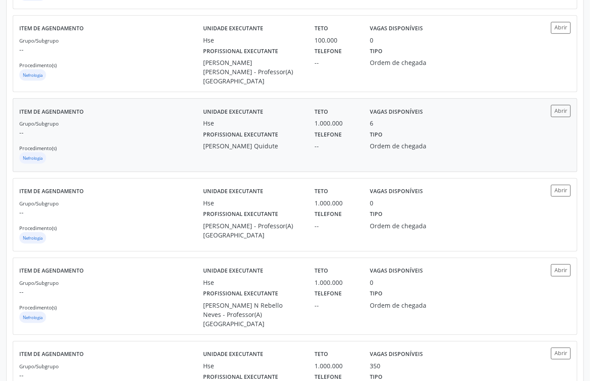
click at [176, 139] on div "Grupo/Subgrupo -- Procedimento(s) Nefrologia" at bounding box center [111, 141] width 184 height 47
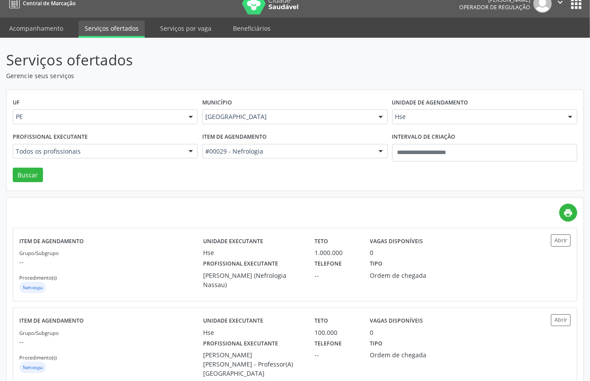
scroll to position [0, 0]
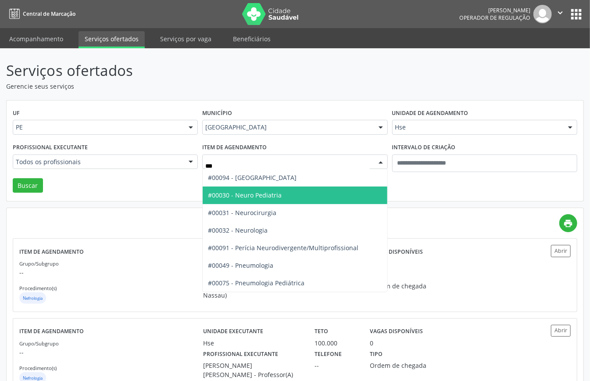
click at [267, 195] on span "#00030 - Neuro Pediatria" at bounding box center [245, 195] width 74 height 8
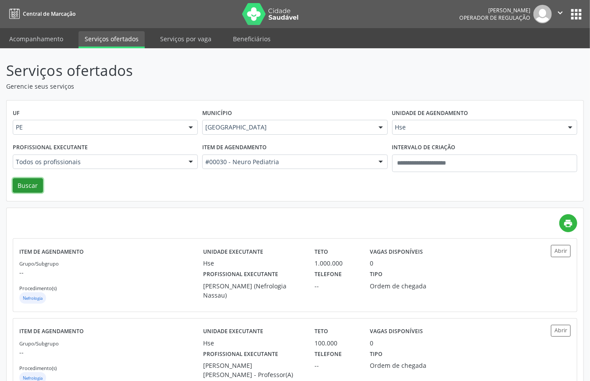
click at [32, 185] on button "Buscar" at bounding box center [28, 185] width 30 height 15
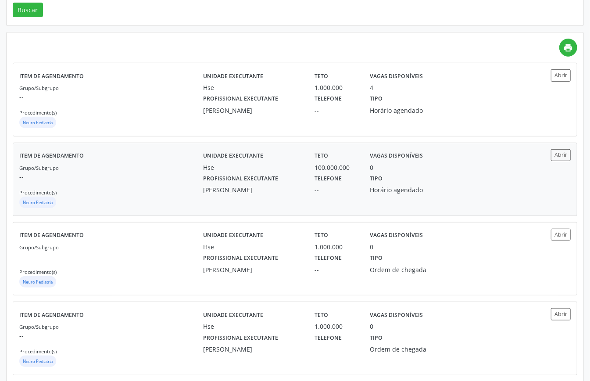
scroll to position [270, 0]
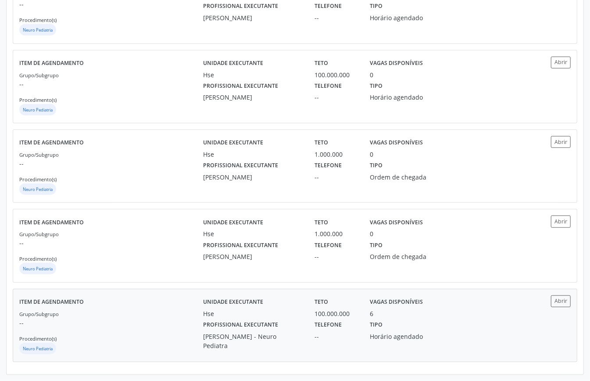
click at [146, 317] on div "Grupo/Subgrupo -- Procedimento(s) Neuro Pediatria" at bounding box center [111, 332] width 184 height 47
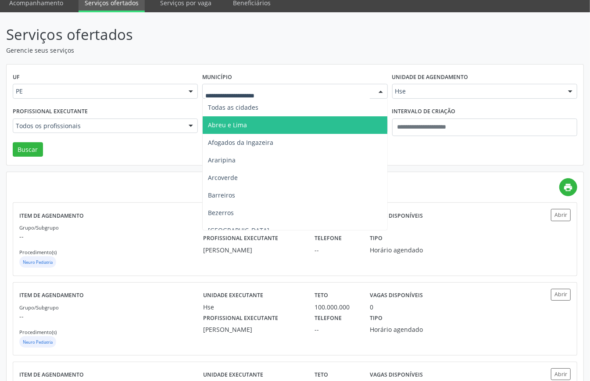
scroll to position [117, 0]
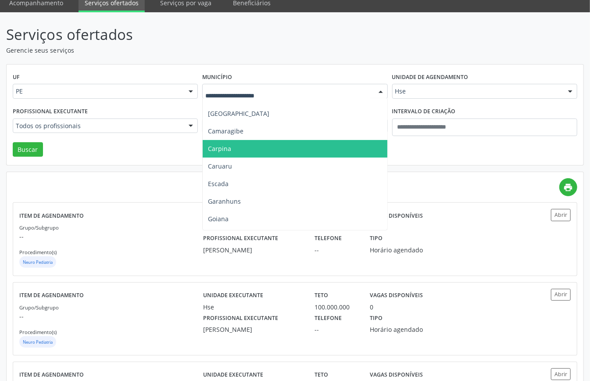
click at [245, 150] on span "Carpina" at bounding box center [295, 149] width 184 height 18
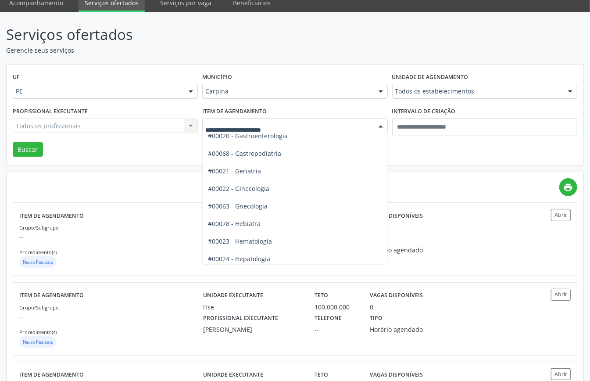
scroll to position [643, 0]
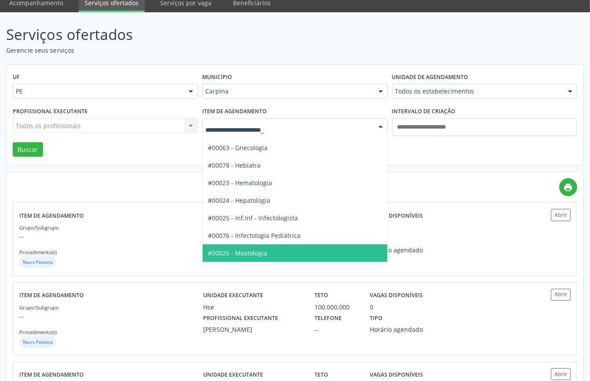
click at [254, 249] on span "#00026 - Mastologia" at bounding box center [237, 253] width 59 height 8
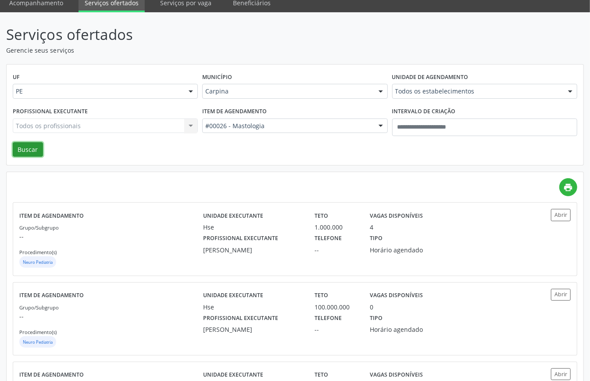
click at [29, 150] on button "Buscar" at bounding box center [28, 149] width 30 height 15
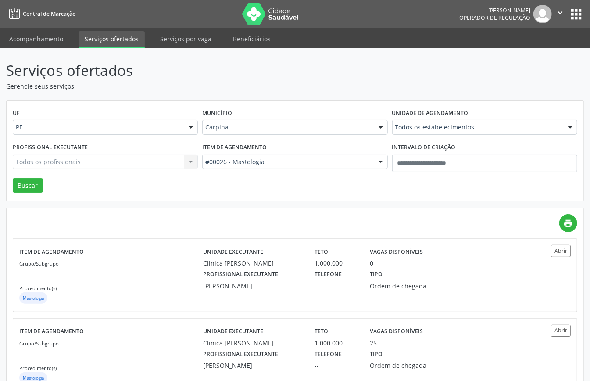
click at [27, 176] on div "Profissional executante Todos os profissionais Todos os profissionais [PERSON_N…" at bounding box center [105, 159] width 189 height 37
click at [27, 179] on button "Buscar" at bounding box center [28, 185] width 30 height 15
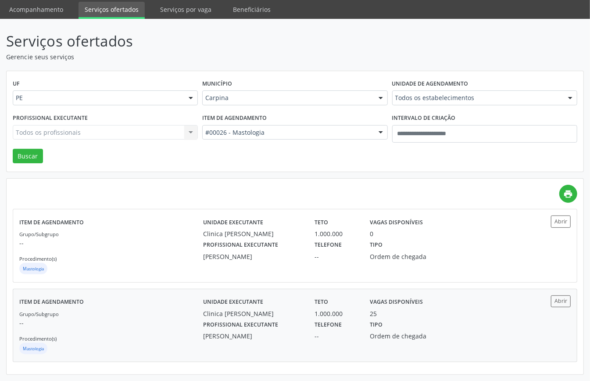
click at [171, 331] on div "Grupo/Subgrupo -- Procedimento(s) Mastologia" at bounding box center [111, 332] width 184 height 47
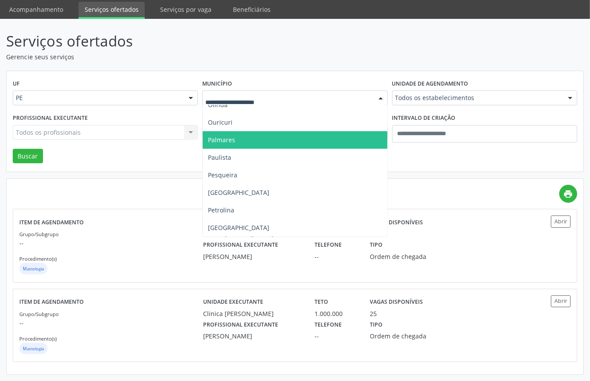
scroll to position [232, 0]
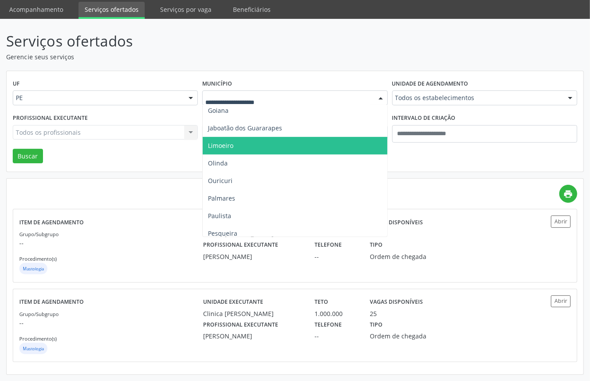
click at [244, 144] on span "Limoeiro" at bounding box center [295, 146] width 184 height 18
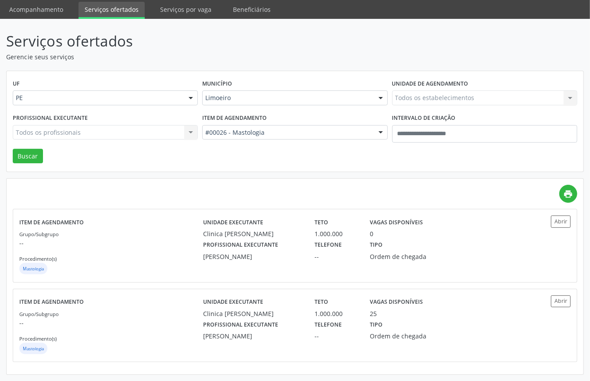
click at [267, 139] on div "Item de agendamento #00026 - Mastologia Todos os itens #0000 - Alergologia #000…" at bounding box center [294, 129] width 189 height 37
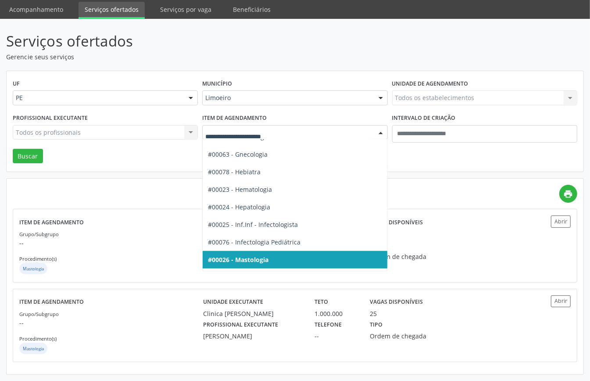
click at [274, 137] on div at bounding box center [294, 132] width 185 height 15
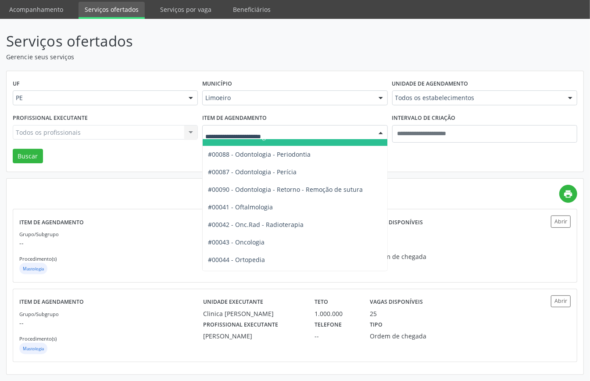
scroll to position [1228, 0]
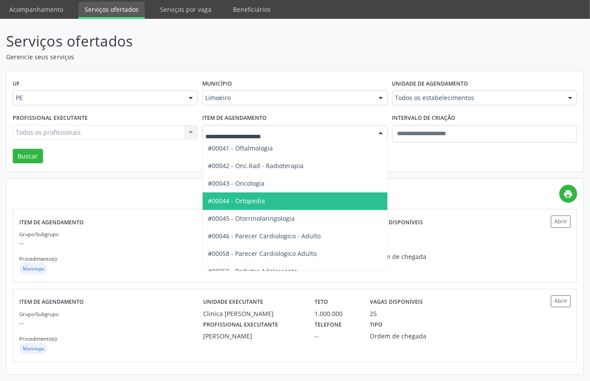
click at [272, 199] on span "#00044 - Ortopedia" at bounding box center [324, 201] width 243 height 18
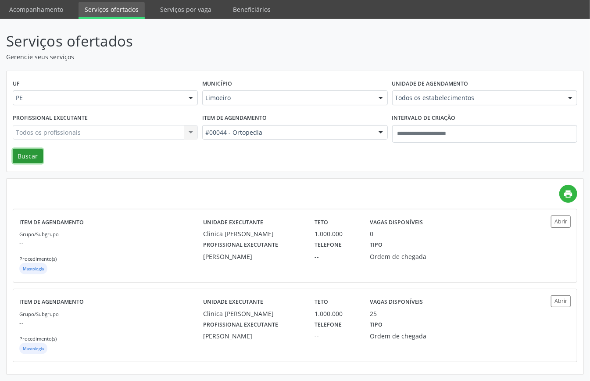
click at [27, 156] on button "Buscar" at bounding box center [28, 156] width 30 height 15
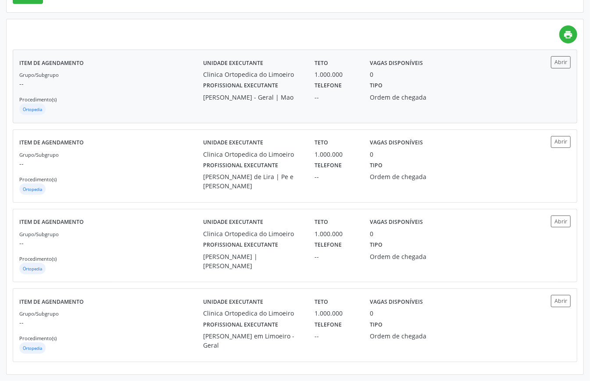
scroll to position [74, 0]
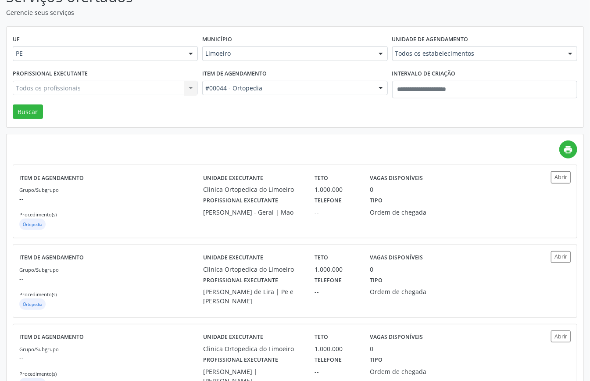
click at [237, 122] on div "UF PE PE Nenhum resultado encontrado para: " " Não há nenhuma opção para ser ex…" at bounding box center [295, 77] width 577 height 101
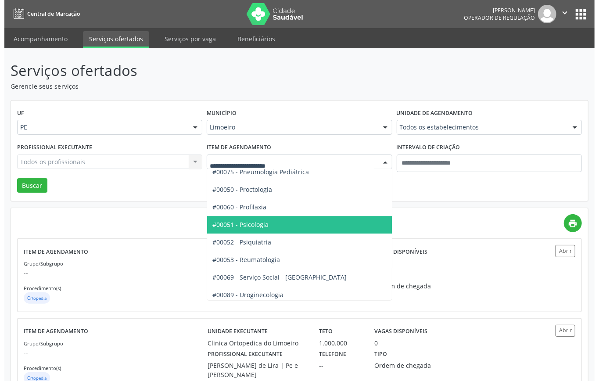
scroll to position [1527, 0]
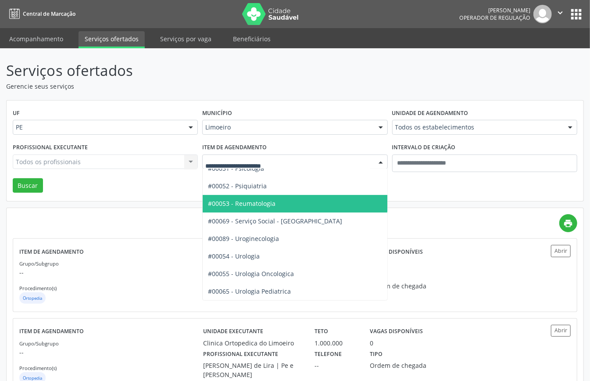
click at [274, 199] on span "#00053 - Reumatologia" at bounding box center [242, 203] width 68 height 8
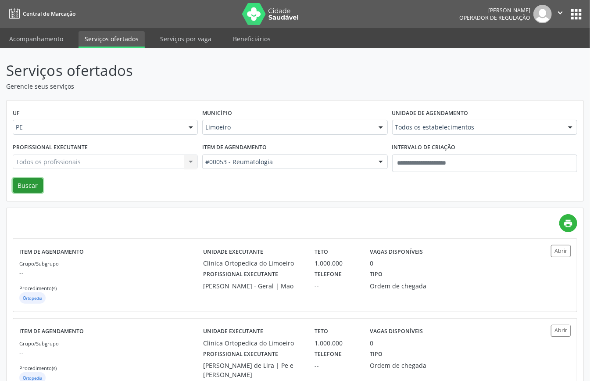
click at [25, 186] on button "Buscar" at bounding box center [28, 185] width 30 height 15
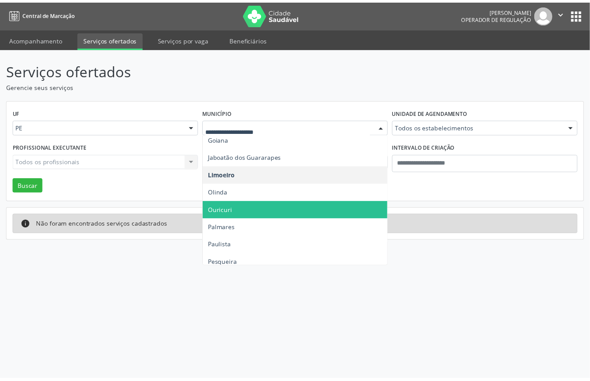
scroll to position [114, 0]
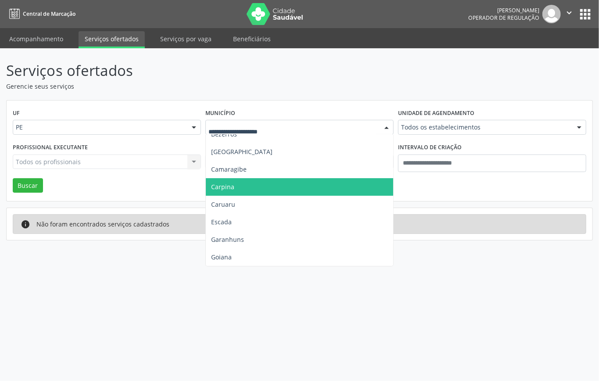
click at [245, 190] on span "Carpina" at bounding box center [299, 187] width 187 height 18
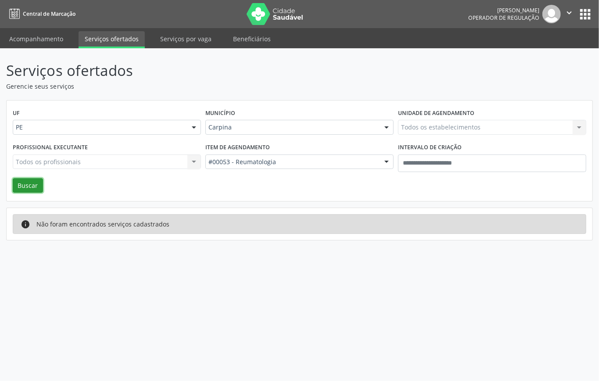
click at [33, 188] on button "Buscar" at bounding box center [28, 185] width 30 height 15
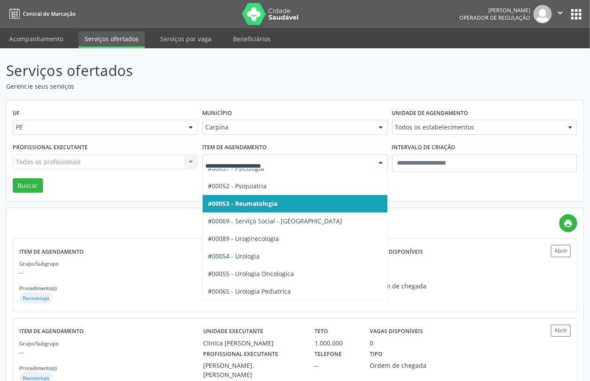
drag, startPoint x: 252, startPoint y: 162, endPoint x: 244, endPoint y: 154, distance: 11.2
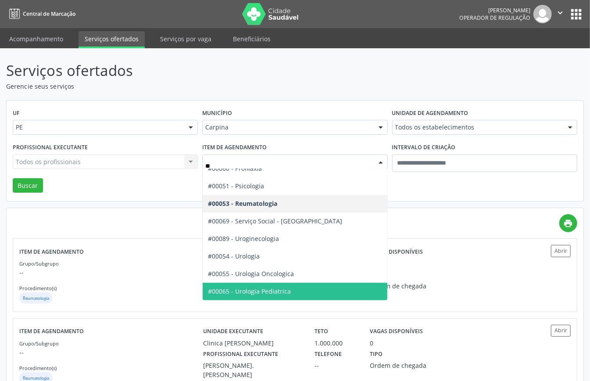
scroll to position [0, 0]
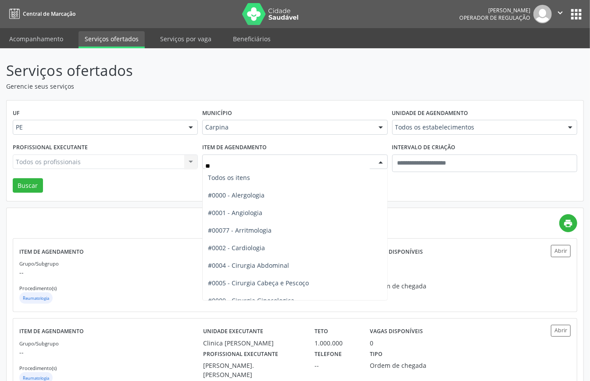
type input "***"
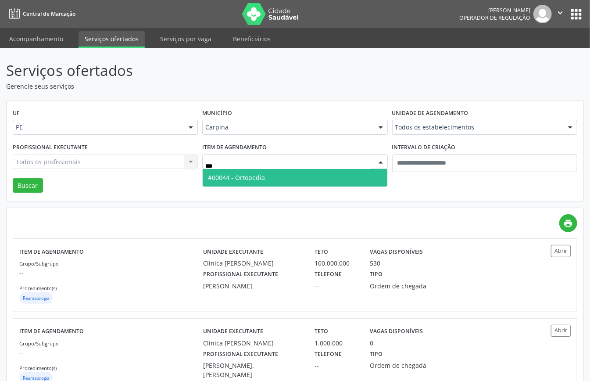
click at [262, 175] on span "#00044 - Ortopedia" at bounding box center [236, 177] width 57 height 8
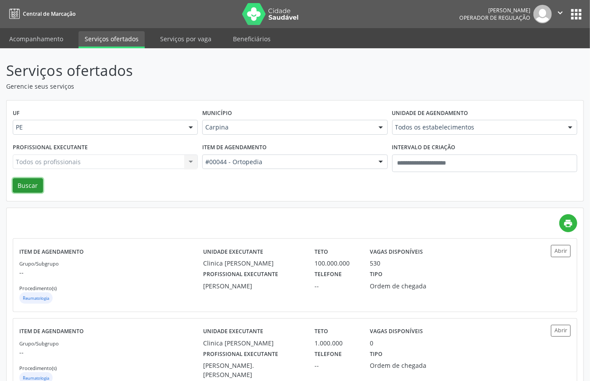
click at [18, 189] on button "Buscar" at bounding box center [28, 185] width 30 height 15
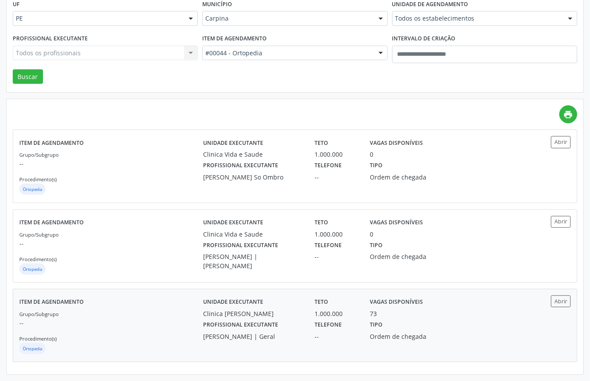
click at [175, 325] on p "--" at bounding box center [111, 322] width 184 height 9
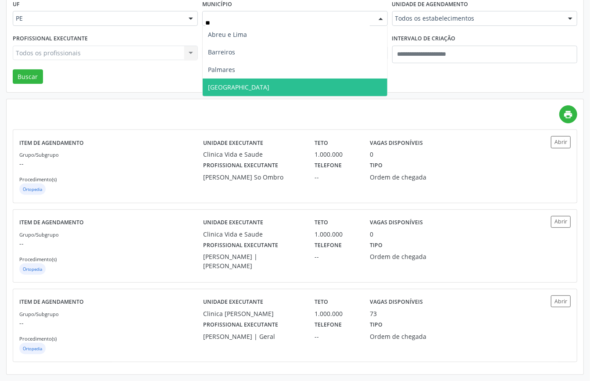
scroll to position [0, 0]
type input "***"
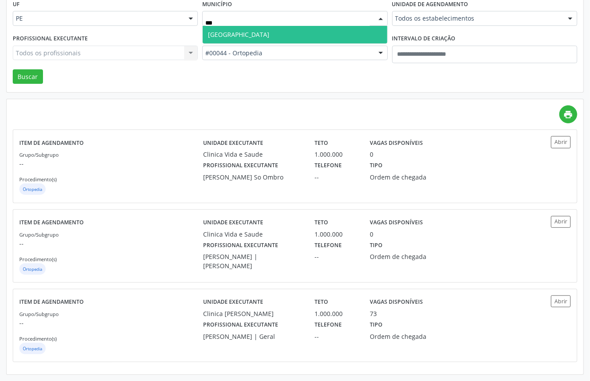
drag, startPoint x: 239, startPoint y: 32, endPoint x: 243, endPoint y: 40, distance: 8.8
click at [239, 34] on span "[GEOGRAPHIC_DATA]" at bounding box center [295, 35] width 184 height 18
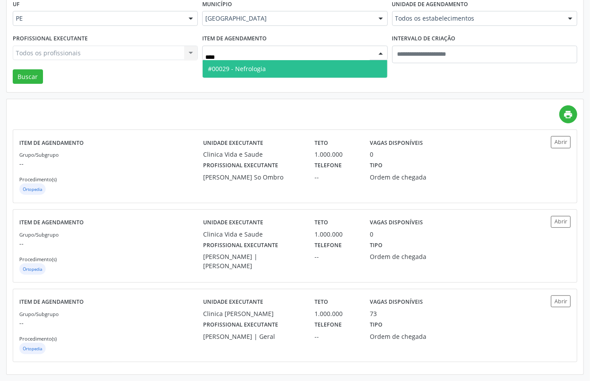
drag, startPoint x: 258, startPoint y: 62, endPoint x: 191, endPoint y: 74, distance: 67.7
click at [258, 62] on span "#00029 - Nefrologia" at bounding box center [295, 69] width 184 height 18
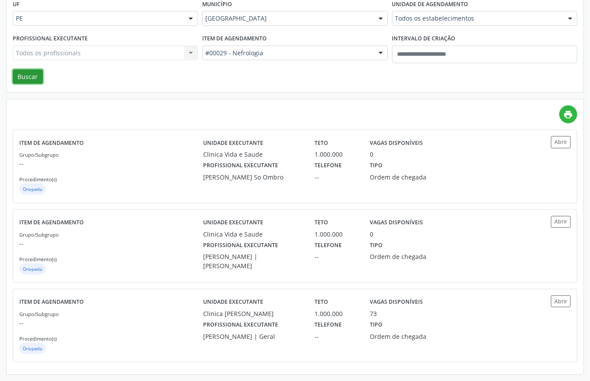
click at [37, 76] on button "Buscar" at bounding box center [28, 76] width 30 height 15
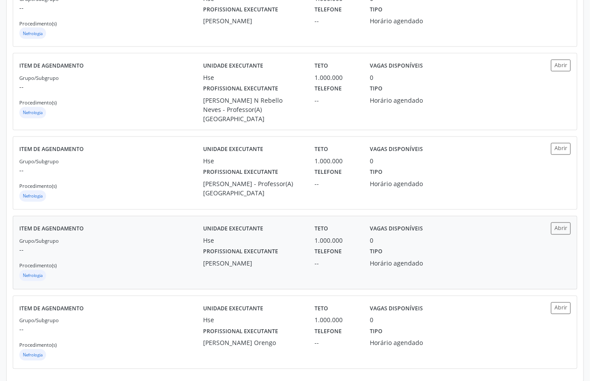
scroll to position [653, 0]
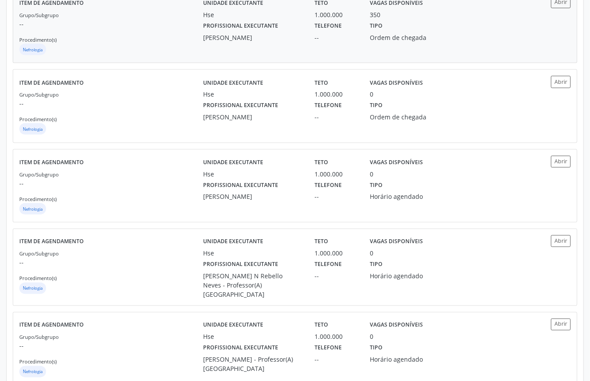
click at [139, 44] on div "Nefrologia" at bounding box center [111, 50] width 184 height 13
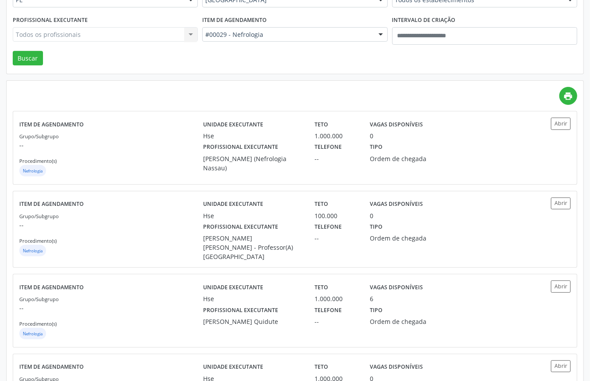
scroll to position [11, 0]
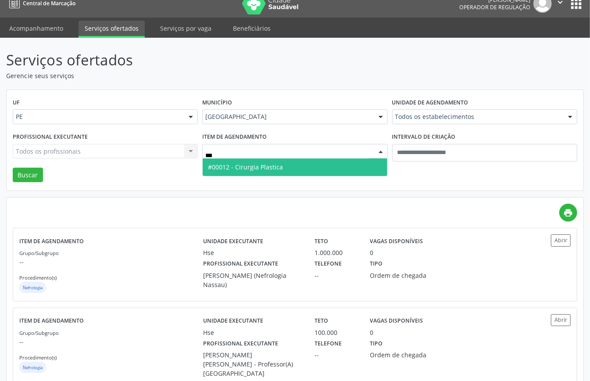
type input "****"
drag, startPoint x: 288, startPoint y: 170, endPoint x: 267, endPoint y: 169, distance: 21.1
click at [288, 169] on span "#00012 - Cirurgia Plastica" at bounding box center [295, 167] width 184 height 18
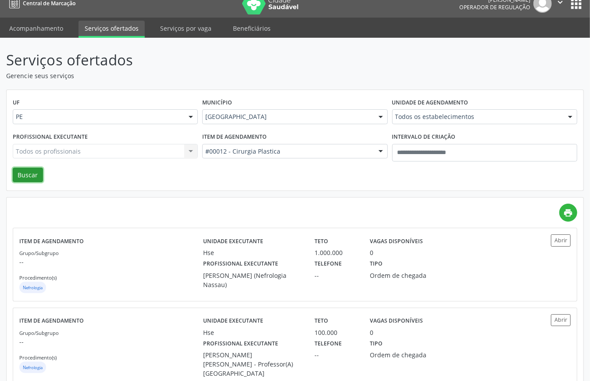
click at [33, 172] on button "Buscar" at bounding box center [28, 175] width 30 height 15
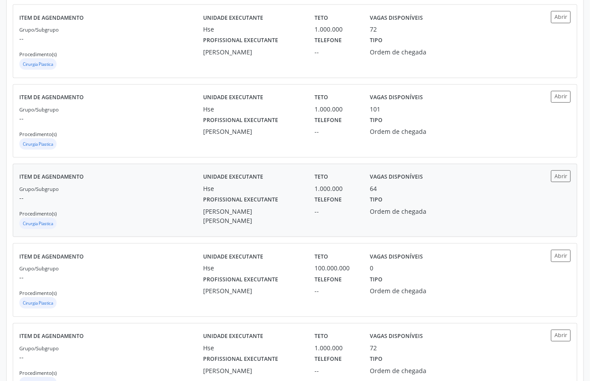
scroll to position [409, 0]
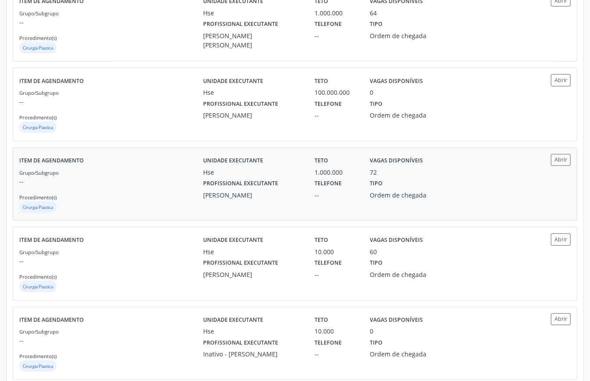
click at [179, 195] on div "Grupo/Subgrupo -- Procedimento(s) Cirurgia Plastica" at bounding box center [111, 191] width 184 height 47
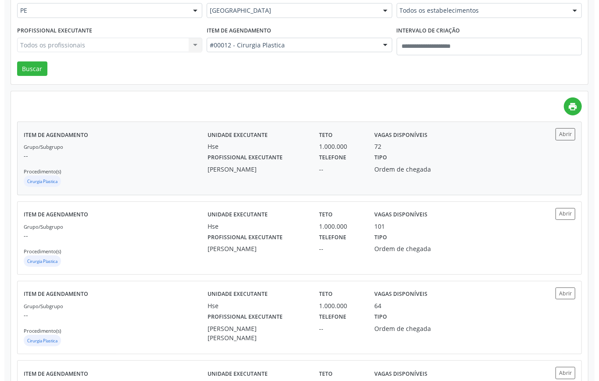
scroll to position [0, 0]
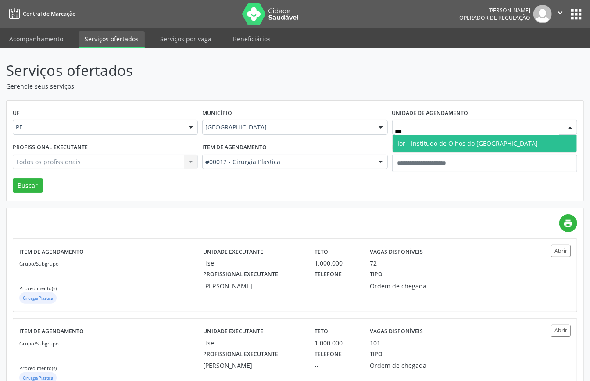
click at [430, 143] on span "Ior - Institudo de Olhos do [GEOGRAPHIC_DATA]" at bounding box center [468, 143] width 140 height 8
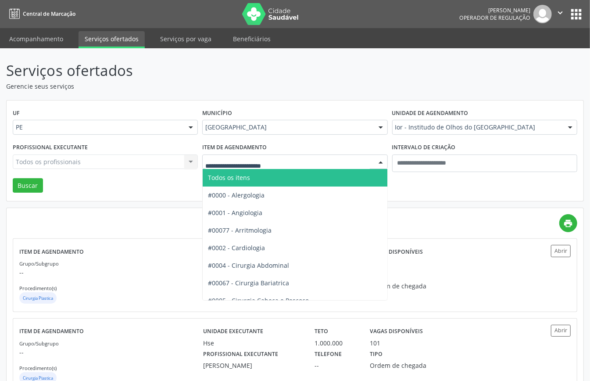
click at [249, 176] on span "Todos os itens" at bounding box center [229, 177] width 42 height 8
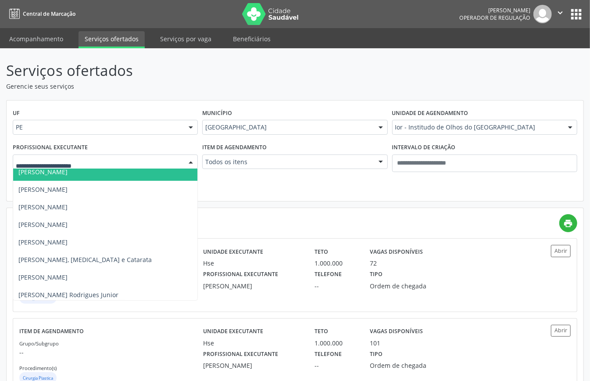
drag, startPoint x: 82, startPoint y: 175, endPoint x: 58, endPoint y: 182, distance: 25.5
click at [68, 176] on span "[PERSON_NAME]" at bounding box center [42, 172] width 49 height 8
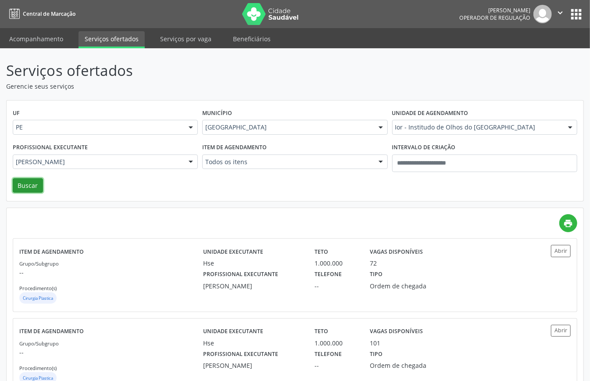
click at [21, 183] on button "Buscar" at bounding box center [28, 185] width 30 height 15
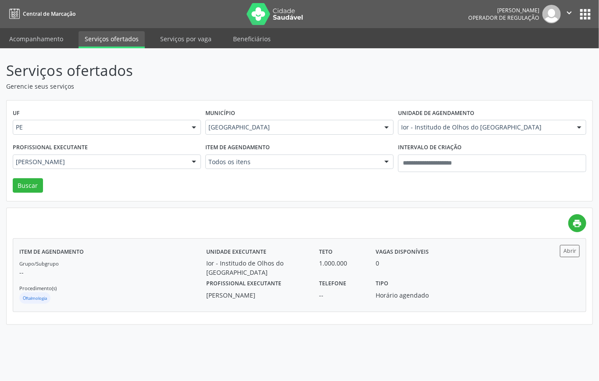
click at [151, 287] on div "Grupo/Subgrupo -- Procedimento(s) Oftalmologia" at bounding box center [112, 281] width 187 height 47
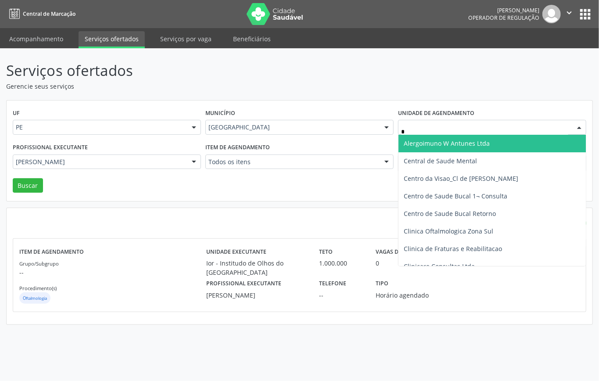
type input "**"
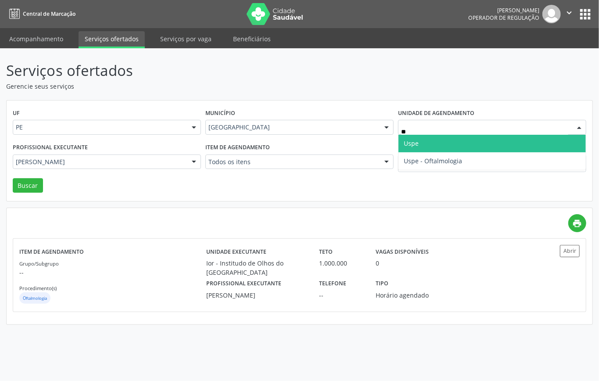
click at [419, 141] on span "Uspe" at bounding box center [491, 144] width 187 height 18
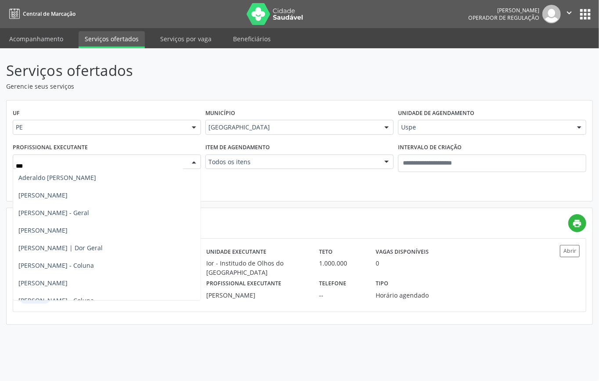
type input "****"
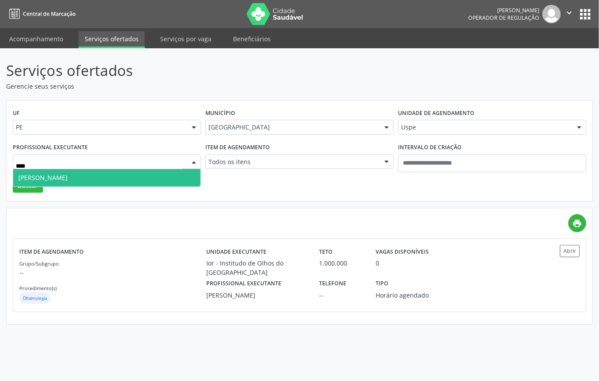
drag, startPoint x: 128, startPoint y: 176, endPoint x: 113, endPoint y: 185, distance: 17.3
click at [68, 178] on span "[PERSON_NAME]" at bounding box center [42, 177] width 49 height 8
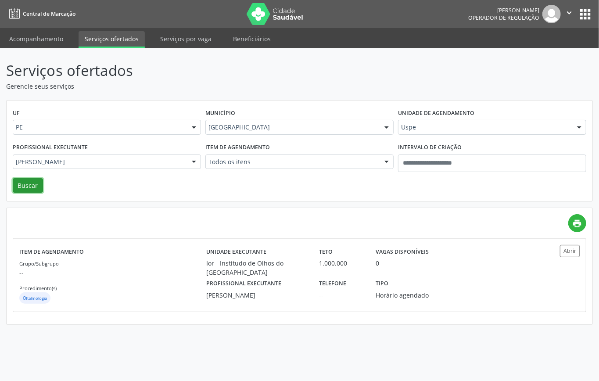
click at [32, 188] on button "Buscar" at bounding box center [28, 185] width 30 height 15
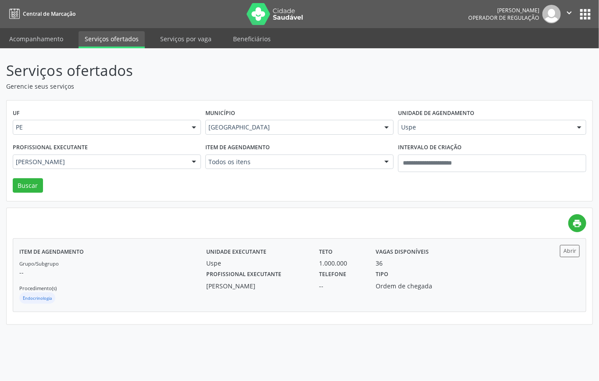
click at [147, 278] on div "Grupo/Subgrupo -- Procedimento(s) Endocrinologia" at bounding box center [112, 281] width 187 height 47
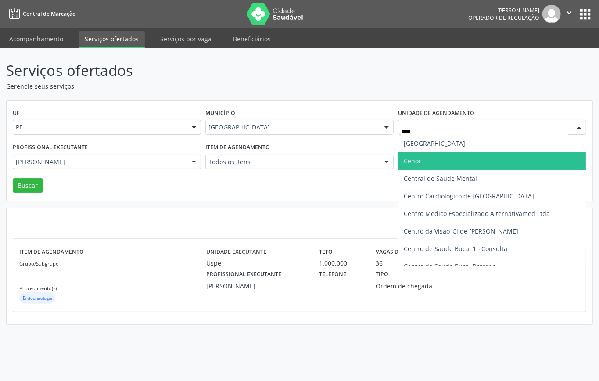
type input "*****"
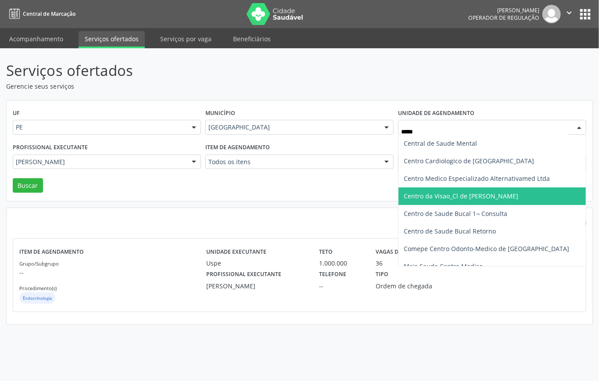
click at [461, 195] on span "Centro da Visao_Cl de [PERSON_NAME]" at bounding box center [460, 196] width 114 height 8
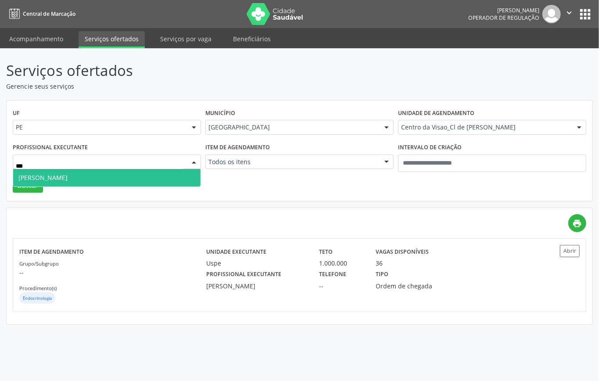
type input "****"
click at [134, 175] on span "[PERSON_NAME]" at bounding box center [106, 178] width 187 height 18
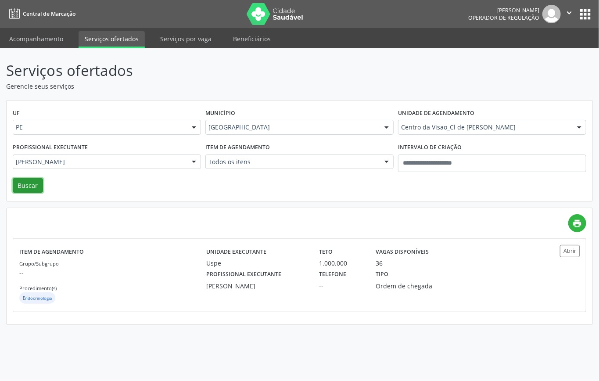
click at [32, 185] on button "Buscar" at bounding box center [28, 185] width 30 height 15
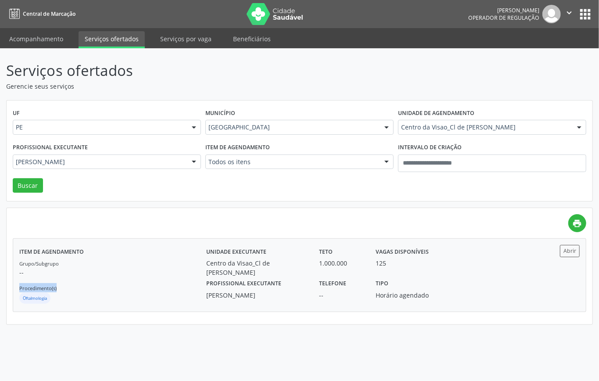
click at [141, 279] on div "Grupo/Subgrupo -- Procedimento(s) Oftalmologia" at bounding box center [112, 281] width 187 height 47
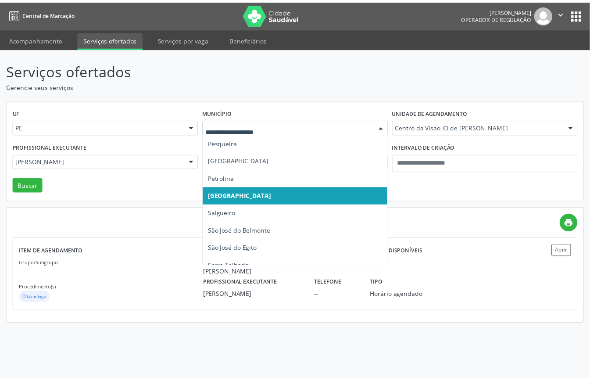
scroll to position [465, 0]
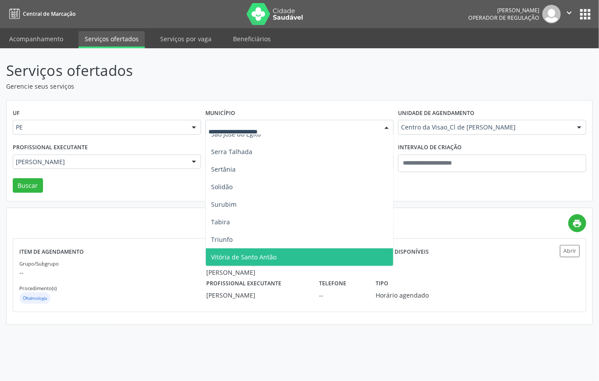
click at [253, 249] on span "Vitória de Santo Antão" at bounding box center [299, 257] width 187 height 18
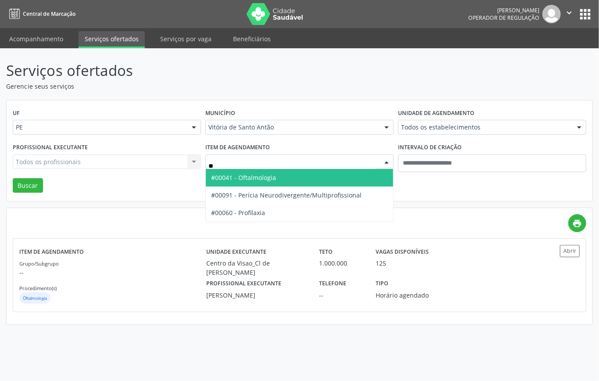
type input "***"
click at [261, 181] on span "#00041 - Oftalmologia" at bounding box center [243, 177] width 65 height 8
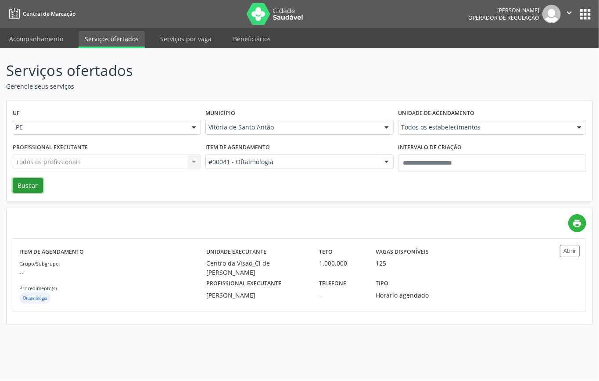
click at [31, 186] on button "Buscar" at bounding box center [28, 185] width 30 height 15
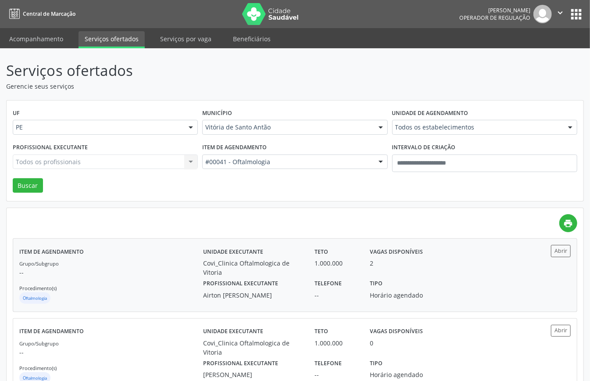
scroll to position [38, 0]
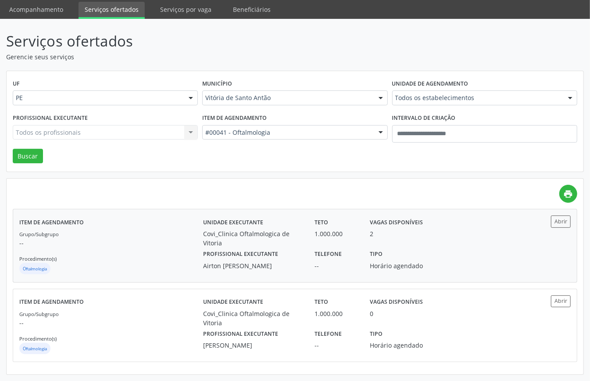
click at [160, 248] on div "Grupo/Subgrupo -- Procedimento(s) Oftalmologia" at bounding box center [111, 252] width 184 height 47
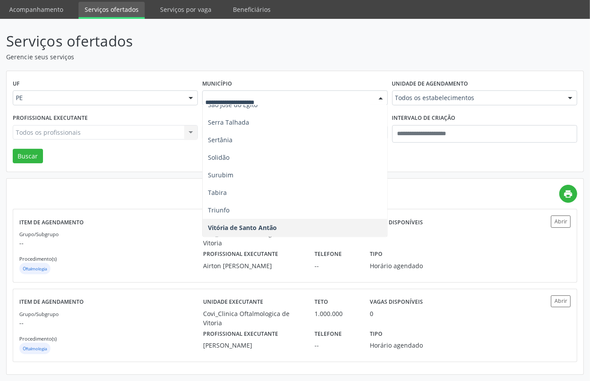
scroll to position [290, 0]
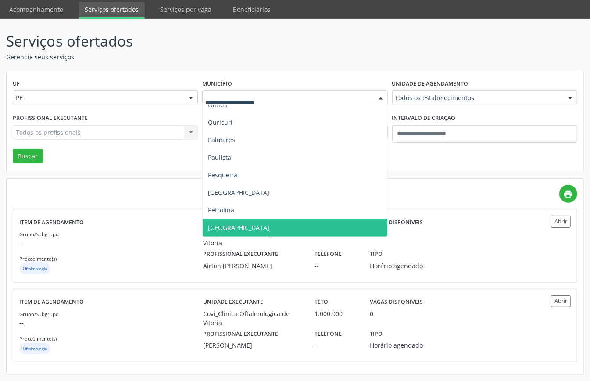
click at [225, 219] on span "[GEOGRAPHIC_DATA]" at bounding box center [295, 228] width 184 height 18
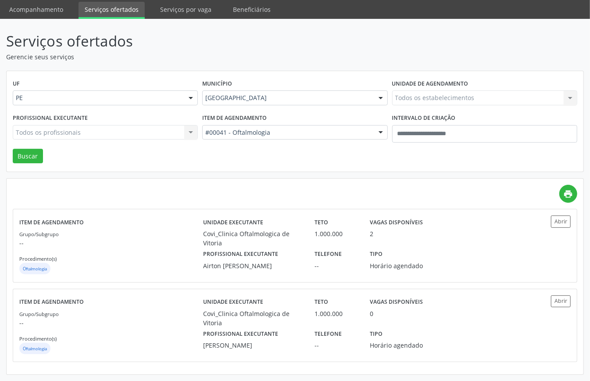
click at [413, 90] on div "Todos os estabelecimentos Todos os estabelecimentos Clinica Mais Saude Covi_Cli…" at bounding box center [484, 97] width 185 height 15
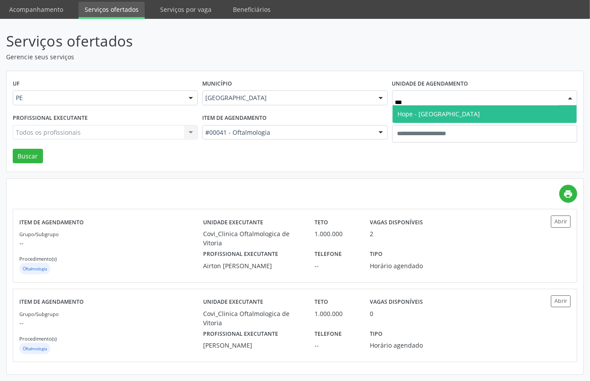
click at [450, 110] on span "Hope - Hospital de Olhos de Pernambuco" at bounding box center [439, 114] width 82 height 8
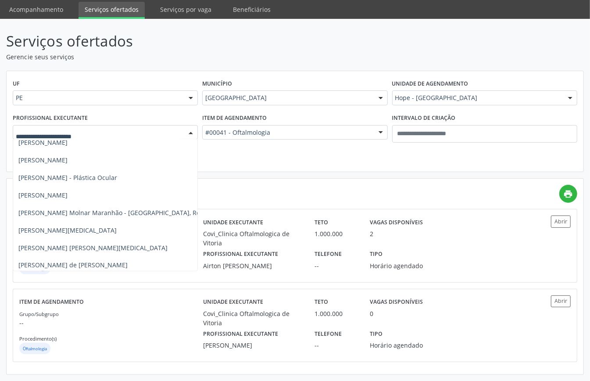
scroll to position [935, 0]
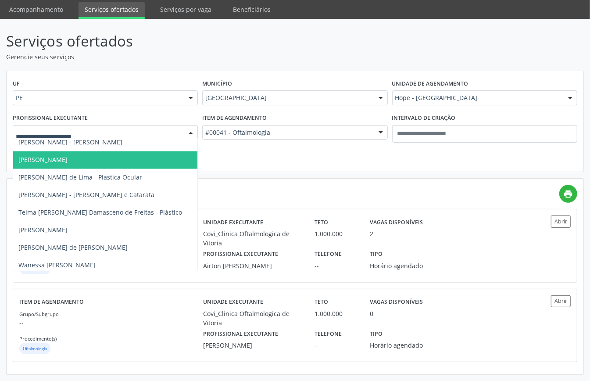
click at [48, 156] on span "Pedro Leonardo Soriano da Silva" at bounding box center [42, 160] width 49 height 8
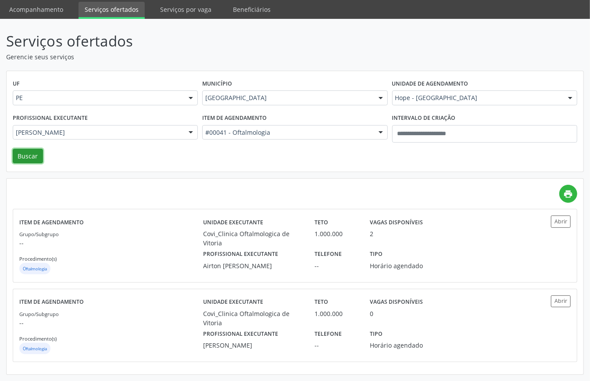
click at [32, 149] on button "Buscar" at bounding box center [28, 156] width 30 height 15
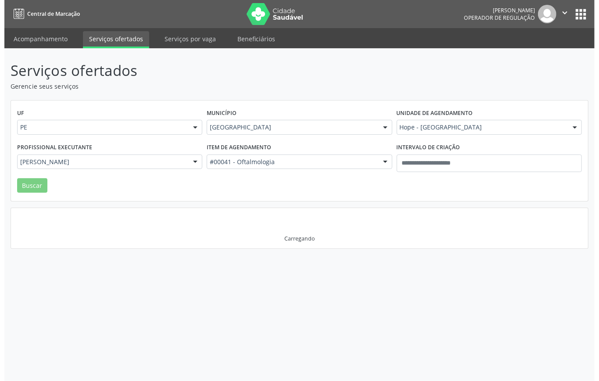
scroll to position [0, 0]
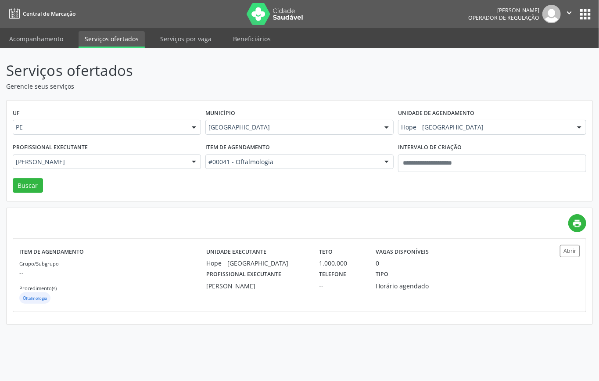
click at [85, 155] on div "Pedro Leonardo Soriano da Silva" at bounding box center [107, 161] width 188 height 15
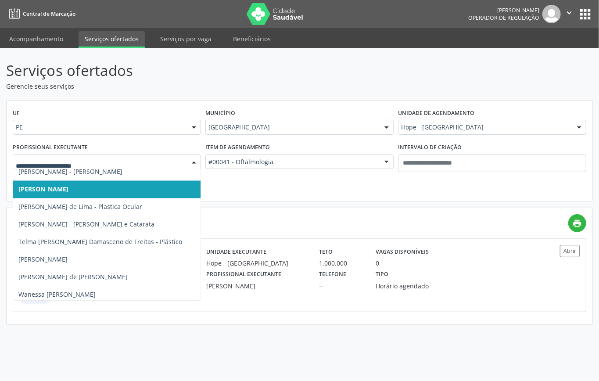
click at [251, 195] on div "UF PE PE Nenhum resultado encontrado para: " " Não há nenhuma opção para ser ex…" at bounding box center [299, 150] width 585 height 101
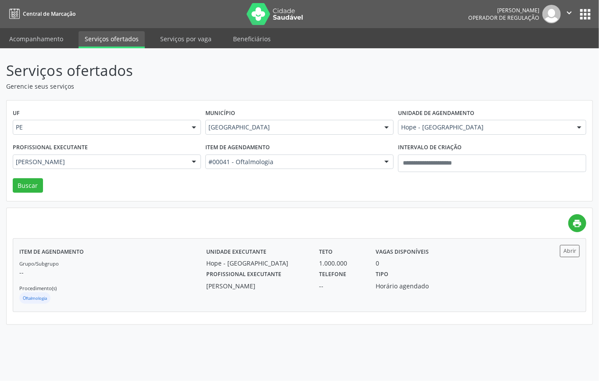
click at [137, 281] on div "Grupo/Subgrupo -- Procedimento(s) Oftalmologia" at bounding box center [112, 281] width 187 height 47
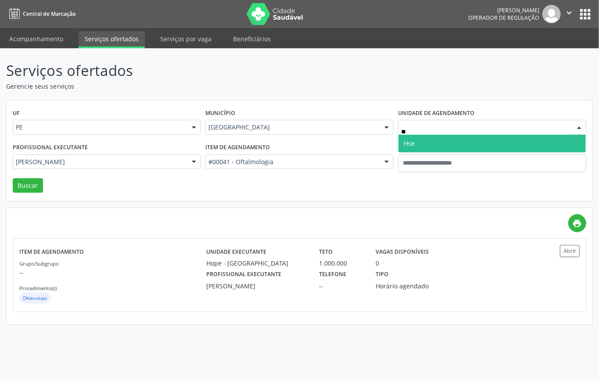
type input "***"
click at [430, 140] on span "Hse" at bounding box center [491, 144] width 187 height 18
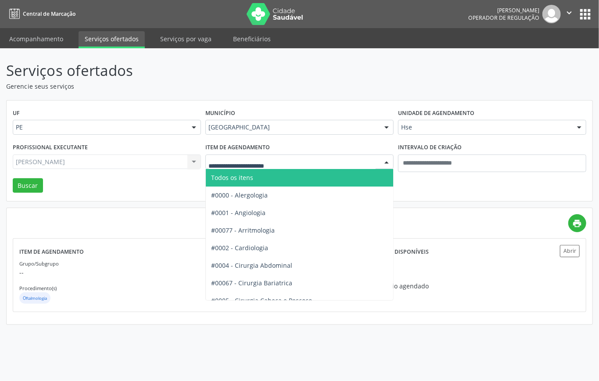
click at [271, 176] on span "Todos os itens" at bounding box center [327, 178] width 243 height 18
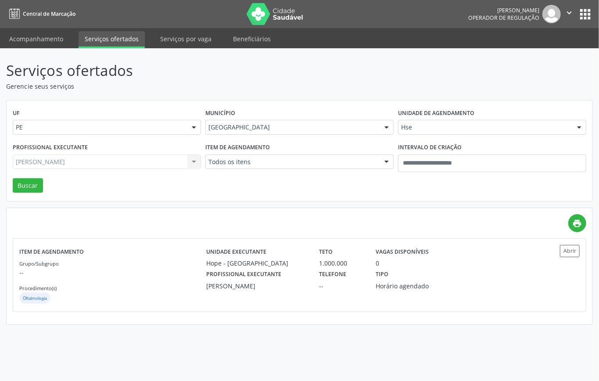
click at [141, 161] on div "Pedro Leonardo Soriano da Silva Todos os profissionais Ana Catarina Delgado de …" at bounding box center [107, 161] width 188 height 15
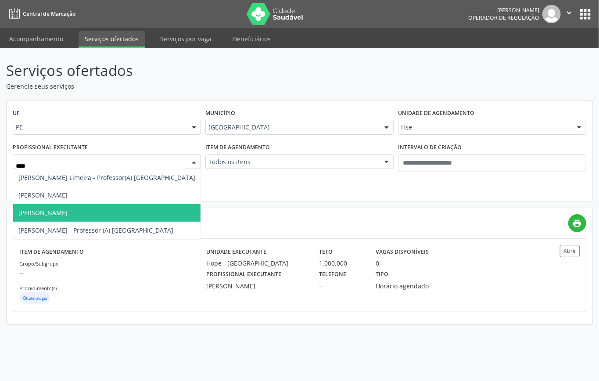
click at [68, 212] on span "Bruno Gonçalves de Medeiros" at bounding box center [42, 212] width 49 height 8
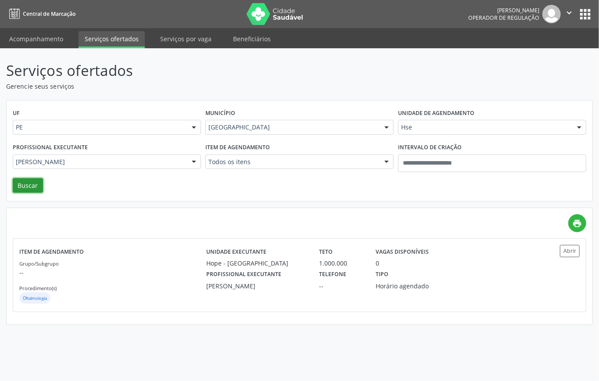
click at [29, 181] on button "Buscar" at bounding box center [28, 185] width 30 height 15
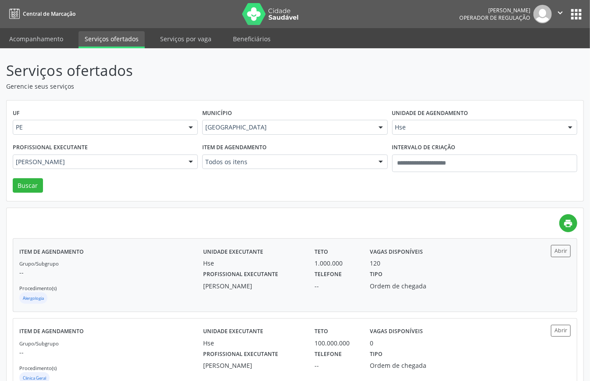
click at [129, 293] on div "Alergologia" at bounding box center [111, 298] width 184 height 13
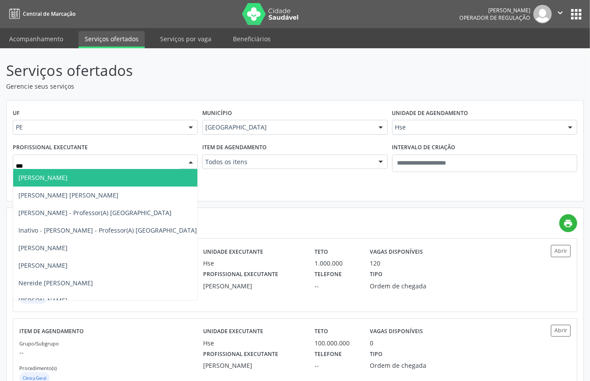
click at [106, 178] on span "Charles Holanda Felix" at bounding box center [107, 178] width 189 height 18
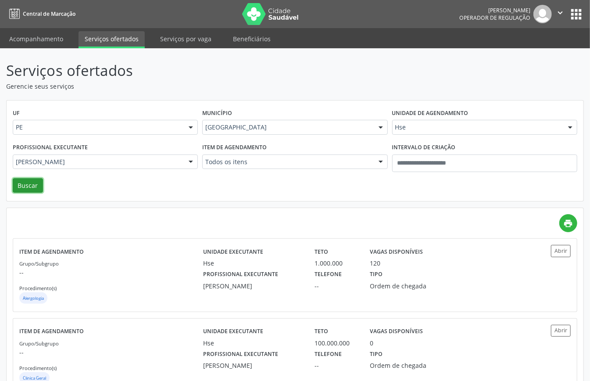
click at [29, 187] on button "Buscar" at bounding box center [28, 185] width 30 height 15
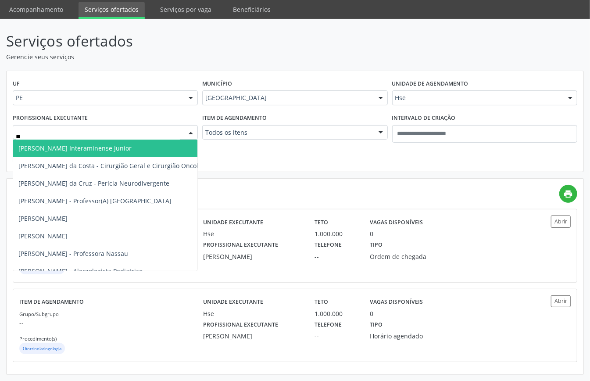
type input "*"
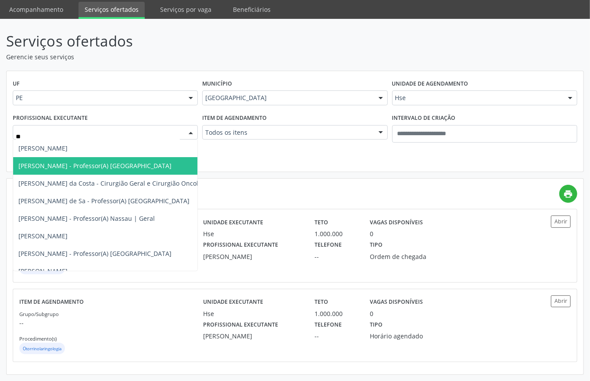
type input "***"
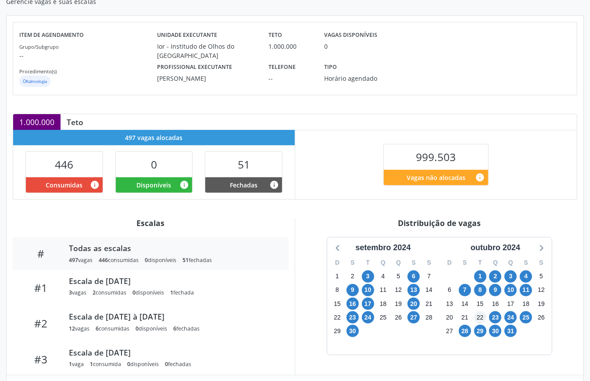
scroll to position [176, 0]
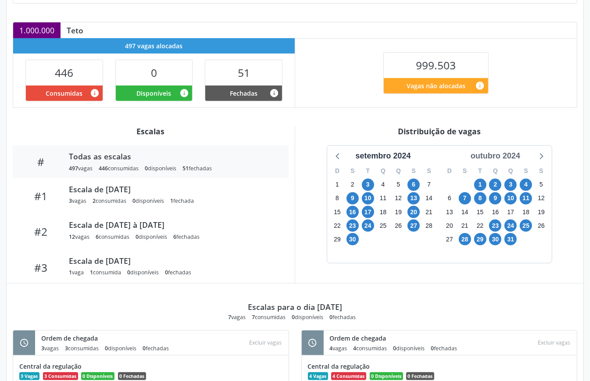
click at [512, 161] on div "outubro 2024" at bounding box center [495, 156] width 57 height 12
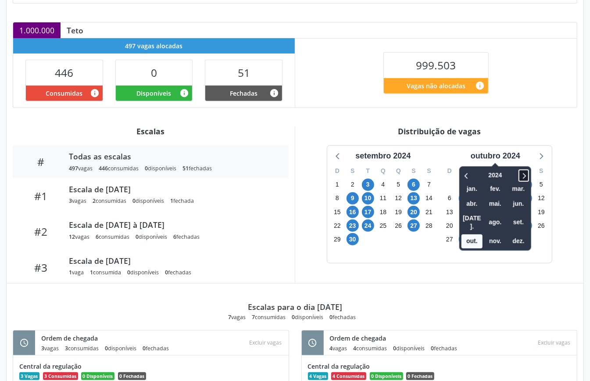
click at [519, 174] on icon at bounding box center [523, 175] width 9 height 11
click at [474, 234] on span "out." at bounding box center [471, 241] width 21 height 14
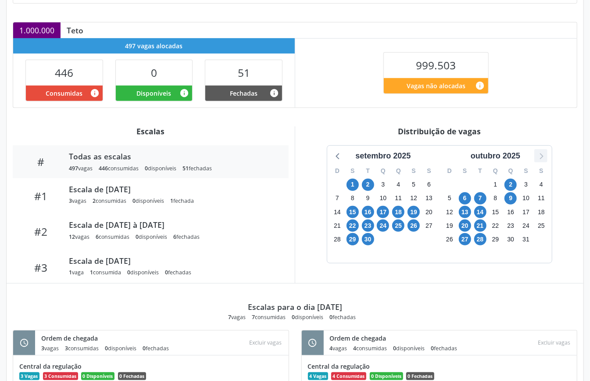
click at [539, 155] on icon at bounding box center [540, 155] width 11 height 11
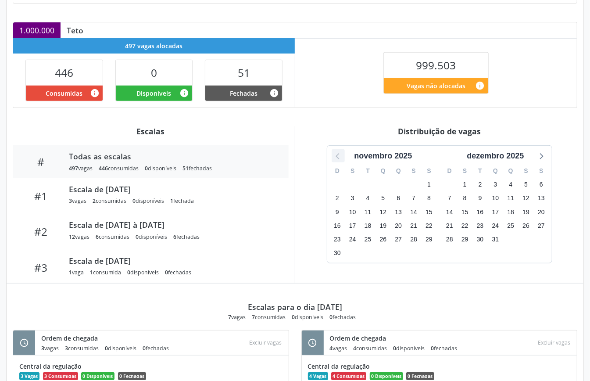
click at [335, 154] on icon at bounding box center [337, 155] width 11 height 11
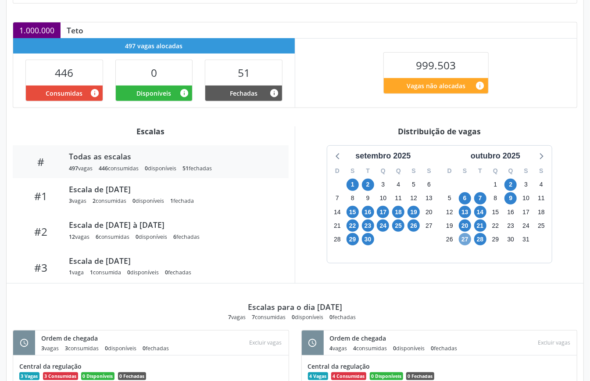
drag, startPoint x: 465, startPoint y: 238, endPoint x: 470, endPoint y: 241, distance: 6.1
click at [468, 240] on span "27" at bounding box center [465, 239] width 12 height 12
click at [479, 242] on span "28" at bounding box center [480, 239] width 12 height 12
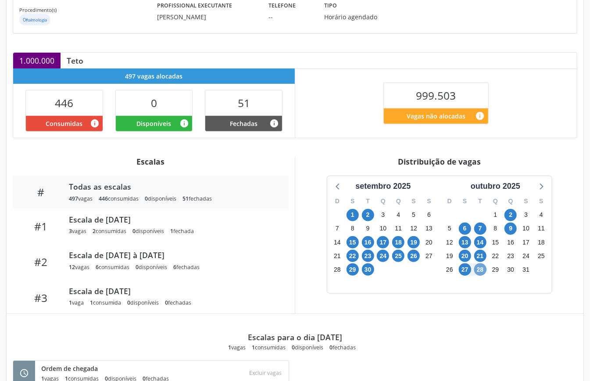
scroll to position [0, 0]
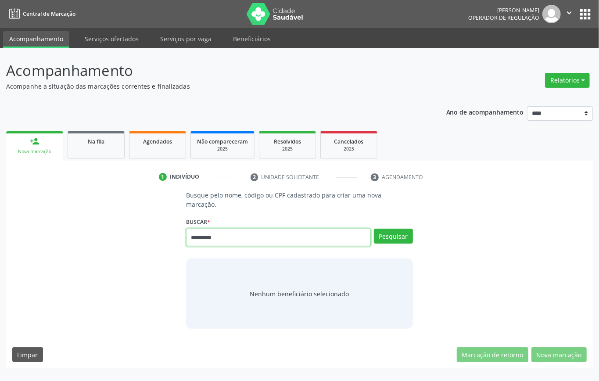
type input "*********"
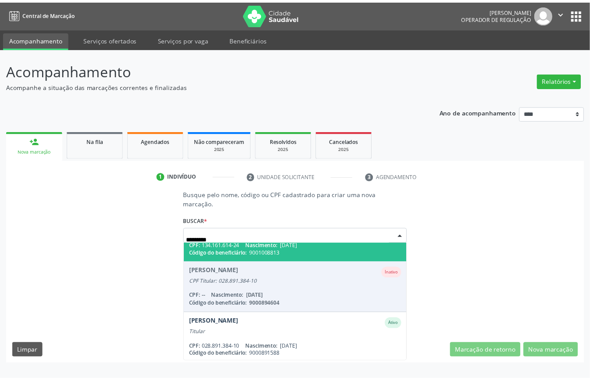
scroll to position [24, 0]
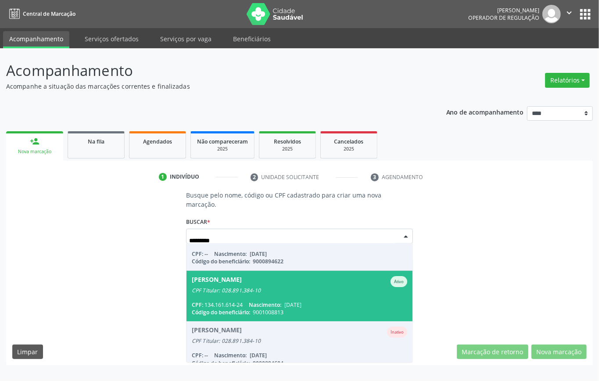
click at [285, 301] on span "[DATE]" at bounding box center [292, 304] width 17 height 7
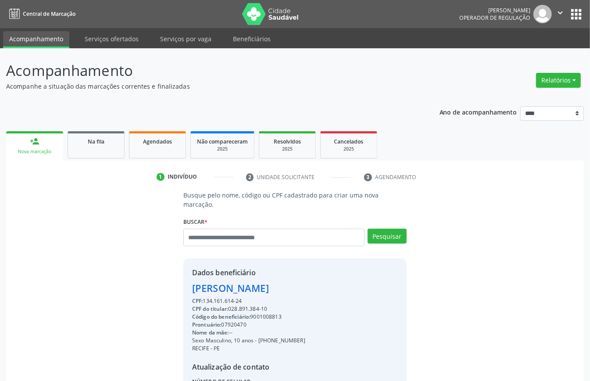
scroll to position [92, 0]
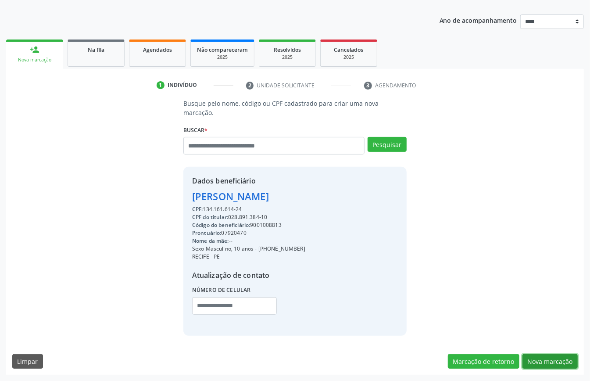
click at [558, 359] on button "Nova marcação" at bounding box center [549, 361] width 55 height 15
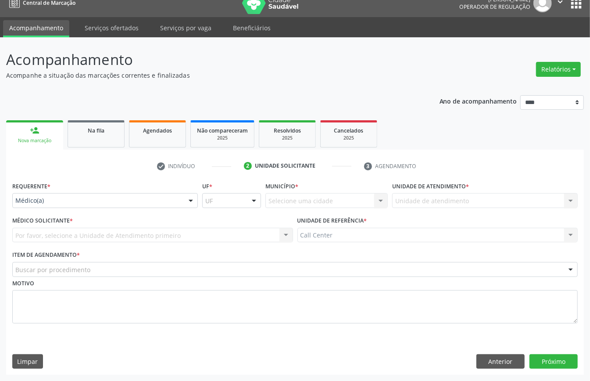
click at [72, 204] on div "Médico(a)" at bounding box center [105, 200] width 186 height 15
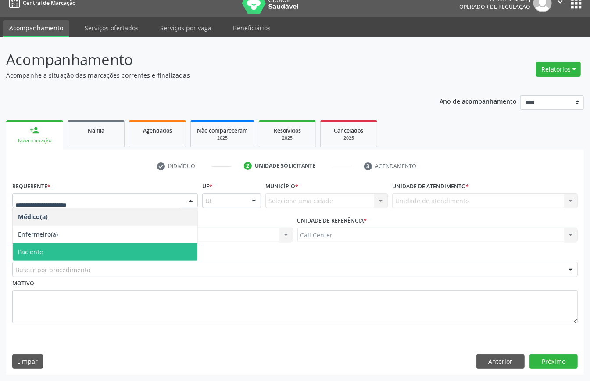
click at [51, 246] on span "Paciente" at bounding box center [105, 252] width 185 height 18
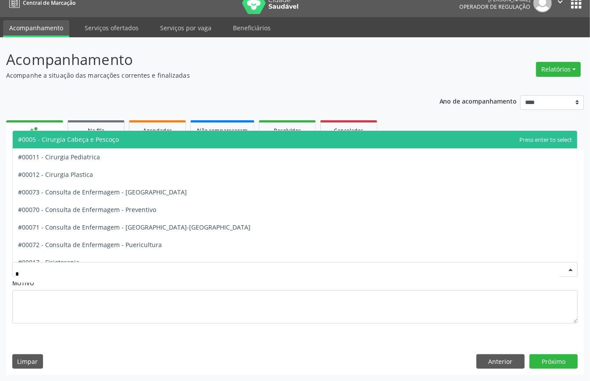
type input "**"
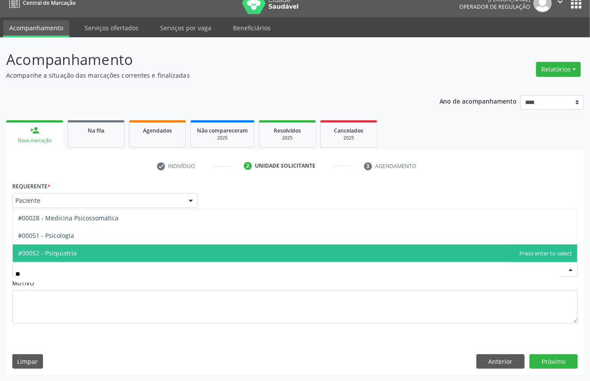
click at [72, 249] on span "#00052 - Psiquiatria" at bounding box center [47, 253] width 59 height 8
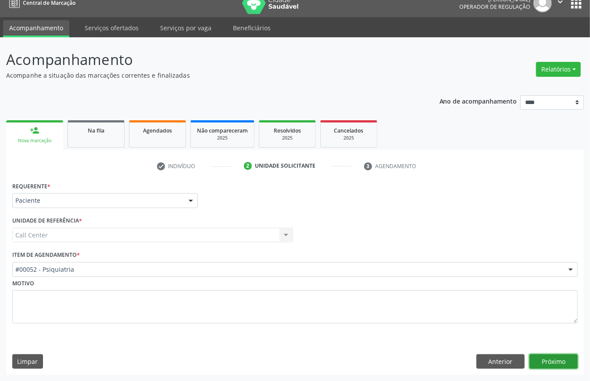
click at [563, 362] on button "Próximo" at bounding box center [553, 361] width 48 height 15
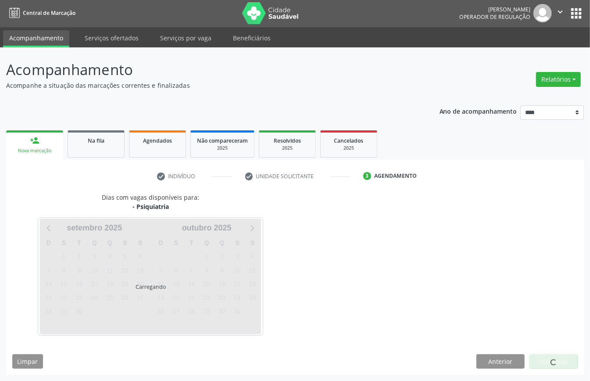
scroll to position [2, 0]
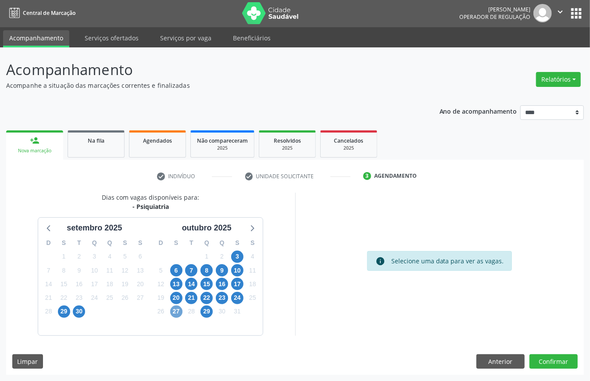
click at [176, 308] on span "27" at bounding box center [176, 311] width 12 height 12
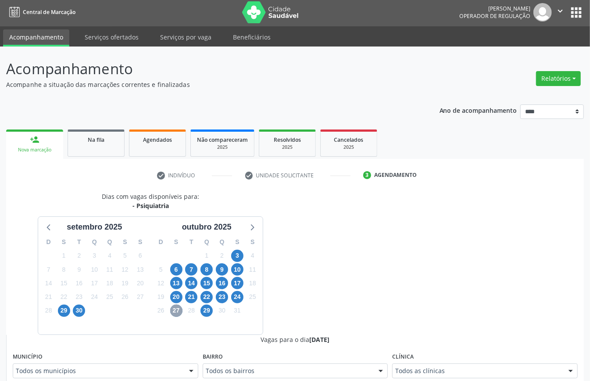
scroll to position [177, 0]
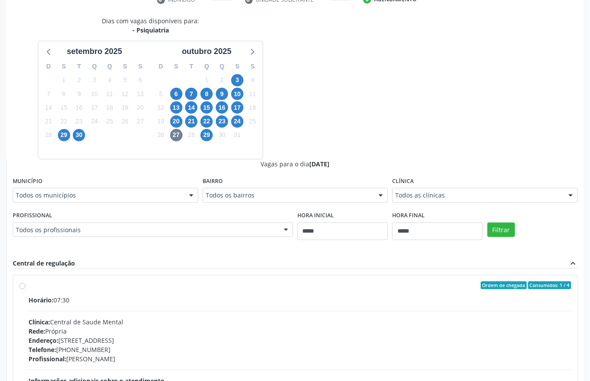
click at [416, 202] on div "Todos as clínicas" at bounding box center [485, 195] width 186 height 15
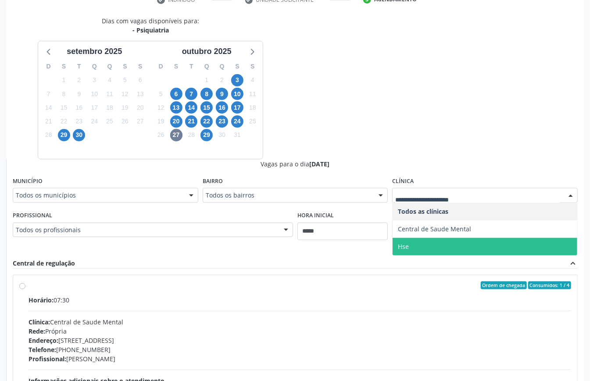
click at [414, 244] on span "Hse" at bounding box center [484, 247] width 185 height 18
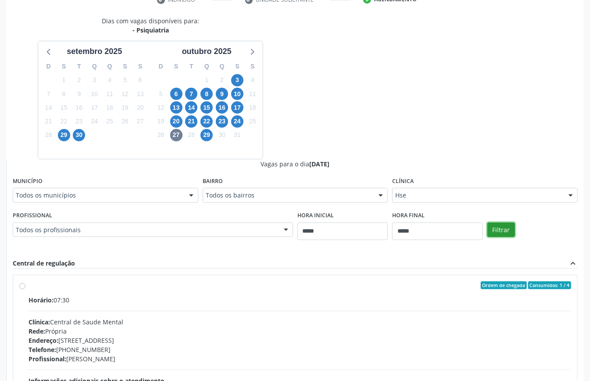
click at [503, 227] on button "Filtrar" at bounding box center [501, 229] width 28 height 15
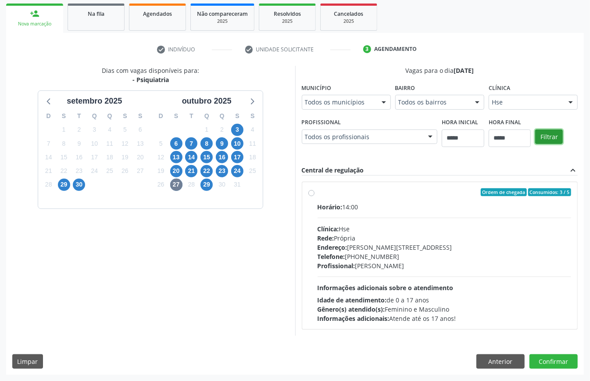
scroll to position [129, 0]
click at [328, 239] on span "Rede:" at bounding box center [326, 238] width 17 height 8
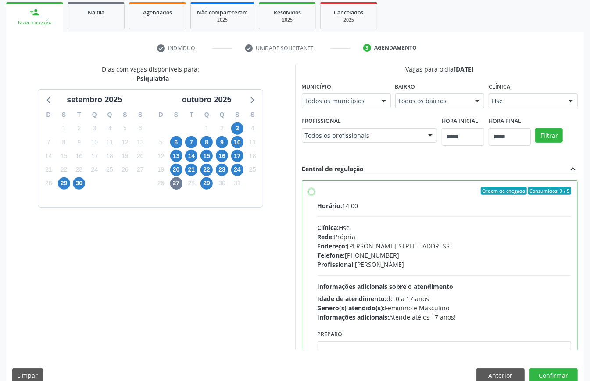
scroll to position [44, 0]
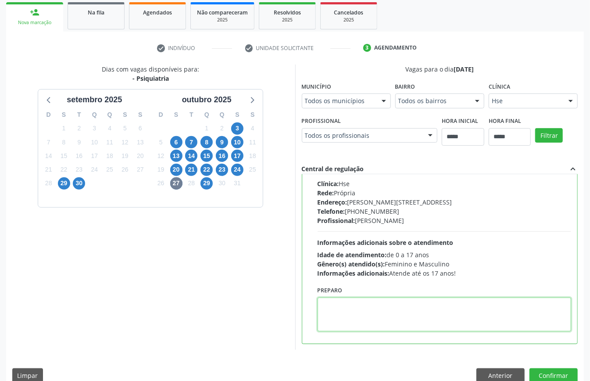
paste textarea "**********"
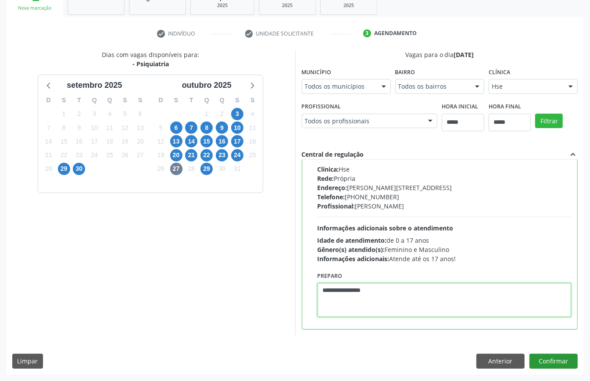
type textarea "**********"
click at [561, 360] on button "Confirmar" at bounding box center [553, 360] width 48 height 15
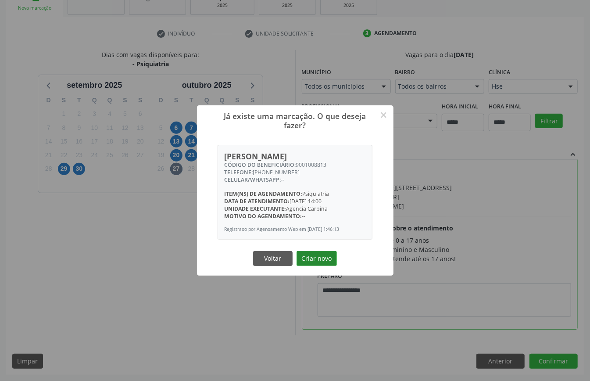
click at [320, 260] on button "Criar novo" at bounding box center [316, 258] width 40 height 15
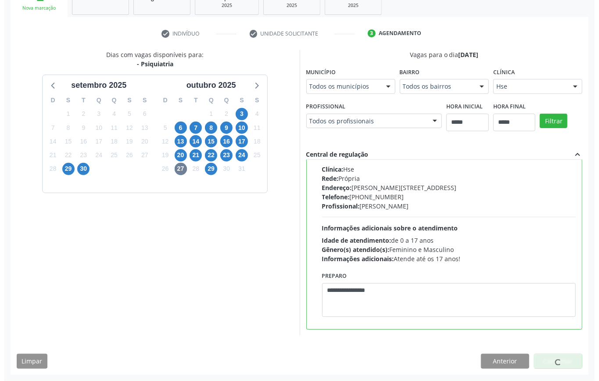
scroll to position [0, 0]
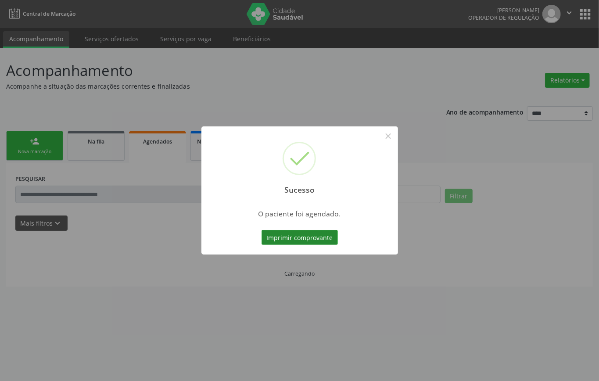
click at [319, 232] on button "Imprimir comprovante" at bounding box center [299, 237] width 76 height 15
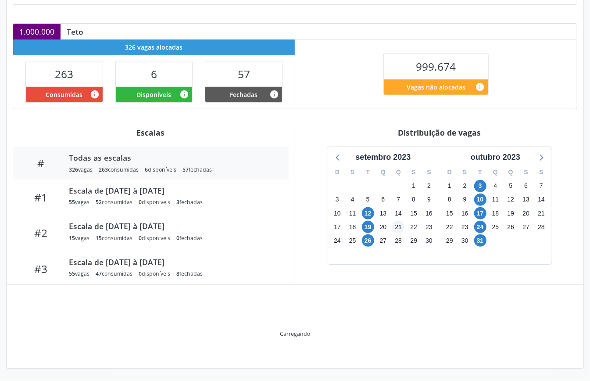
scroll to position [132, 0]
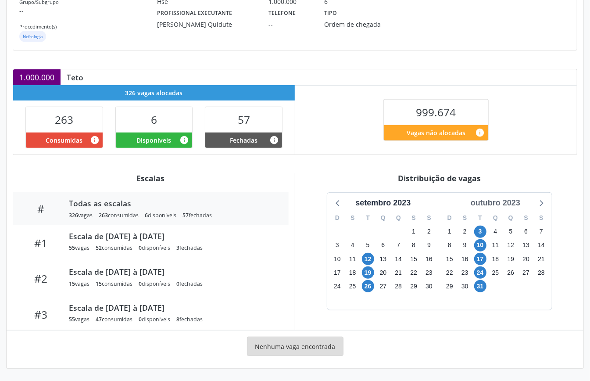
click at [513, 199] on div "outubro 2023" at bounding box center [495, 203] width 57 height 12
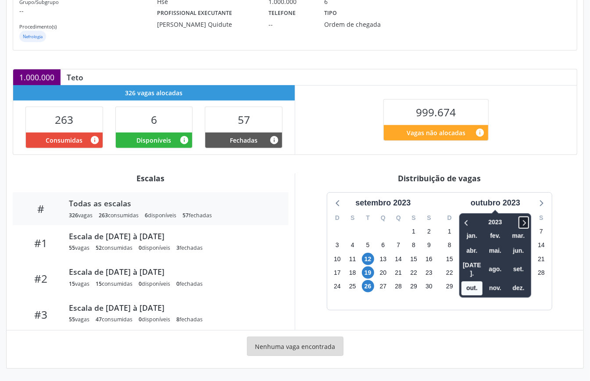
click at [524, 220] on icon at bounding box center [523, 222] width 9 height 11
click at [472, 281] on span "out." at bounding box center [471, 288] width 21 height 14
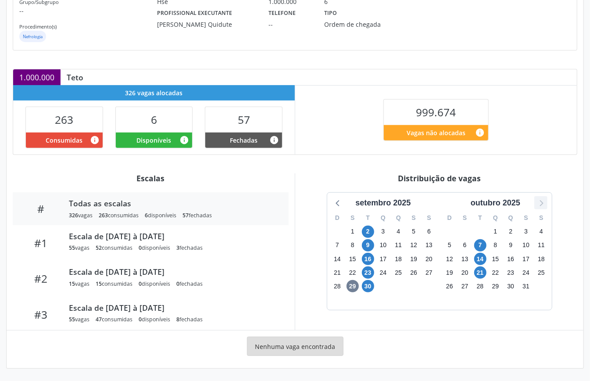
click at [541, 201] on icon at bounding box center [540, 202] width 11 height 11
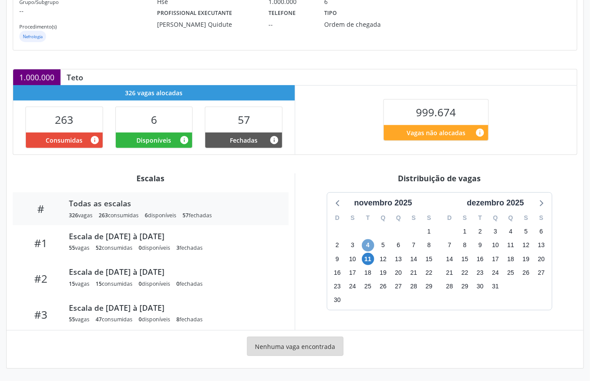
click at [368, 246] on span "4" at bounding box center [368, 245] width 12 height 12
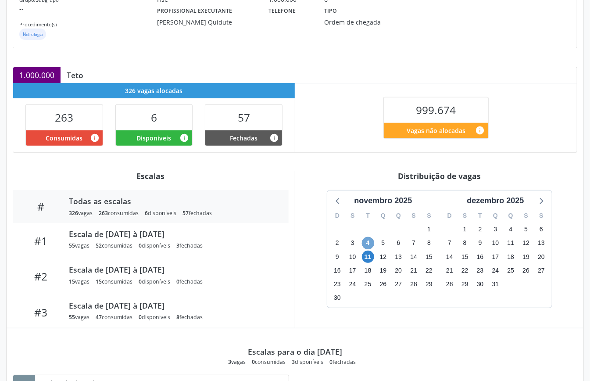
scroll to position [0, 0]
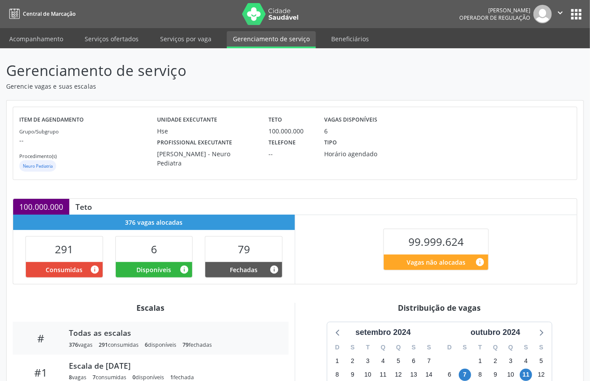
scroll to position [132, 0]
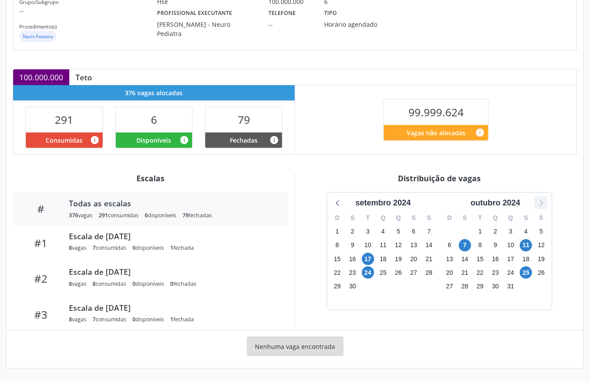
click at [540, 204] on icon at bounding box center [541, 203] width 4 height 6
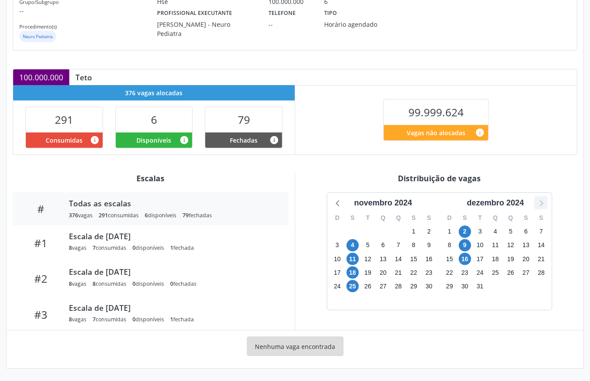
click at [540, 204] on icon at bounding box center [541, 203] width 4 height 6
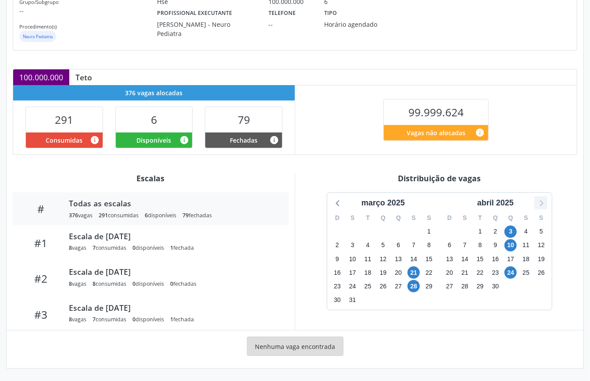
click at [540, 204] on icon at bounding box center [541, 203] width 4 height 6
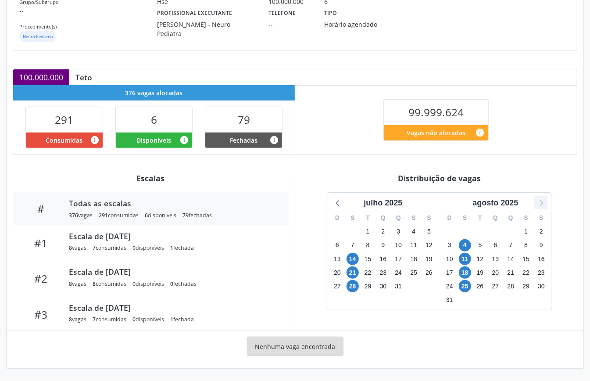
click at [540, 204] on icon at bounding box center [541, 203] width 4 height 6
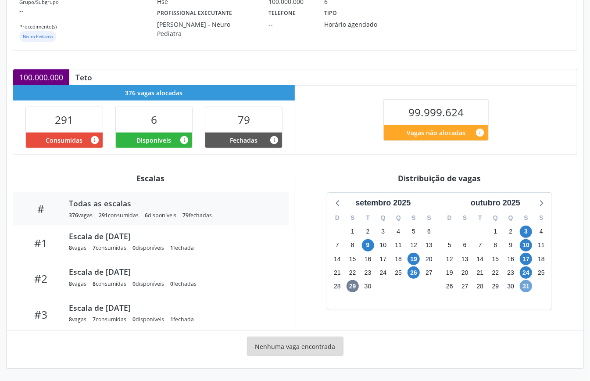
click at [524, 282] on span "31" at bounding box center [526, 286] width 12 height 12
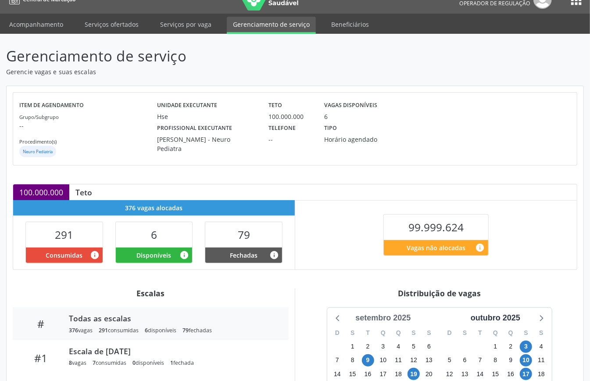
scroll to position [0, 0]
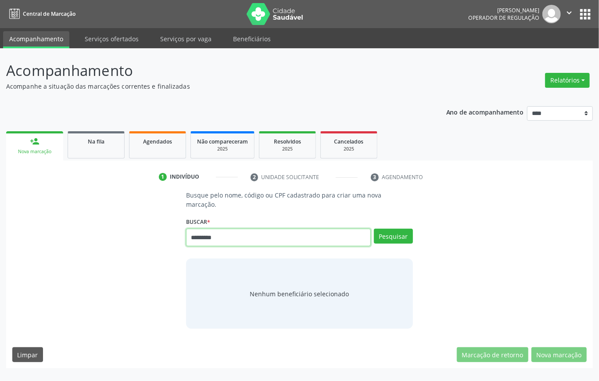
type input "*********"
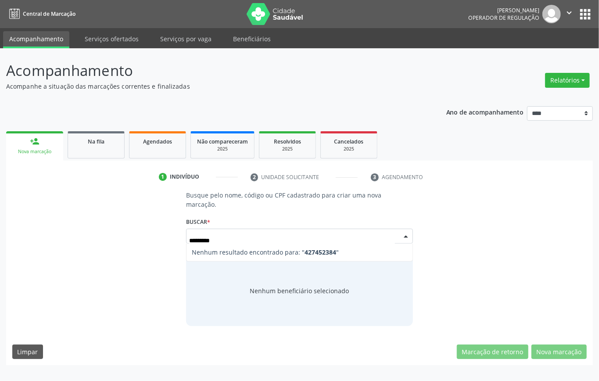
click at [208, 241] on input "*********" at bounding box center [292, 241] width 206 height 18
click at [211, 239] on input "*********" at bounding box center [292, 241] width 206 height 18
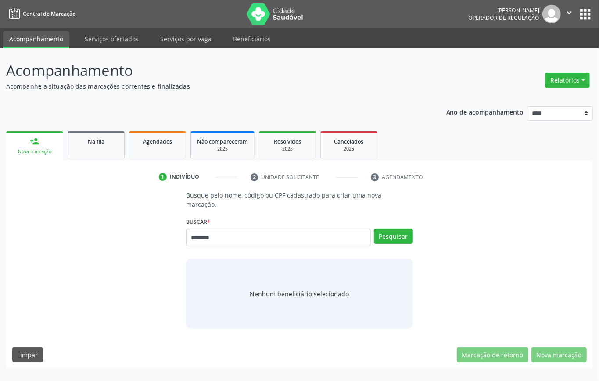
click at [207, 237] on input "********" at bounding box center [278, 237] width 185 height 18
type input "*********"
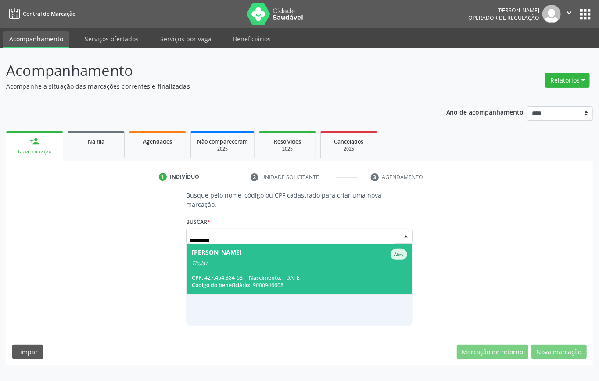
click at [225, 269] on span "Francelina Soares da Silva Ativo Titular CPF: 427.454.384-68 Nascimento: 23/11/…" at bounding box center [299, 268] width 226 height 50
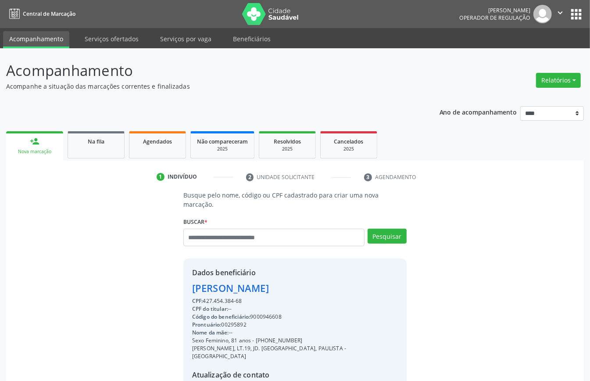
scroll to position [92, 0]
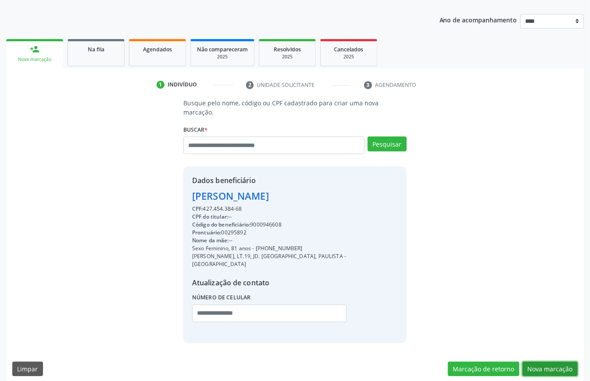
click at [553, 361] on button "Nova marcação" at bounding box center [549, 368] width 55 height 15
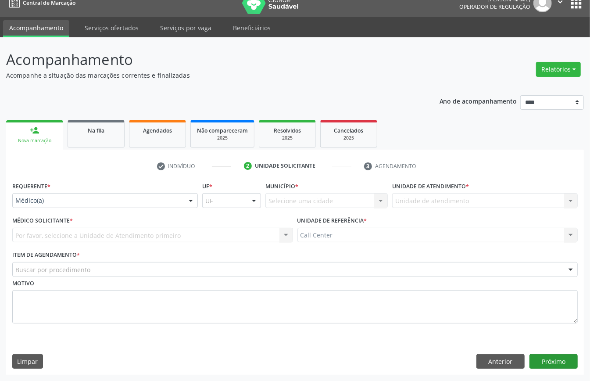
scroll to position [12, 0]
click at [81, 189] on div "Requerente * Médico(a) Médico(a) Enfermeiro(a) Paciente Nenhum resultado encont…" at bounding box center [105, 193] width 186 height 28
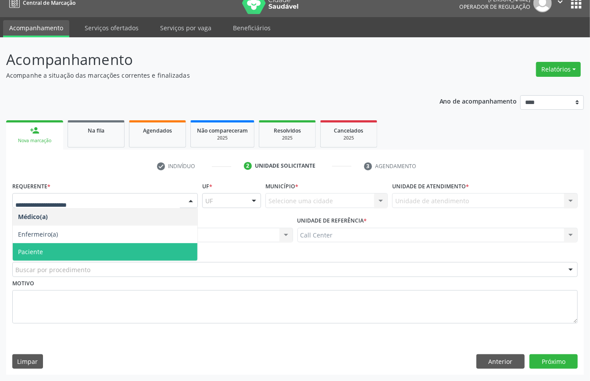
drag, startPoint x: 69, startPoint y: 241, endPoint x: 68, endPoint y: 258, distance: 16.8
click at [69, 243] on span "Paciente" at bounding box center [105, 252] width 185 height 18
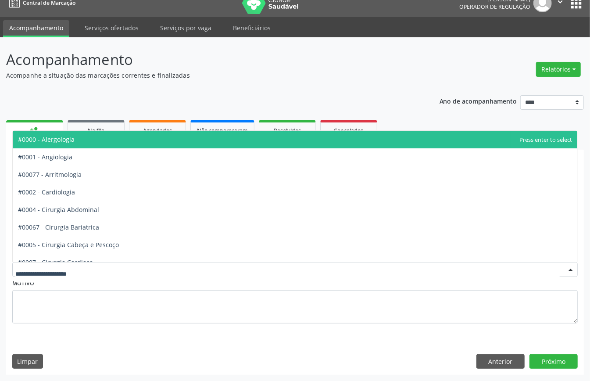
click at [67, 262] on div at bounding box center [294, 269] width 565 height 15
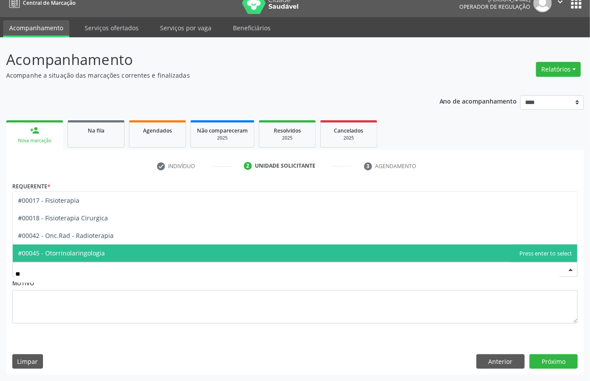
type input "***"
click at [78, 251] on span "#00045 - Otorrinolaringologia" at bounding box center [61, 253] width 87 height 8
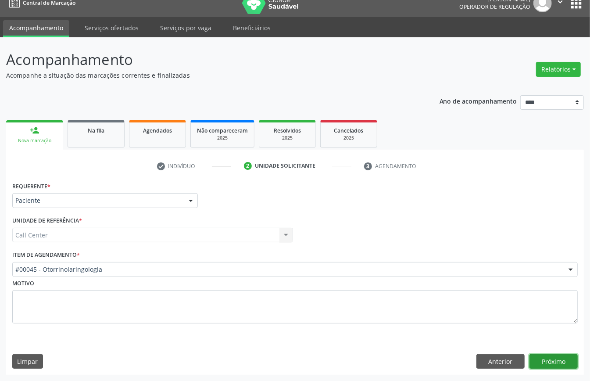
click at [549, 362] on button "Próximo" at bounding box center [553, 361] width 48 height 15
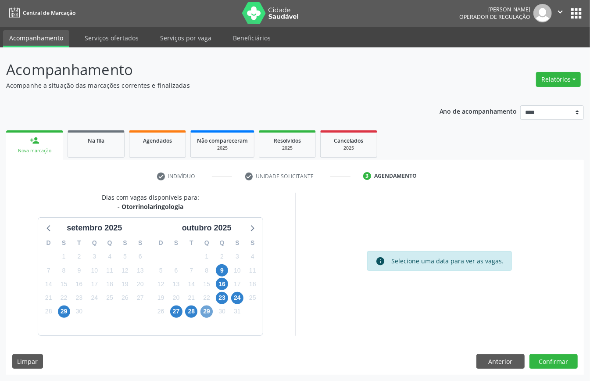
click at [204, 309] on span "29" at bounding box center [206, 311] width 12 height 12
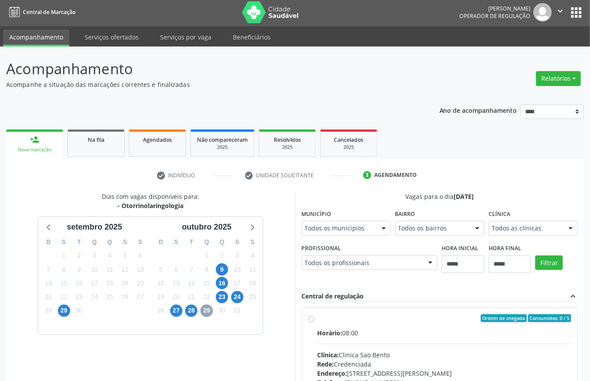
scroll to position [286, 0]
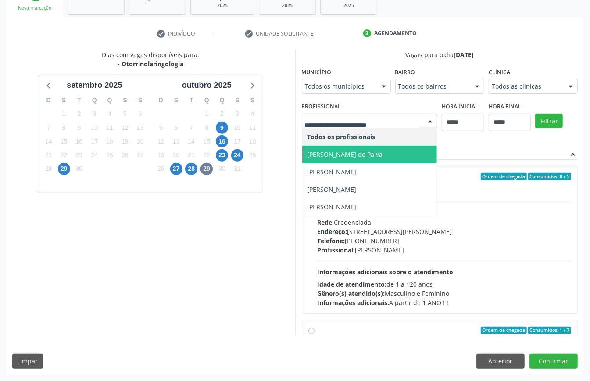
click at [302, 156] on span "Carlos Augusto Guedes de Paiva" at bounding box center [369, 155] width 135 height 18
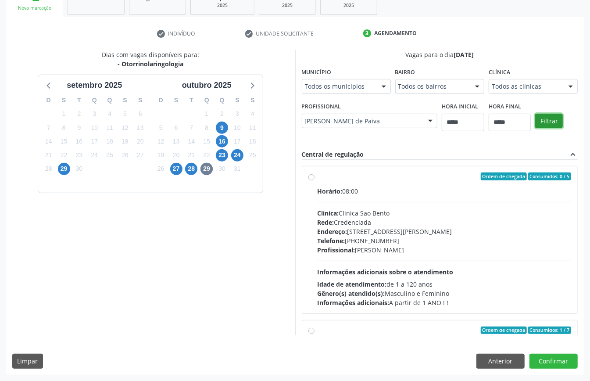
click at [535, 121] on button "Filtrar" at bounding box center [549, 121] width 28 height 15
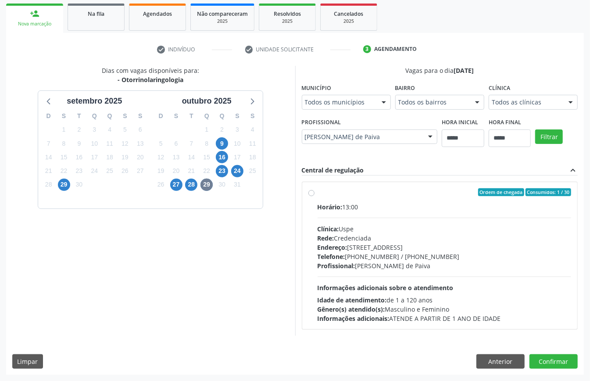
drag, startPoint x: 371, startPoint y: 225, endPoint x: 365, endPoint y: 226, distance: 6.2
click at [371, 225] on div "Clínica: Uspe" at bounding box center [445, 228] width 254 height 9
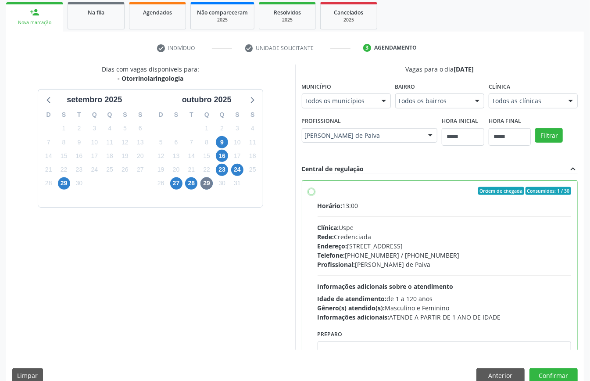
scroll to position [44, 0]
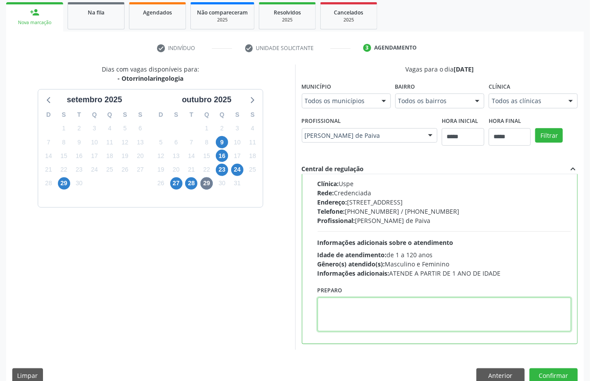
paste textarea "**********"
type textarea "**********"
click at [532, 374] on button "Confirmar" at bounding box center [553, 375] width 48 height 15
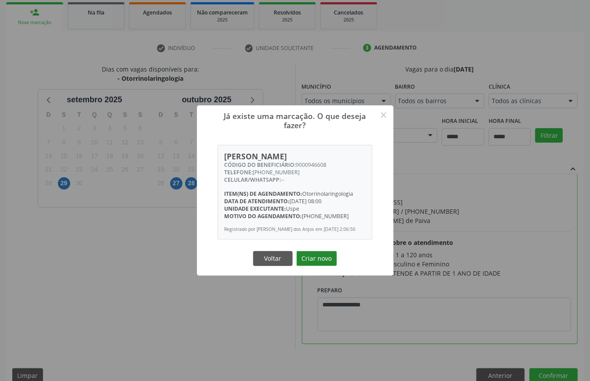
click at [313, 257] on button "Criar novo" at bounding box center [316, 258] width 40 height 15
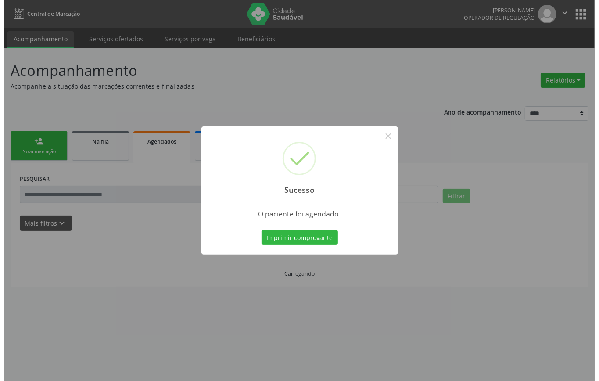
scroll to position [0, 0]
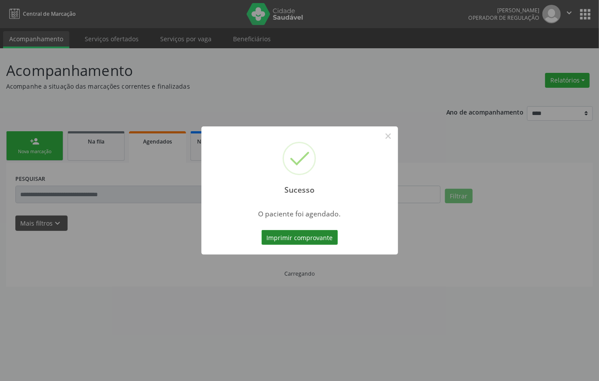
click at [300, 232] on button "Imprimir comprovante" at bounding box center [299, 237] width 76 height 15
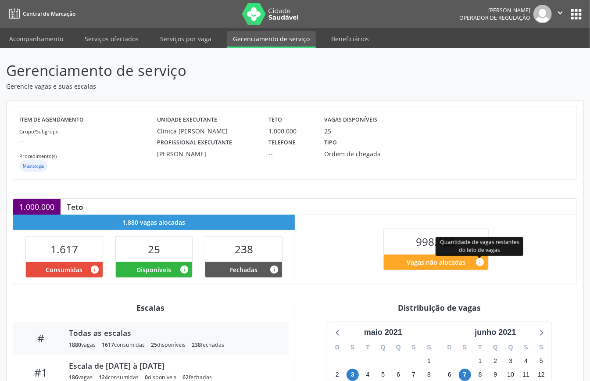
scroll to position [234, 0]
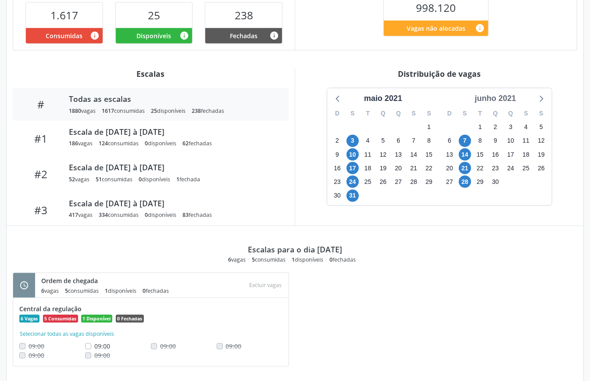
click at [495, 99] on div "junho 2021" at bounding box center [495, 99] width 48 height 12
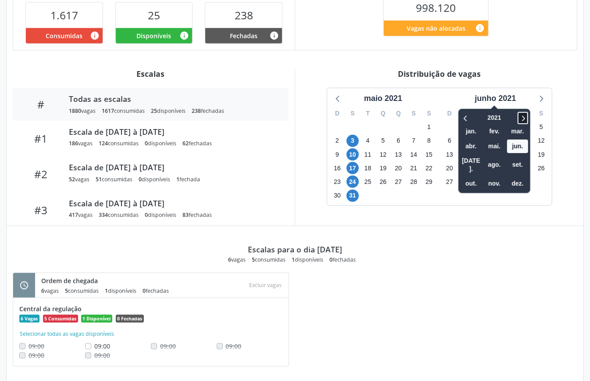
click at [525, 118] on icon at bounding box center [522, 118] width 9 height 11
click at [469, 177] on span "out." at bounding box center [470, 184] width 21 height 14
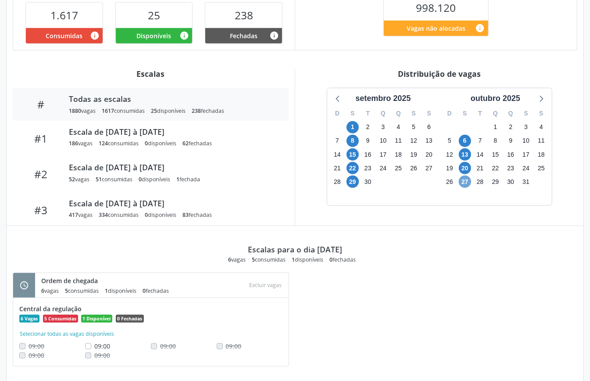
click at [461, 181] on span "27" at bounding box center [465, 181] width 12 height 12
click at [541, 102] on icon at bounding box center [541, 99] width 4 height 6
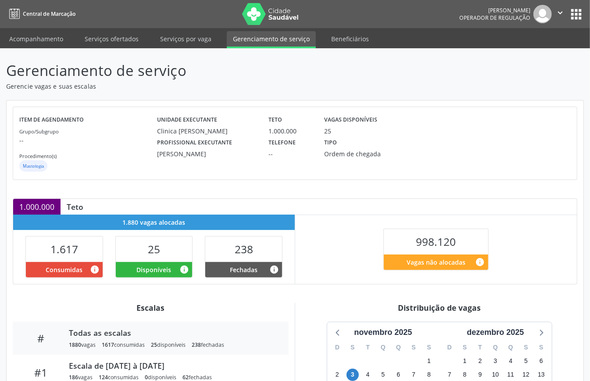
scroll to position [117, 0]
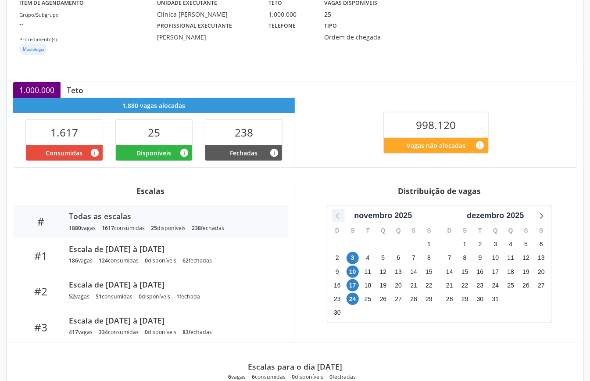
click at [338, 218] on icon at bounding box center [337, 216] width 4 height 6
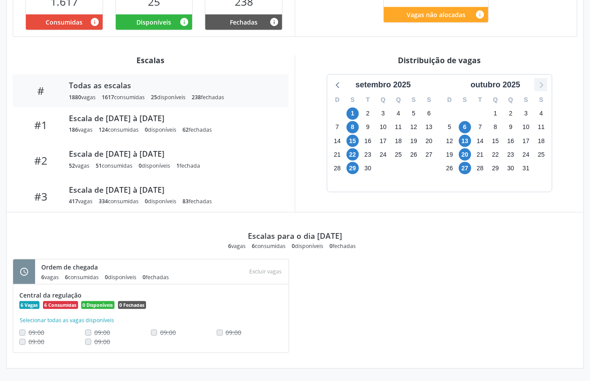
click at [539, 82] on icon at bounding box center [540, 84] width 11 height 11
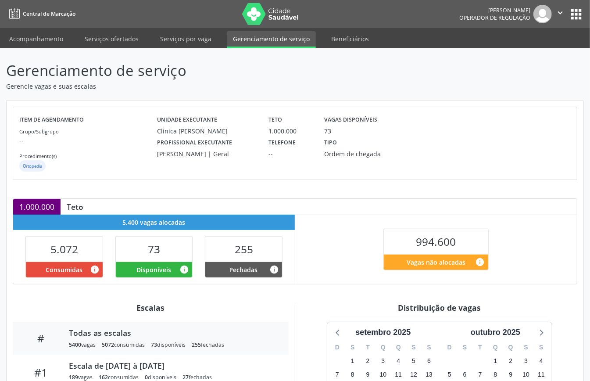
scroll to position [175, 0]
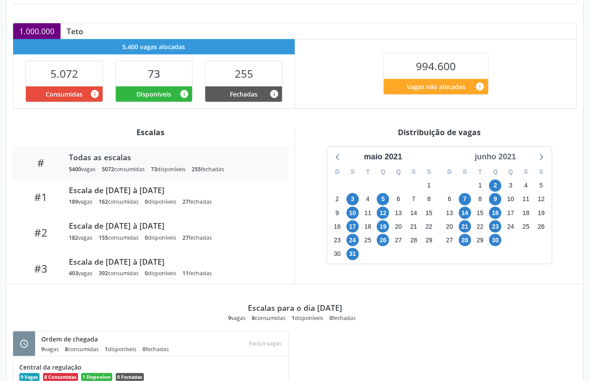
click at [506, 155] on div "junho 2021" at bounding box center [495, 157] width 48 height 12
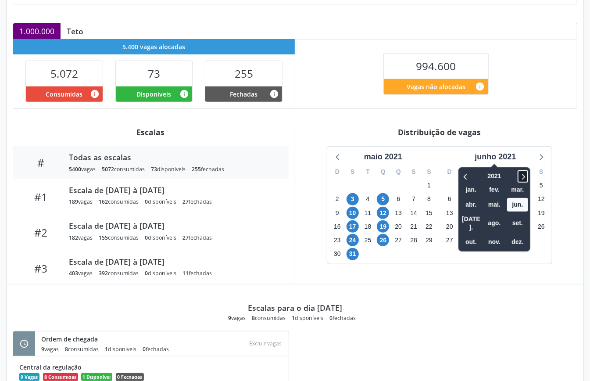
click at [524, 174] on icon at bounding box center [522, 176] width 9 height 11
click at [461, 235] on span "out." at bounding box center [470, 242] width 21 height 14
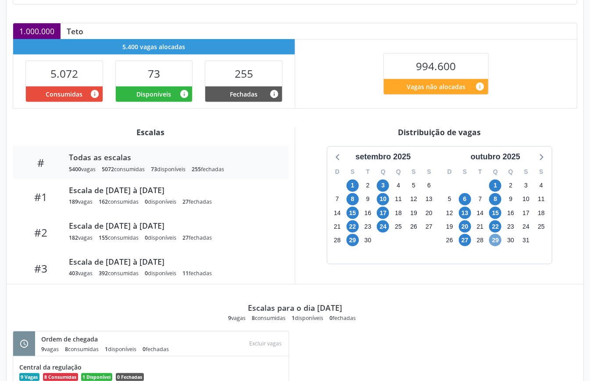
click at [489, 242] on span "29" at bounding box center [495, 240] width 12 height 12
click at [491, 241] on span "29" at bounding box center [495, 240] width 12 height 12
click at [541, 157] on icon at bounding box center [540, 156] width 11 height 11
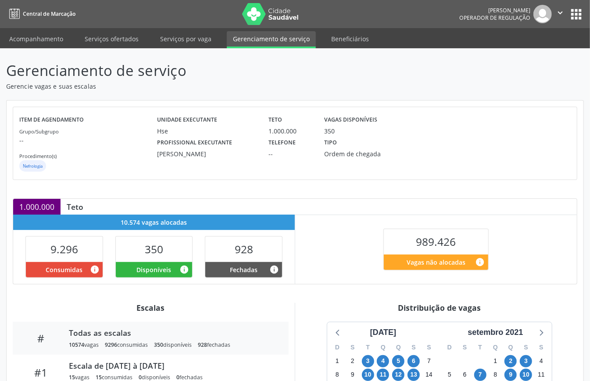
scroll to position [132, 0]
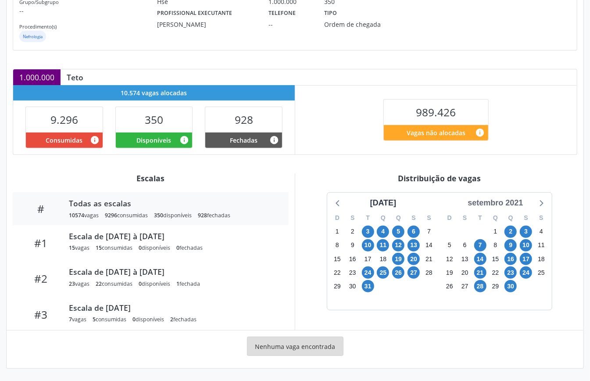
click at [513, 199] on div "setembro 2021" at bounding box center [495, 203] width 62 height 12
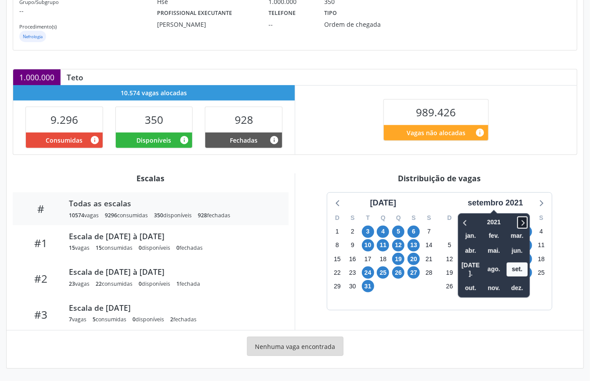
click at [523, 218] on icon at bounding box center [522, 222] width 9 height 11
drag, startPoint x: 523, startPoint y: 220, endPoint x: 524, endPoint y: 225, distance: 6.0
click at [522, 220] on icon at bounding box center [522, 222] width 9 height 11
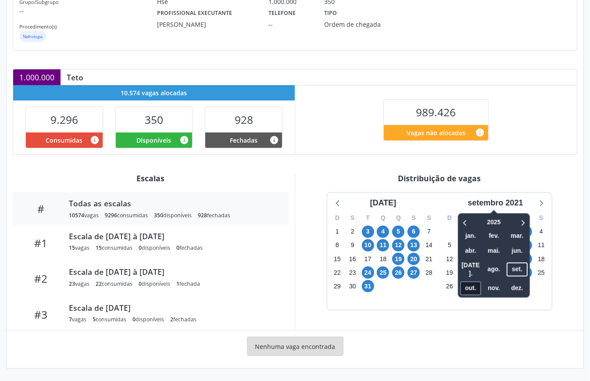
click at [472, 281] on span "out." at bounding box center [470, 288] width 21 height 14
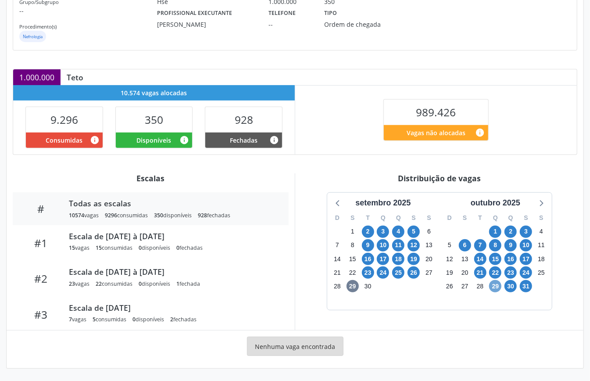
drag, startPoint x: 491, startPoint y: 285, endPoint x: 502, endPoint y: 290, distance: 11.6
click at [492, 286] on span "29" at bounding box center [495, 286] width 12 height 12
click at [524, 285] on span "31" at bounding box center [526, 286] width 12 height 12
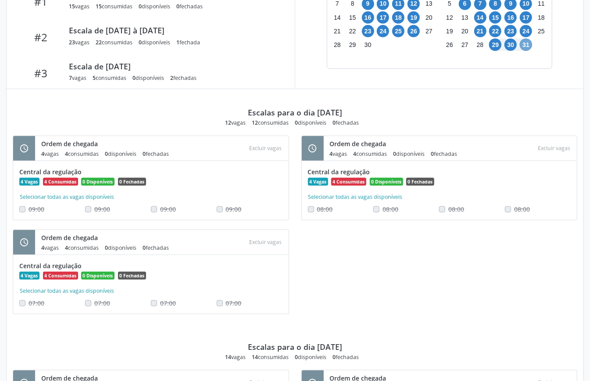
scroll to position [137, 0]
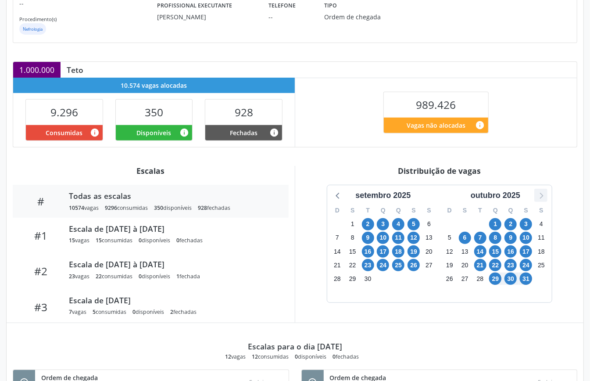
click at [542, 197] on icon at bounding box center [540, 194] width 11 height 11
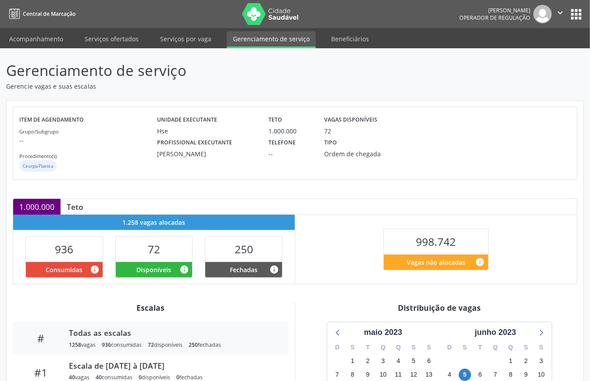
scroll to position [249, 0]
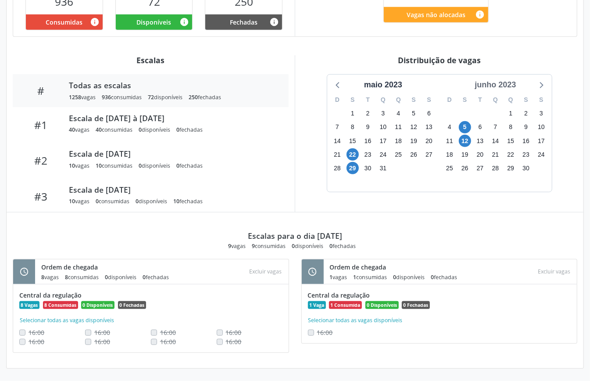
click at [509, 82] on div "junho 2023" at bounding box center [495, 85] width 48 height 12
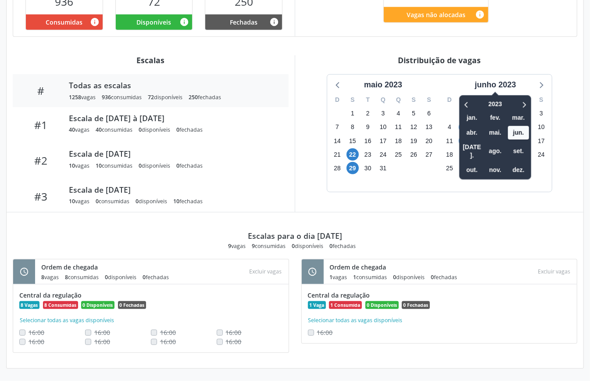
click at [523, 97] on div at bounding box center [518, 104] width 22 height 14
click at [523, 99] on icon at bounding box center [523, 104] width 9 height 11
click at [474, 163] on span "out." at bounding box center [471, 170] width 21 height 14
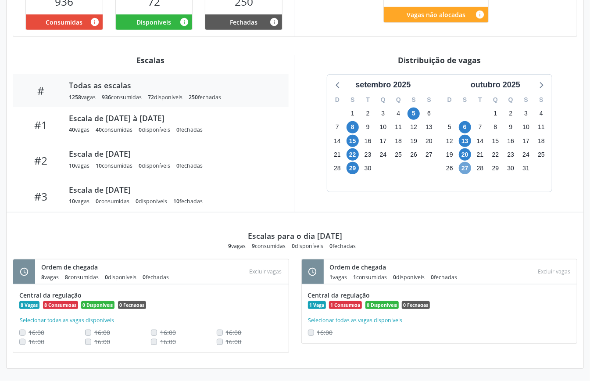
click at [463, 165] on span "27" at bounding box center [465, 168] width 12 height 12
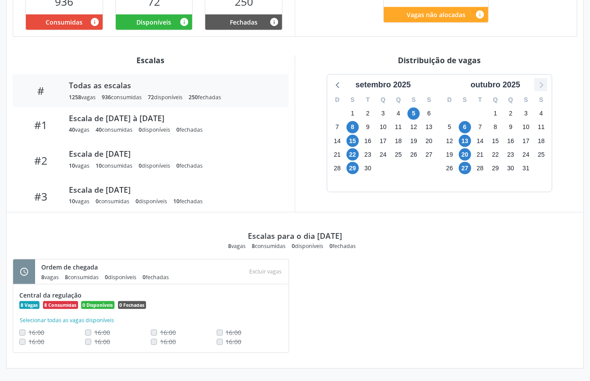
click at [539, 83] on icon at bounding box center [540, 84] width 11 height 11
click at [332, 259] on div "schedule Ordem de chegada 8 vagas 8 consumidas 0 disponíveis 0 fechadas Atenção…" at bounding box center [295, 310] width 577 height 103
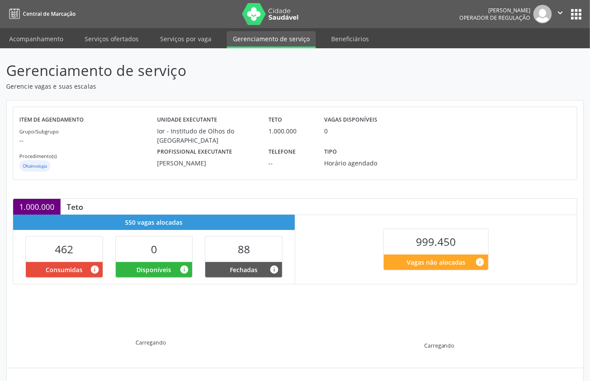
scroll to position [85, 0]
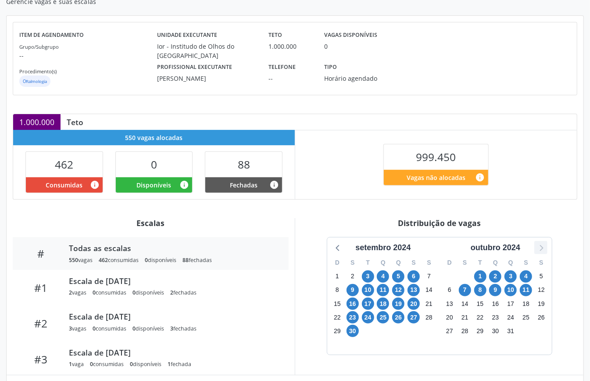
click at [542, 247] on icon at bounding box center [540, 247] width 11 height 11
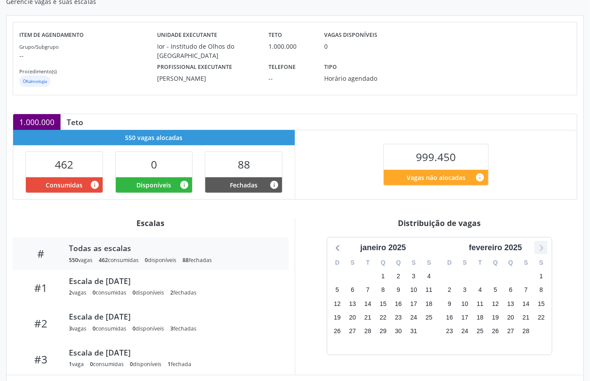
click at [542, 247] on icon at bounding box center [540, 247] width 11 height 11
click at [542, 246] on icon at bounding box center [540, 247] width 11 height 11
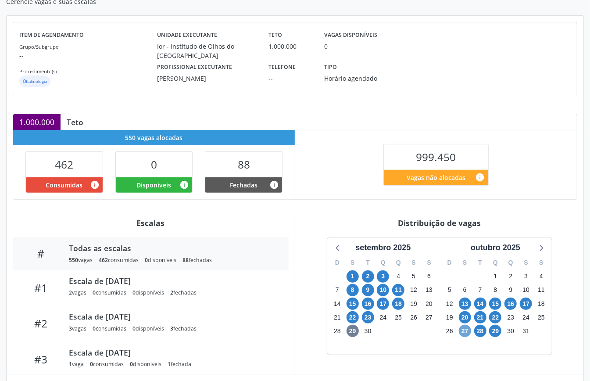
drag, startPoint x: 463, startPoint y: 332, endPoint x: 468, endPoint y: 334, distance: 5.5
click at [465, 333] on span "27" at bounding box center [465, 331] width 12 height 12
click at [493, 332] on span "29" at bounding box center [495, 331] width 12 height 12
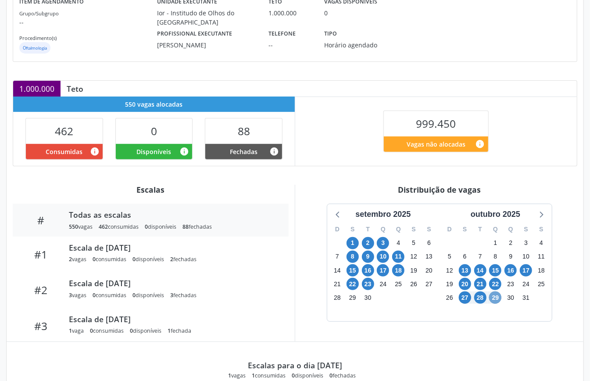
scroll to position [0, 0]
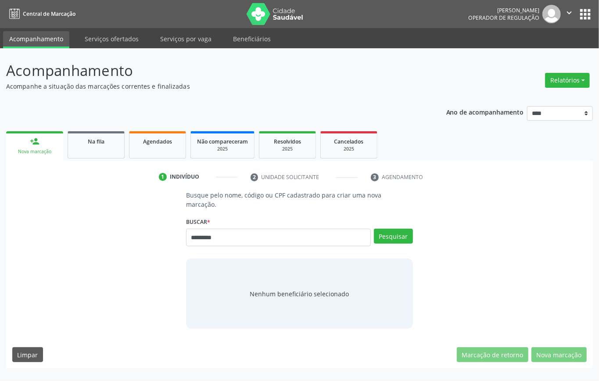
type input "*********"
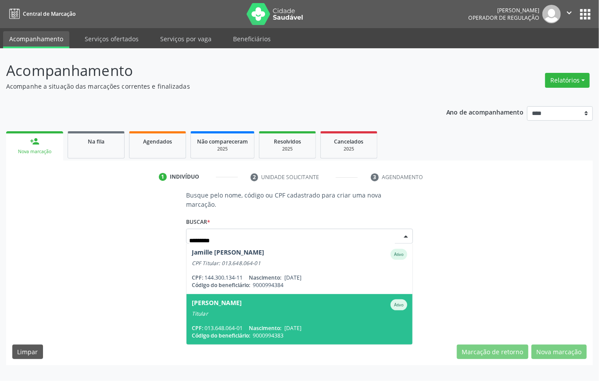
click at [297, 321] on span "[PERSON_NAME] Ativo Titular CPF: 013.648.064-01 Nascimento: [DATE] Código do be…" at bounding box center [299, 319] width 226 height 50
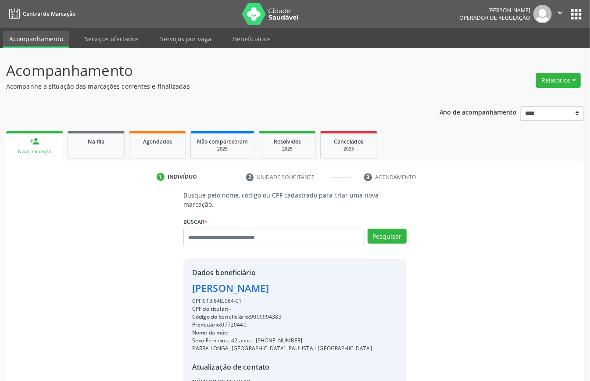
scroll to position [92, 0]
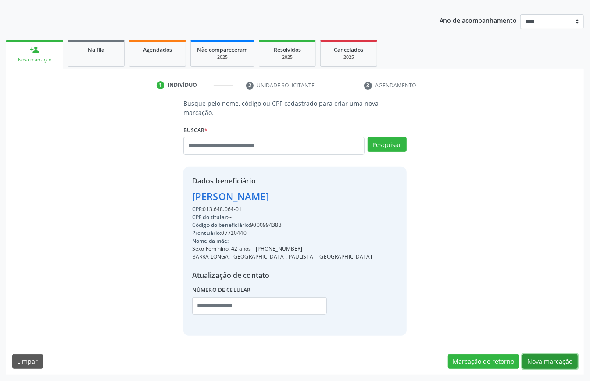
click at [546, 360] on button "Nova marcação" at bounding box center [549, 361] width 55 height 15
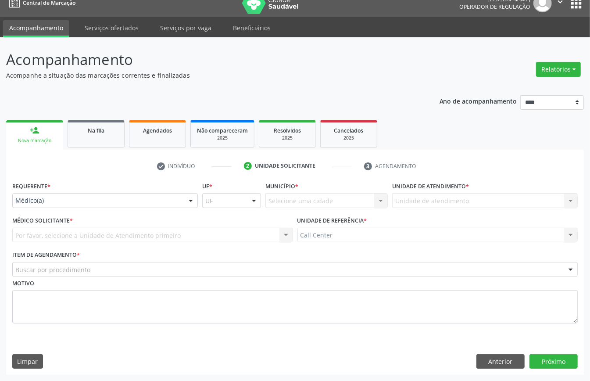
scroll to position [12, 0]
click at [489, 365] on button "Anterior" at bounding box center [500, 361] width 48 height 15
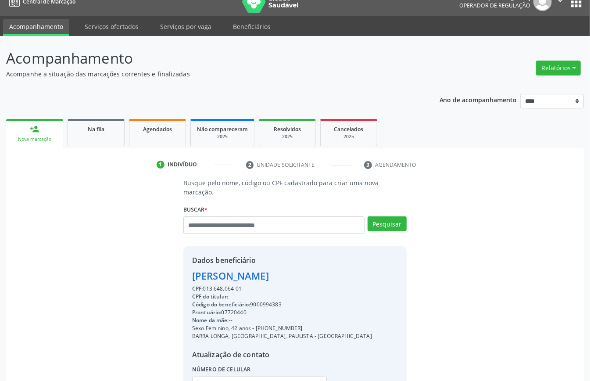
scroll to position [92, 0]
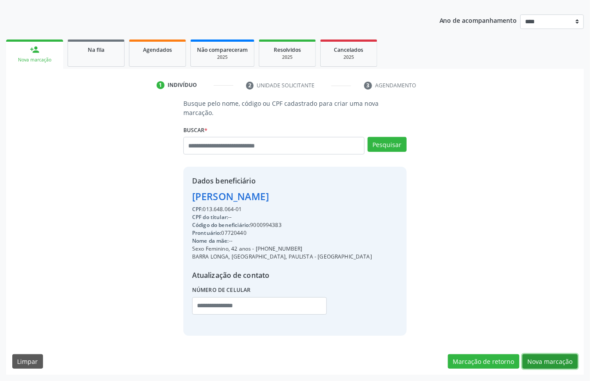
click at [555, 354] on button "Nova marcação" at bounding box center [549, 361] width 55 height 15
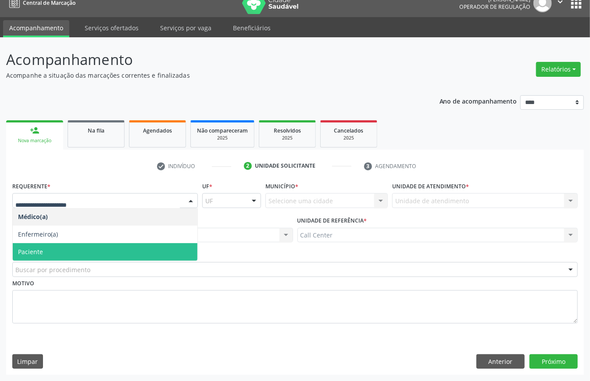
click at [55, 253] on span "Paciente" at bounding box center [105, 252] width 185 height 18
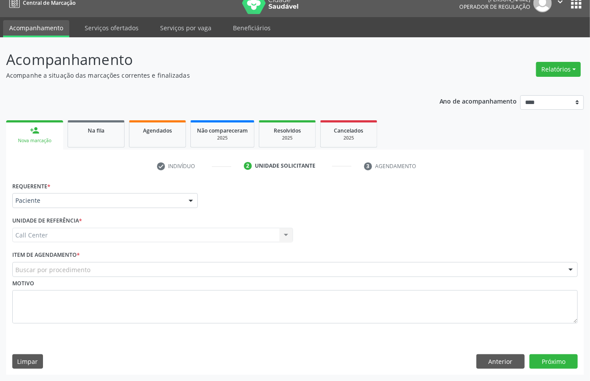
drag, startPoint x: 72, startPoint y: 267, endPoint x: 71, endPoint y: 254, distance: 12.3
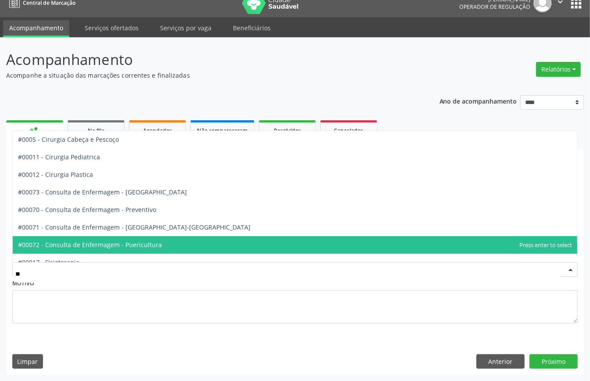
type input "***"
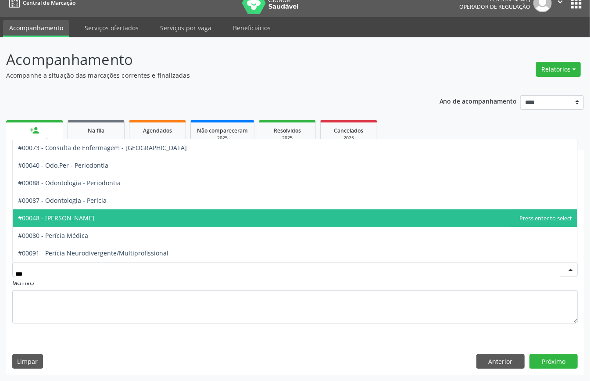
click at [86, 218] on span "#00048 - [PERSON_NAME]" at bounding box center [56, 218] width 76 height 8
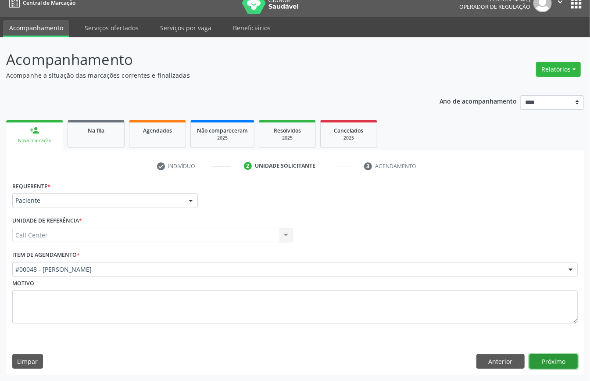
click at [556, 375] on div "Acompanhamento Acompanhe a situação das marcações correntes e finalizadas Relat…" at bounding box center [295, 208] width 590 height 343
click at [549, 358] on button "Próximo" at bounding box center [553, 361] width 48 height 15
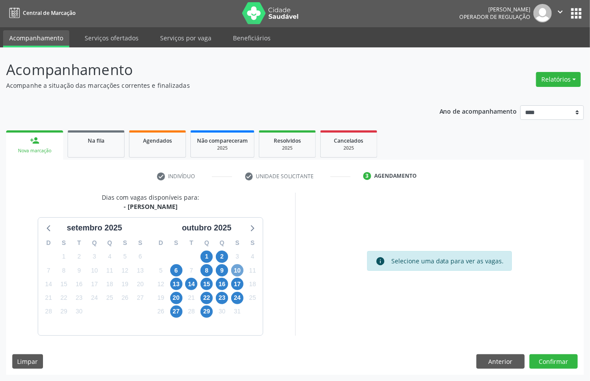
click at [239, 272] on span "10" at bounding box center [237, 270] width 12 height 12
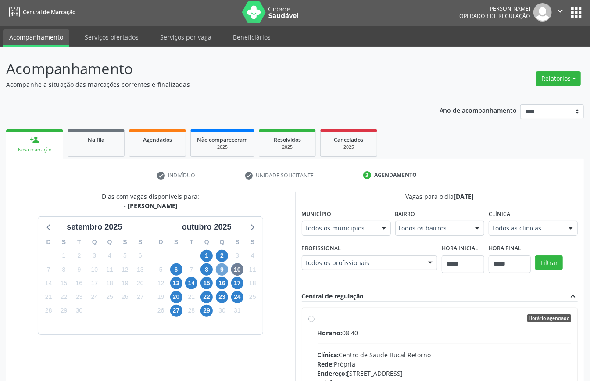
click at [224, 268] on span "9" at bounding box center [222, 269] width 12 height 12
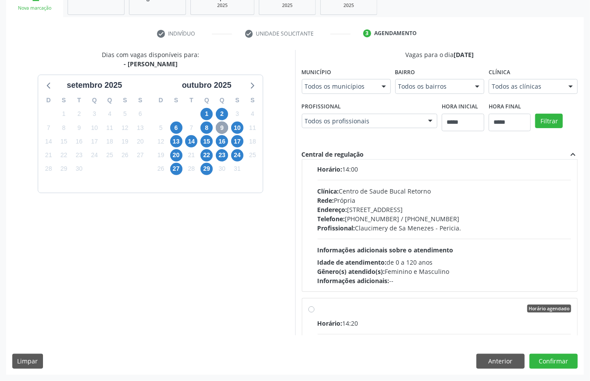
scroll to position [117, 0]
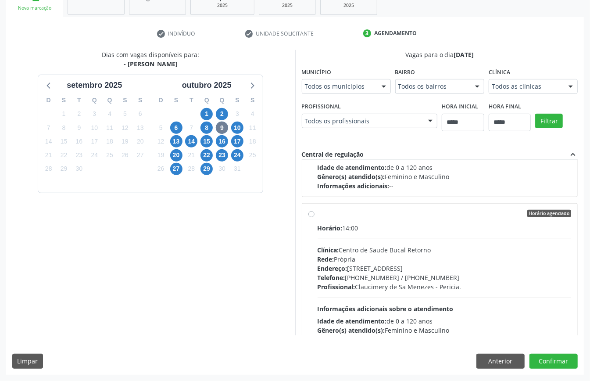
click at [347, 249] on div "Clínica: Centro de Saude Bucal Retorno" at bounding box center [445, 249] width 254 height 9
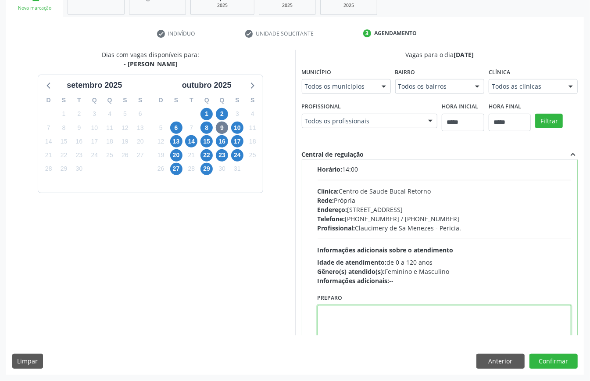
drag, startPoint x: 346, startPoint y: 337, endPoint x: 331, endPoint y: 315, distance: 26.5
paste textarea "**********"
type textarea "**********"
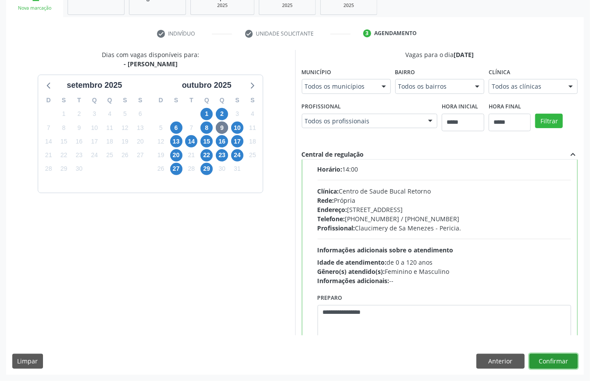
click at [547, 360] on button "Confirmar" at bounding box center [553, 360] width 48 height 15
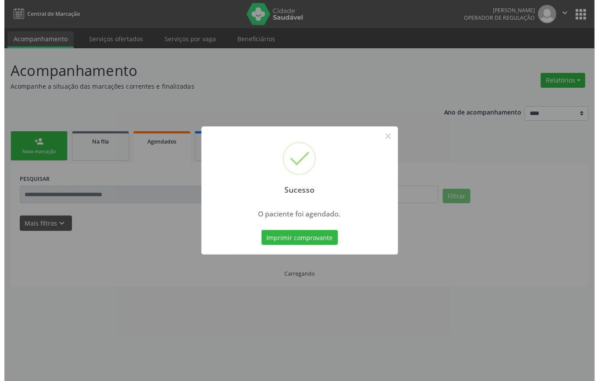
scroll to position [0, 0]
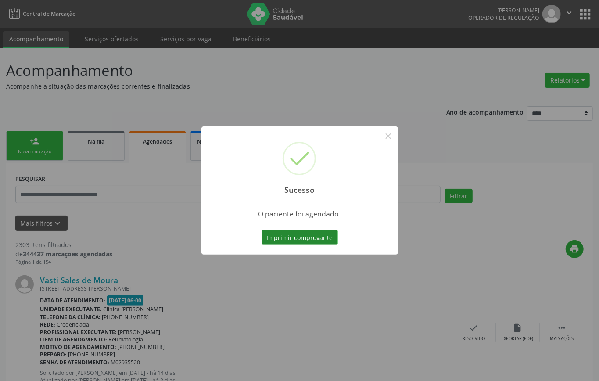
click at [299, 237] on button "Imprimir comprovante" at bounding box center [299, 237] width 76 height 15
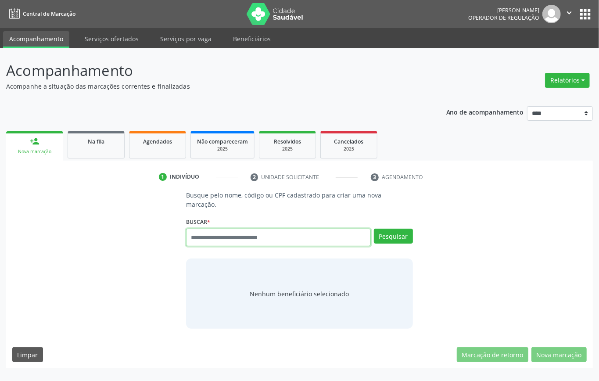
paste input "**********"
type input "**********"
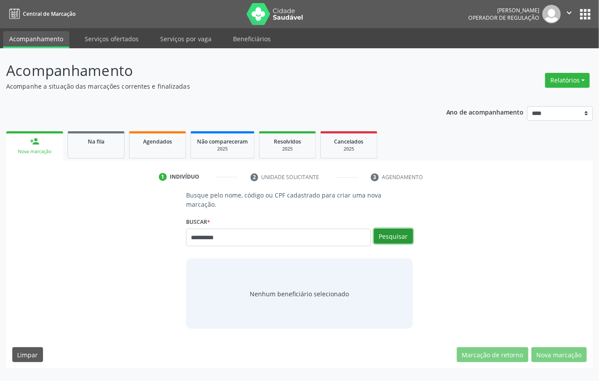
click at [396, 235] on button "Pesquisar" at bounding box center [393, 235] width 39 height 15
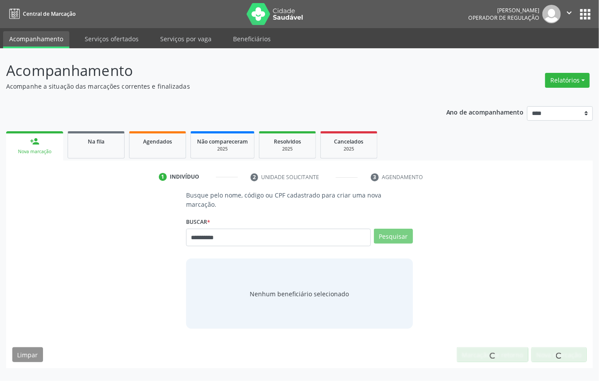
type input "**********"
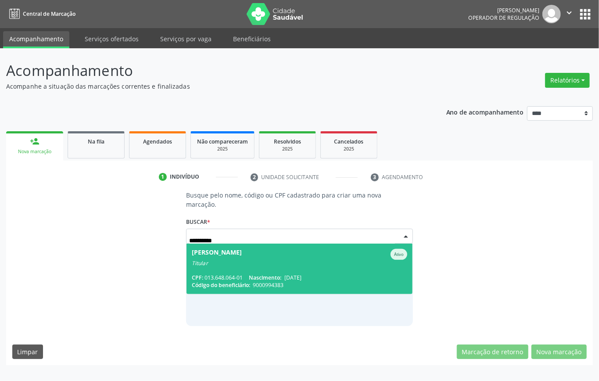
click at [267, 260] on div "Titular" at bounding box center [299, 263] width 215 height 7
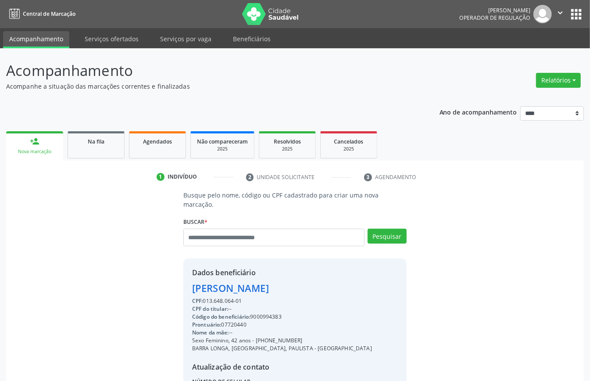
scroll to position [92, 0]
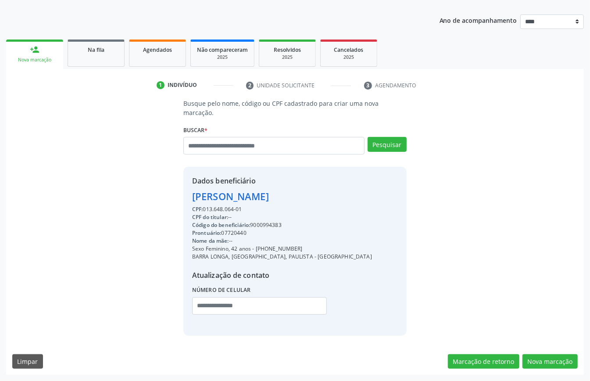
click at [213, 206] on div "CPF: 013.648.064-01" at bounding box center [282, 209] width 180 height 8
copy div "013.648.064"
paste input "**********"
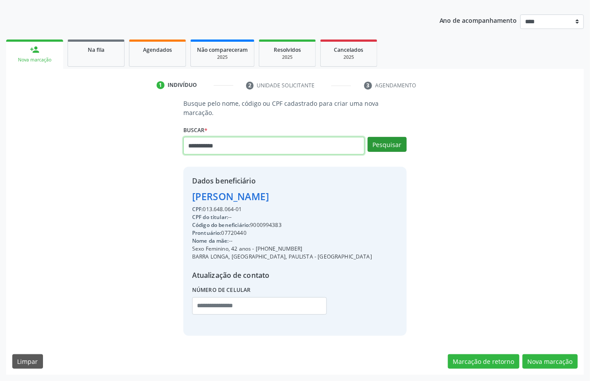
type input "**********"
click at [386, 148] on button "Pesquisar" at bounding box center [386, 144] width 39 height 15
type input "**********"
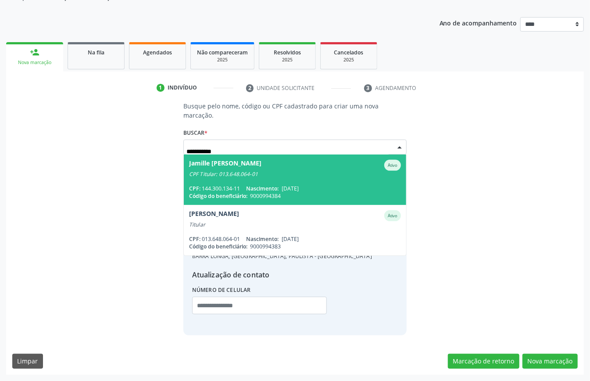
scroll to position [89, 0]
drag, startPoint x: 230, startPoint y: 181, endPoint x: 263, endPoint y: 200, distance: 38.5
click at [230, 182] on span "Jamille [PERSON_NAME] dos Santos Ativo CPF Titular: 013.648.064-01 CPF: 144.300…" at bounding box center [295, 179] width 222 height 50
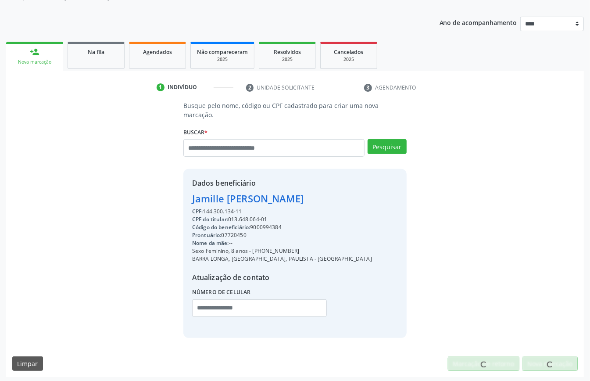
scroll to position [92, 0]
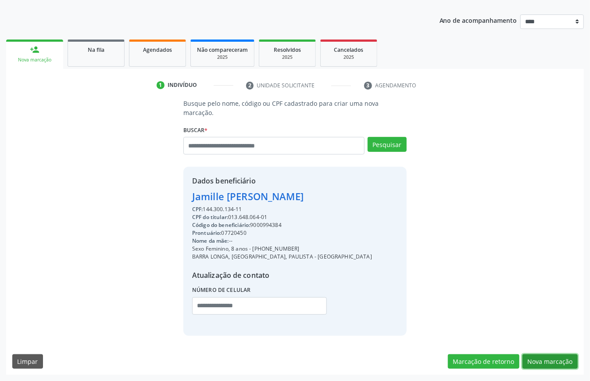
click at [538, 362] on button "Nova marcação" at bounding box center [549, 361] width 55 height 15
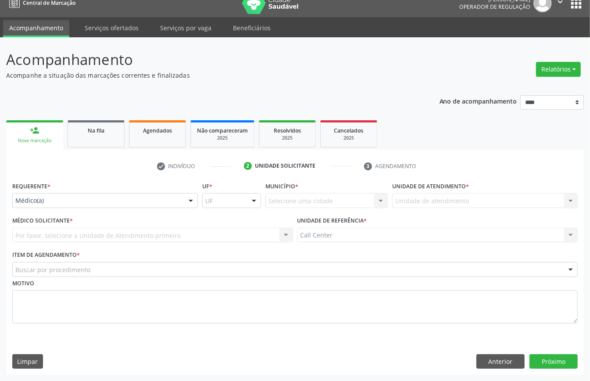
scroll to position [12, 0]
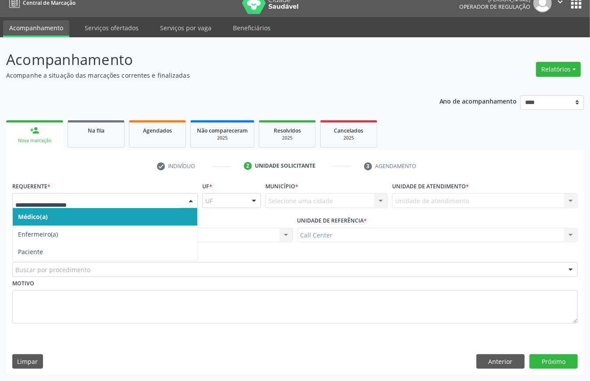
click at [35, 204] on div at bounding box center [105, 200] width 186 height 15
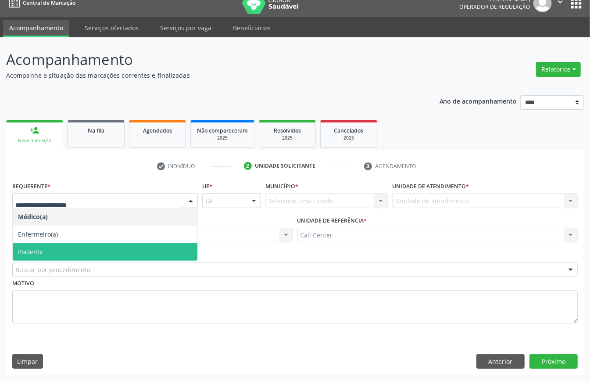
drag, startPoint x: 48, startPoint y: 251, endPoint x: 60, endPoint y: 262, distance: 16.1
click at [49, 252] on span "Paciente" at bounding box center [105, 252] width 185 height 18
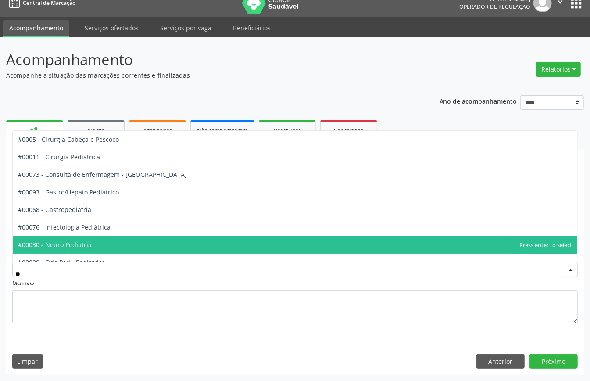
type input "***"
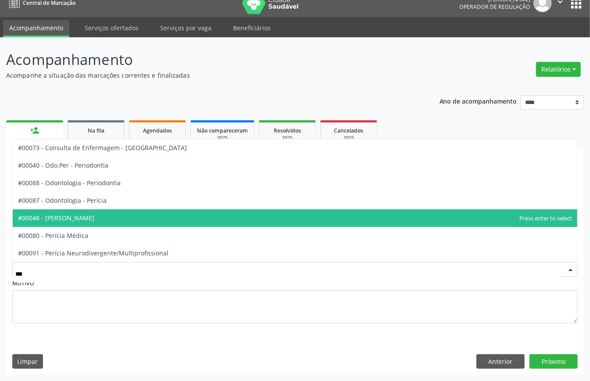
click at [79, 214] on span "#00048 - [PERSON_NAME]" at bounding box center [56, 218] width 76 height 8
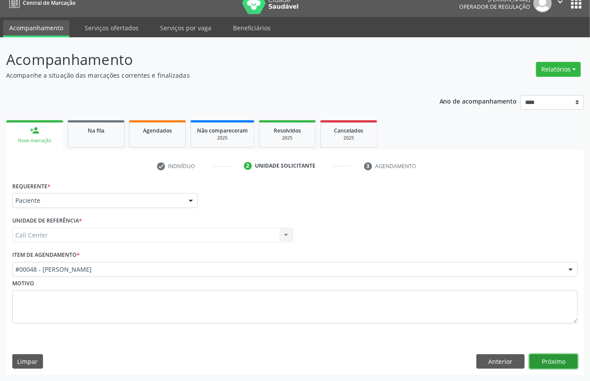
click at [542, 357] on button "Próximo" at bounding box center [553, 361] width 48 height 15
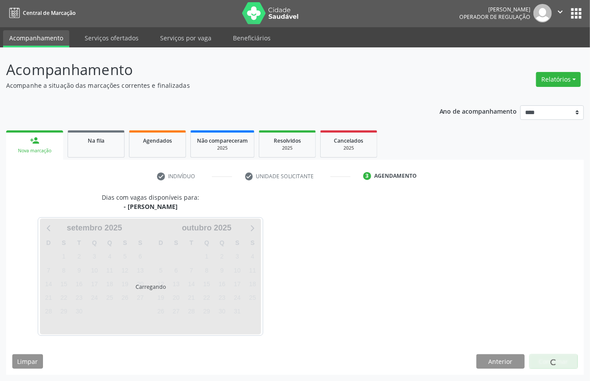
scroll to position [2, 0]
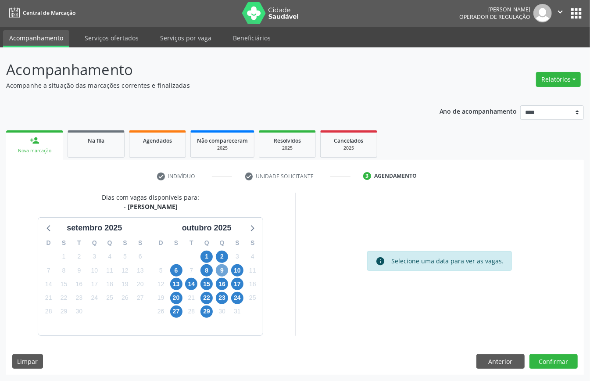
click at [225, 268] on span "9" at bounding box center [222, 270] width 12 height 12
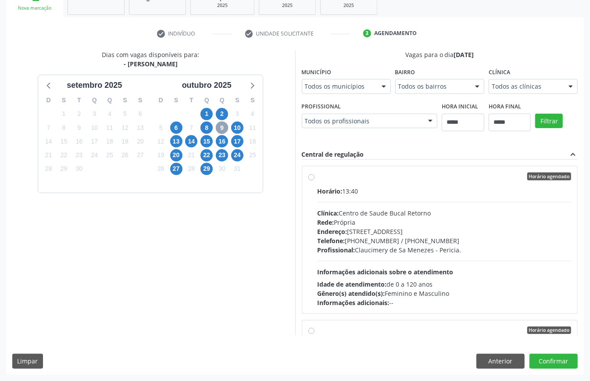
scroll to position [117, 0]
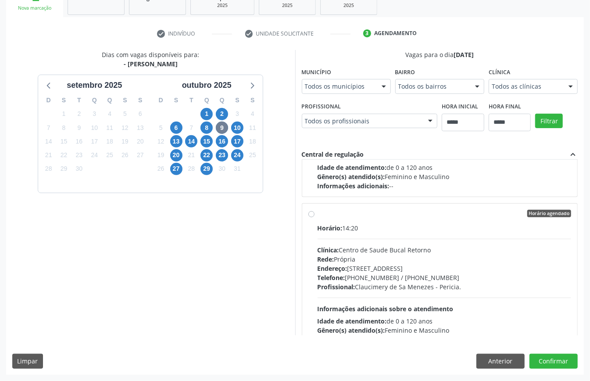
click at [360, 260] on div "Rede: Própria" at bounding box center [445, 258] width 254 height 9
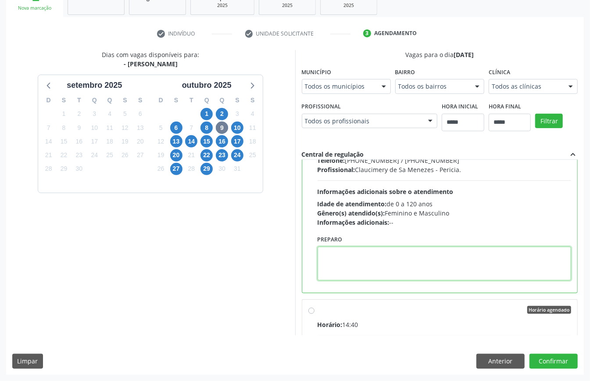
paste textarea "**********"
type textarea "**********"
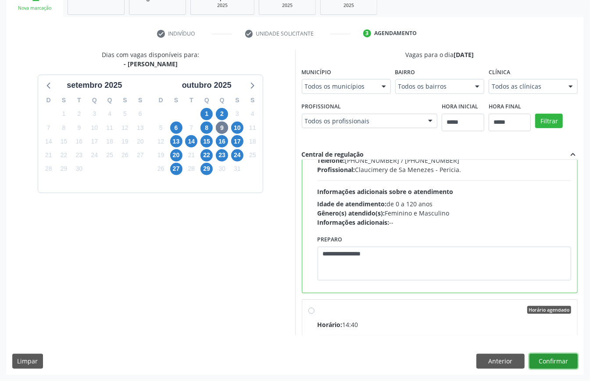
click at [544, 356] on button "Confirmar" at bounding box center [553, 360] width 48 height 15
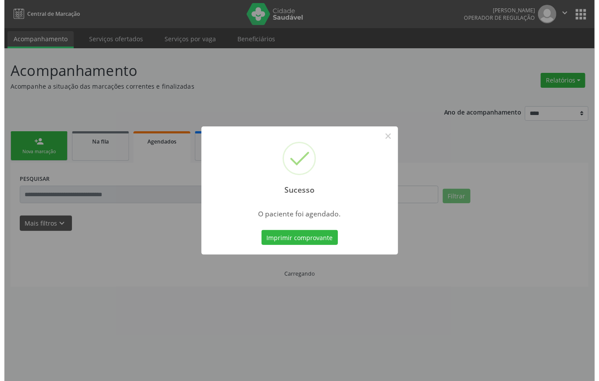
scroll to position [0, 0]
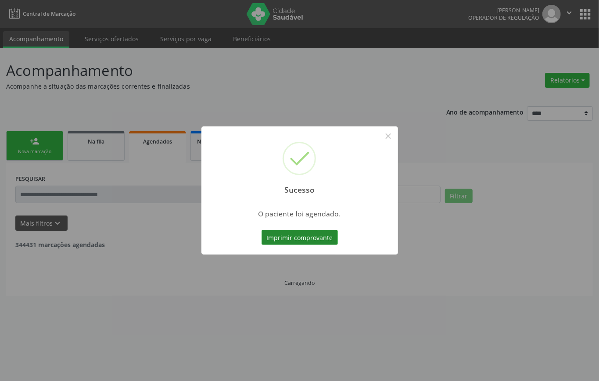
click at [314, 232] on button "Imprimir comprovante" at bounding box center [299, 237] width 76 height 15
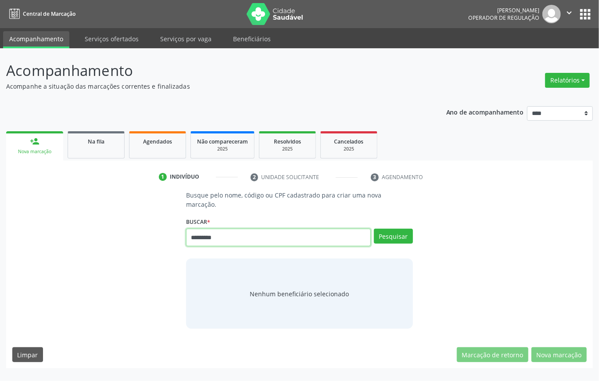
type input "*********"
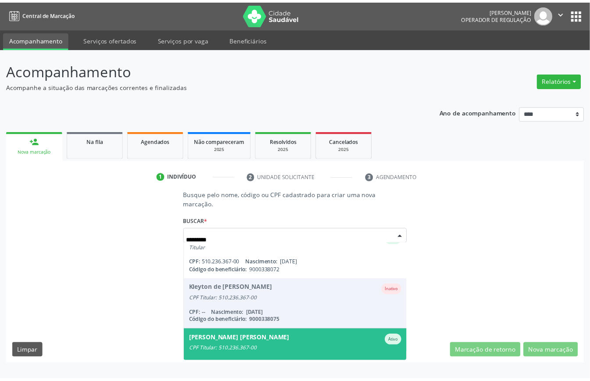
scroll to position [58, 0]
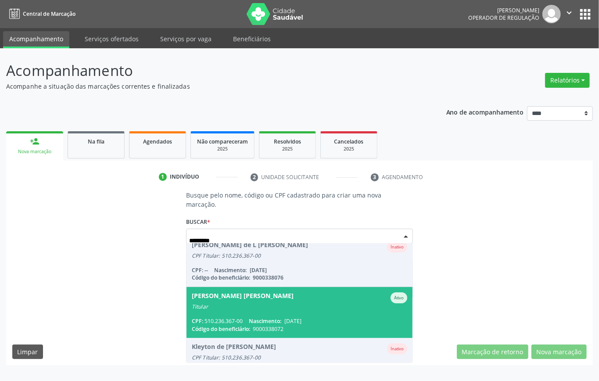
click at [289, 310] on span "[PERSON_NAME] [PERSON_NAME] Ativo Titular CPF: 510.236.367-00 Nascimento: [DATE…" at bounding box center [299, 312] width 226 height 50
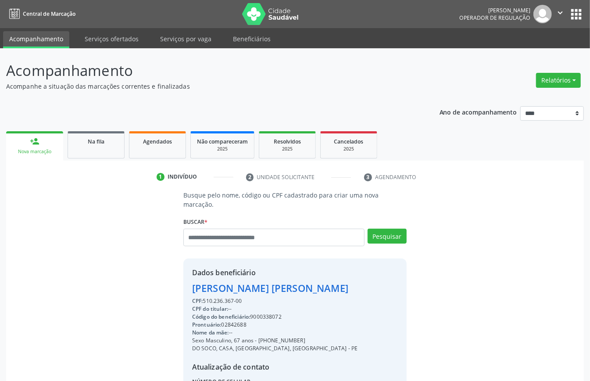
scroll to position [92, 0]
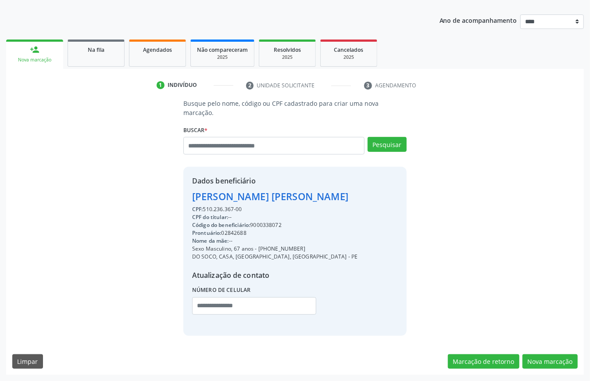
click at [269, 226] on div "Código do beneficiário: 9000338072" at bounding box center [274, 225] width 165 height 8
copy div "9000338072"
click at [161, 42] on link "Agendados" at bounding box center [157, 52] width 57 height 27
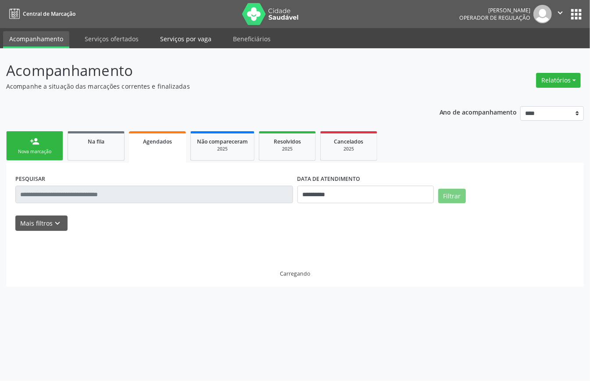
scroll to position [0, 0]
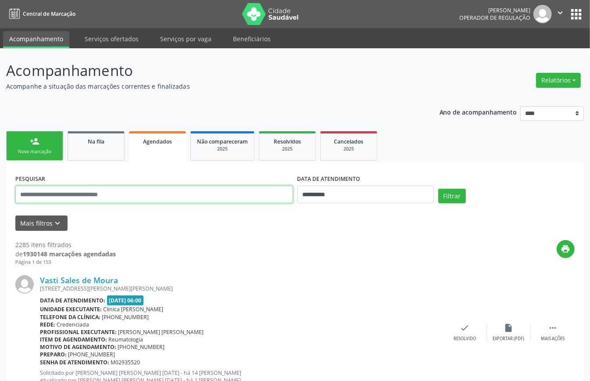
paste input "**********"
type input "**********"
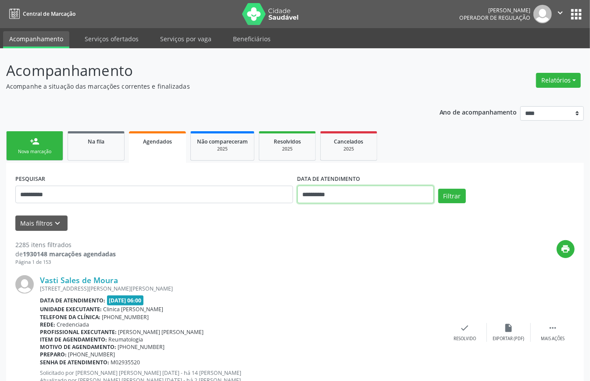
click at [383, 195] on input "**********" at bounding box center [365, 195] width 136 height 18
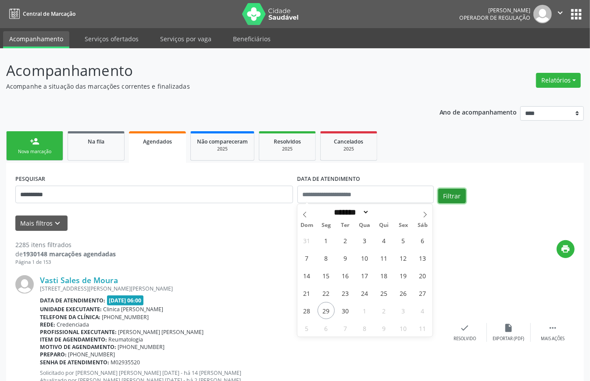
click at [453, 197] on button "Filtrar" at bounding box center [452, 196] width 28 height 15
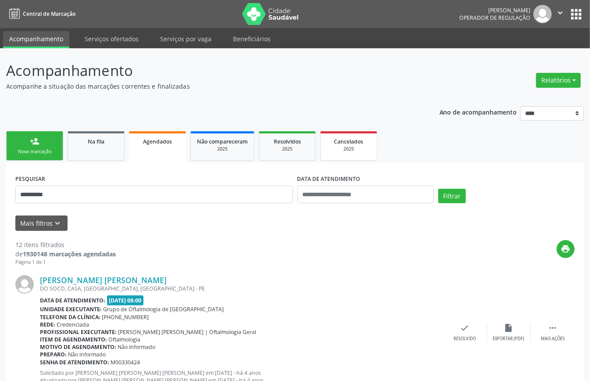
click at [344, 148] on div "2025" at bounding box center [349, 149] width 44 height 7
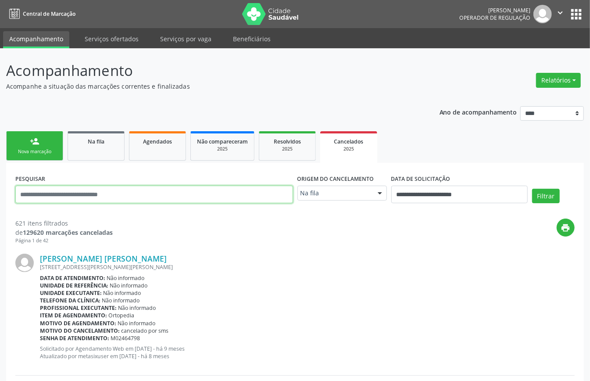
paste input "**********"
type input "**********"
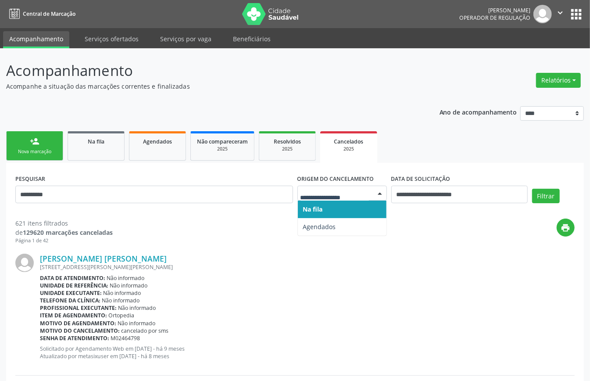
drag, startPoint x: 337, startPoint y: 191, endPoint x: 345, endPoint y: 230, distance: 39.7
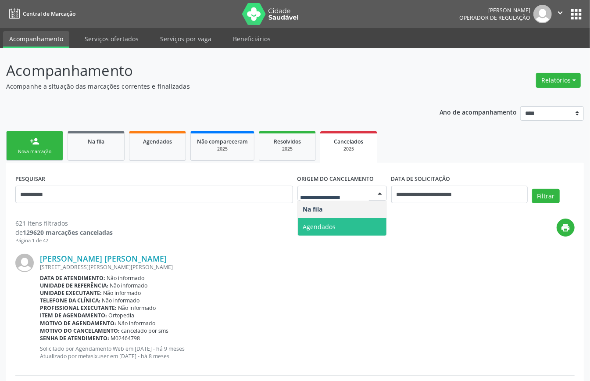
click at [347, 224] on span "Agendados" at bounding box center [342, 227] width 89 height 18
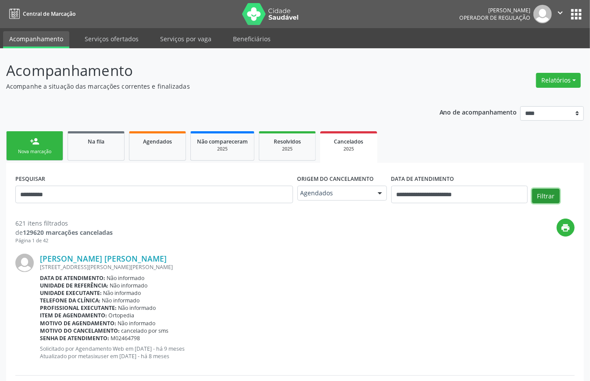
click at [546, 195] on button "Filtrar" at bounding box center [546, 196] width 28 height 15
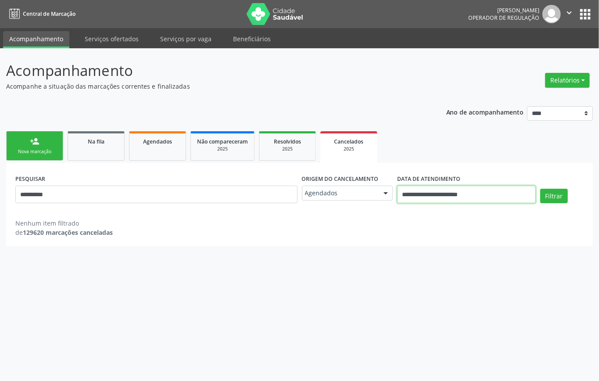
click at [438, 191] on input "**********" at bounding box center [466, 195] width 139 height 18
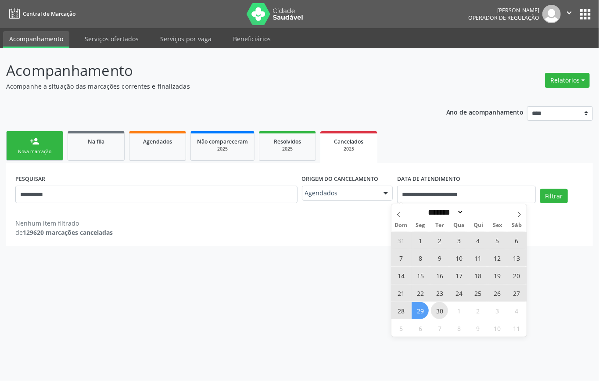
click at [439, 313] on span "30" at bounding box center [439, 310] width 17 height 17
type input "**********"
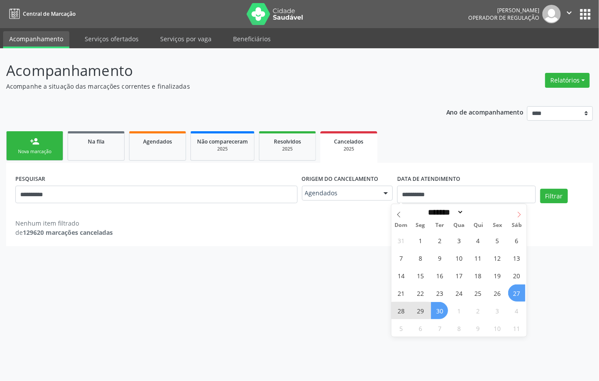
click at [516, 211] on icon at bounding box center [519, 214] width 6 height 6
select select "*"
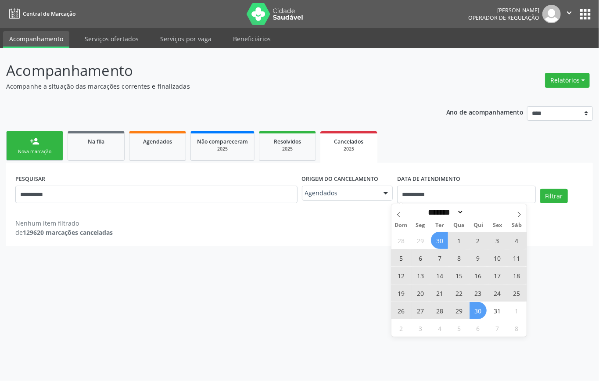
click at [481, 312] on span "30" at bounding box center [477, 310] width 17 height 17
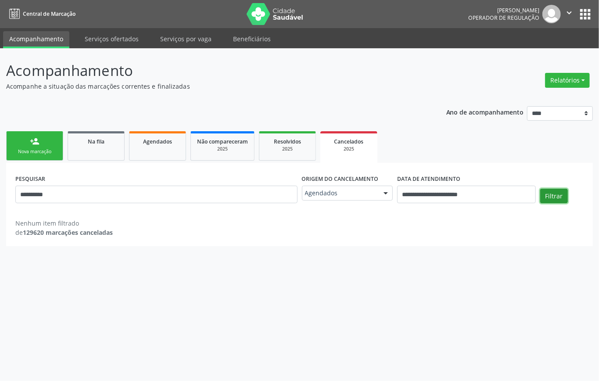
click at [545, 199] on button "Filtrar" at bounding box center [554, 196] width 28 height 15
click at [39, 139] on link "person_add Nova marcação" at bounding box center [34, 145] width 57 height 29
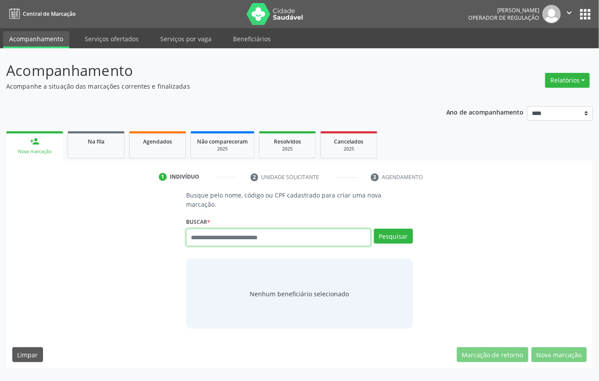
click at [211, 234] on input "text" at bounding box center [278, 237] width 185 height 18
type input "*********"
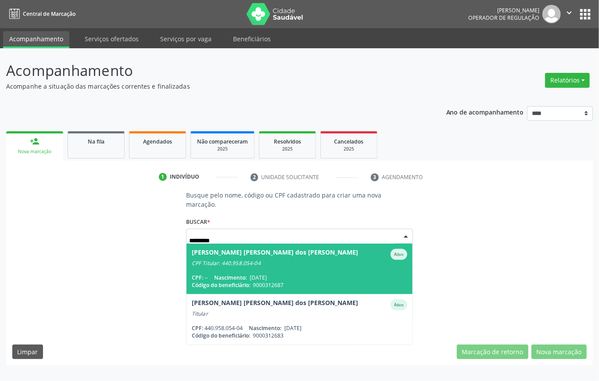
click at [273, 257] on div "Maria Jose dos Santos Ativo CPF Titular: 440.958.054-04" at bounding box center [299, 258] width 215 height 18
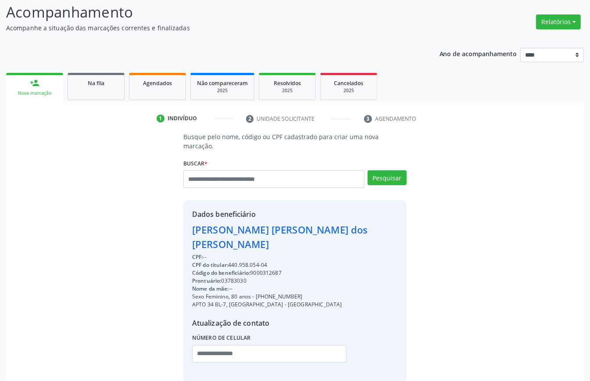
scroll to position [92, 0]
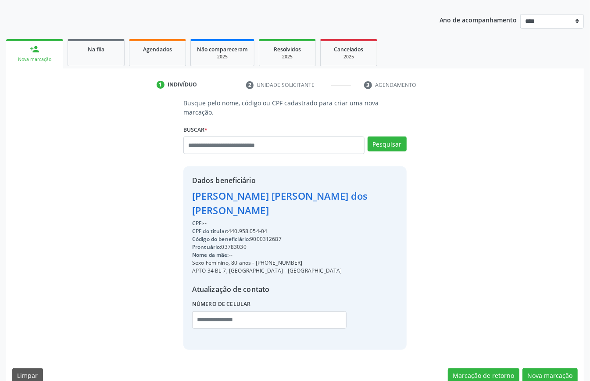
click at [271, 235] on div "Código do beneficiário: 9000312687" at bounding box center [295, 239] width 206 height 8
copy div "9000312687"
click at [150, 62] on link "Agendados" at bounding box center [157, 52] width 57 height 27
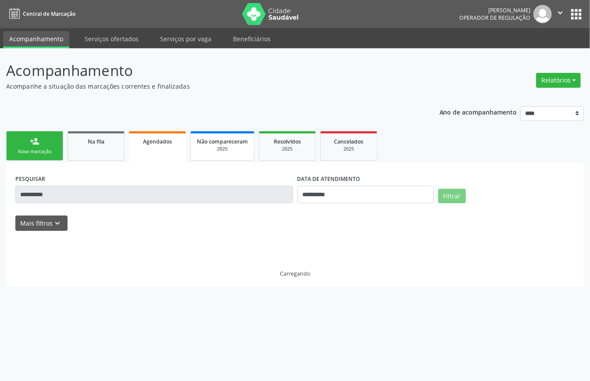
scroll to position [0, 0]
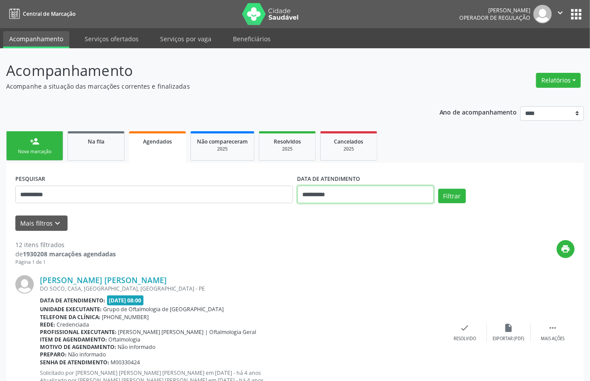
click at [344, 193] on input "**********" at bounding box center [365, 195] width 136 height 18
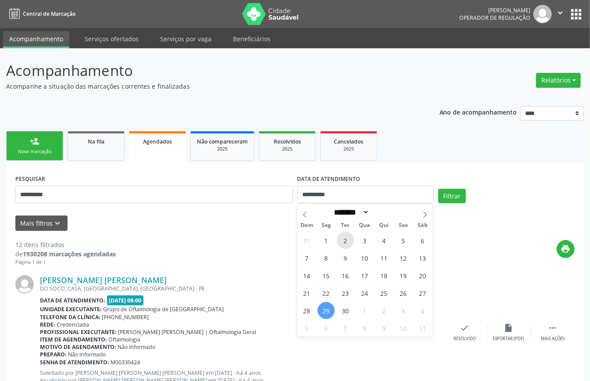
click at [341, 238] on span "2" at bounding box center [345, 240] width 17 height 17
type input "**********"
select select "*"
click at [367, 195] on input "**********" at bounding box center [365, 195] width 136 height 18
click at [377, 313] on span "2" at bounding box center [383, 310] width 17 height 17
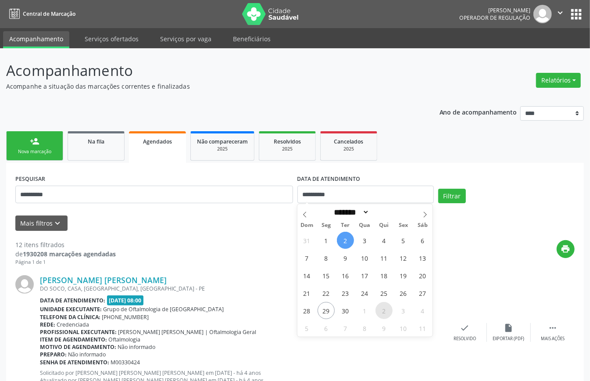
type input "**********"
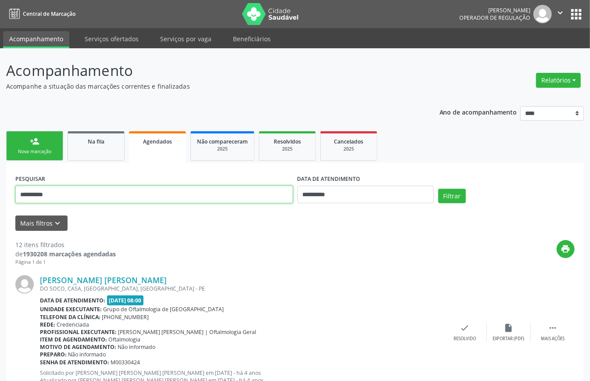
drag, startPoint x: 200, startPoint y: 195, endPoint x: 192, endPoint y: 196, distance: 8.5
click at [192, 196] on input "**********" at bounding box center [154, 195] width 278 height 18
paste input "text"
type input "**********"
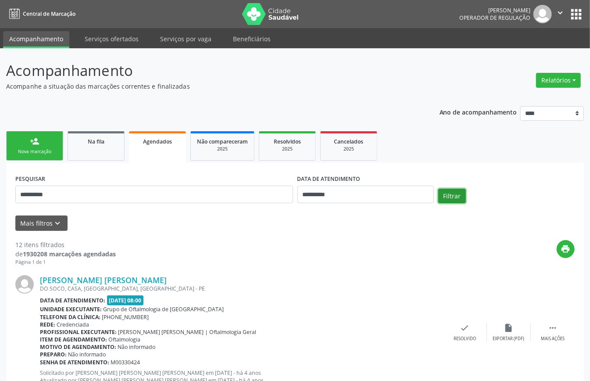
click at [448, 194] on button "Filtrar" at bounding box center [452, 196] width 28 height 15
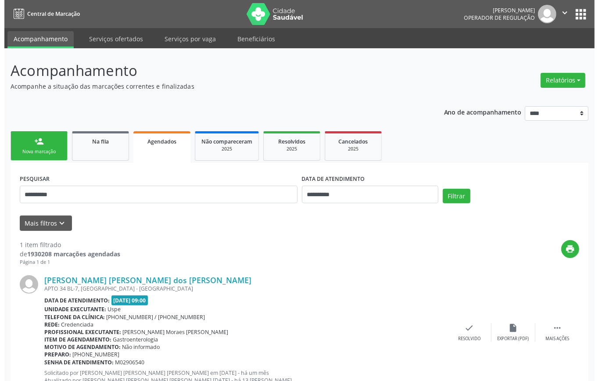
scroll to position [34, 0]
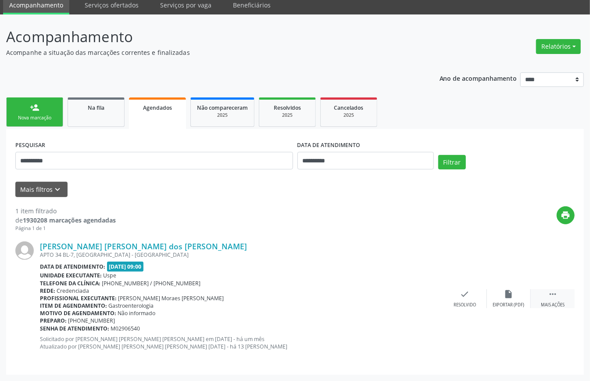
click at [553, 297] on icon "" at bounding box center [553, 294] width 10 height 10
click at [421, 295] on icon "cancel" at bounding box center [421, 294] width 10 height 10
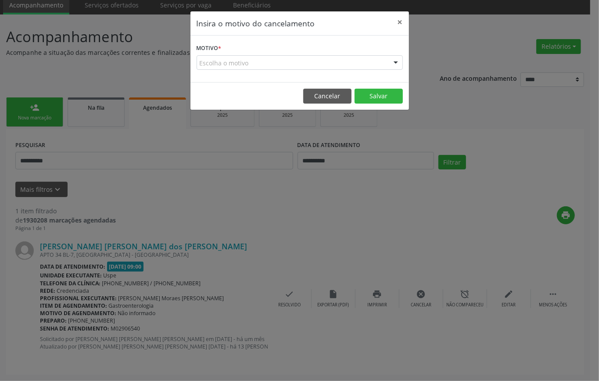
click at [290, 65] on div "Escolha o motivo" at bounding box center [299, 62] width 206 height 15
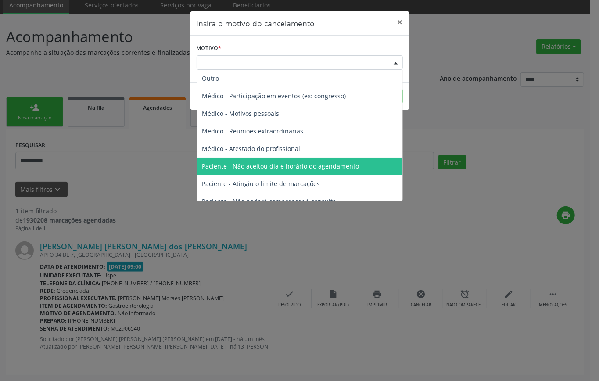
scroll to position [44, 0]
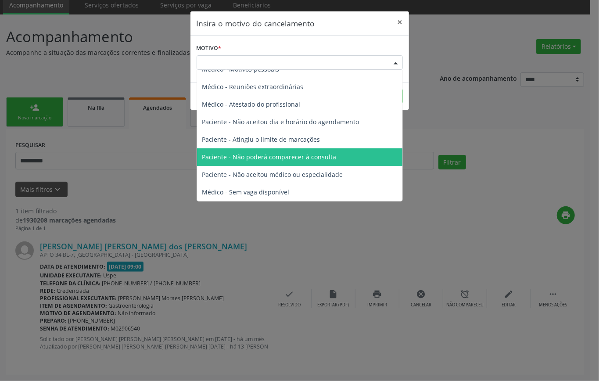
click at [293, 157] on span "Paciente - Não poderá comparecer à consulta" at bounding box center [269, 157] width 134 height 8
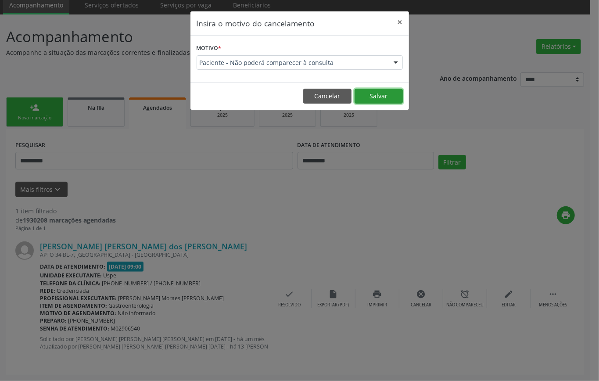
click at [377, 96] on button "Salvar" at bounding box center [378, 96] width 48 height 15
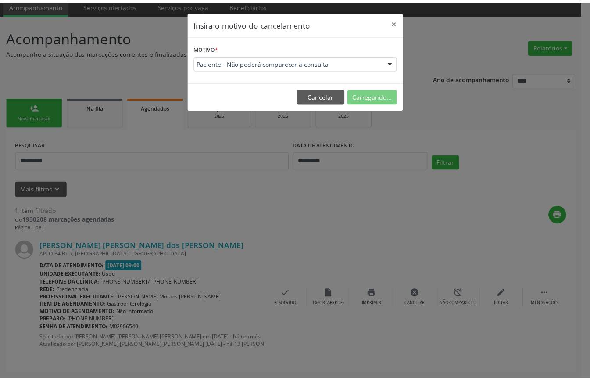
scroll to position [0, 0]
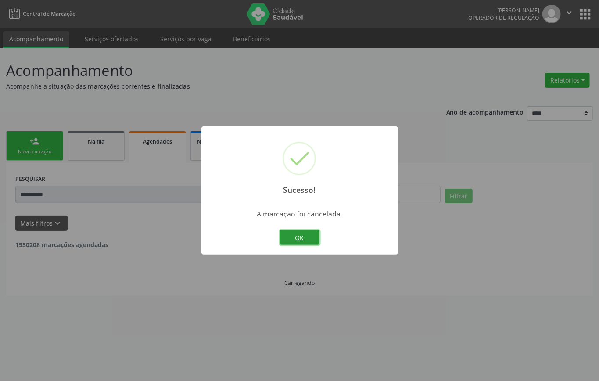
drag, startPoint x: 303, startPoint y: 234, endPoint x: 176, endPoint y: 192, distance: 133.1
click at [303, 235] on button "OK" at bounding box center [299, 237] width 39 height 15
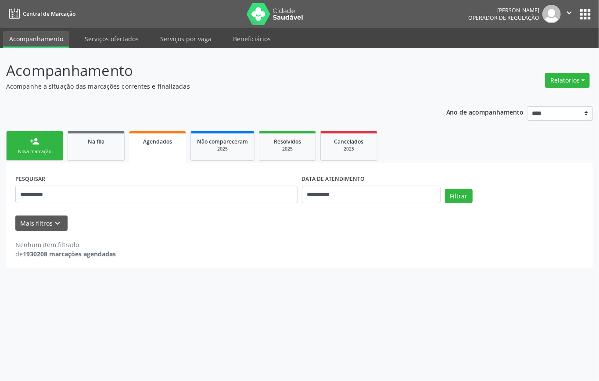
click at [52, 139] on link "person_add Nova marcação" at bounding box center [34, 145] width 57 height 29
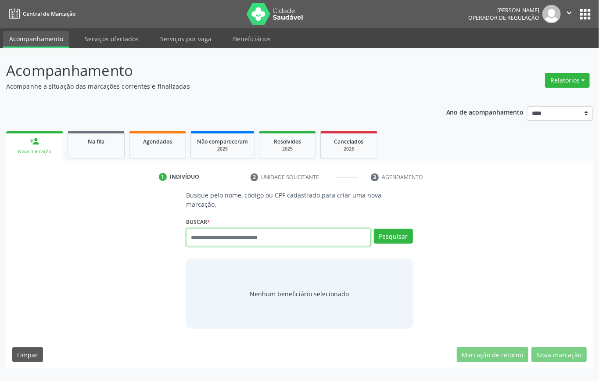
drag, startPoint x: 233, startPoint y: 246, endPoint x: 198, endPoint y: 230, distance: 38.7
paste input "**********"
type input "**********"
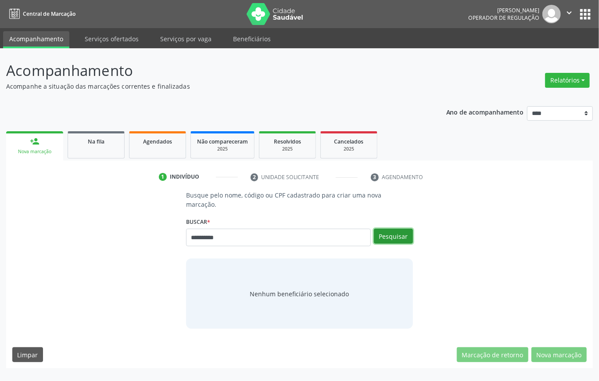
click at [398, 233] on button "Pesquisar" at bounding box center [393, 235] width 39 height 15
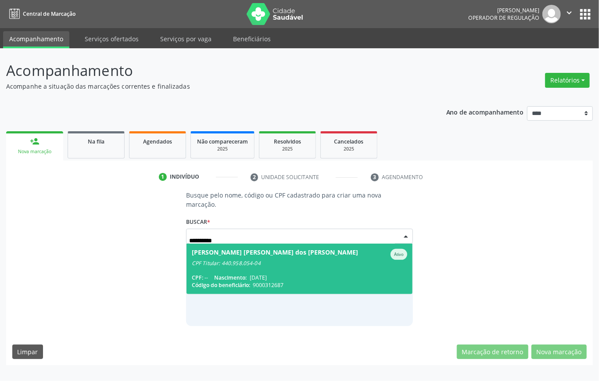
click at [269, 272] on span "Maria Jose dos Santos Ativo CPF Titular: 440.958.054-04 CPF: -- Nascimento: 23/…" at bounding box center [299, 268] width 226 height 50
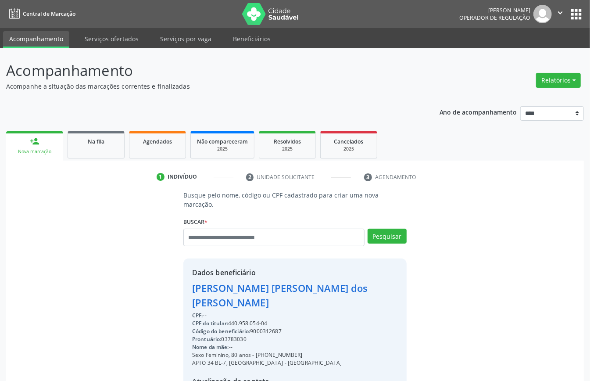
scroll to position [92, 0]
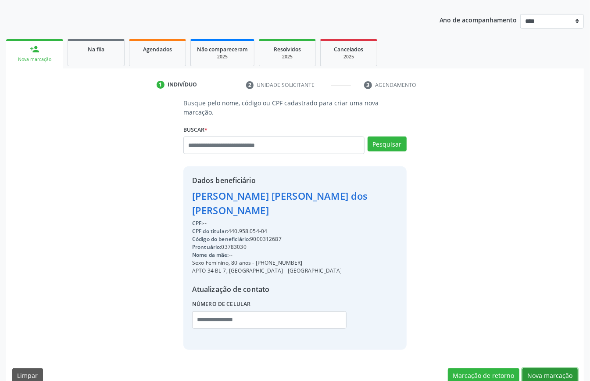
click at [544, 368] on button "Nova marcação" at bounding box center [549, 375] width 55 height 15
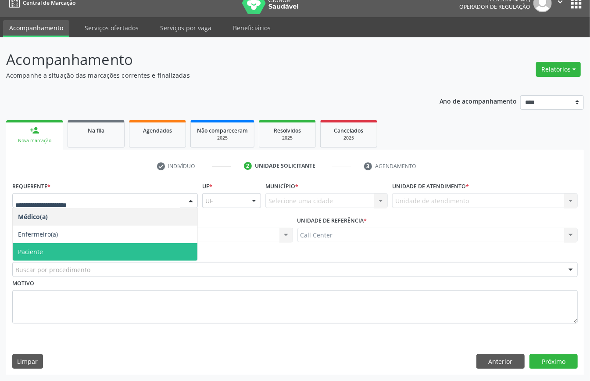
drag, startPoint x: 53, startPoint y: 246, endPoint x: 55, endPoint y: 253, distance: 7.8
click at [53, 247] on span "Paciente" at bounding box center [105, 252] width 185 height 18
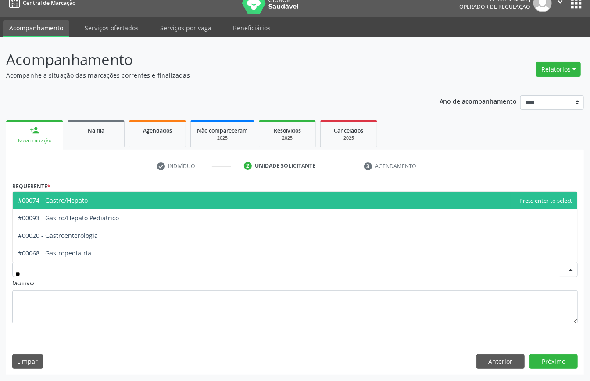
type input "***"
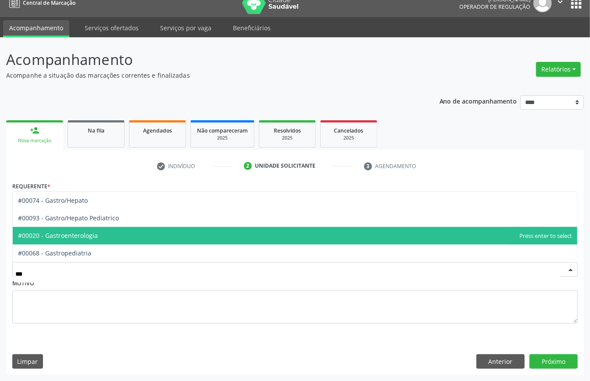
click at [74, 232] on span "#00020 - Gastroenterologia" at bounding box center [58, 235] width 80 height 8
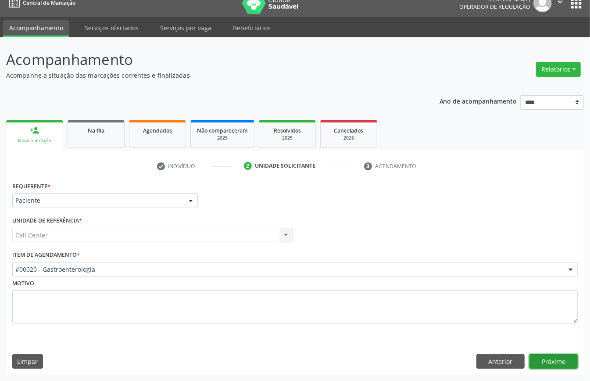
click at [545, 357] on button "Próximo" at bounding box center [553, 361] width 48 height 15
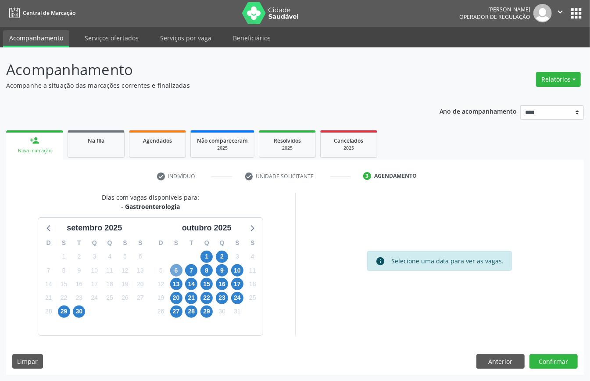
click at [180, 267] on span "6" at bounding box center [176, 270] width 12 height 12
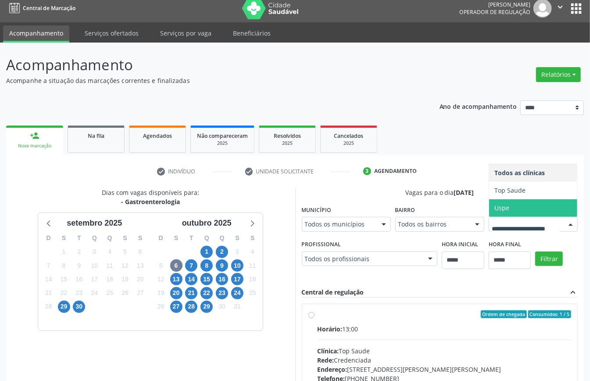
click at [489, 217] on span "Uspe" at bounding box center [533, 208] width 88 height 18
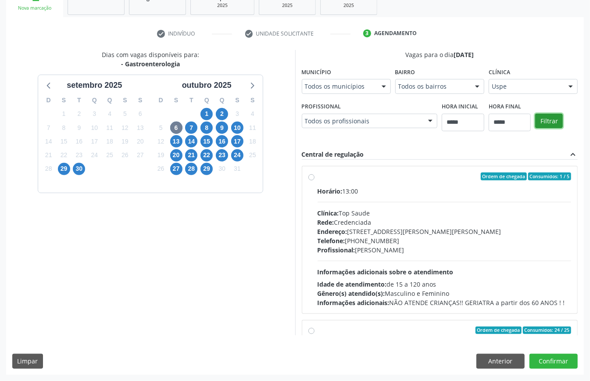
click at [535, 128] on button "Filtrar" at bounding box center [549, 121] width 28 height 15
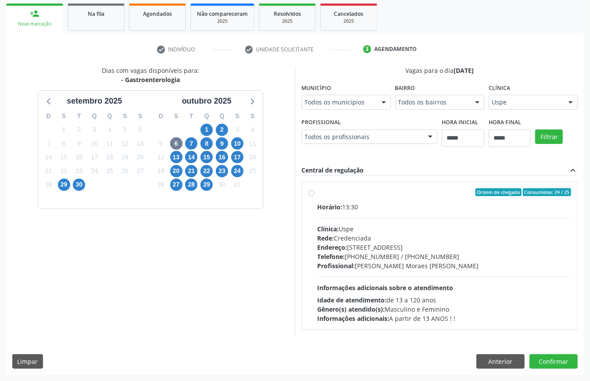
click at [370, 237] on div "Rede: Credenciada" at bounding box center [445, 237] width 254 height 9
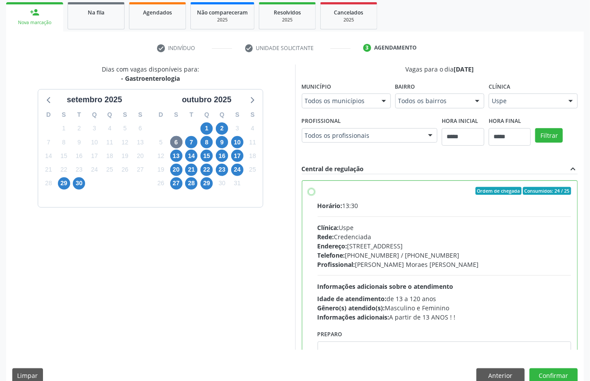
scroll to position [44, 0]
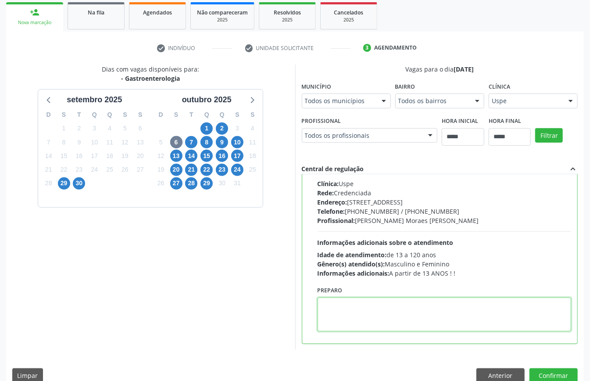
paste textarea "**********"
type textarea "**********"
click at [547, 371] on button "Confirmar" at bounding box center [553, 375] width 48 height 15
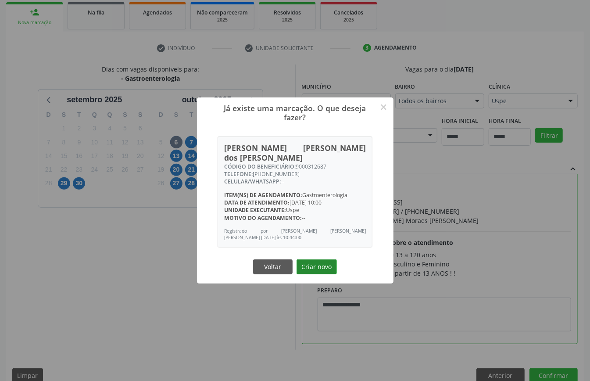
click at [310, 259] on button "Criar novo" at bounding box center [316, 266] width 40 height 15
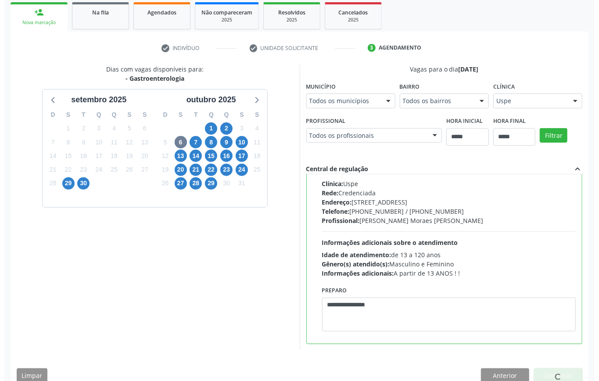
scroll to position [0, 0]
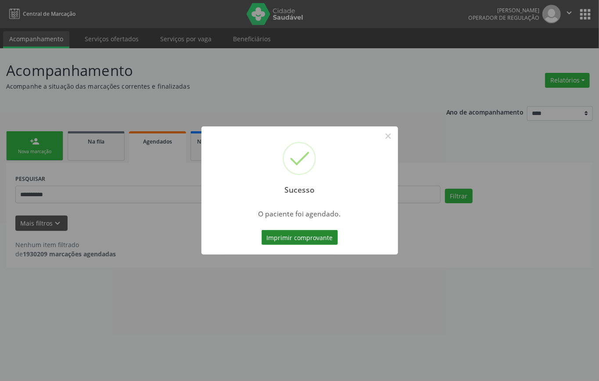
click at [304, 239] on button "Imprimir comprovante" at bounding box center [299, 237] width 76 height 15
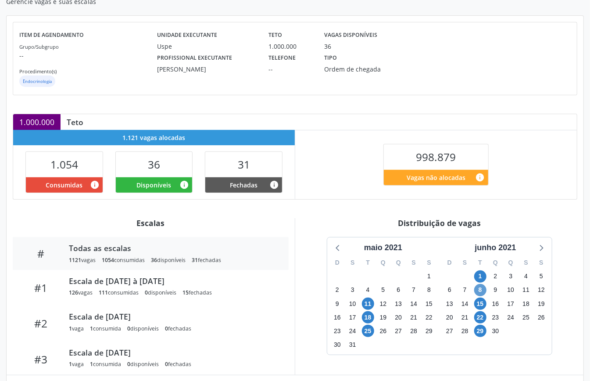
scroll to position [132, 0]
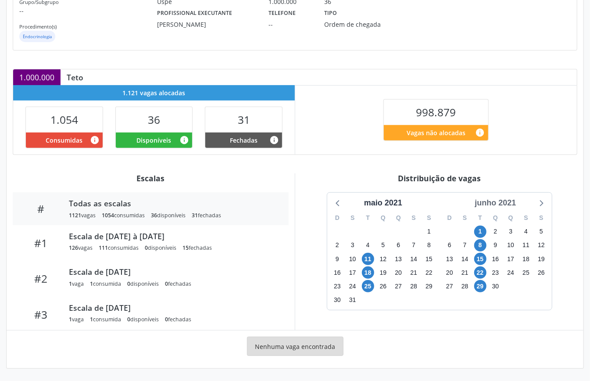
click at [506, 201] on div "junho 2021" at bounding box center [495, 203] width 48 height 12
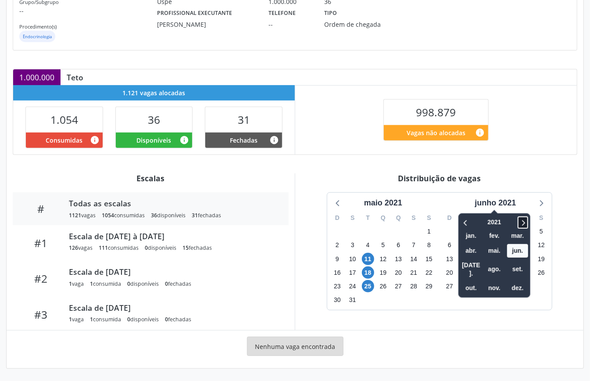
click at [525, 221] on icon at bounding box center [523, 223] width 3 height 6
click at [524, 221] on icon at bounding box center [523, 223] width 3 height 6
click at [474, 281] on span "out." at bounding box center [470, 288] width 21 height 14
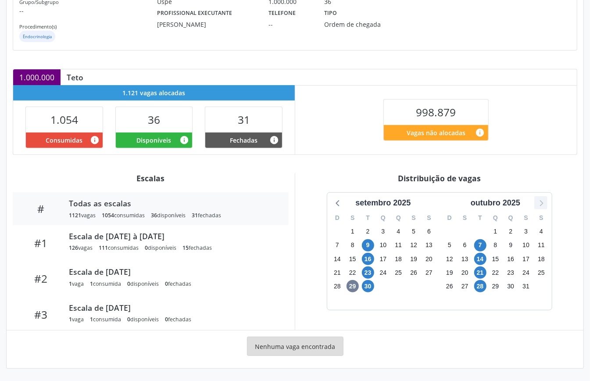
click at [539, 204] on icon at bounding box center [540, 202] width 11 height 11
click at [337, 201] on icon at bounding box center [337, 203] width 4 height 6
click at [481, 283] on span "28" at bounding box center [480, 286] width 12 height 12
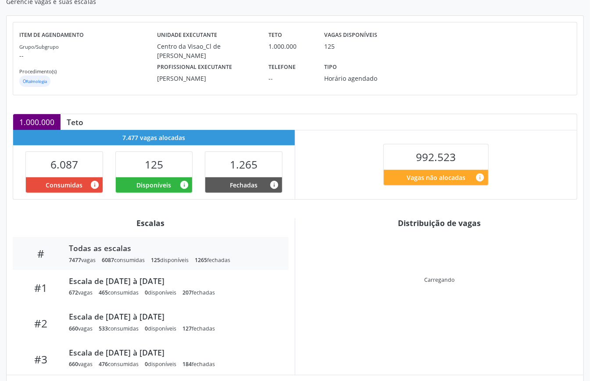
scroll to position [176, 0]
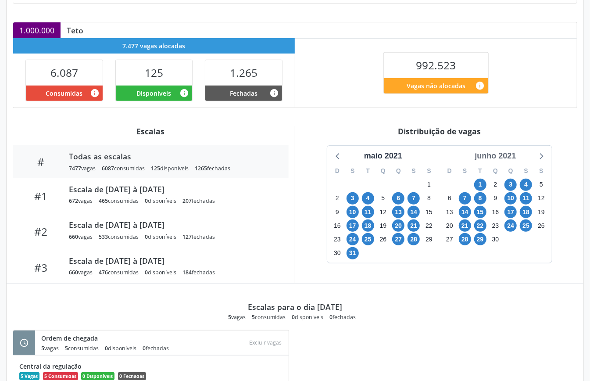
drag, startPoint x: 505, startPoint y: 156, endPoint x: 511, endPoint y: 160, distance: 6.7
click at [506, 156] on div "junho 2021" at bounding box center [495, 156] width 48 height 12
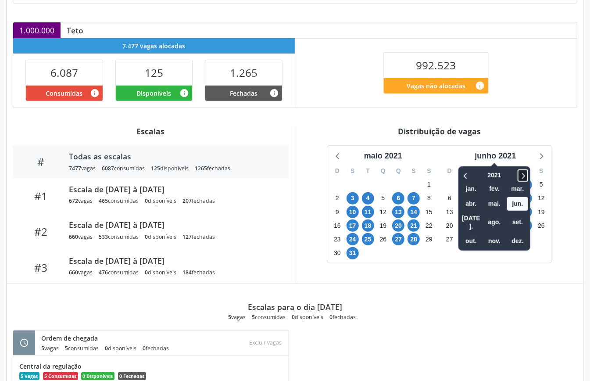
click at [523, 172] on icon at bounding box center [522, 175] width 9 height 11
click at [524, 174] on icon at bounding box center [522, 175] width 9 height 11
click at [525, 174] on icon at bounding box center [522, 175] width 9 height 11
click at [471, 234] on span "out." at bounding box center [470, 241] width 21 height 14
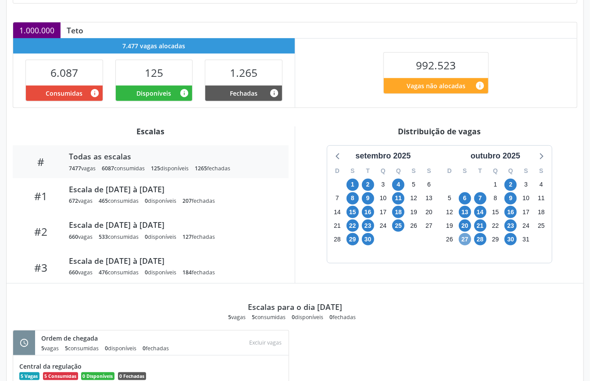
click at [463, 241] on span "27" at bounding box center [465, 239] width 12 height 12
click at [510, 240] on span "30" at bounding box center [510, 239] width 12 height 12
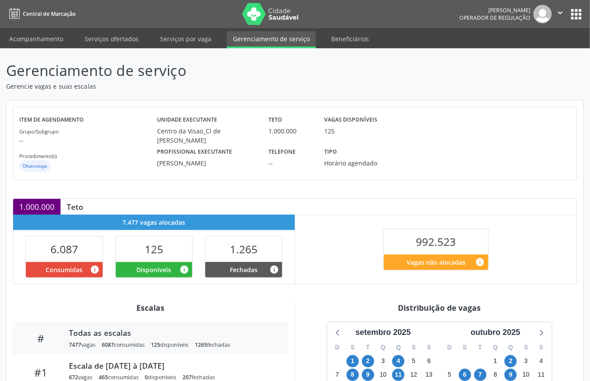
scroll to position [292, 0]
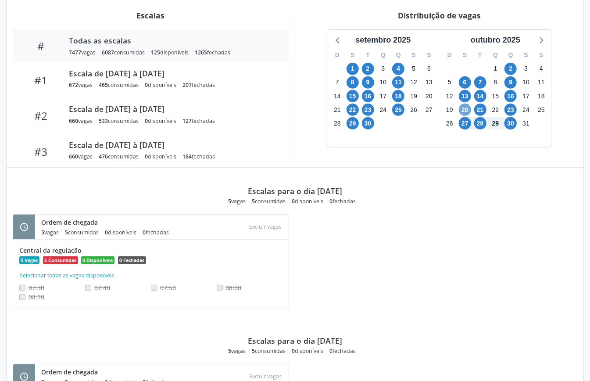
click at [464, 111] on span "20" at bounding box center [465, 109] width 12 height 12
click at [509, 111] on span "23" at bounding box center [510, 109] width 12 height 12
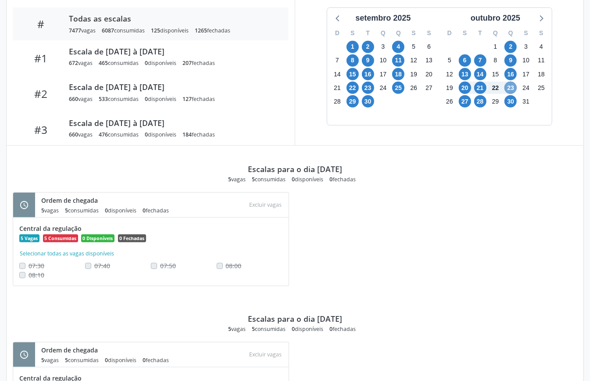
scroll to position [80, 0]
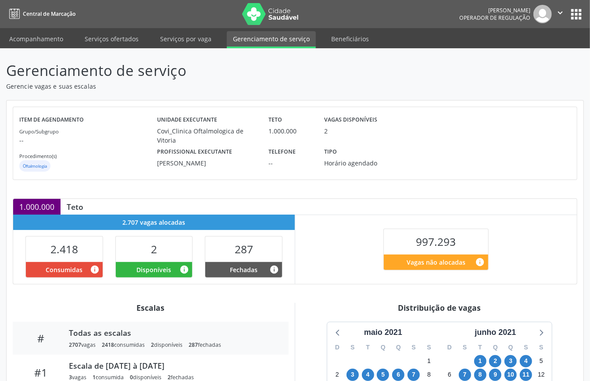
scroll to position [135, 0]
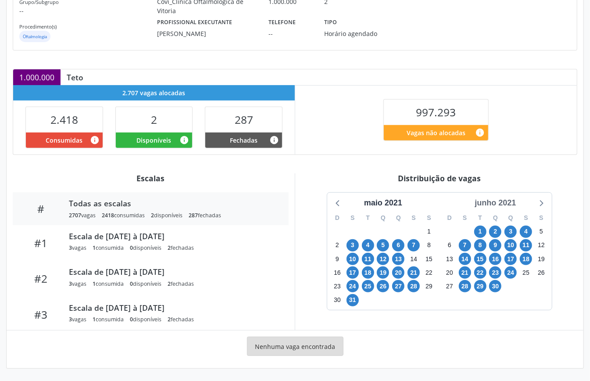
click at [497, 201] on div "junho 2021" at bounding box center [495, 203] width 48 height 12
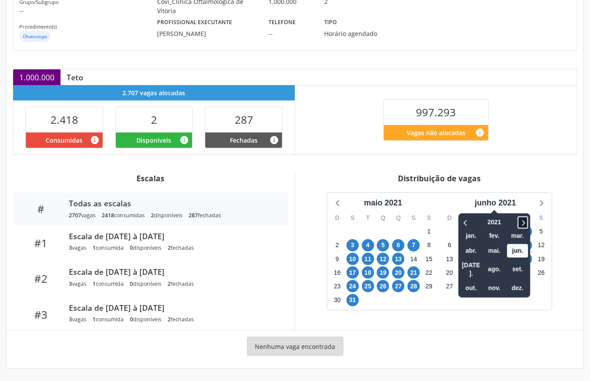
click at [523, 221] on icon at bounding box center [522, 222] width 9 height 11
click at [493, 281] on span "nov." at bounding box center [494, 288] width 21 height 14
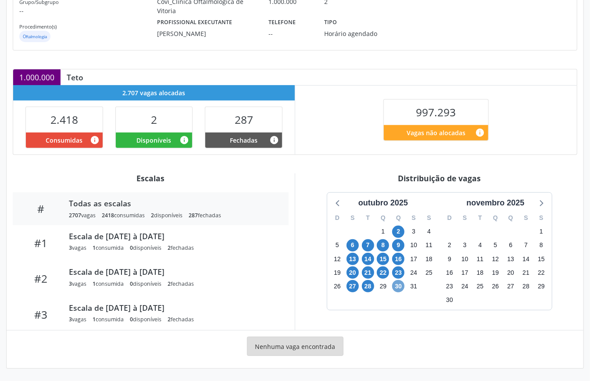
click at [402, 283] on span "30" at bounding box center [398, 286] width 12 height 12
click at [400, 284] on span "30" at bounding box center [398, 286] width 12 height 12
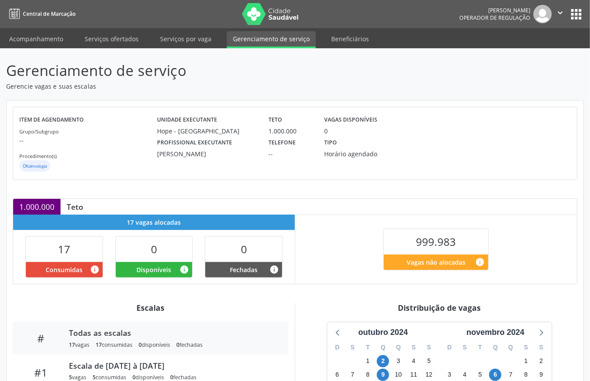
scroll to position [135, 0]
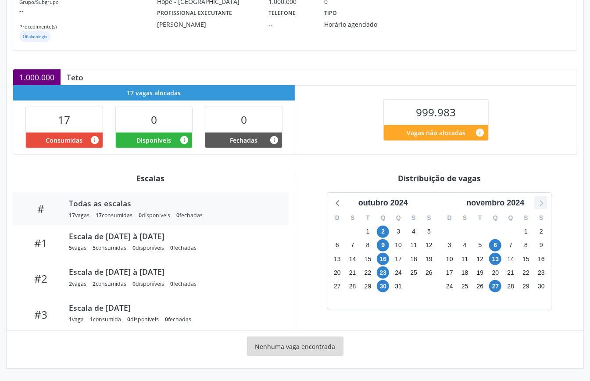
click at [539, 201] on icon at bounding box center [540, 202] width 11 height 11
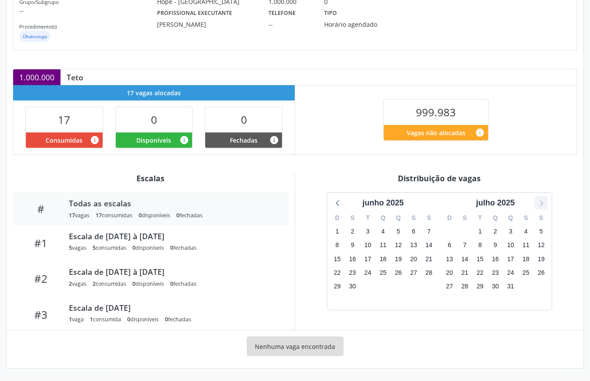
click at [539, 201] on icon at bounding box center [540, 202] width 11 height 11
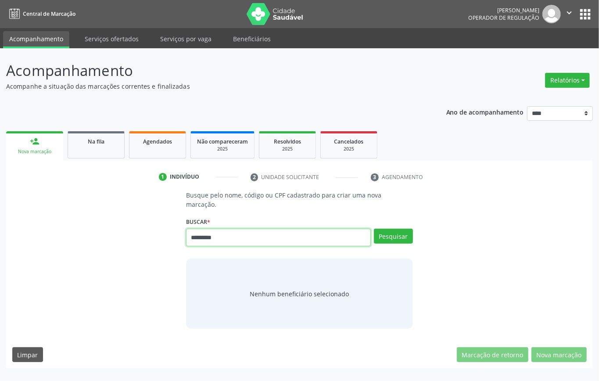
type input "*********"
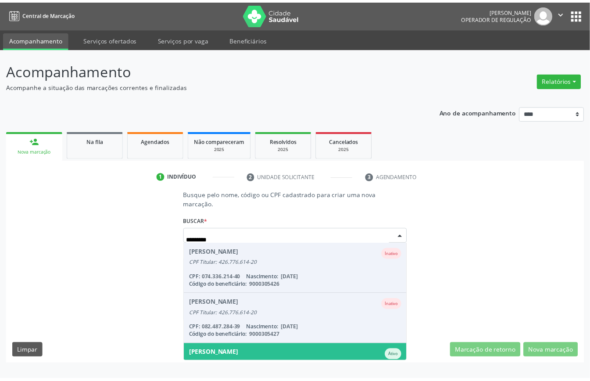
scroll to position [82, 0]
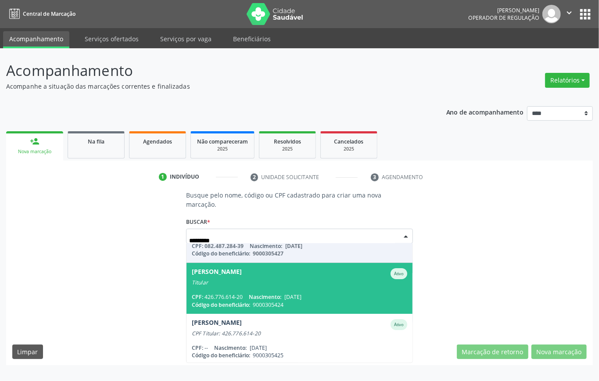
click at [269, 279] on div "Titular" at bounding box center [299, 282] width 215 height 7
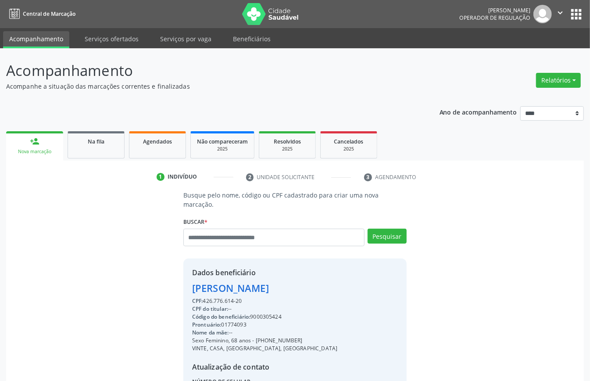
click at [264, 317] on div "Código do beneficiário: 9000305424" at bounding box center [264, 317] width 145 height 8
copy div "9000305424"
click at [156, 132] on link "Agendados" at bounding box center [157, 144] width 57 height 27
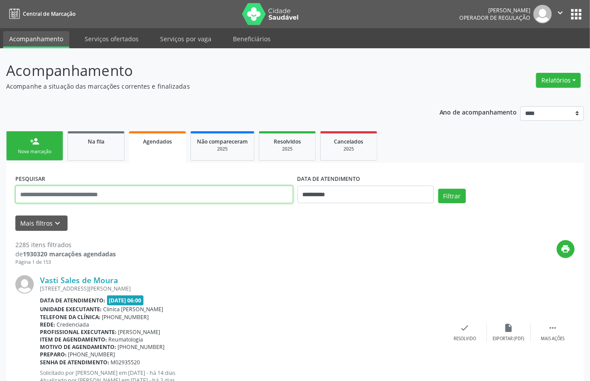
paste input "**********"
type input "**********"
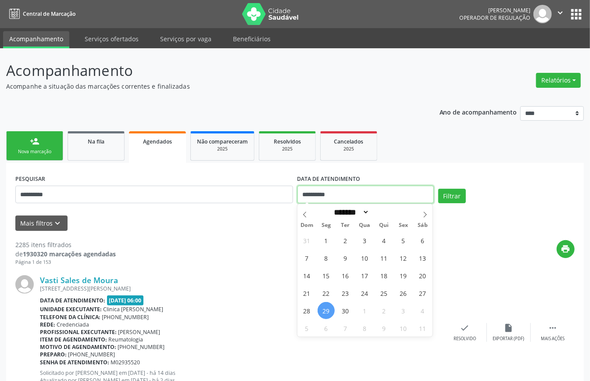
click at [365, 190] on input "**********" at bounding box center [365, 195] width 136 height 18
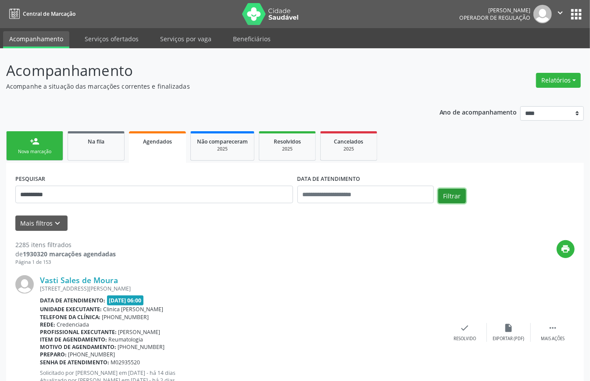
click at [460, 197] on button "Filtrar" at bounding box center [452, 196] width 28 height 15
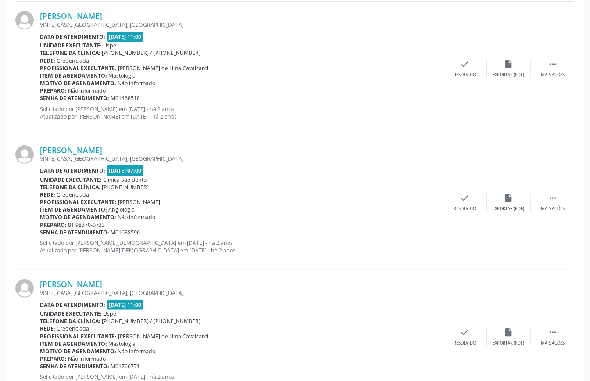
scroll to position [1936, 0]
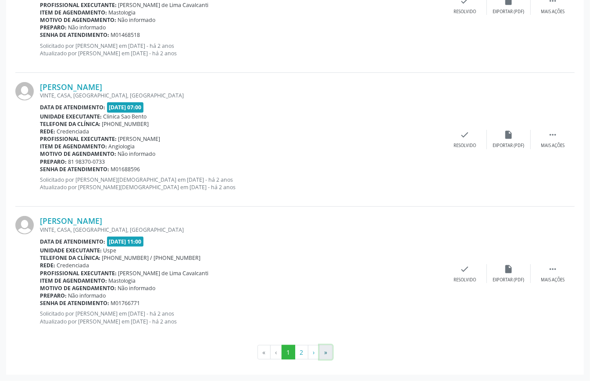
click at [325, 350] on button "»" at bounding box center [325, 352] width 13 height 15
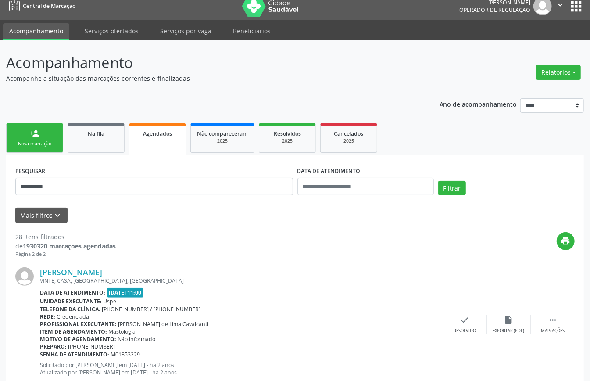
scroll to position [0, 0]
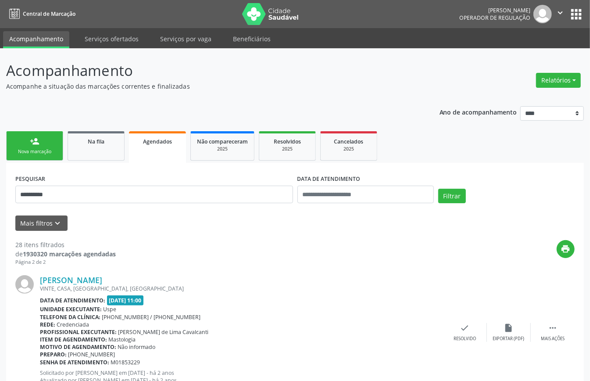
click at [25, 148] on div "Nova marcação" at bounding box center [35, 151] width 44 height 7
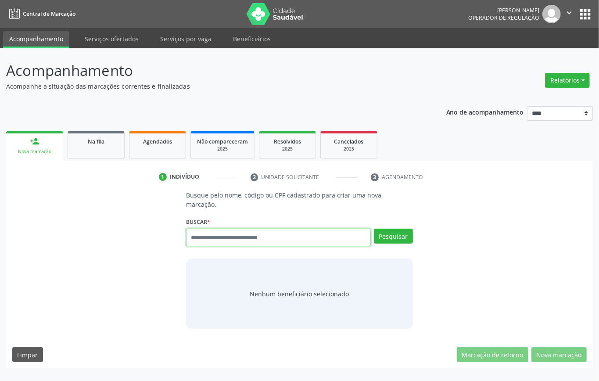
paste input "**********"
type input "**********"
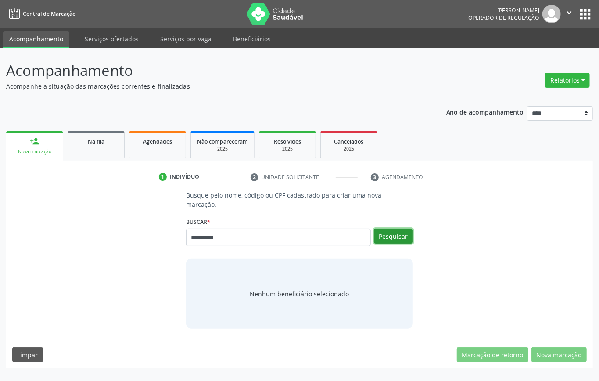
click at [397, 232] on button "Pesquisar" at bounding box center [393, 235] width 39 height 15
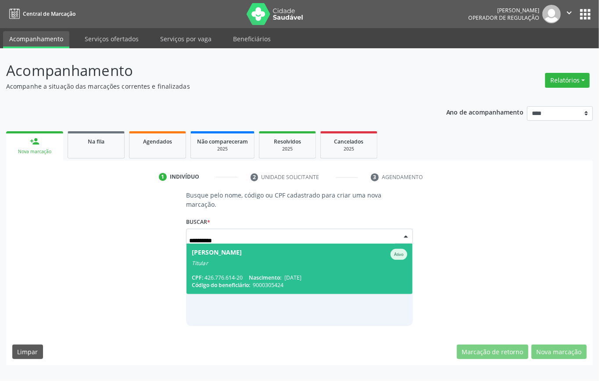
click at [239, 258] on div "Luzineide Soares Ramos Machado" at bounding box center [217, 254] width 50 height 11
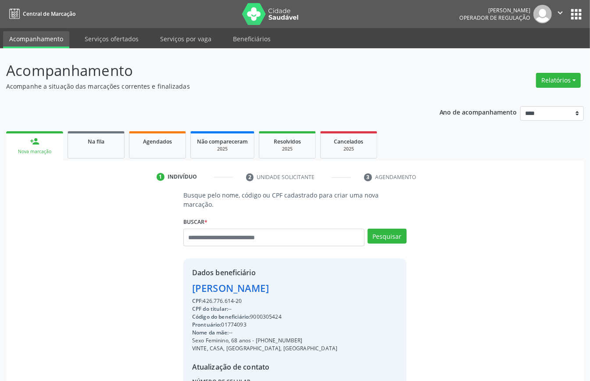
scroll to position [92, 0]
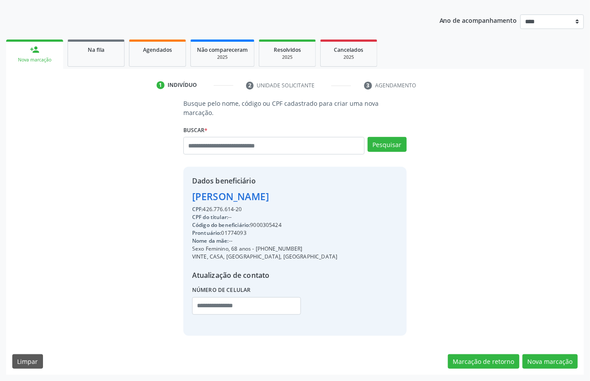
click at [221, 211] on div "CPF: 426.776.614-20" at bounding box center [264, 209] width 145 height 8
click at [220, 209] on div "CPF: 426.776.614-20" at bounding box center [264, 209] width 145 height 8
click at [218, 207] on div "CPF: 426.776.614-20" at bounding box center [264, 209] width 145 height 8
click at [218, 209] on div "CPF: 426.776.614-20" at bounding box center [264, 209] width 145 height 8
click at [218, 210] on div "CPF: 426.776.614-20" at bounding box center [264, 209] width 145 height 8
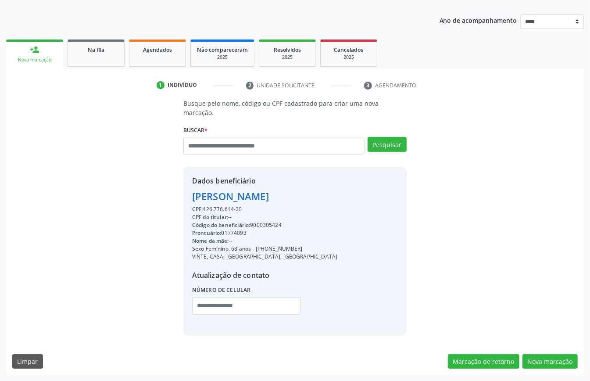
copy div "426.776.614"
click at [258, 146] on input "text" at bounding box center [273, 146] width 181 height 18
paste input "**********"
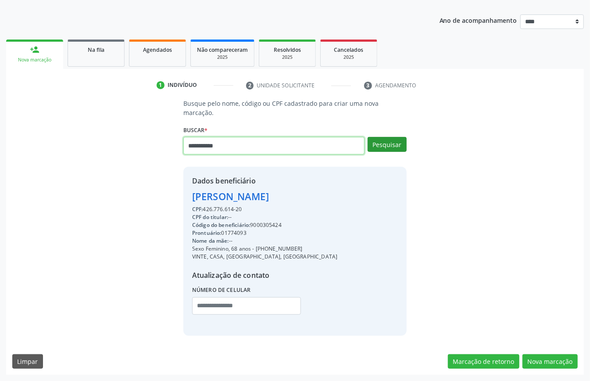
type input "**********"
click at [381, 150] on button "Pesquisar" at bounding box center [386, 144] width 39 height 15
type input "**********"
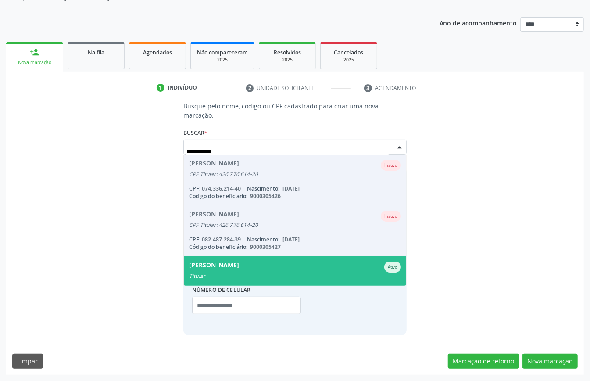
scroll to position [70, 0]
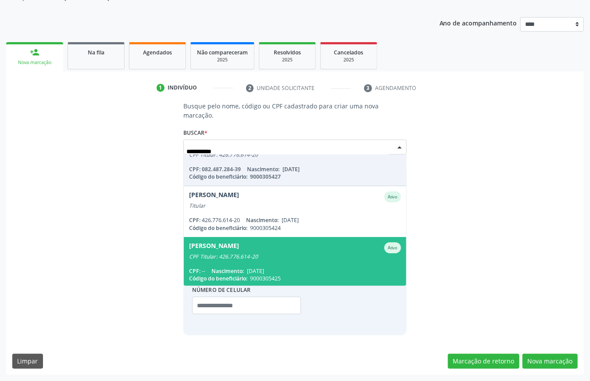
click at [258, 252] on div "Severino Ramos Machado Ativo CPF Titular: 426.776.614-20" at bounding box center [295, 251] width 212 height 18
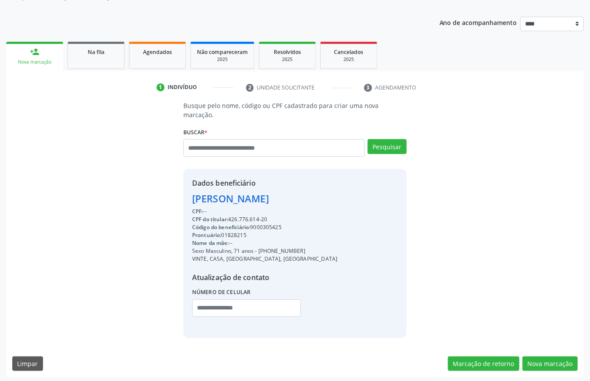
scroll to position [92, 0]
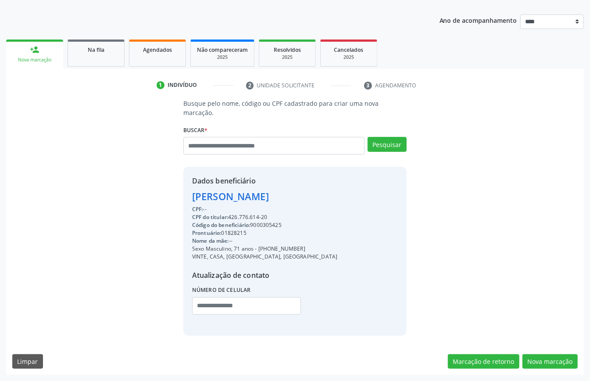
click at [265, 225] on div "Código do beneficiário: 9000305425" at bounding box center [264, 225] width 145 height 8
click at [264, 225] on div "Código do beneficiário: 9000305425" at bounding box center [264, 225] width 145 height 8
copy div "9000305425"
click at [151, 60] on link "Agendados" at bounding box center [157, 52] width 57 height 27
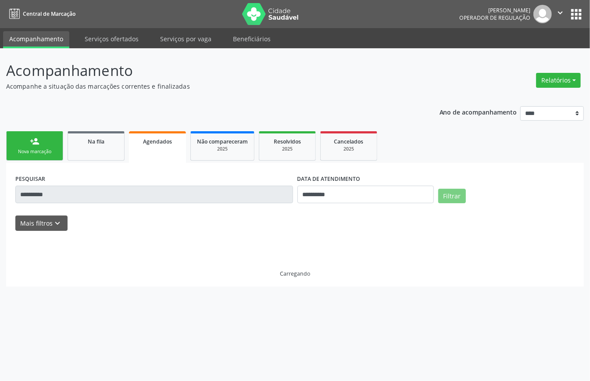
scroll to position [0, 0]
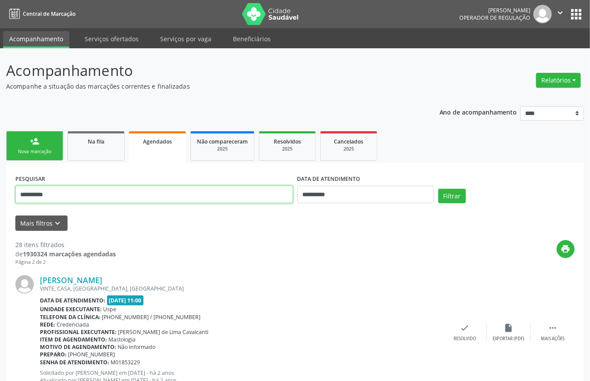
click at [239, 194] on input "**********" at bounding box center [154, 195] width 278 height 18
click at [239, 193] on input "**********" at bounding box center [154, 195] width 278 height 18
paste input "text"
type input "**********"
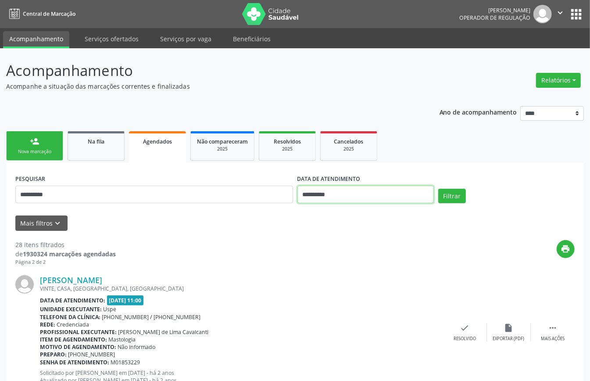
click at [353, 197] on input "**********" at bounding box center [365, 195] width 136 height 18
click at [453, 196] on button "Filtrar" at bounding box center [452, 196] width 28 height 15
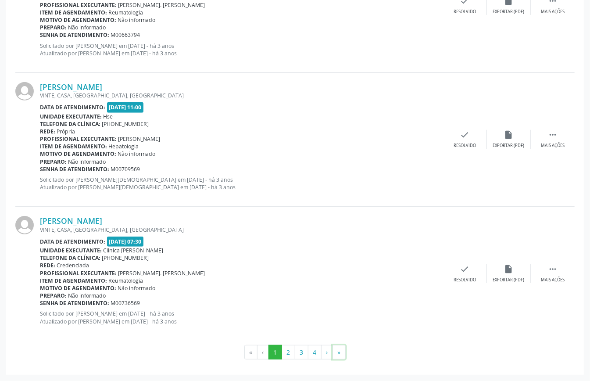
click at [337, 350] on button "»" at bounding box center [338, 352] width 13 height 15
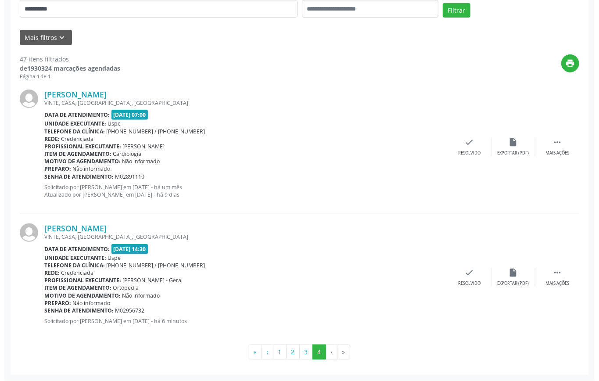
scroll to position [0, 0]
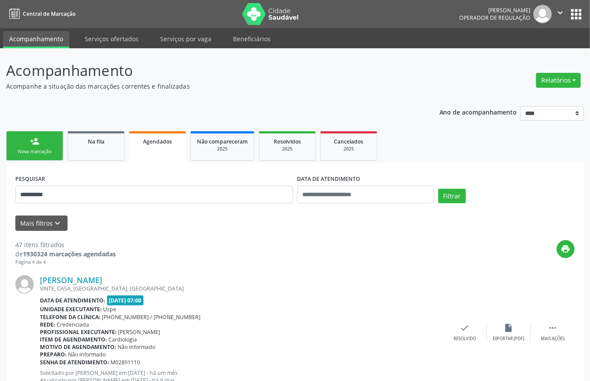
click at [32, 147] on link "person_add Nova marcação" at bounding box center [34, 145] width 57 height 29
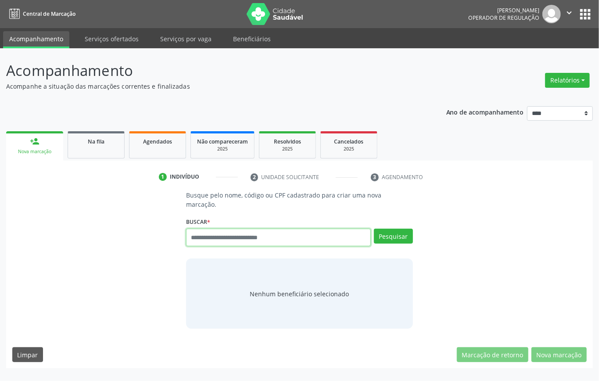
click at [289, 237] on input "text" at bounding box center [278, 237] width 185 height 18
type input "*********"
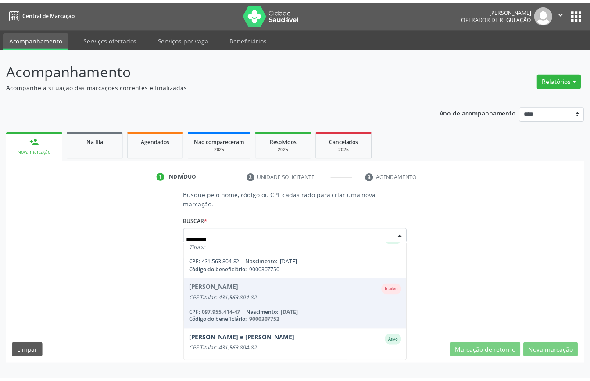
scroll to position [133, 0]
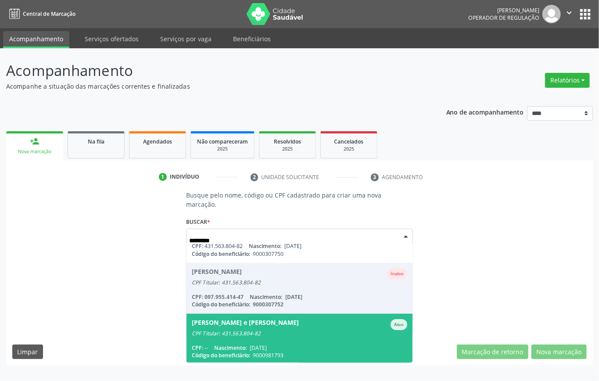
click at [278, 340] on span "Pedro Lins e Sousa Peixoto Ativo CPF Titular: 431.563.804-82 CPF: -- Nascimento…" at bounding box center [299, 339] width 226 height 50
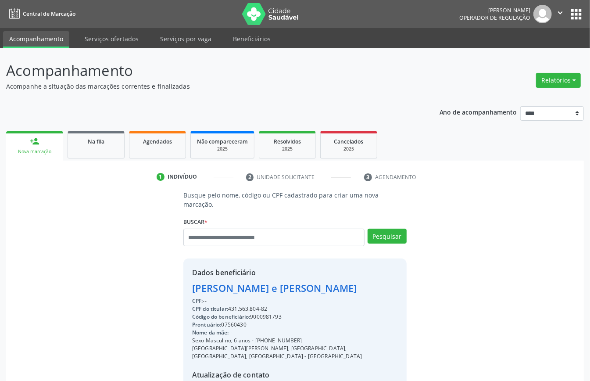
scroll to position [92, 0]
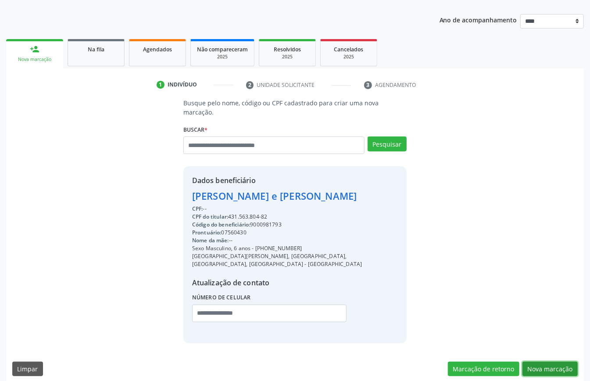
click at [546, 362] on button "Nova marcação" at bounding box center [549, 368] width 55 height 15
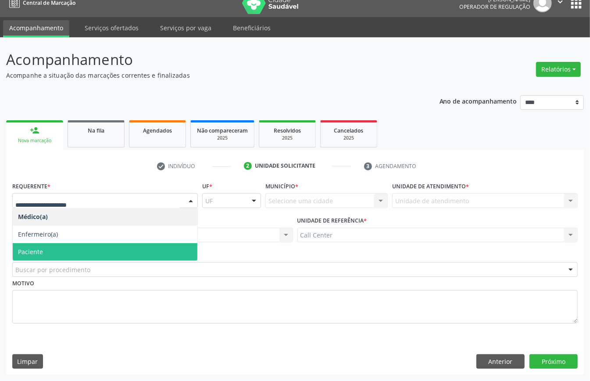
click at [56, 252] on span "Paciente" at bounding box center [105, 252] width 185 height 18
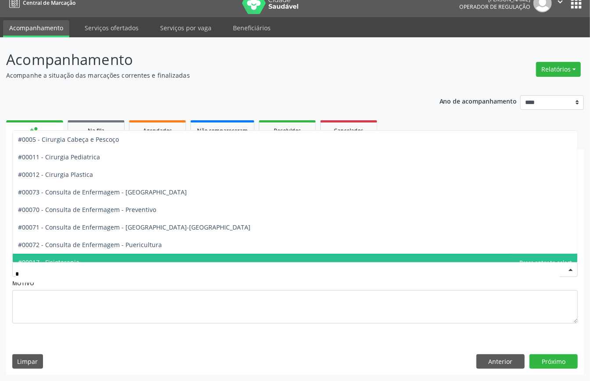
type input "**"
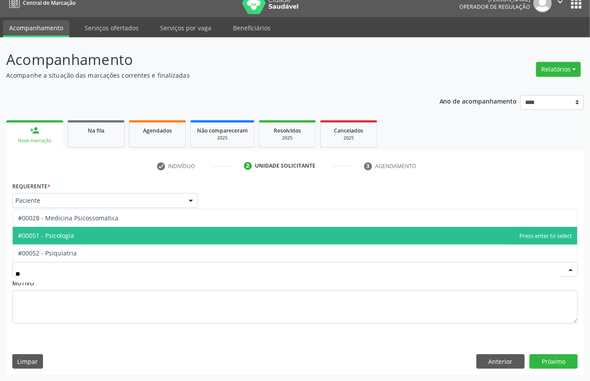
click at [82, 229] on span "#00051 - Psicologia" at bounding box center [295, 236] width 564 height 18
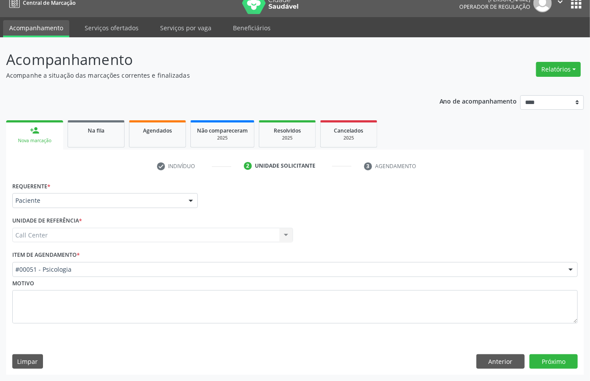
click at [544, 351] on div "Requerente * Paciente Médico(a) Enfermeiro(a) Paciente Nenhum resultado encontr…" at bounding box center [295, 276] width 578 height 195
click at [544, 358] on button "Próximo" at bounding box center [553, 361] width 48 height 15
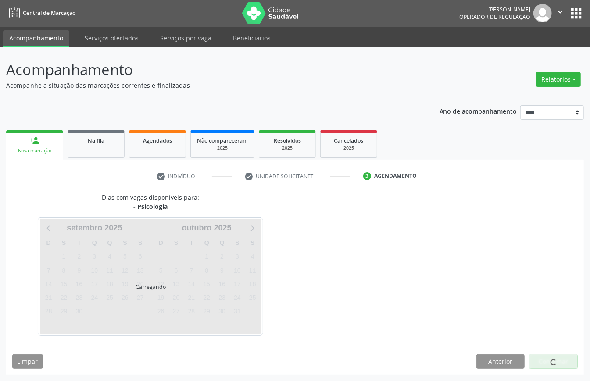
scroll to position [2, 0]
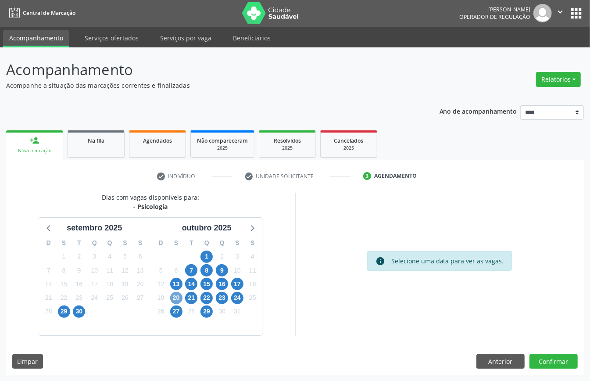
click at [175, 297] on span "20" at bounding box center [176, 298] width 12 height 12
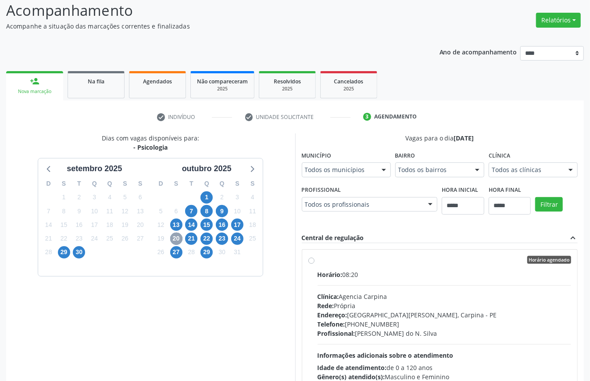
scroll to position [175, 0]
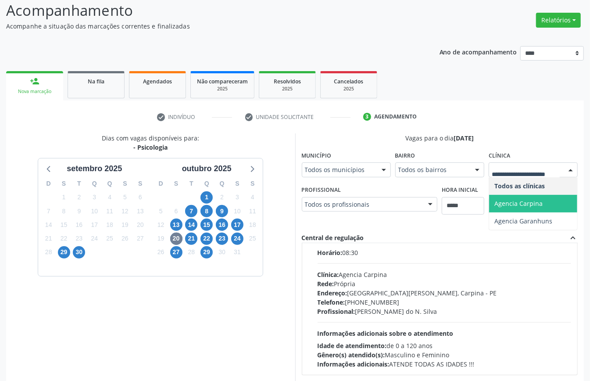
click at [523, 204] on span "Agencia Carpina" at bounding box center [518, 203] width 48 height 8
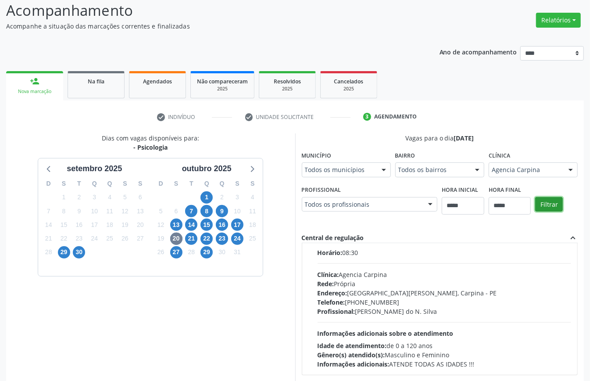
click at [553, 197] on button "Filtrar" at bounding box center [549, 204] width 28 height 15
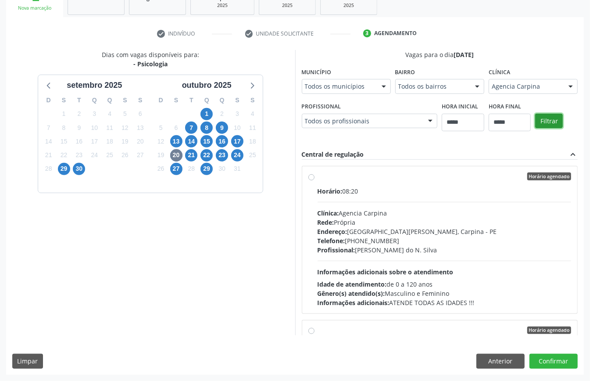
scroll to position [58, 0]
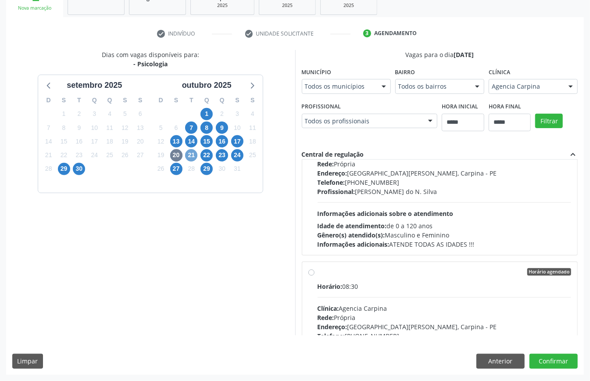
click at [195, 153] on span "21" at bounding box center [191, 155] width 12 height 12
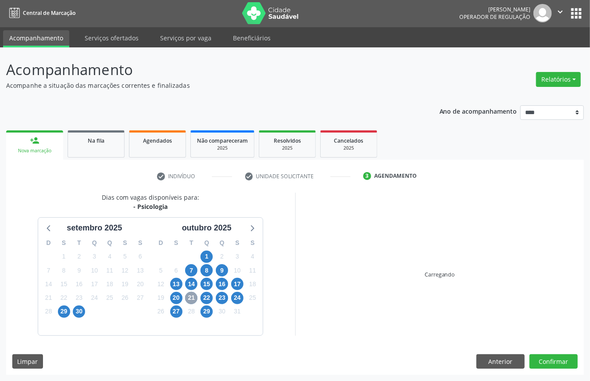
scroll to position [144, 0]
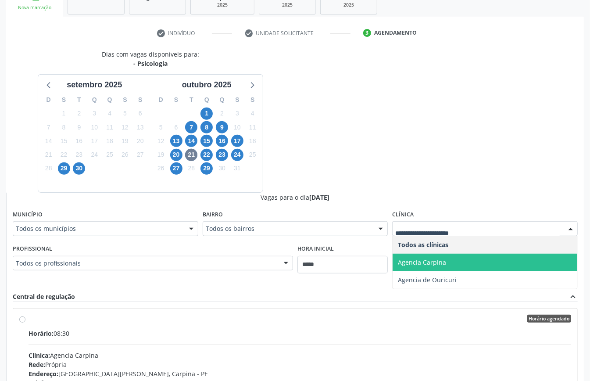
click at [500, 266] on span "Agencia Carpina" at bounding box center [484, 262] width 185 height 18
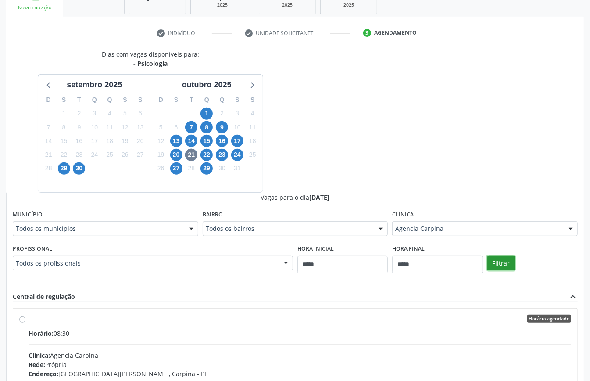
click at [499, 260] on button "Filtrar" at bounding box center [501, 263] width 28 height 15
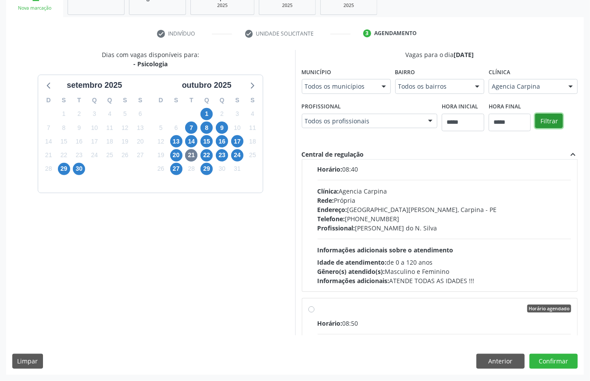
scroll to position [293, 0]
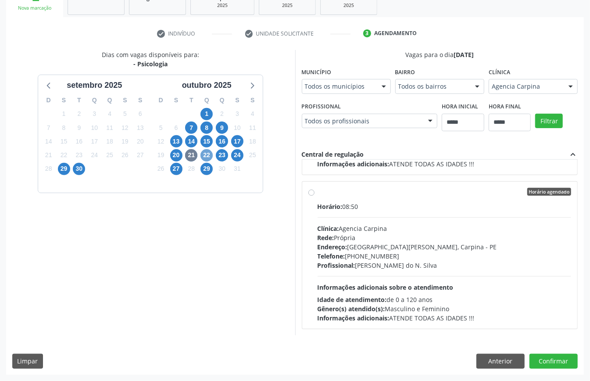
drag, startPoint x: 204, startPoint y: 153, endPoint x: 213, endPoint y: 160, distance: 11.6
click at [204, 153] on span "22" at bounding box center [206, 155] width 12 height 12
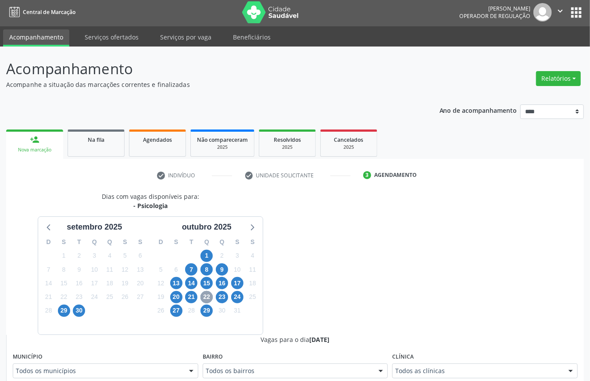
scroll to position [144, 0]
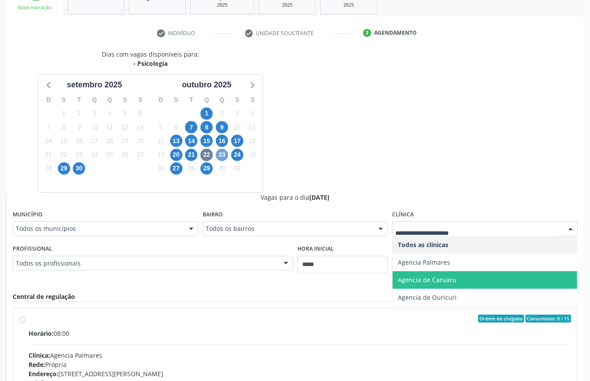
click at [222, 156] on span "23" at bounding box center [222, 155] width 12 height 12
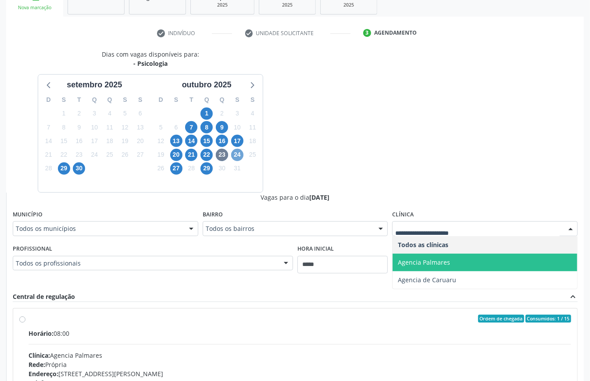
click at [232, 157] on span "24" at bounding box center [237, 155] width 12 height 12
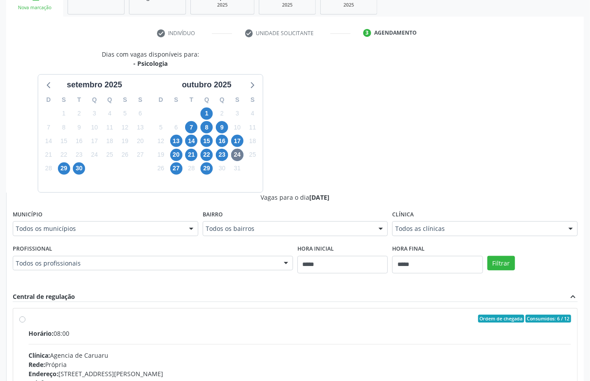
click at [467, 223] on div "Todos as clínicas" at bounding box center [485, 228] width 186 height 15
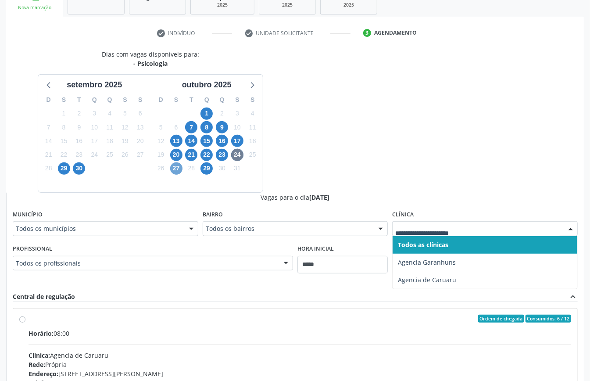
click at [176, 167] on span "27" at bounding box center [176, 168] width 12 height 12
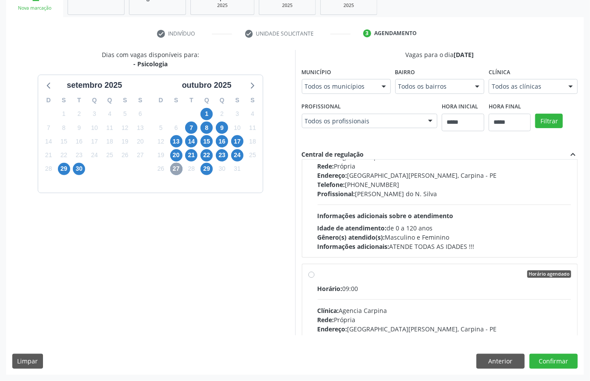
scroll to position [305, 0]
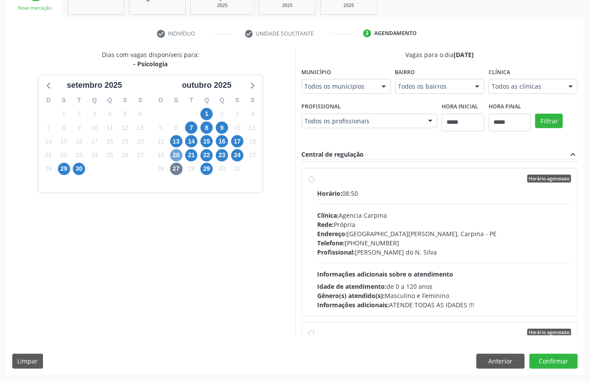
click at [174, 155] on span "20" at bounding box center [176, 155] width 12 height 12
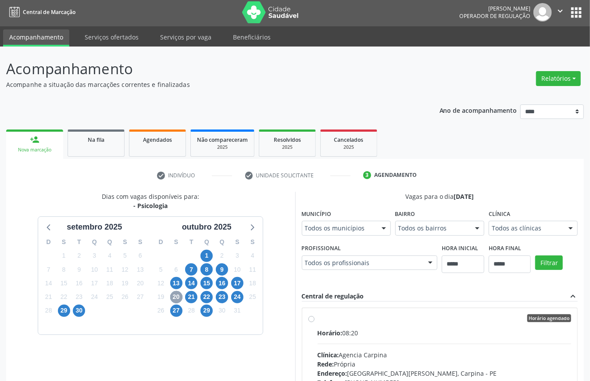
scroll to position [144, 0]
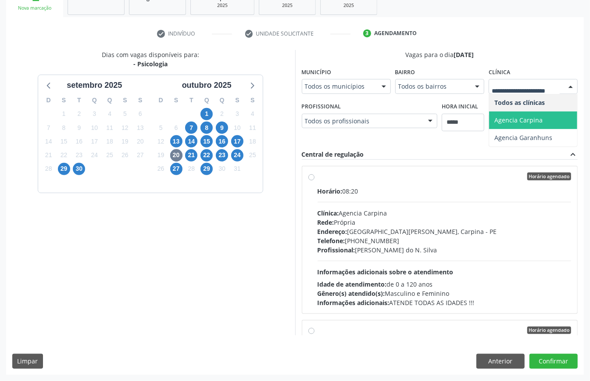
click at [537, 114] on span "Agencia Carpina" at bounding box center [533, 120] width 88 height 18
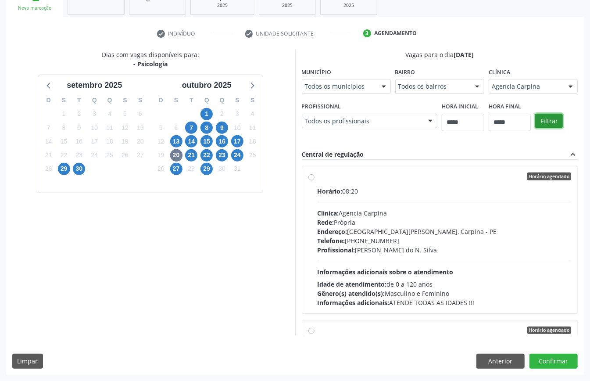
drag, startPoint x: 550, startPoint y: 120, endPoint x: 544, endPoint y: 132, distance: 13.1
click at [550, 119] on button "Filtrar" at bounding box center [549, 121] width 28 height 15
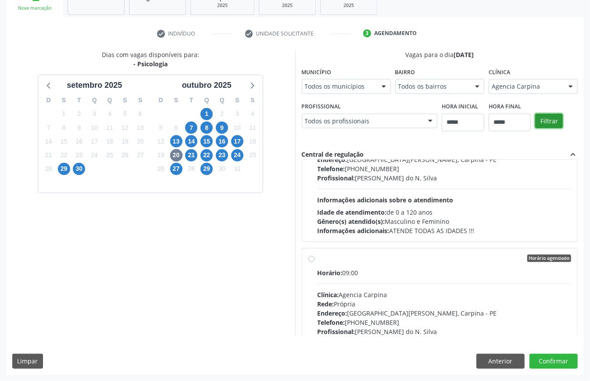
scroll to position [448, 0]
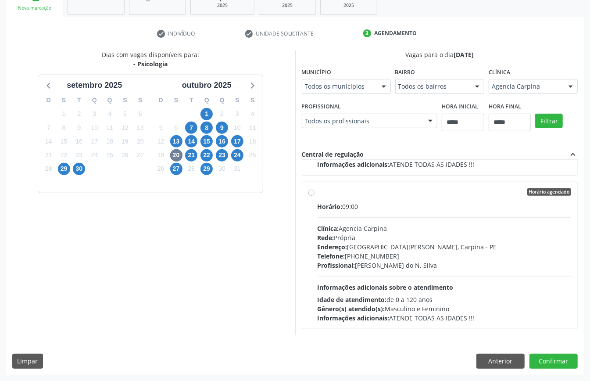
click at [428, 264] on div "Profissional: Jose Leocardio do N. Silva" at bounding box center [445, 264] width 254 height 9
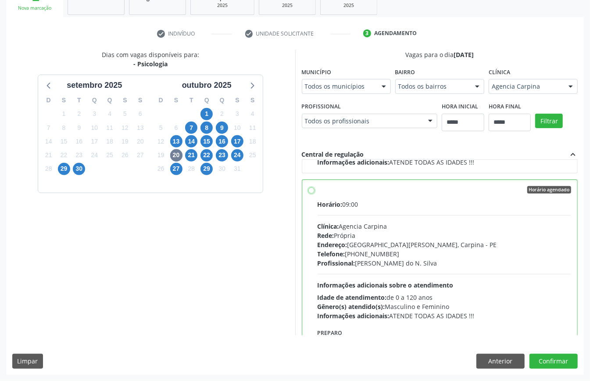
scroll to position [507, 0]
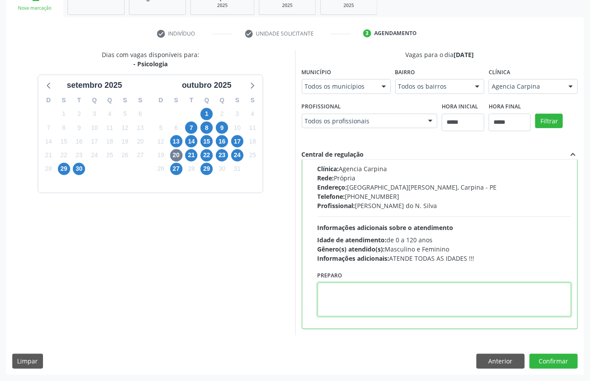
paste textarea "**********"
type textarea "**********"
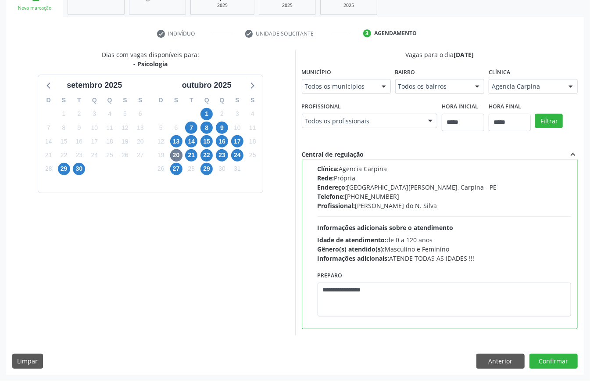
click at [559, 353] on div "Dias com vagas disponíveis para: - Psicologia setembro 2025 D S T Q Q S S 31 1 …" at bounding box center [295, 212] width 578 height 324
click at [561, 356] on button "Confirmar" at bounding box center [553, 360] width 48 height 15
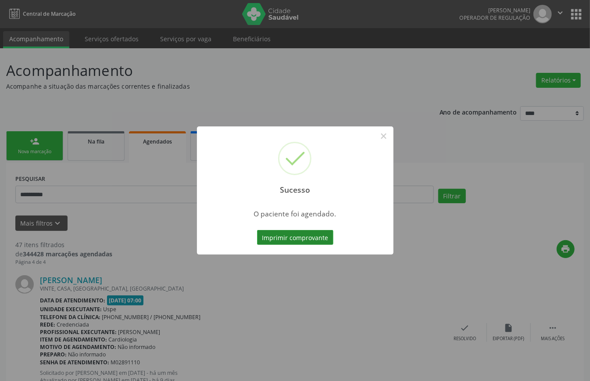
click at [304, 234] on button "Imprimir comprovante" at bounding box center [295, 237] width 76 height 15
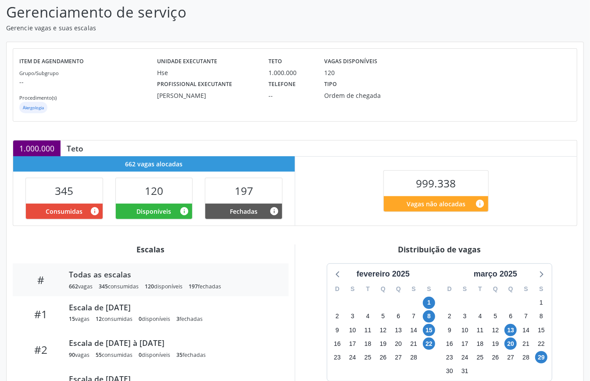
scroll to position [132, 0]
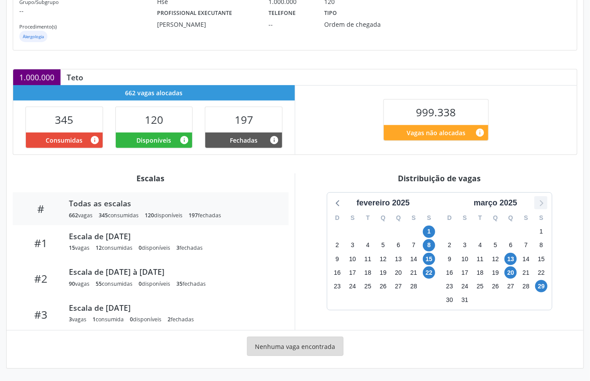
click at [539, 204] on icon at bounding box center [540, 202] width 11 height 11
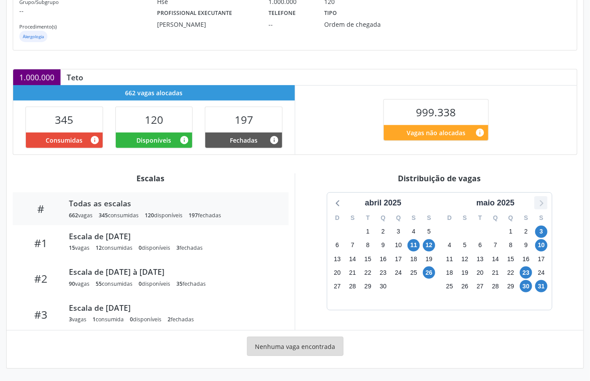
click at [539, 204] on icon at bounding box center [540, 202] width 11 height 11
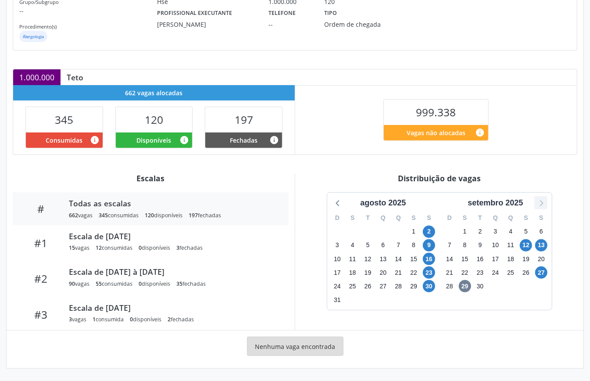
click at [537, 203] on icon at bounding box center [540, 202] width 11 height 11
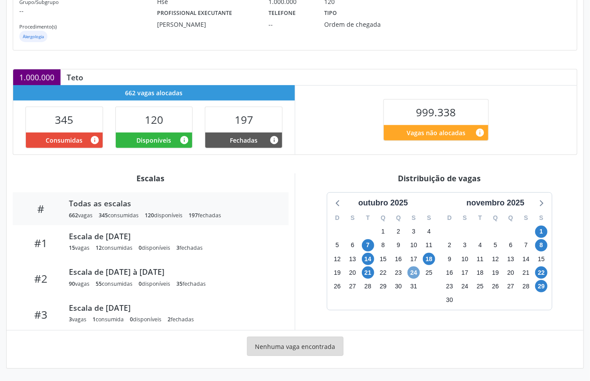
click at [414, 270] on span "24" at bounding box center [413, 272] width 12 height 12
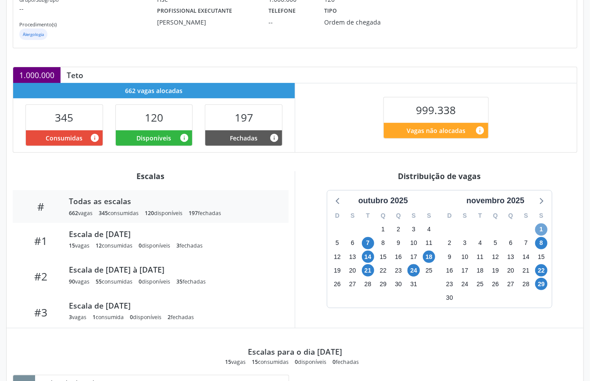
click at [541, 228] on span "1" at bounding box center [541, 229] width 12 height 12
